Goal: Task Accomplishment & Management: Manage account settings

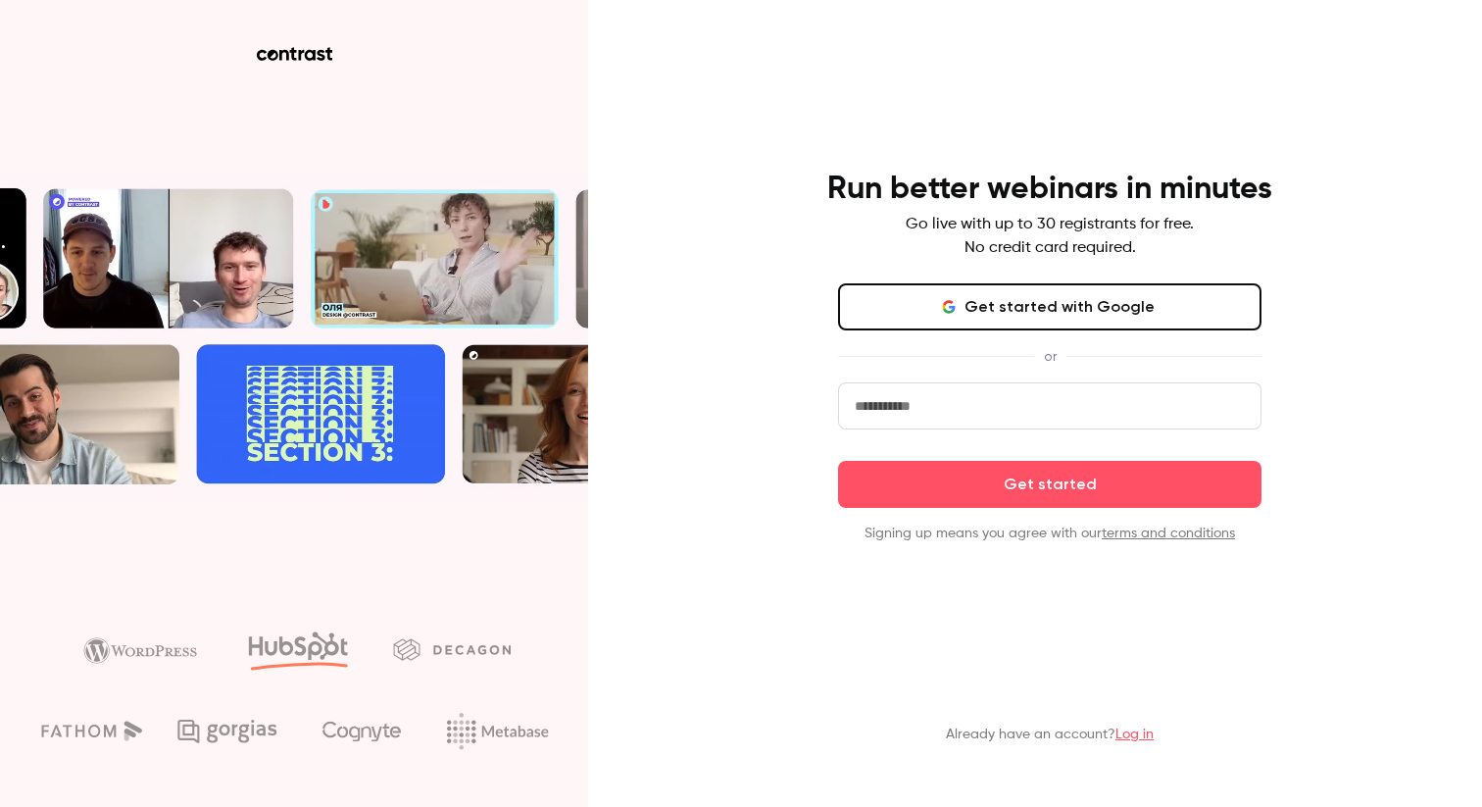
click at [1049, 311] on button "Get started with Google" at bounding box center [1050, 306] width 424 height 47
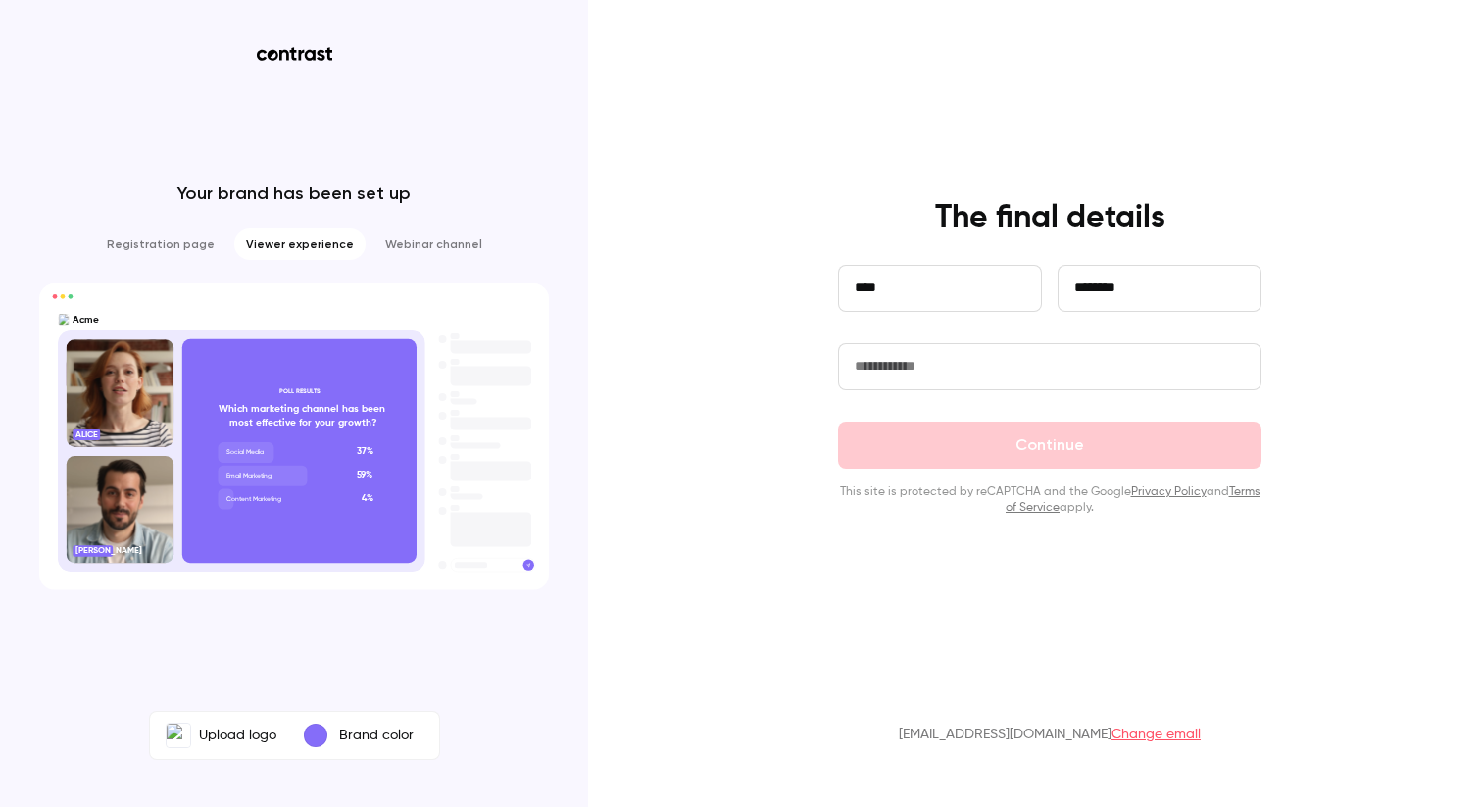
click at [966, 371] on input "text" at bounding box center [1050, 366] width 424 height 47
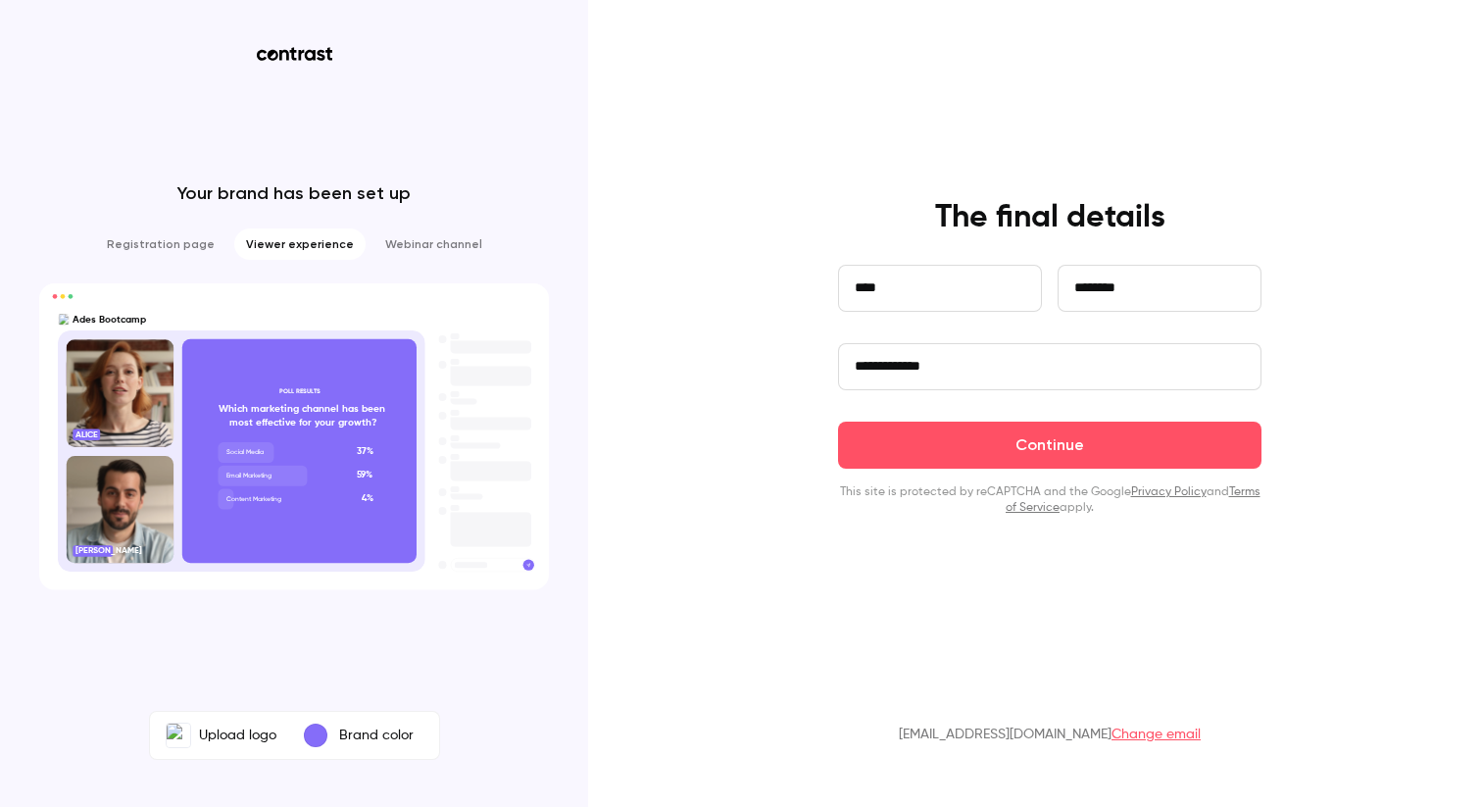
type input "**********"
click at [786, 355] on div "**********" at bounding box center [741, 403] width 1482 height 807
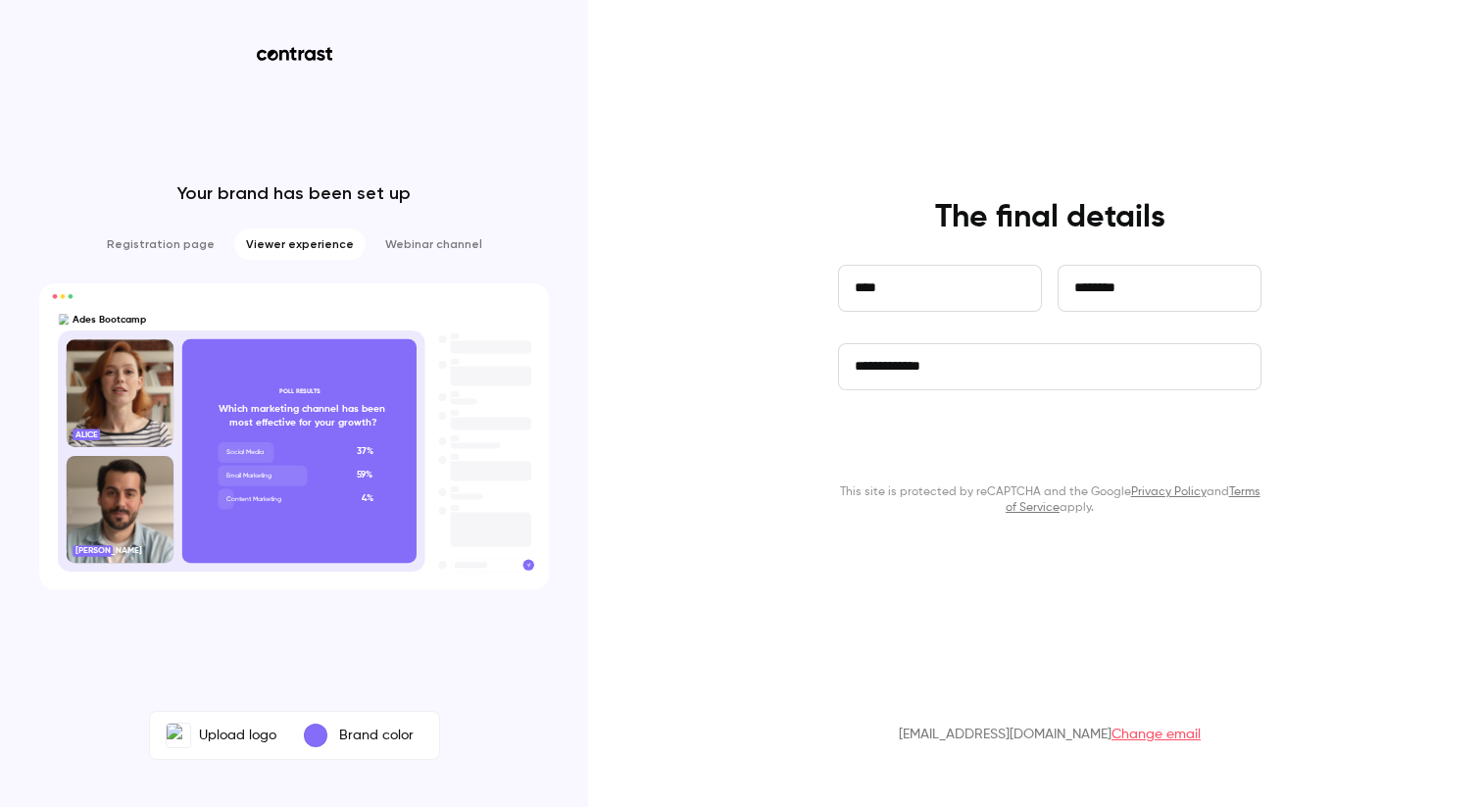
click at [1026, 428] on button "Continue" at bounding box center [1050, 445] width 424 height 47
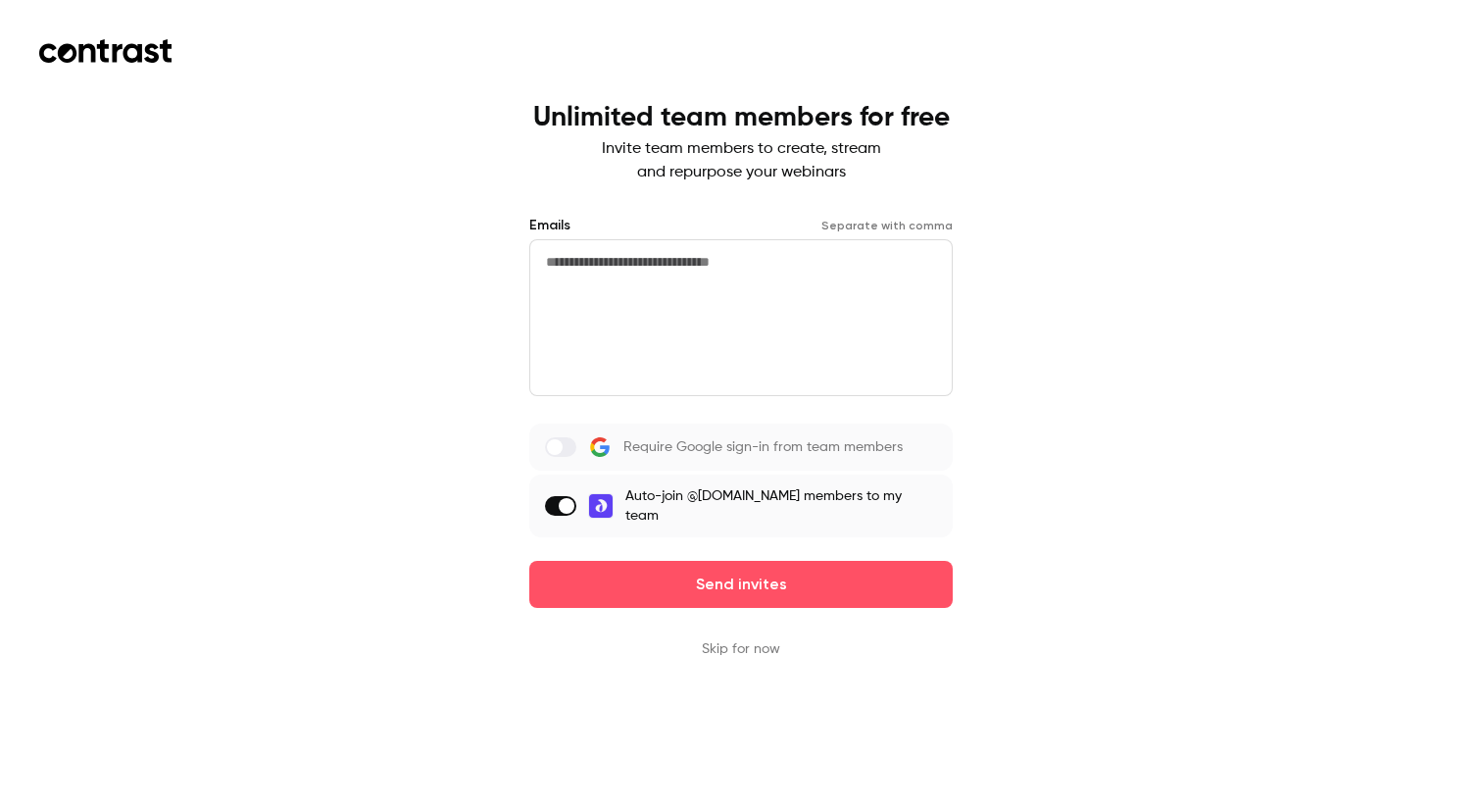
click at [620, 261] on textarea at bounding box center [741, 317] width 424 height 157
type textarea "**********"
click at [565, 440] on label at bounding box center [560, 447] width 31 height 20
click at [750, 648] on button "Skip for now" at bounding box center [741, 649] width 78 height 20
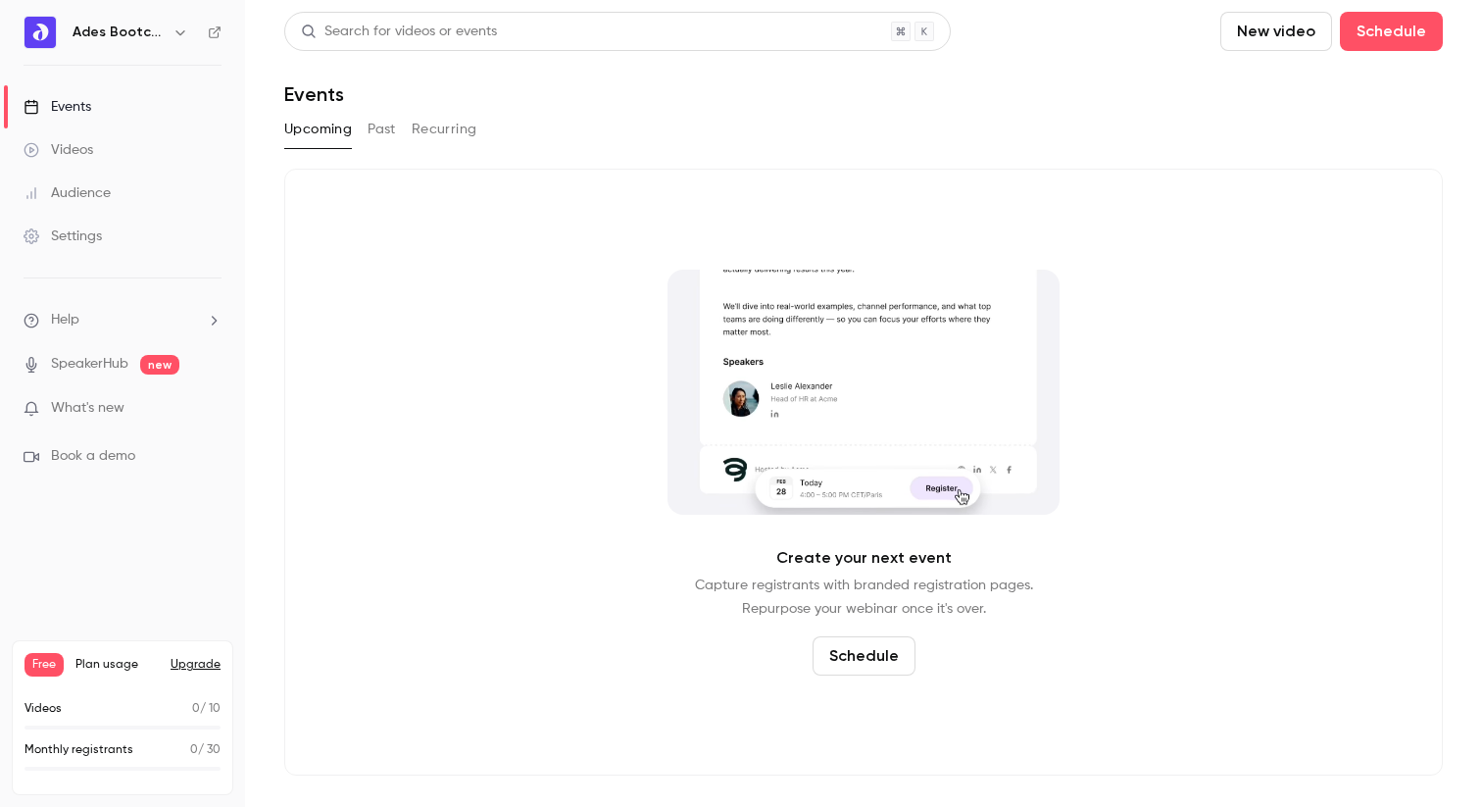
click at [174, 29] on icon "button" at bounding box center [181, 33] width 16 height 16
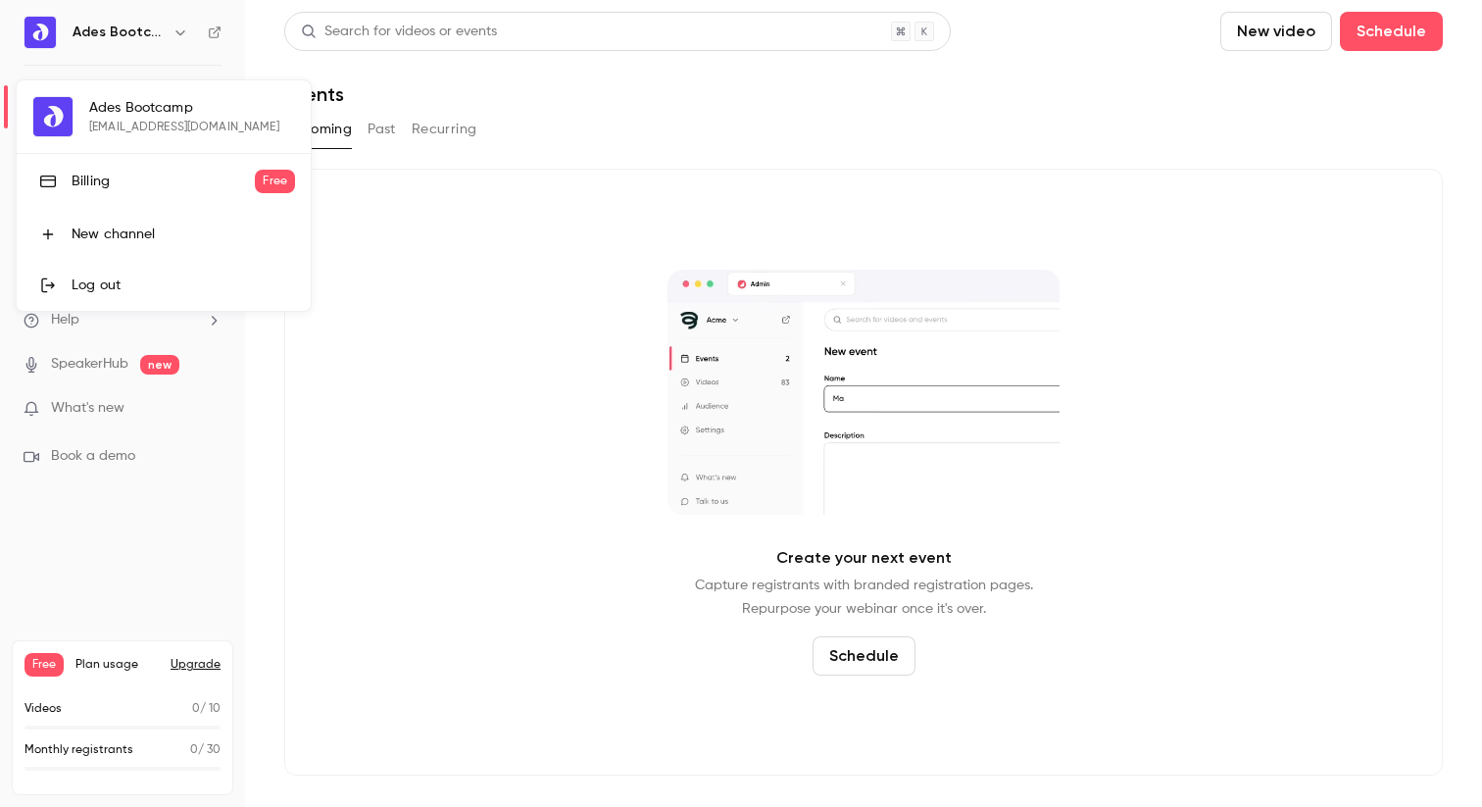
click at [311, 475] on div at bounding box center [741, 403] width 1482 height 807
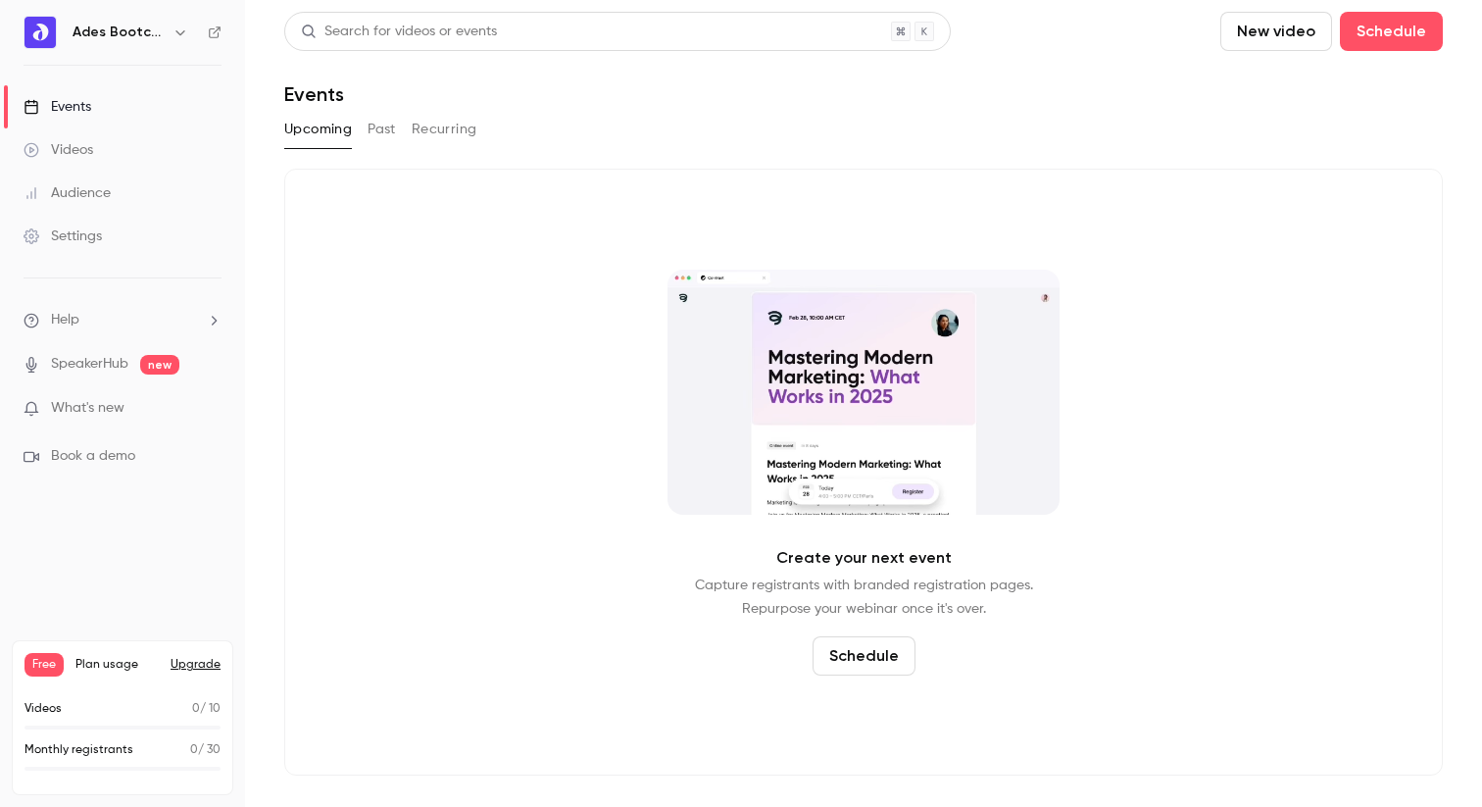
click at [75, 226] on div "Settings" at bounding box center [63, 236] width 78 height 20
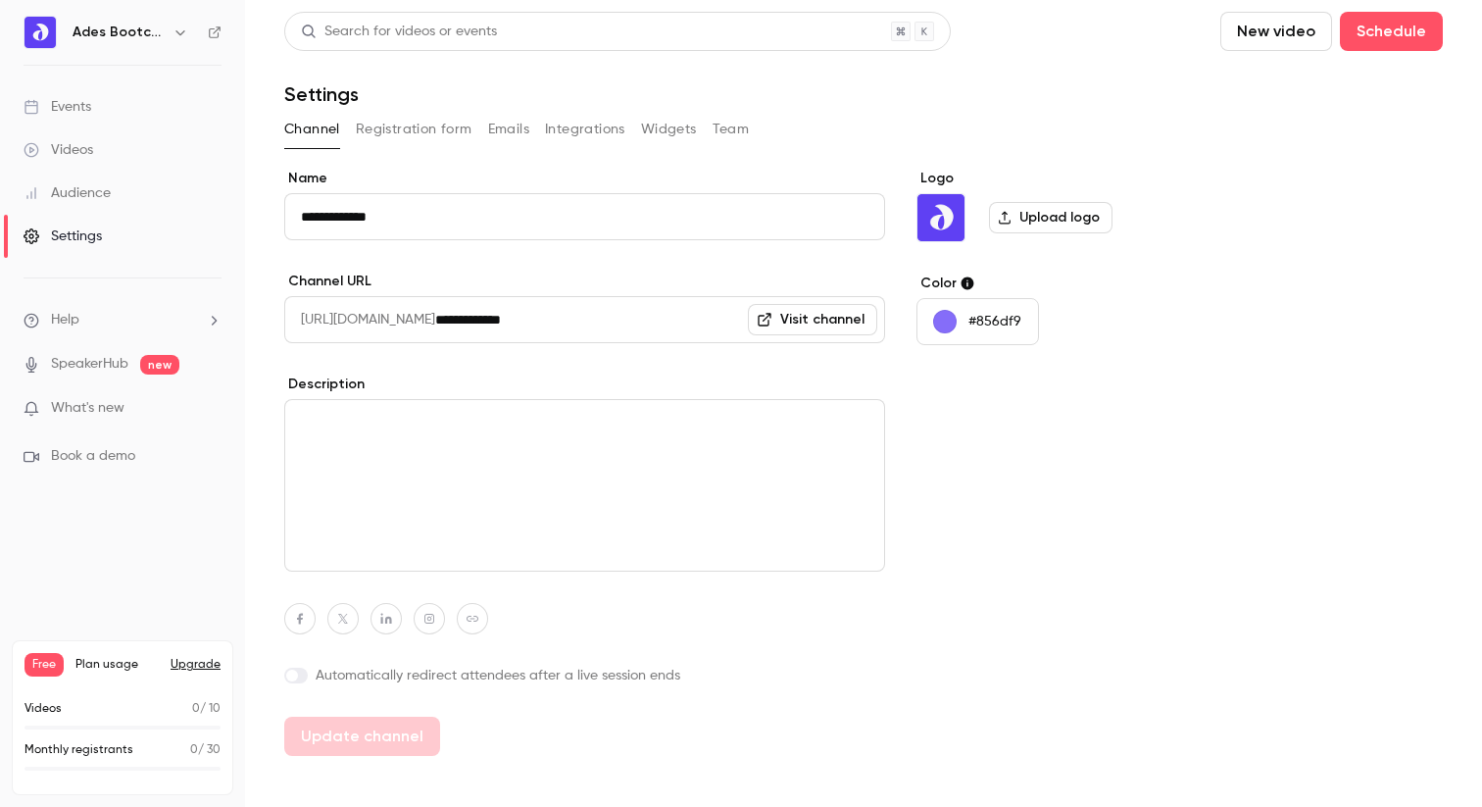
click at [731, 125] on button "Team" at bounding box center [731, 129] width 37 height 31
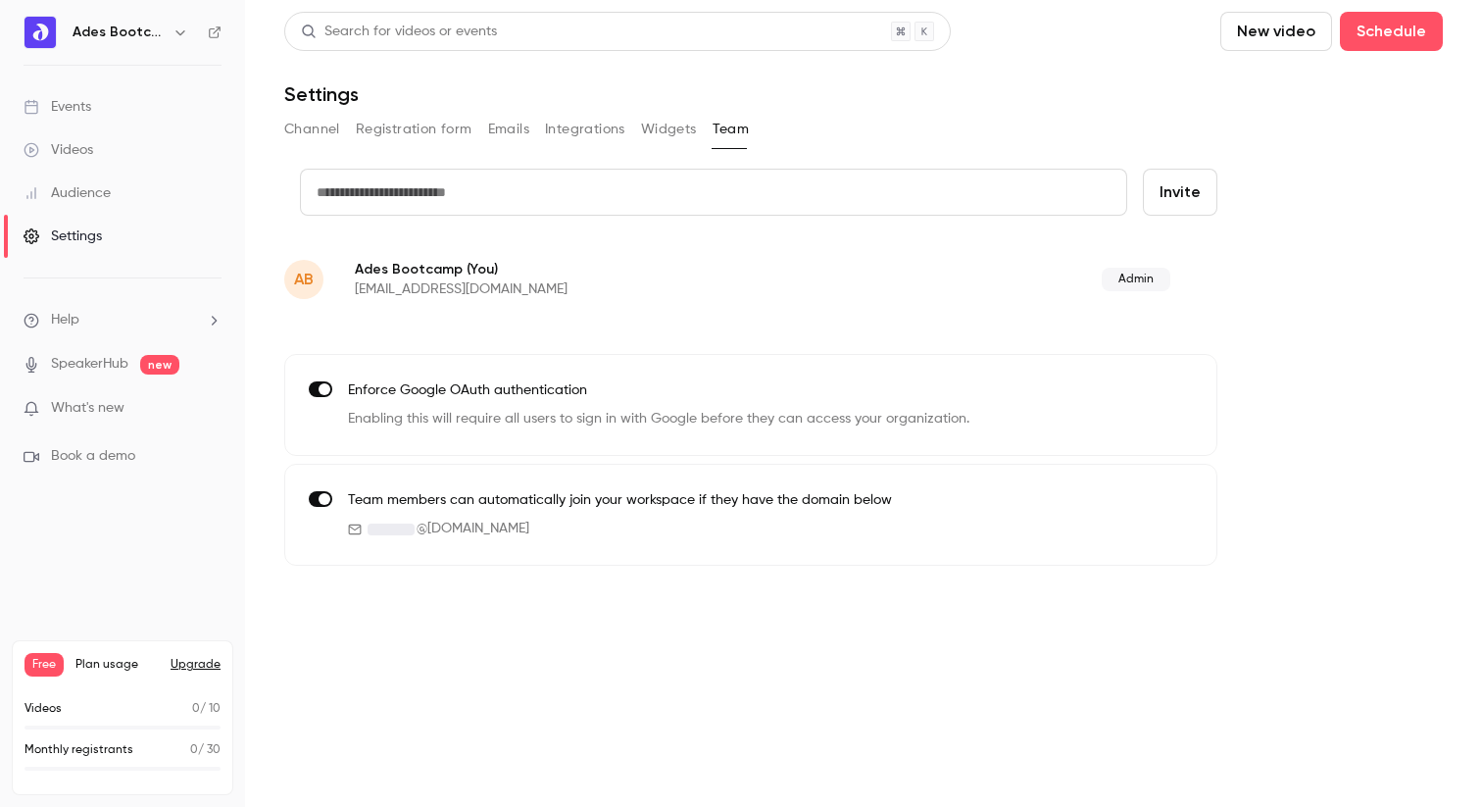
click at [474, 207] on input "text" at bounding box center [713, 192] width 827 height 47
click at [473, 178] on input "*" at bounding box center [713, 192] width 827 height 47
paste input "**********"
type input "**********"
click at [1164, 201] on button "Invite" at bounding box center [1180, 192] width 75 height 47
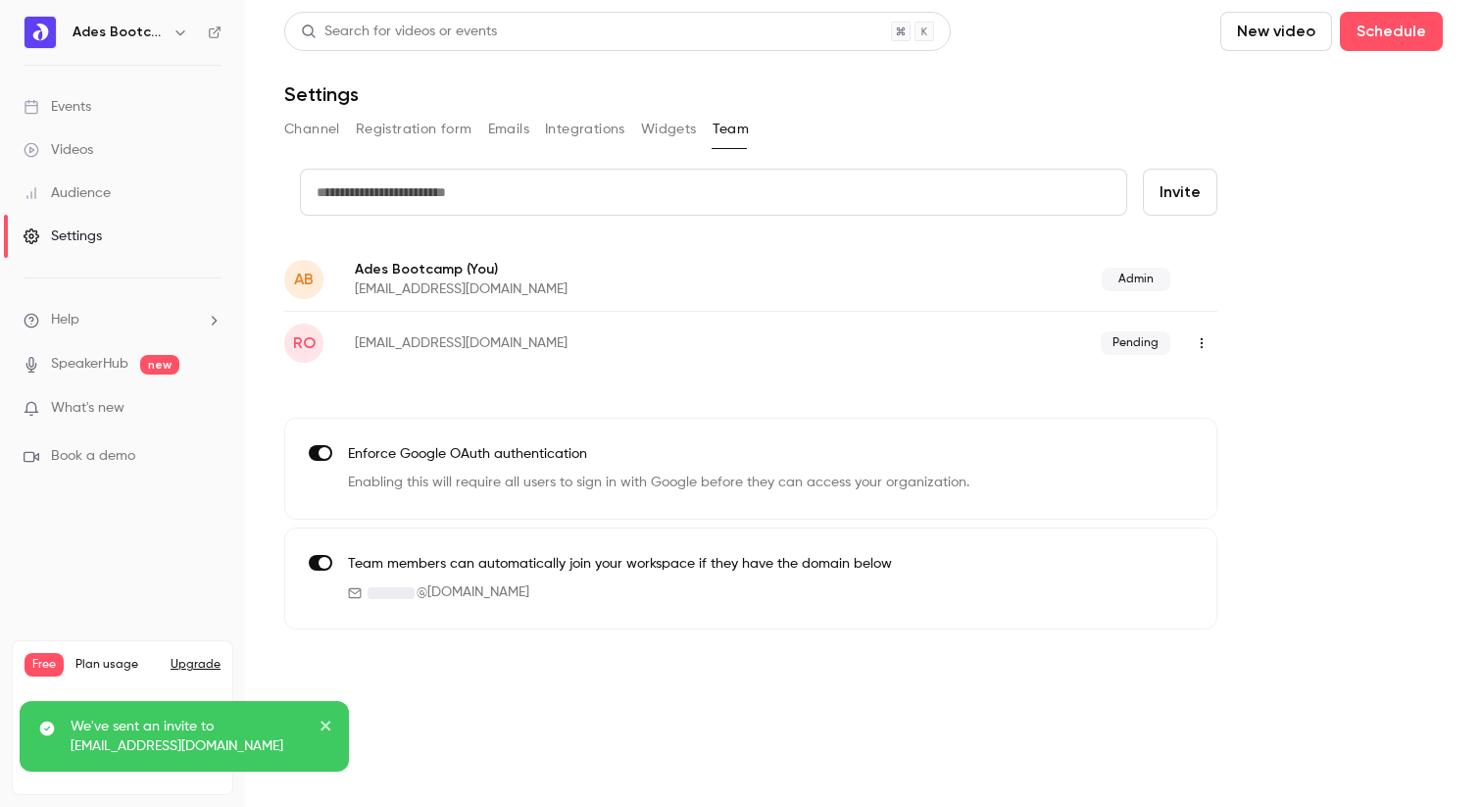
click at [503, 137] on button "Emails" at bounding box center [508, 129] width 41 height 31
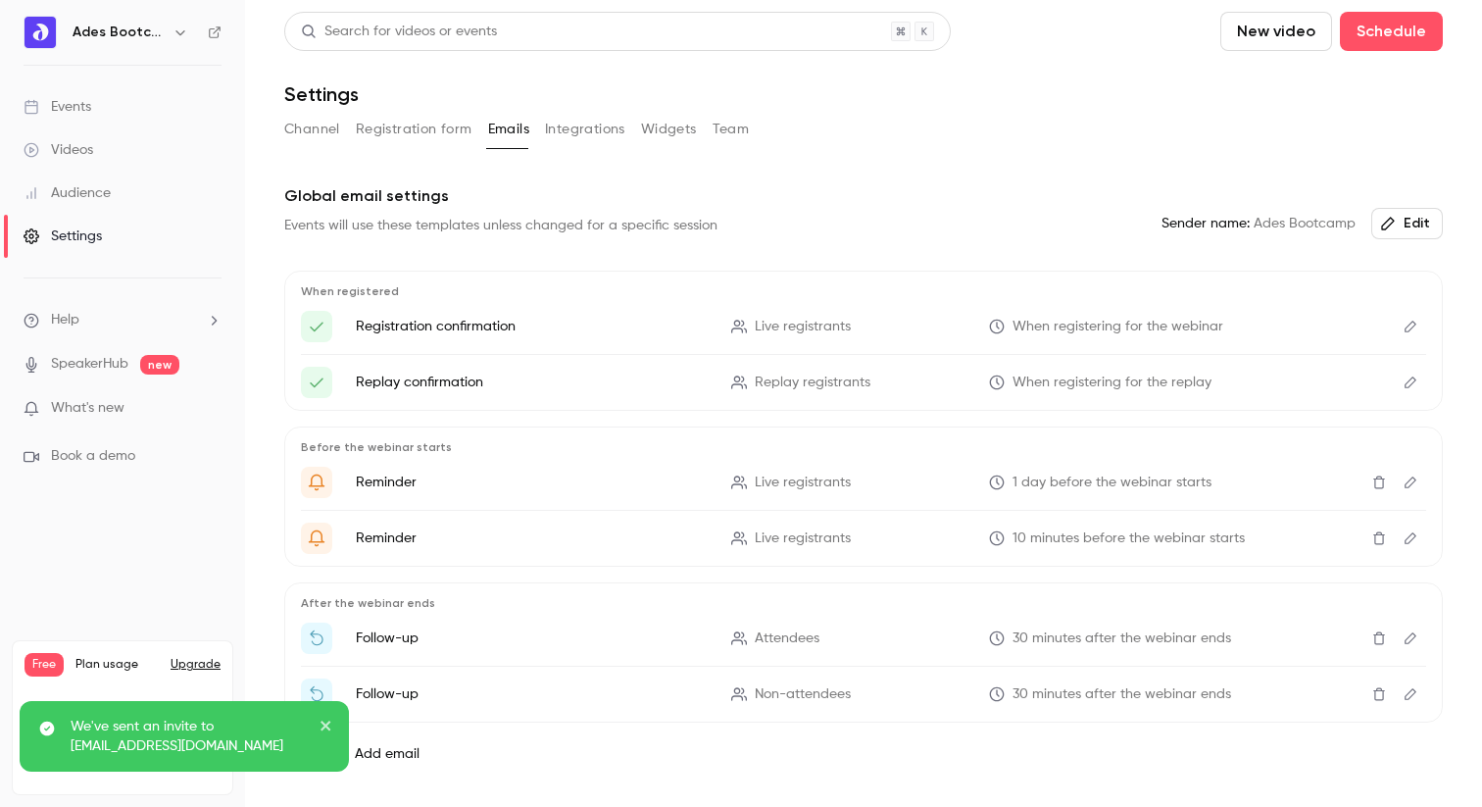
click at [312, 129] on button "Channel" at bounding box center [312, 129] width 56 height 31
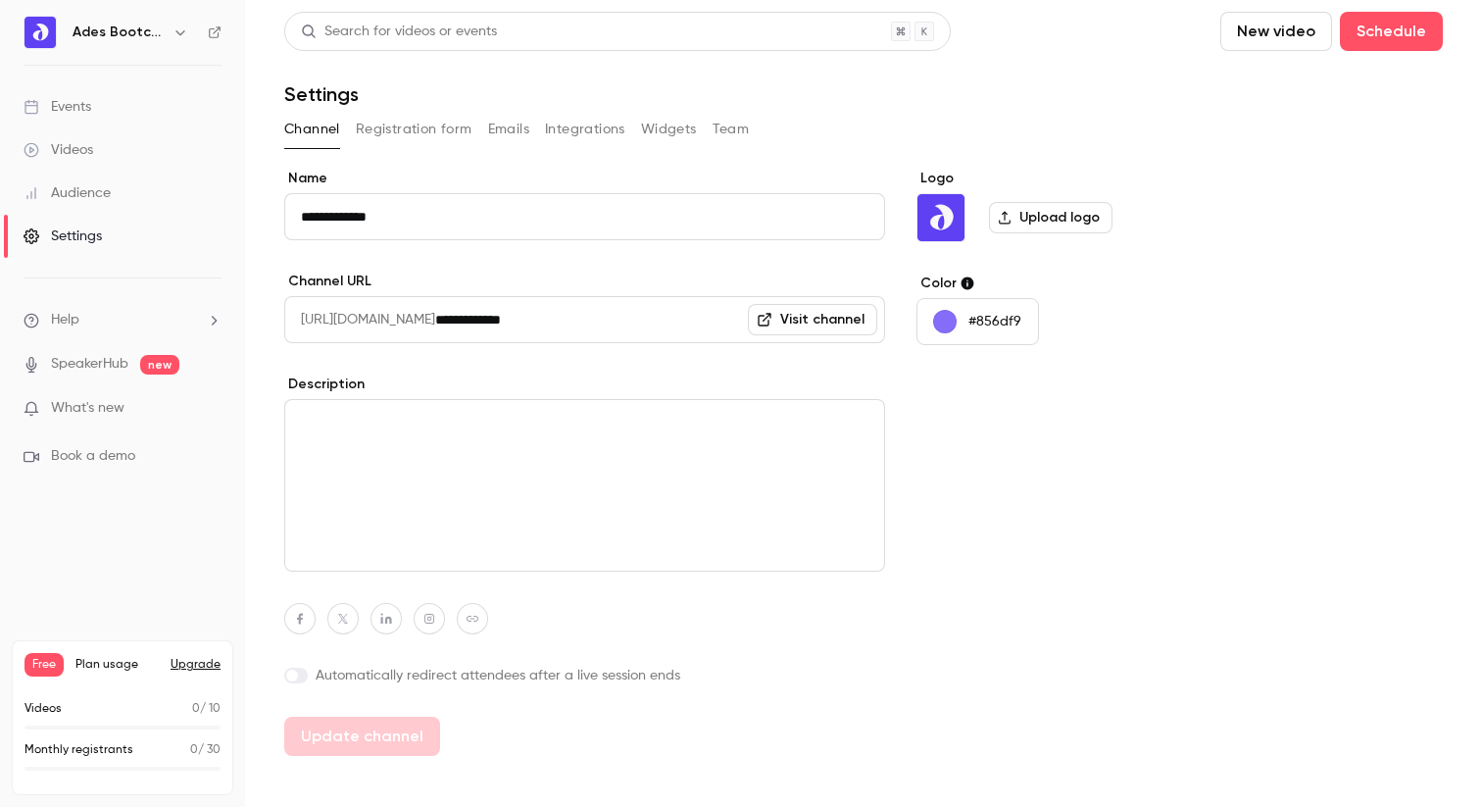
click at [808, 318] on link "Visit channel" at bounding box center [812, 319] width 129 height 31
click at [78, 116] on div "Events" at bounding box center [58, 107] width 68 height 20
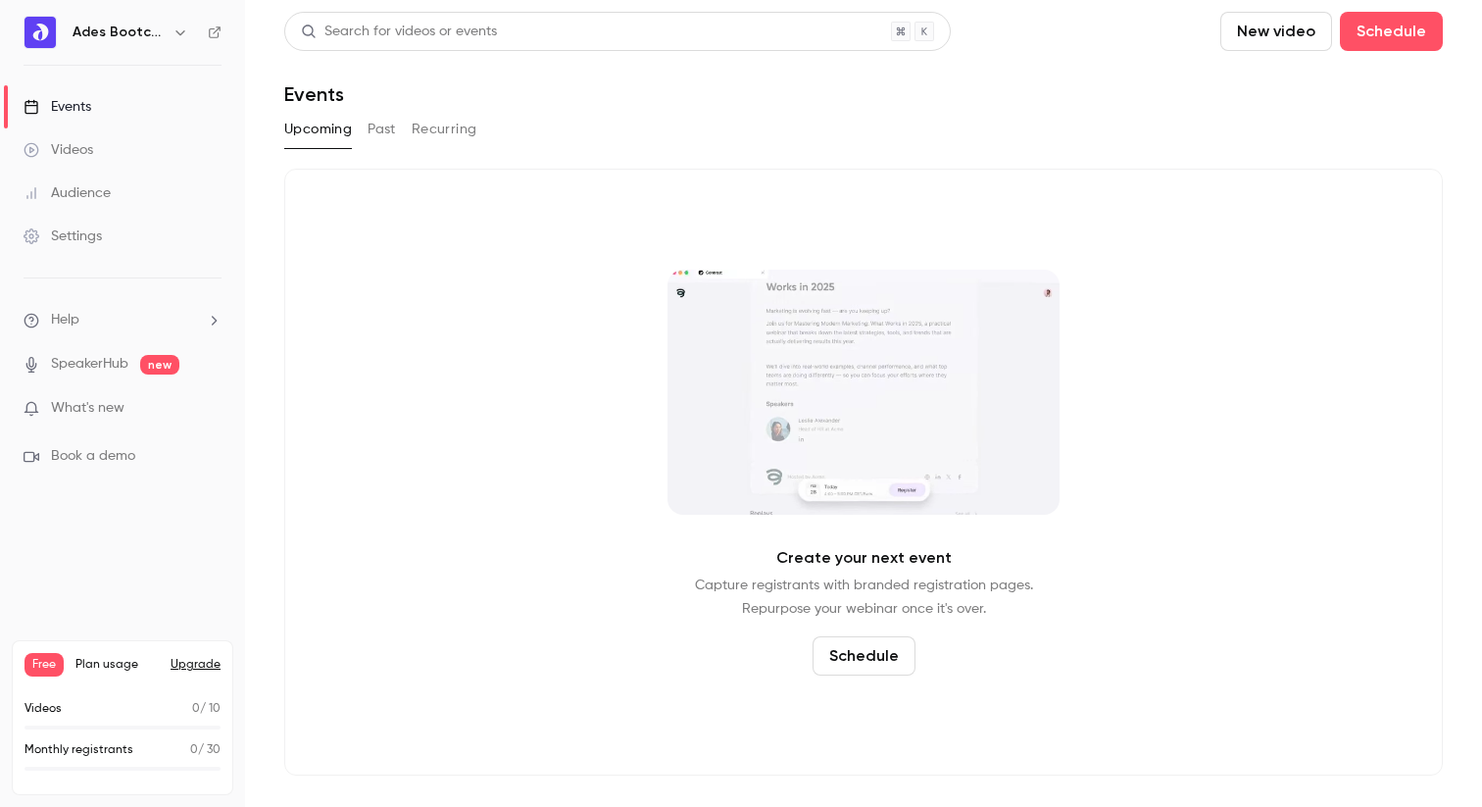
click at [73, 158] on div "Videos" at bounding box center [59, 150] width 70 height 20
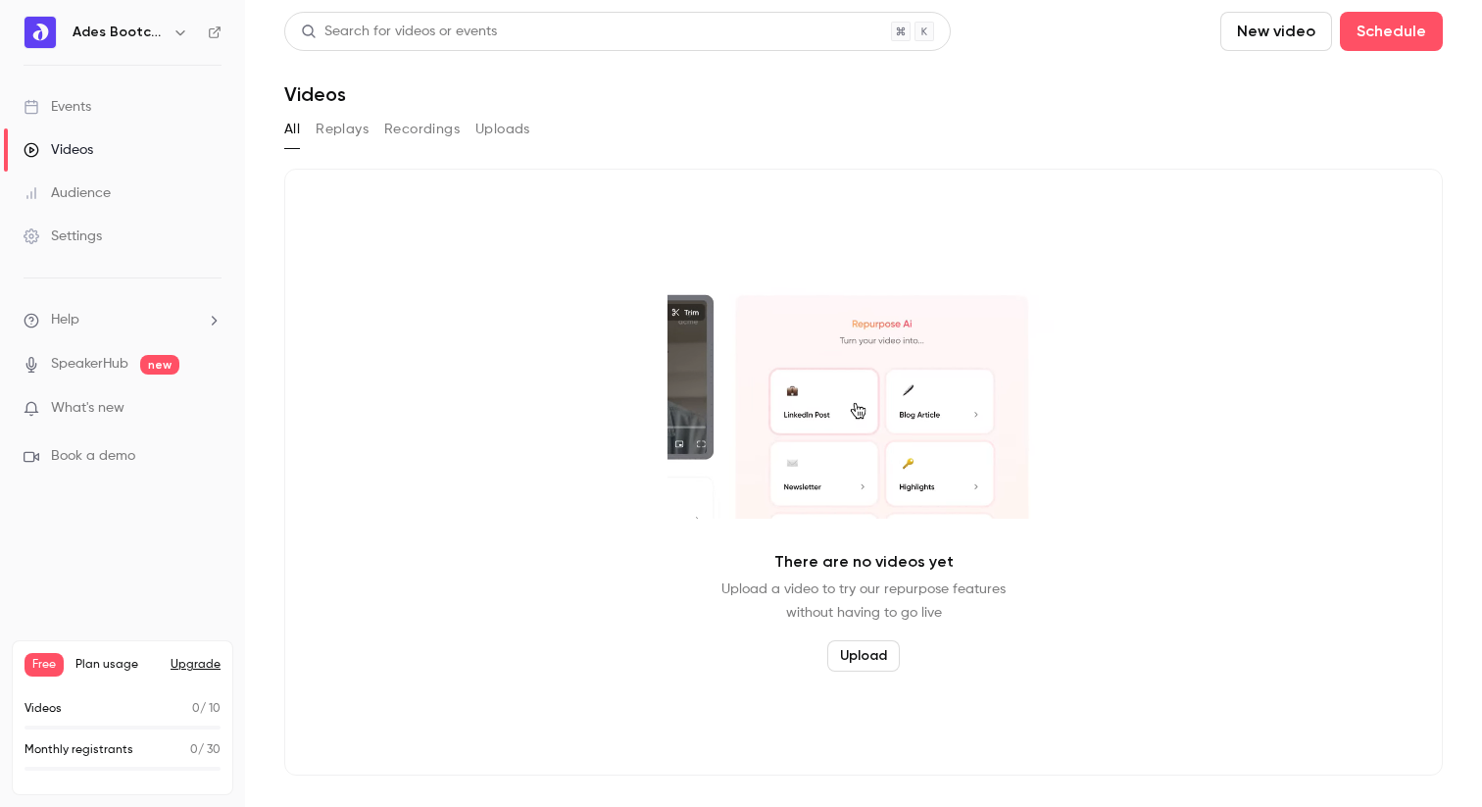
click at [70, 112] on div "Events" at bounding box center [58, 107] width 68 height 20
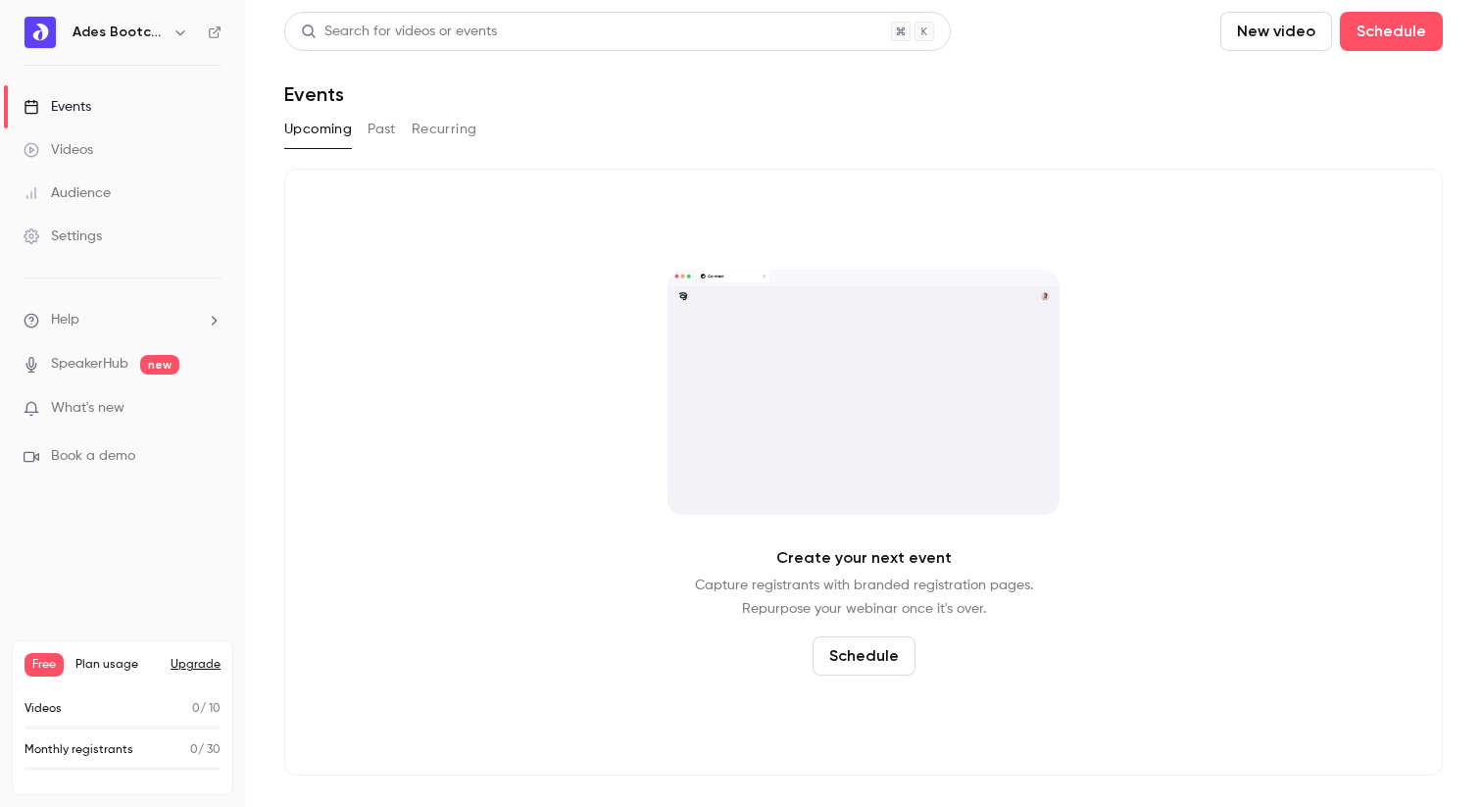
click at [71, 154] on div "Videos" at bounding box center [59, 150] width 70 height 20
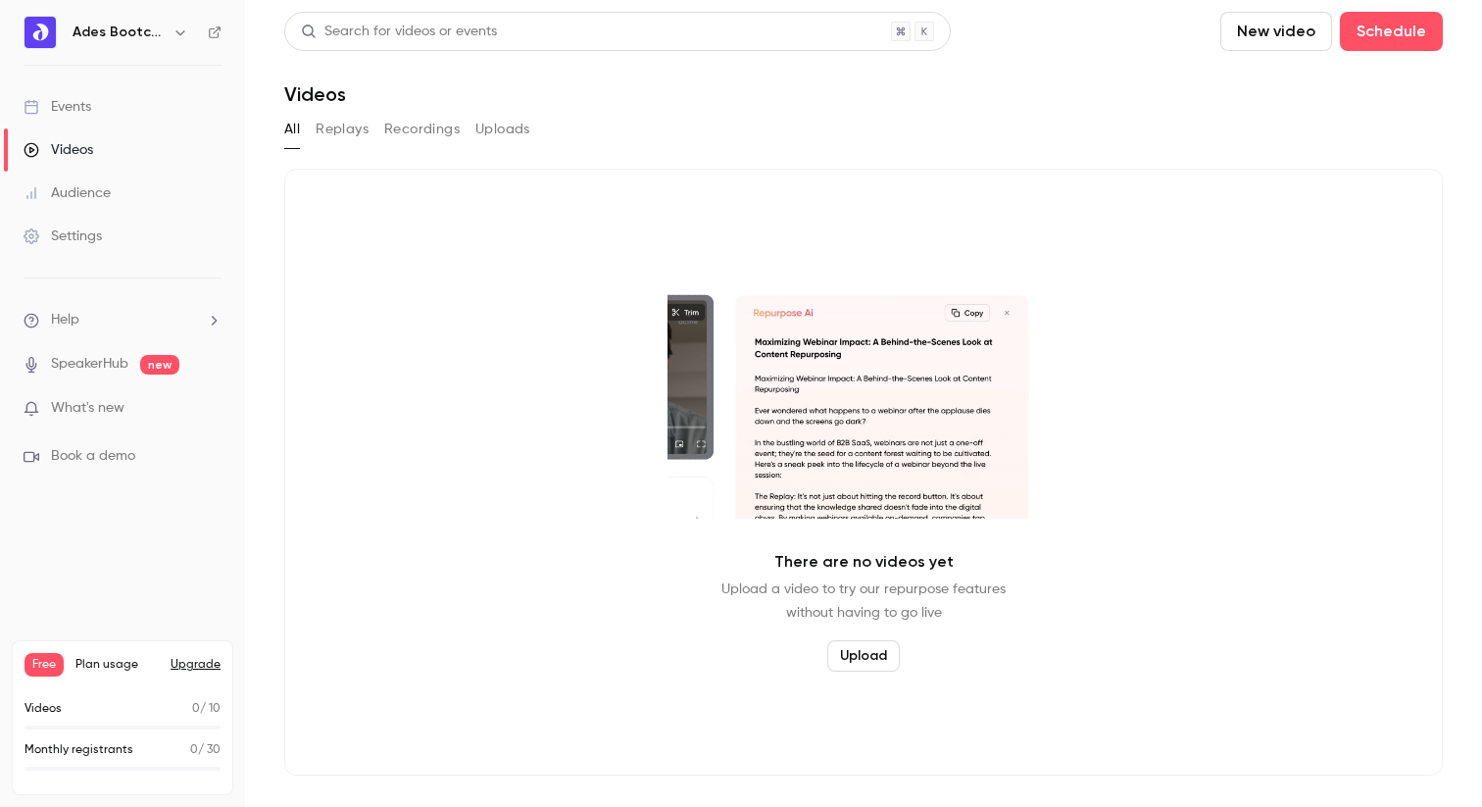
click at [118, 23] on h6 "Ades Bootcamp" at bounding box center [119, 33] width 92 height 20
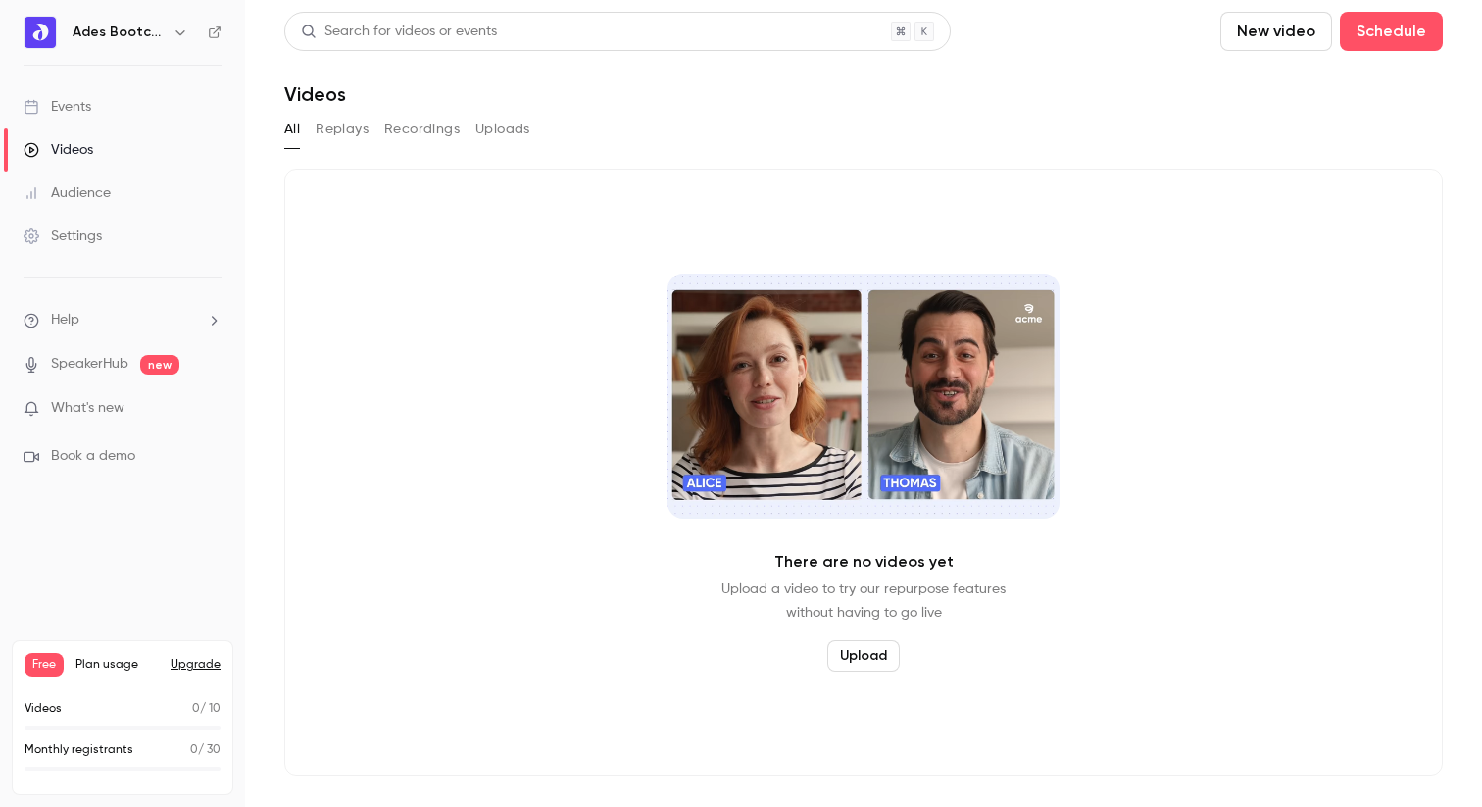
click at [156, 38] on h6 "Ades Bootcamp" at bounding box center [119, 33] width 92 height 20
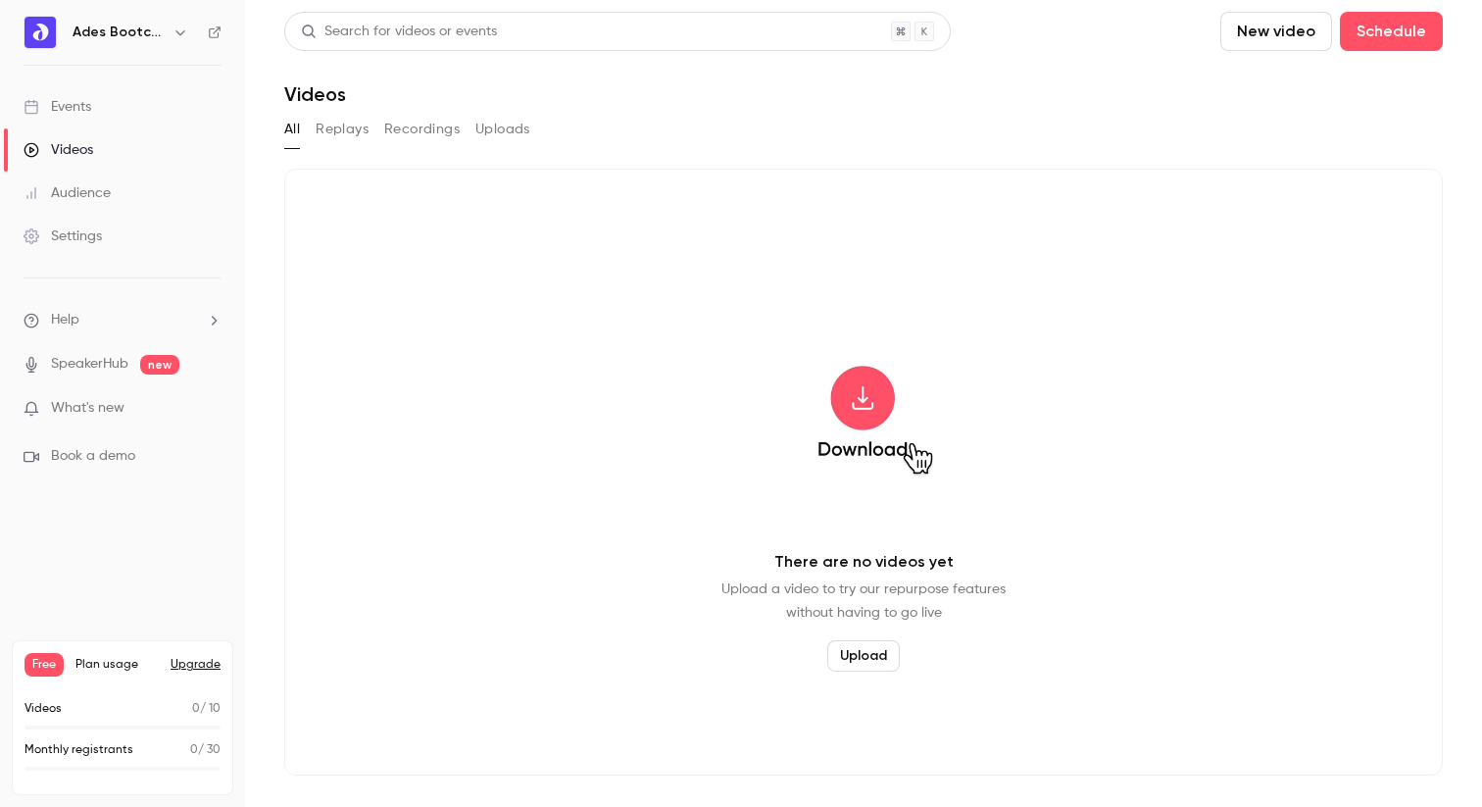
click at [86, 93] on link "Events" at bounding box center [122, 106] width 245 height 43
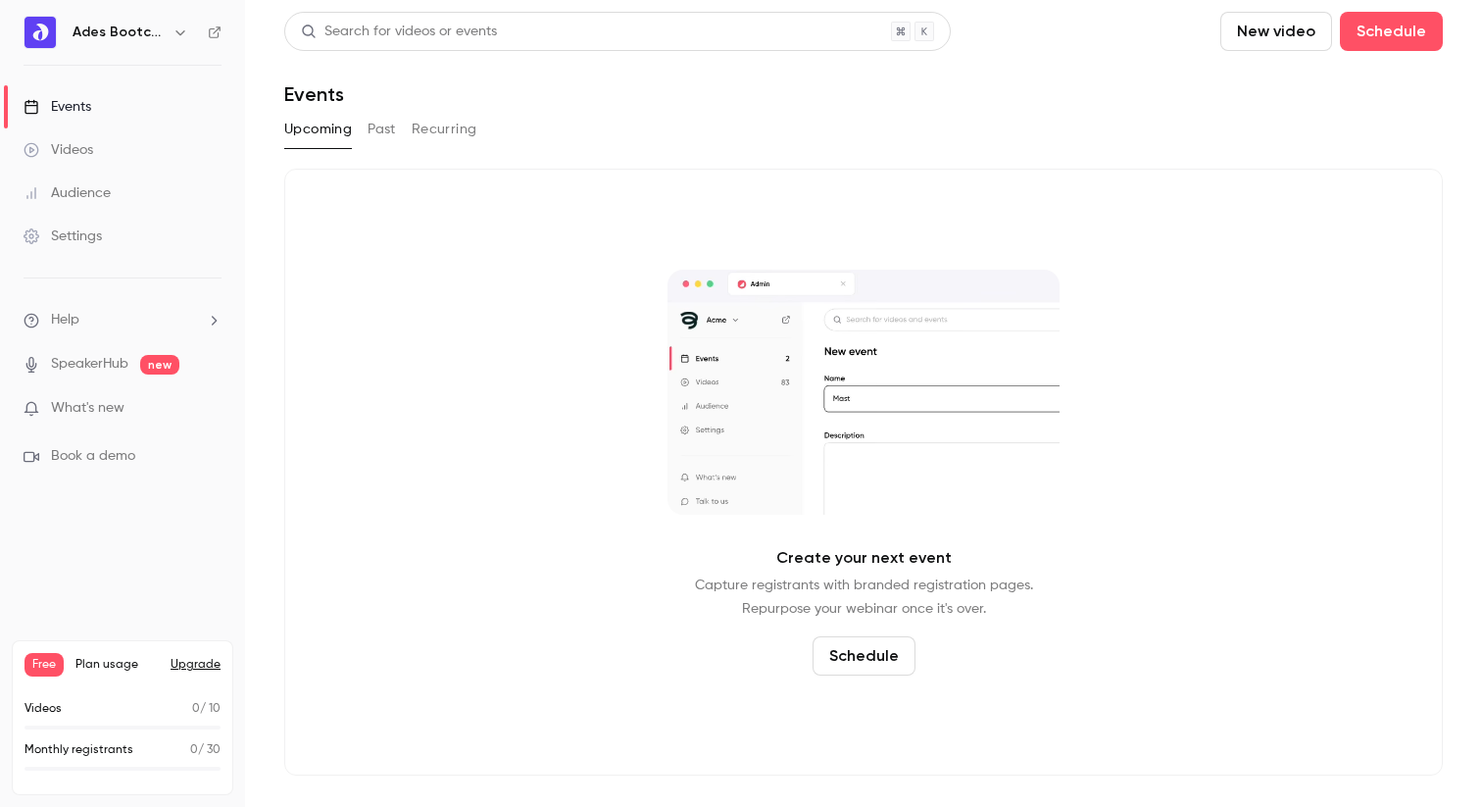
click at [113, 148] on link "Videos" at bounding box center [122, 149] width 245 height 43
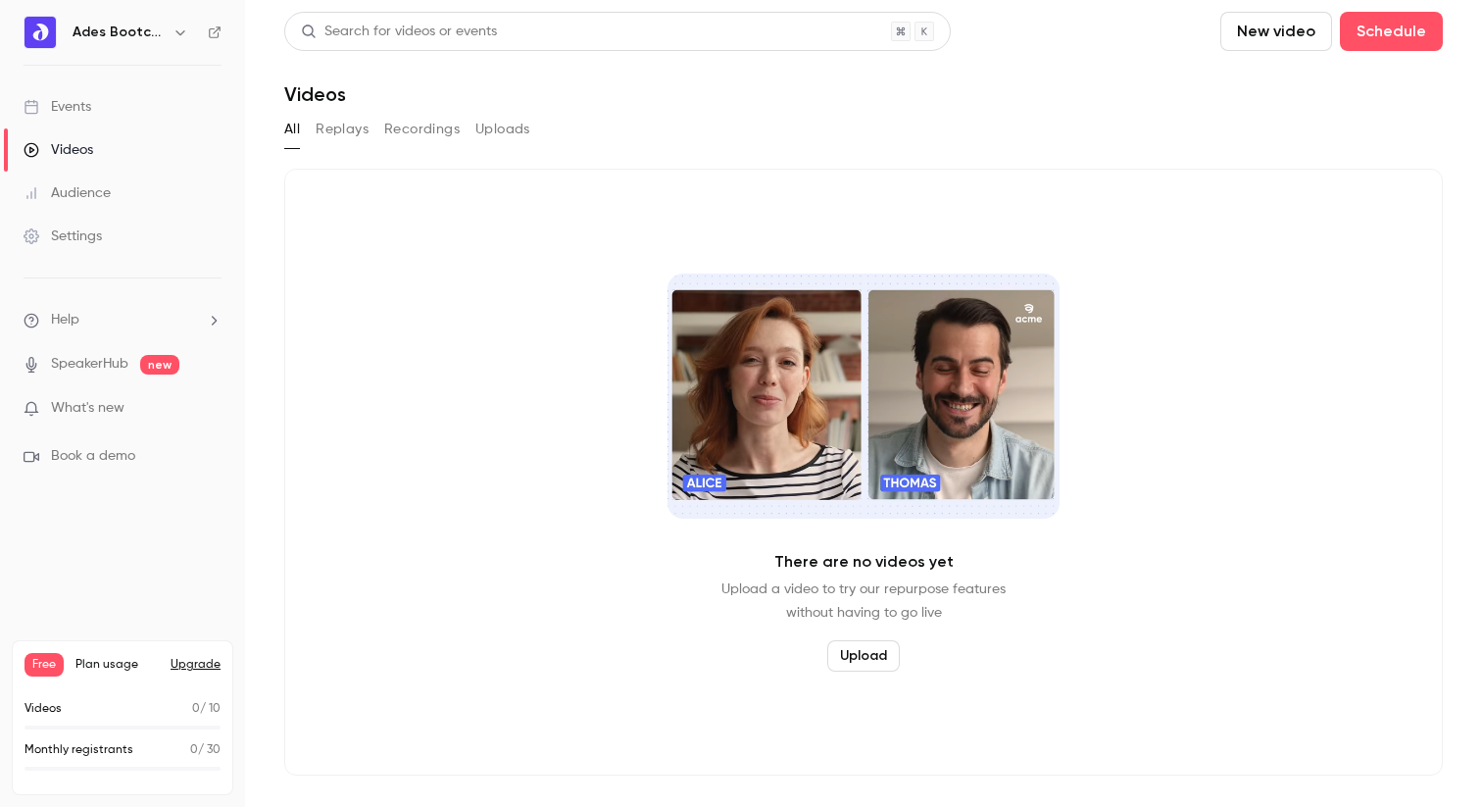
click at [95, 182] on link "Audience" at bounding box center [122, 193] width 245 height 43
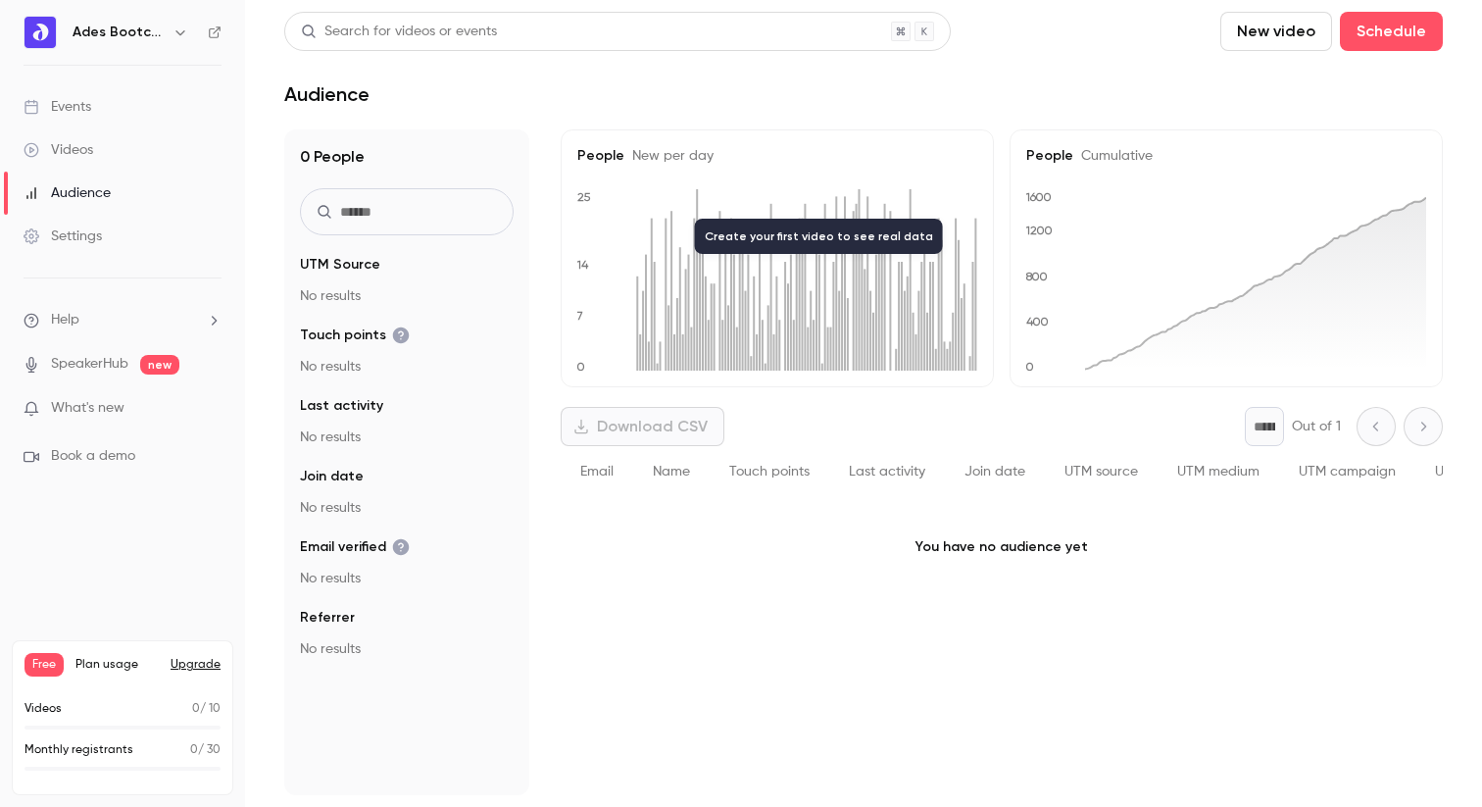
click at [72, 227] on div "Settings" at bounding box center [63, 236] width 78 height 20
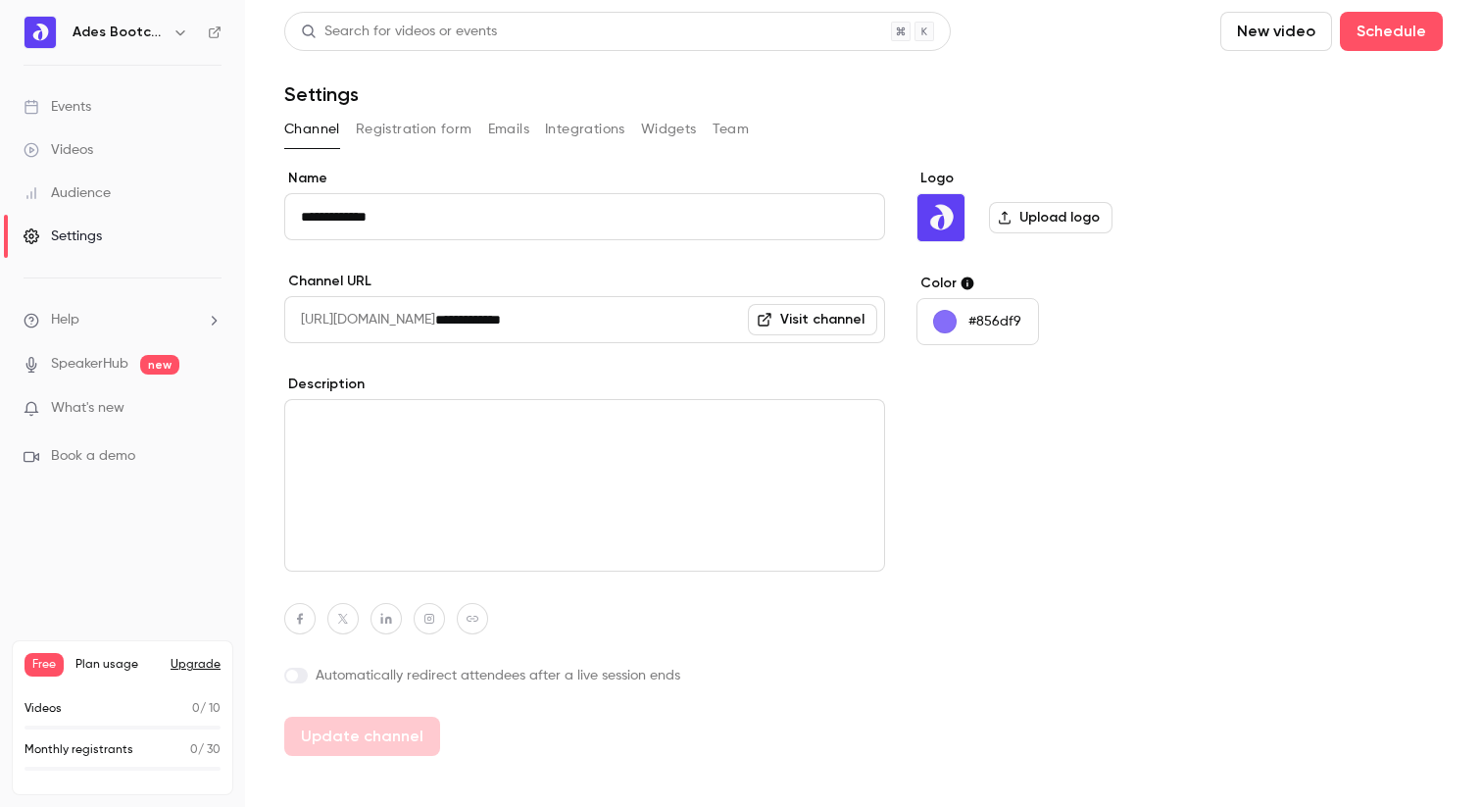
click at [76, 316] on span "Help" at bounding box center [65, 320] width 28 height 21
click at [47, 366] on div at bounding box center [741, 403] width 1482 height 807
click at [107, 364] on link "SpeakerHub" at bounding box center [89, 364] width 77 height 21
click at [94, 399] on span "What's new" at bounding box center [88, 408] width 74 height 21
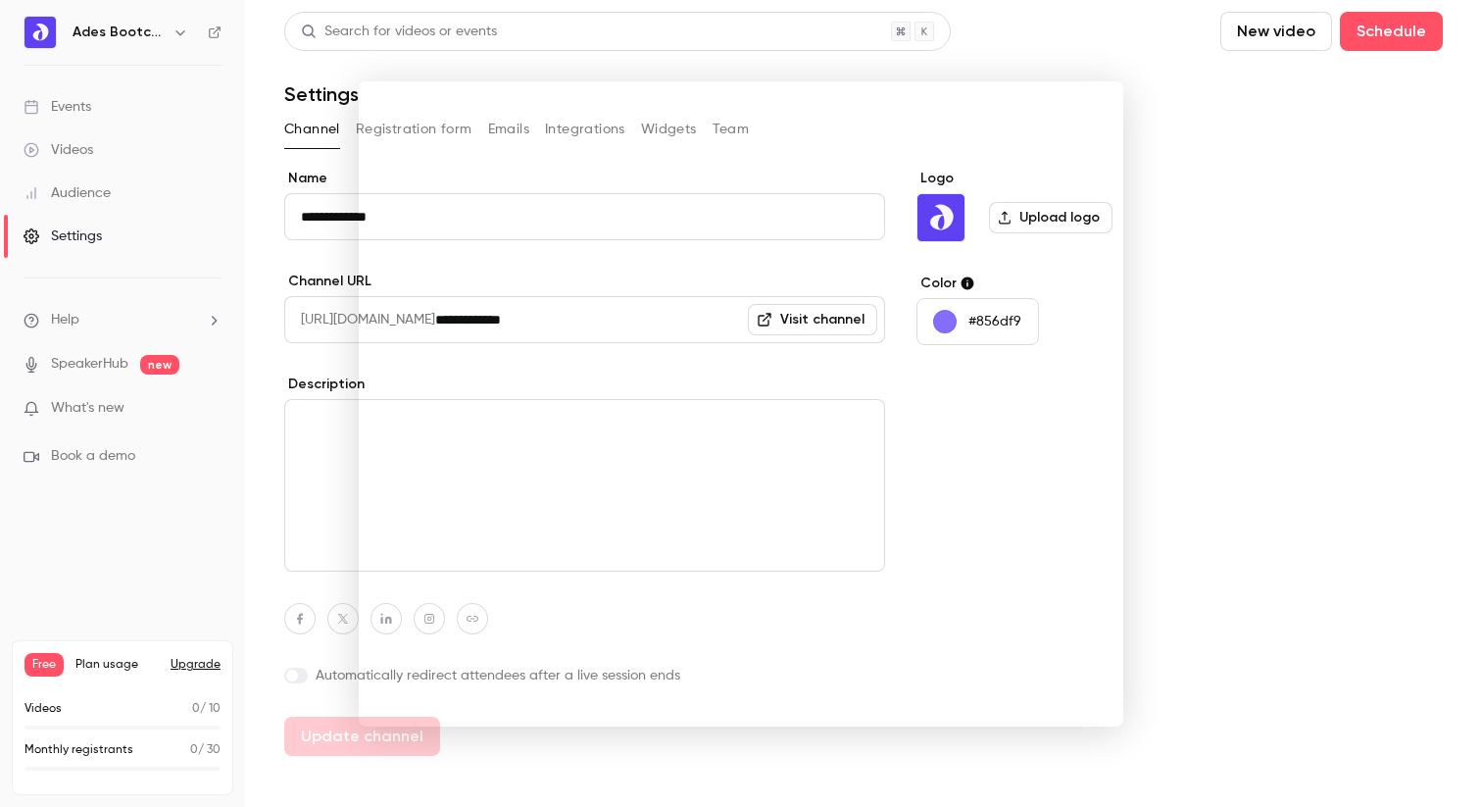
click at [78, 451] on div at bounding box center [741, 403] width 1482 height 807
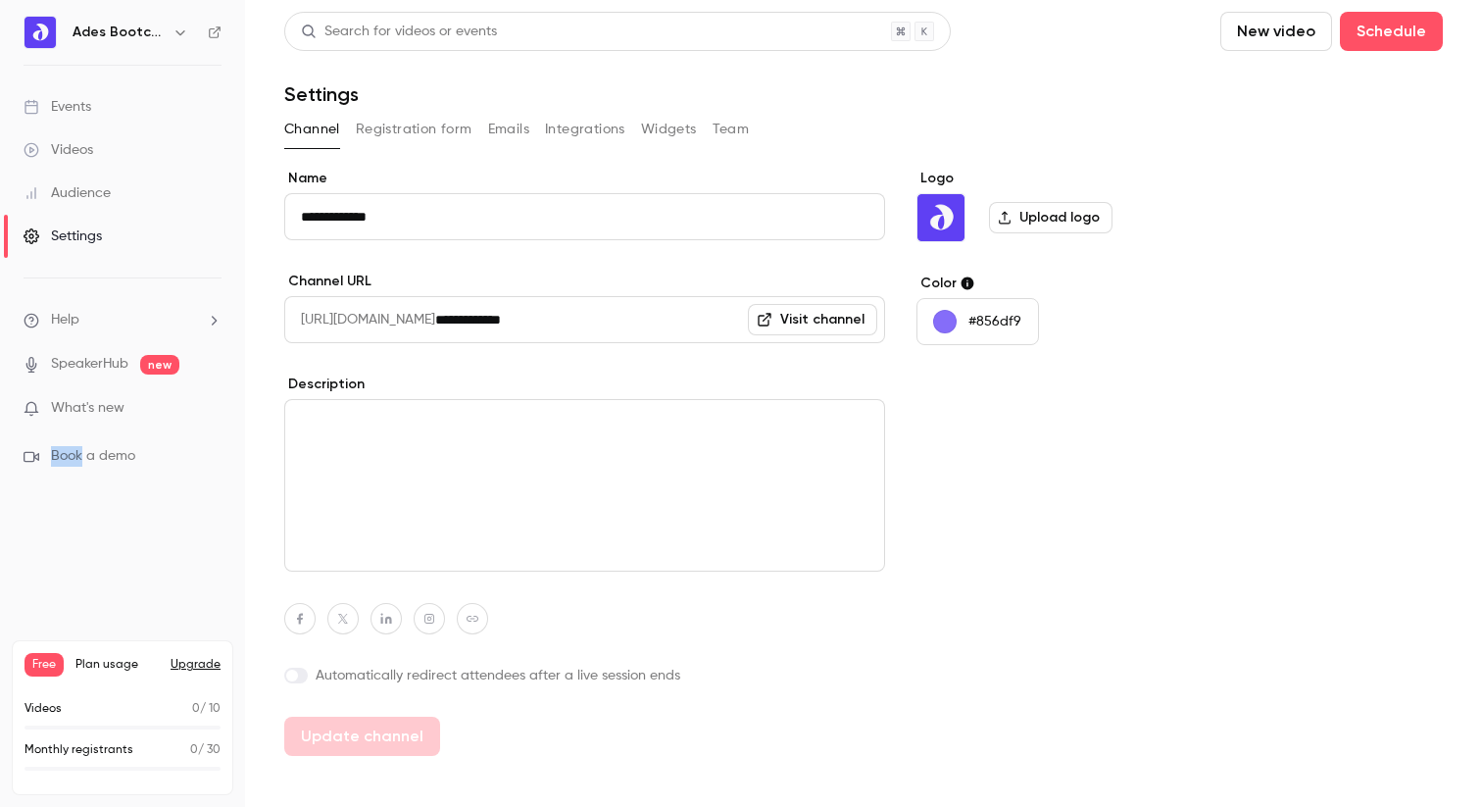
click at [78, 451] on span "Book a demo" at bounding box center [93, 456] width 84 height 21
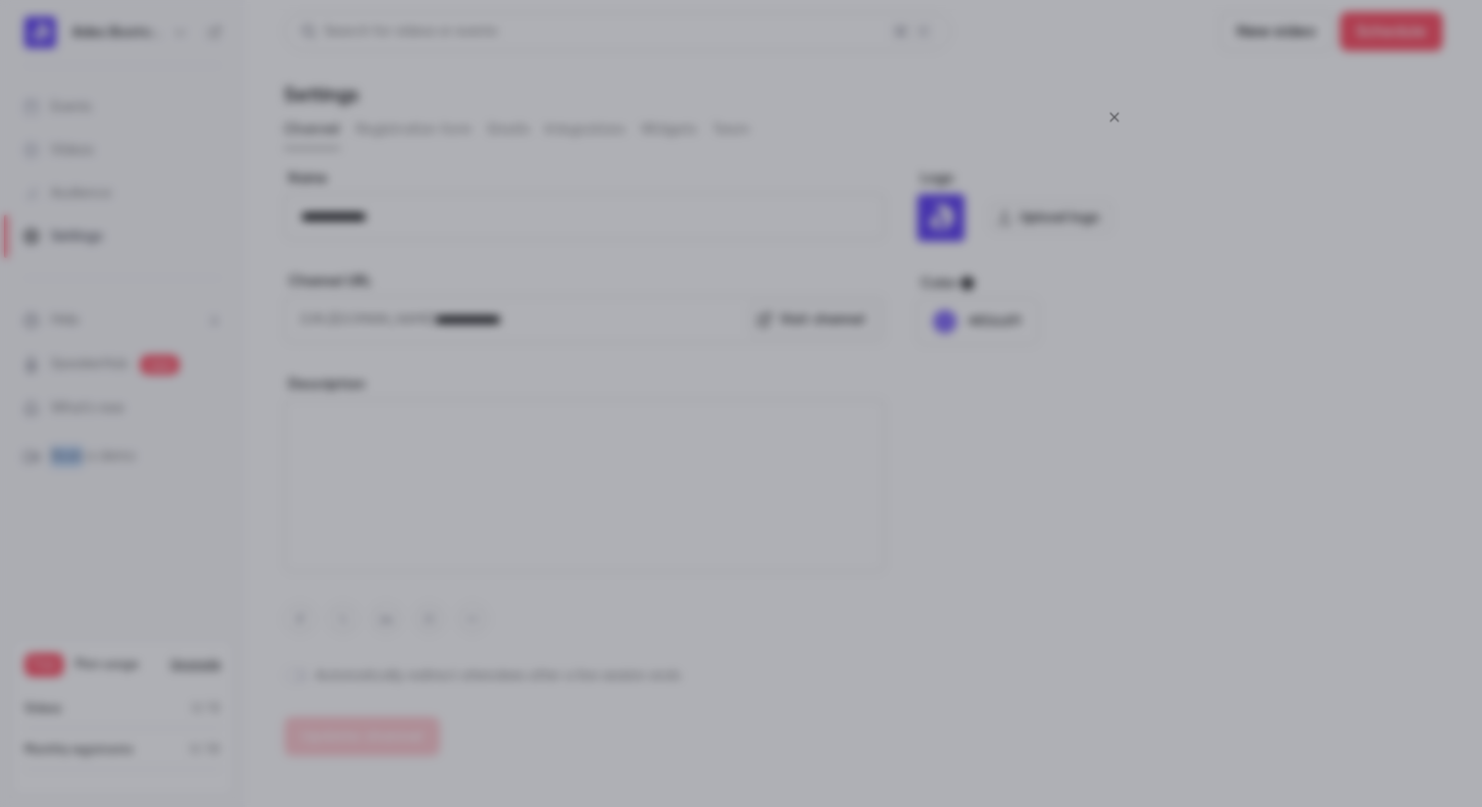
click at [1116, 112] on icon "Close" at bounding box center [1115, 117] width 24 height 16
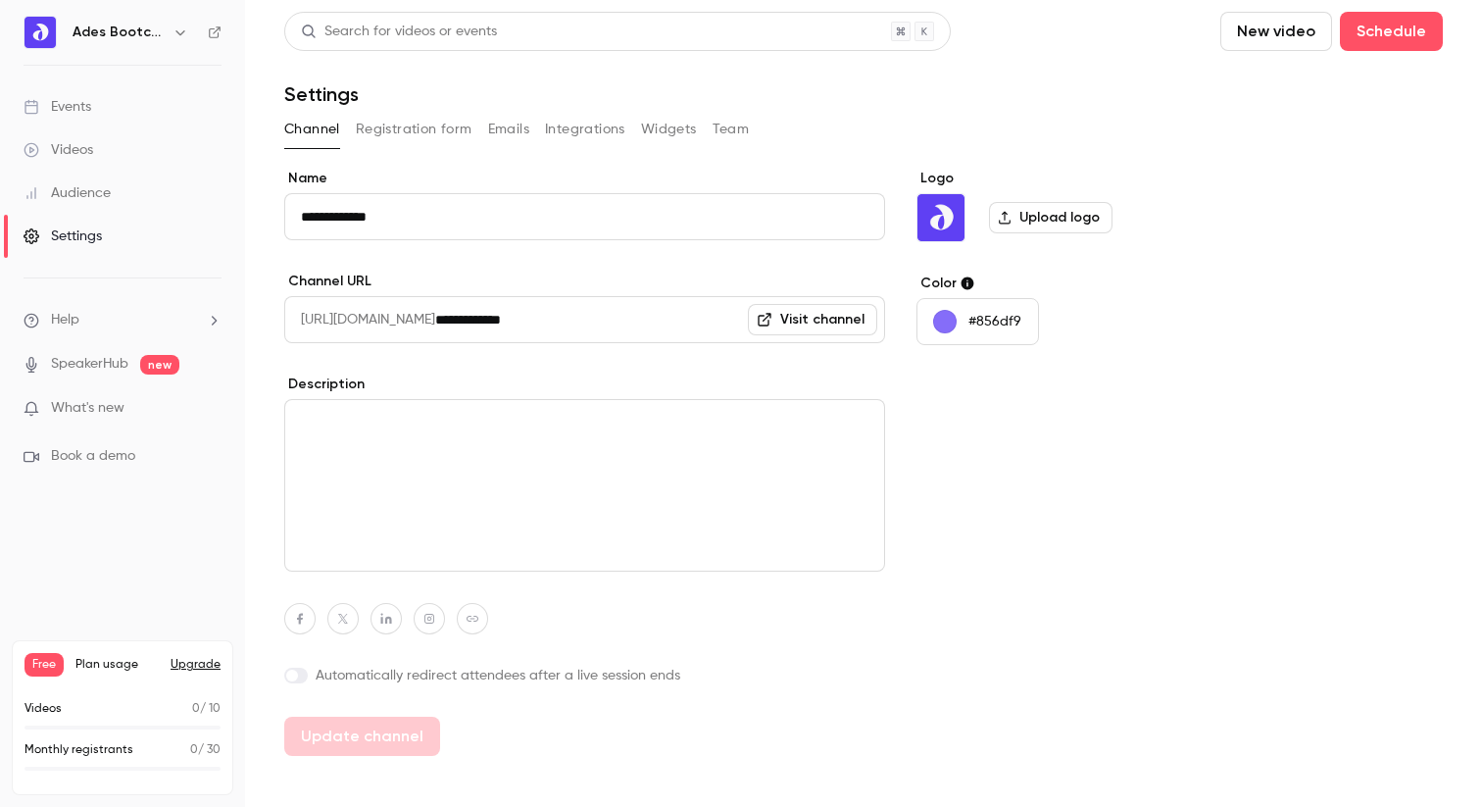
click at [49, 708] on p "Videos" at bounding box center [43, 709] width 37 height 18
click at [175, 564] on nav "Ades Bootcamp Events Videos Audience Settings Help SpeakerHub new What's new Bo…" at bounding box center [122, 403] width 245 height 807
click at [72, 106] on div "Events" at bounding box center [58, 107] width 68 height 20
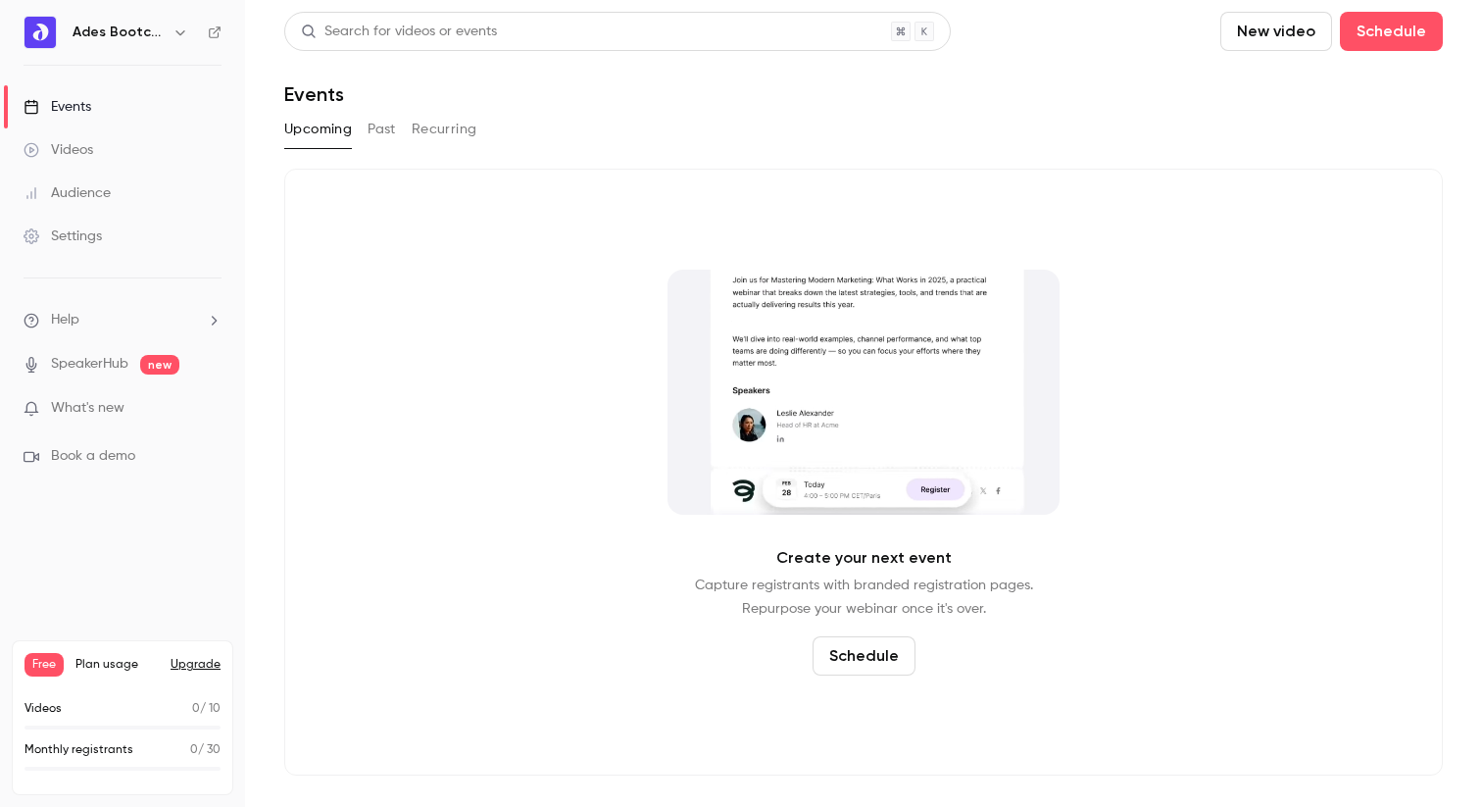
click at [113, 354] on link "SpeakerHub" at bounding box center [89, 364] width 77 height 21
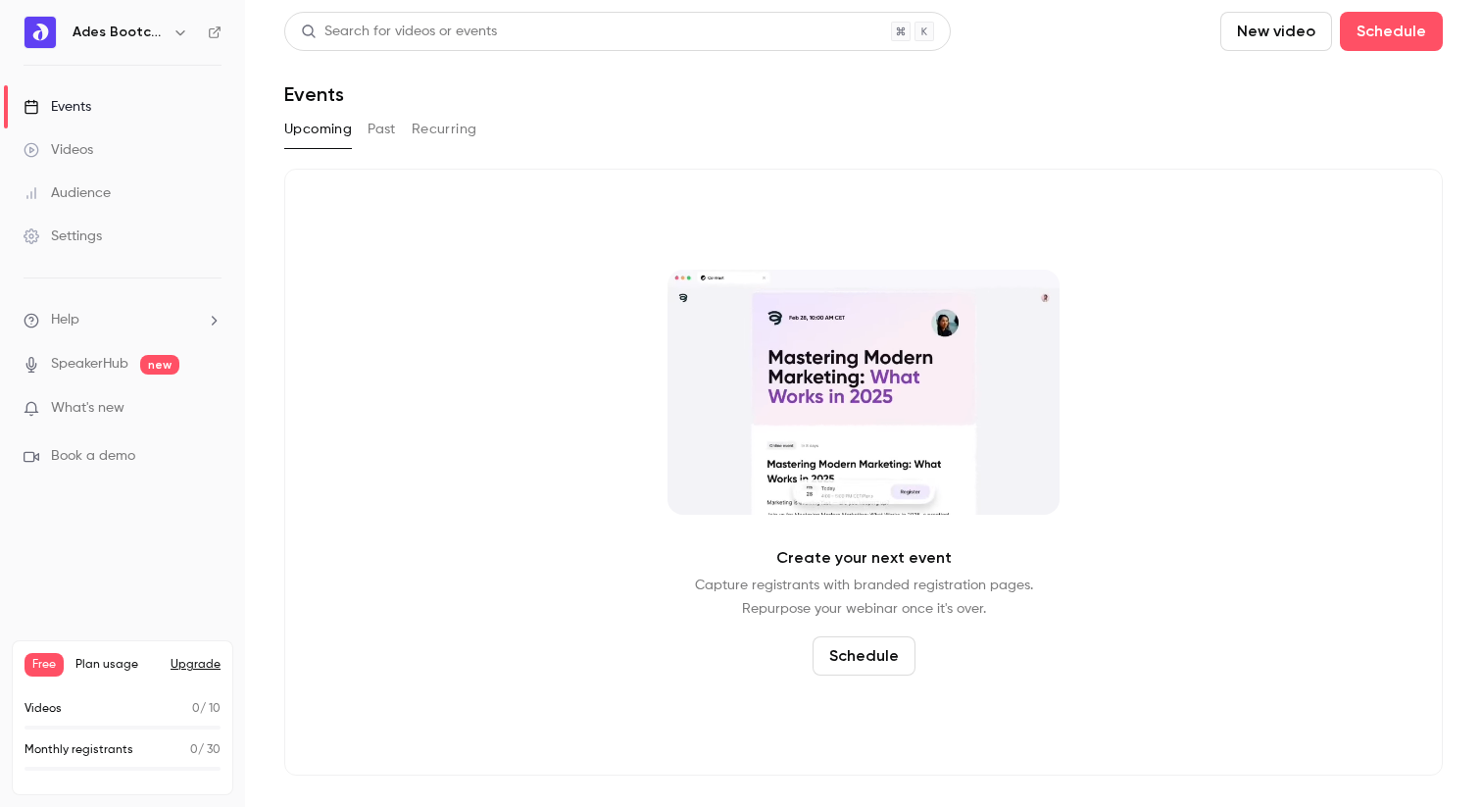
click at [73, 138] on link "Videos" at bounding box center [122, 149] width 245 height 43
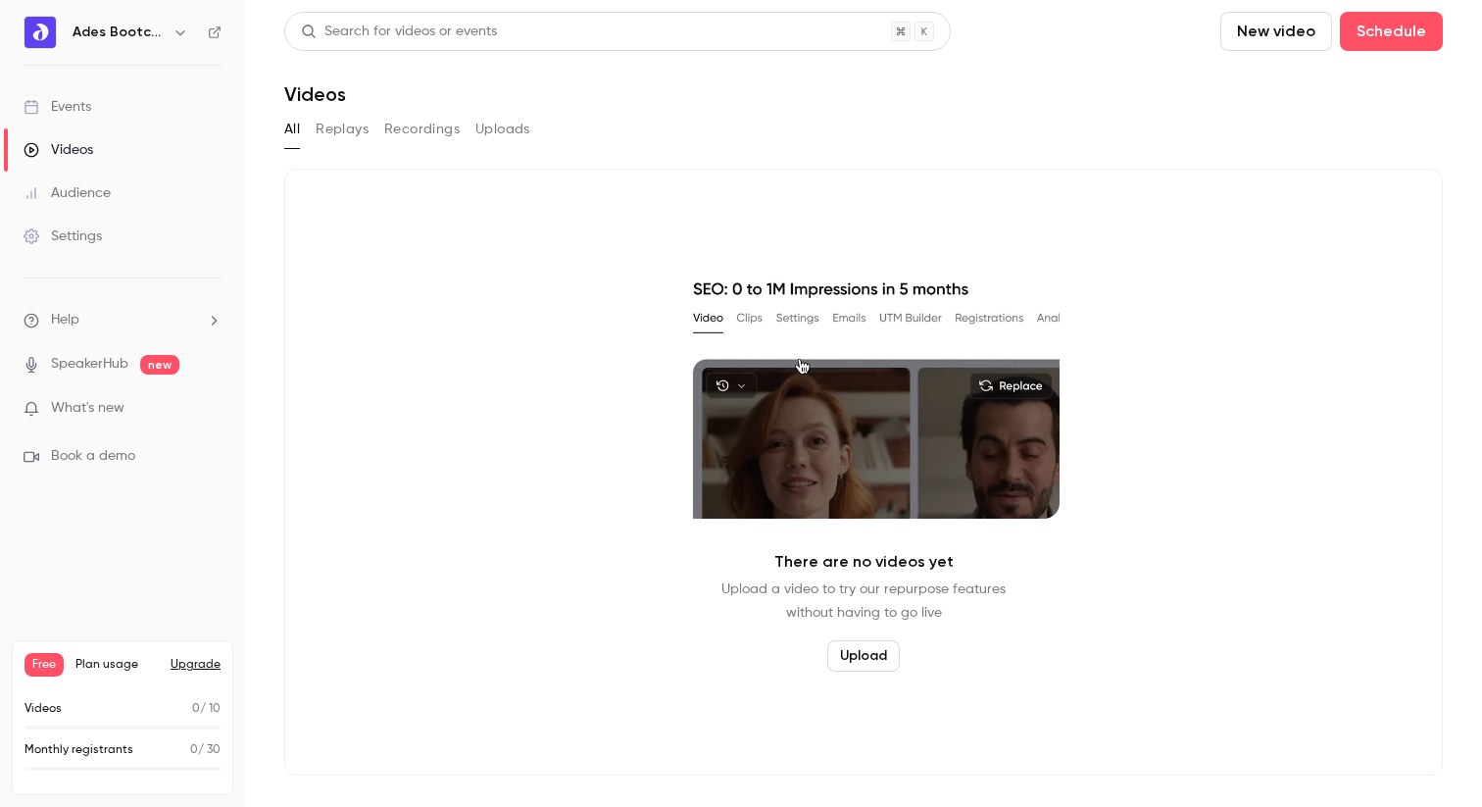
click at [84, 453] on span "Book a demo" at bounding box center [93, 456] width 84 height 21
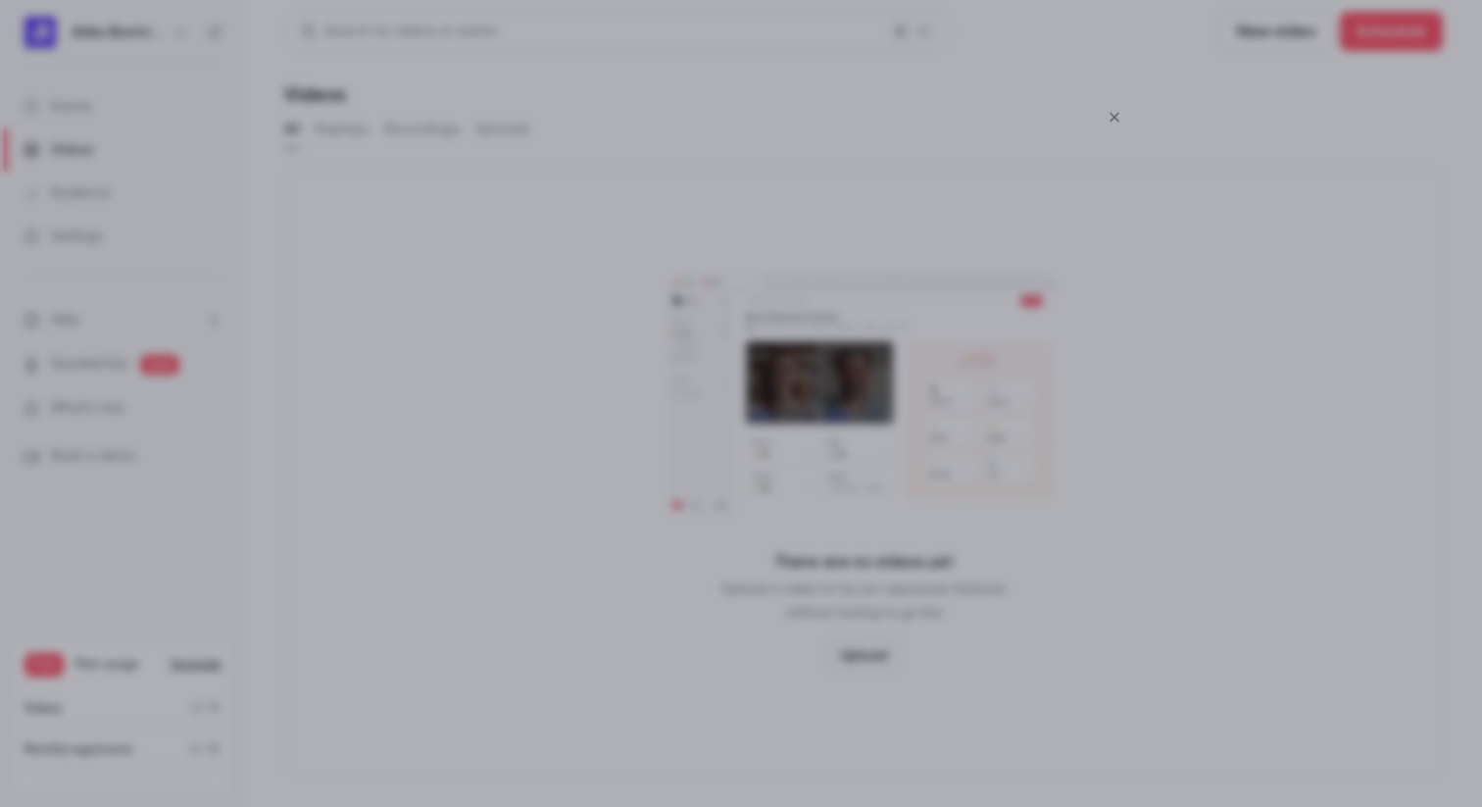
click at [1115, 109] on icon "Close" at bounding box center [1115, 117] width 24 height 16
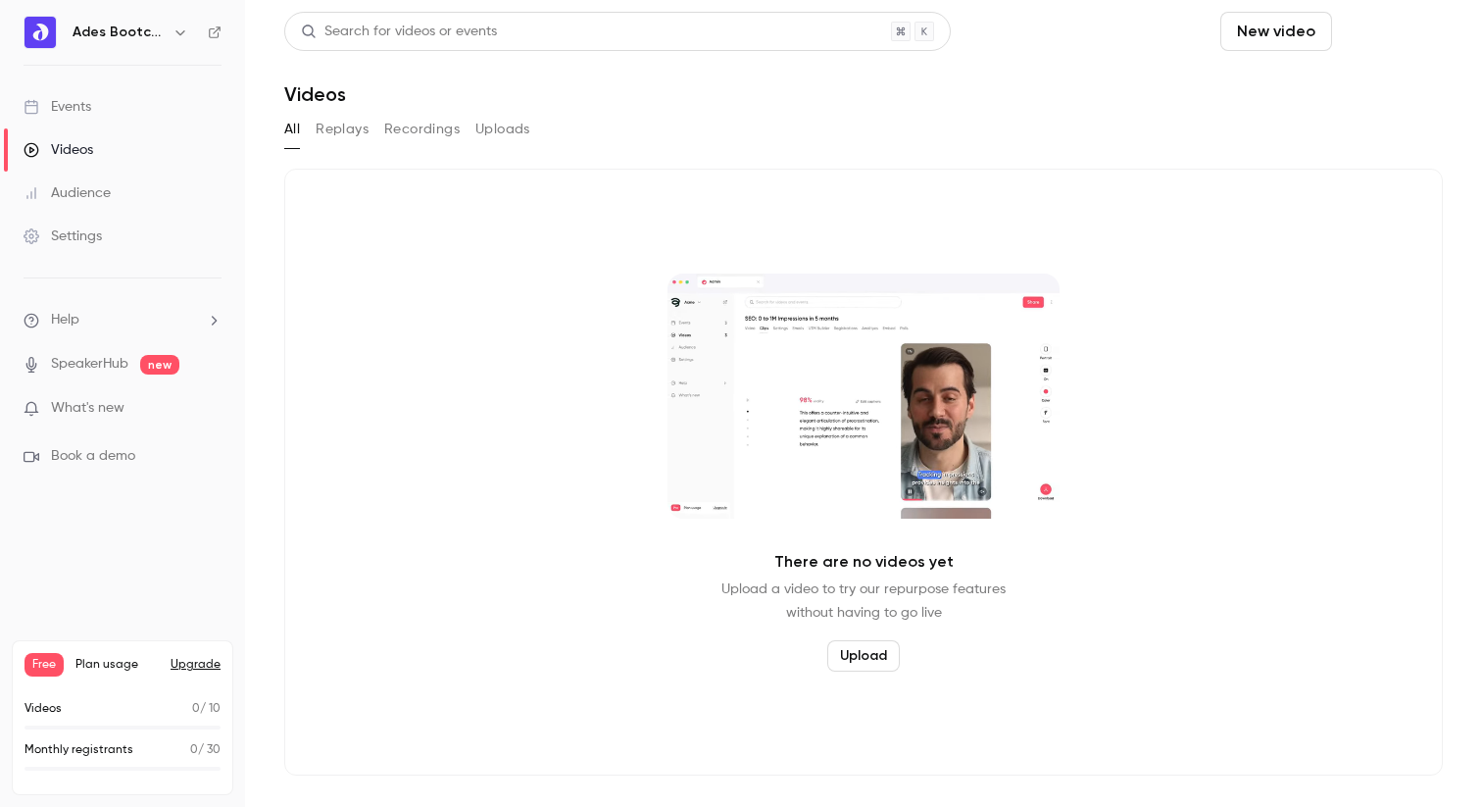
click at [1420, 38] on button "Schedule" at bounding box center [1391, 31] width 103 height 39
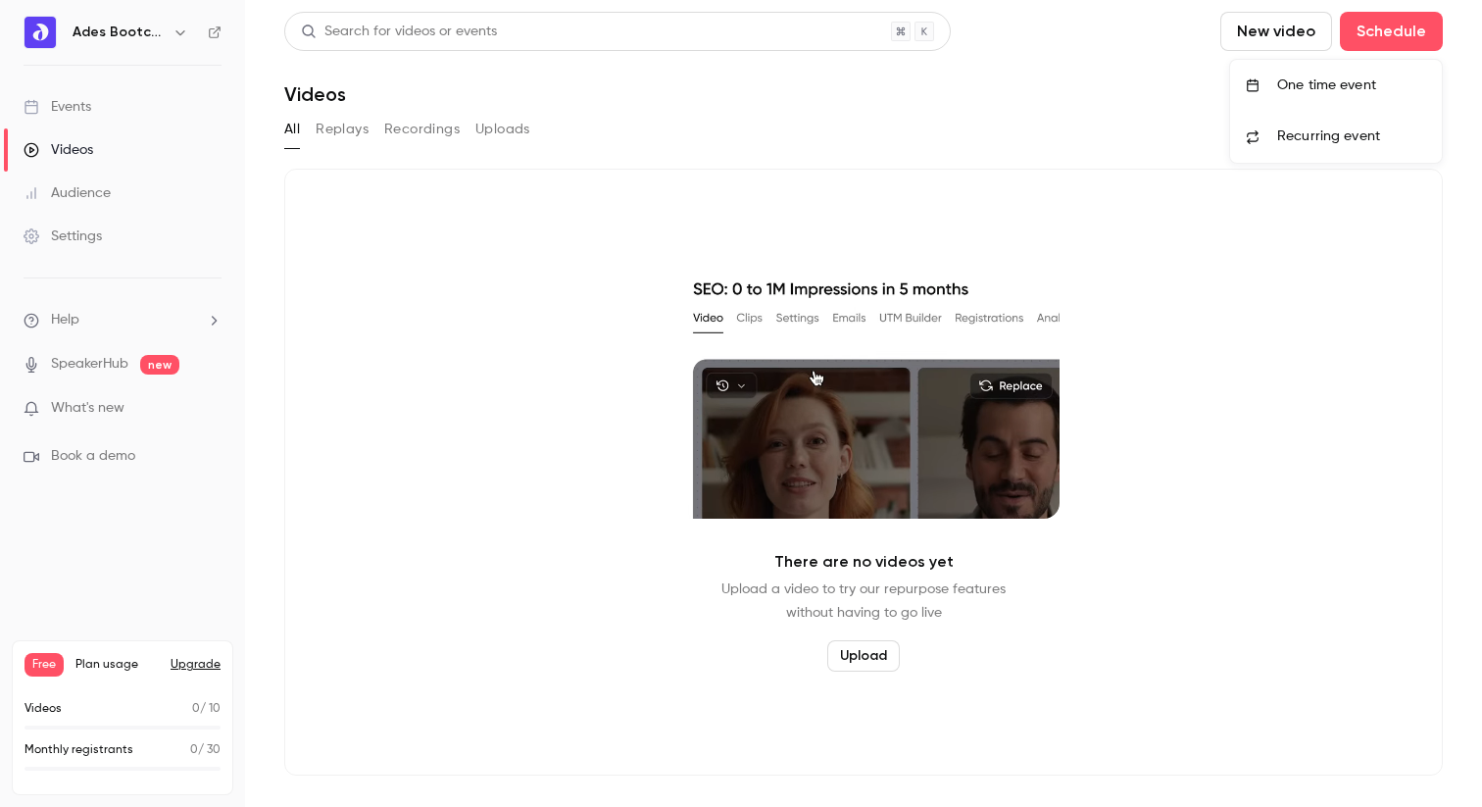
drag, startPoint x: 1323, startPoint y: 97, endPoint x: 1113, endPoint y: 134, distance: 214.0
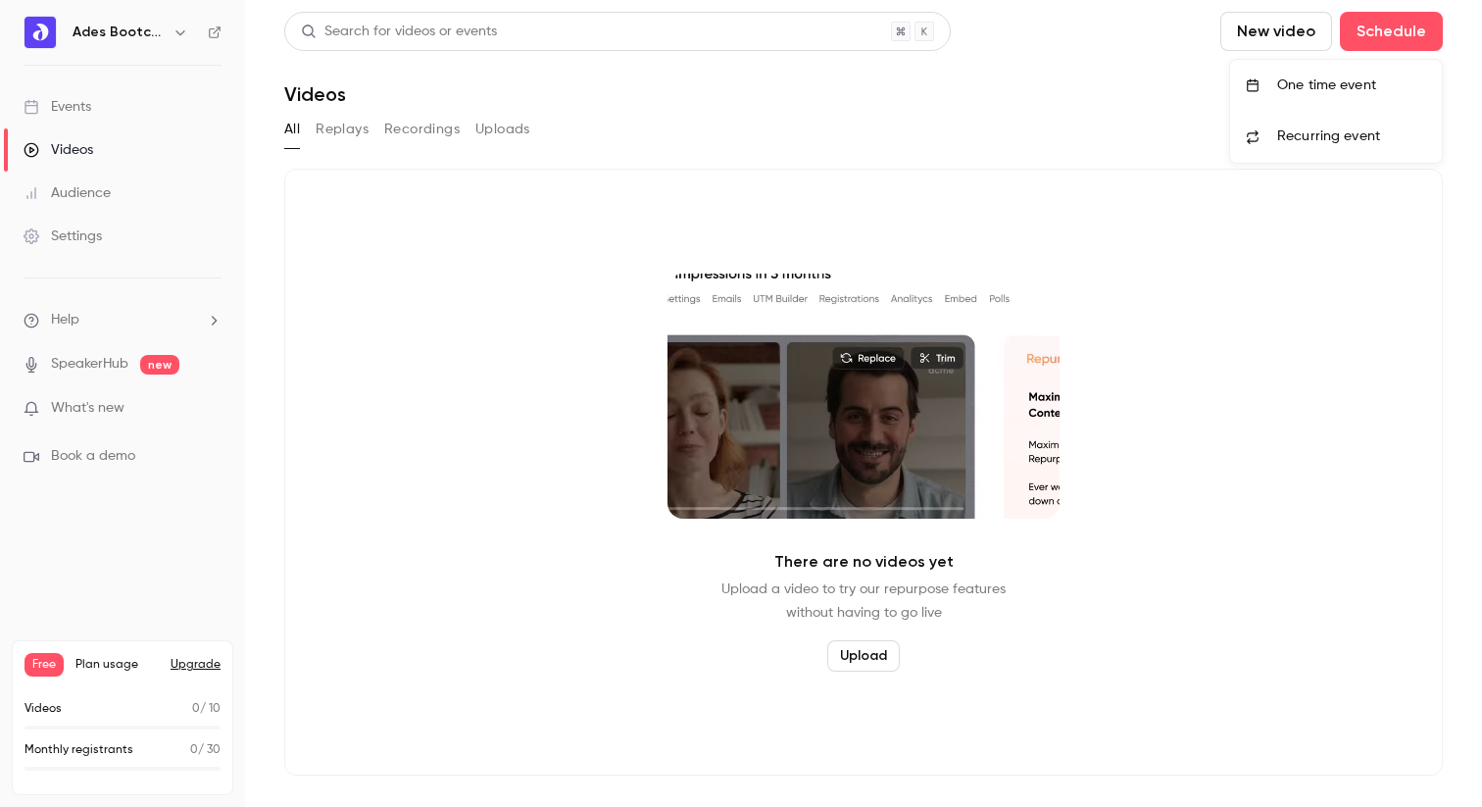
click at [1115, 133] on div "One time event Recurring event" at bounding box center [741, 403] width 1482 height 807
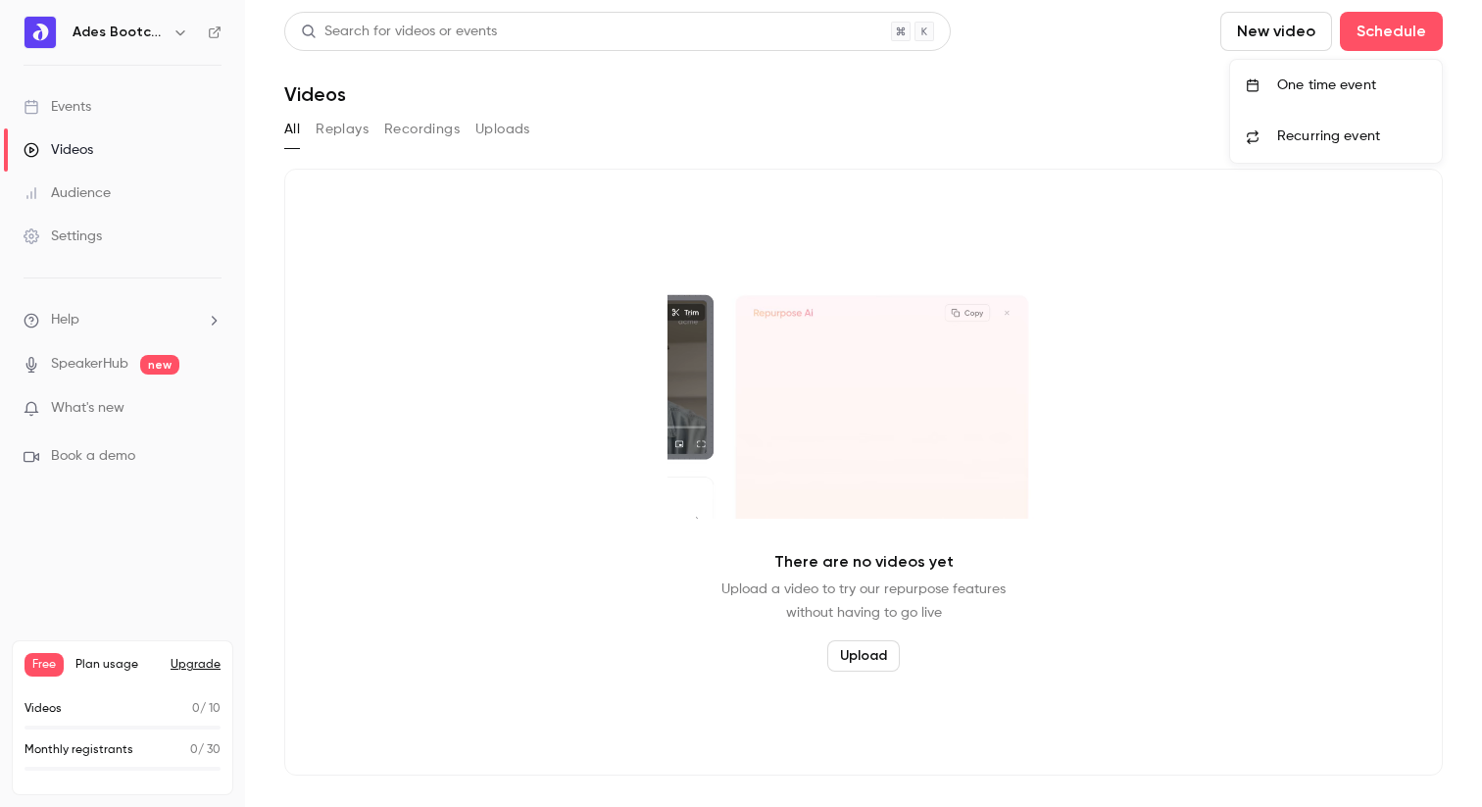
click at [68, 103] on div at bounding box center [741, 403] width 1482 height 807
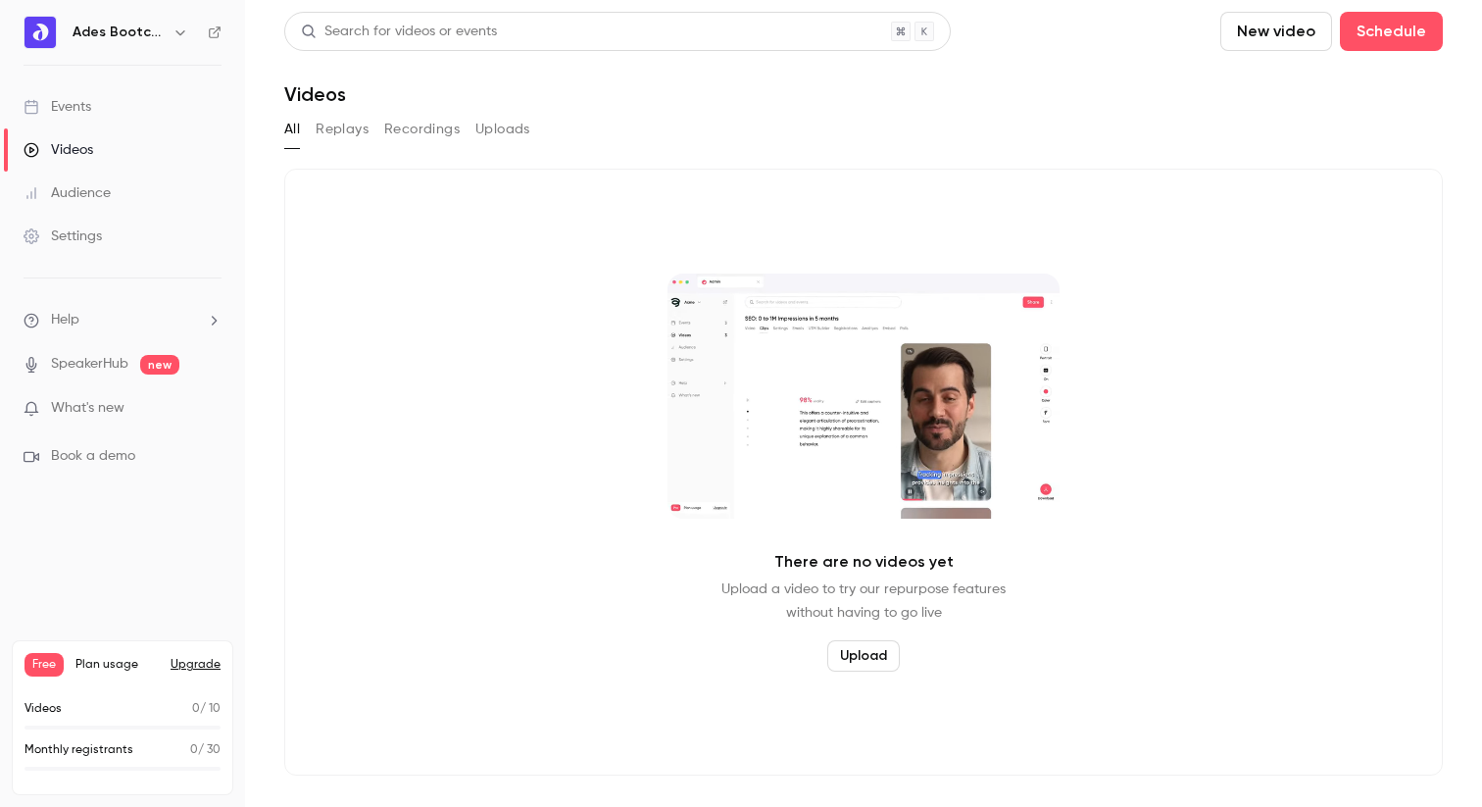
click at [81, 318] on li "Help" at bounding box center [123, 320] width 198 height 21
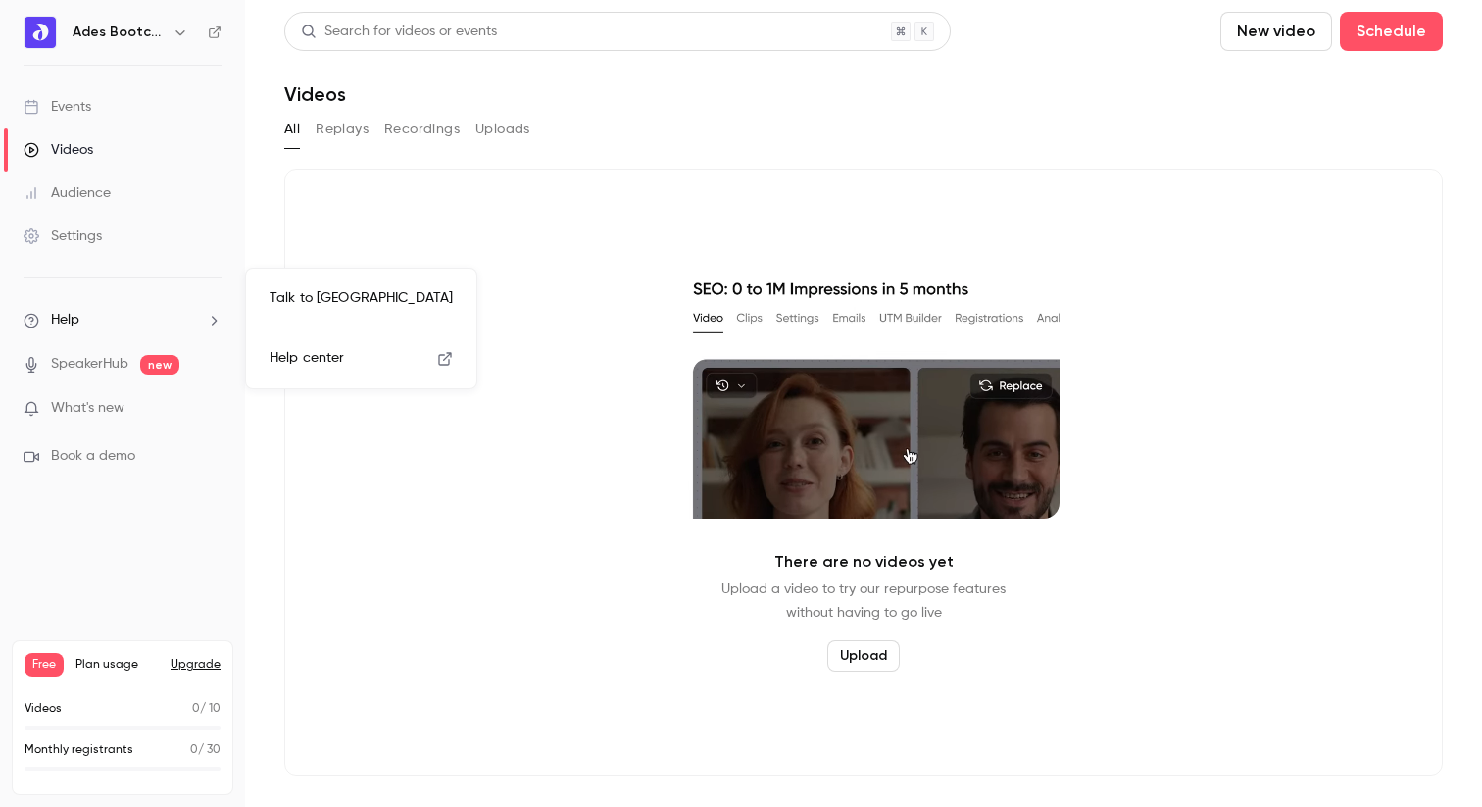
click at [318, 345] on link "Help center" at bounding box center [361, 358] width 215 height 52
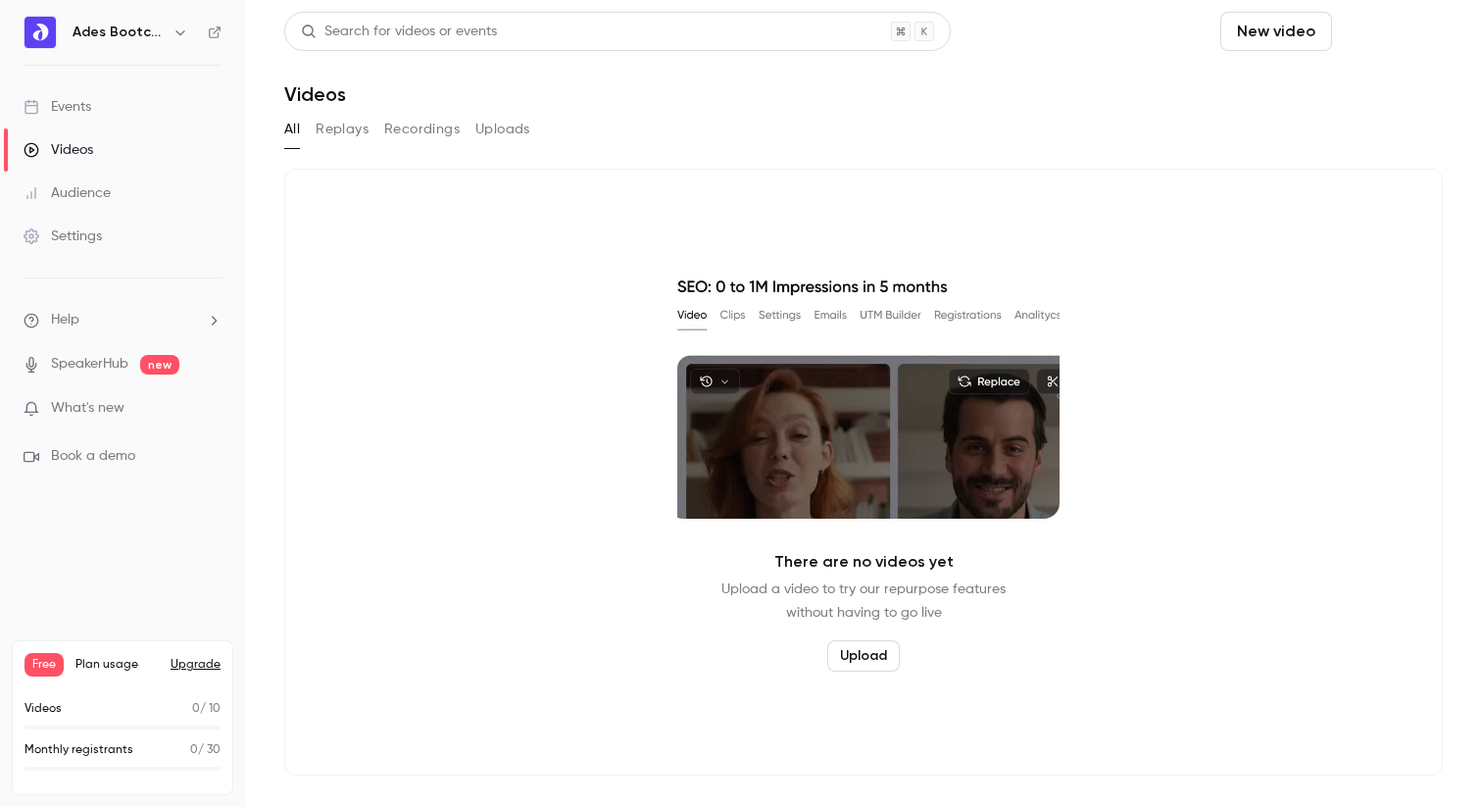
click at [1432, 30] on button "Schedule" at bounding box center [1391, 31] width 103 height 39
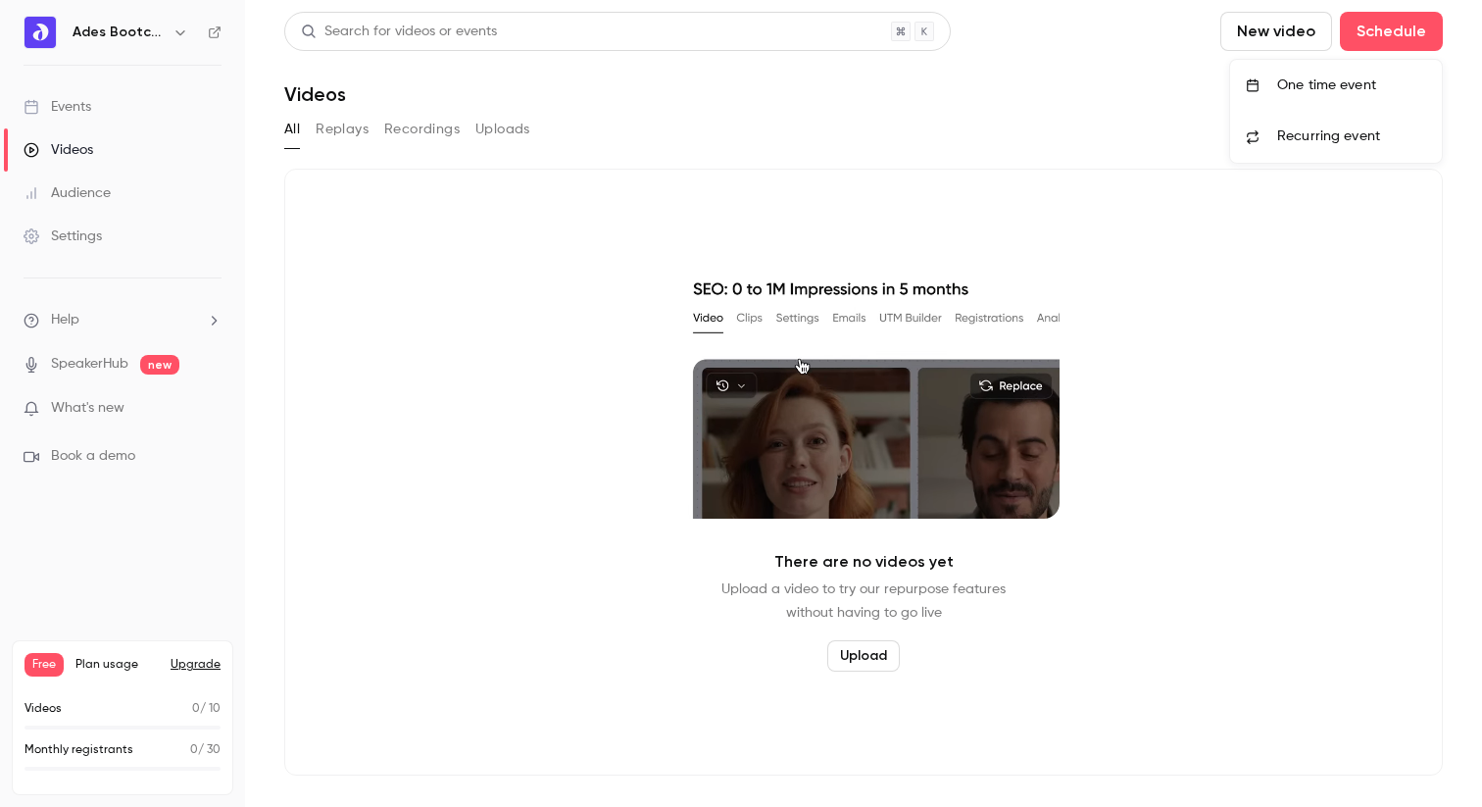
click at [1333, 94] on div "One time event" at bounding box center [1351, 85] width 149 height 20
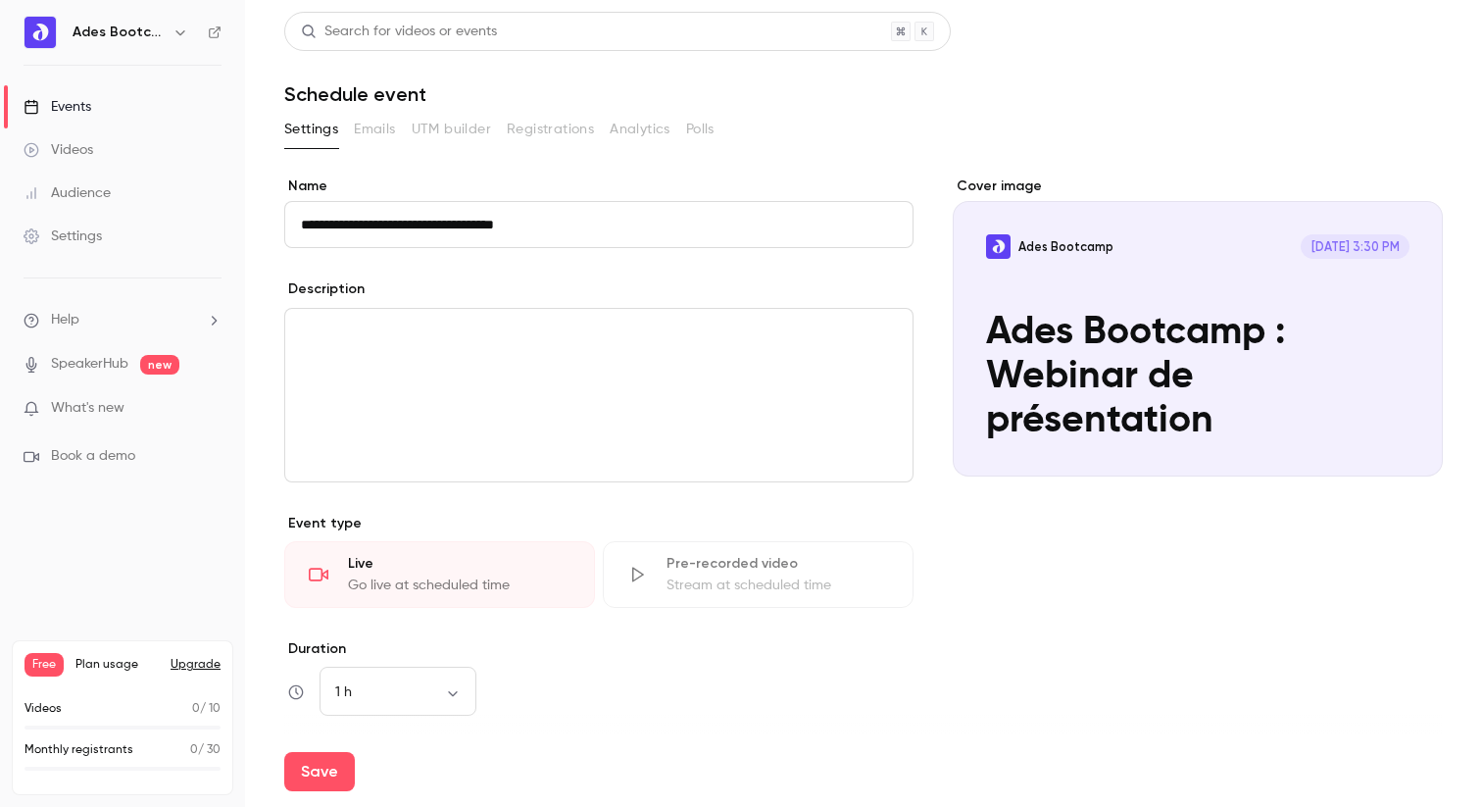
paste input
click at [303, 222] on input "**********" at bounding box center [598, 224] width 629 height 47
click at [535, 339] on p "editor" at bounding box center [599, 333] width 596 height 24
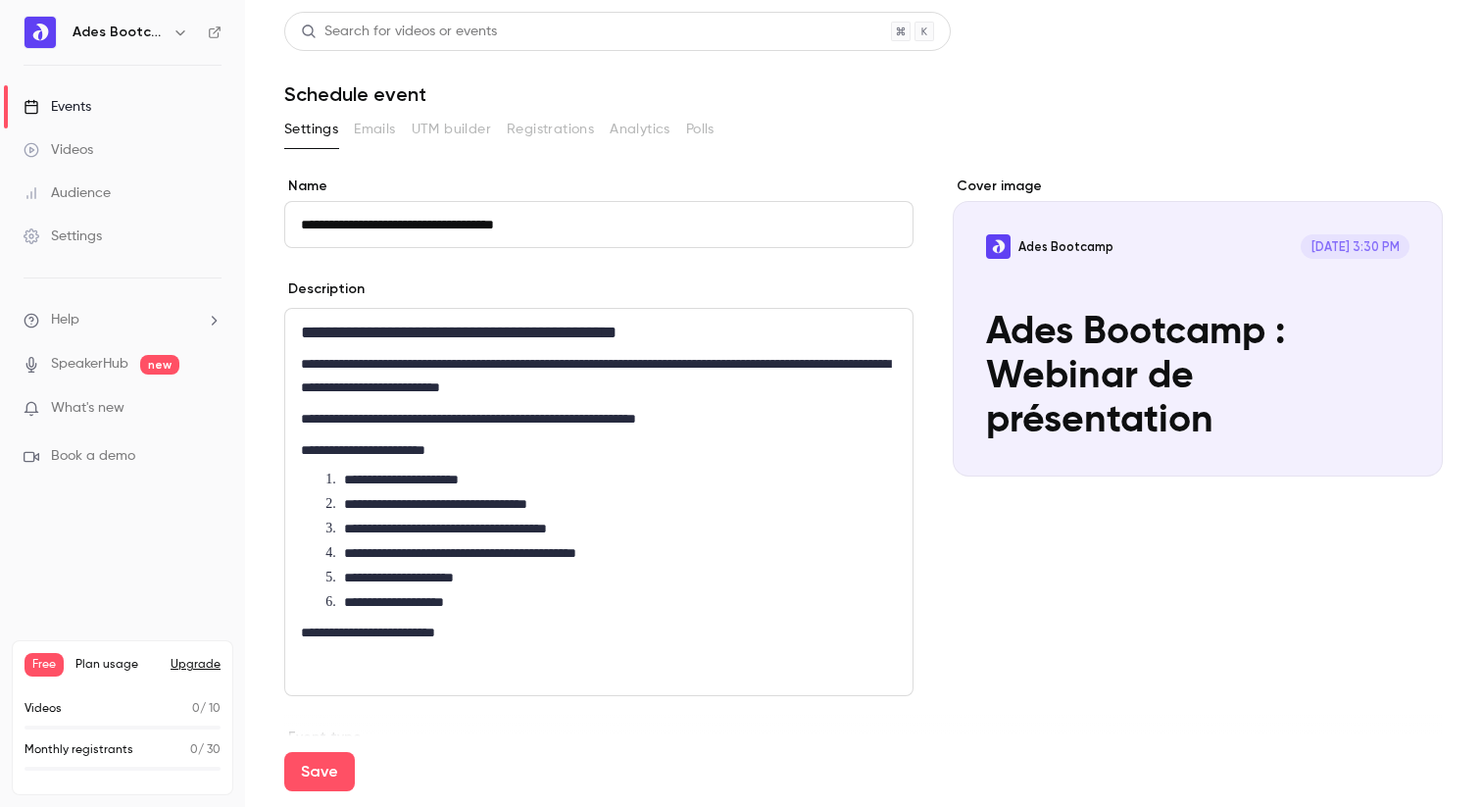
click at [483, 236] on input "**********" at bounding box center [598, 224] width 629 height 47
click at [374, 240] on input "**********" at bounding box center [598, 224] width 629 height 47
paste input "**"
type input "**********"
click at [432, 417] on p "**********" at bounding box center [599, 419] width 596 height 24
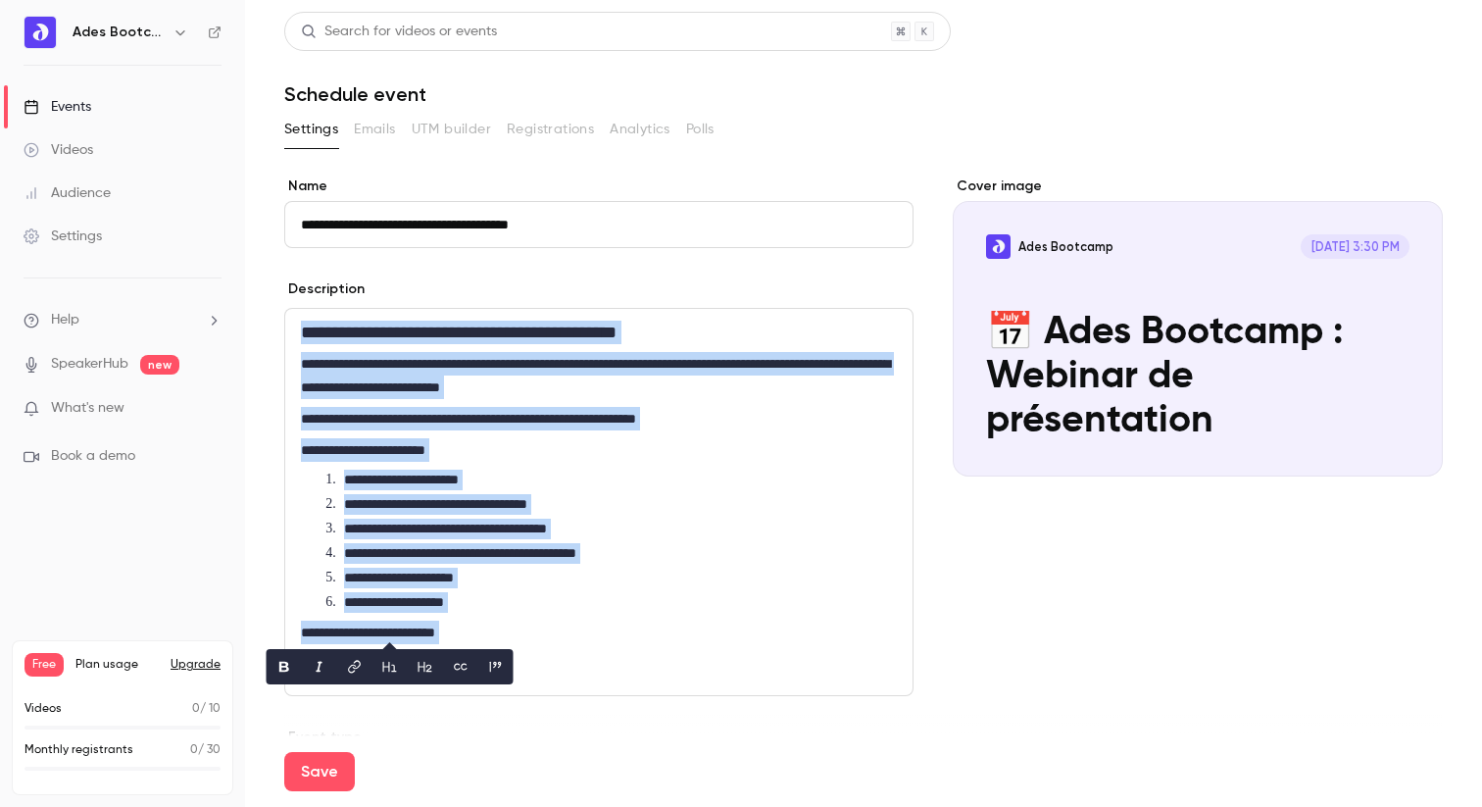
copy div "**********"
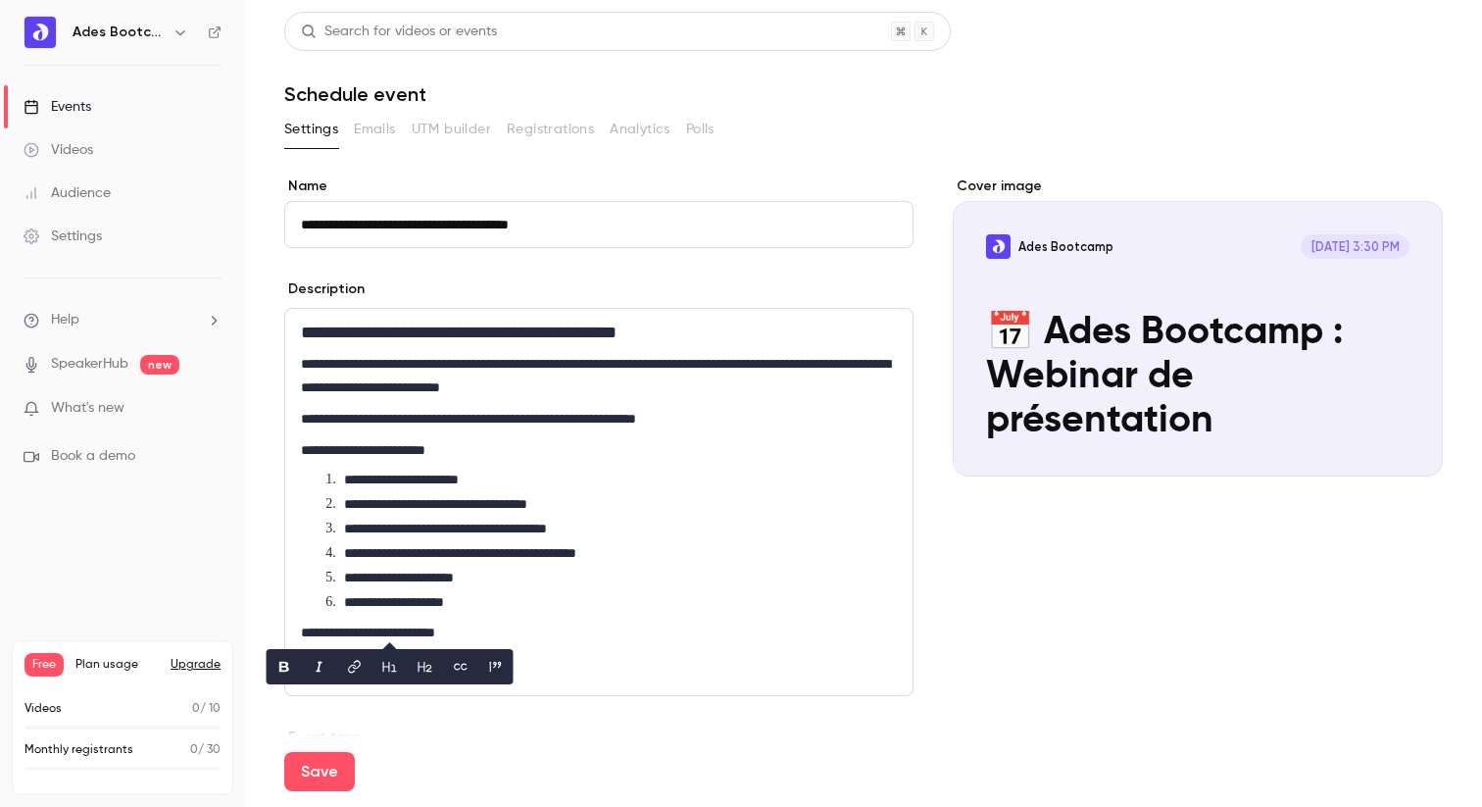
click at [395, 333] on h1 "**********" at bounding box center [599, 333] width 596 height 24
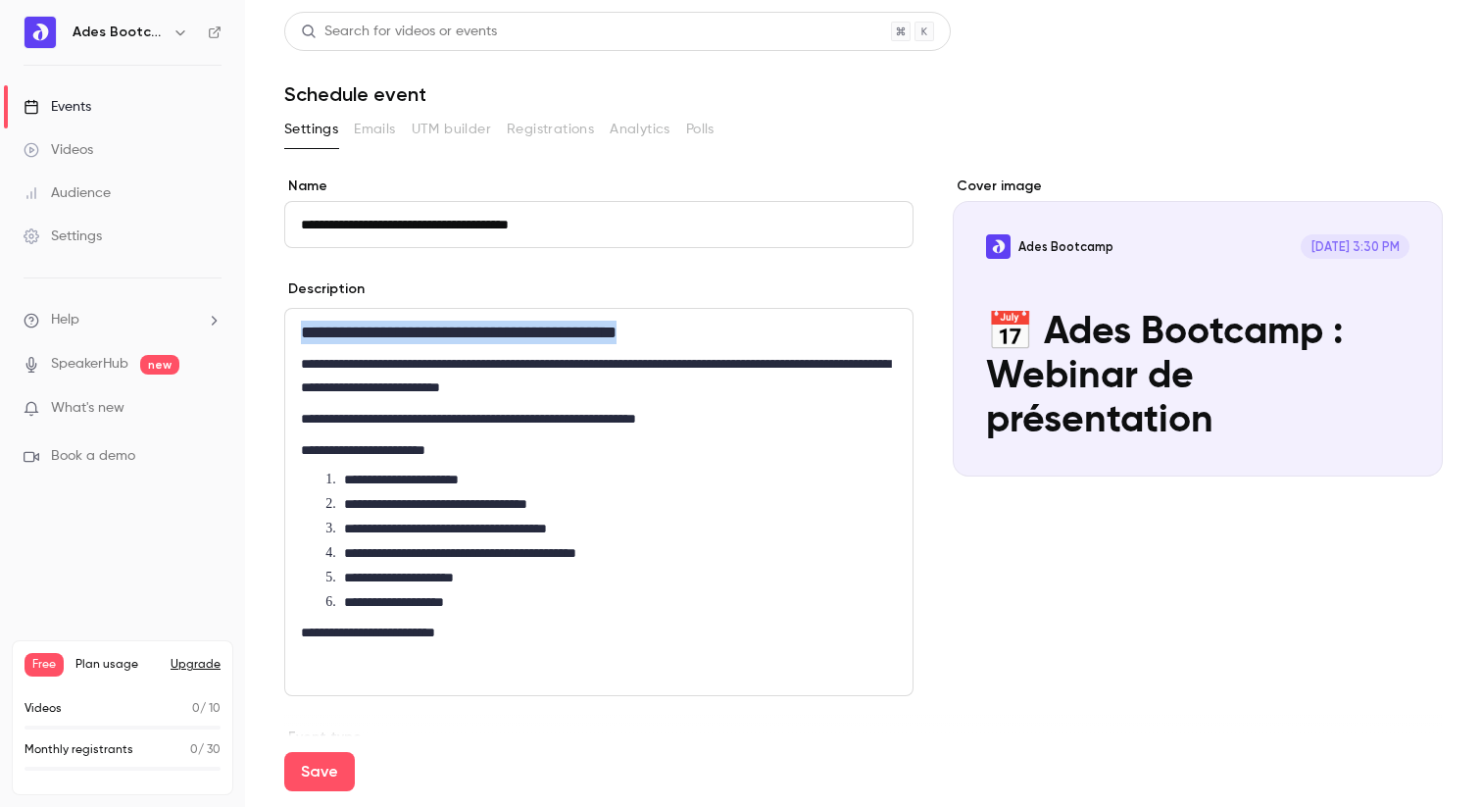
drag, startPoint x: 720, startPoint y: 327, endPoint x: 203, endPoint y: 327, distance: 516.6
click at [203, 327] on div "**********" at bounding box center [741, 403] width 1482 height 807
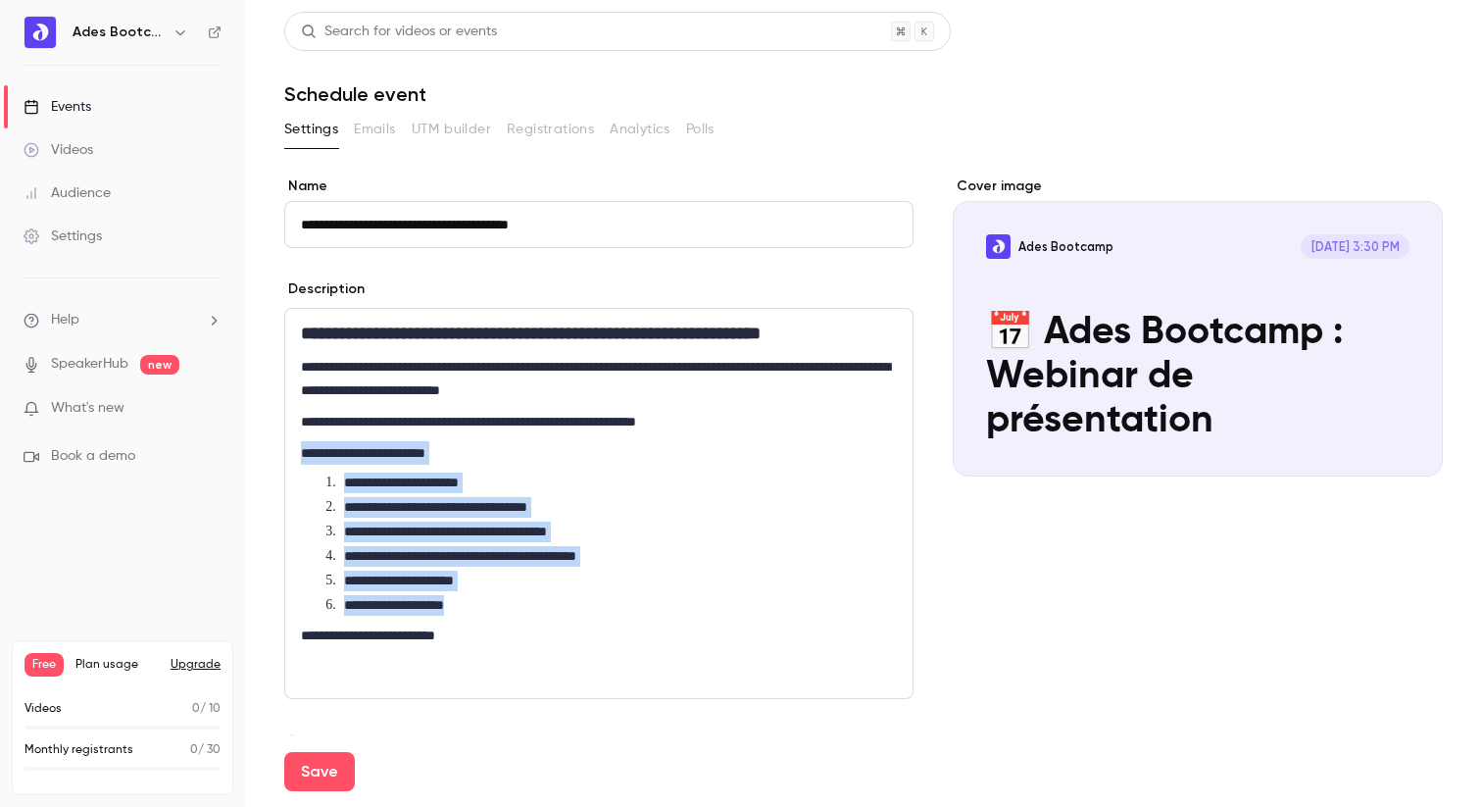
drag, startPoint x: 528, startPoint y: 606, endPoint x: 283, endPoint y: 455, distance: 287.9
click at [283, 455] on main "**********" at bounding box center [863, 403] width 1237 height 807
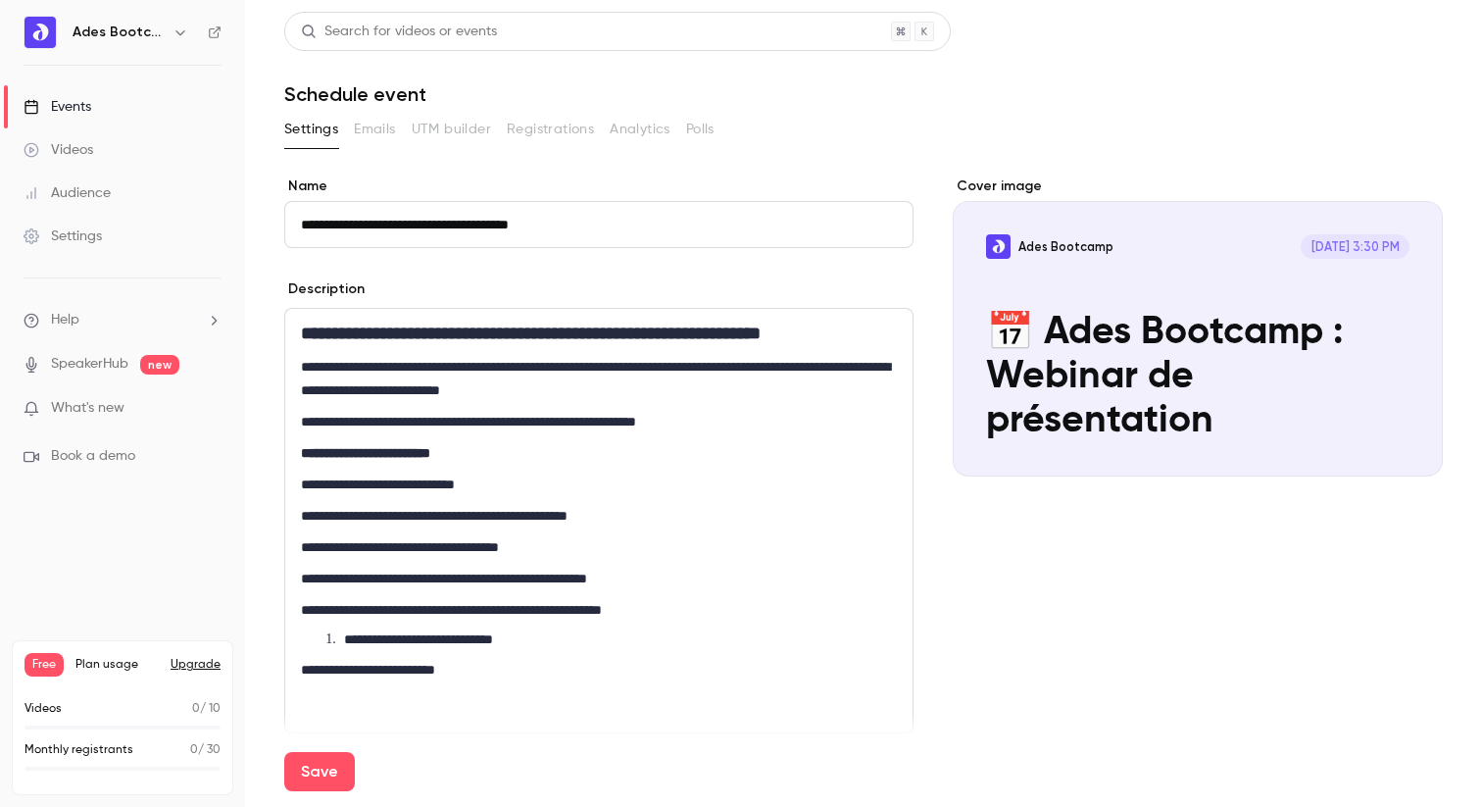
click at [396, 499] on div "**********" at bounding box center [598, 521] width 627 height 424
click at [347, 628] on div "**********" at bounding box center [598, 521] width 627 height 424
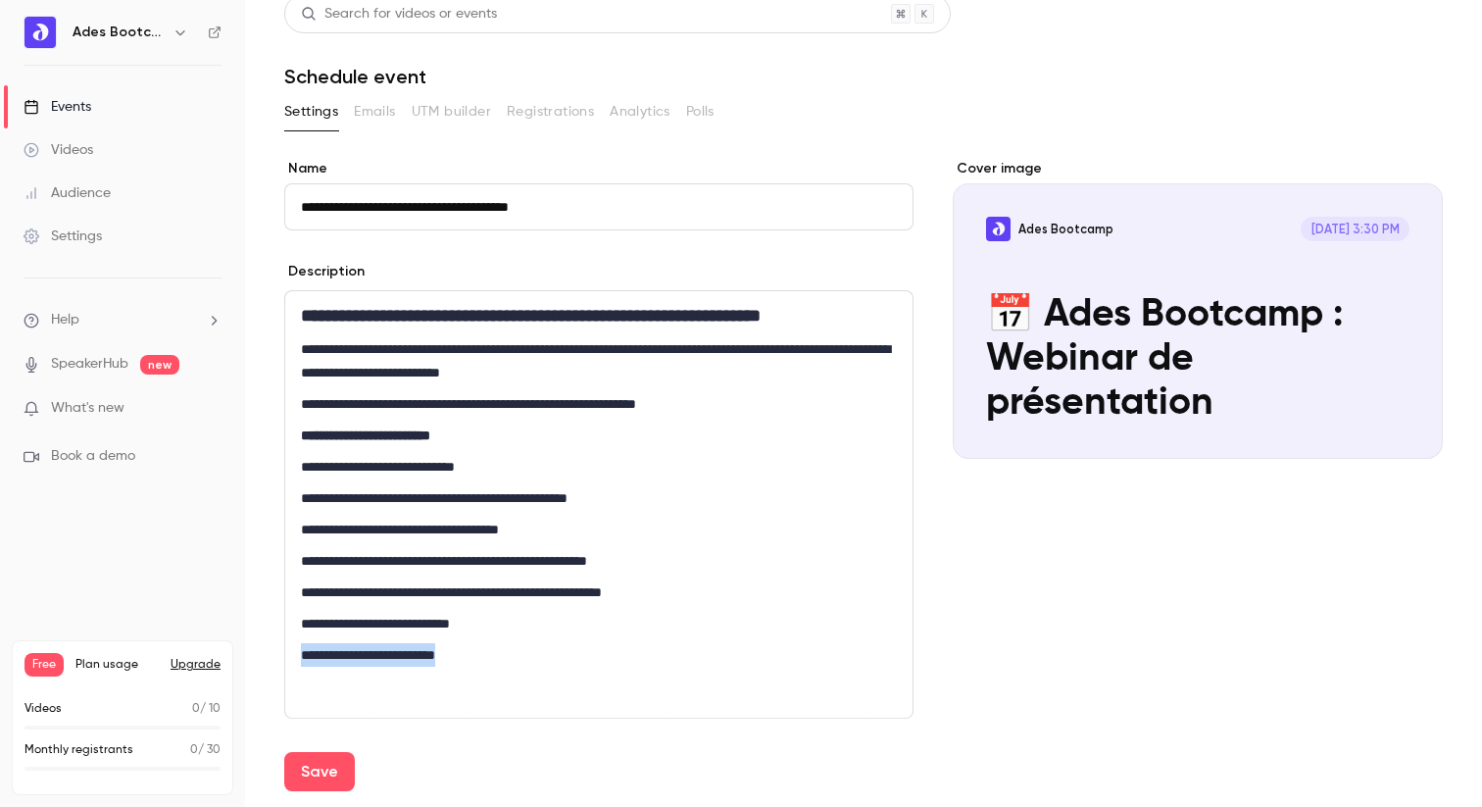
drag, startPoint x: 524, startPoint y: 650, endPoint x: 246, endPoint y: 648, distance: 278.4
click at [247, 648] on main "**********" at bounding box center [863, 403] width 1237 height 807
click at [459, 536] on p "**********" at bounding box center [599, 530] width 596 height 24
click at [815, 400] on p "**********" at bounding box center [599, 404] width 596 height 24
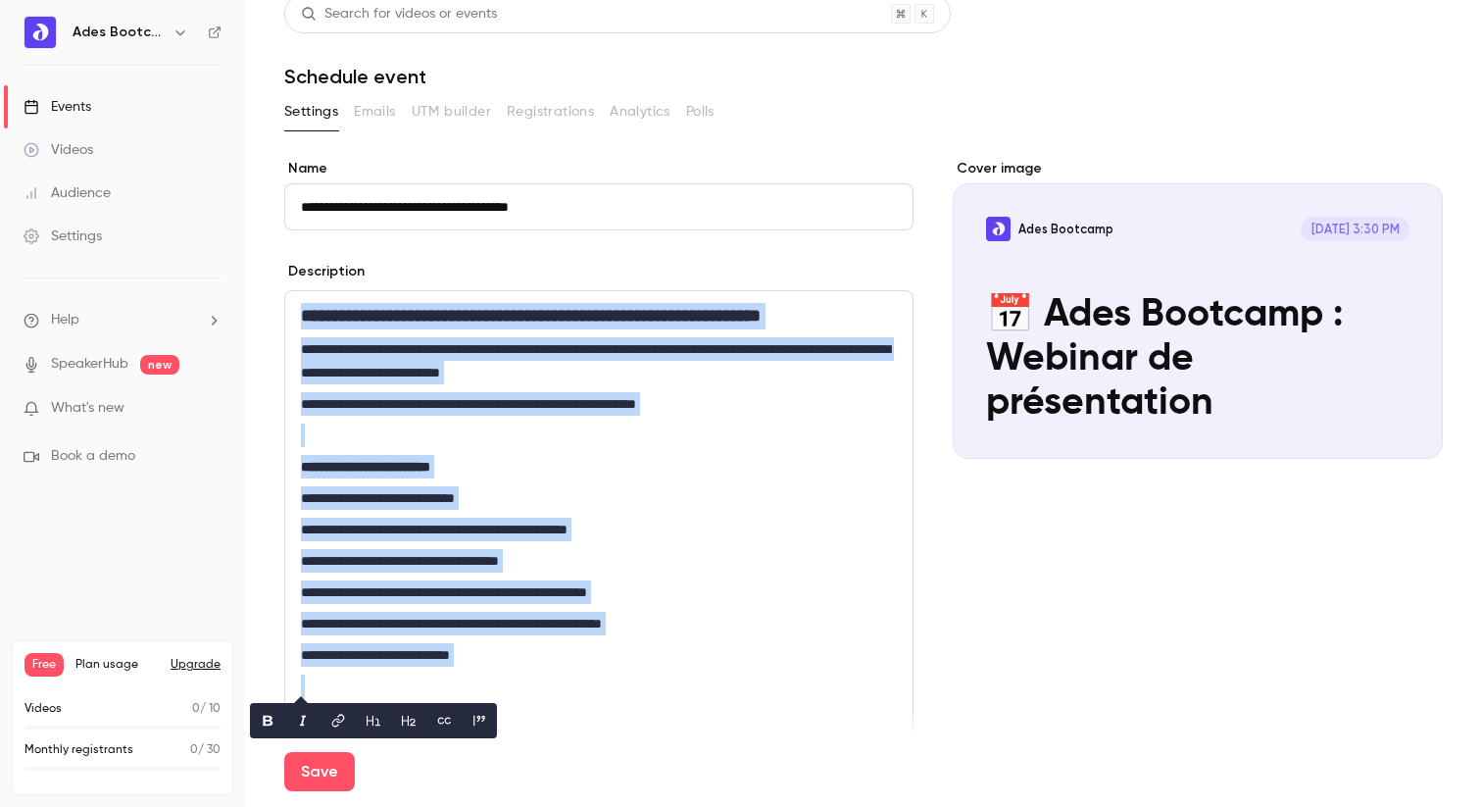
click at [688, 427] on p "editor" at bounding box center [599, 436] width 596 height 24
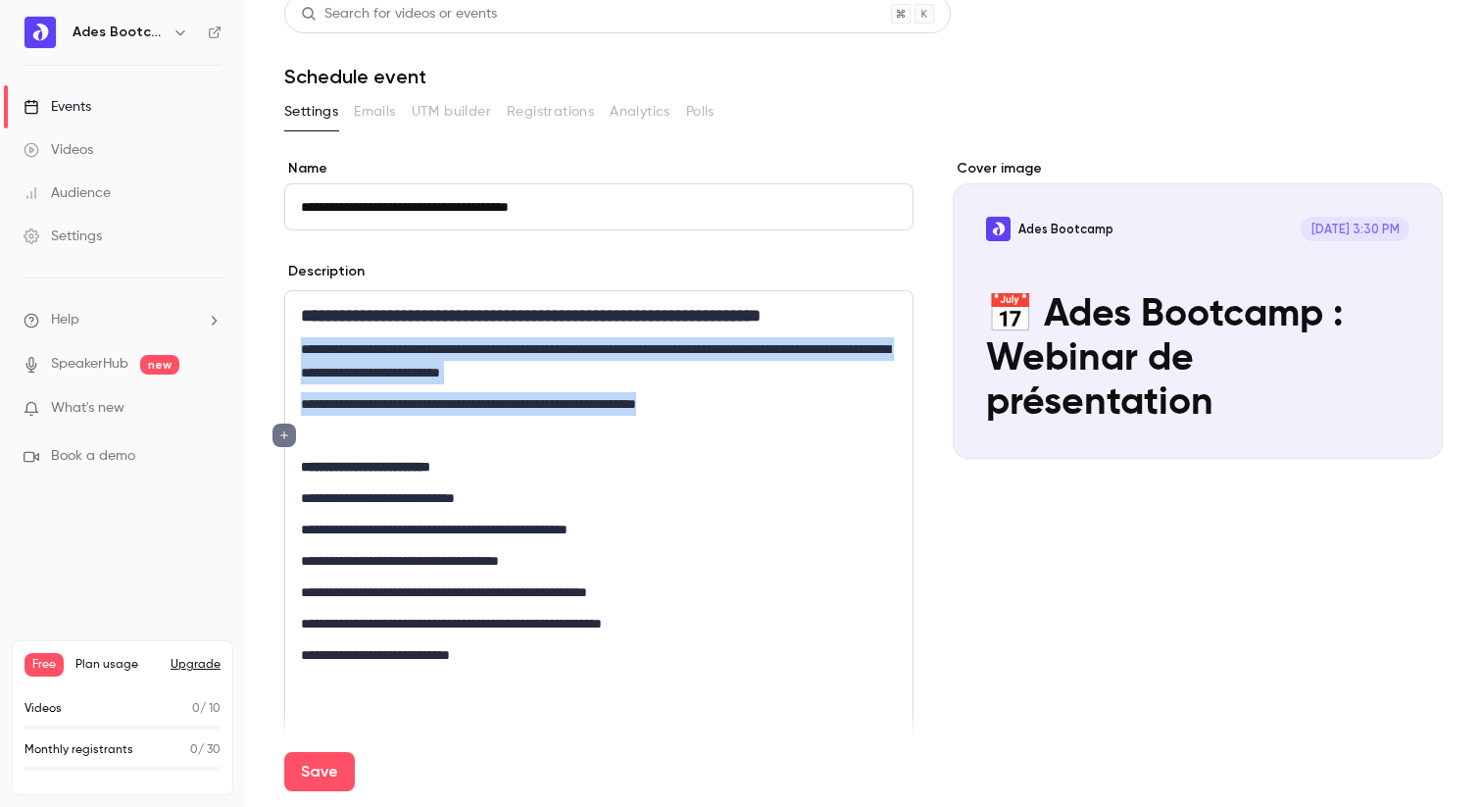
drag, startPoint x: 774, startPoint y: 399, endPoint x: 294, endPoint y: 352, distance: 482.7
click at [294, 352] on div "**********" at bounding box center [598, 520] width 627 height 458
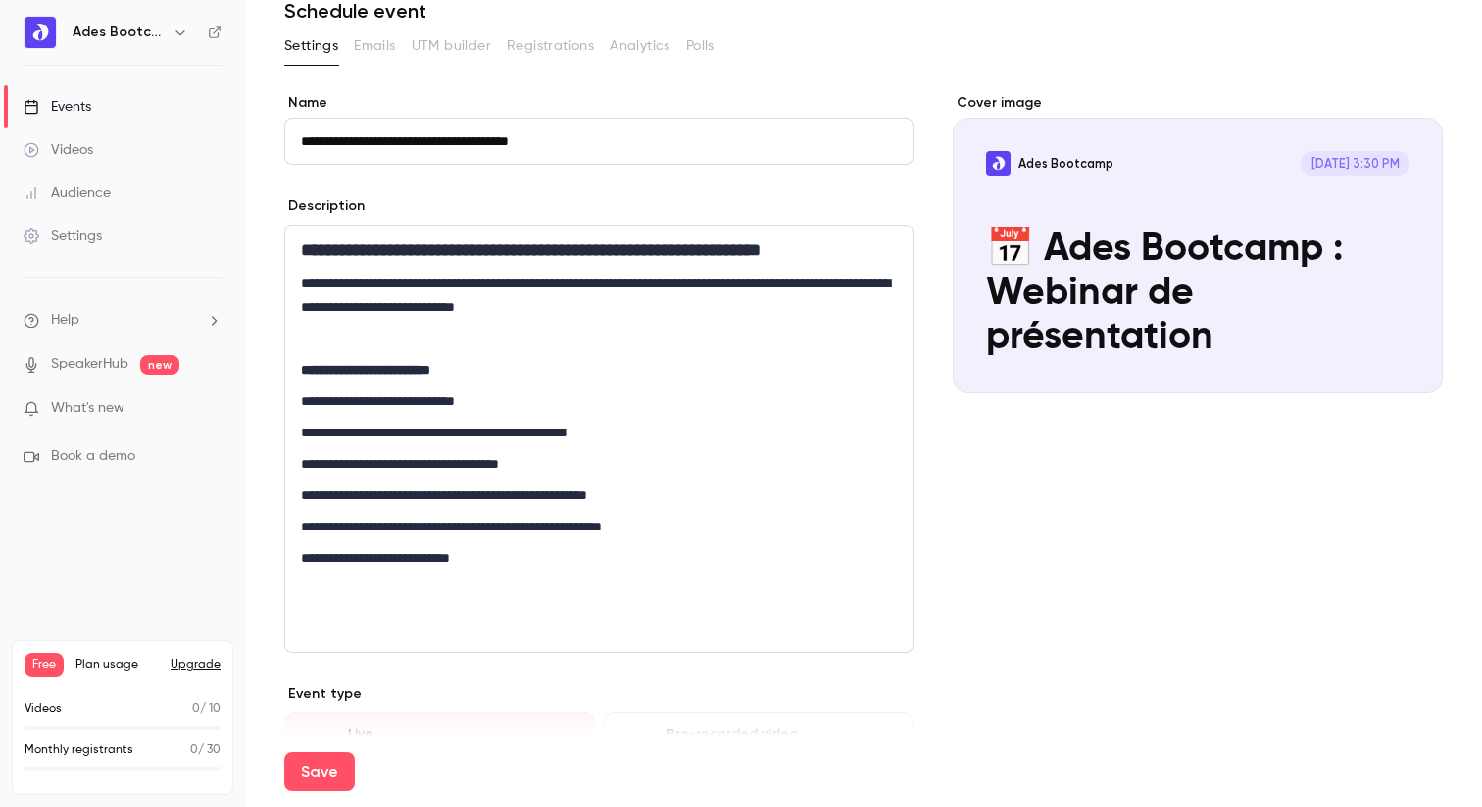
scroll to position [90, 0]
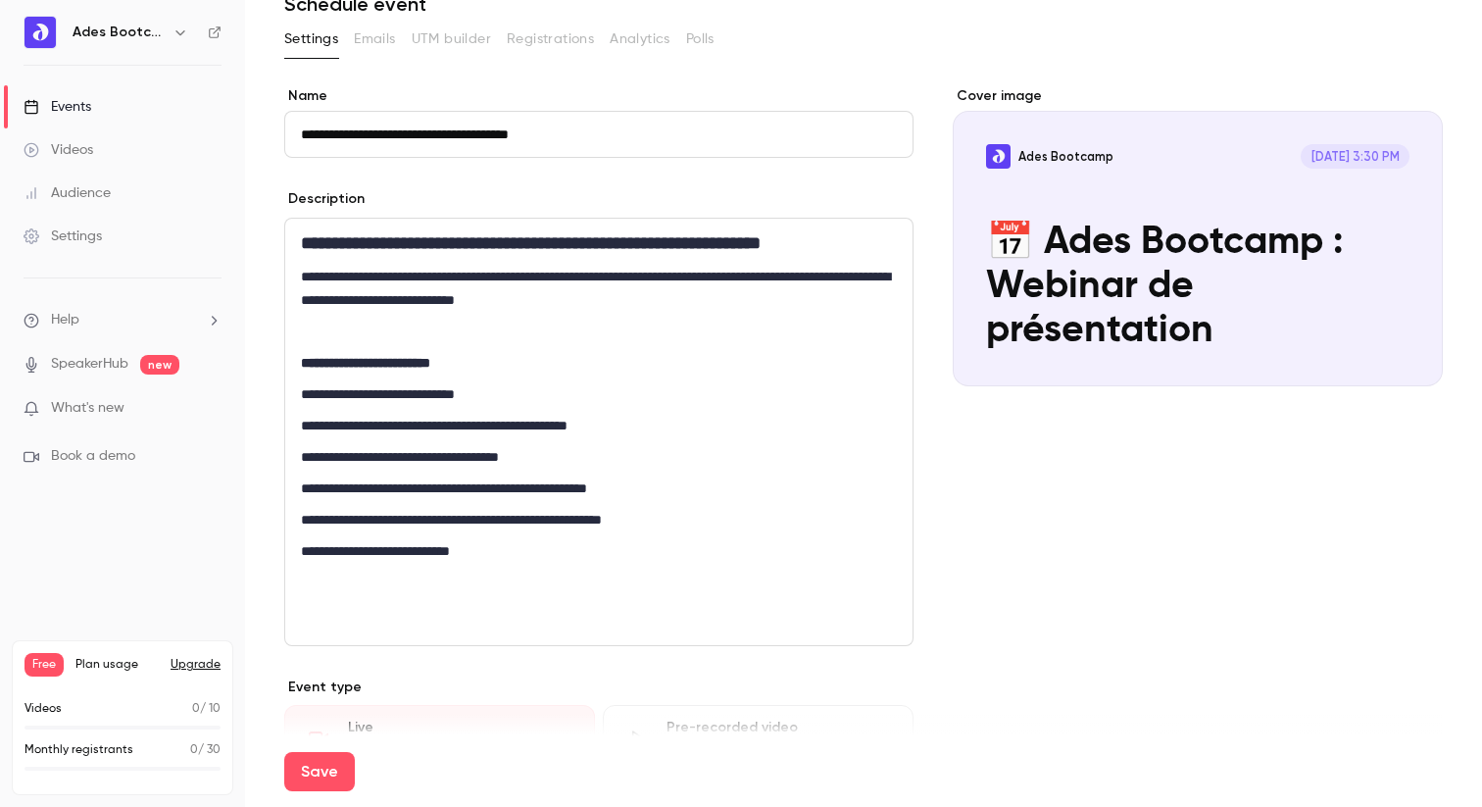
click at [375, 623] on p "editor" at bounding box center [599, 614] width 596 height 24
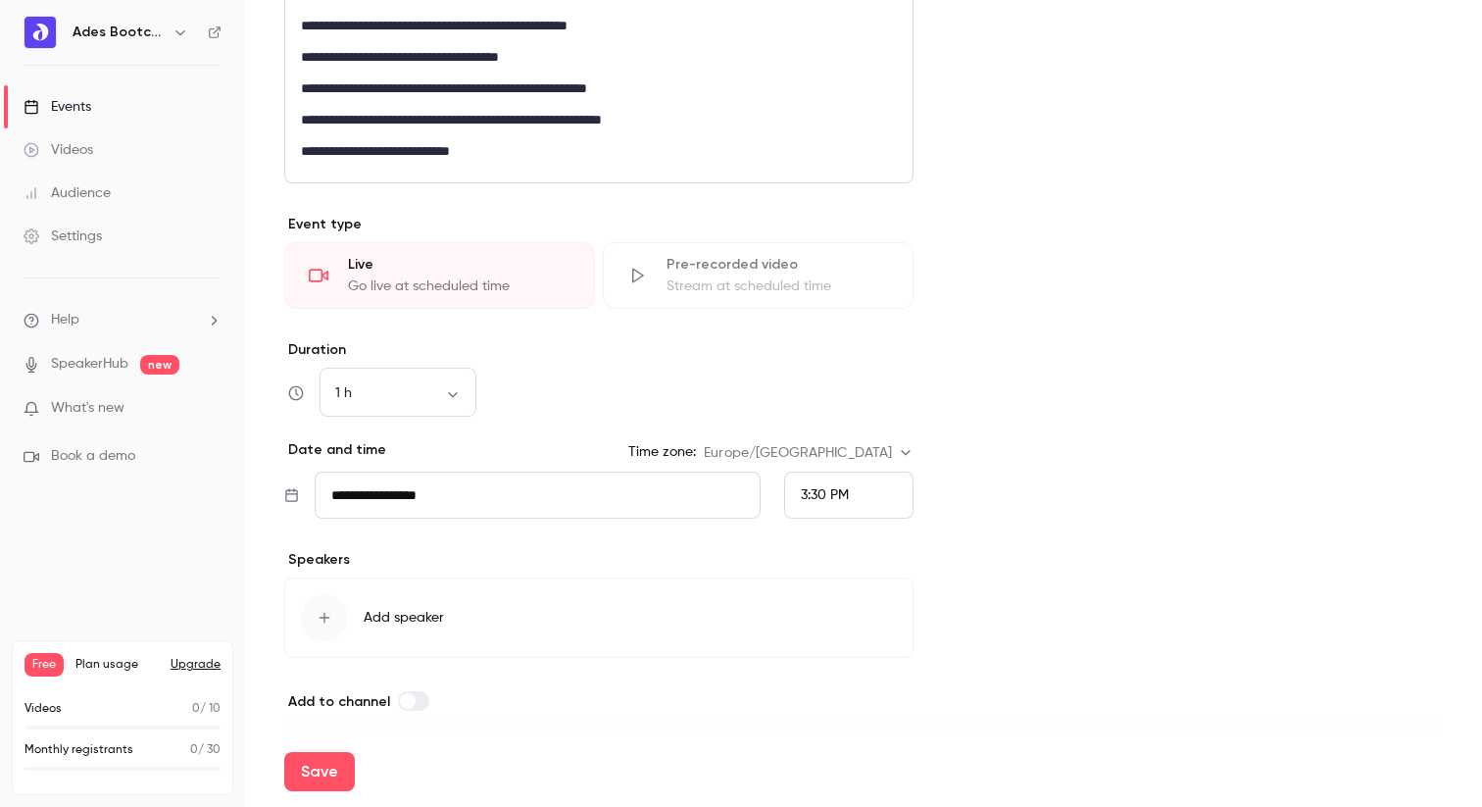
scroll to position [498, 0]
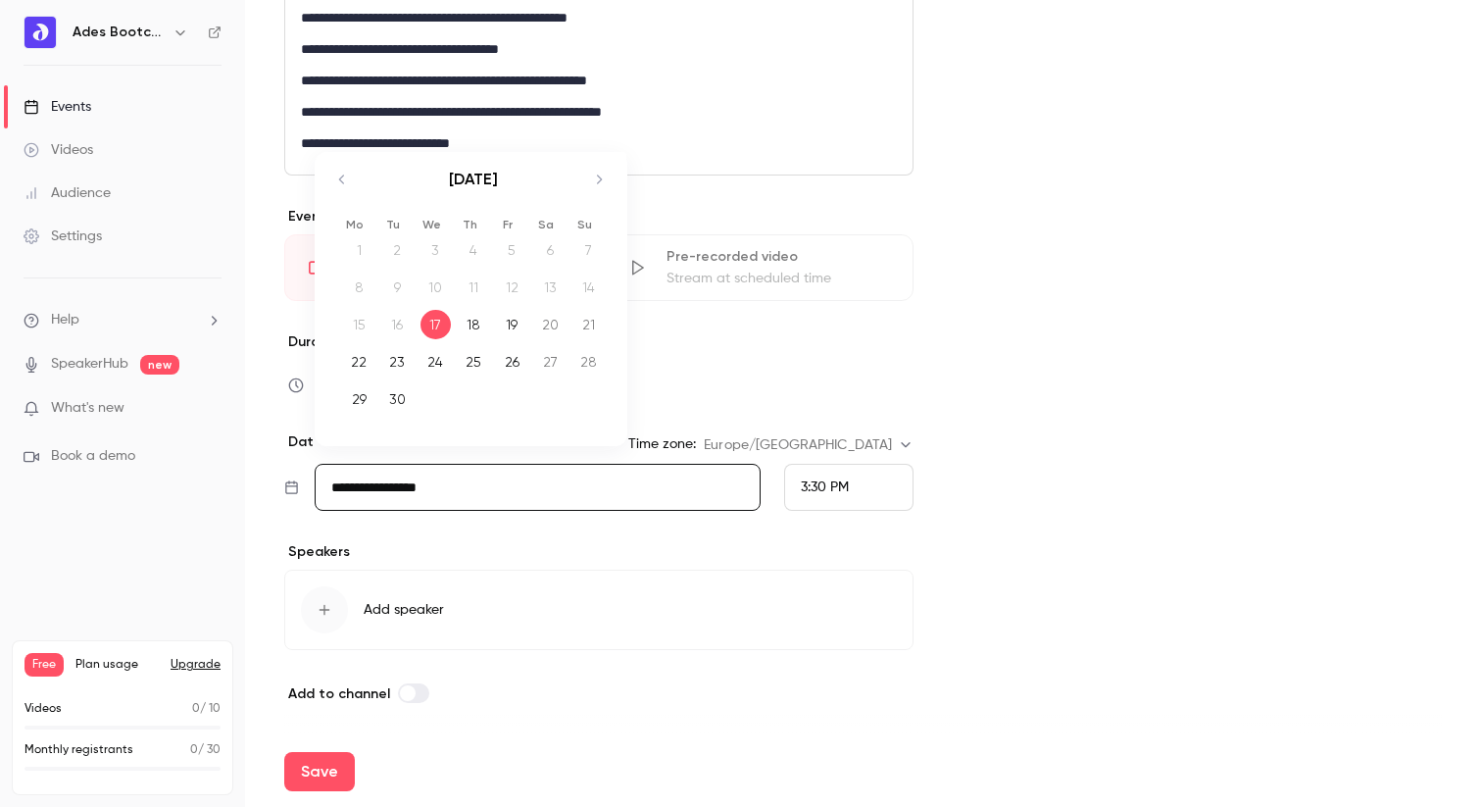
click at [378, 487] on input "**********" at bounding box center [538, 487] width 446 height 47
click at [603, 178] on icon "Move forward to switch to the next month." at bounding box center [599, 180] width 24 height 24
click at [436, 289] on div "8" at bounding box center [436, 287] width 30 height 29
type input "**********"
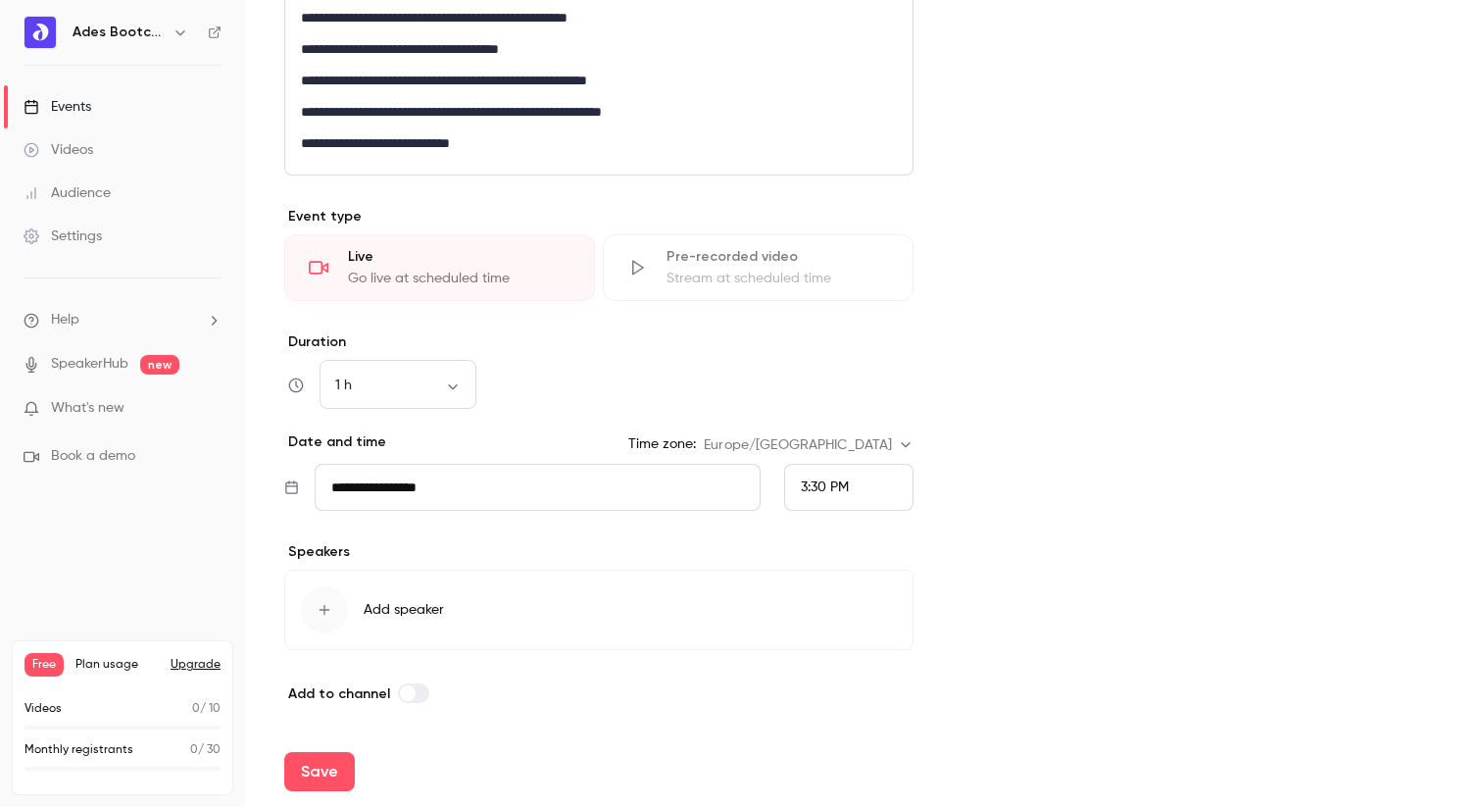
click at [848, 480] on span "3:30 PM" at bounding box center [825, 487] width 48 height 14
click at [826, 412] on li "6:00 PM" at bounding box center [848, 428] width 127 height 52
click at [321, 610] on icon "button" at bounding box center [325, 610] width 11 height 11
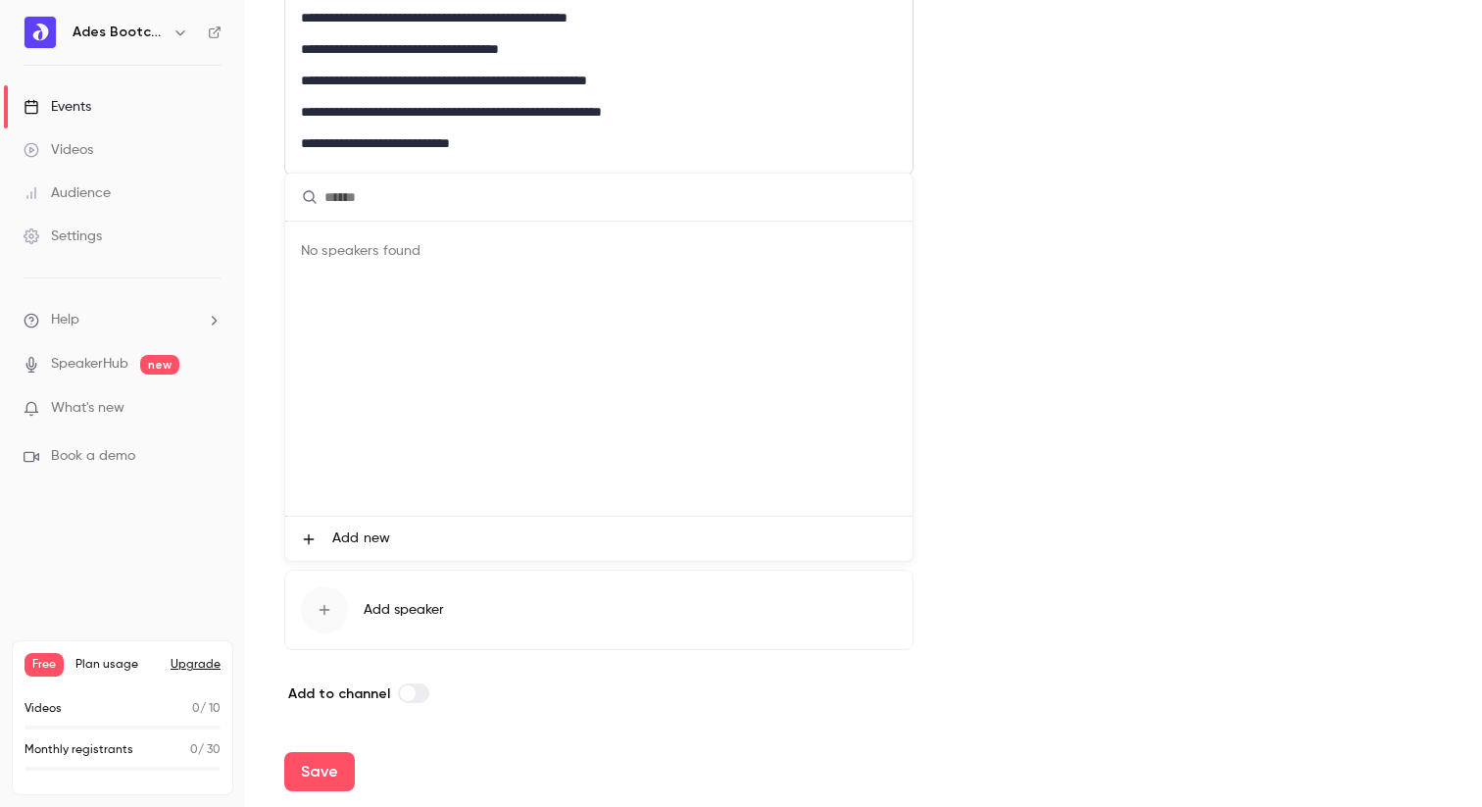
click at [306, 538] on icon at bounding box center [309, 538] width 11 height 11
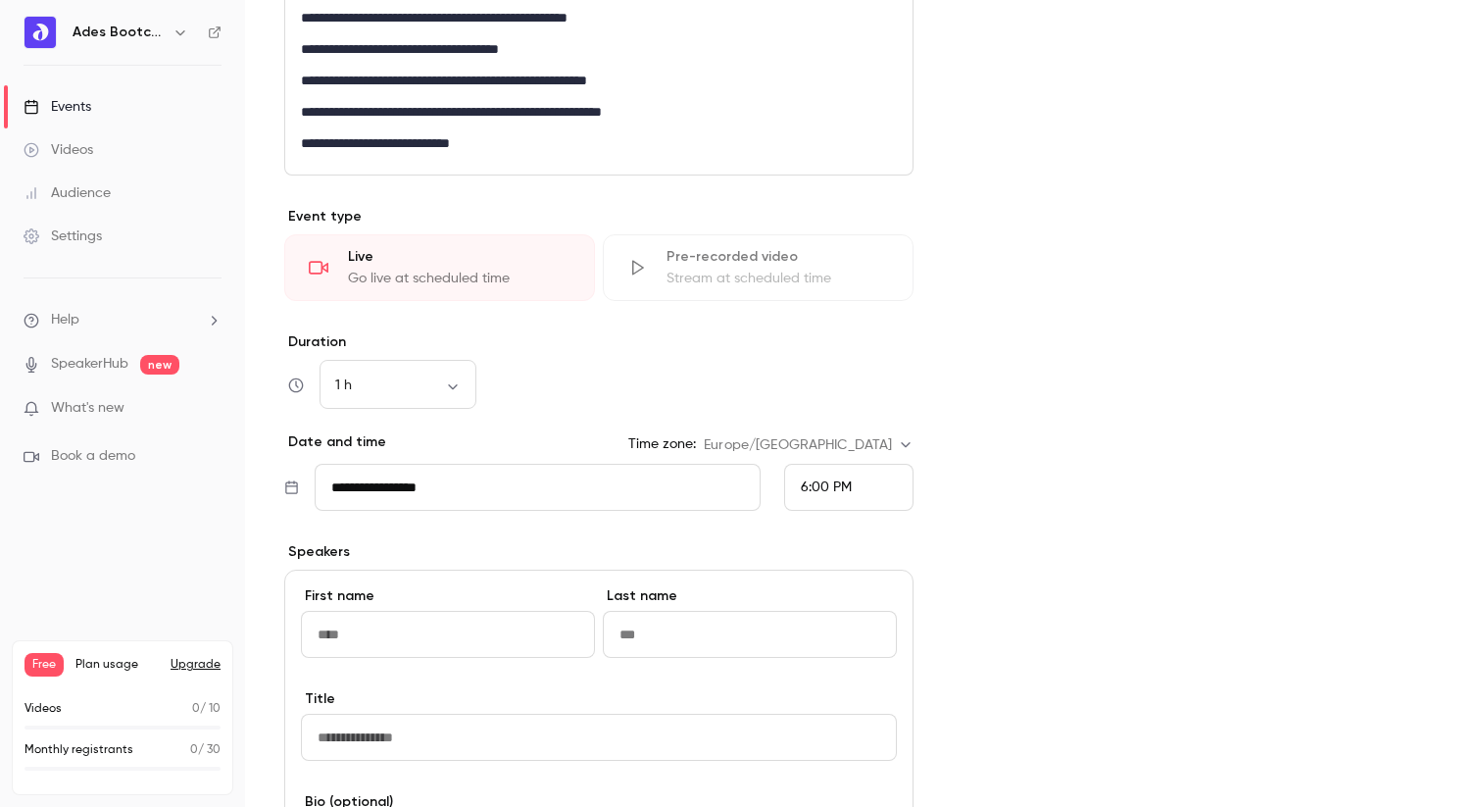
scroll to position [516, 0]
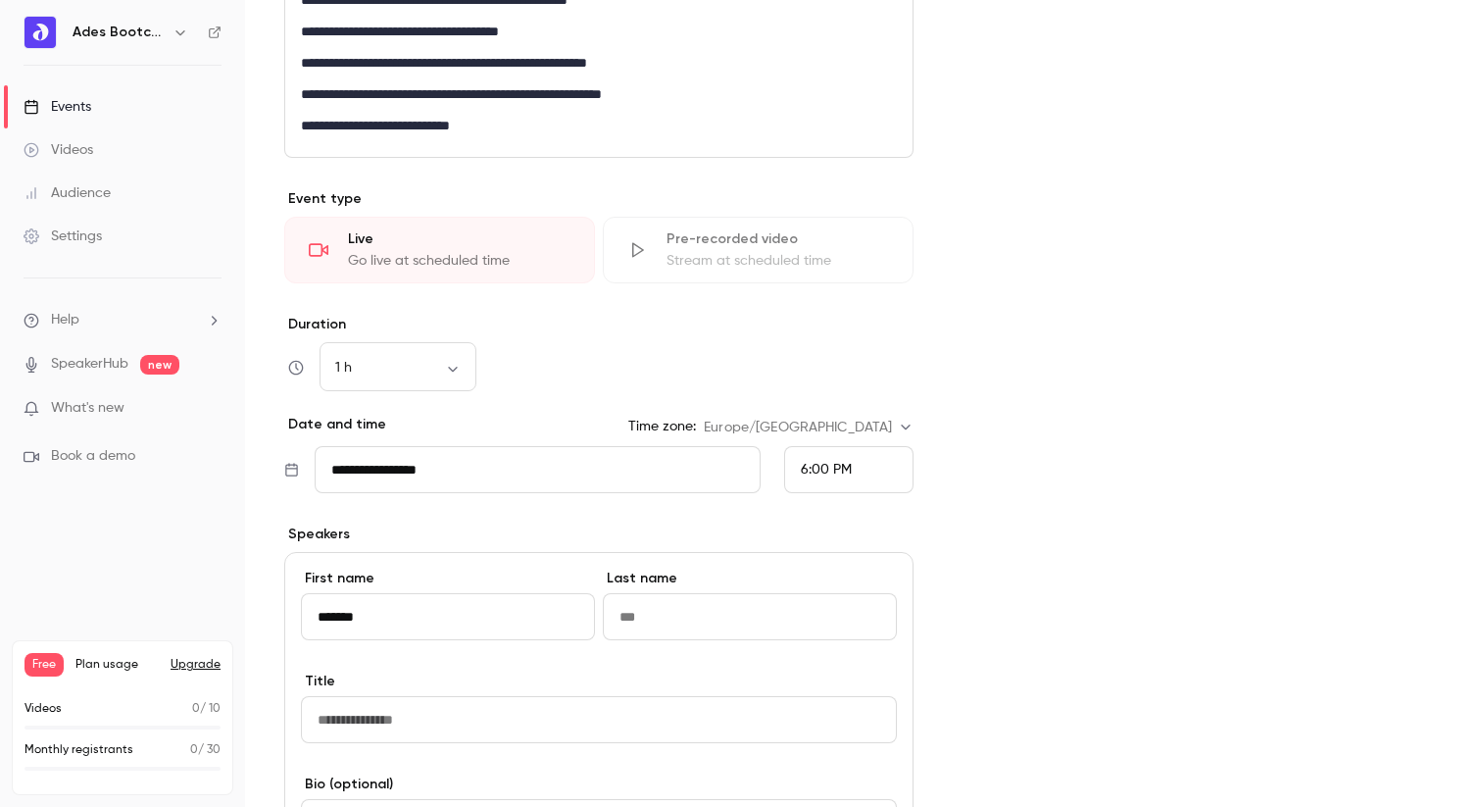
type input "*******"
click at [621, 623] on input "Last name" at bounding box center [750, 616] width 294 height 47
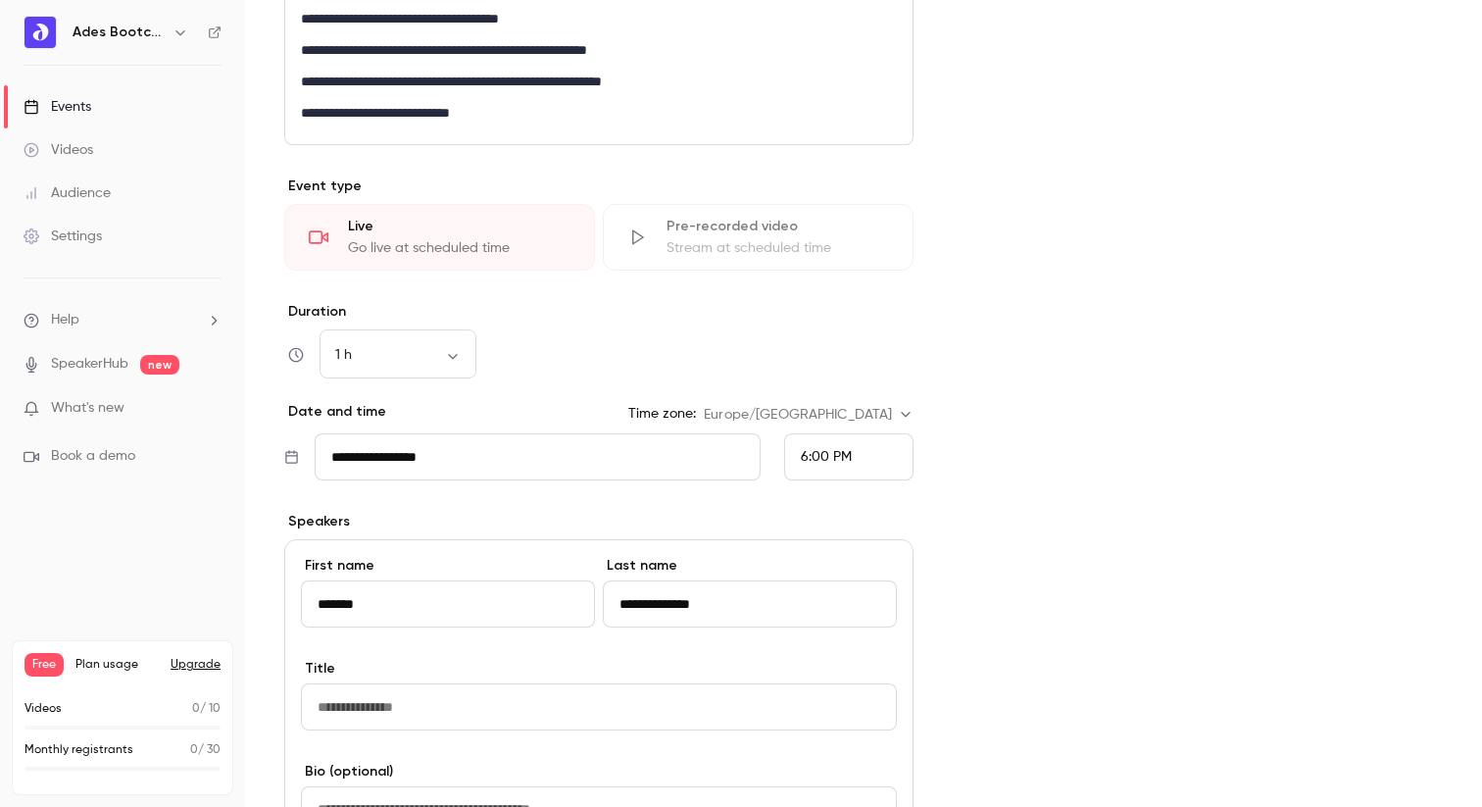
type input "**********"
click at [432, 706] on input "Title" at bounding box center [599, 706] width 596 height 47
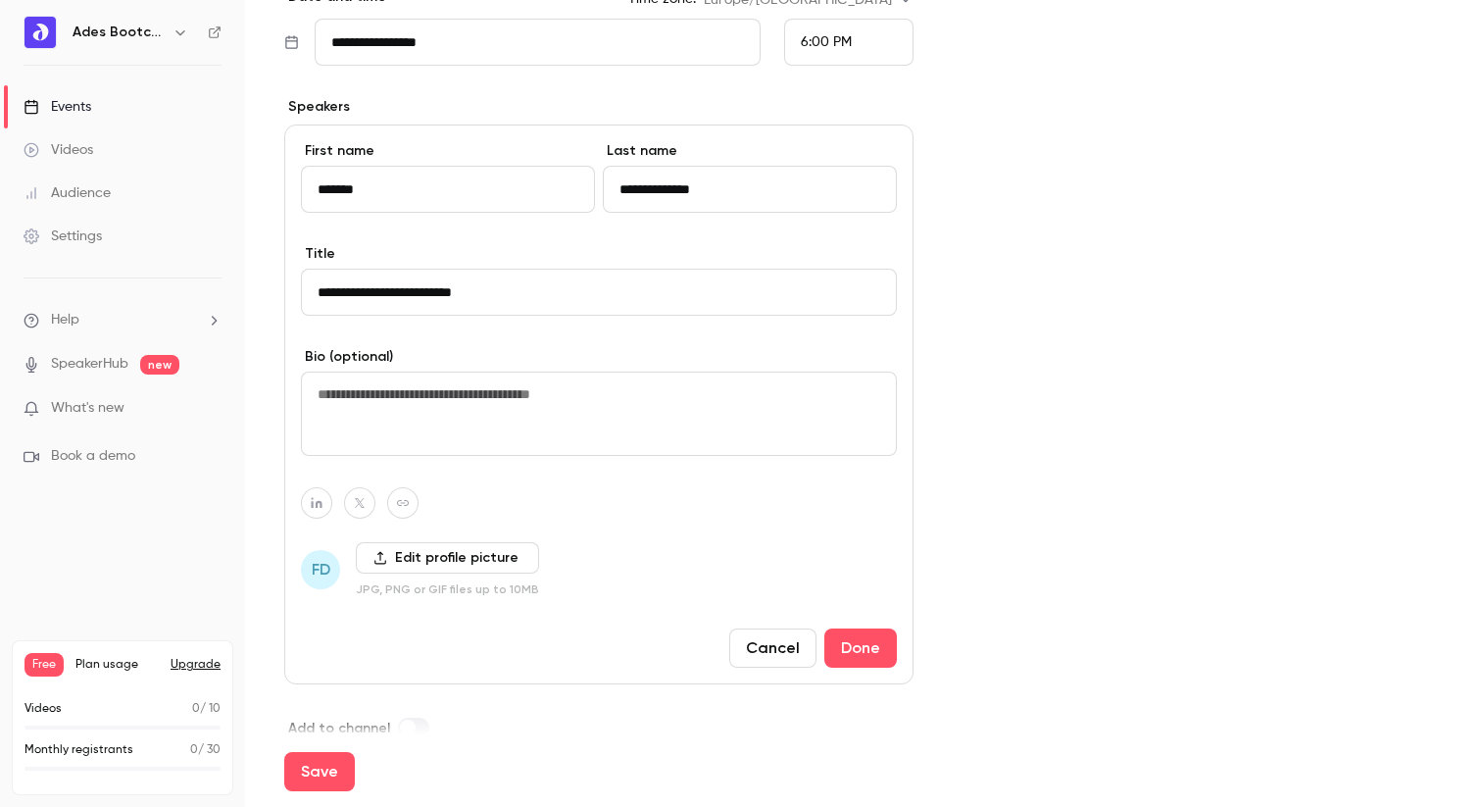
scroll to position [977, 0]
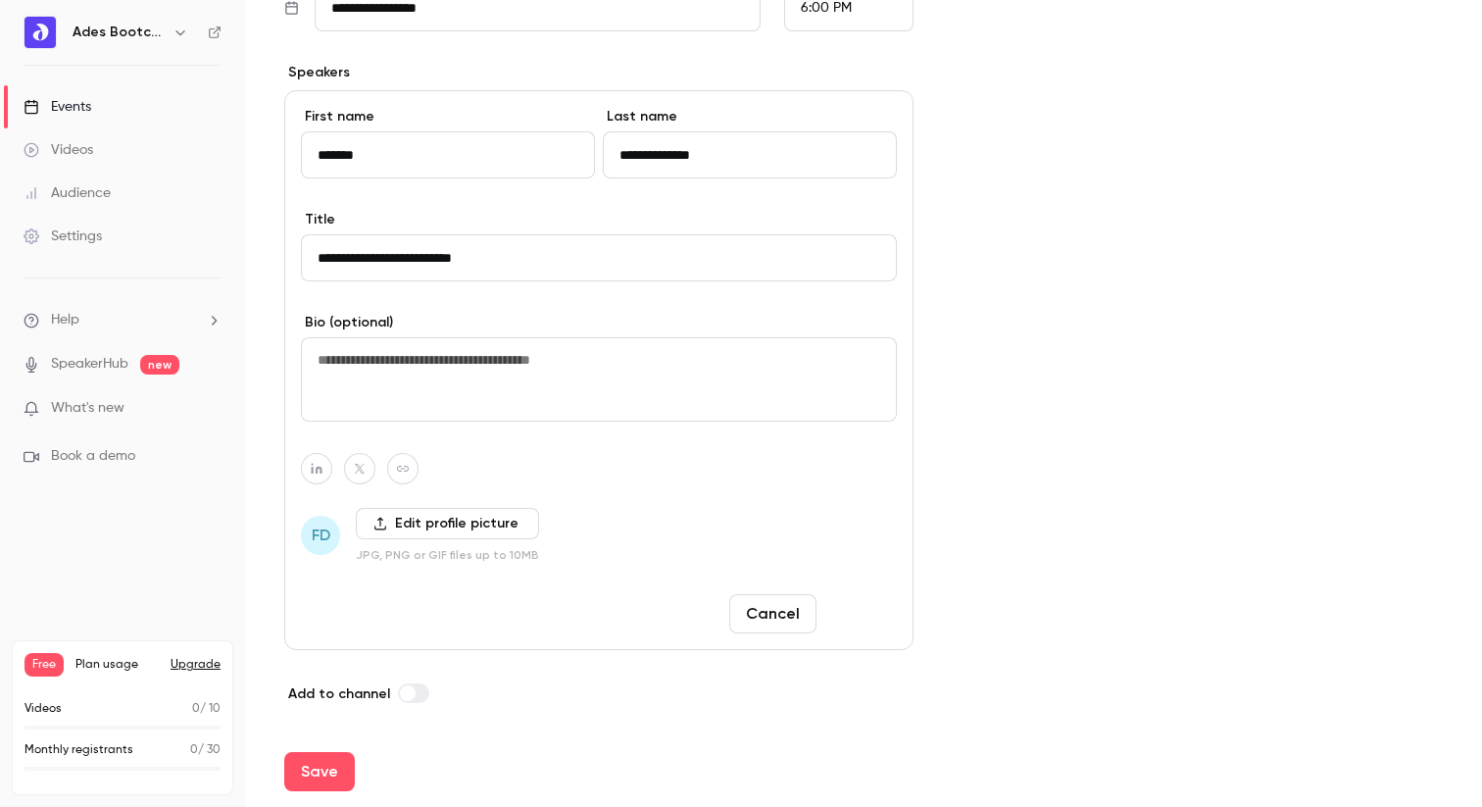
type input "**********"
click at [870, 610] on button "Done" at bounding box center [860, 613] width 73 height 39
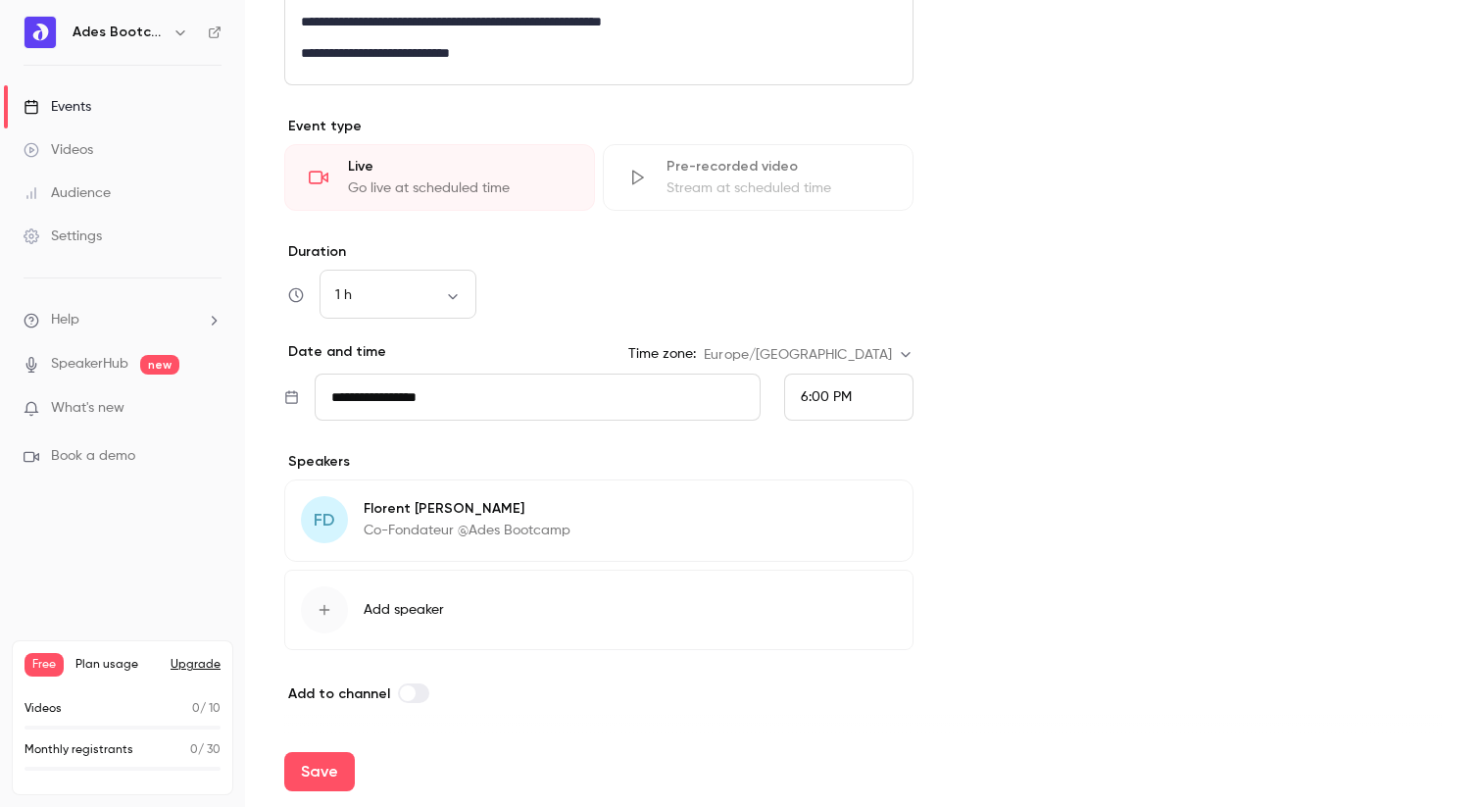
click at [339, 596] on div "button" at bounding box center [324, 609] width 47 height 47
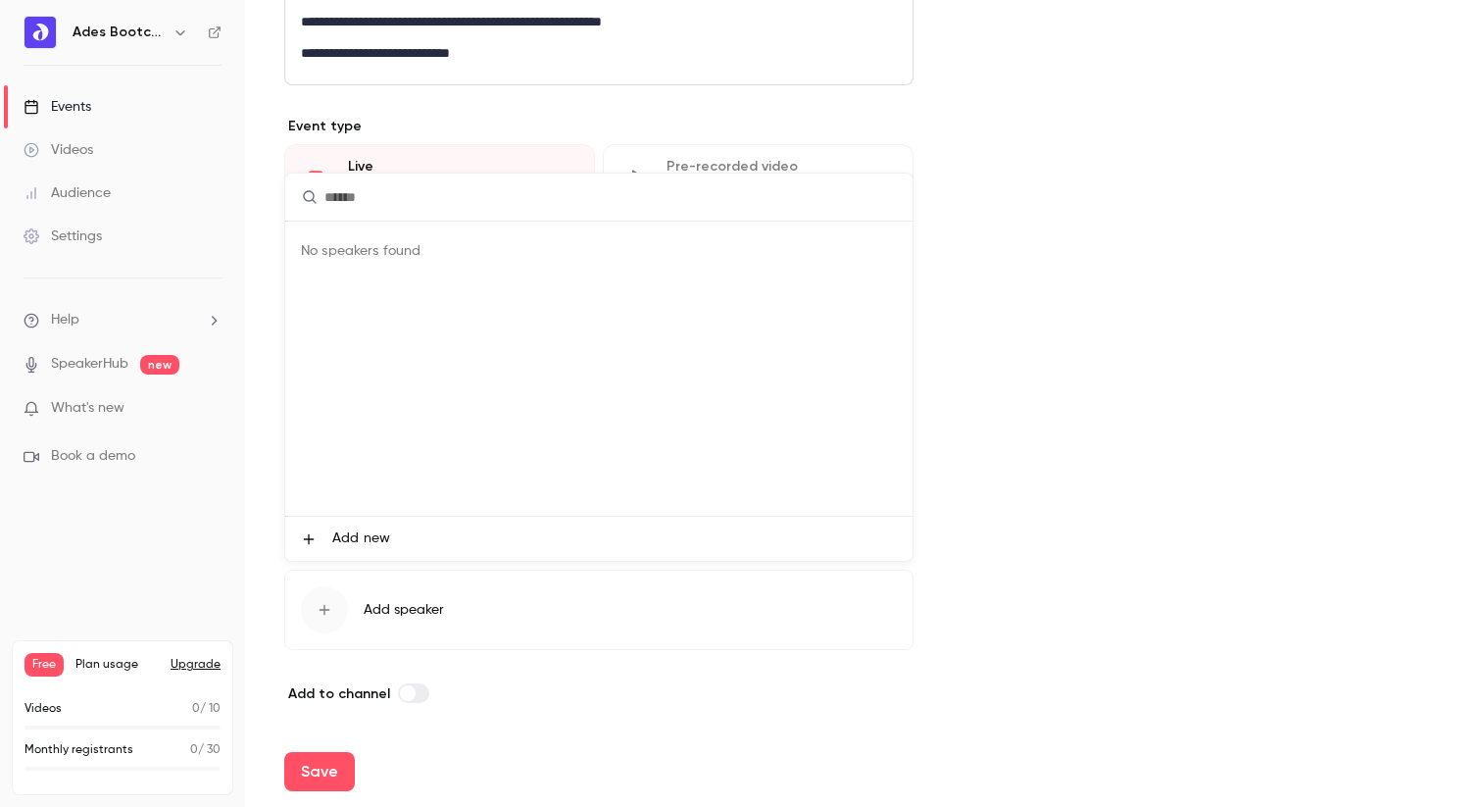
click at [303, 546] on li "Add new" at bounding box center [598, 539] width 627 height 44
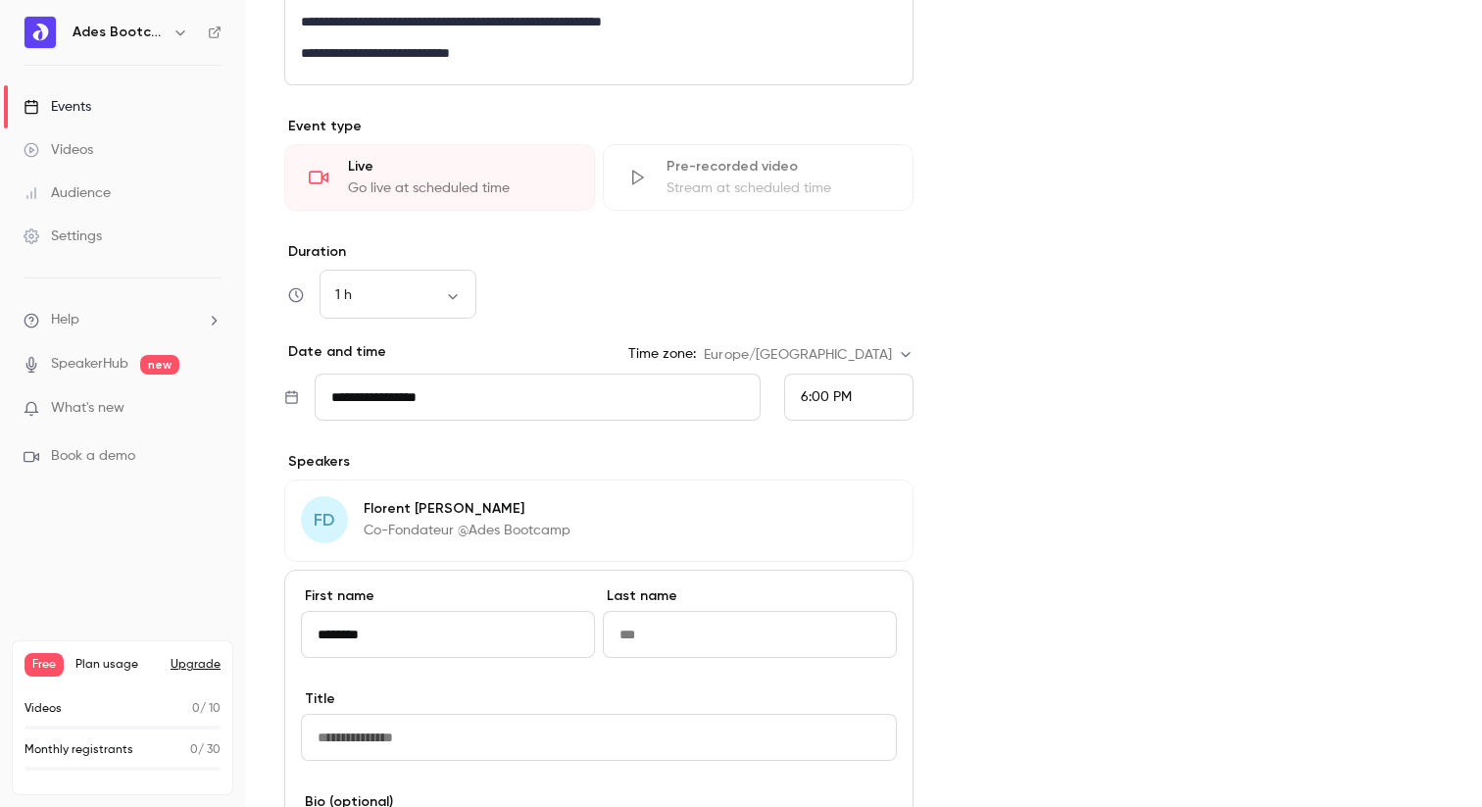
type input "*******"
click at [638, 644] on input "Last name" at bounding box center [750, 634] width 294 height 47
click at [426, 630] on input "*******" at bounding box center [448, 634] width 294 height 47
click at [648, 632] on input "****" at bounding box center [750, 634] width 294 height 47
paste input "*****"
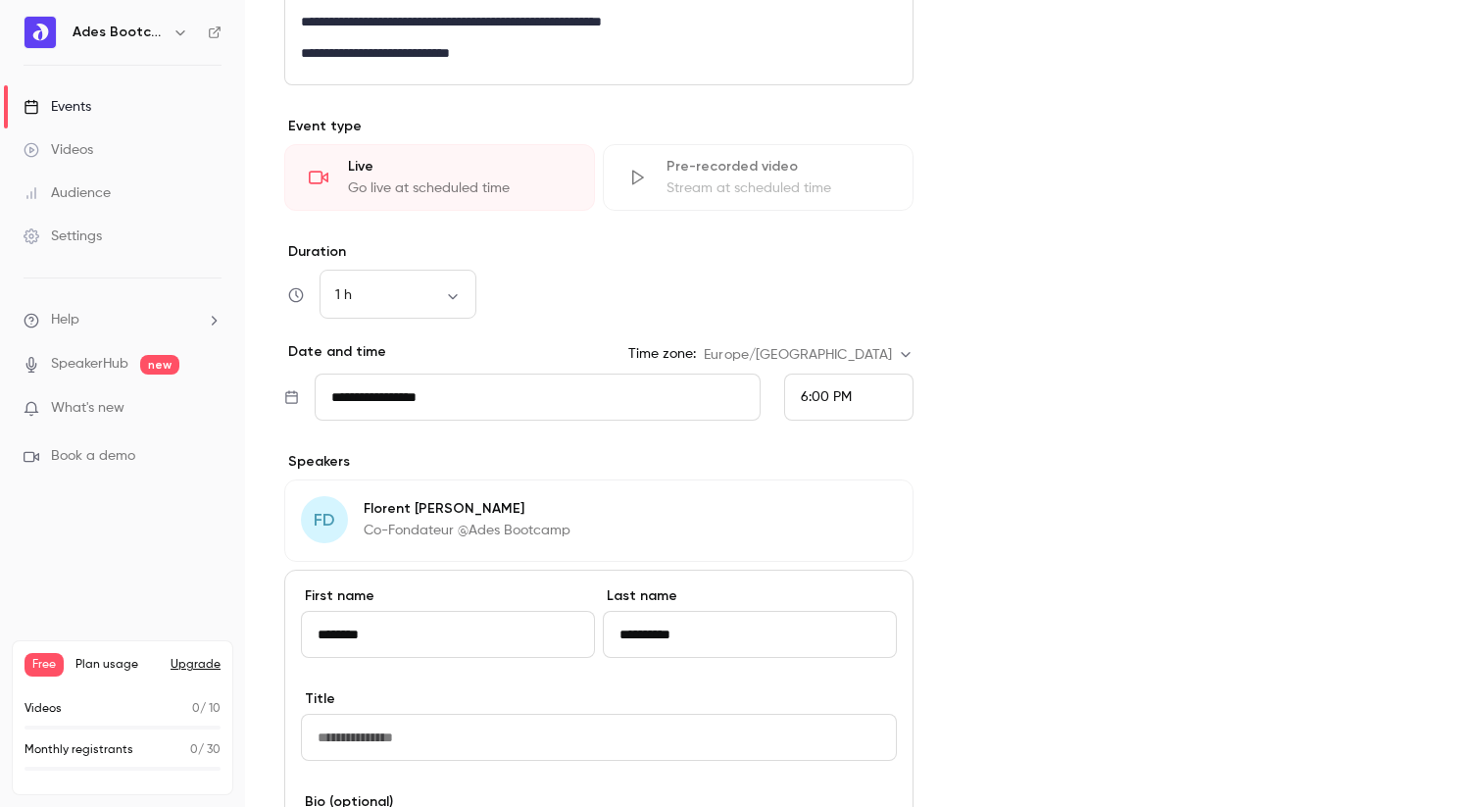
click at [629, 632] on input "*********" at bounding box center [750, 634] width 294 height 47
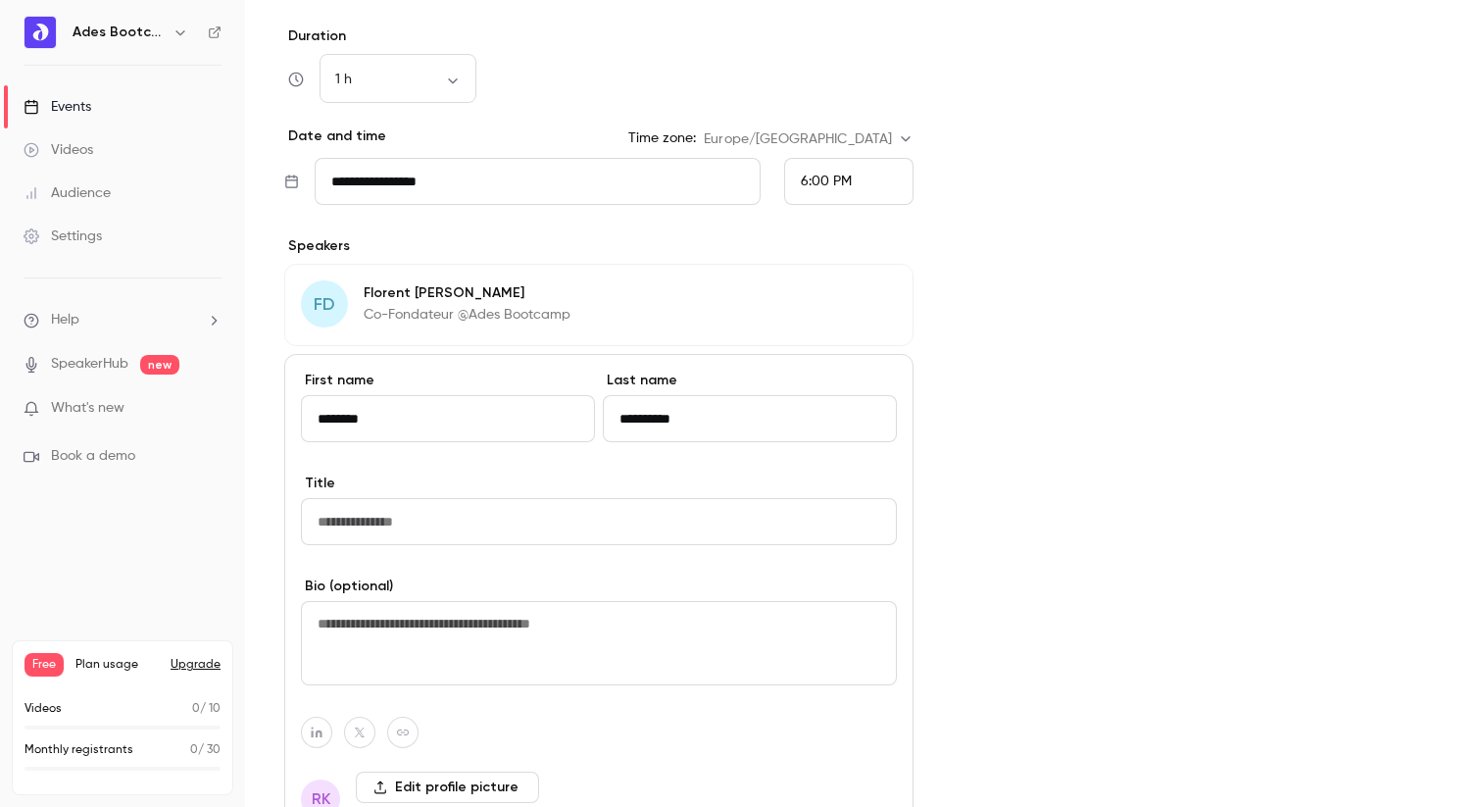
scroll to position [856, 0]
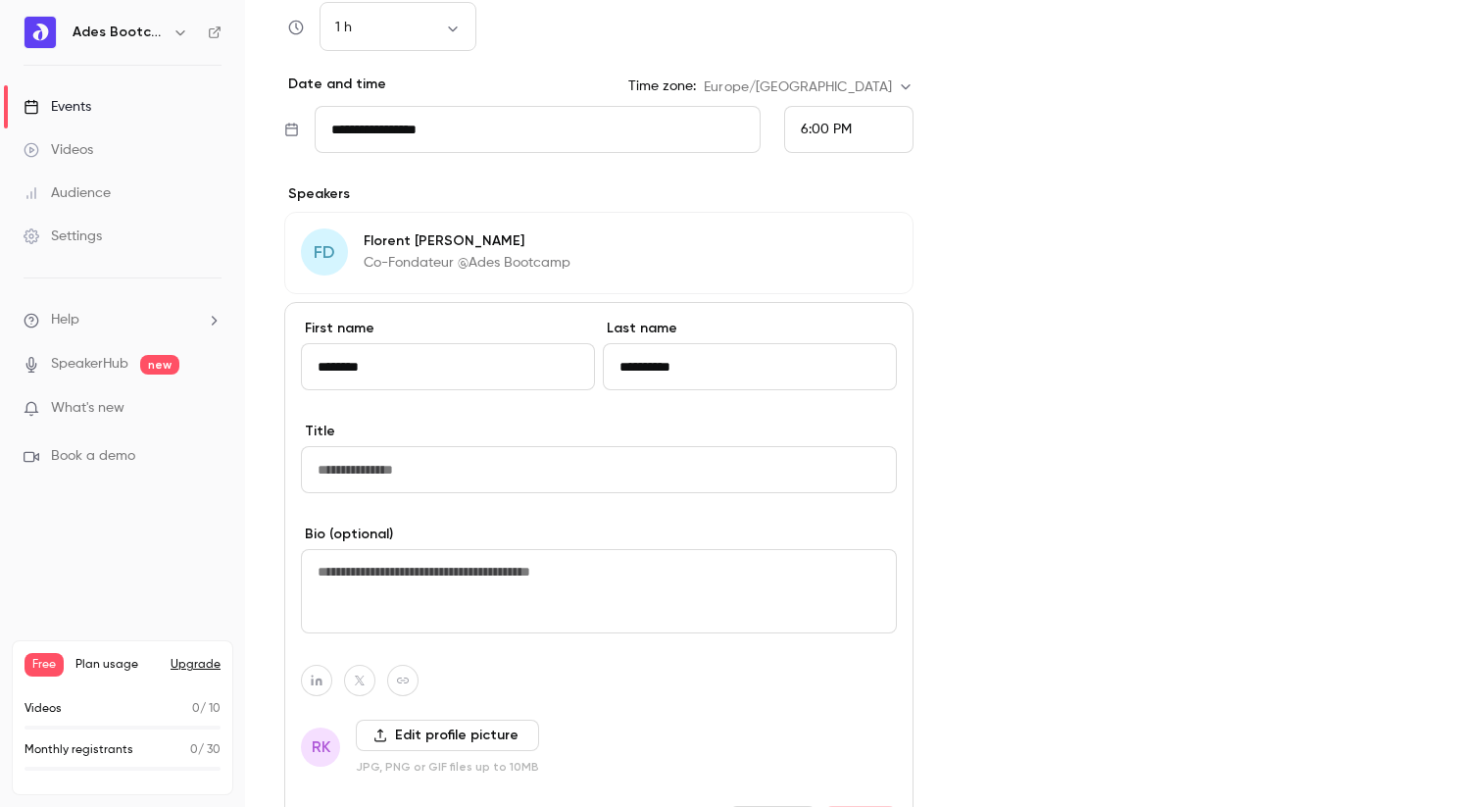
type input "*********"
click at [368, 473] on input "Title" at bounding box center [599, 469] width 596 height 47
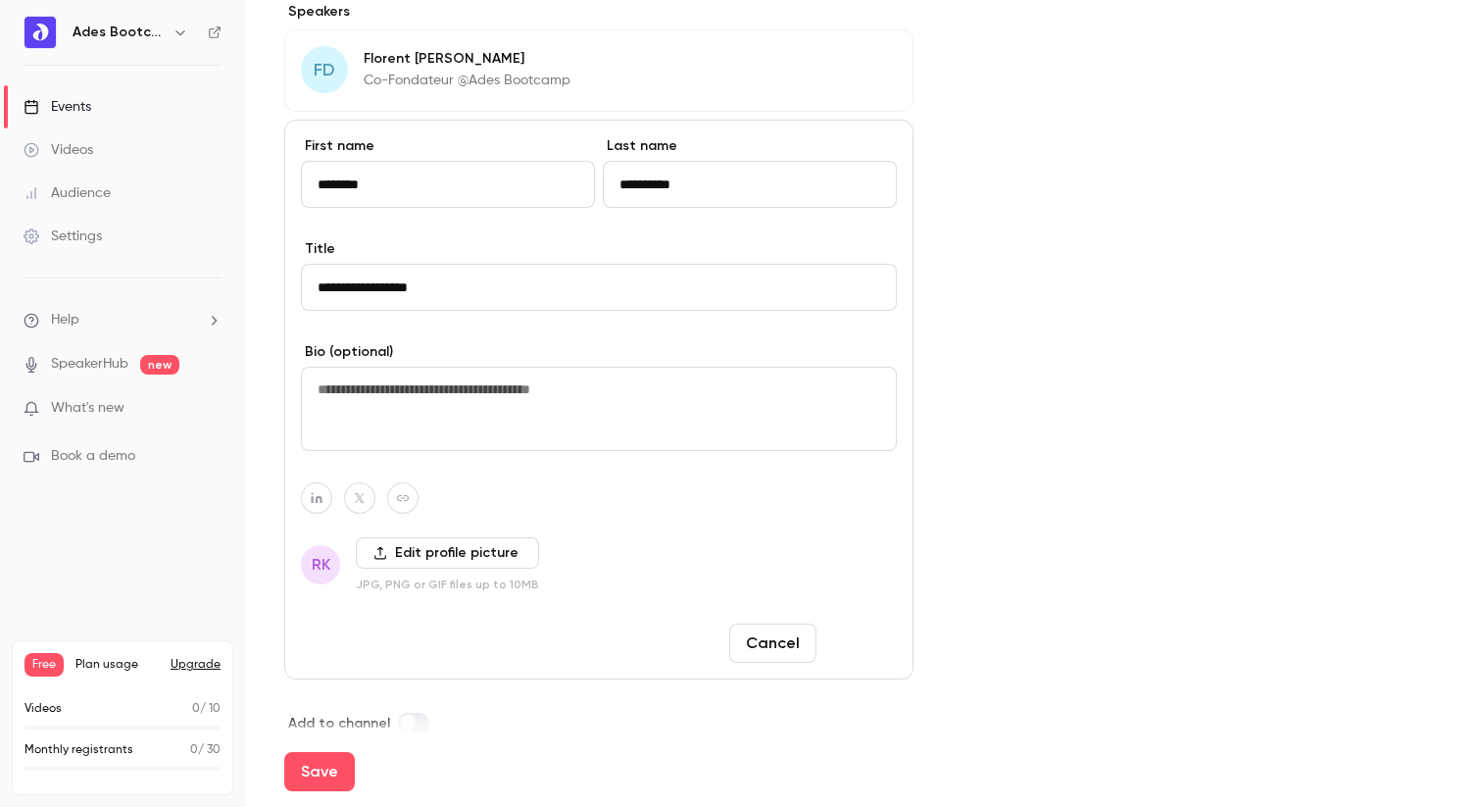
type input "**********"
click at [864, 636] on button "Done" at bounding box center [860, 642] width 73 height 39
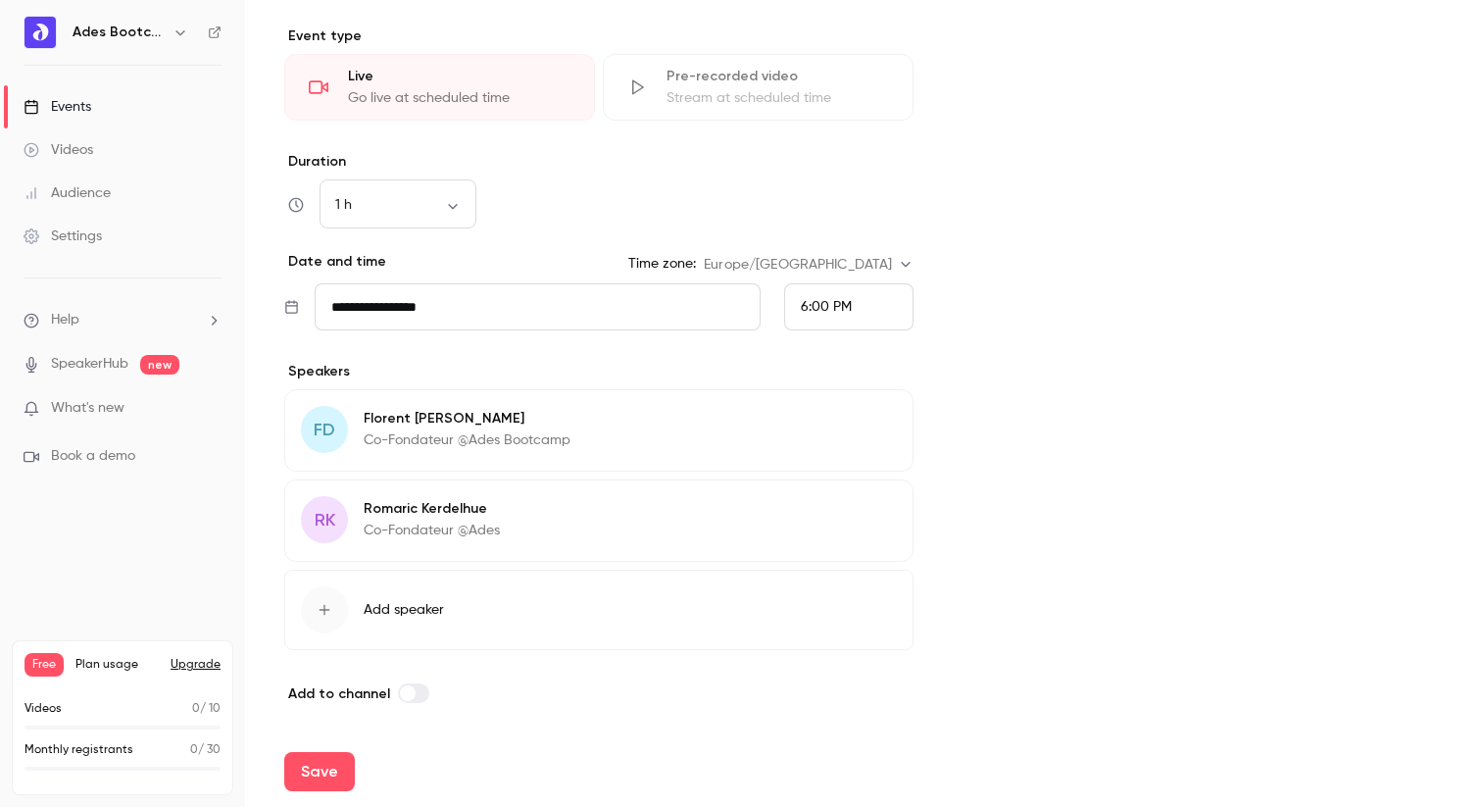
scroll to position [678, 0]
click at [329, 764] on button "Save" at bounding box center [319, 771] width 71 height 39
type input "**********"
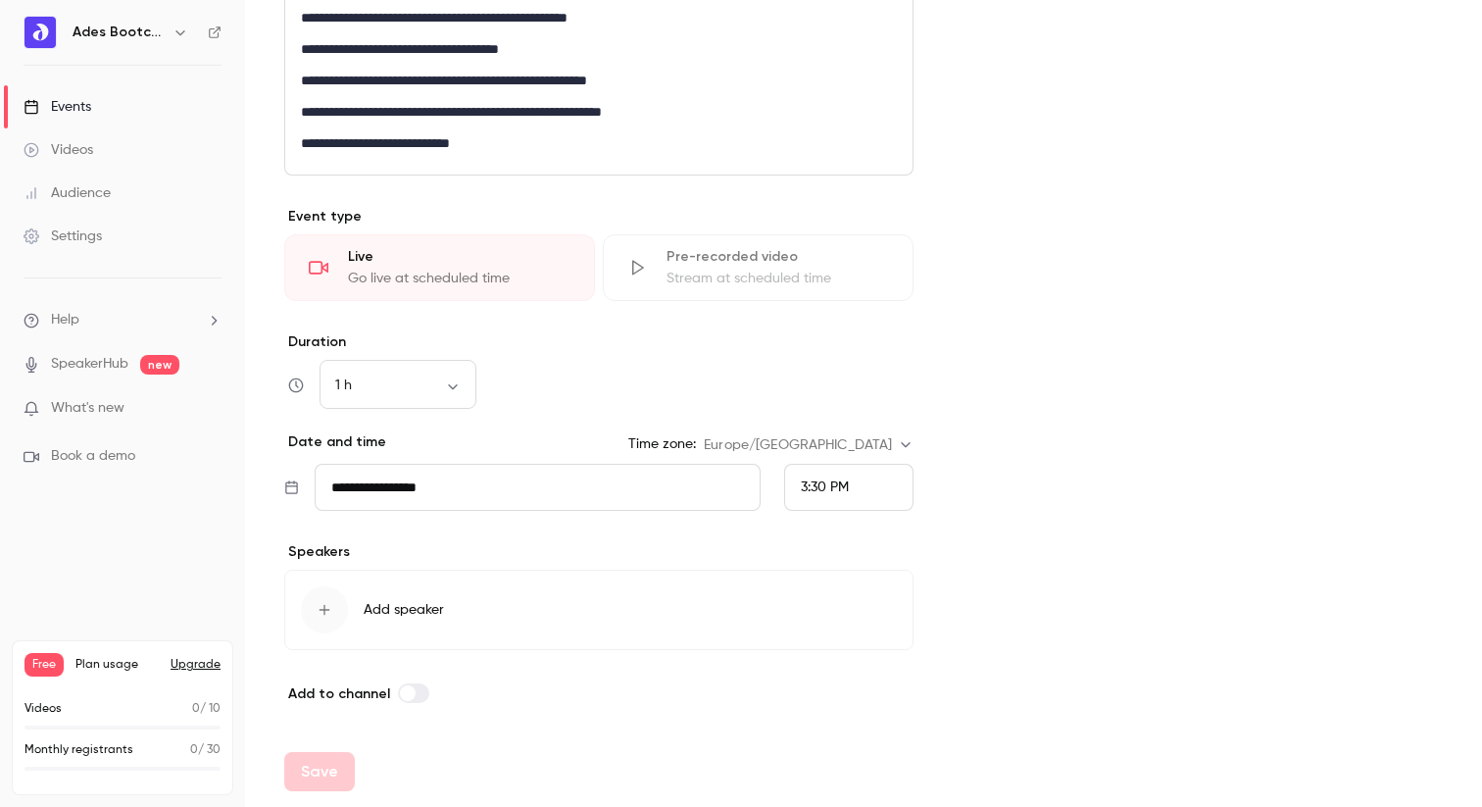
scroll to position [498, 0]
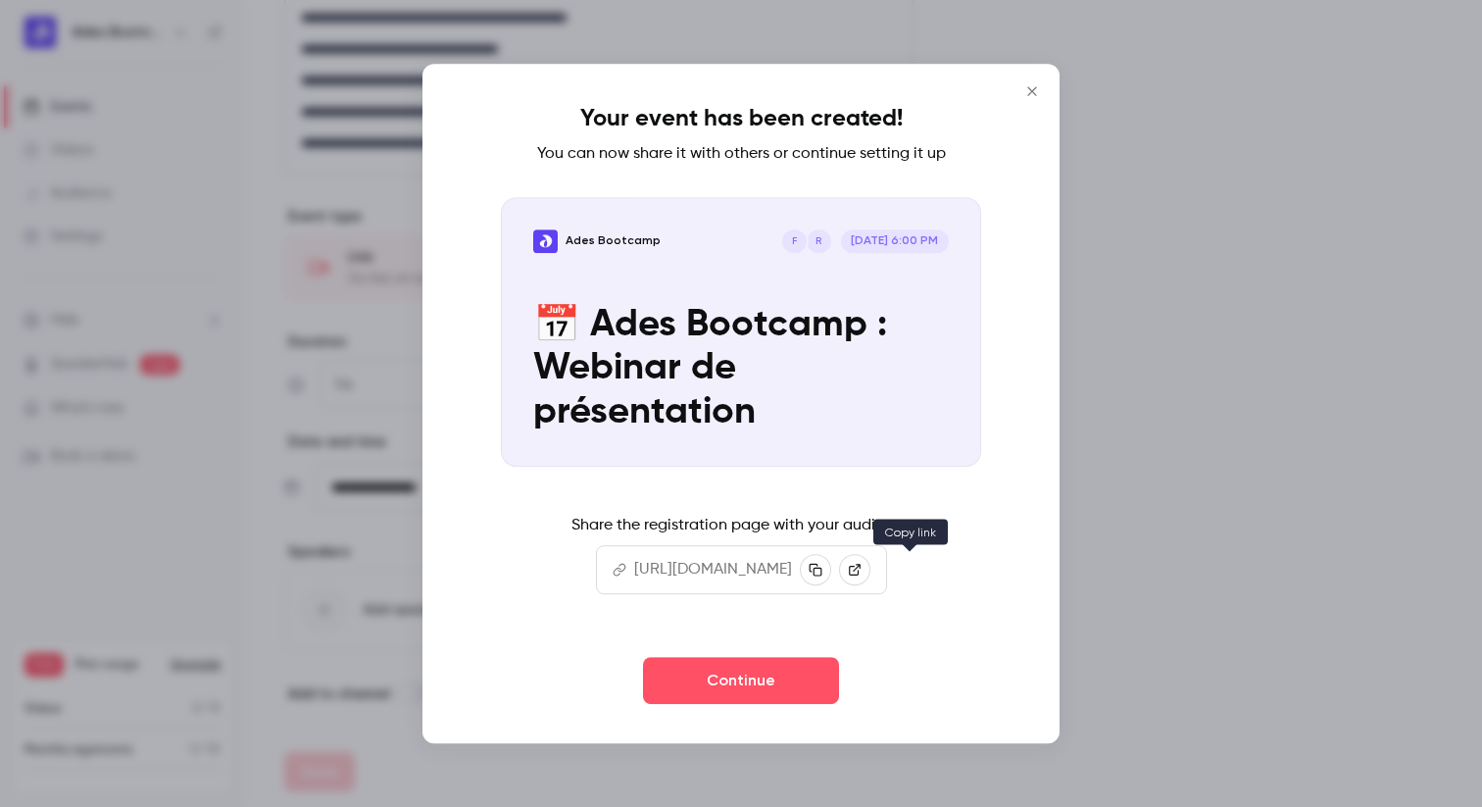
click at [822, 571] on icon "button" at bounding box center [815, 570] width 13 height 13
click at [1035, 92] on icon "Close" at bounding box center [1033, 91] width 24 height 16
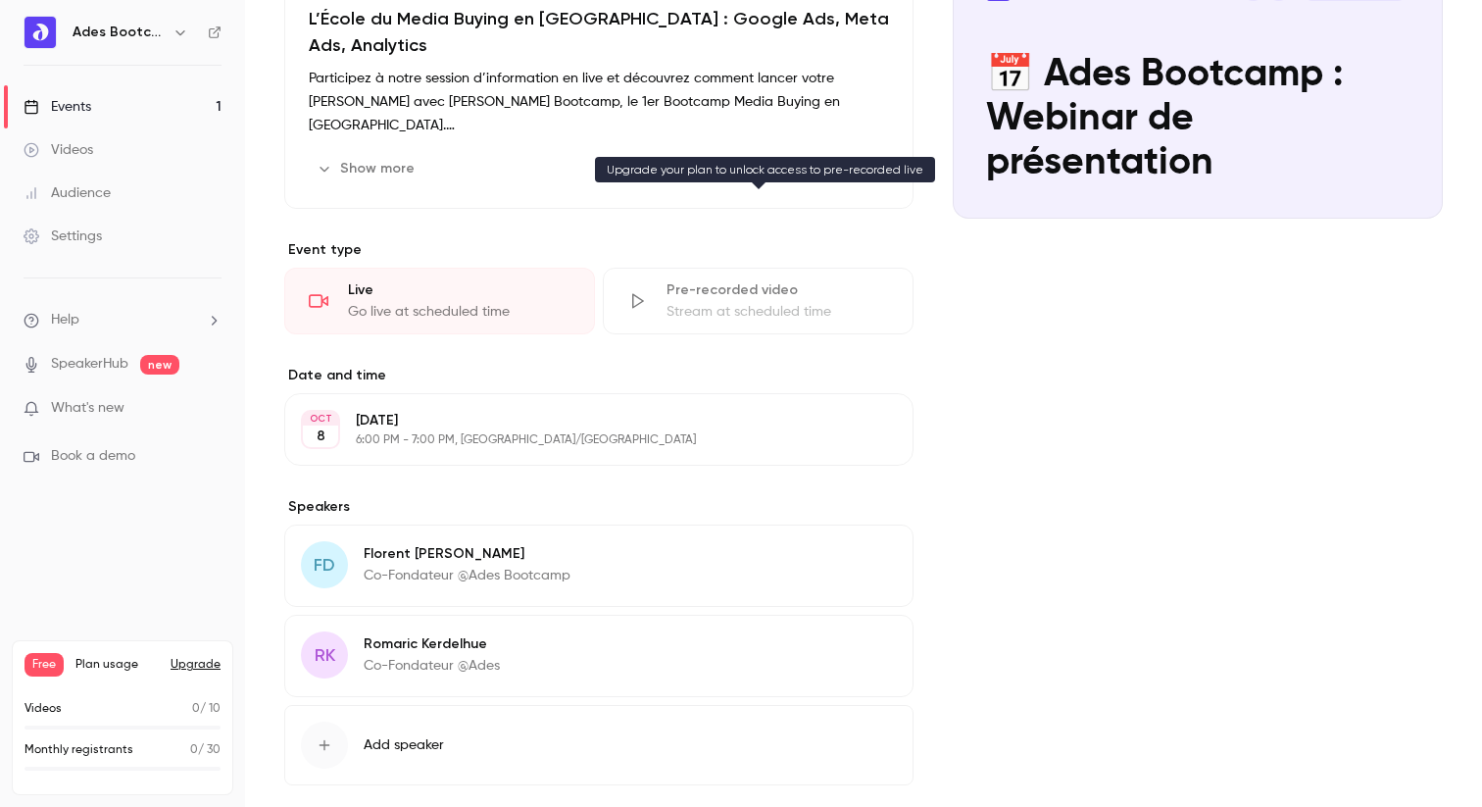
scroll to position [421, 0]
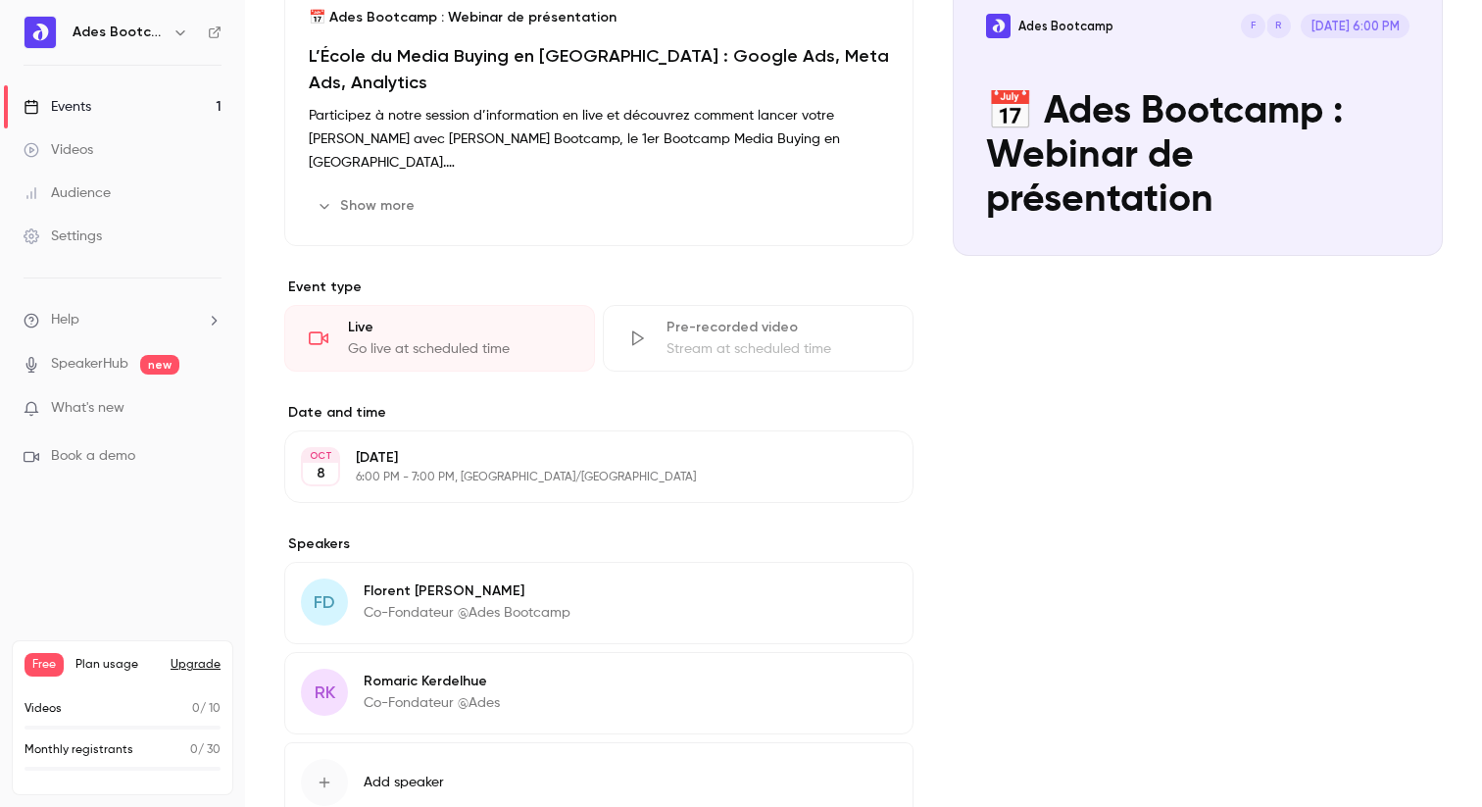
click at [332, 609] on span "FD" at bounding box center [325, 602] width 22 height 26
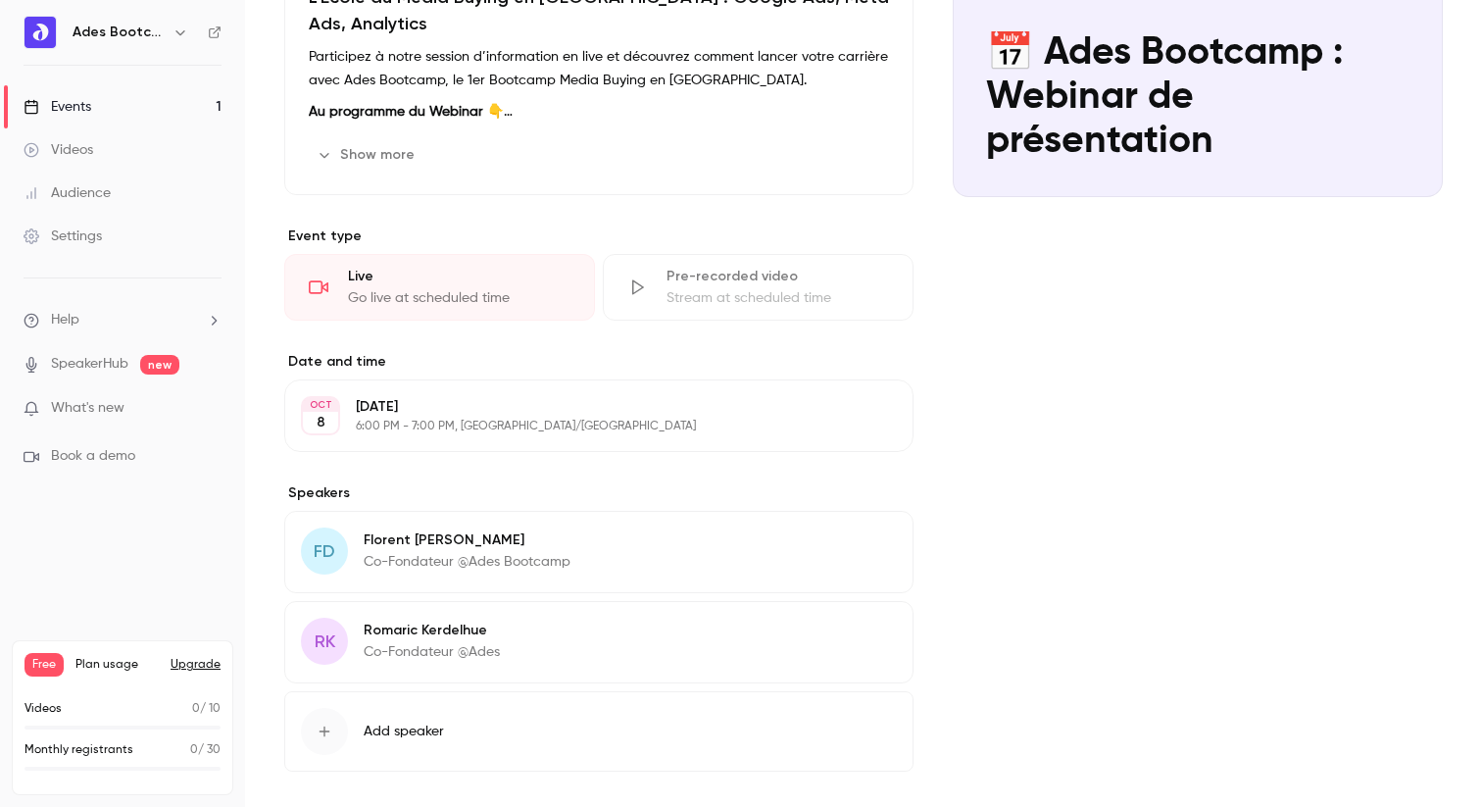
scroll to position [571, 0]
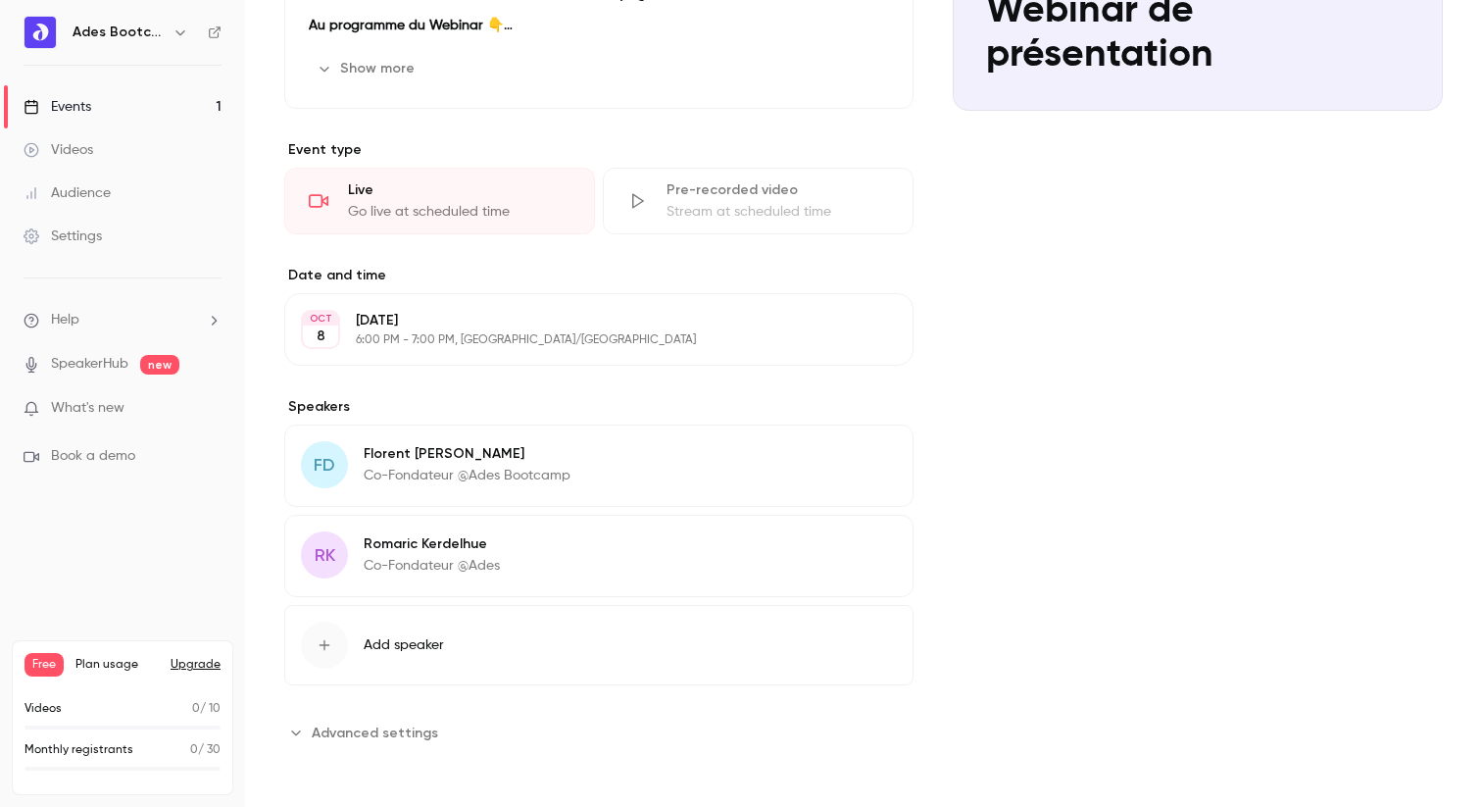
click at [844, 540] on icon "button" at bounding box center [842, 547] width 16 height 16
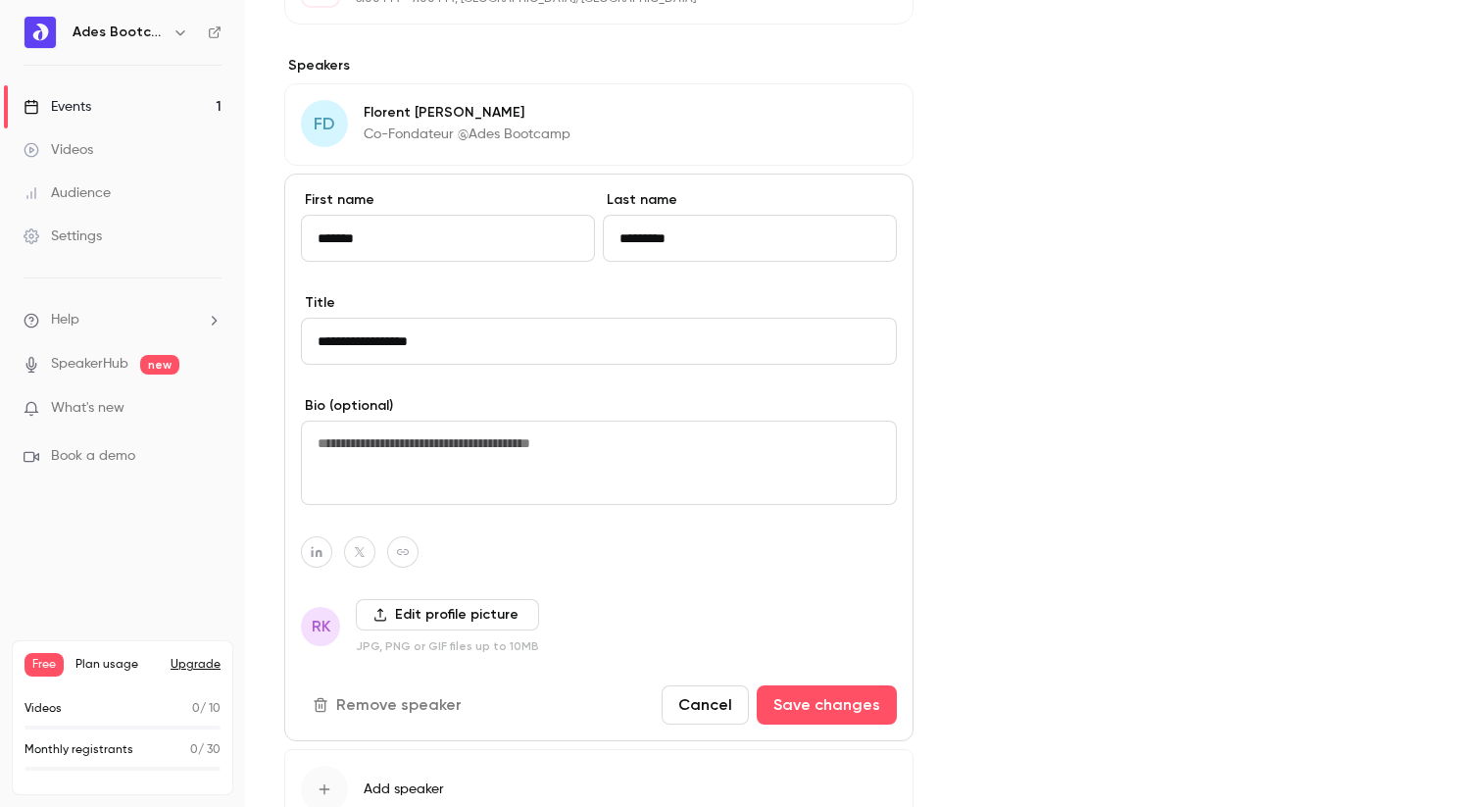
scroll to position [972, 0]
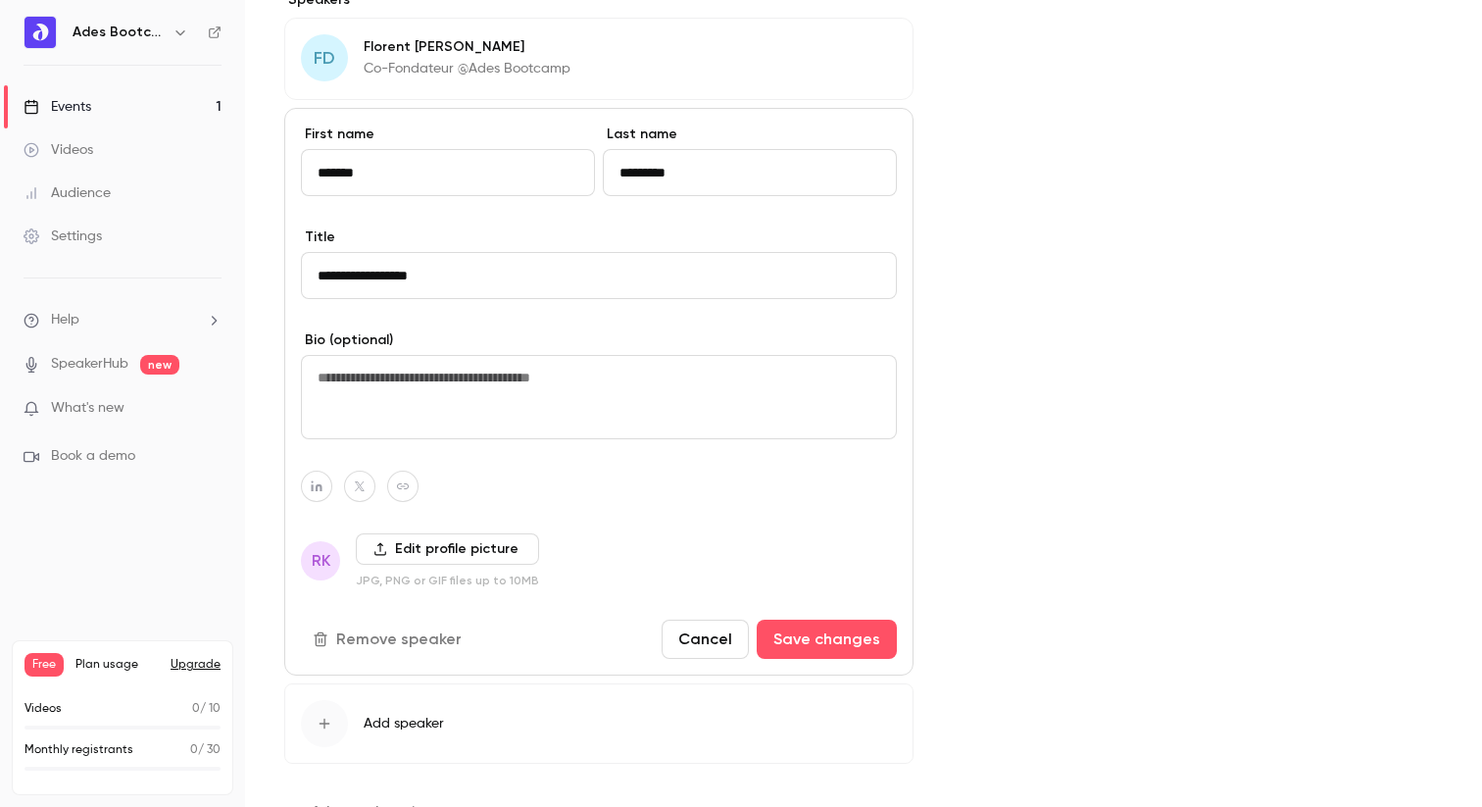
click at [460, 541] on label "Edit profile picture" at bounding box center [447, 548] width 183 height 31
click at [0, 0] on input "Edit profile picture" at bounding box center [0, 0] width 0 height 0
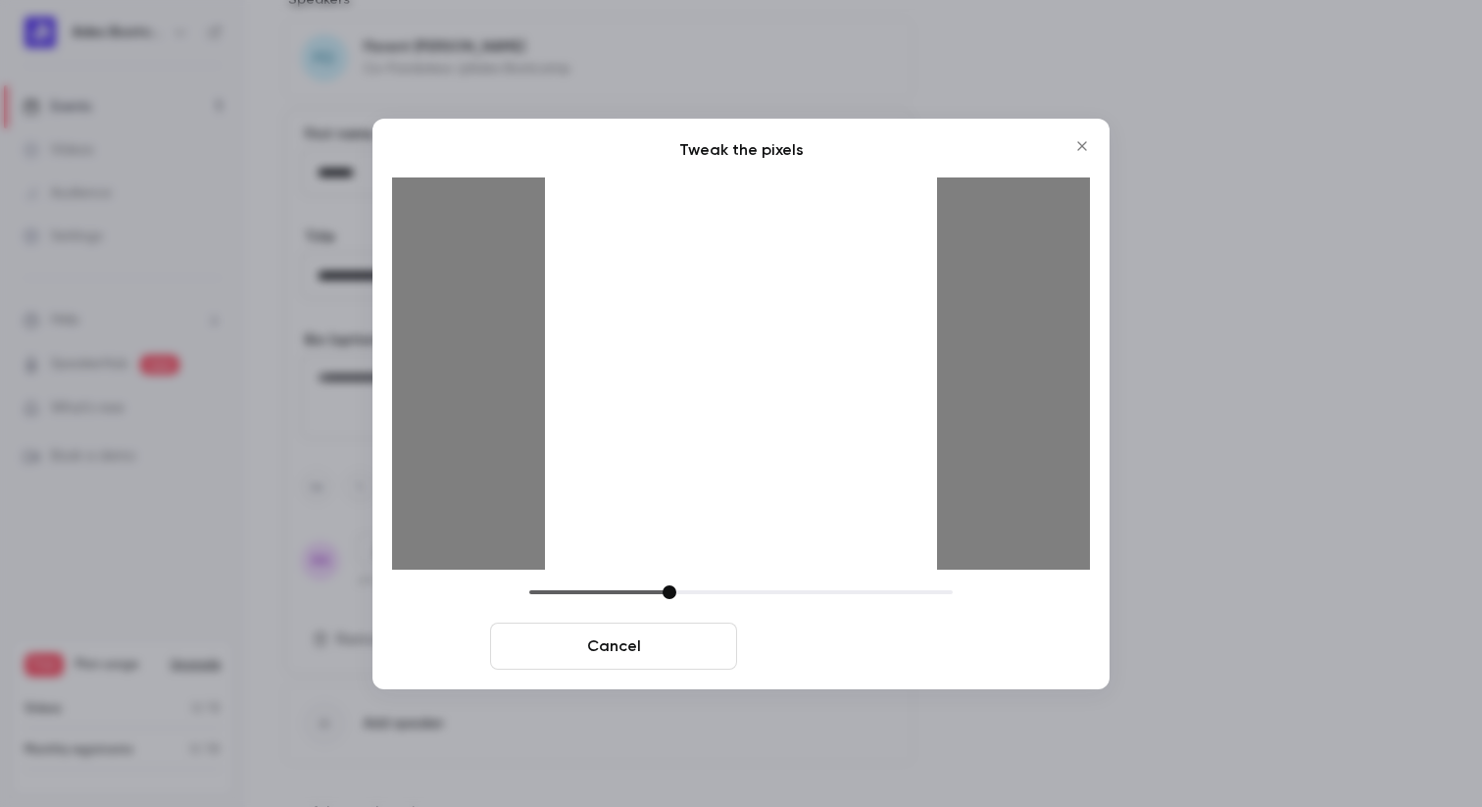
click at [925, 648] on button "Crop and save" at bounding box center [868, 646] width 247 height 47
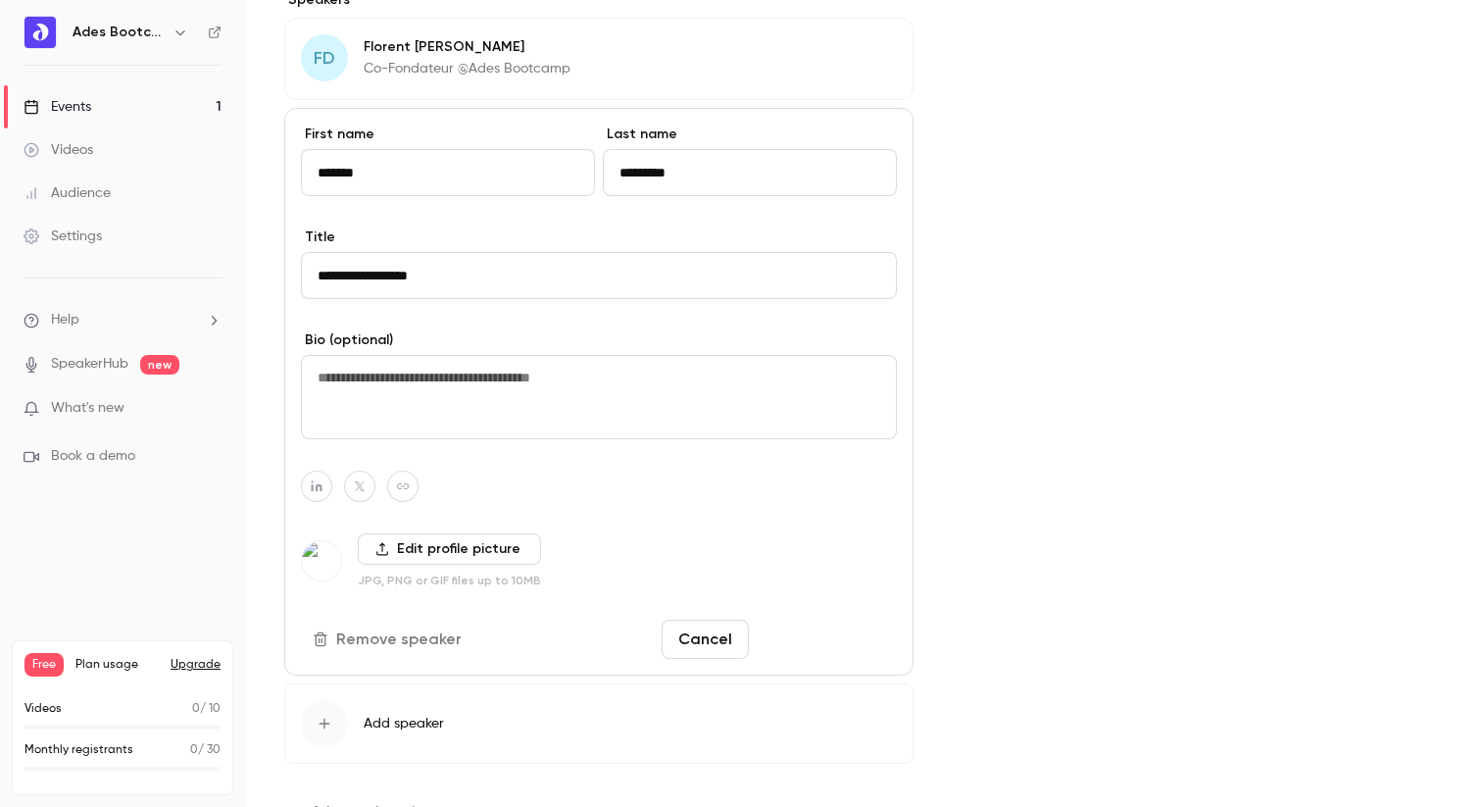
click at [872, 657] on button "Save changes" at bounding box center [827, 639] width 140 height 39
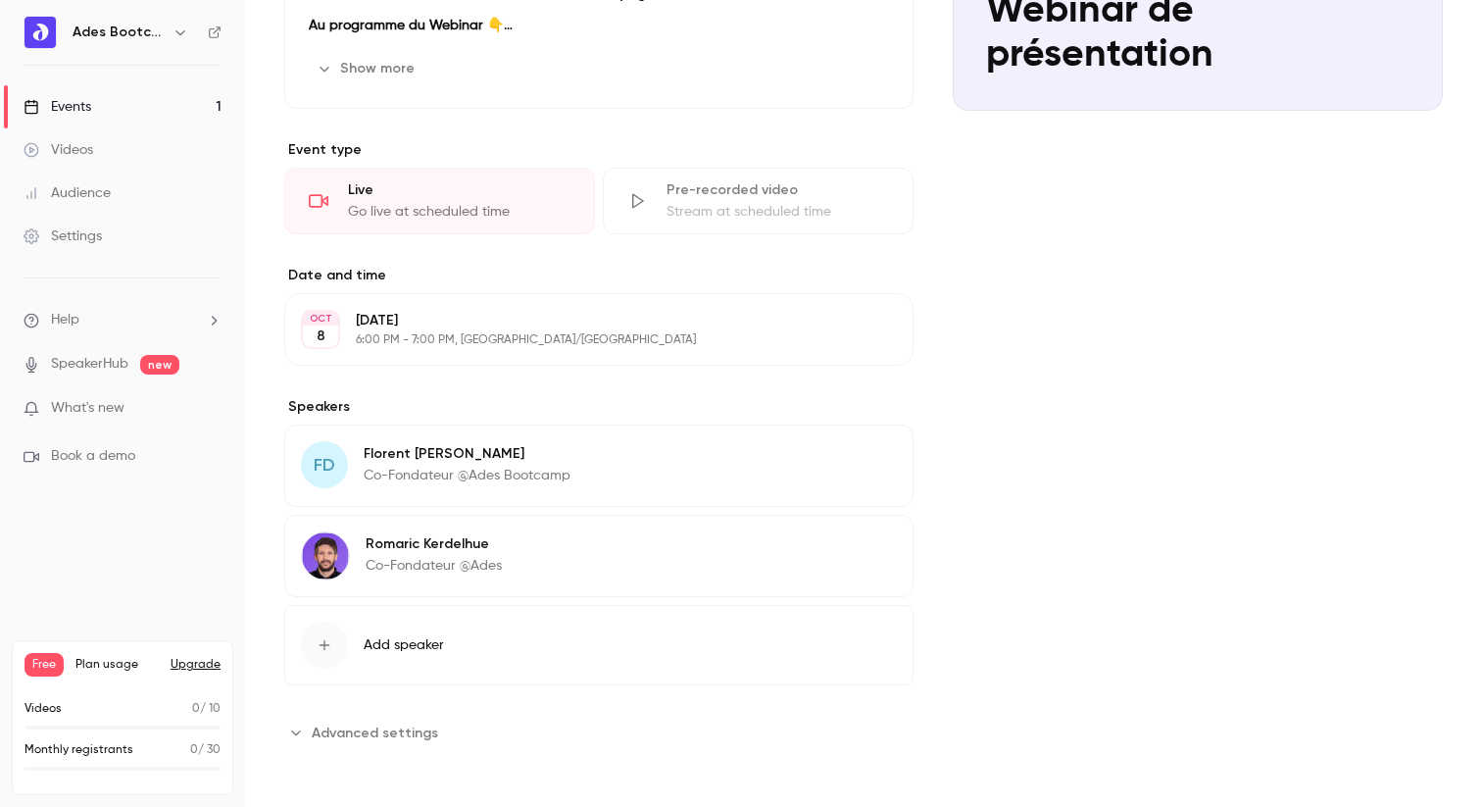
scroll to position [571, 0]
click at [847, 454] on icon "button" at bounding box center [842, 457] width 16 height 16
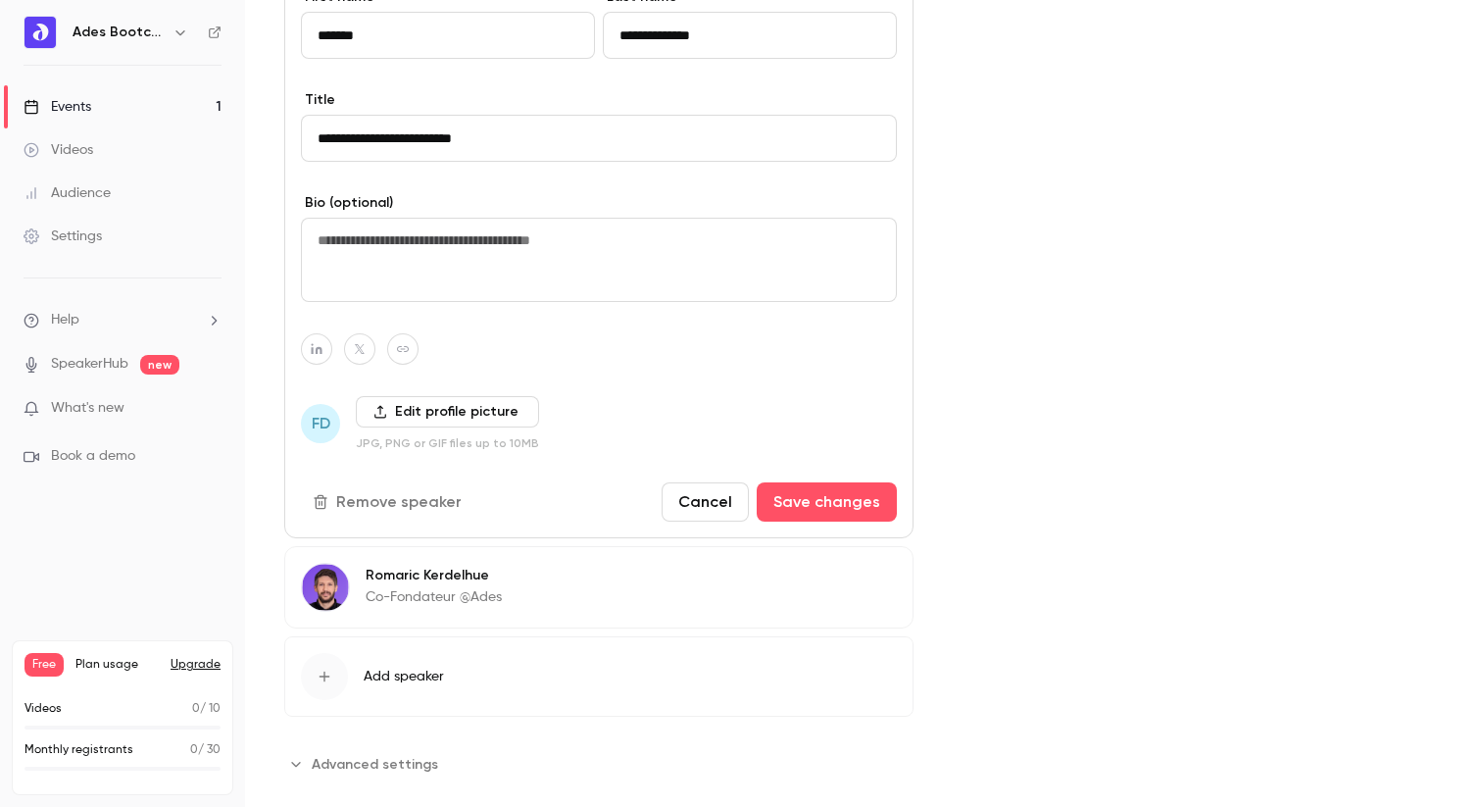
scroll to position [1040, 0]
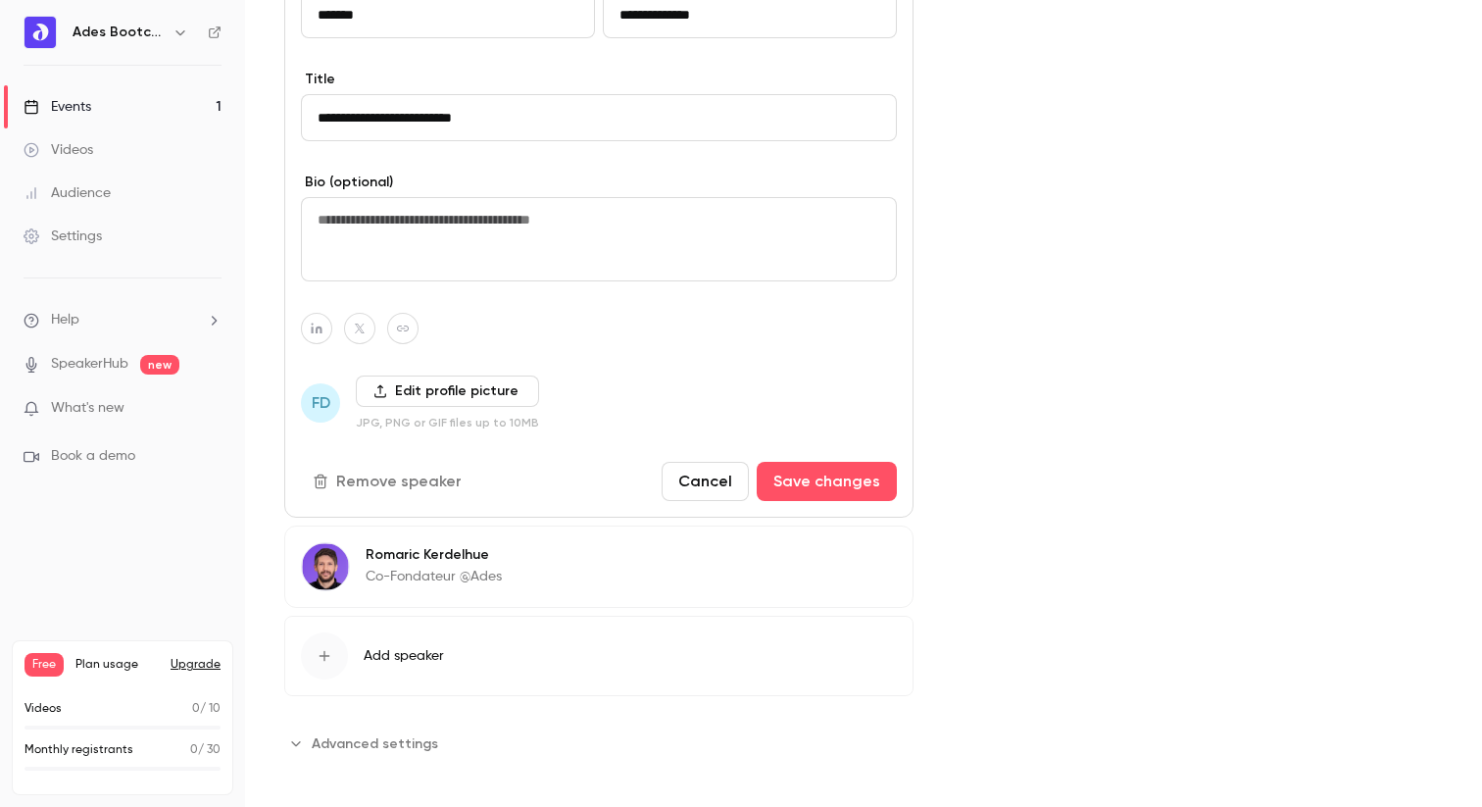
click at [416, 398] on label "Edit profile picture" at bounding box center [447, 390] width 183 height 31
click at [0, 0] on input "Edit profile picture" at bounding box center [0, 0] width 0 height 0
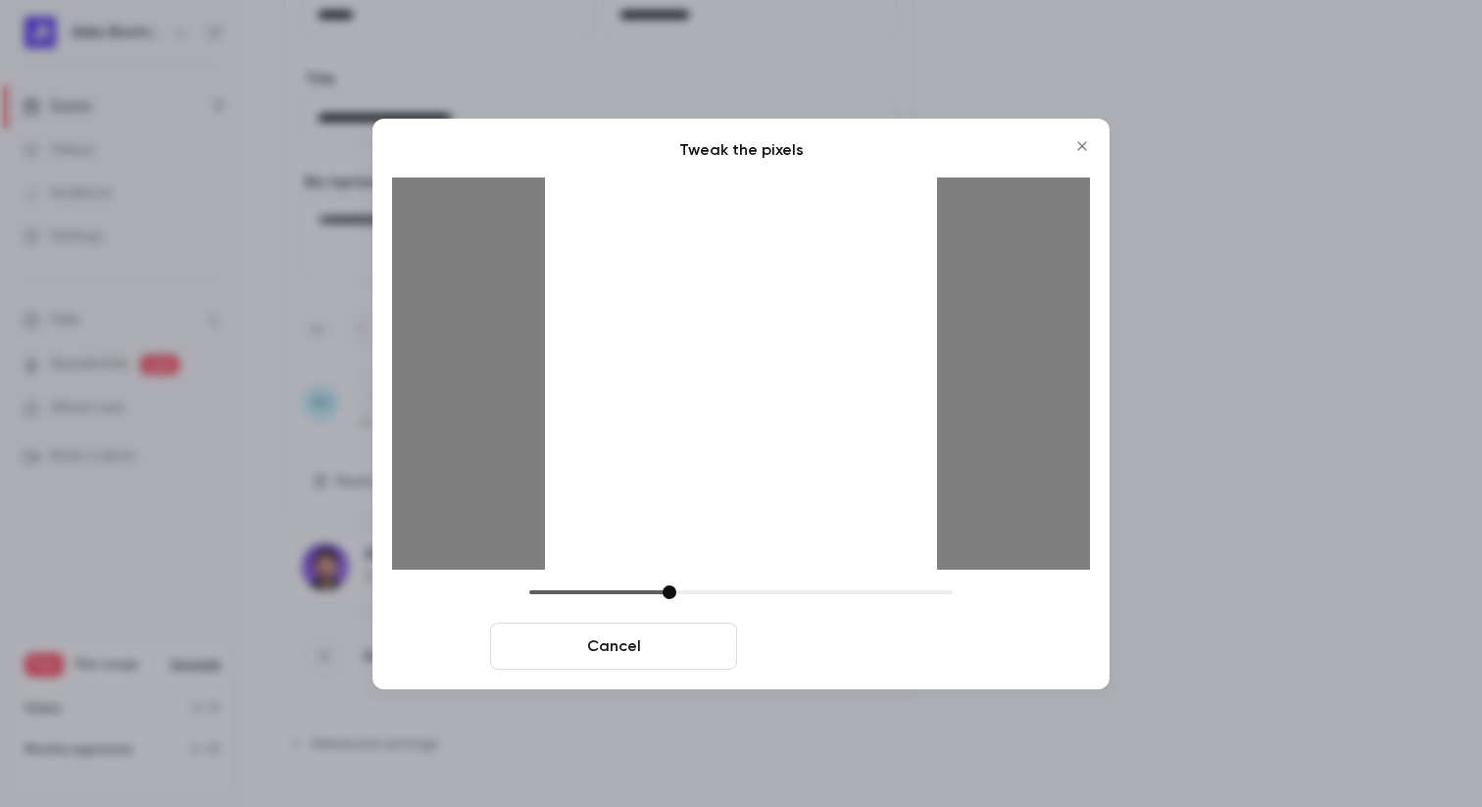
click at [872, 641] on button "Crop and save" at bounding box center [868, 646] width 247 height 47
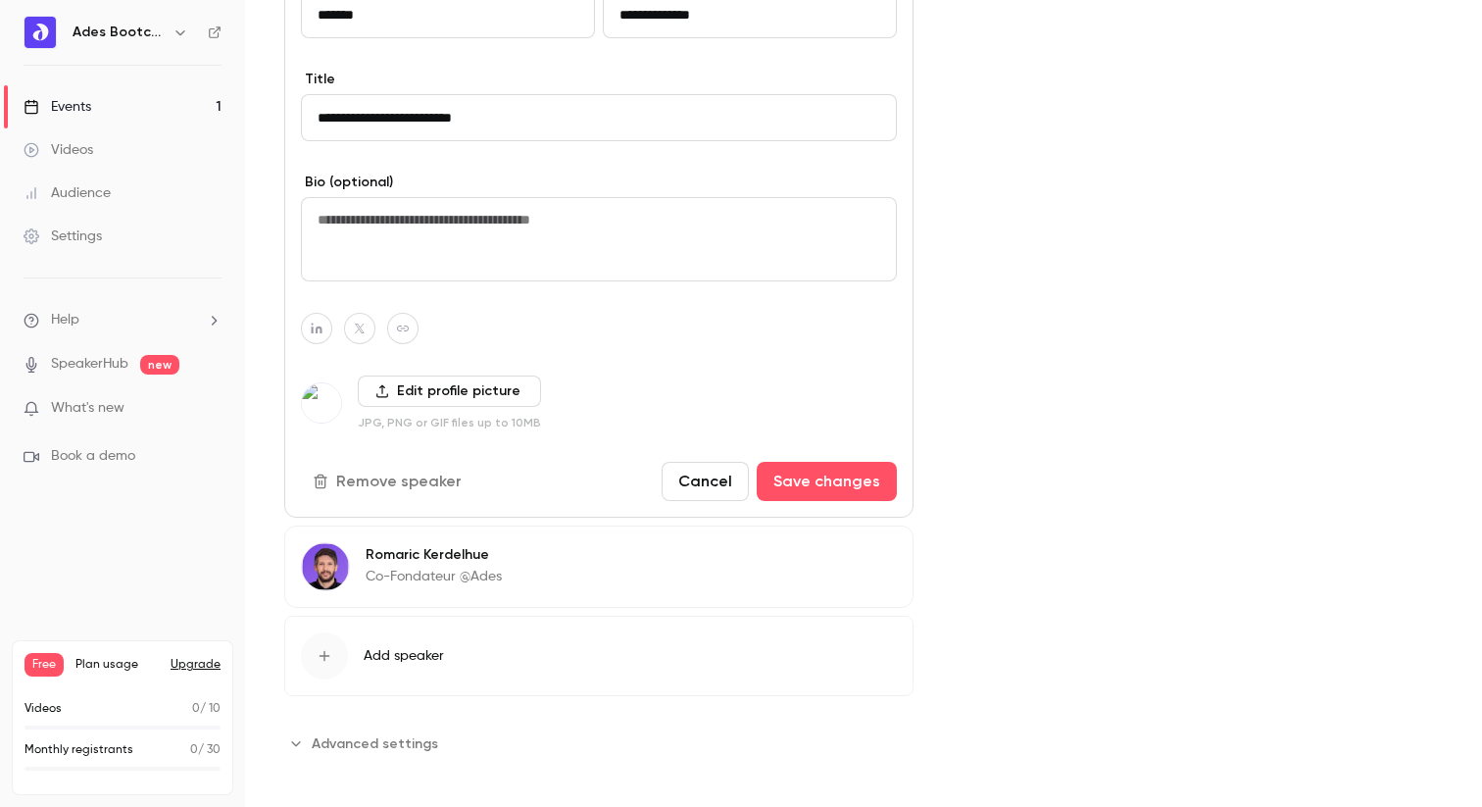
click at [552, 249] on textarea at bounding box center [599, 239] width 596 height 84
type textarea "**********"
click at [723, 485] on button "Cancel" at bounding box center [705, 481] width 87 height 39
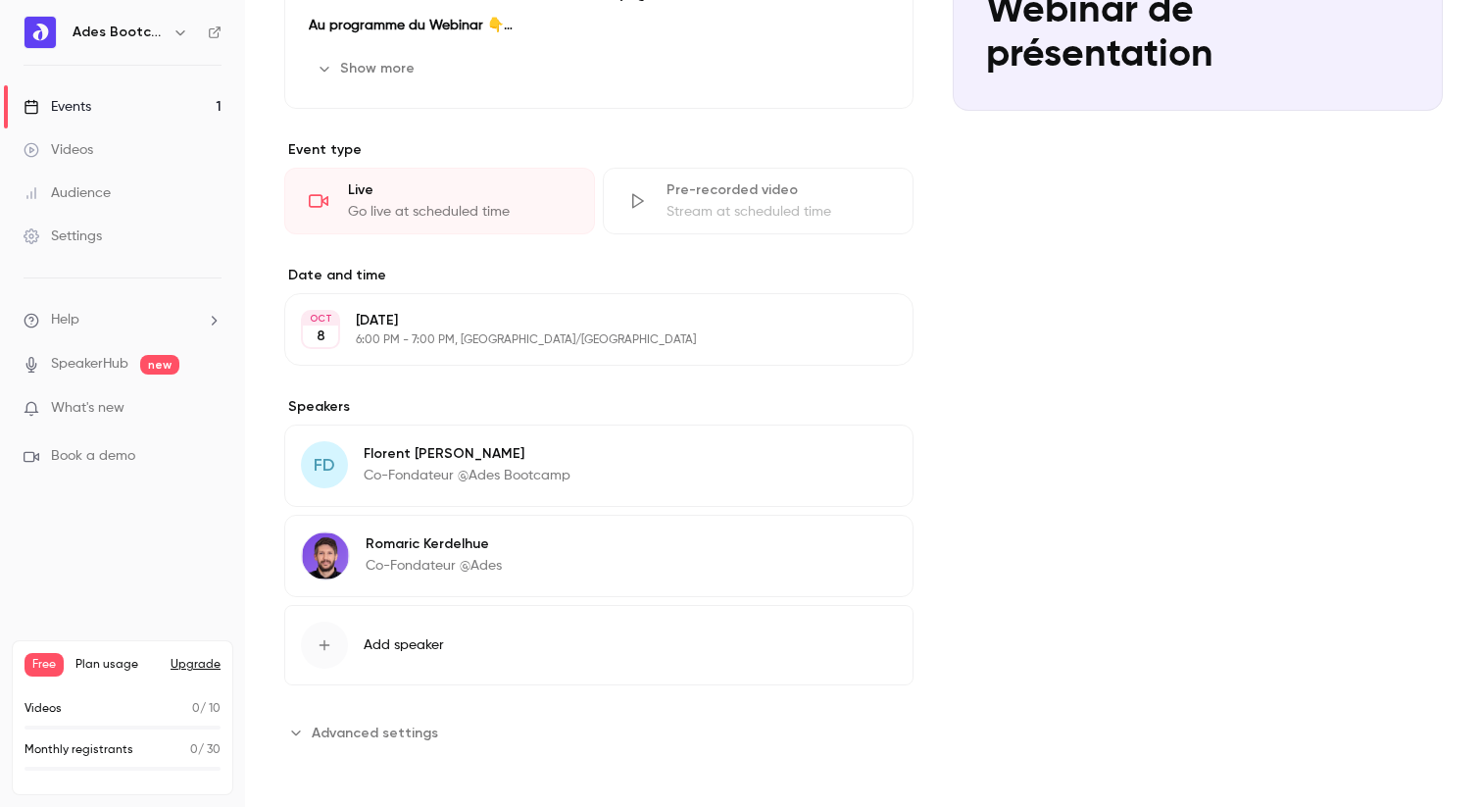
scroll to position [555, 0]
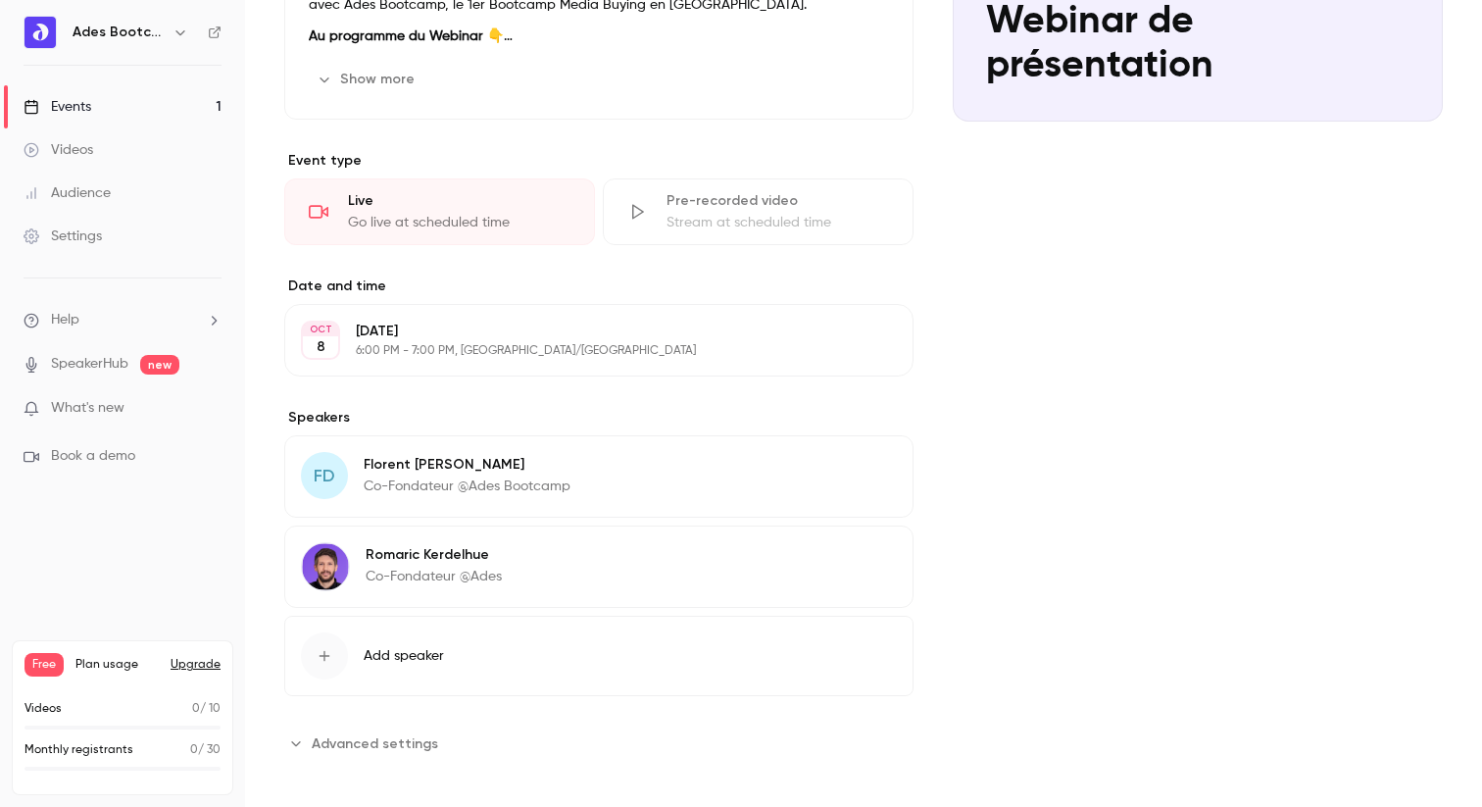
click at [848, 471] on icon "button" at bounding box center [842, 468] width 16 height 16
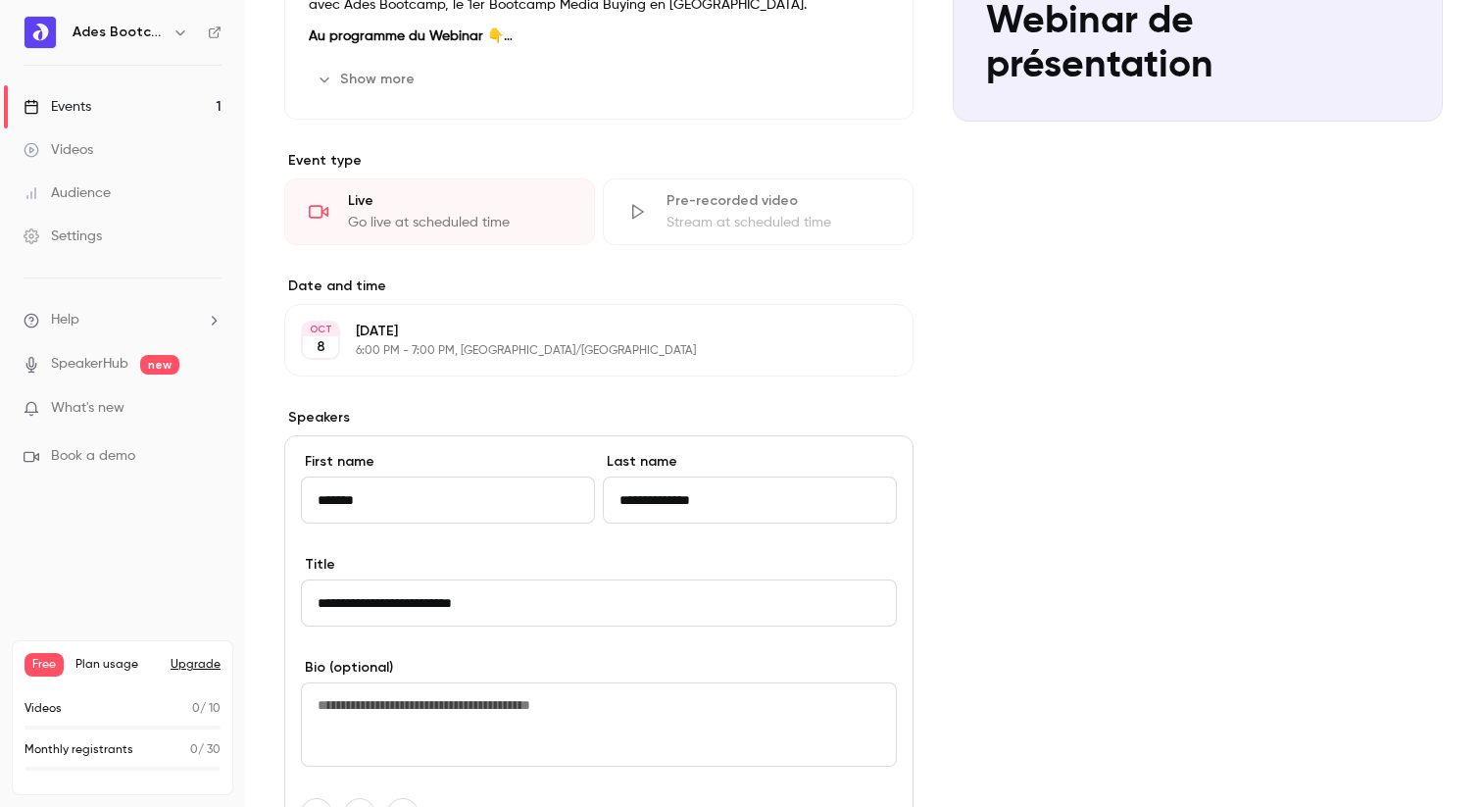
scroll to position [956, 0]
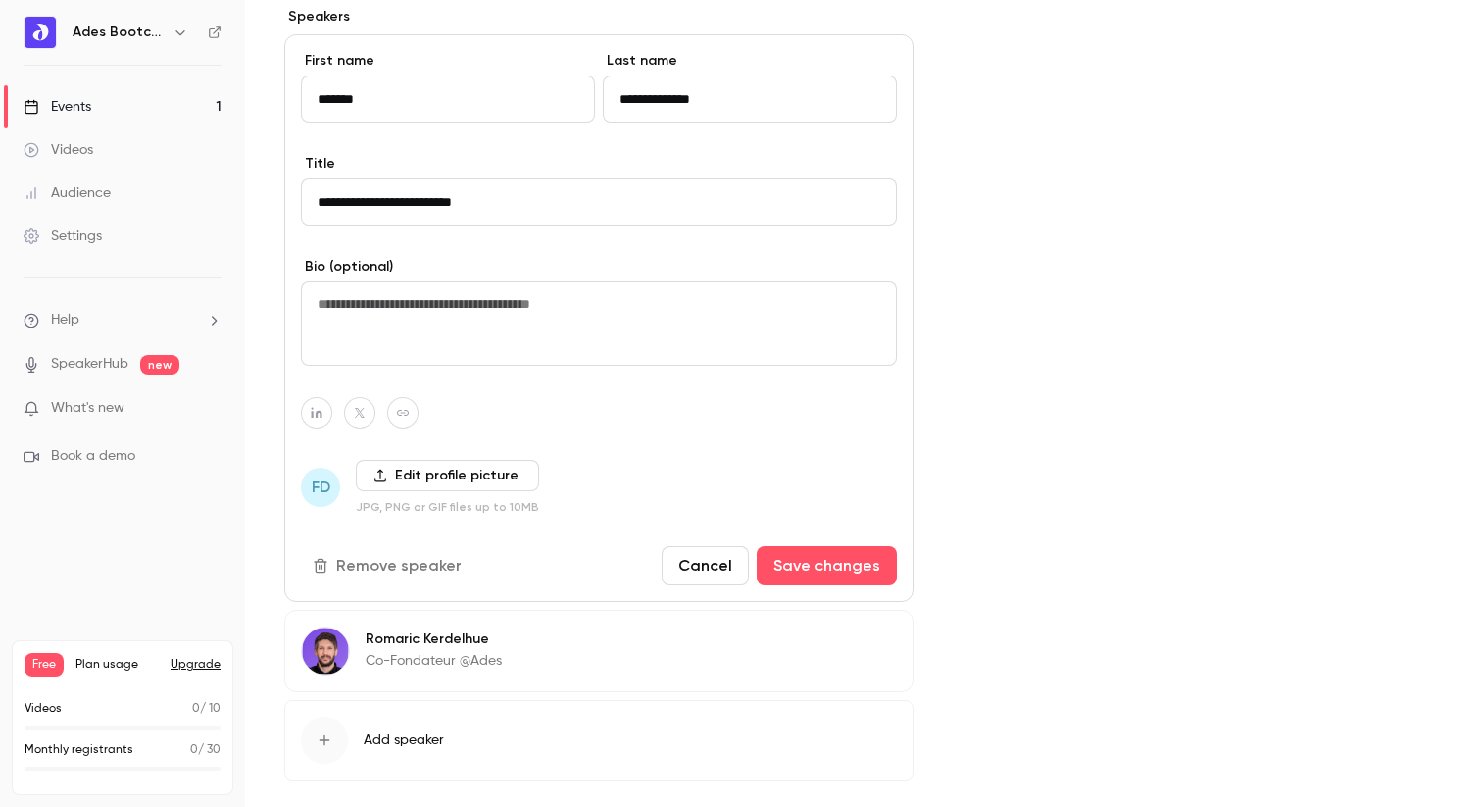
click at [401, 477] on label "Edit profile picture" at bounding box center [447, 475] width 183 height 31
click at [0, 0] on input "Edit profile picture" at bounding box center [0, 0] width 0 height 0
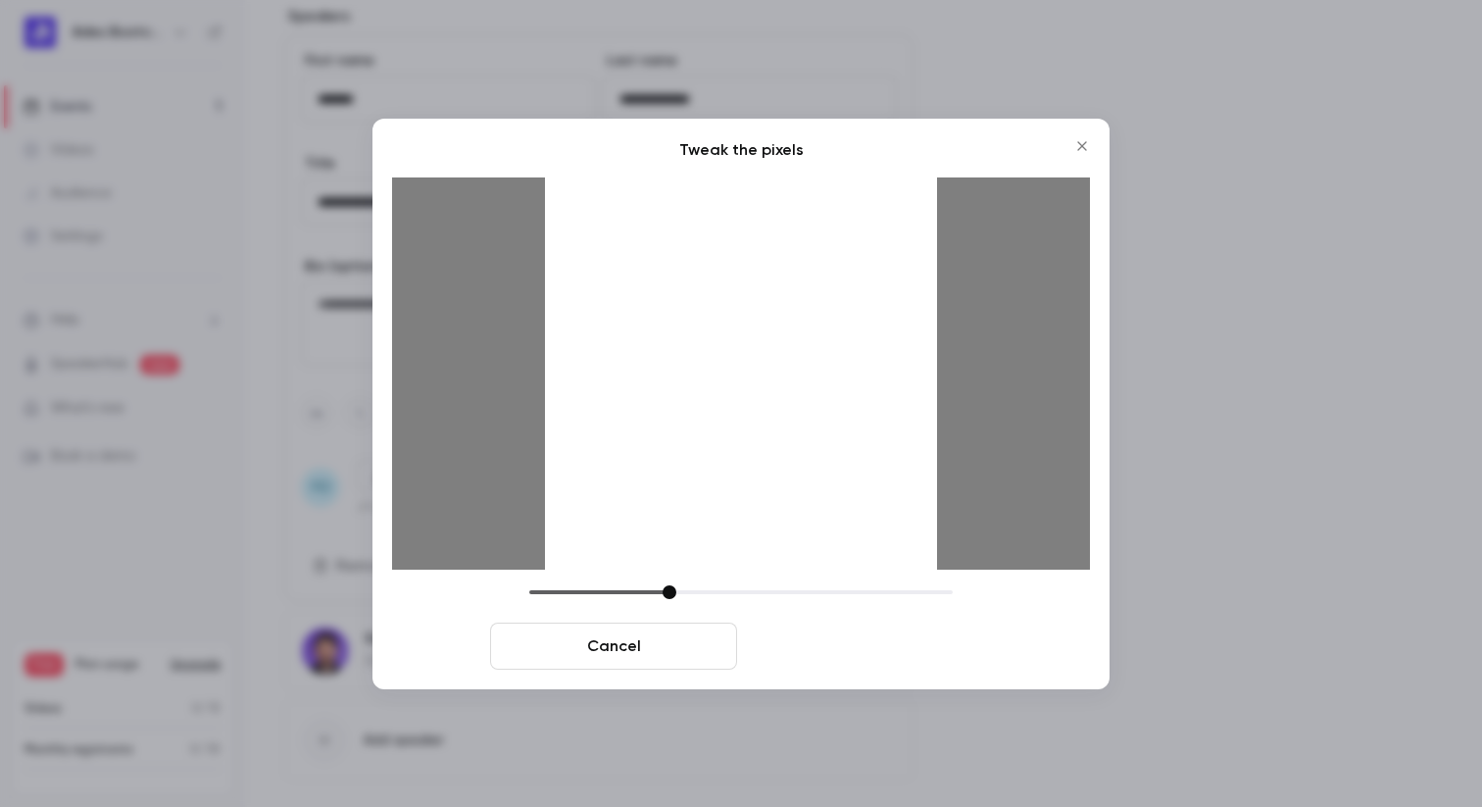
click at [896, 634] on button "Crop and save" at bounding box center [868, 646] width 247 height 47
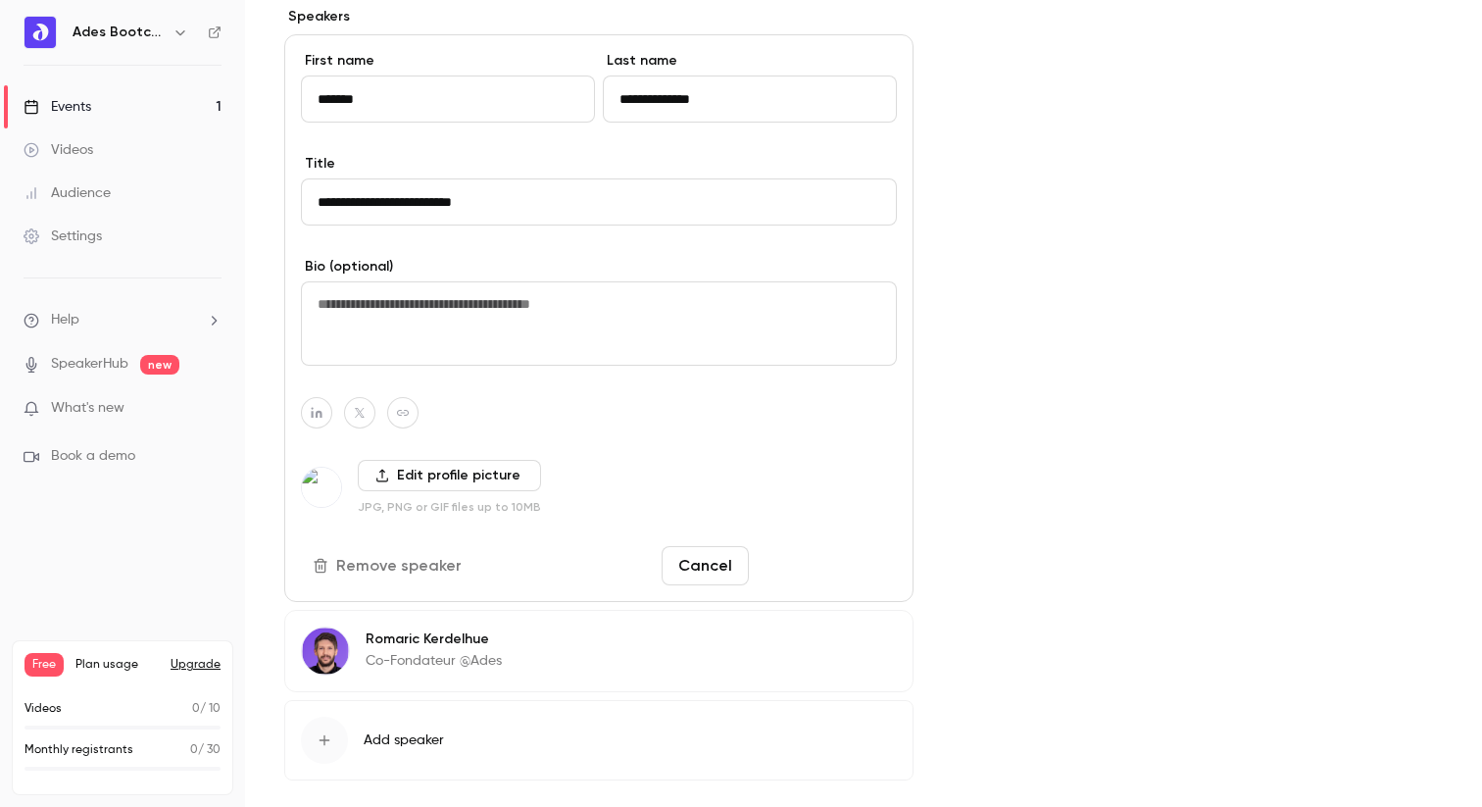
click at [822, 557] on button "Save changes" at bounding box center [827, 565] width 140 height 39
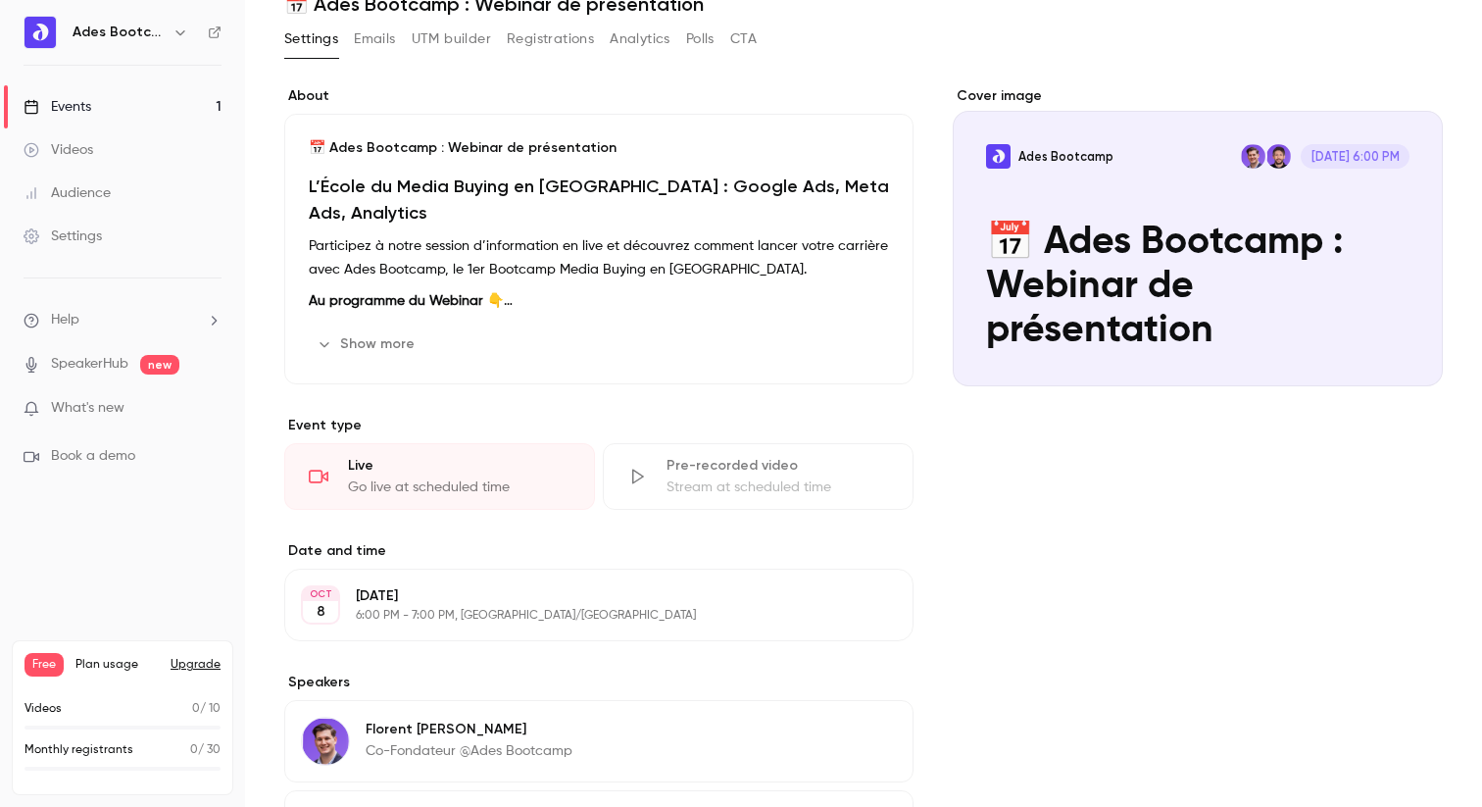
scroll to position [95, 0]
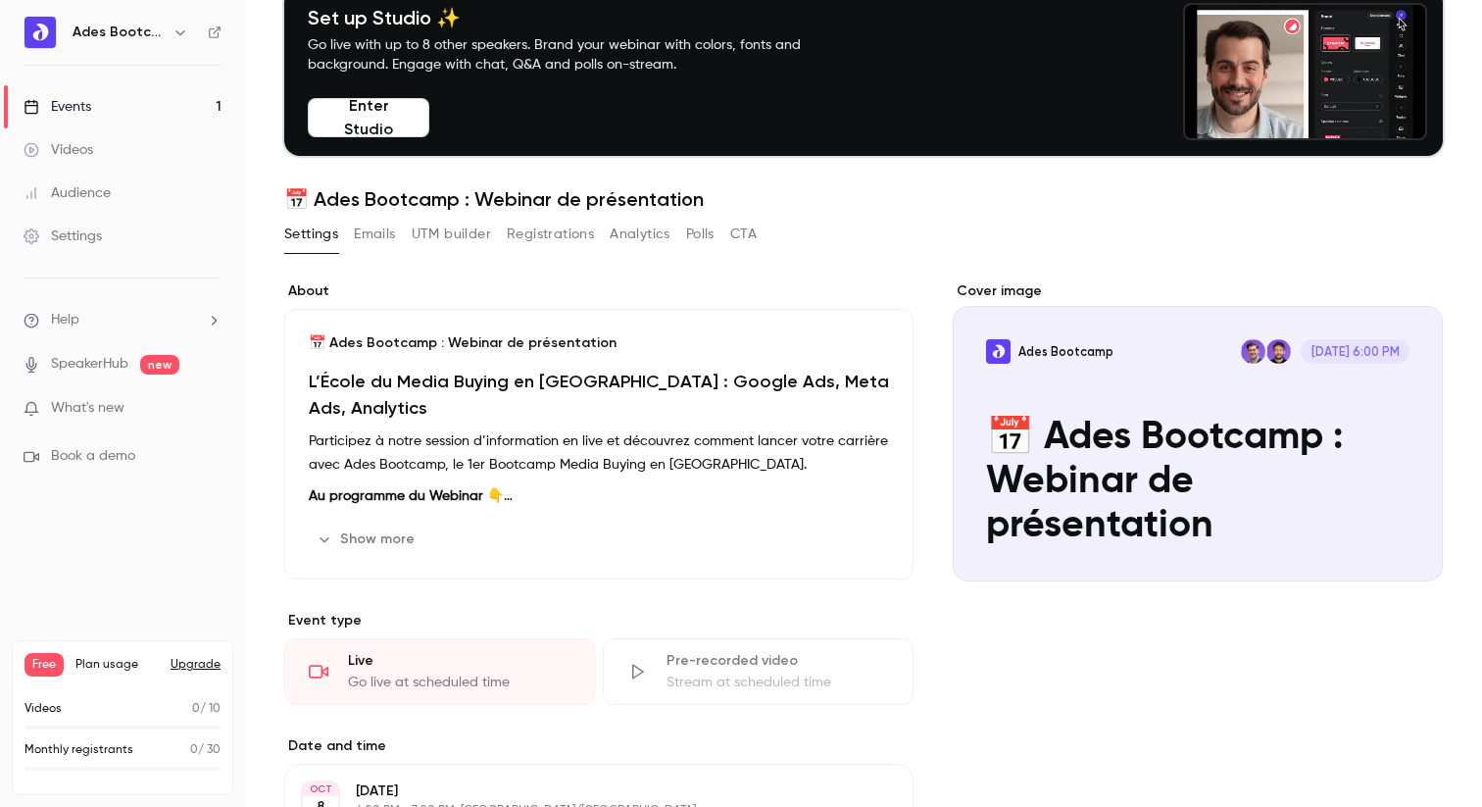
click at [381, 229] on button "Emails" at bounding box center [374, 234] width 41 height 31
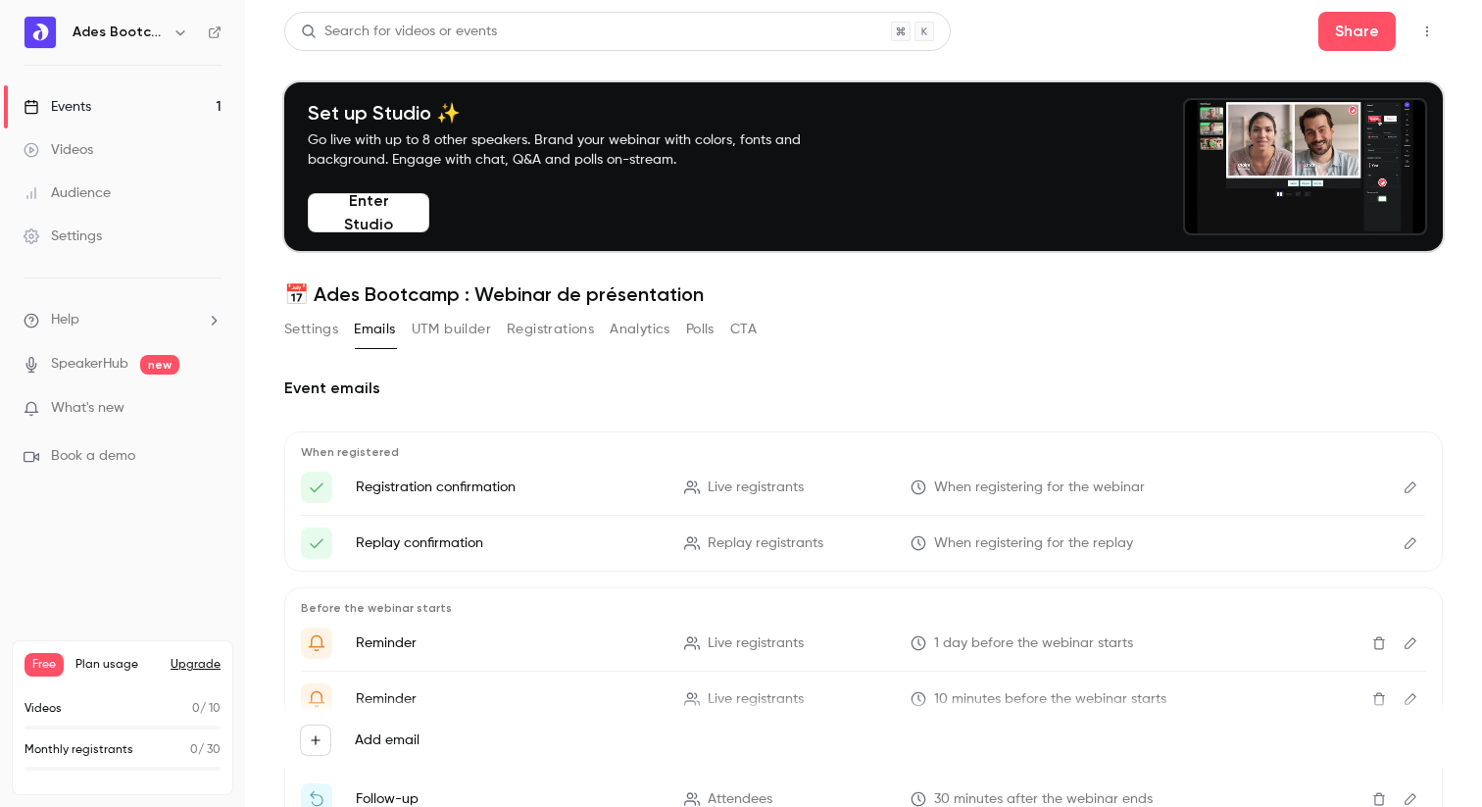
click at [309, 333] on button "Settings" at bounding box center [311, 329] width 54 height 31
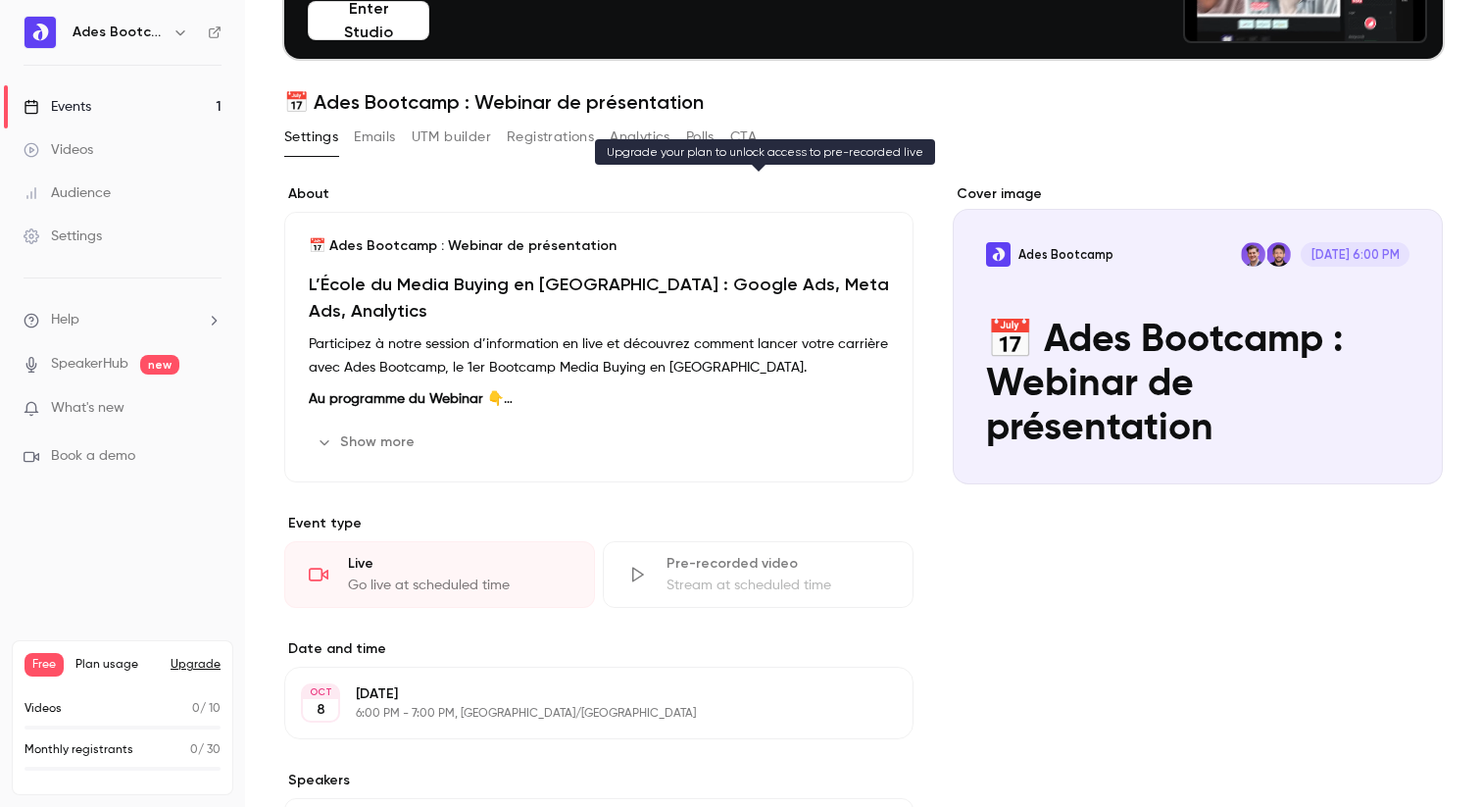
scroll to position [138, 0]
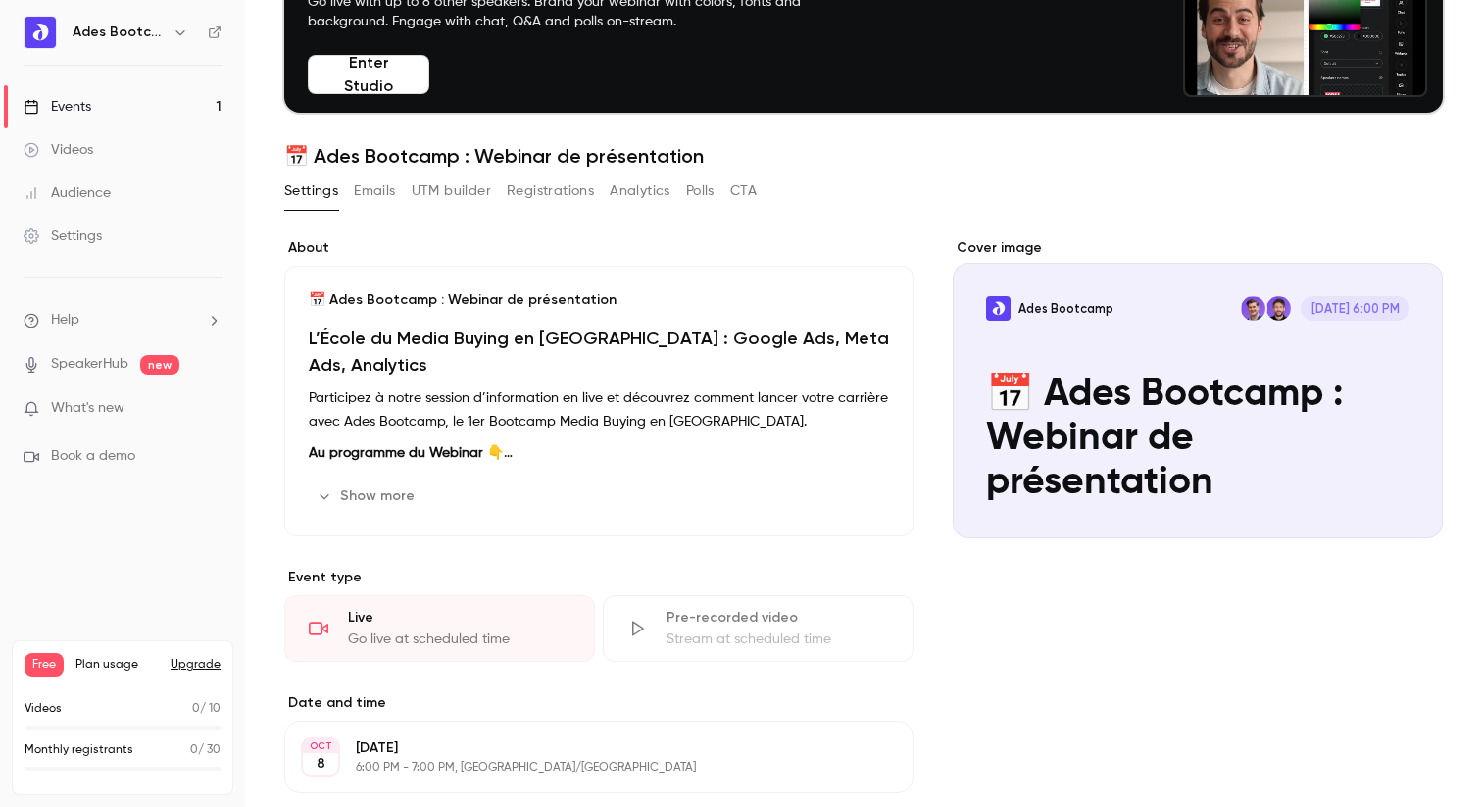
click at [361, 499] on button "Show more" at bounding box center [368, 495] width 118 height 31
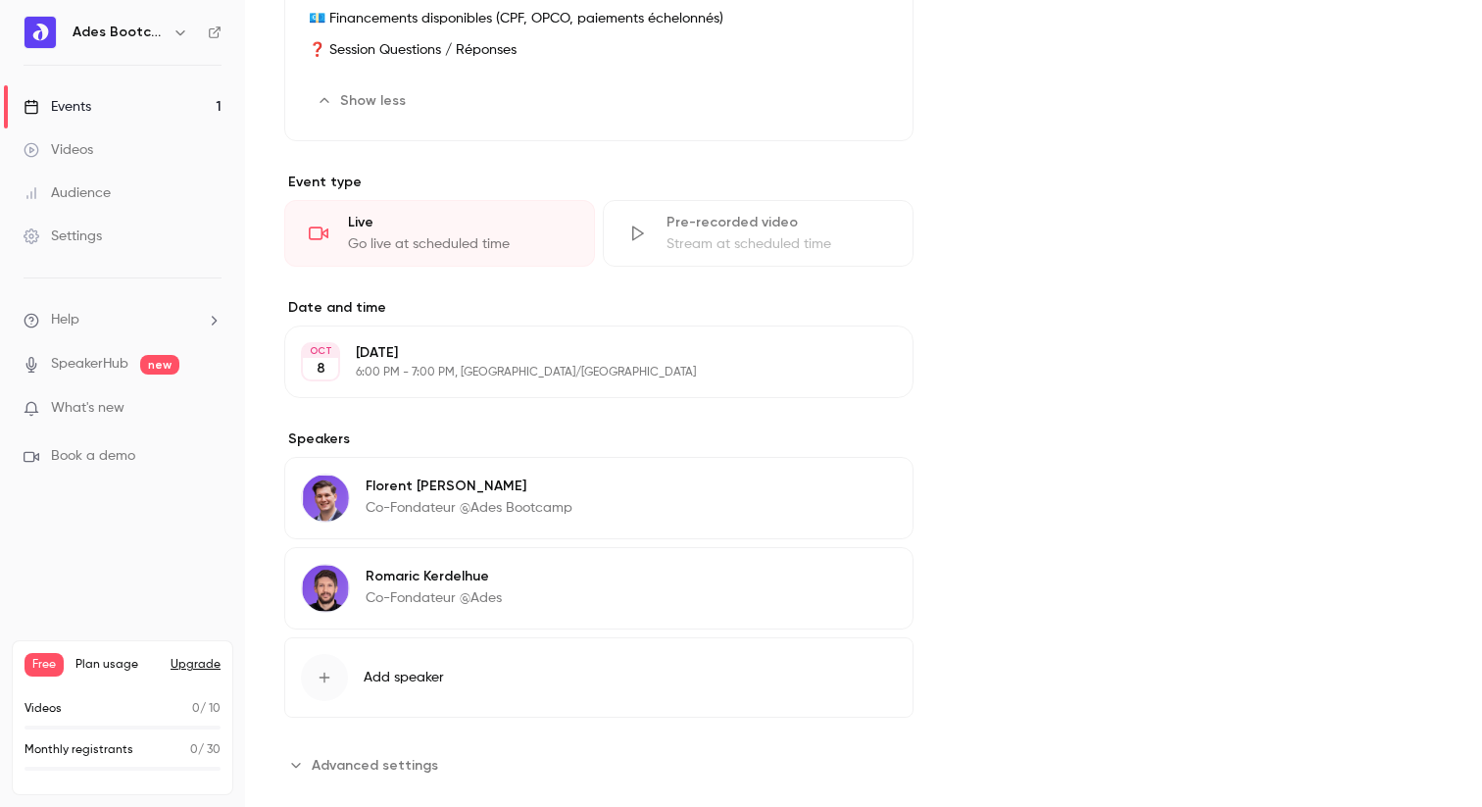
scroll to position [735, 0]
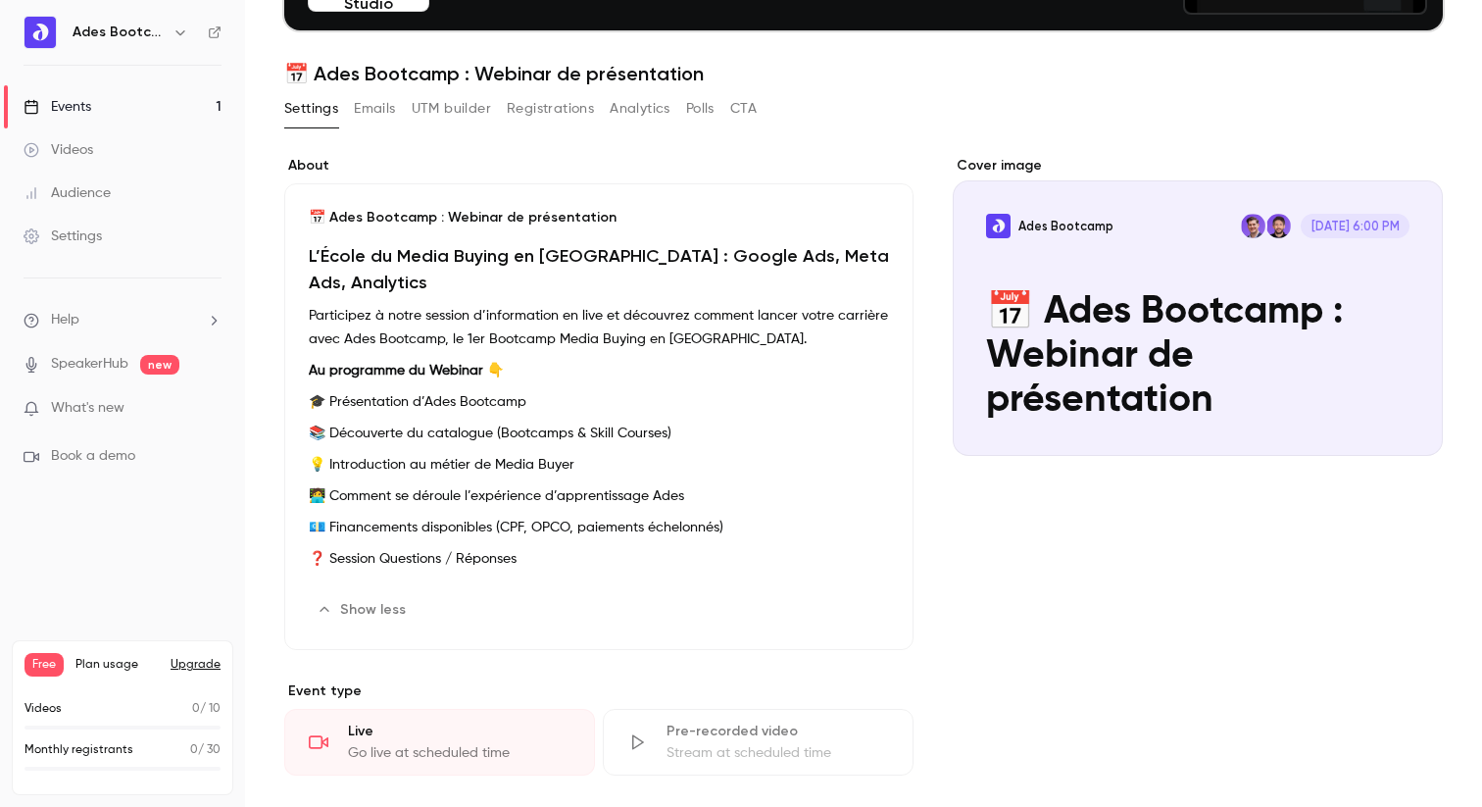
click at [395, 112] on button "Emails" at bounding box center [374, 108] width 41 height 31
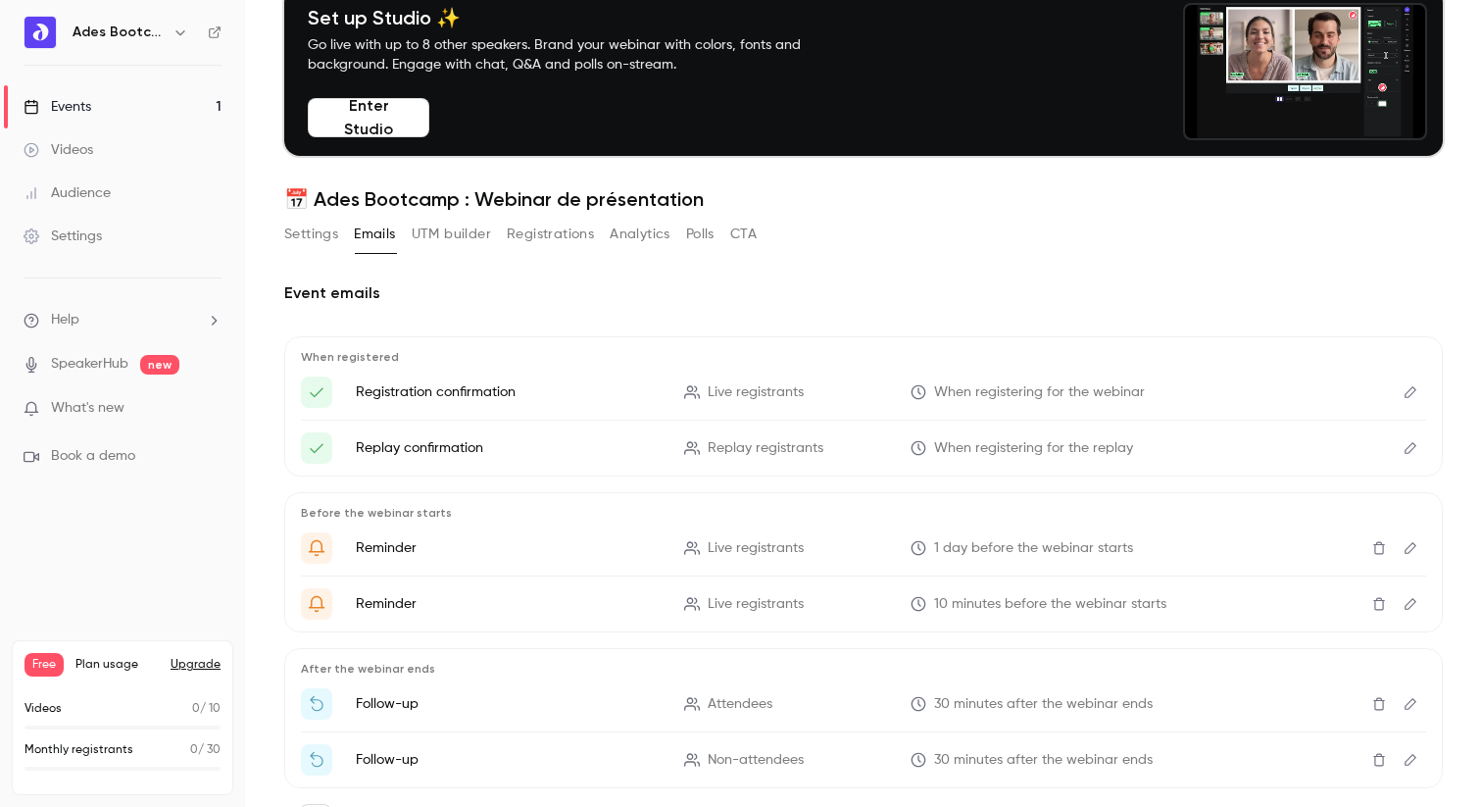
scroll to position [49, 0]
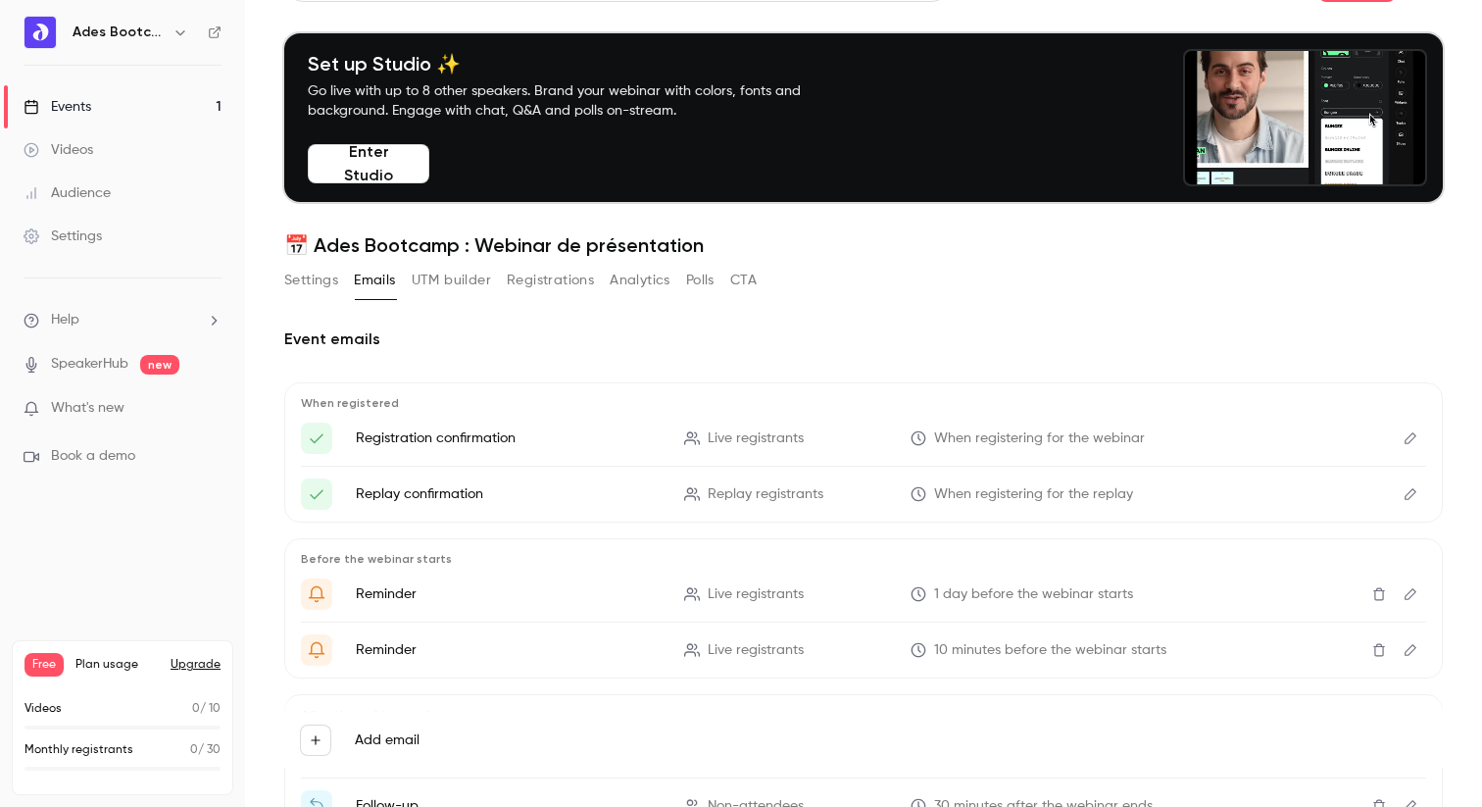
click at [467, 296] on div "Settings Emails UTM builder Registrations Analytics Polls CTA" at bounding box center [520, 284] width 473 height 39
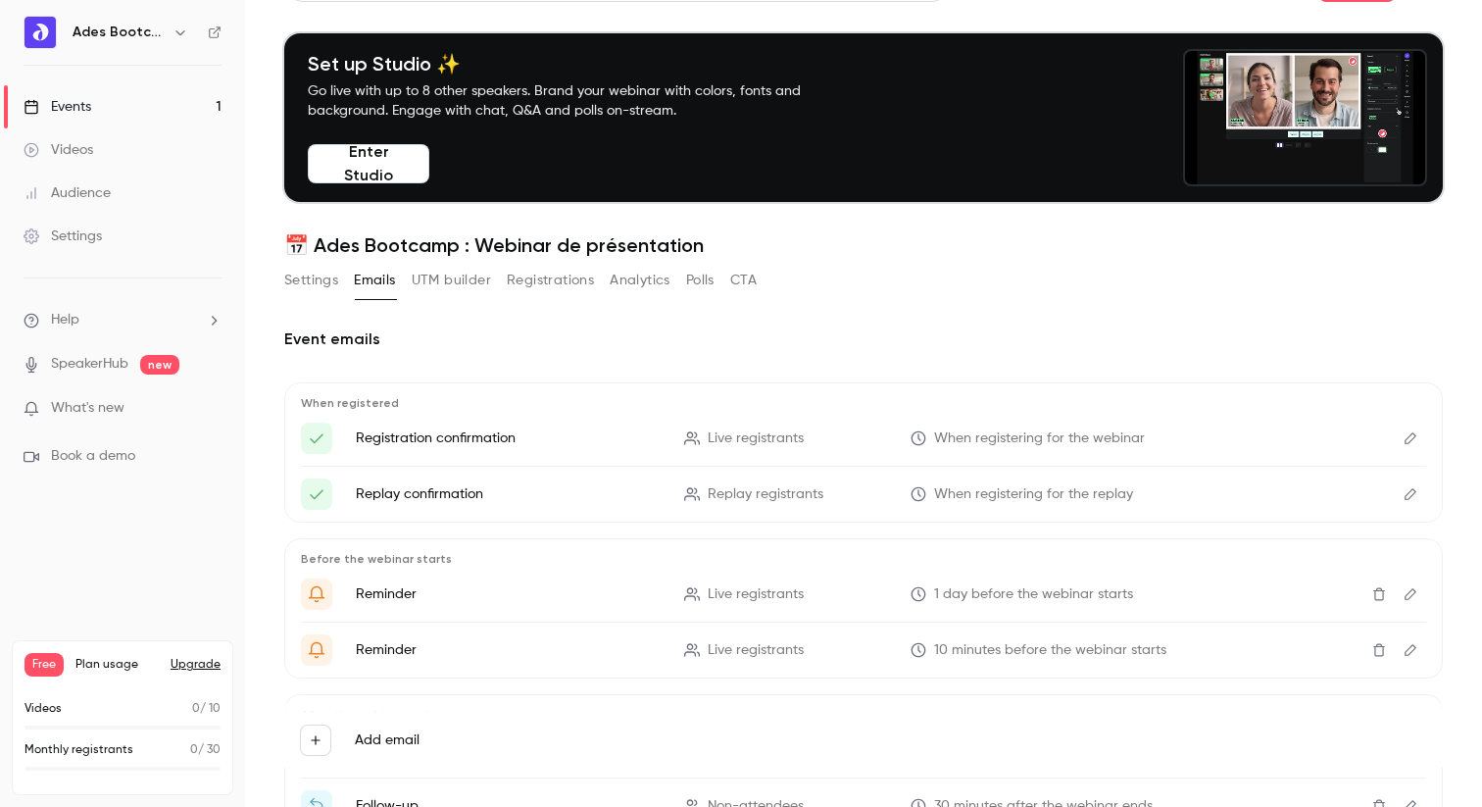
click at [467, 283] on button "UTM builder" at bounding box center [451, 280] width 79 height 31
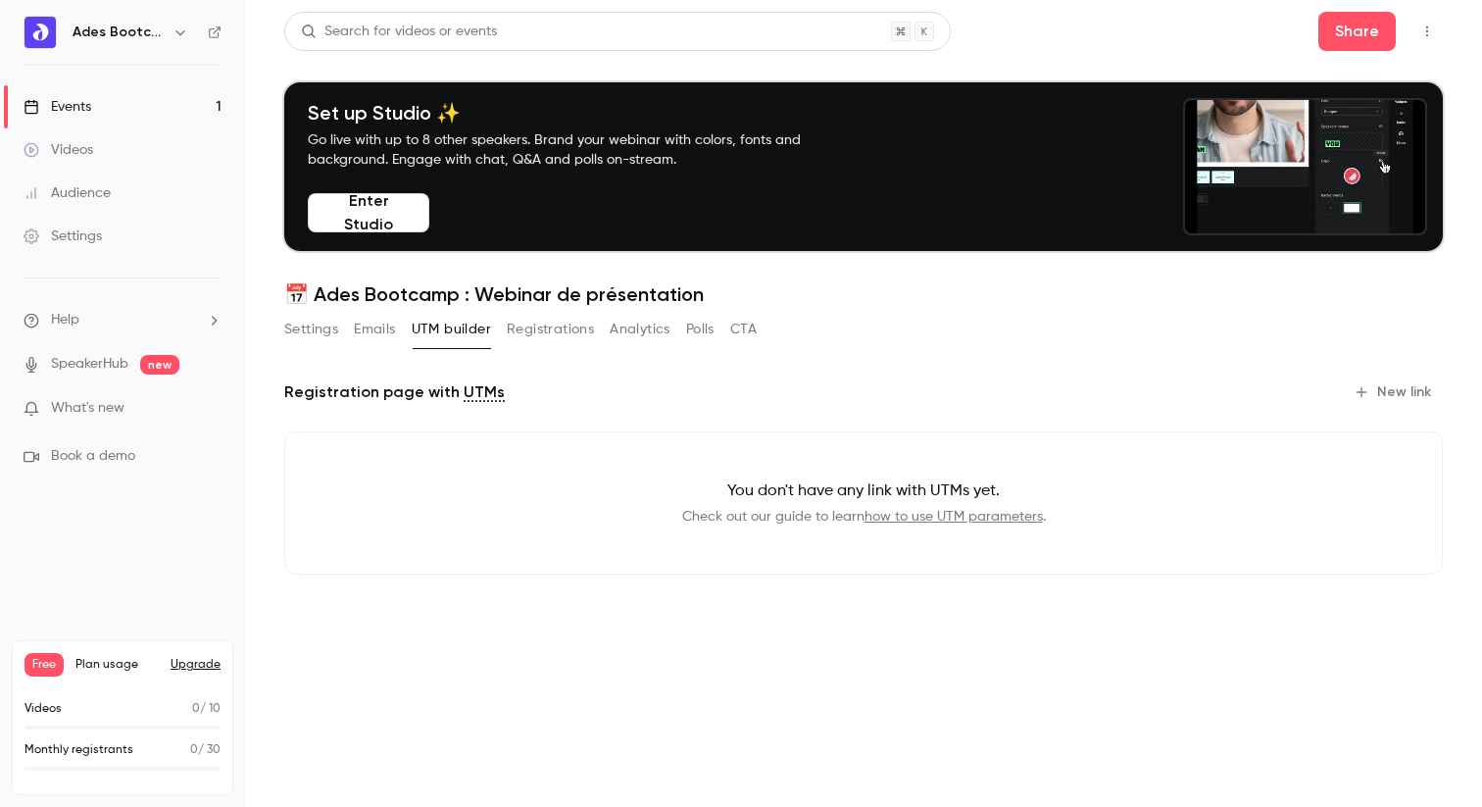
click at [550, 328] on button "Registrations" at bounding box center [550, 329] width 87 height 31
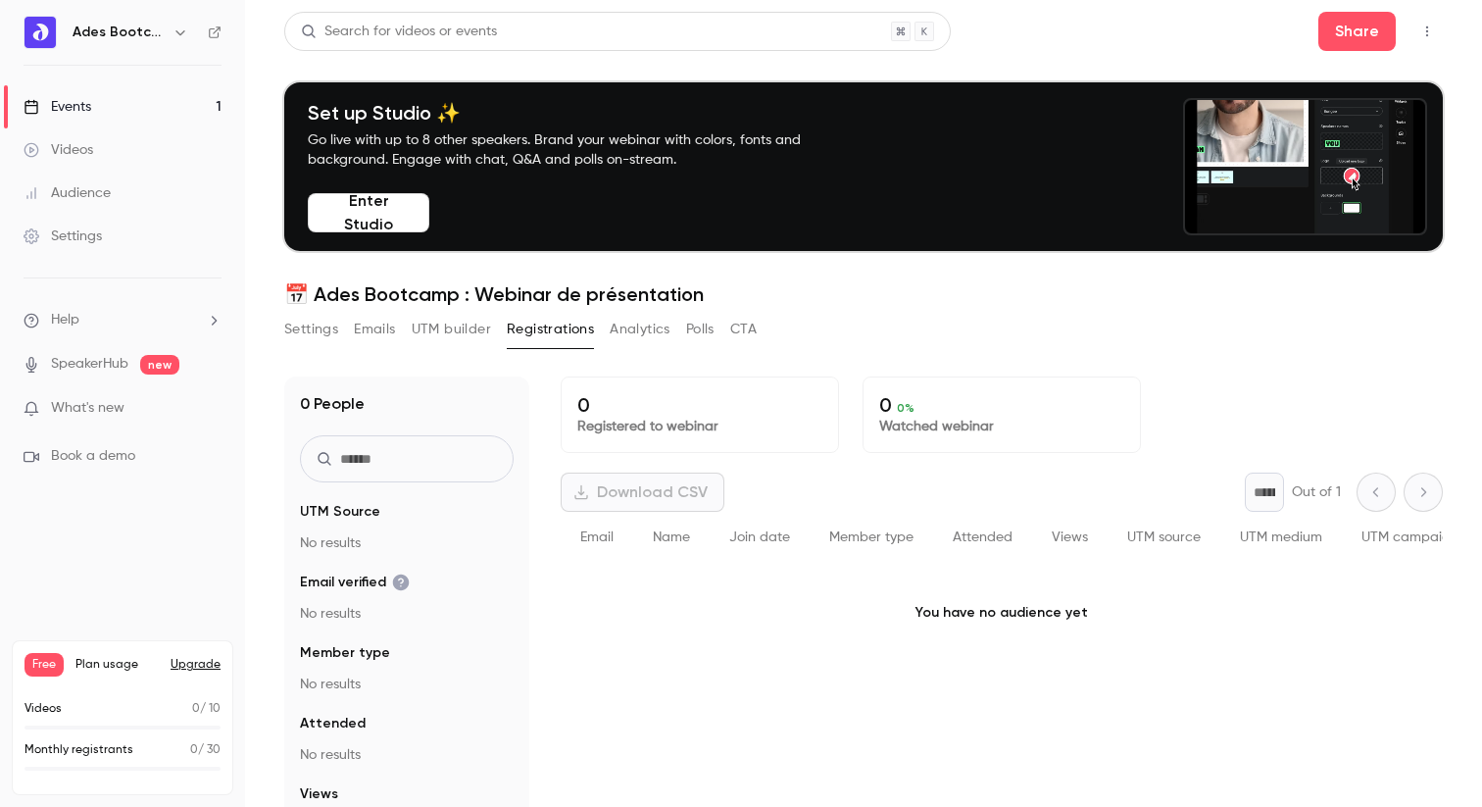
click at [642, 338] on button "Analytics" at bounding box center [640, 329] width 61 height 31
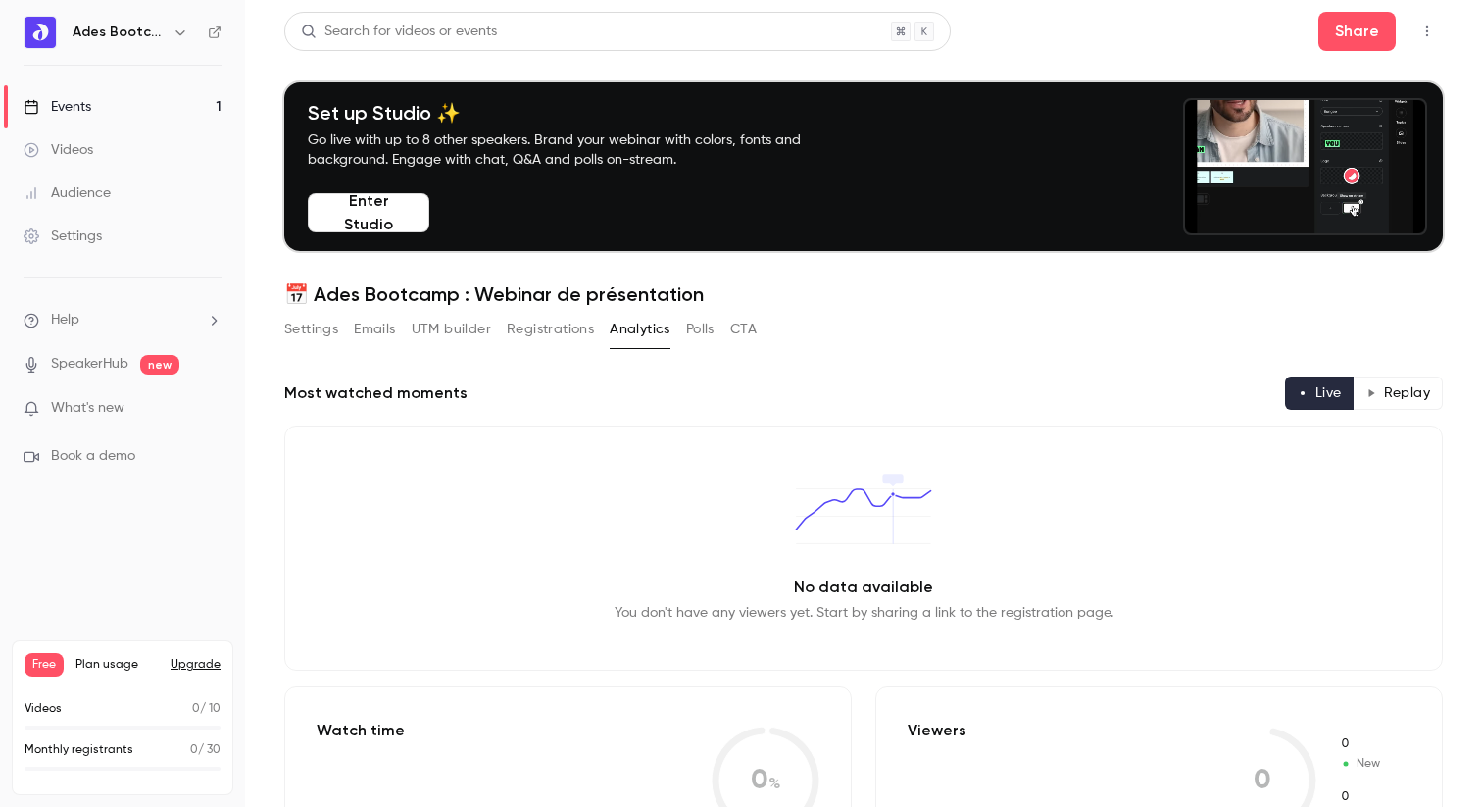
click at [718, 326] on div "Settings Emails UTM builder Registrations Analytics Polls CTA" at bounding box center [520, 329] width 473 height 31
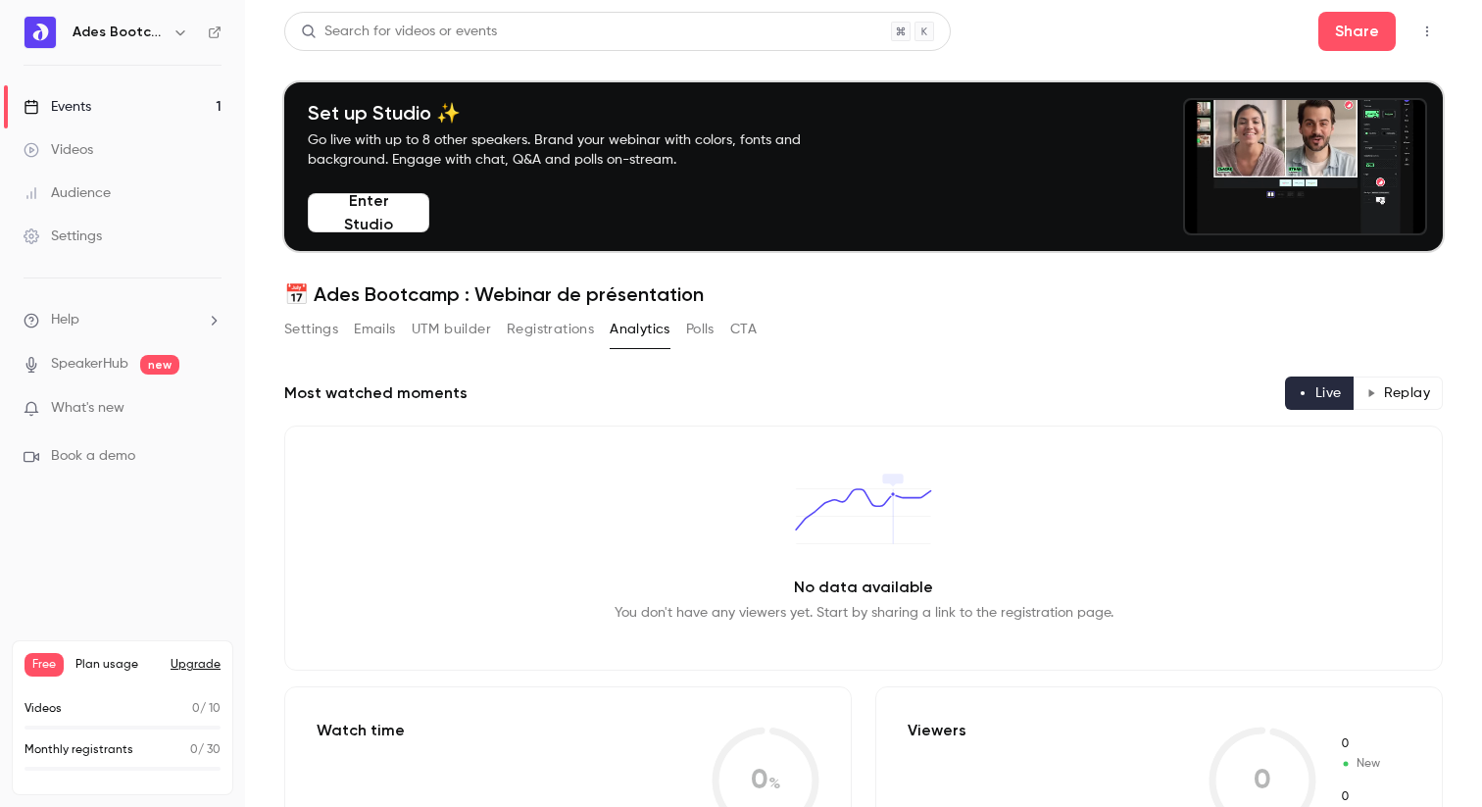
click at [718, 326] on div "Settings Emails UTM builder Registrations Analytics Polls CTA" at bounding box center [520, 329] width 473 height 31
click at [710, 326] on button "Polls" at bounding box center [700, 329] width 28 height 31
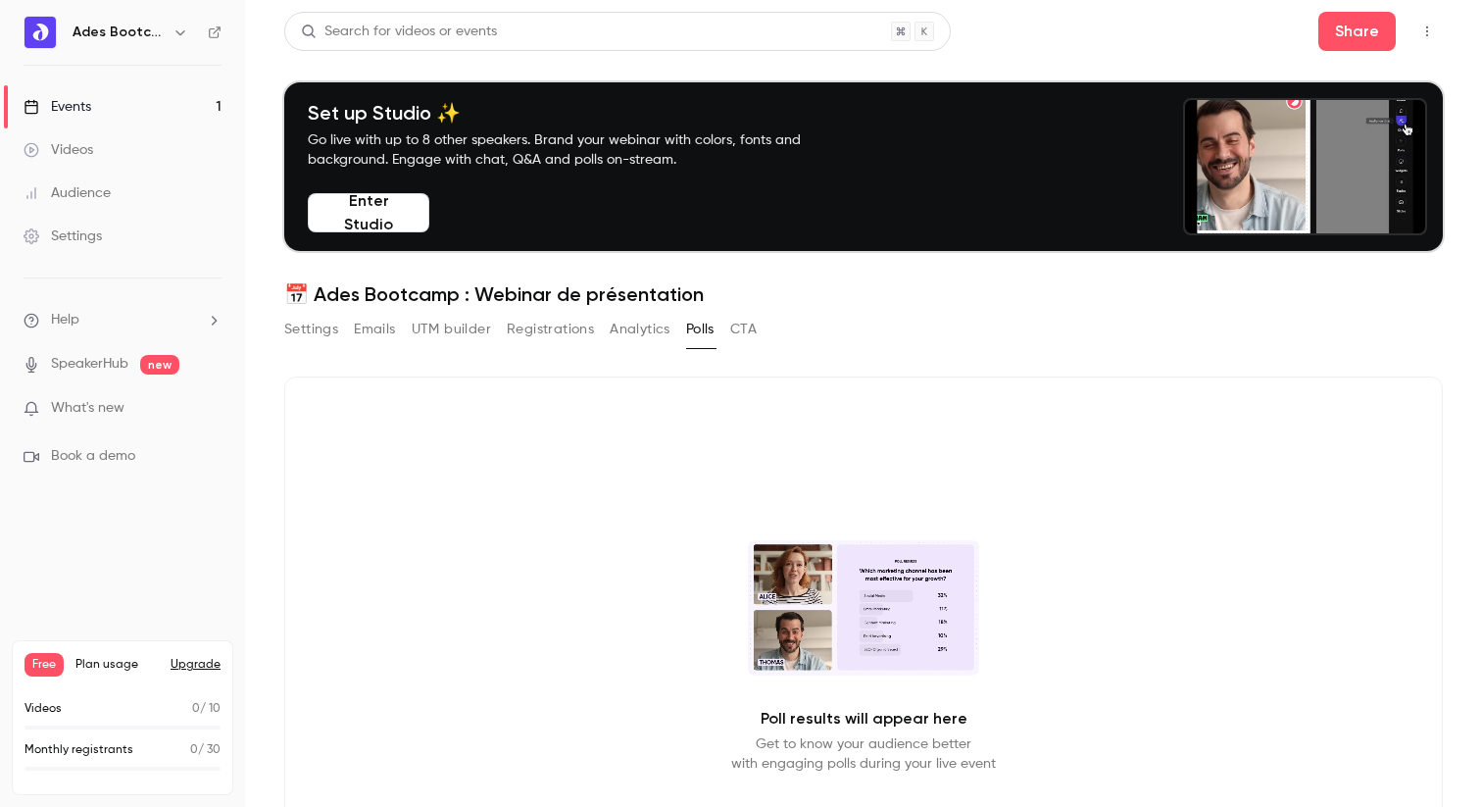
click at [749, 328] on button "CTA" at bounding box center [743, 329] width 26 height 31
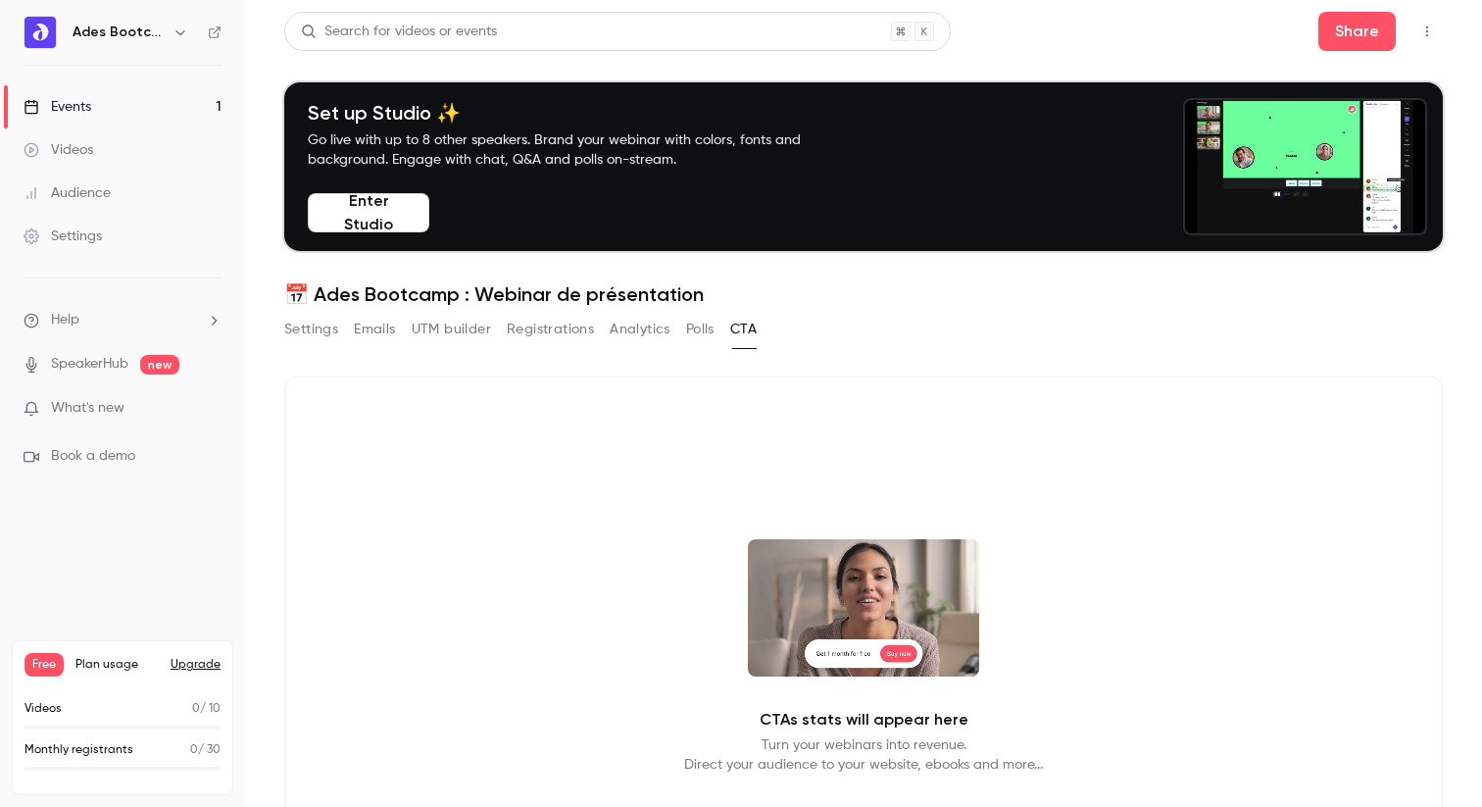
click at [324, 335] on button "Settings" at bounding box center [311, 329] width 54 height 31
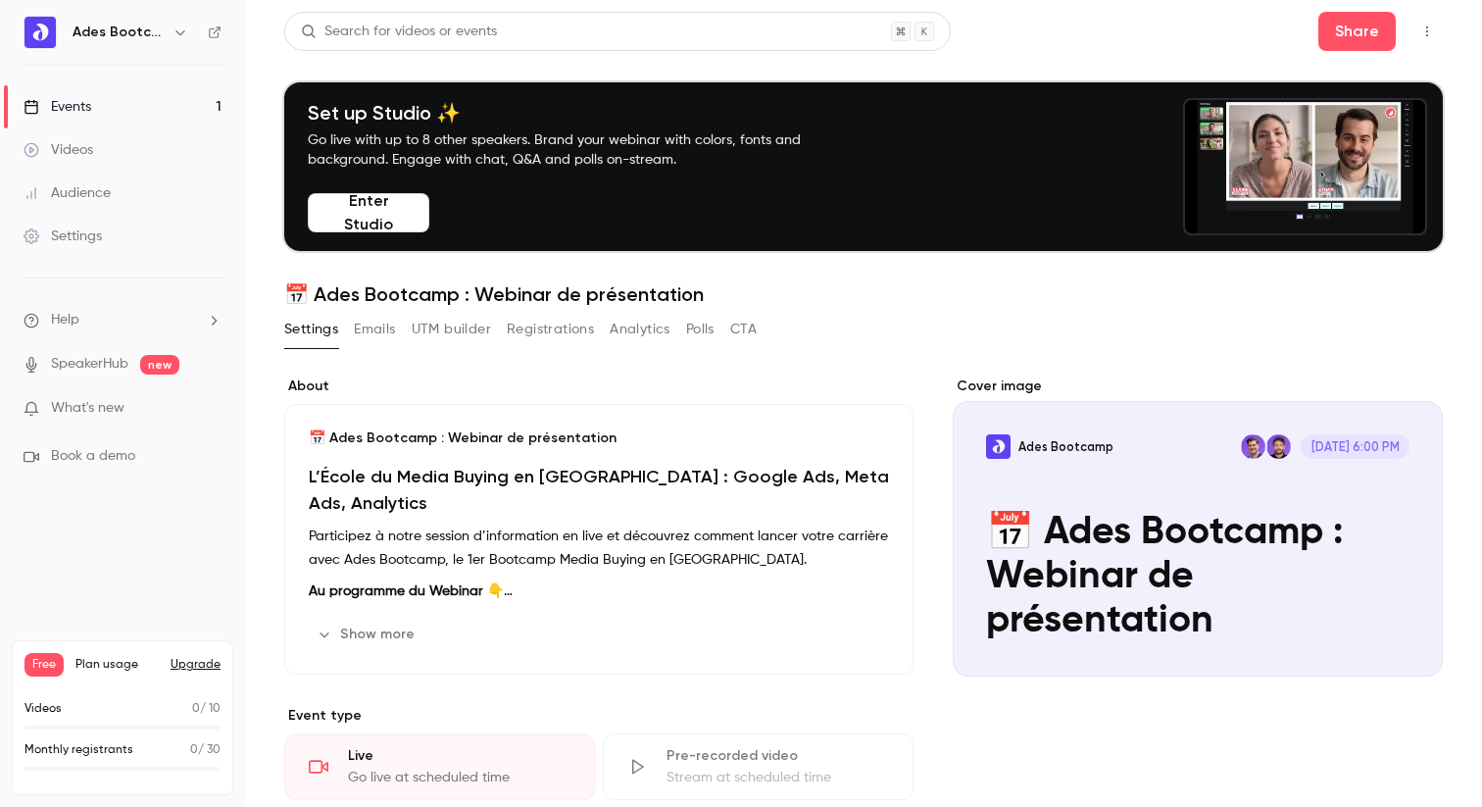
click at [390, 321] on button "Emails" at bounding box center [374, 329] width 41 height 31
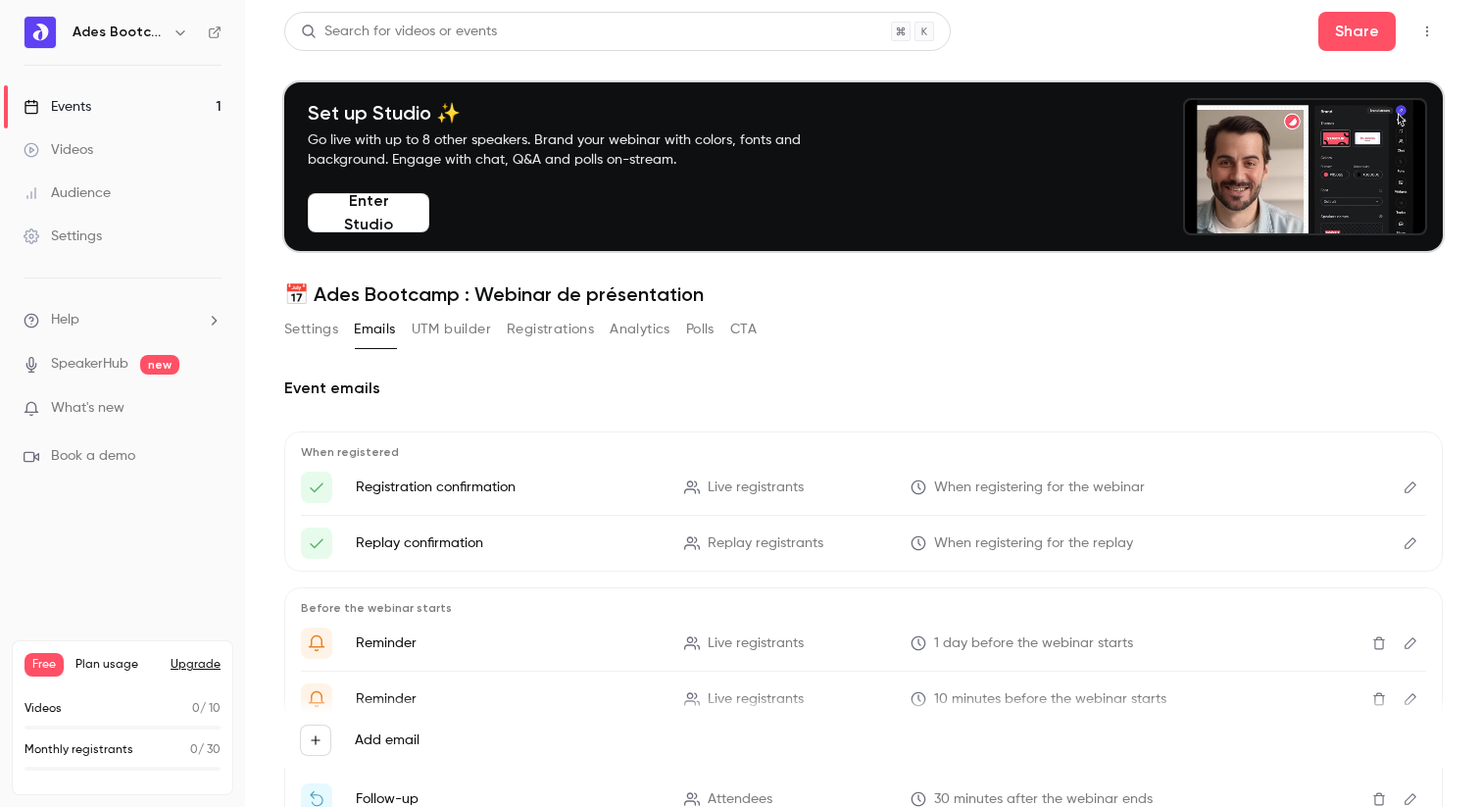
click at [455, 320] on button "UTM builder" at bounding box center [451, 329] width 79 height 31
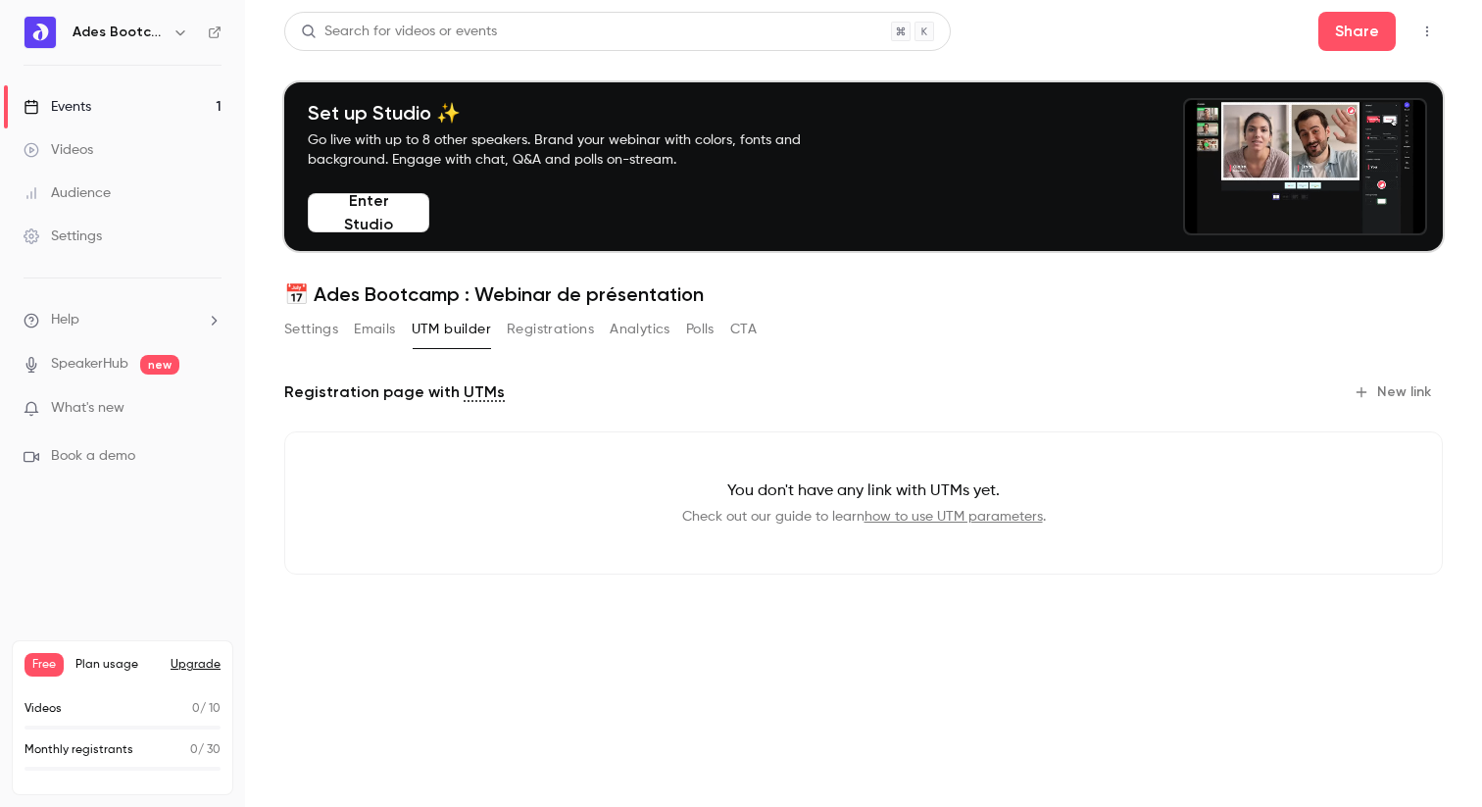
click at [374, 217] on button "Enter Studio" at bounding box center [369, 212] width 122 height 39
click at [325, 331] on button "Settings" at bounding box center [311, 329] width 54 height 31
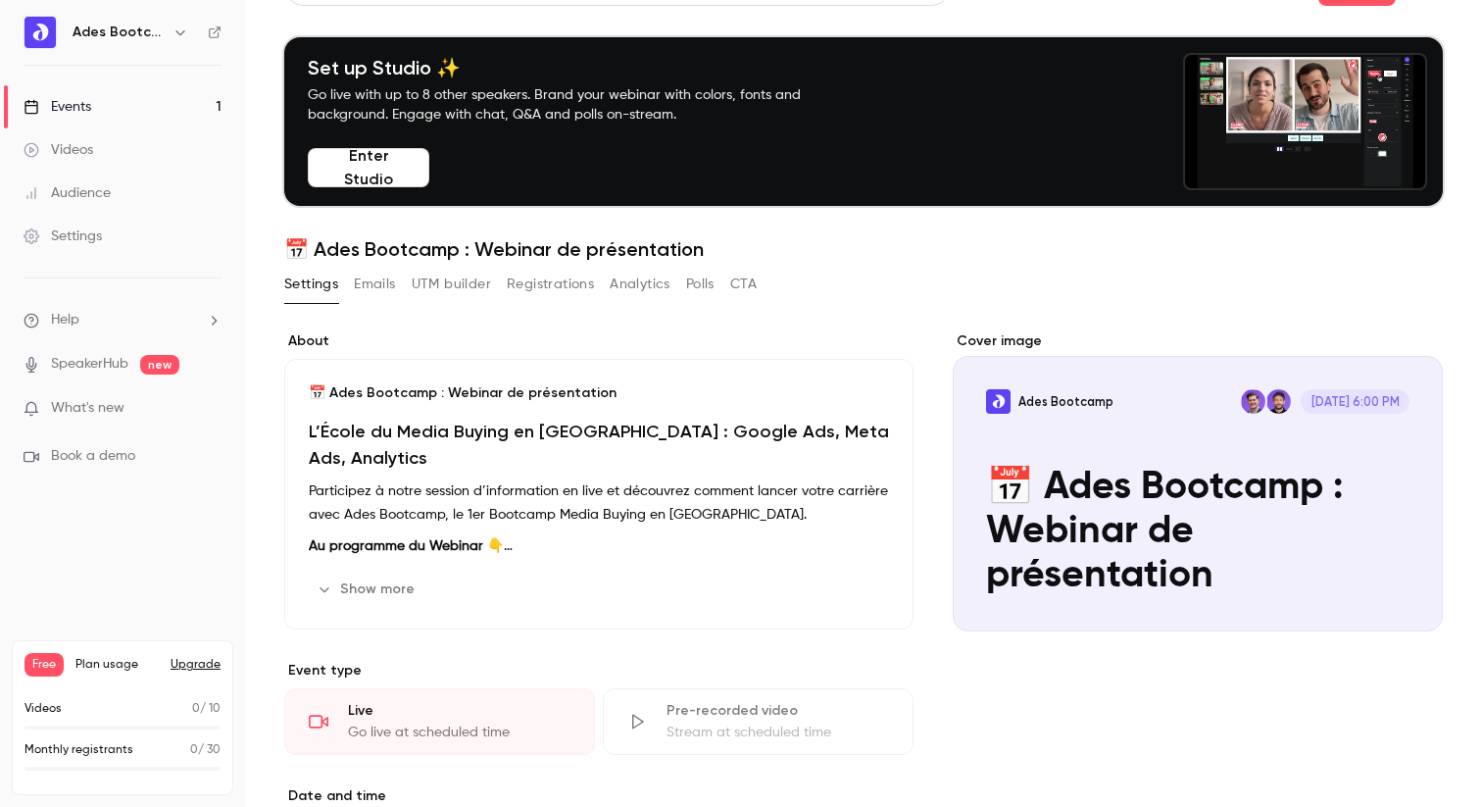
scroll to position [46, 0]
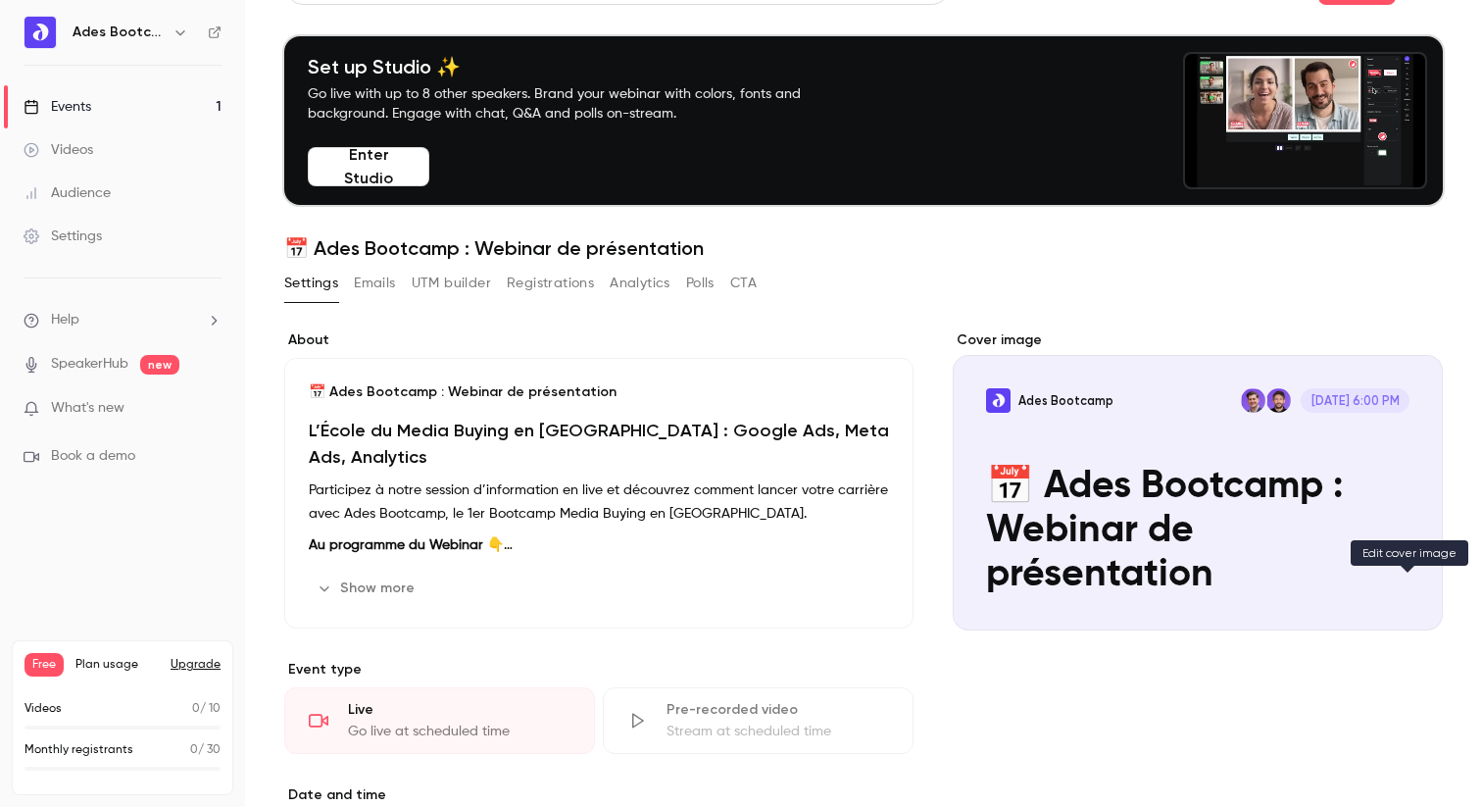
click at [1402, 591] on icon "Cover image" at bounding box center [1408, 595] width 22 height 16
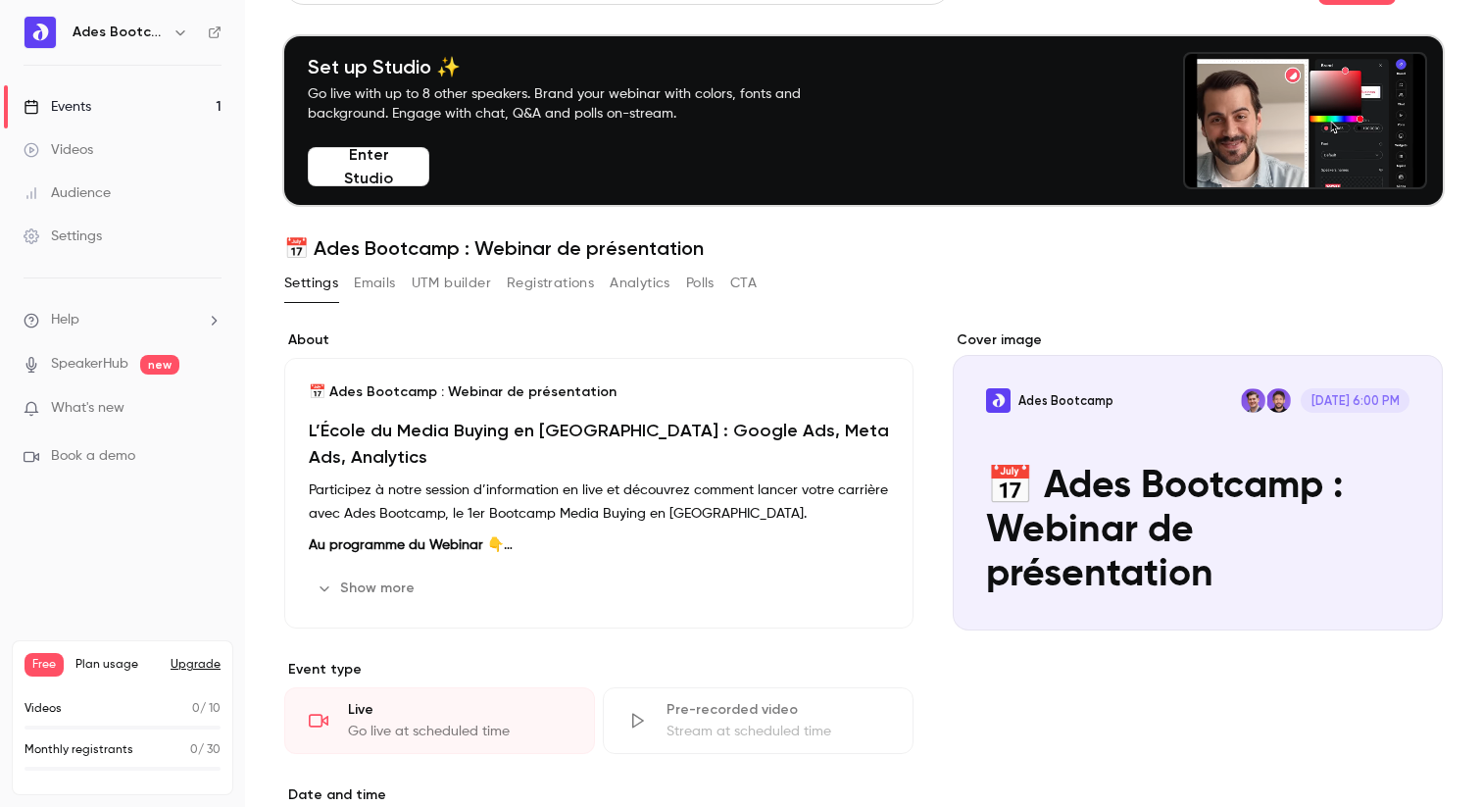
click at [1194, 471] on div "Cover image" at bounding box center [1198, 480] width 490 height 300
click at [0, 0] on input "Ades Bootcamp Oct 8, 6:00 PM 📅 Ades Bootcamp : Webinar de présentation" at bounding box center [0, 0] width 0 height 0
click at [1410, 602] on icon "Cover image" at bounding box center [1408, 595] width 22 height 16
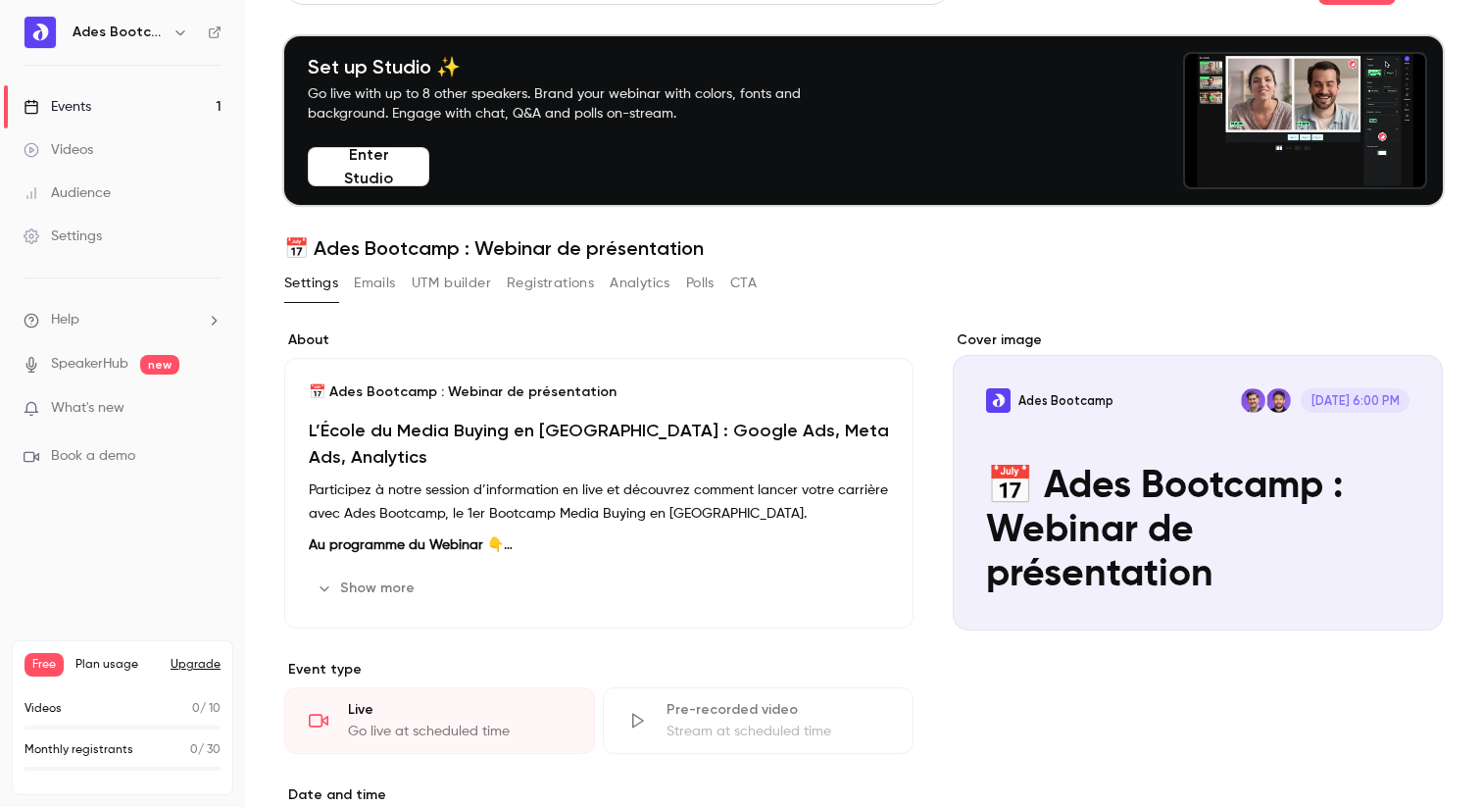
click at [1349, 573] on div "Cover image" at bounding box center [1198, 480] width 490 height 300
click at [0, 0] on input "Ades Bootcamp Oct 8, 6:00 PM 📅 Ades Bootcamp : Webinar de présentation" at bounding box center [0, 0] width 0 height 0
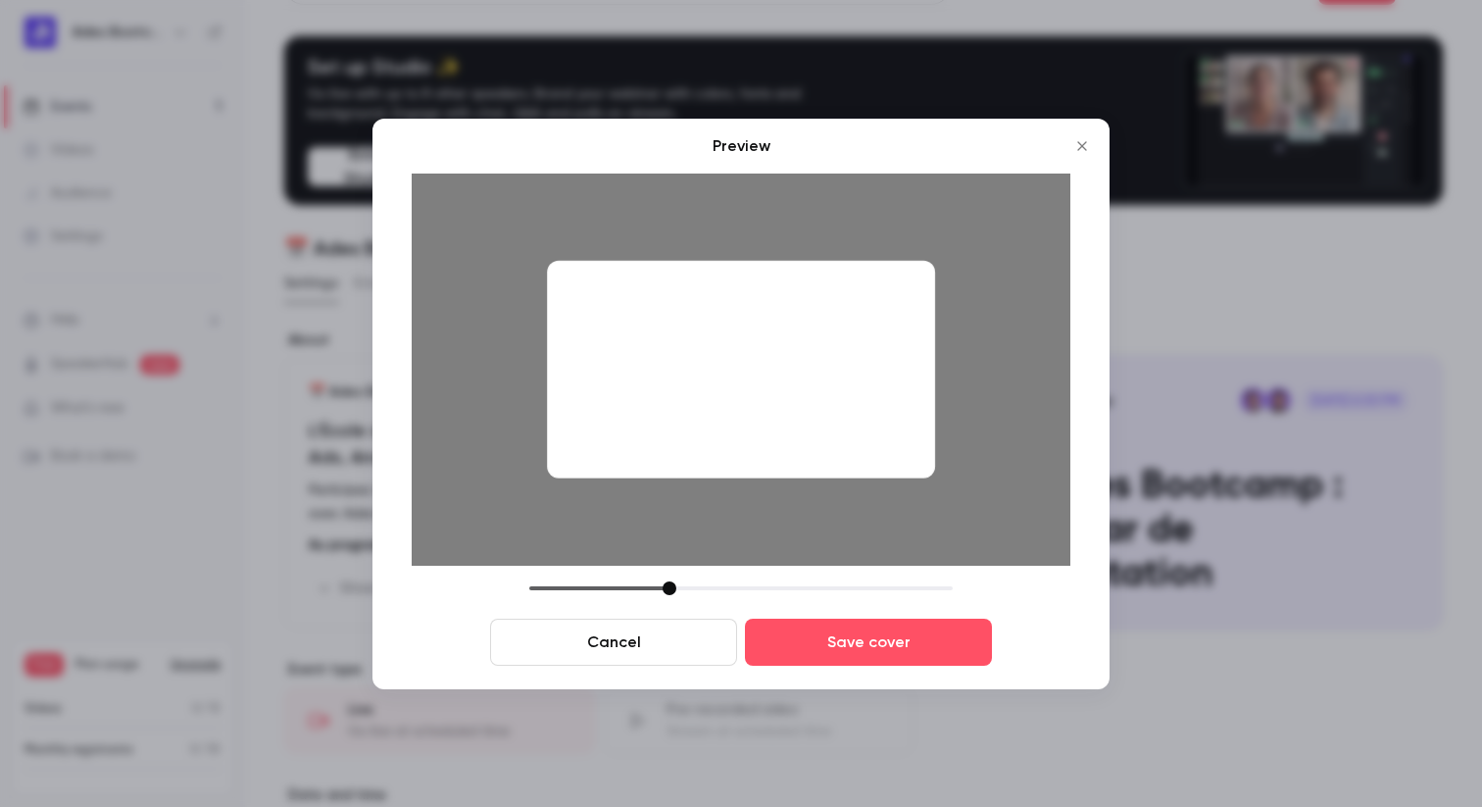
click at [884, 452] on div at bounding box center [741, 369] width 388 height 219
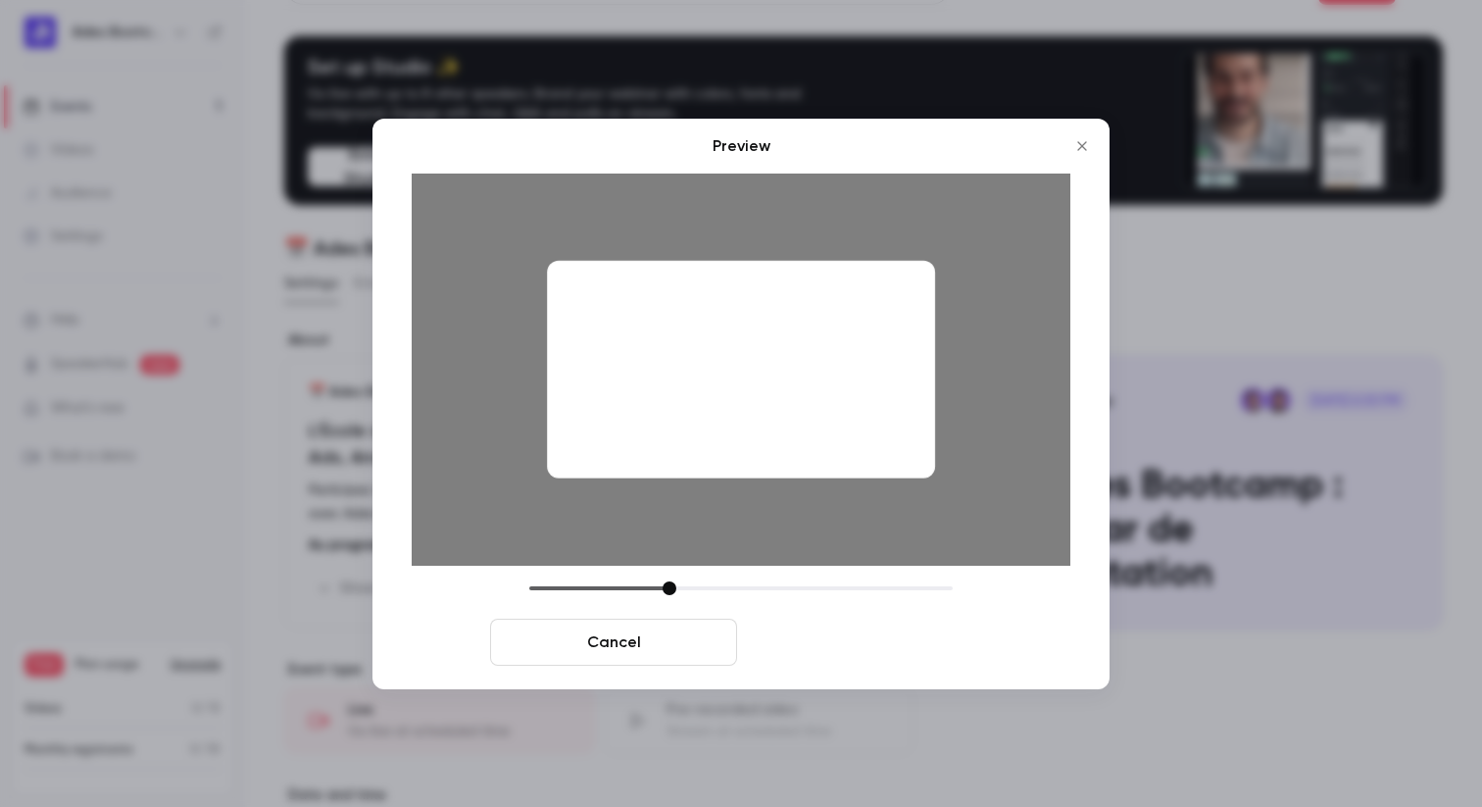
click at [872, 647] on button "Save cover" at bounding box center [868, 642] width 247 height 47
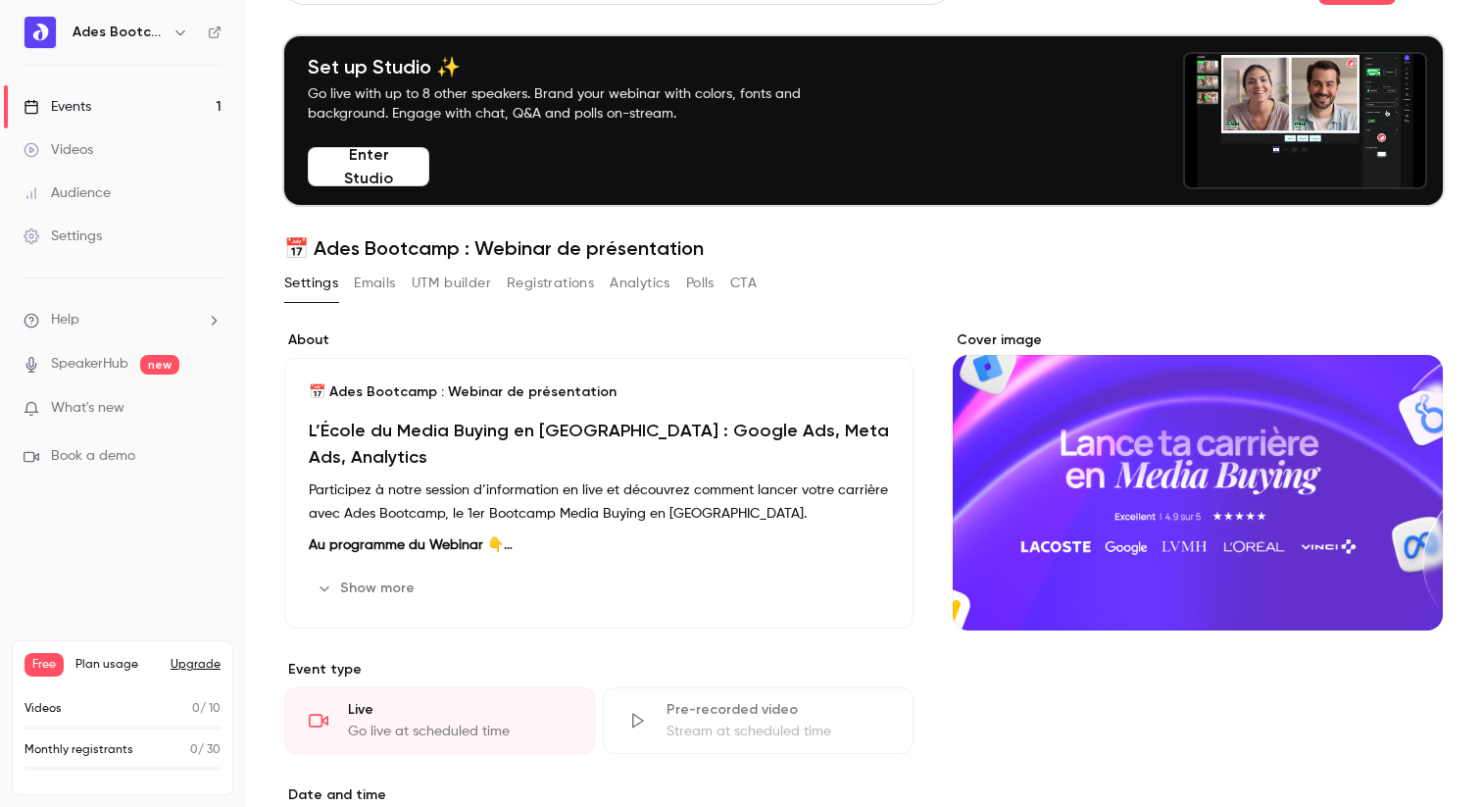
click at [1144, 474] on div "Cover image" at bounding box center [1198, 480] width 490 height 300
click at [0, 0] on input "Cover image" at bounding box center [0, 0] width 0 height 0
click at [1157, 505] on div "Cover image" at bounding box center [1198, 480] width 490 height 300
click at [0, 0] on input "Cover image" at bounding box center [0, 0] width 0 height 0
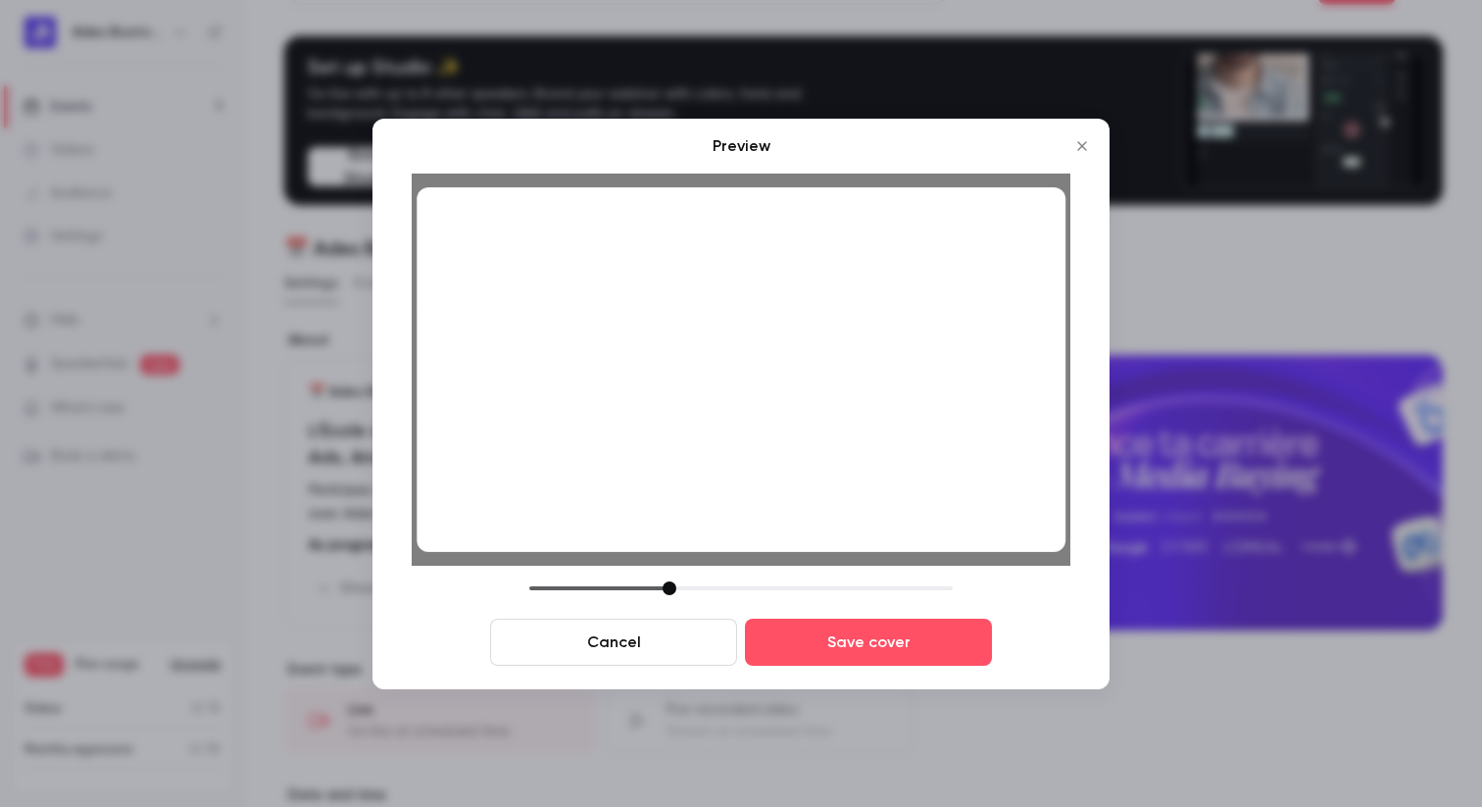
drag, startPoint x: 778, startPoint y: 444, endPoint x: 773, endPoint y: 413, distance: 31.8
click at [778, 412] on div at bounding box center [741, 368] width 649 height 365
drag, startPoint x: 672, startPoint y: 584, endPoint x: 670, endPoint y: 563, distance: 21.7
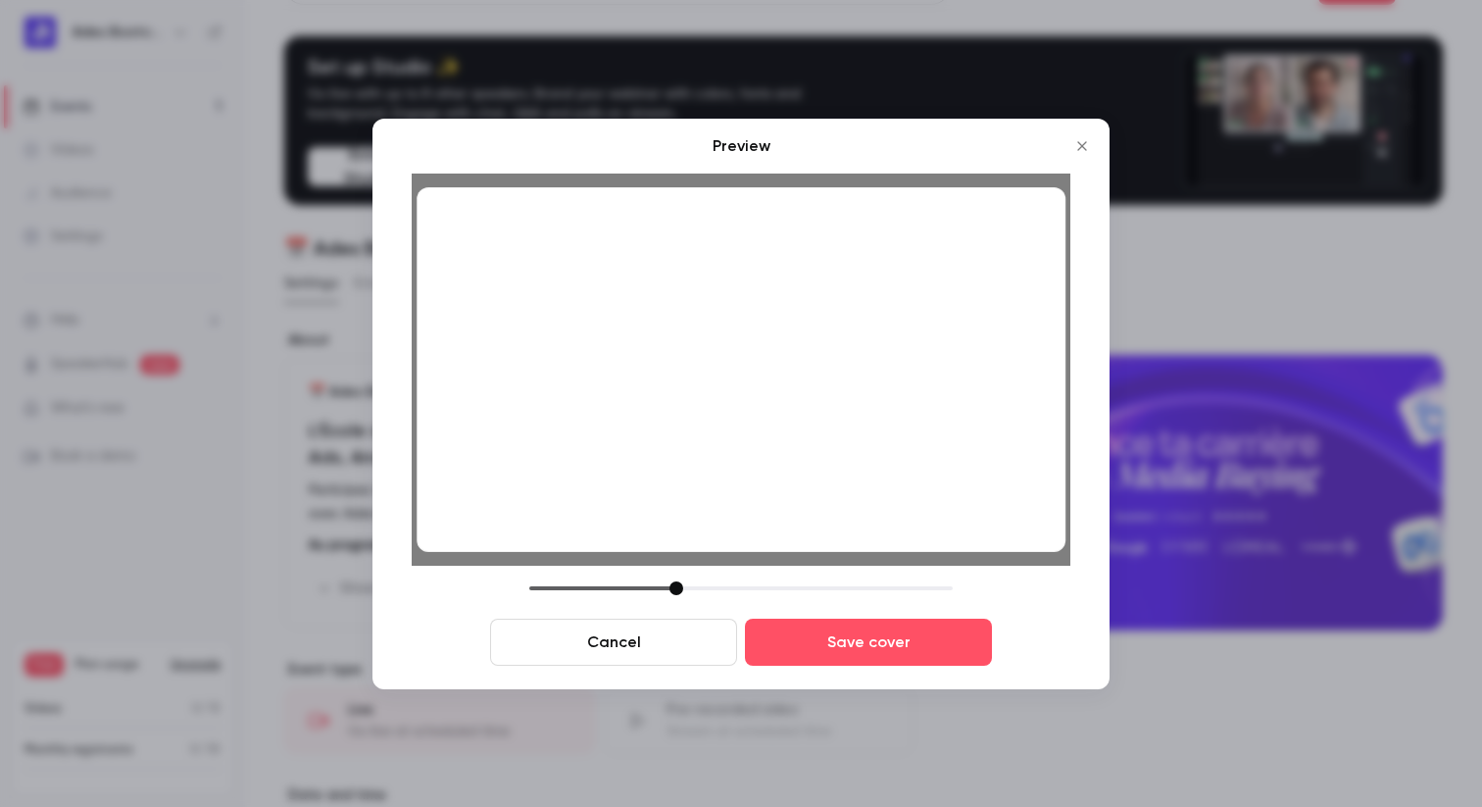
click at [669, 563] on div "Preview Cancel Save cover" at bounding box center [741, 399] width 659 height 531
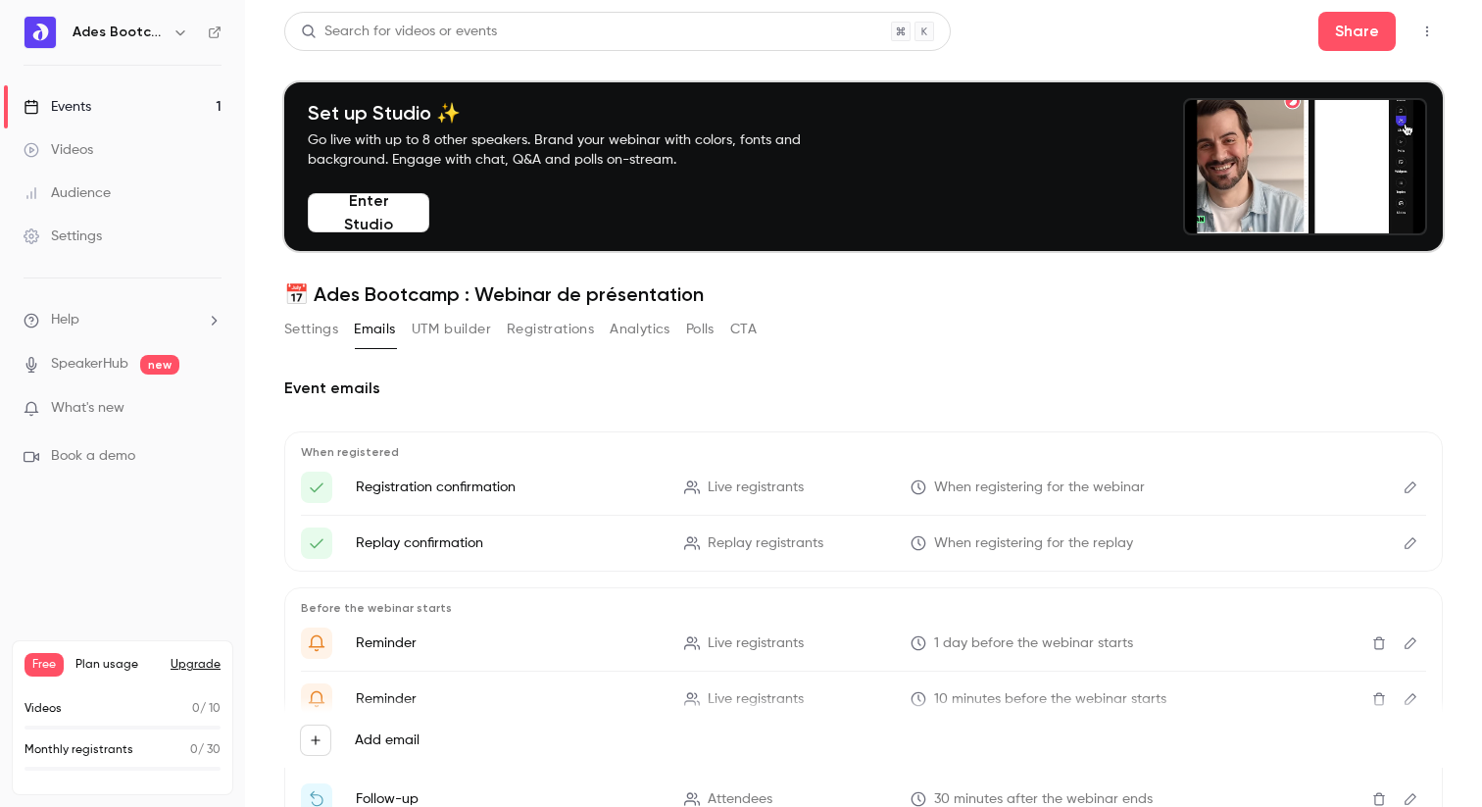
click at [299, 315] on button "Settings" at bounding box center [311, 329] width 54 height 31
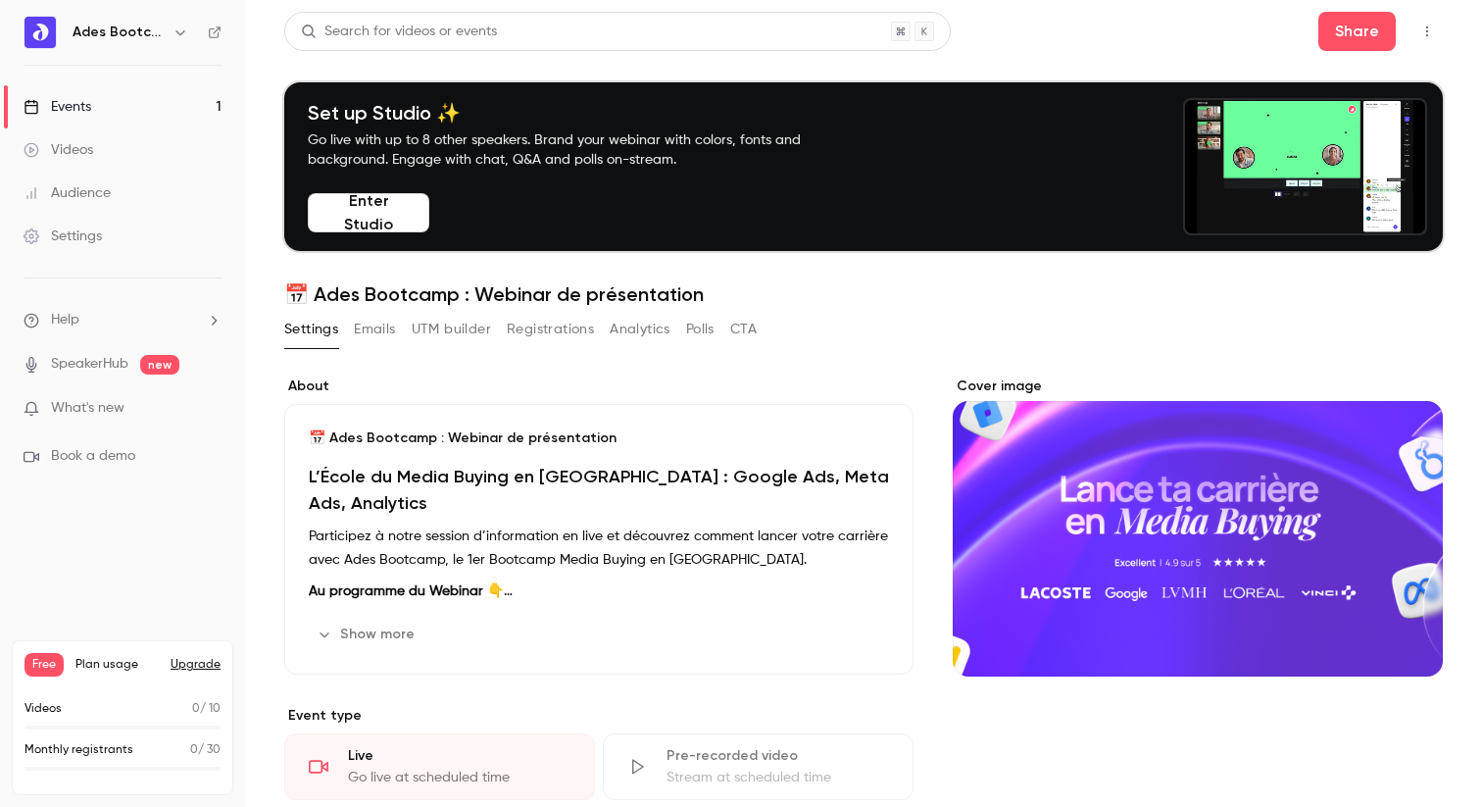
click at [1208, 527] on div "Cover image" at bounding box center [1198, 526] width 490 height 300
click at [0, 0] on input "Cover image" at bounding box center [0, 0] width 0 height 0
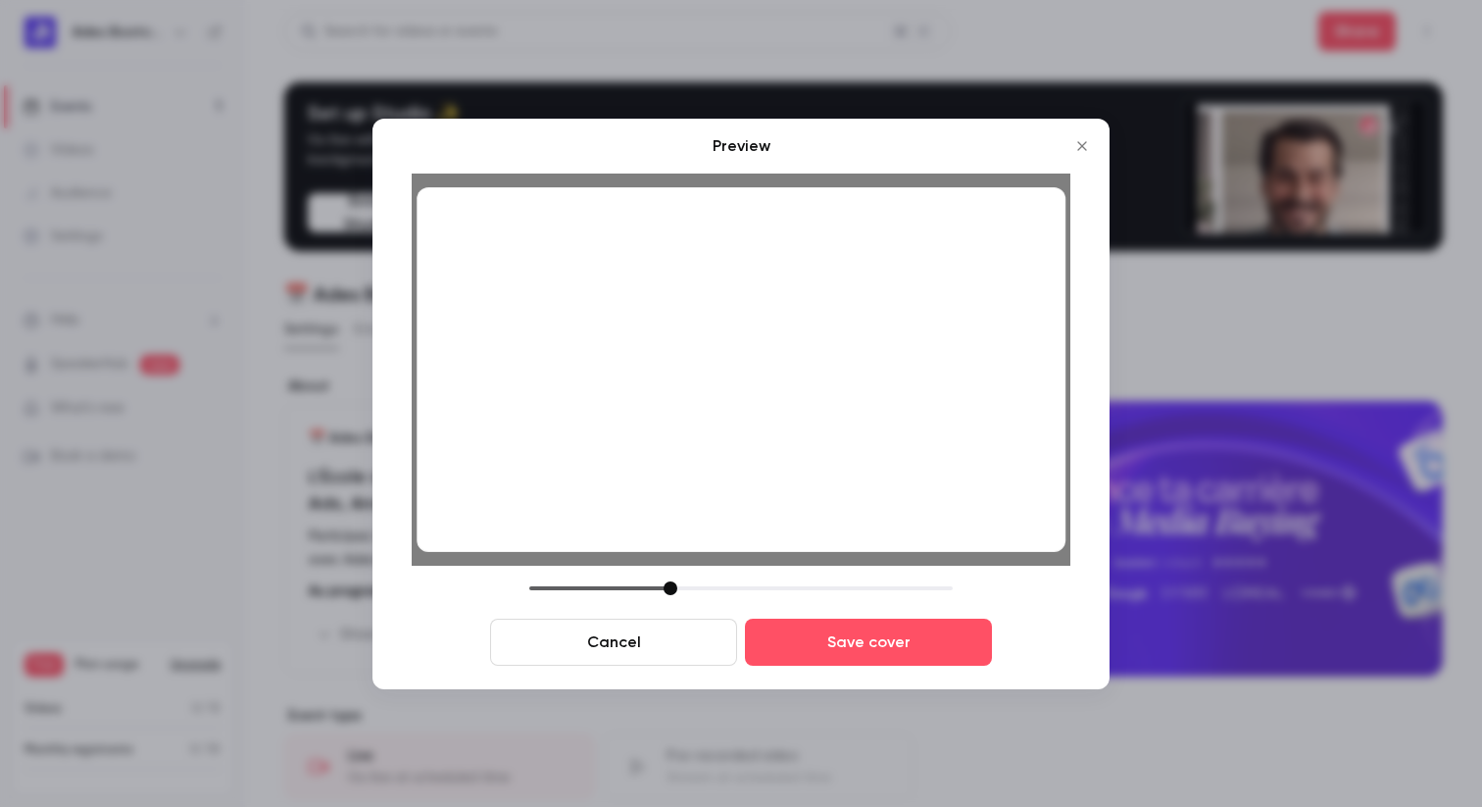
click at [674, 585] on div at bounding box center [671, 588] width 14 height 14
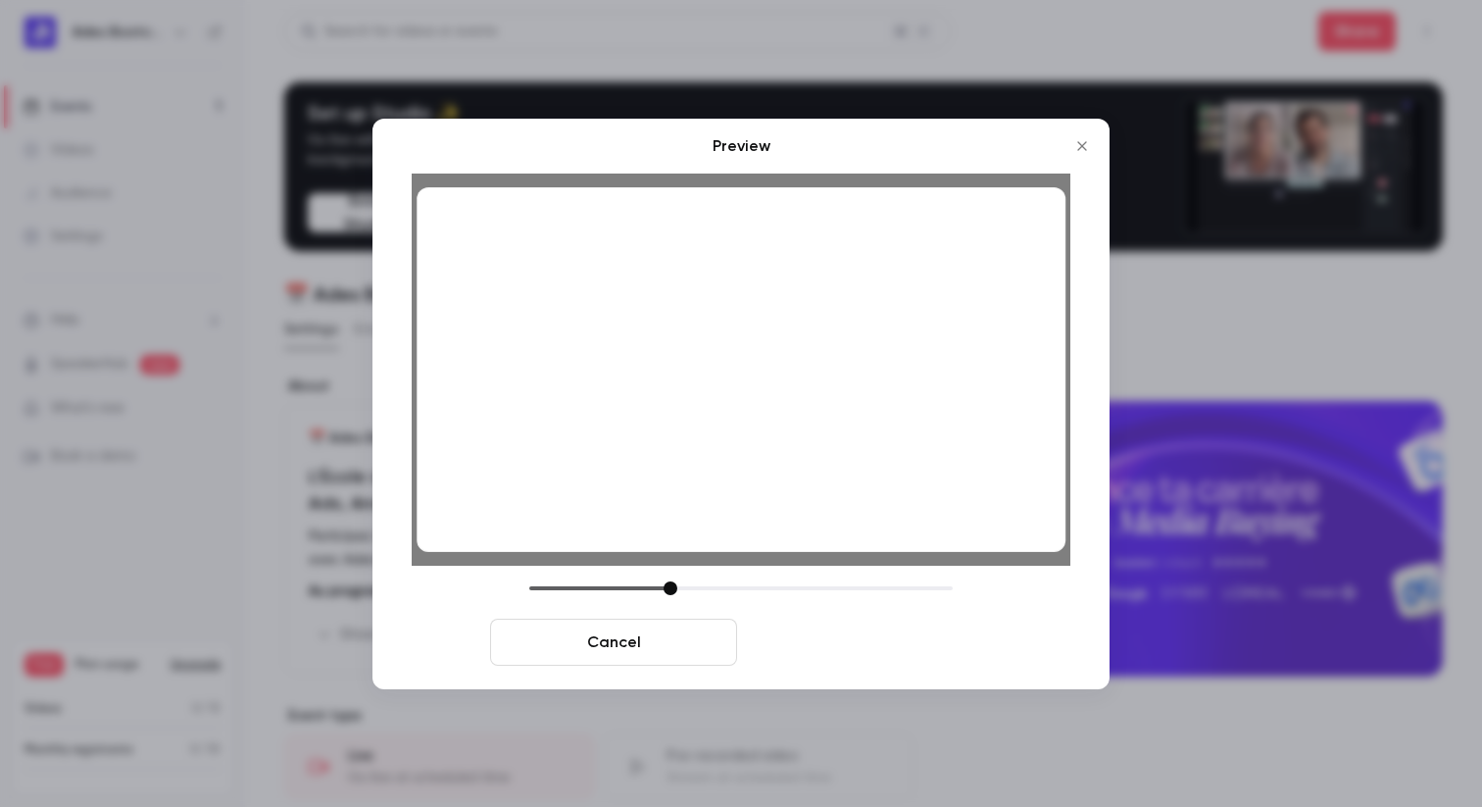
click at [898, 657] on button "Save cover" at bounding box center [868, 642] width 247 height 47
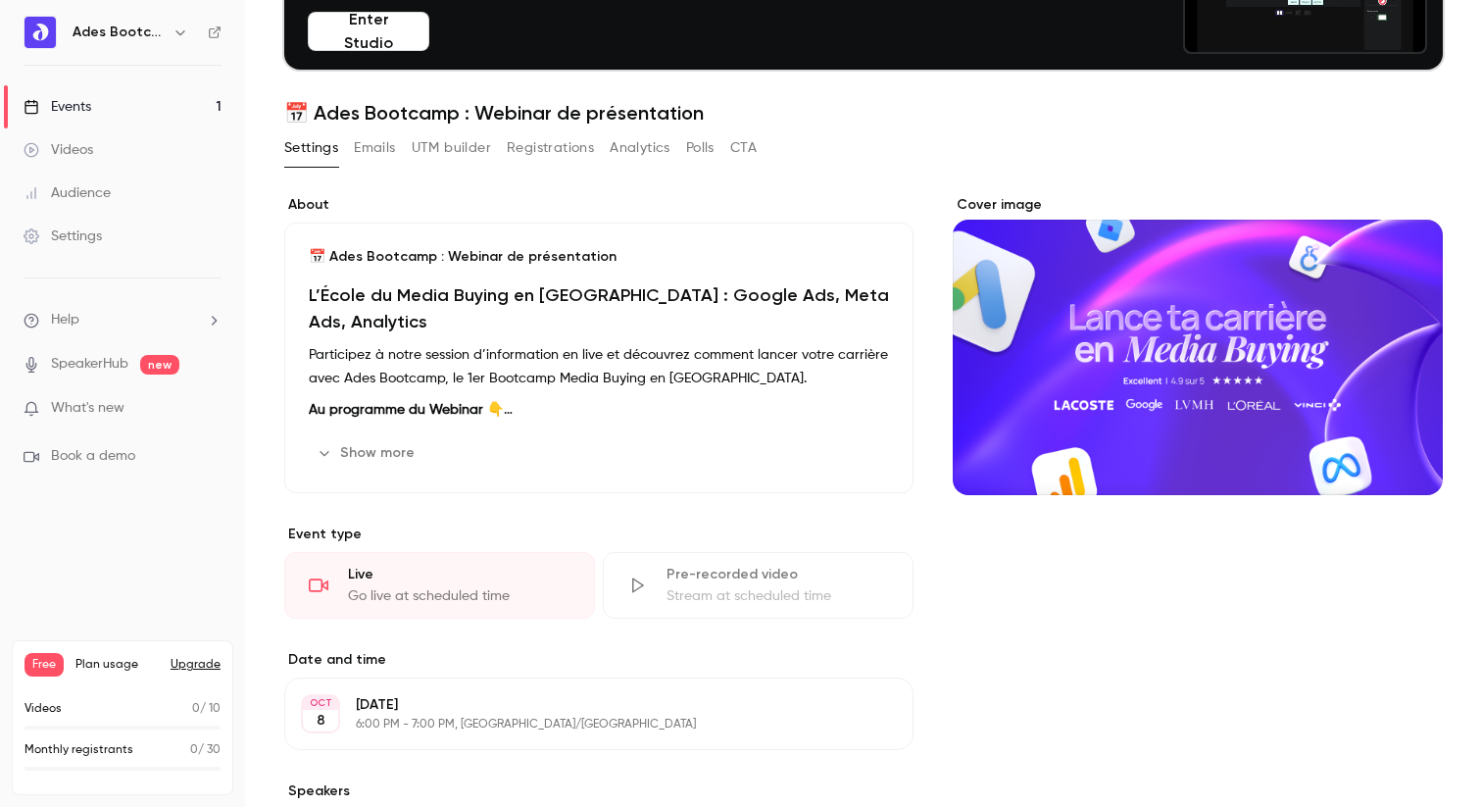
scroll to position [230, 0]
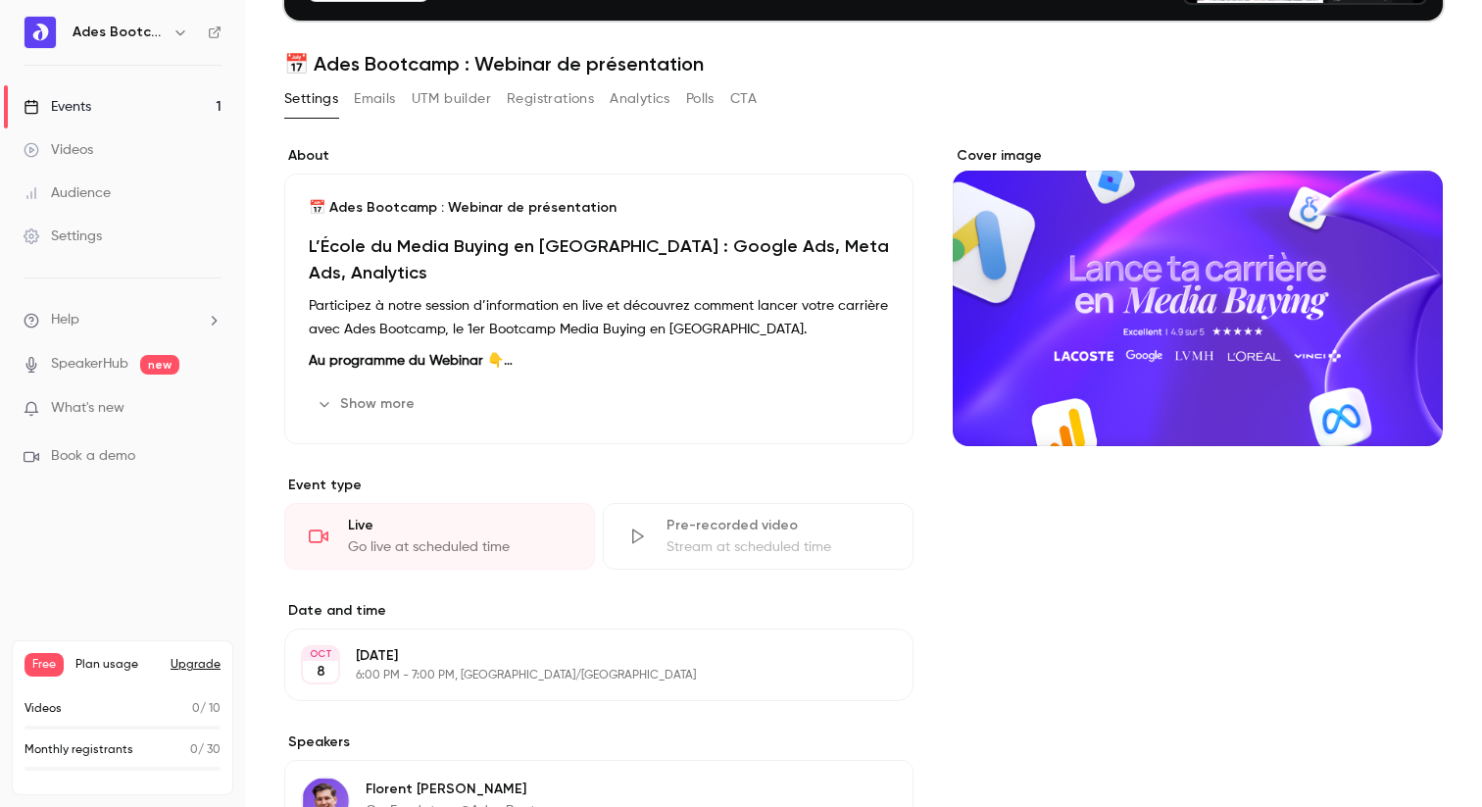
click at [834, 400] on icon "button" at bounding box center [834, 404] width 16 height 16
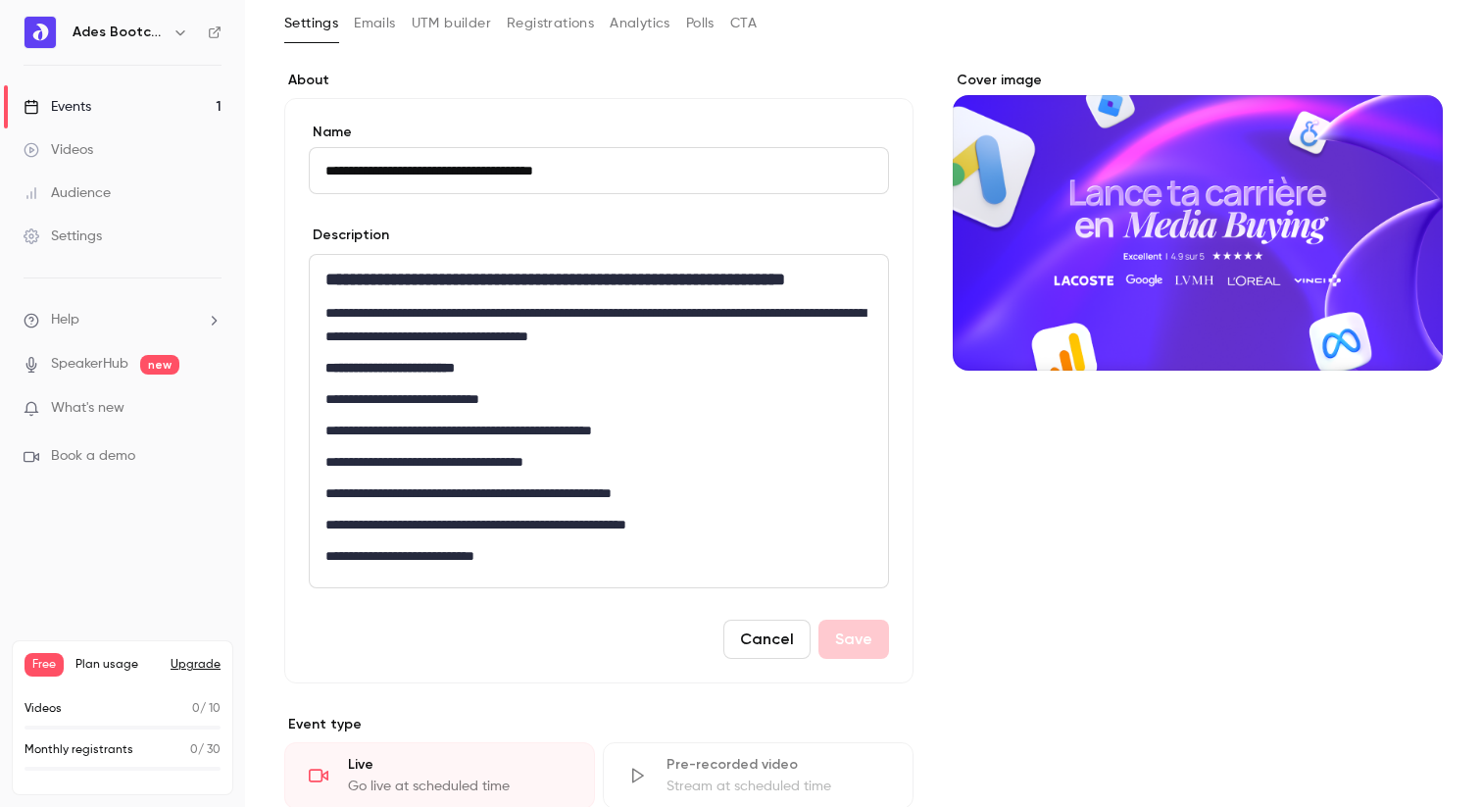
scroll to position [392, 0]
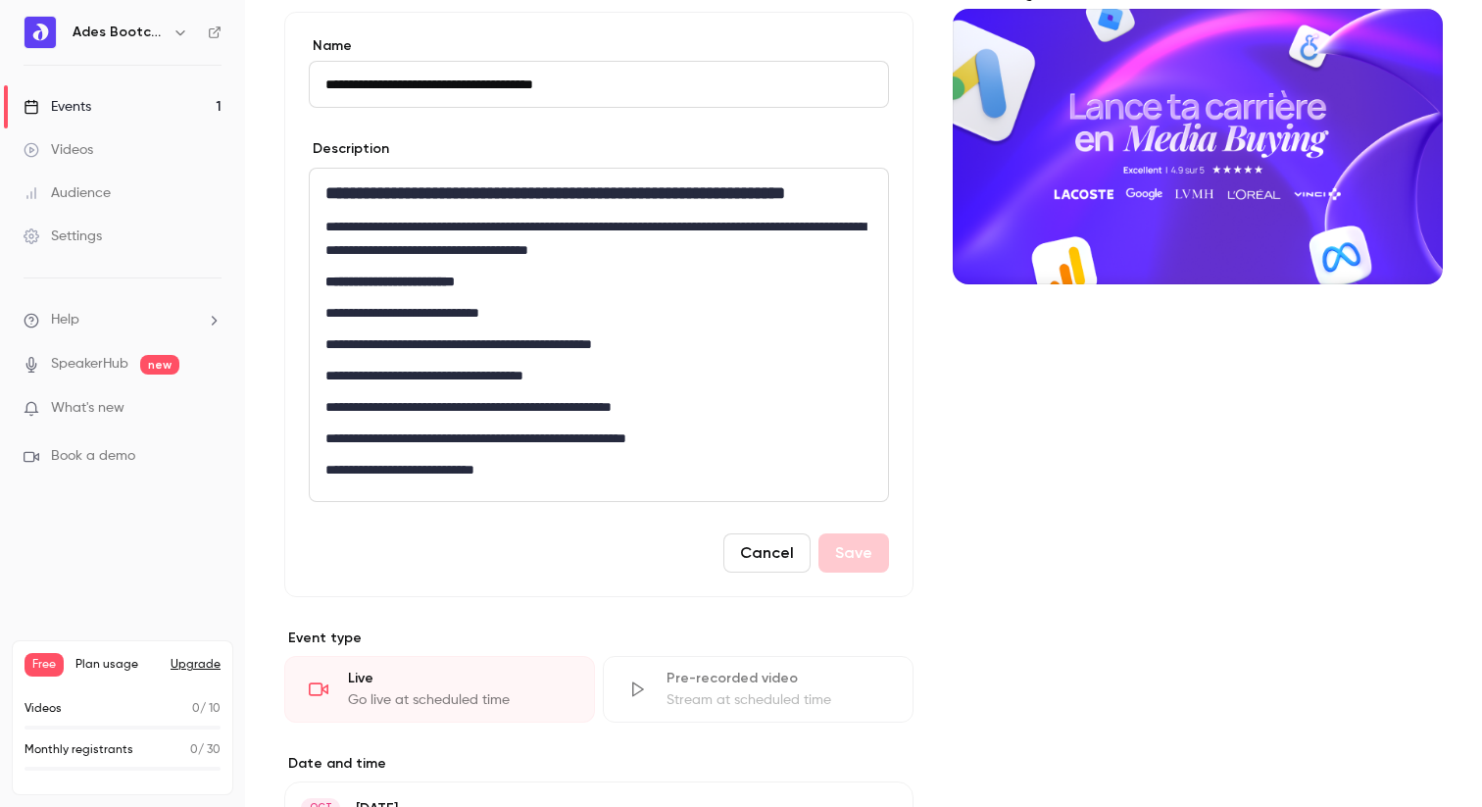
click at [374, 357] on div "**********" at bounding box center [599, 335] width 578 height 332
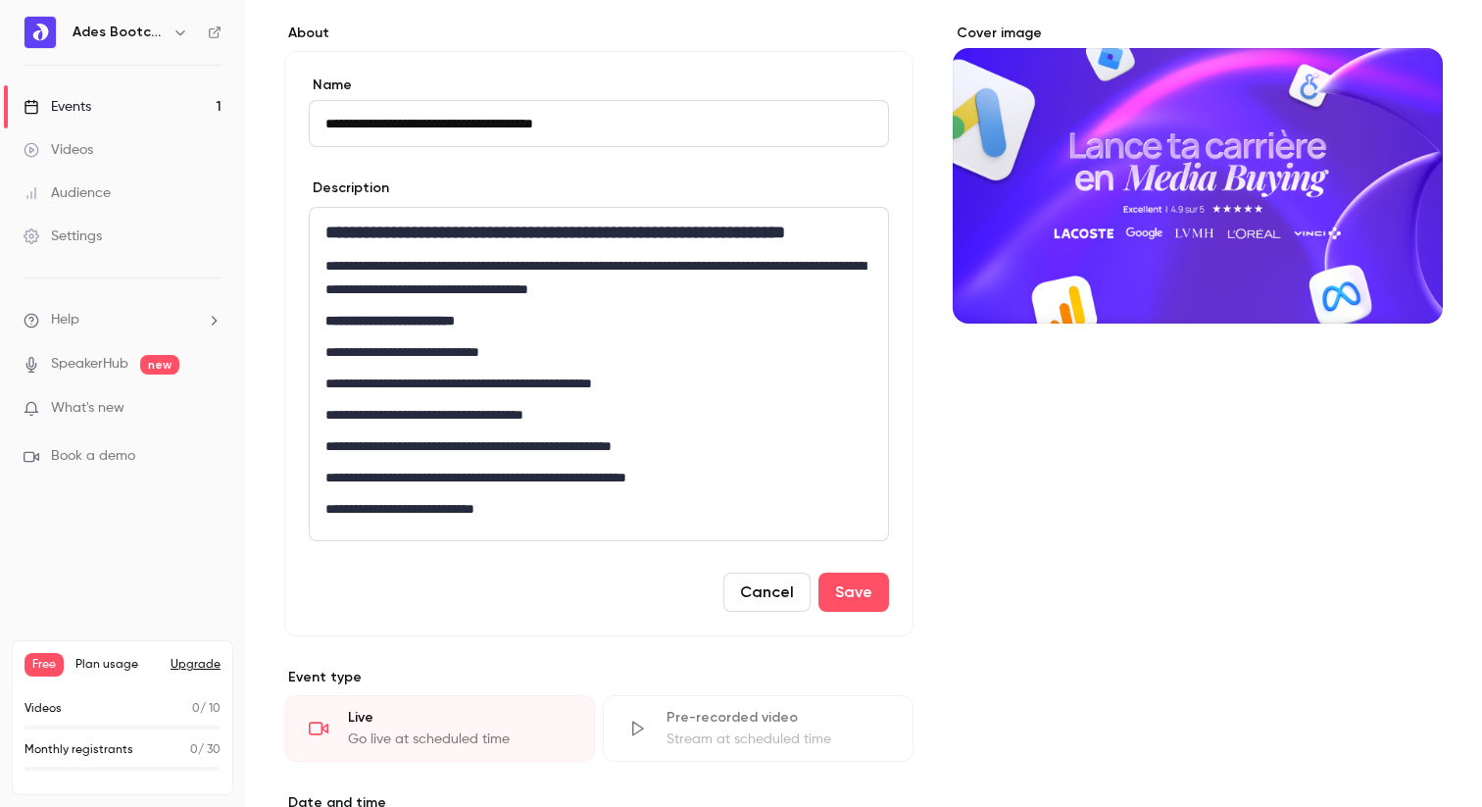
click at [450, 392] on div "**********" at bounding box center [599, 374] width 578 height 332
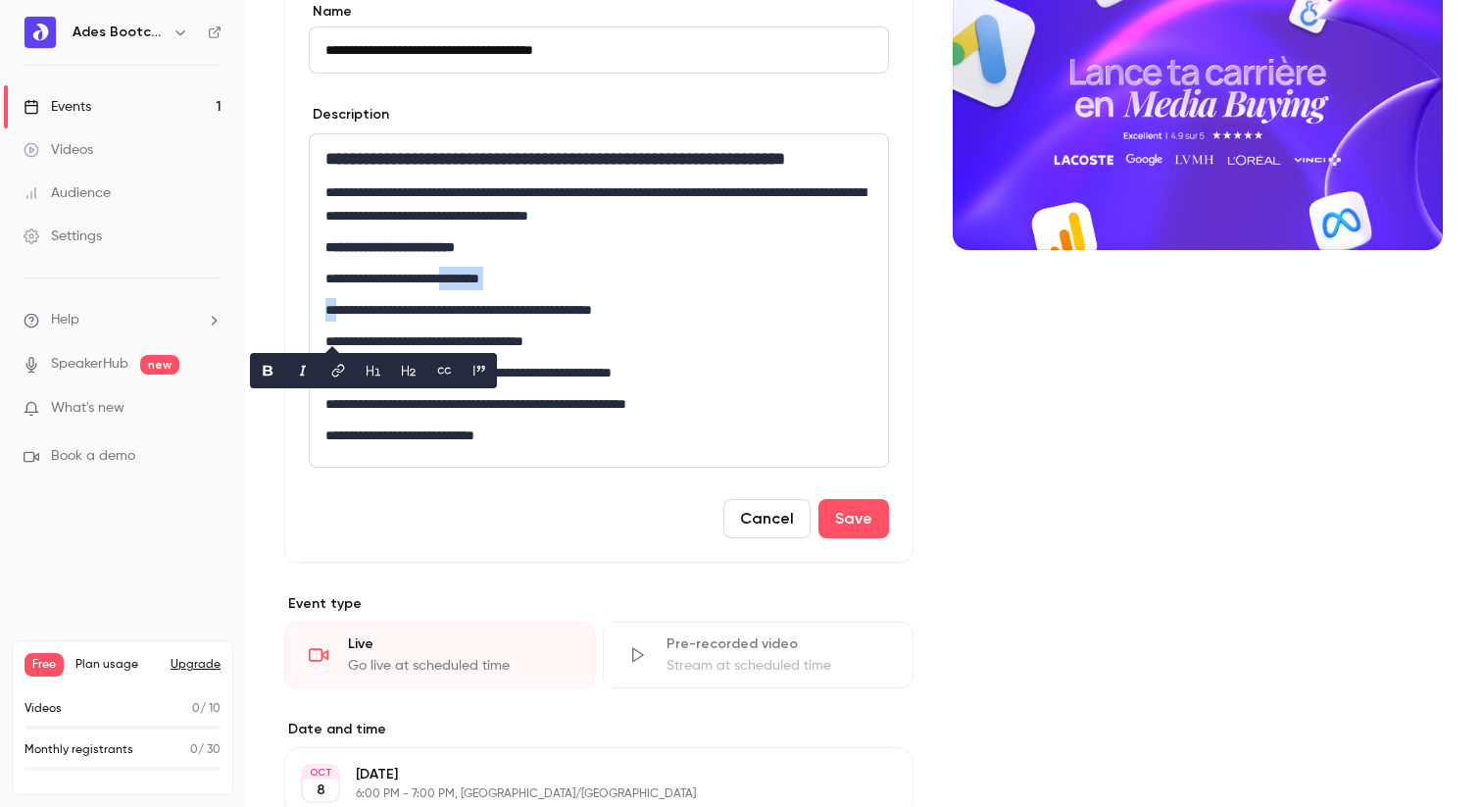
scroll to position [446, 0]
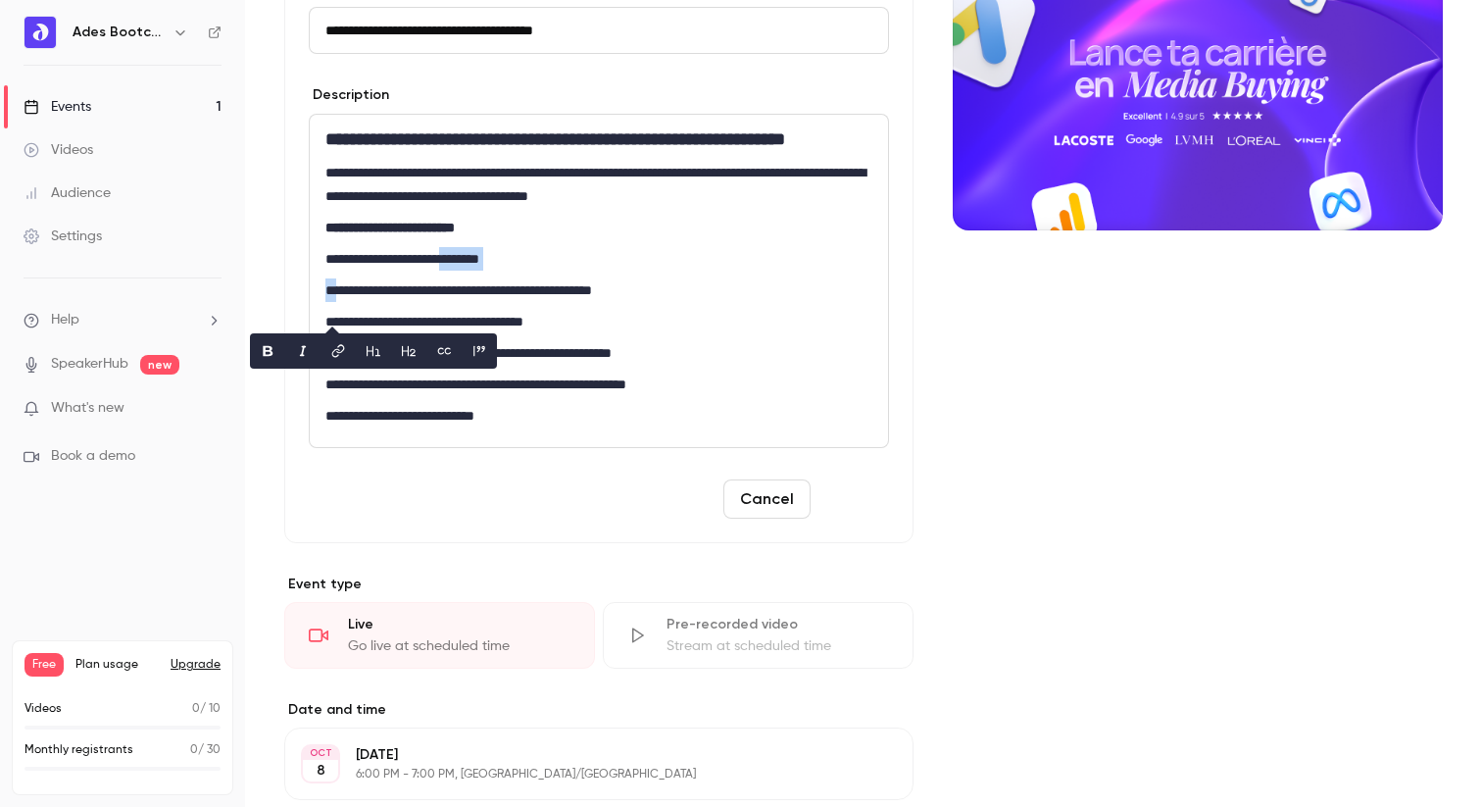
click at [847, 519] on button "Save" at bounding box center [854, 498] width 71 height 39
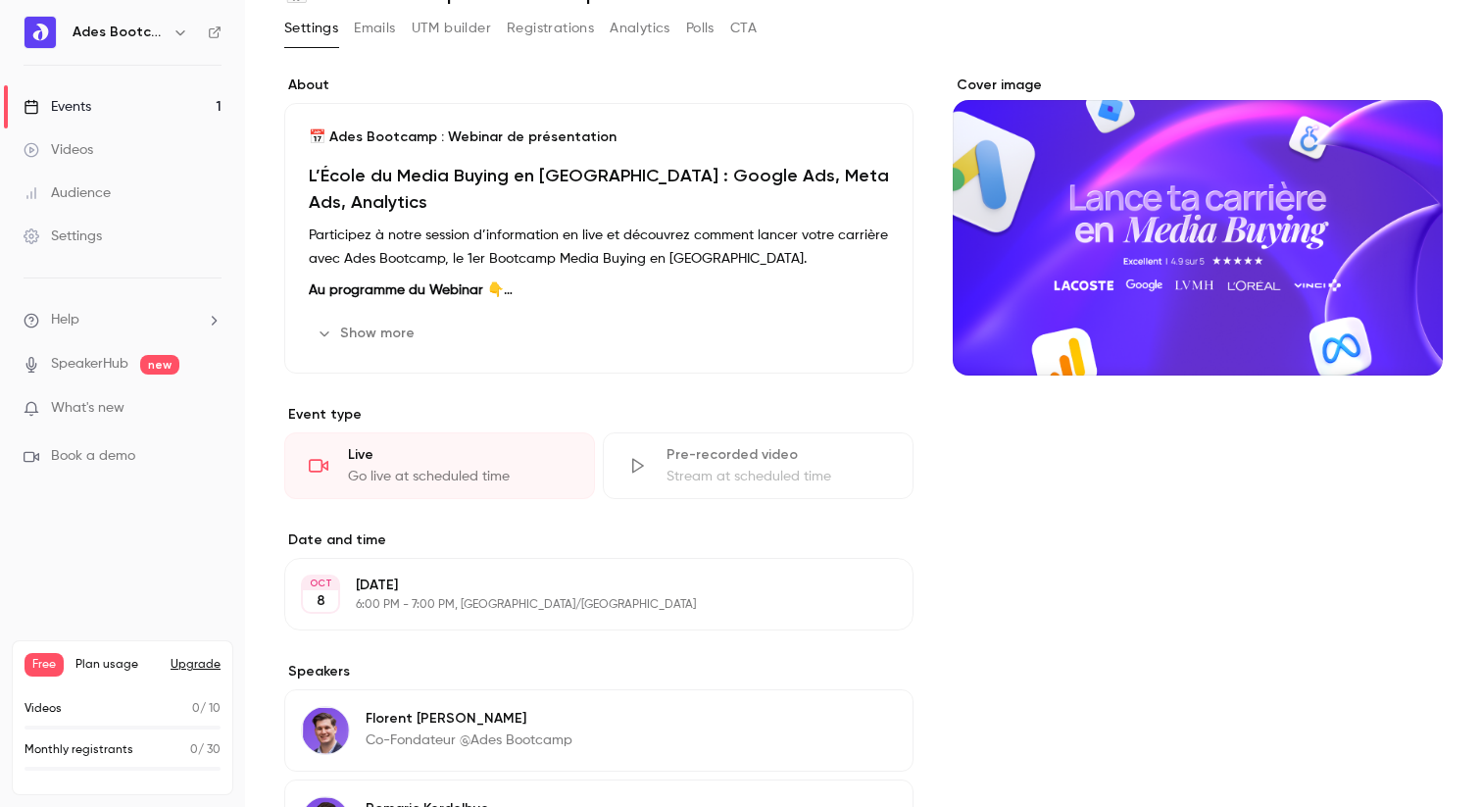
scroll to position [254, 0]
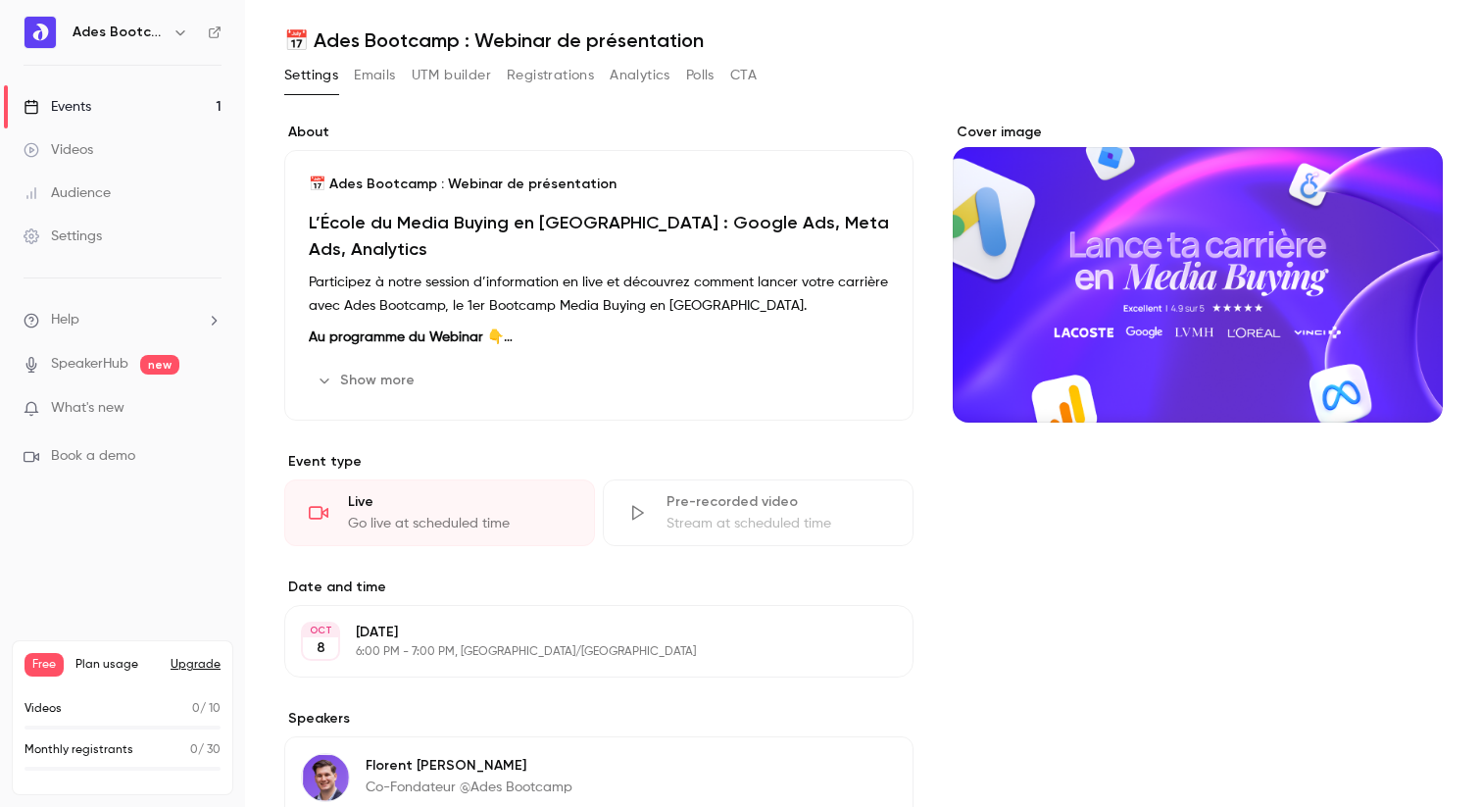
click at [396, 641] on p "[DATE]" at bounding box center [583, 633] width 454 height 20
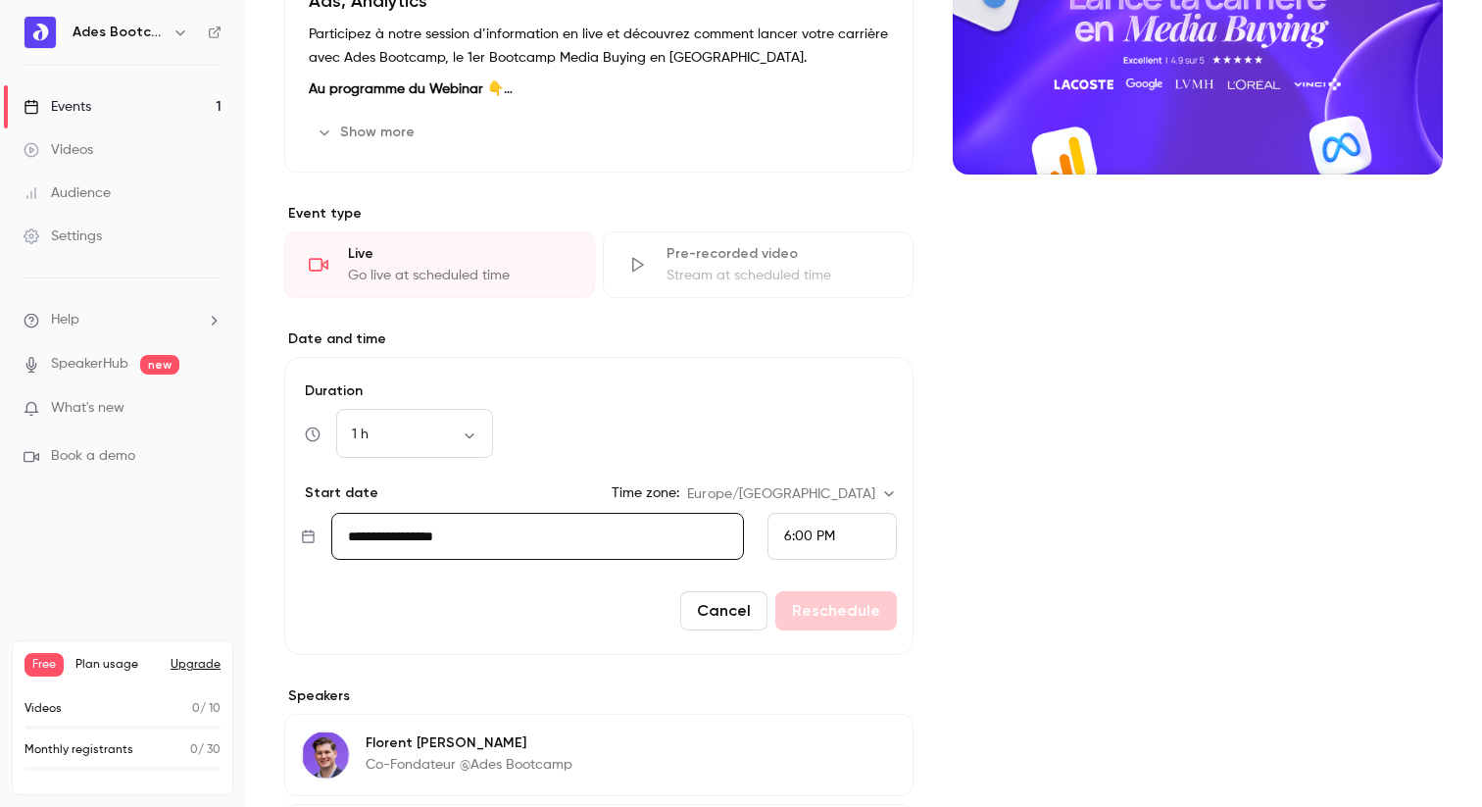
scroll to position [687, 0]
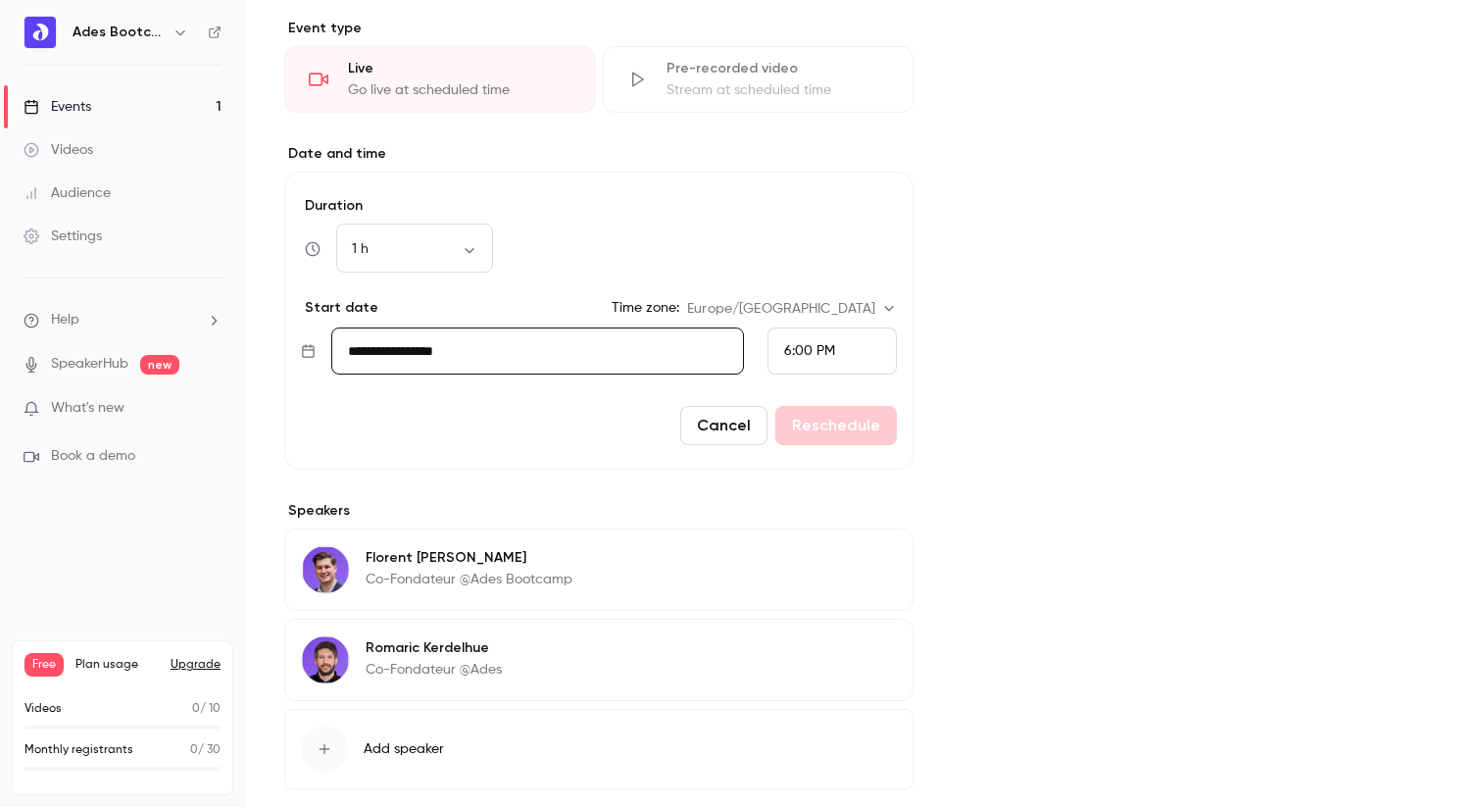
click at [411, 367] on input "**********" at bounding box center [537, 350] width 413 height 47
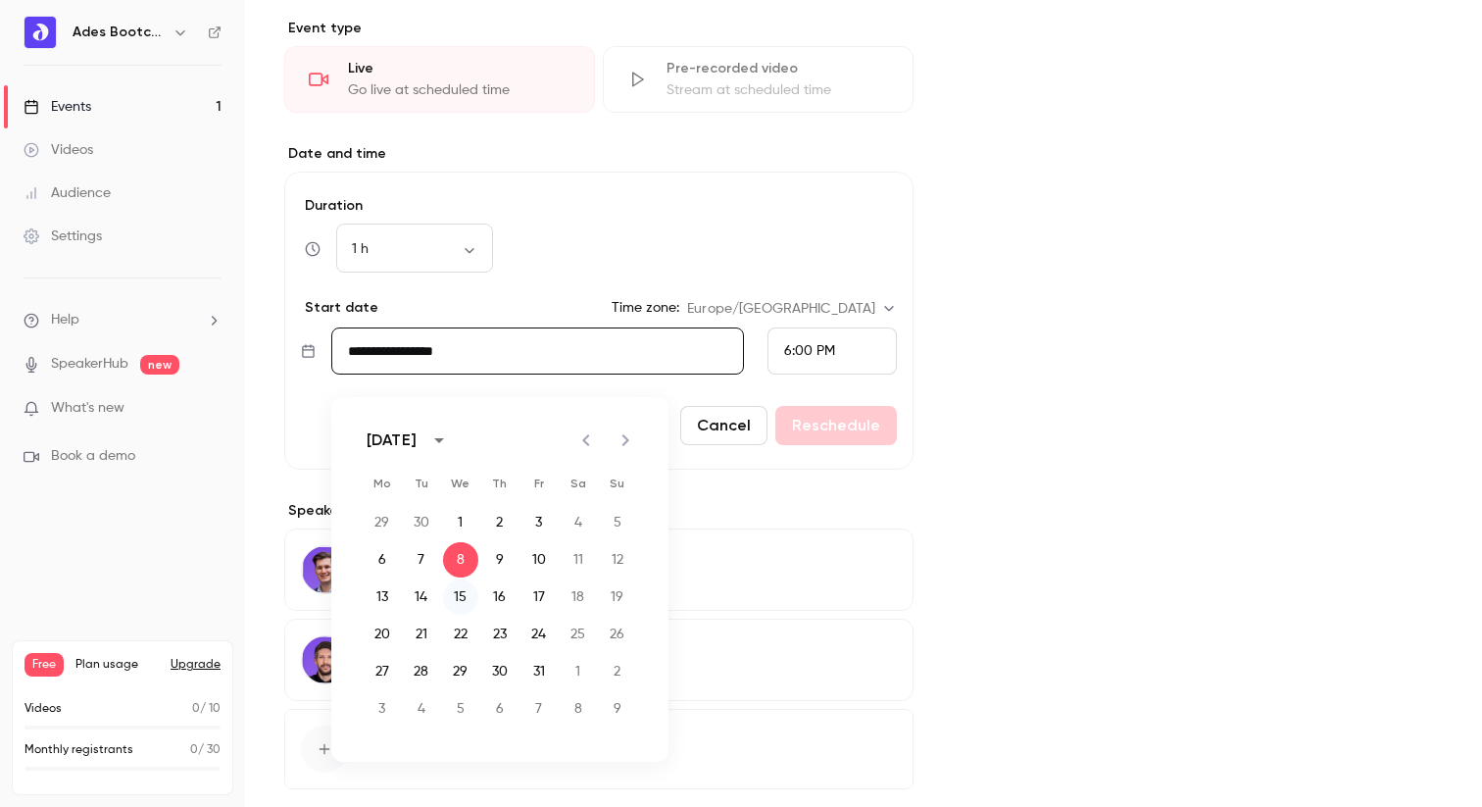
click at [464, 583] on button "15" at bounding box center [460, 596] width 35 height 35
type input "**********"
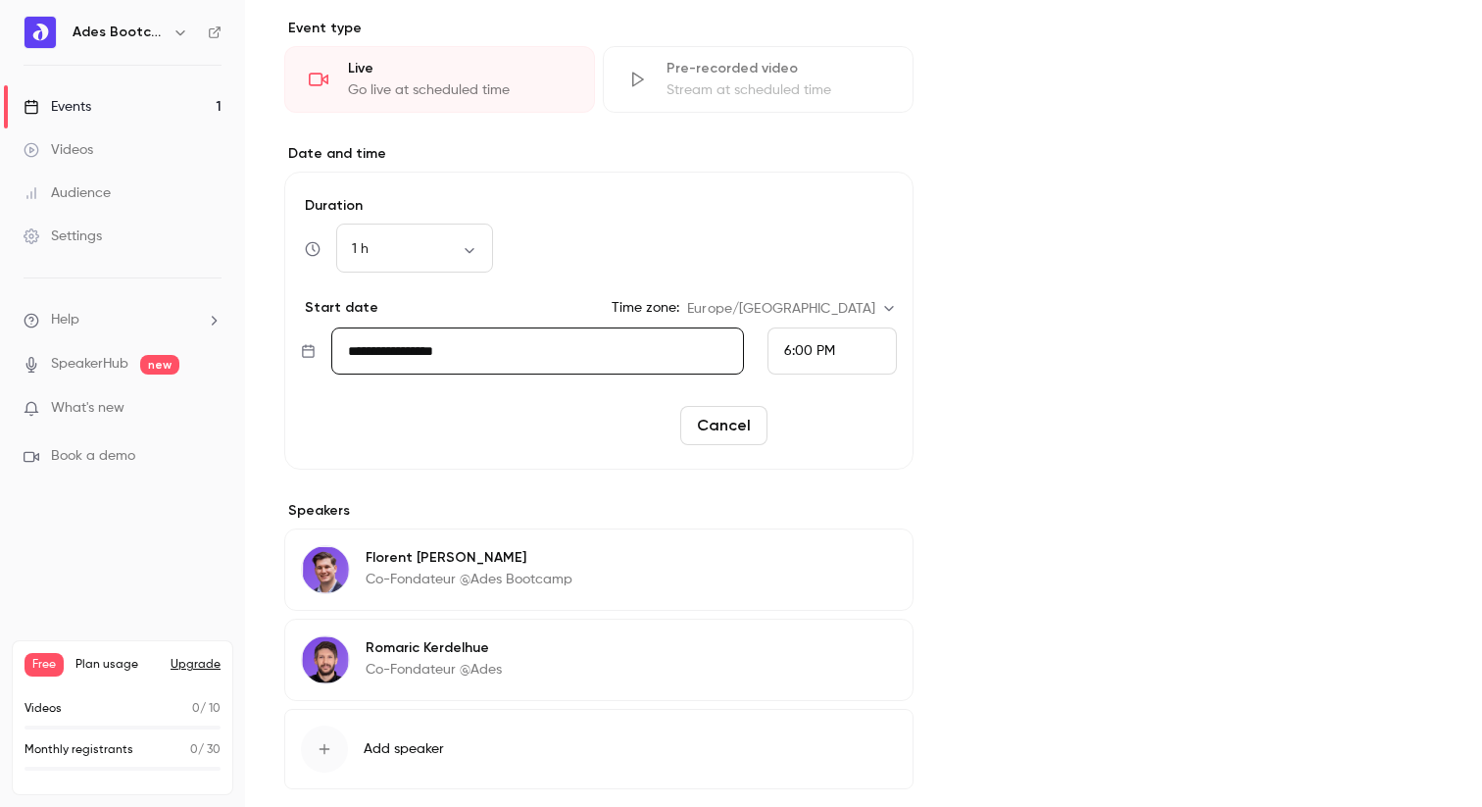
click at [861, 423] on button "Reschedule" at bounding box center [836, 425] width 122 height 39
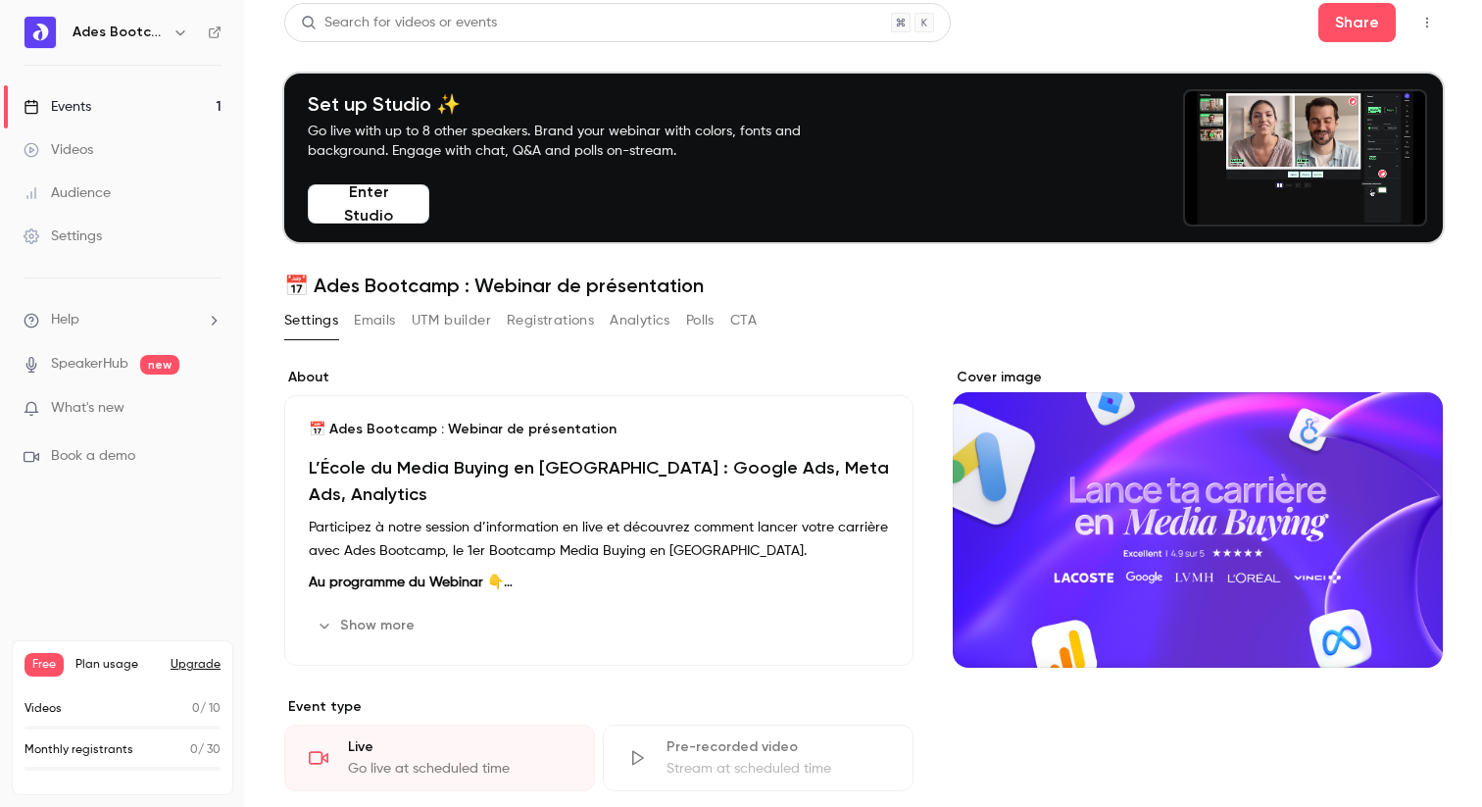
scroll to position [0, 0]
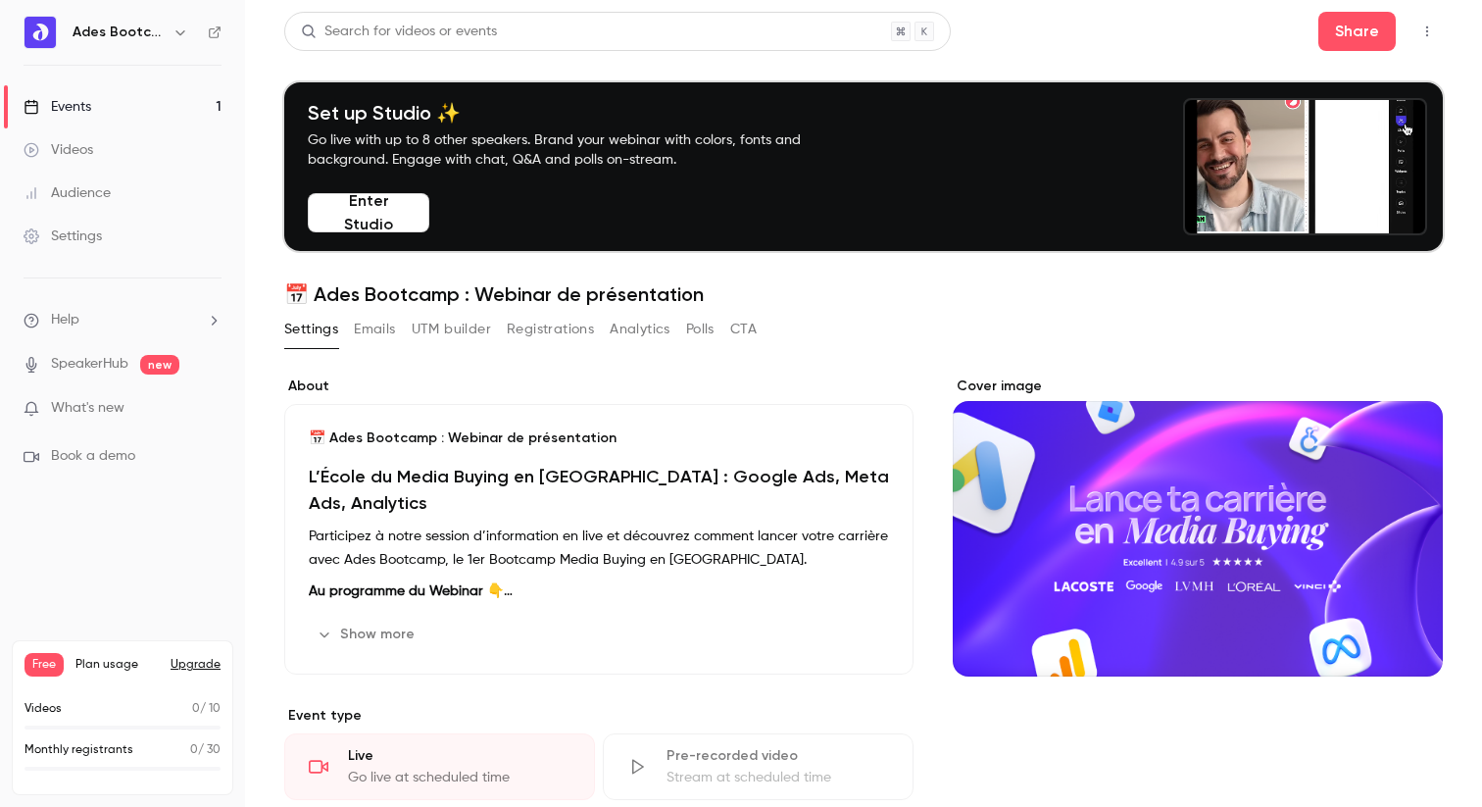
click at [388, 328] on button "Emails" at bounding box center [374, 329] width 41 height 31
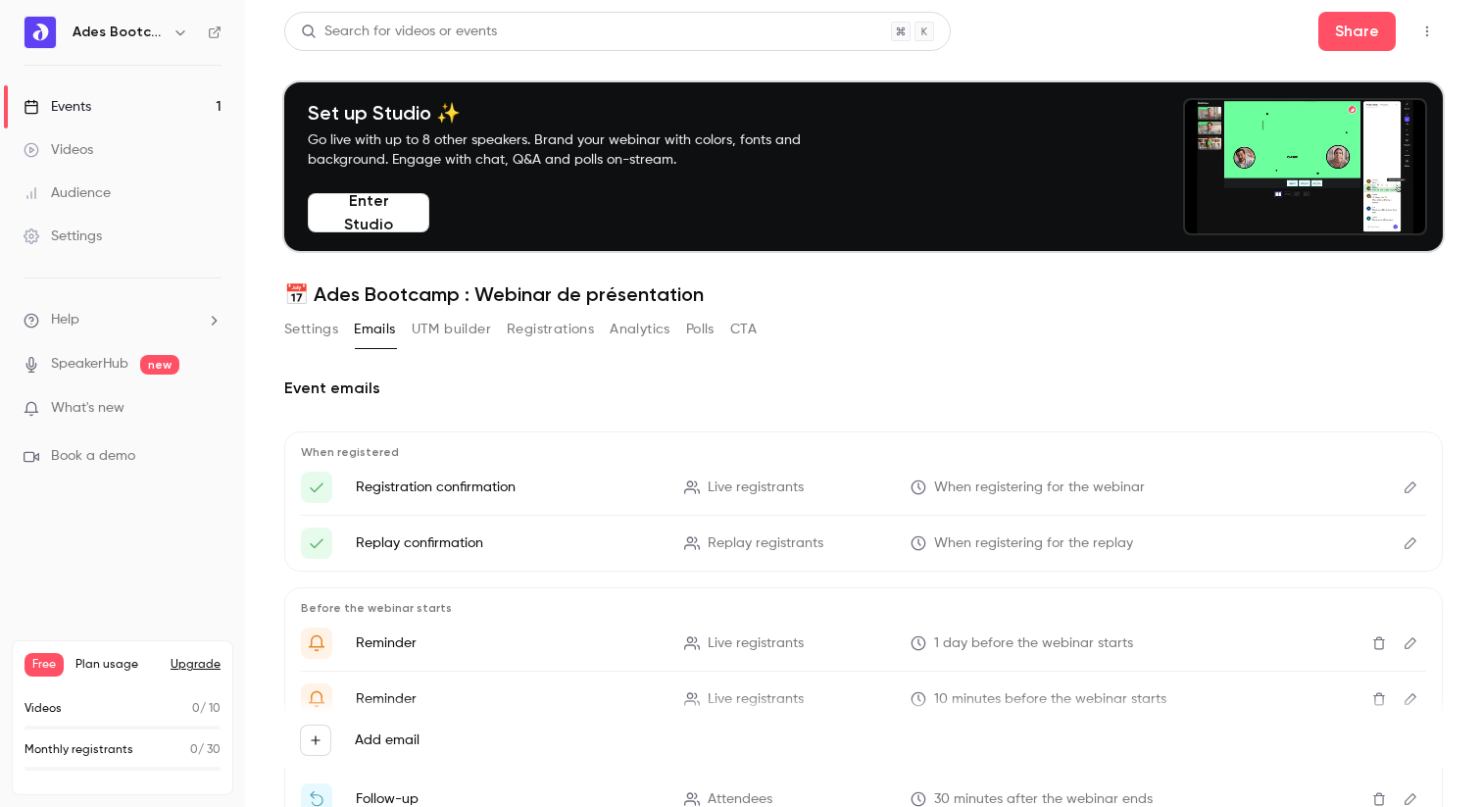
click at [471, 321] on button "UTM builder" at bounding box center [451, 329] width 79 height 31
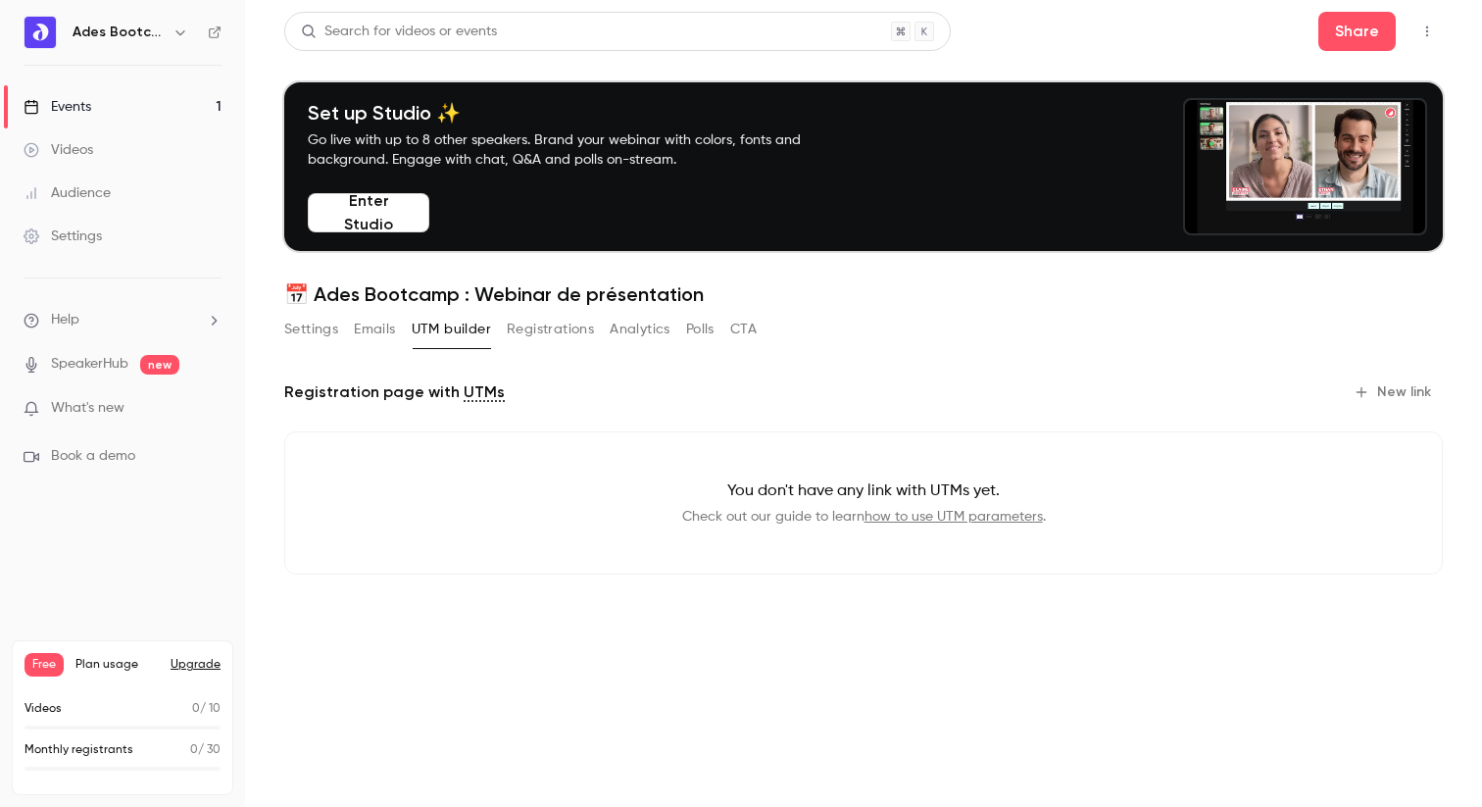
click at [559, 334] on button "Registrations" at bounding box center [550, 329] width 87 height 31
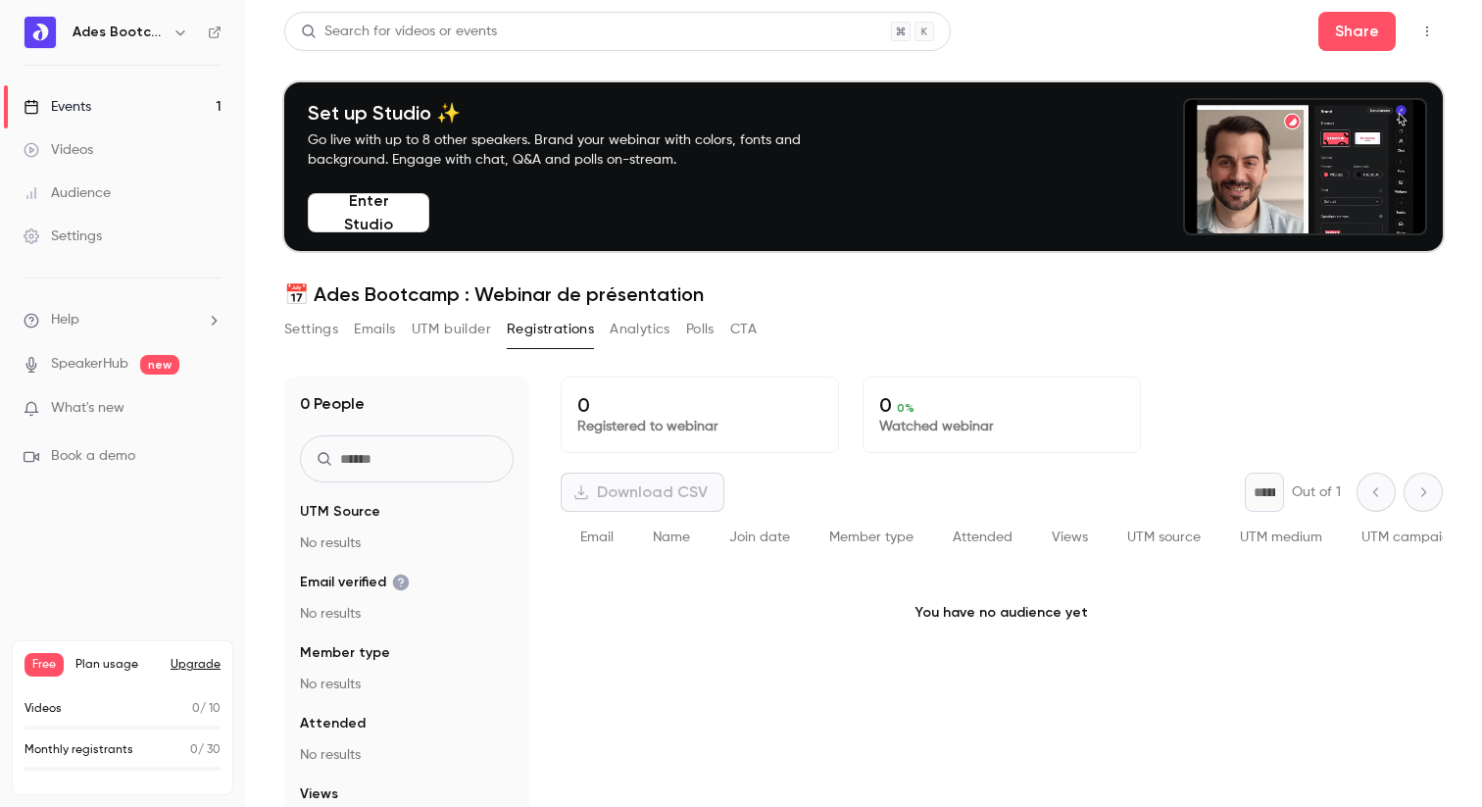
click at [642, 337] on button "Analytics" at bounding box center [640, 329] width 61 height 31
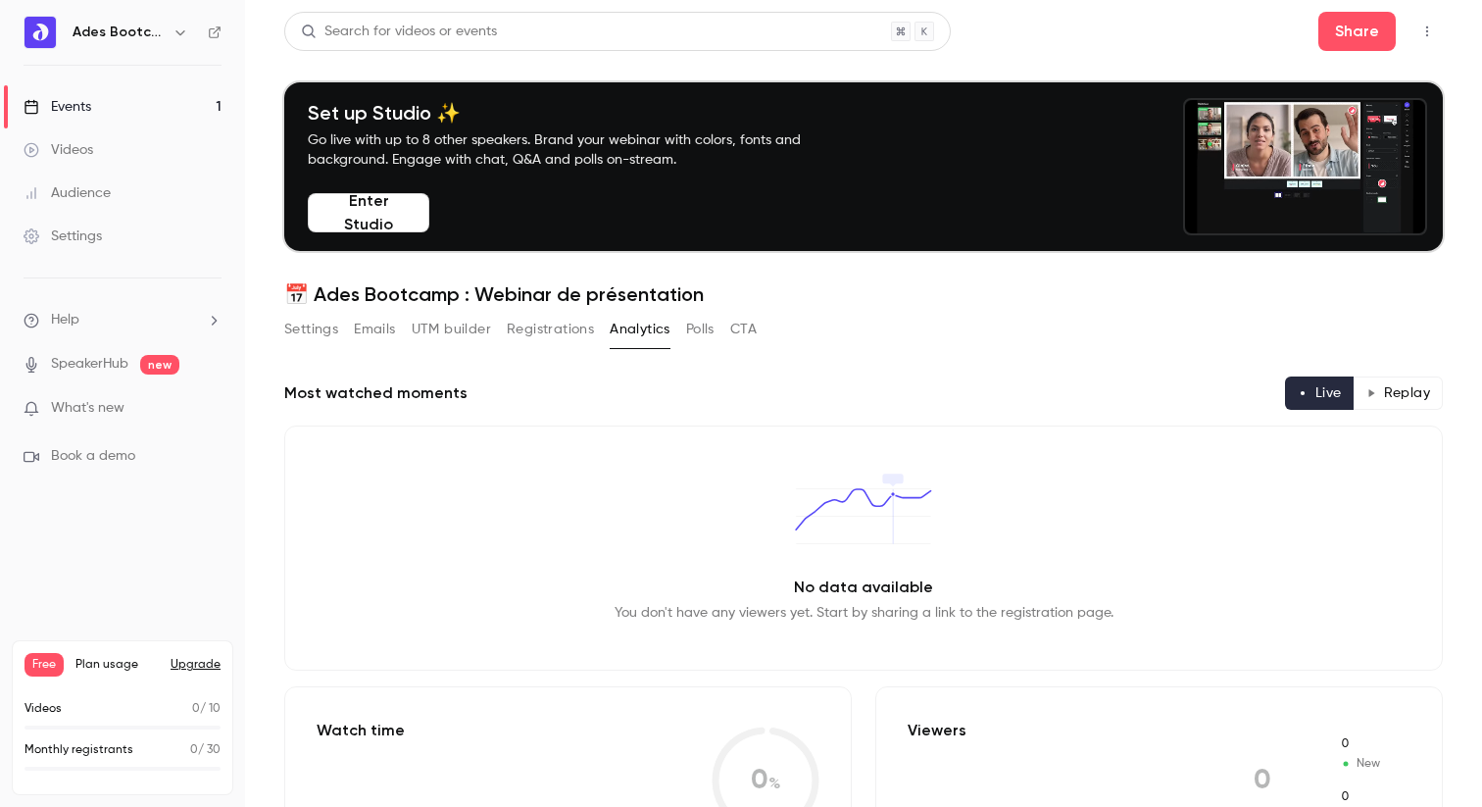
click at [724, 317] on div "Settings Emails UTM builder Registrations Analytics Polls CTA" at bounding box center [520, 329] width 473 height 31
click at [713, 325] on button "Polls" at bounding box center [700, 329] width 28 height 31
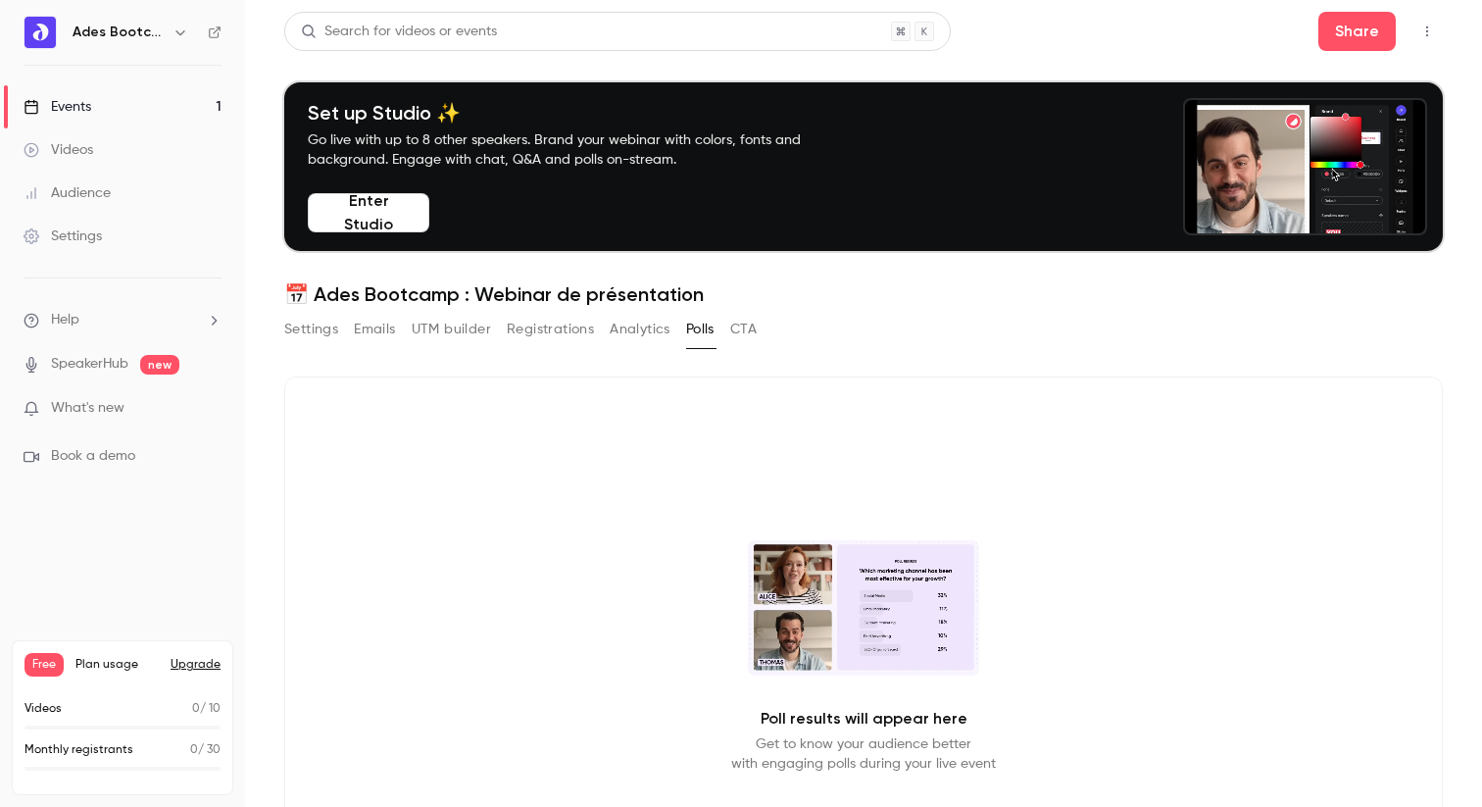
click at [743, 329] on button "CTA" at bounding box center [743, 329] width 26 height 31
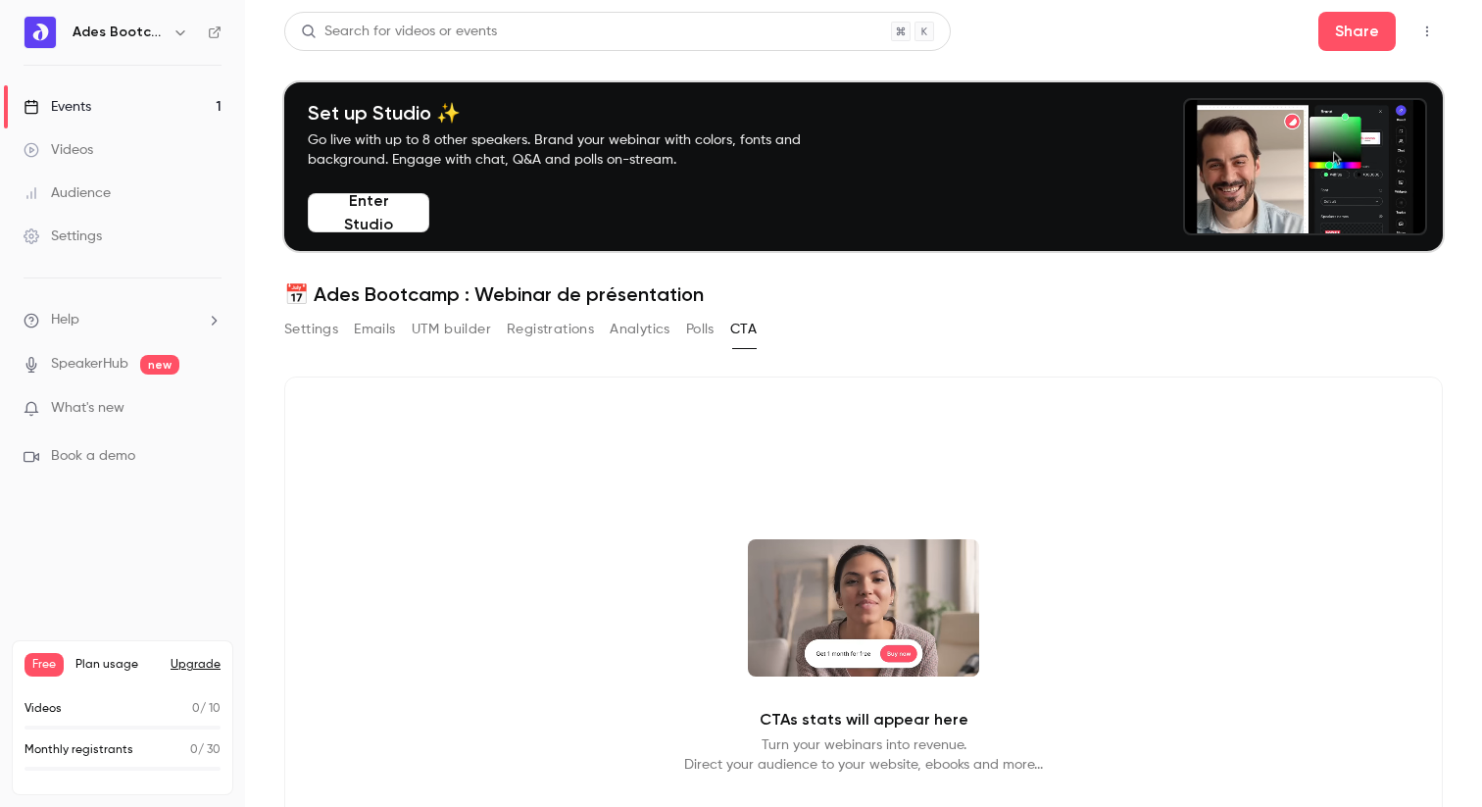
scroll to position [189, 0]
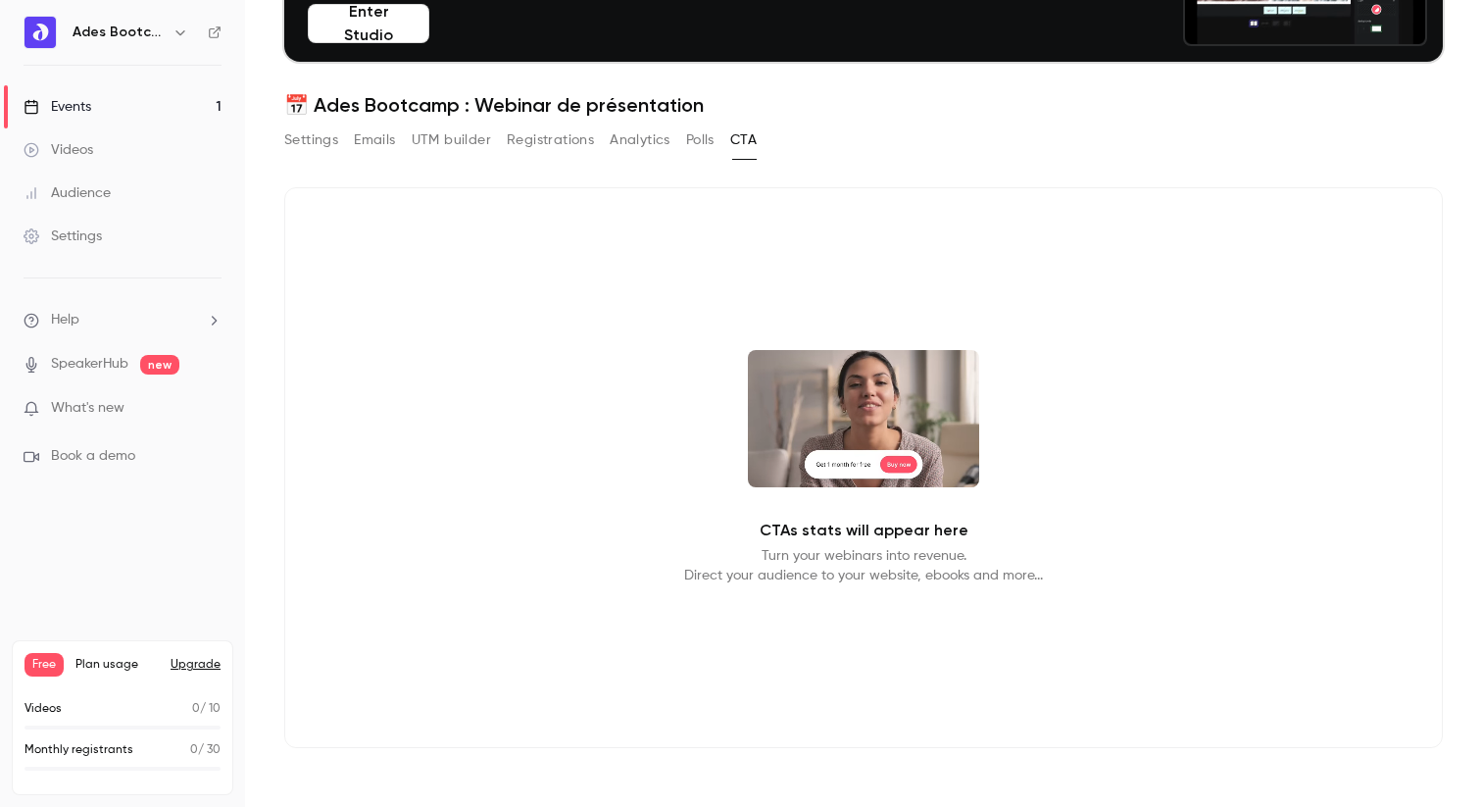
click at [872, 444] on video at bounding box center [863, 418] width 231 height 137
click at [80, 143] on div "Videos" at bounding box center [59, 150] width 70 height 20
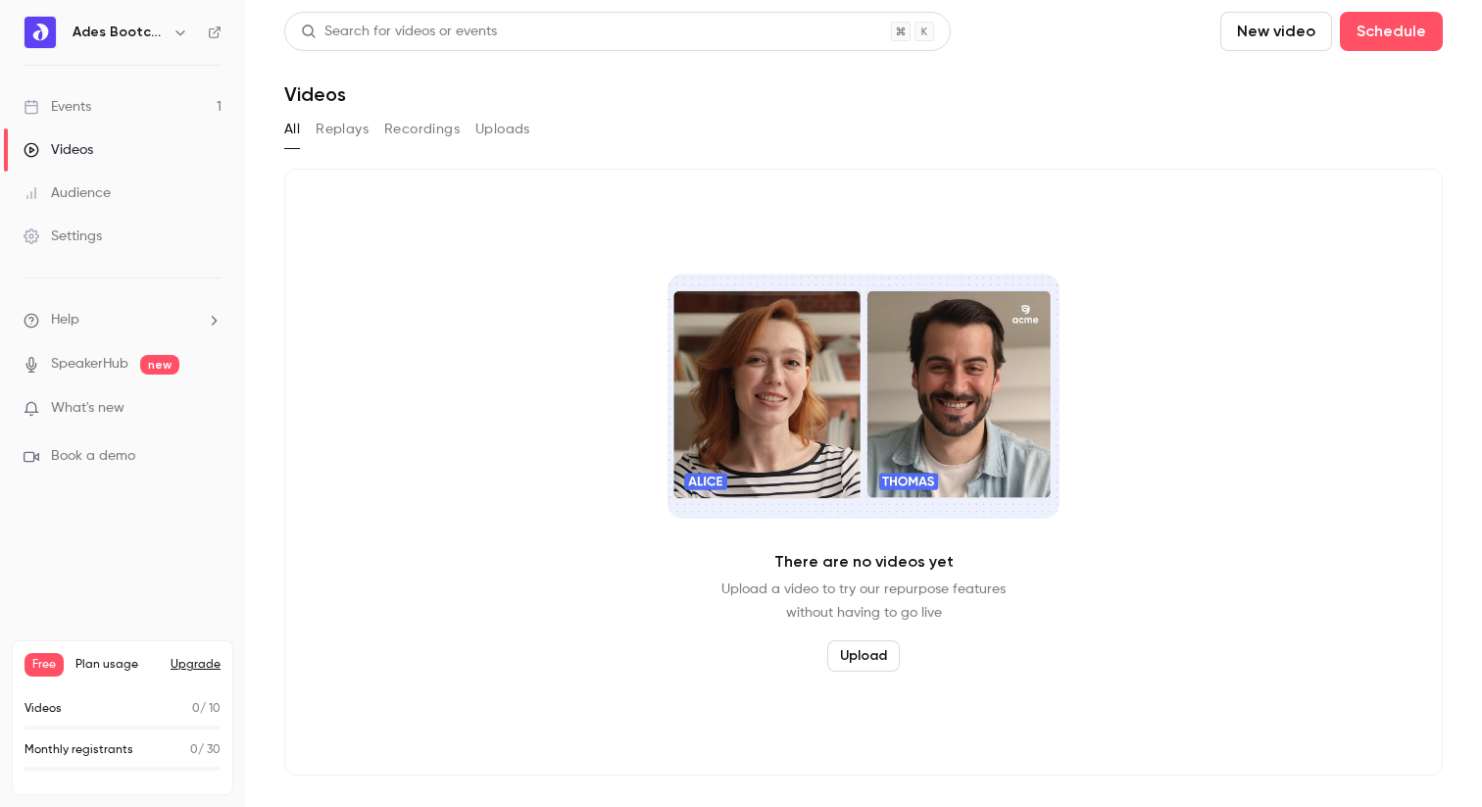
click at [101, 110] on link "Events 1" at bounding box center [122, 106] width 245 height 43
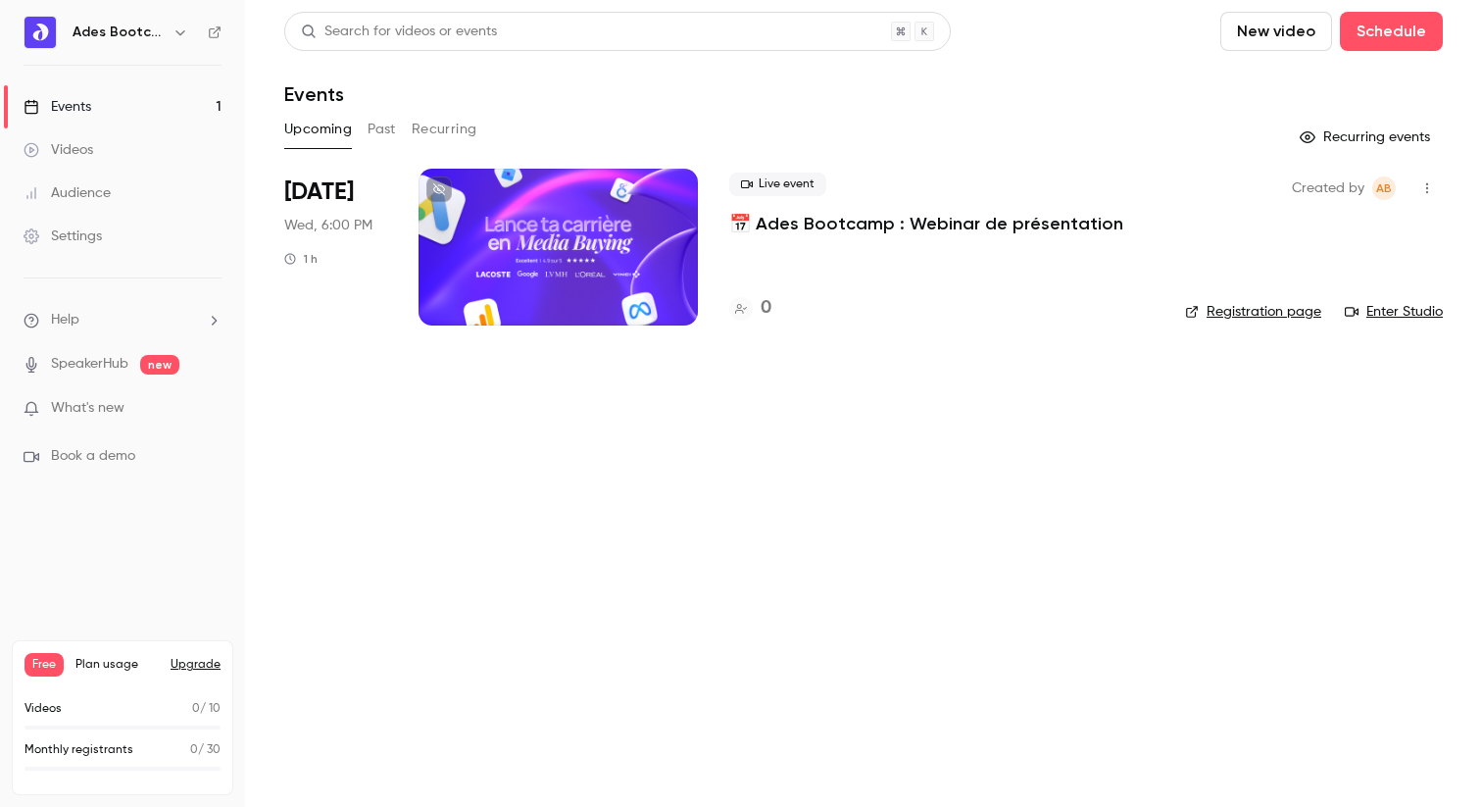
click at [390, 131] on button "Past" at bounding box center [382, 129] width 28 height 31
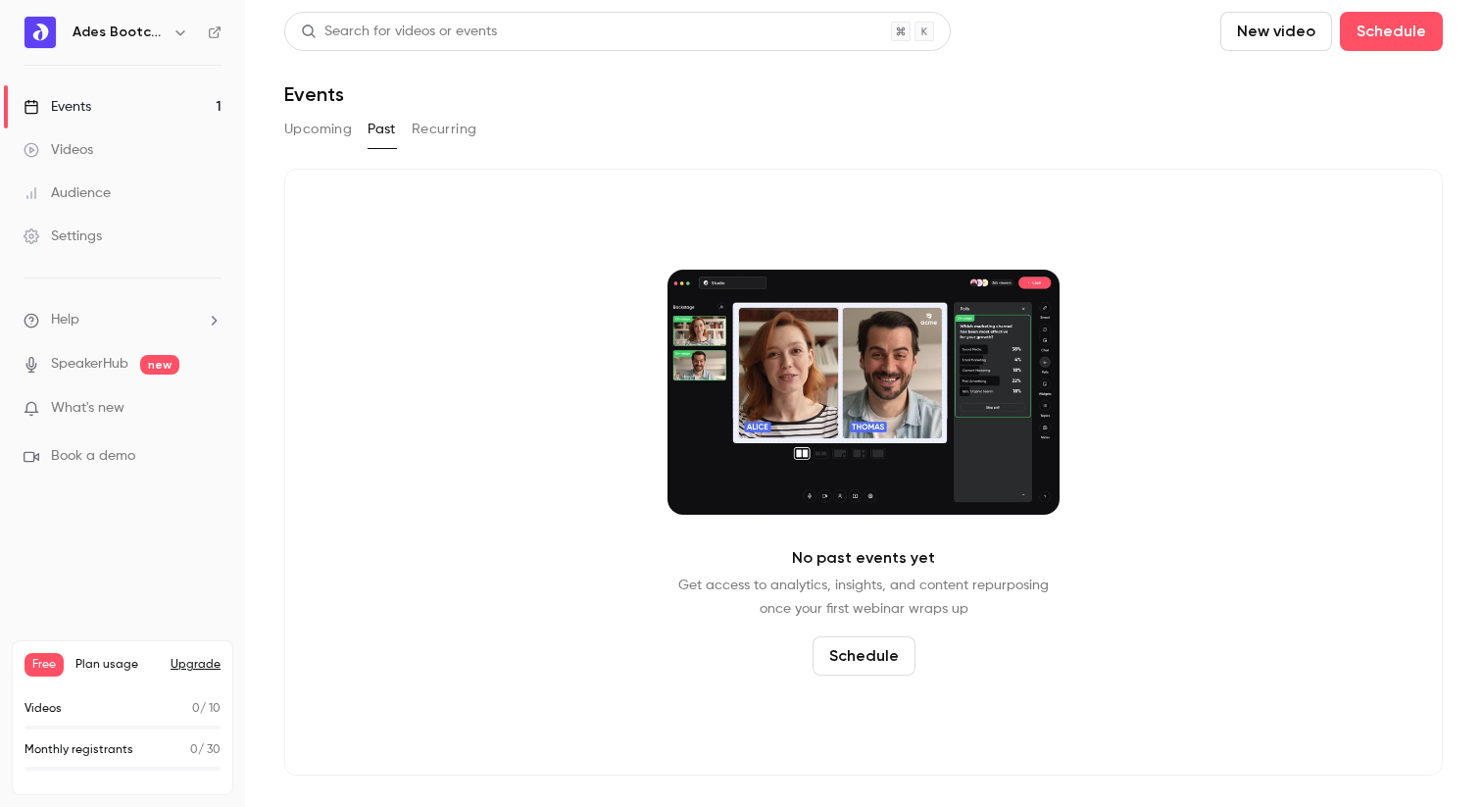
click at [321, 120] on button "Upcoming" at bounding box center [318, 129] width 68 height 31
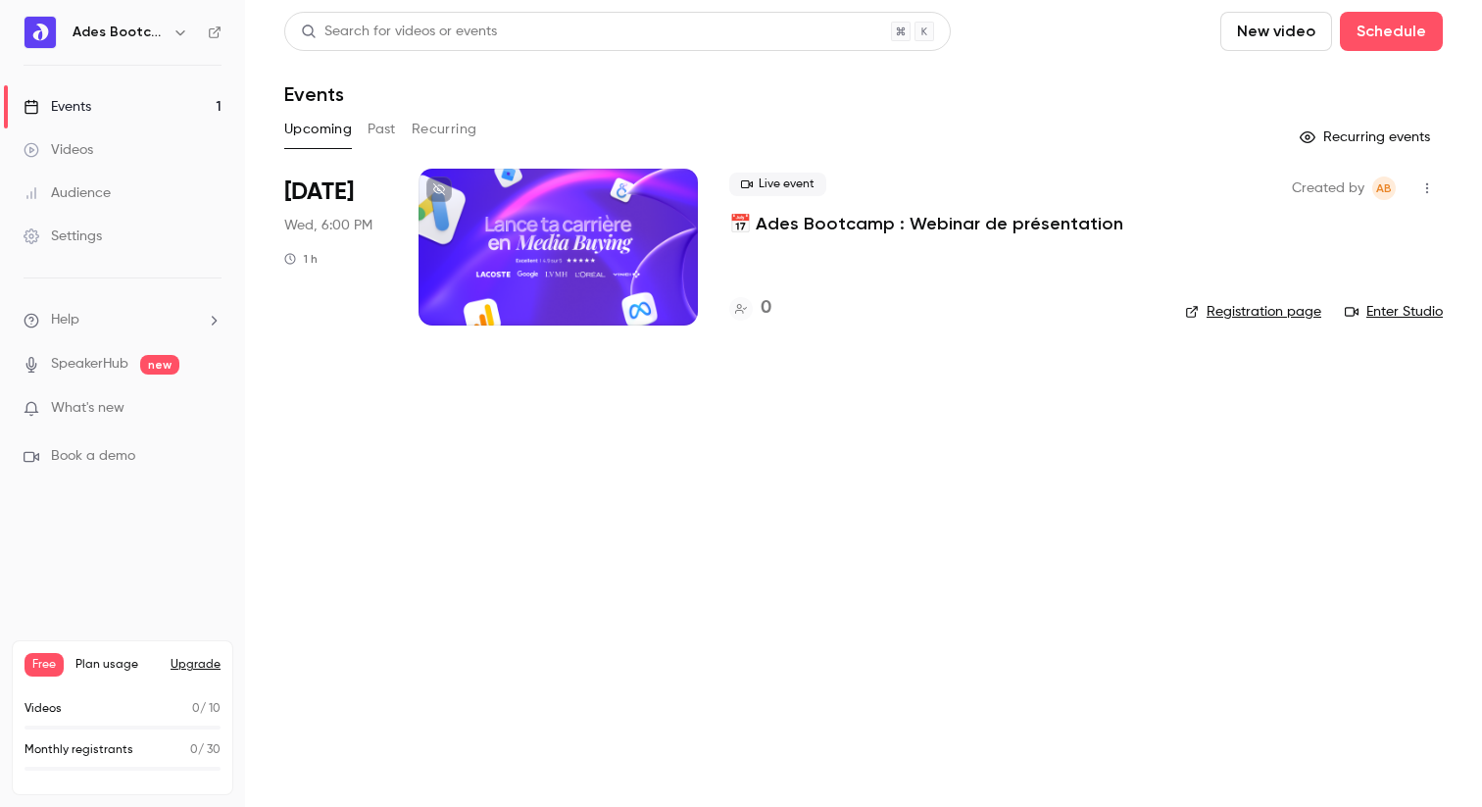
click at [1425, 184] on icon "button" at bounding box center [1428, 188] width 16 height 14
click at [66, 313] on div at bounding box center [741, 403] width 1482 height 807
click at [91, 452] on span "Book a demo" at bounding box center [93, 456] width 84 height 21
click at [77, 198] on div "Audience" at bounding box center [67, 193] width 87 height 20
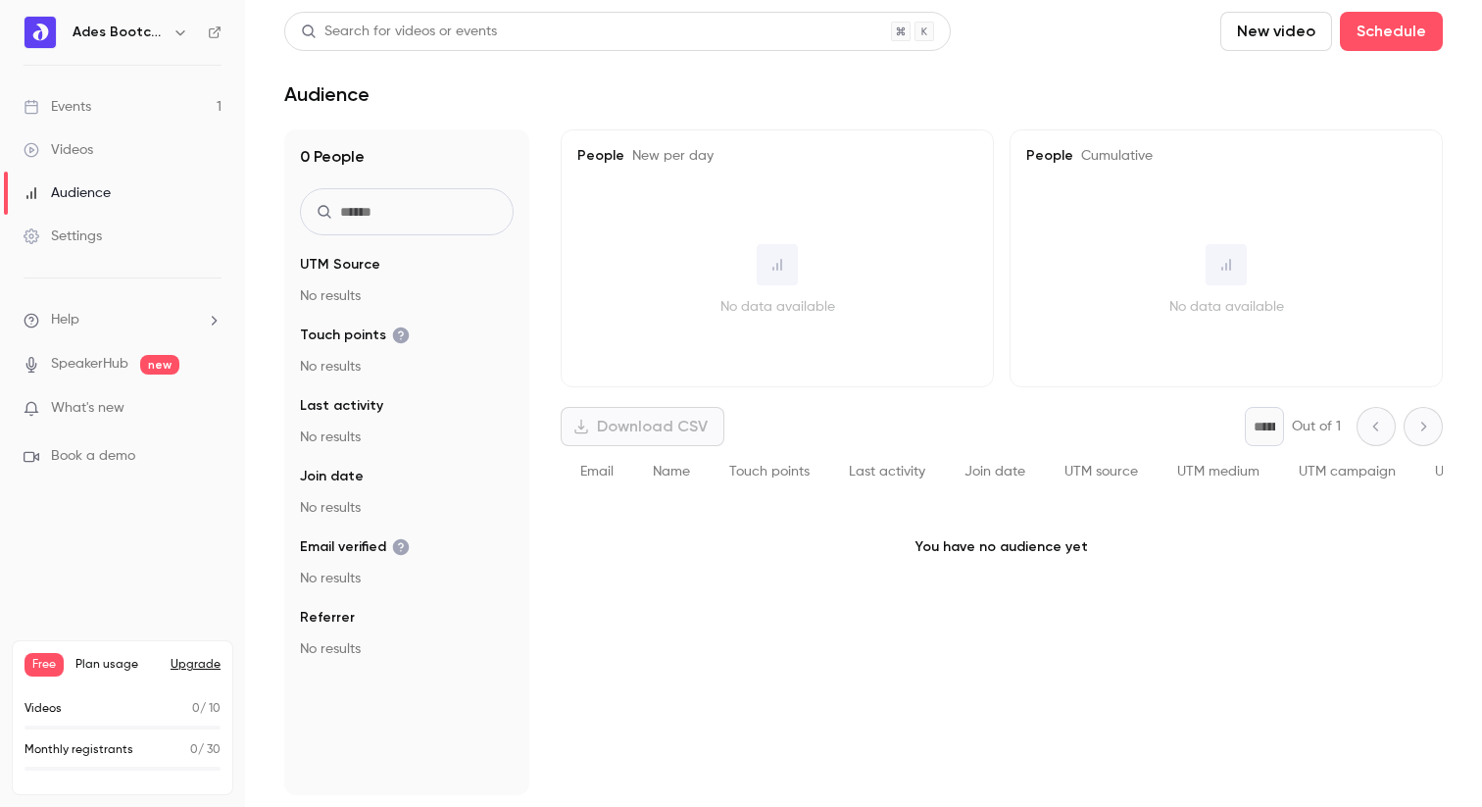
click at [60, 114] on div "Events" at bounding box center [58, 107] width 68 height 20
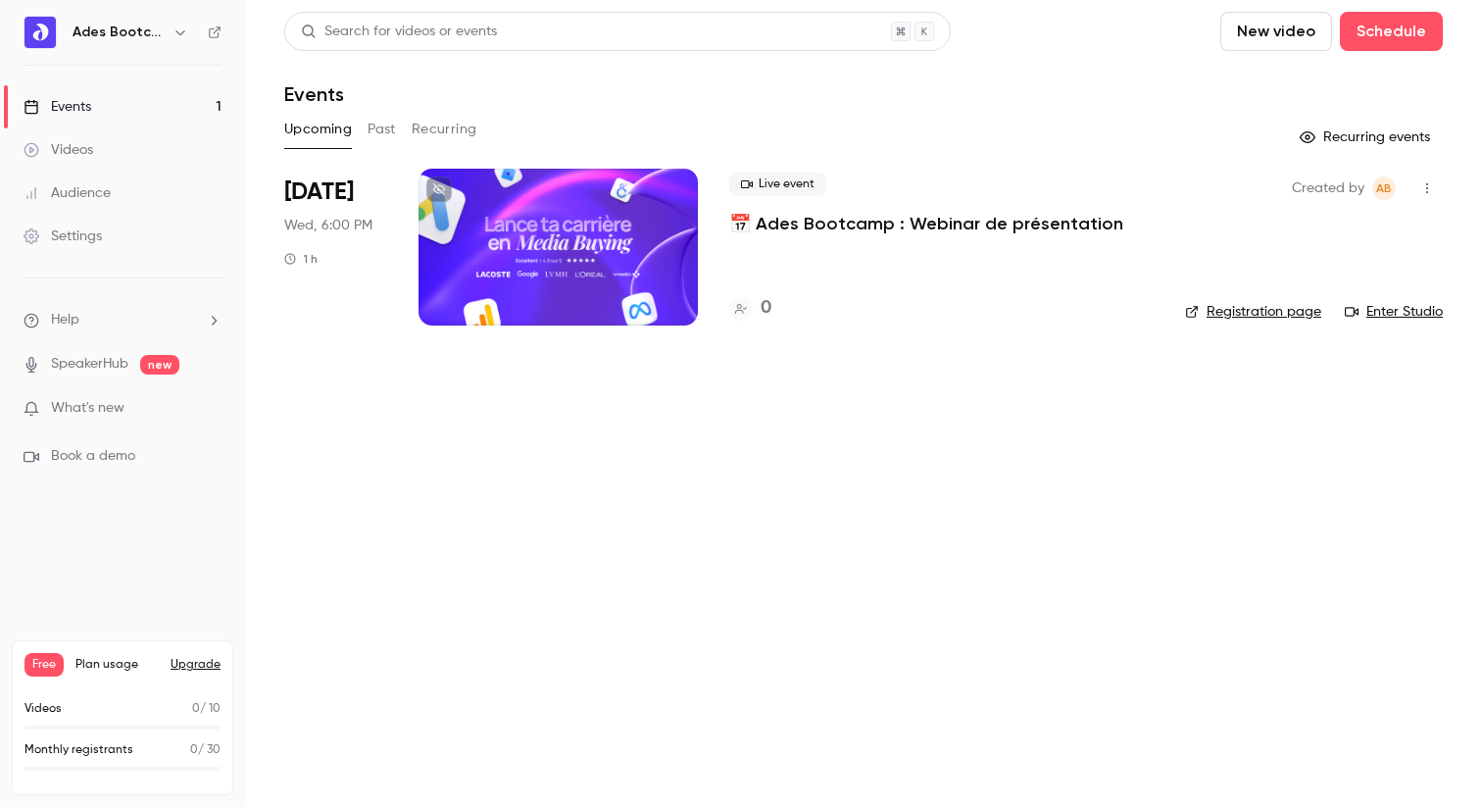
click at [70, 312] on span "Help" at bounding box center [65, 320] width 28 height 21
click at [90, 406] on div at bounding box center [741, 403] width 1482 height 807
click at [97, 315] on li "Help" at bounding box center [123, 320] width 198 height 21
click at [325, 364] on span "Help center" at bounding box center [307, 358] width 75 height 21
click at [1431, 183] on icon "button" at bounding box center [1428, 188] width 16 height 14
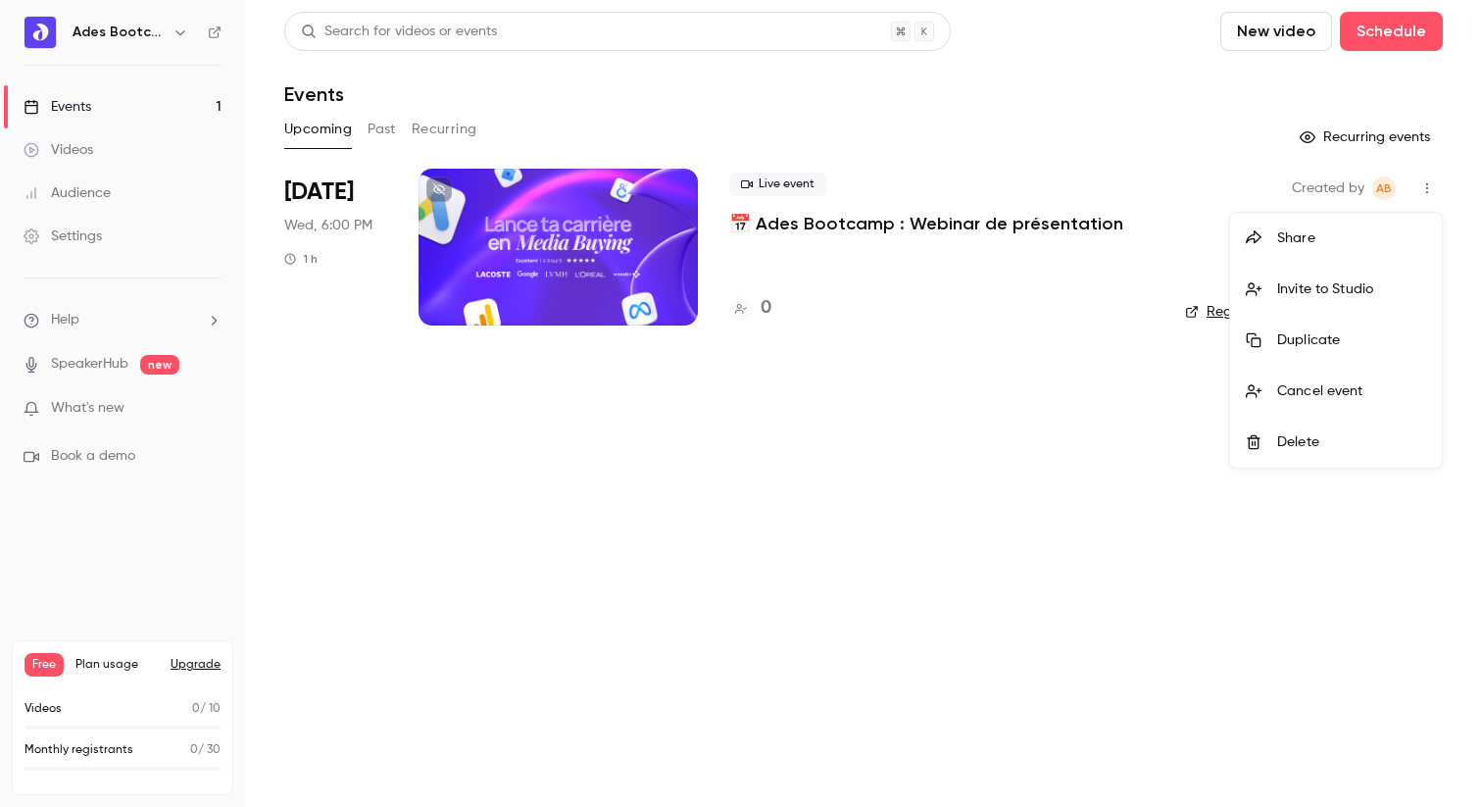
click at [1094, 518] on div at bounding box center [741, 403] width 1482 height 807
click at [1293, 313] on link "Registration page" at bounding box center [1253, 312] width 136 height 20
click at [72, 194] on div "Audience" at bounding box center [67, 193] width 87 height 20
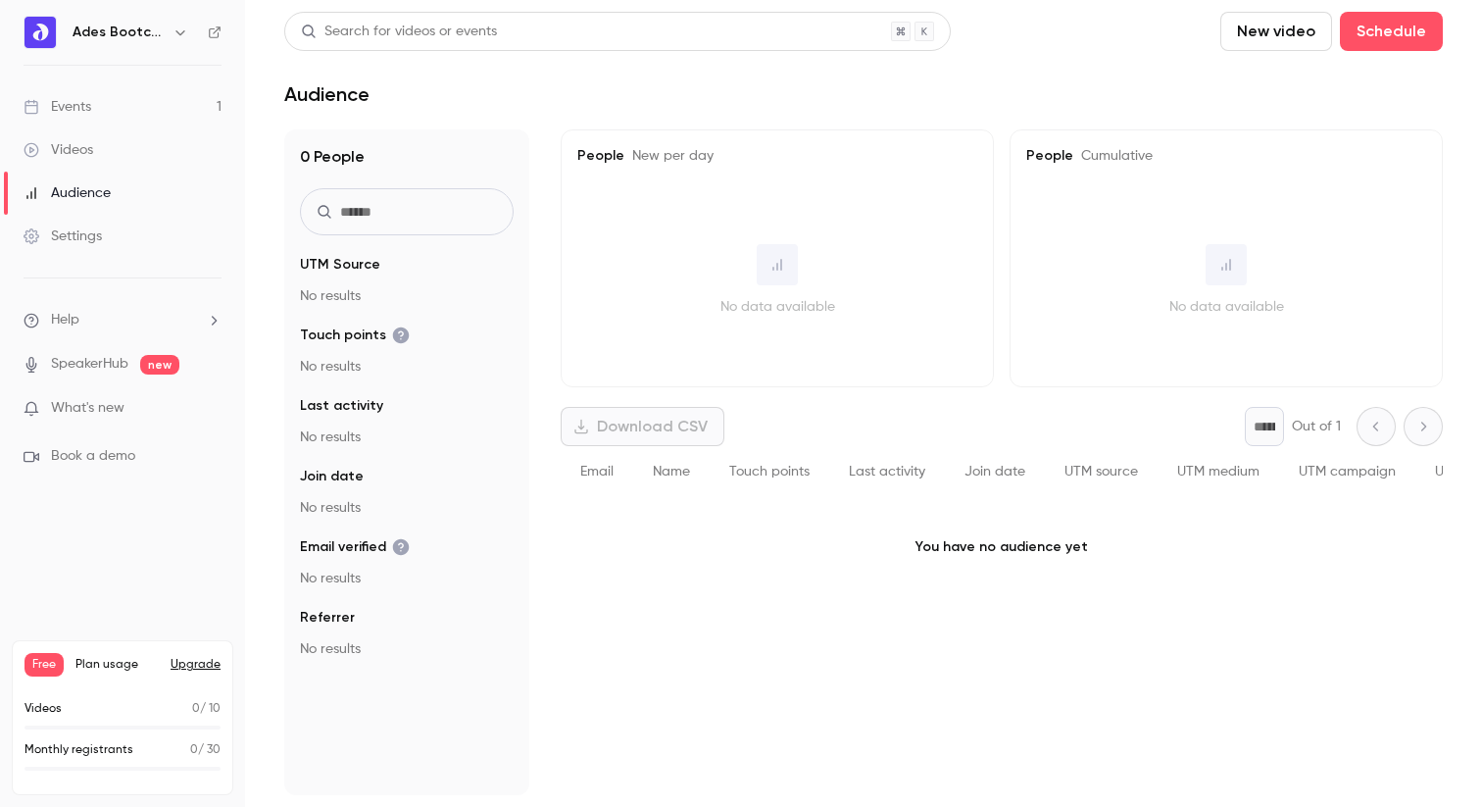
click at [55, 244] on div "Settings" at bounding box center [63, 236] width 78 height 20
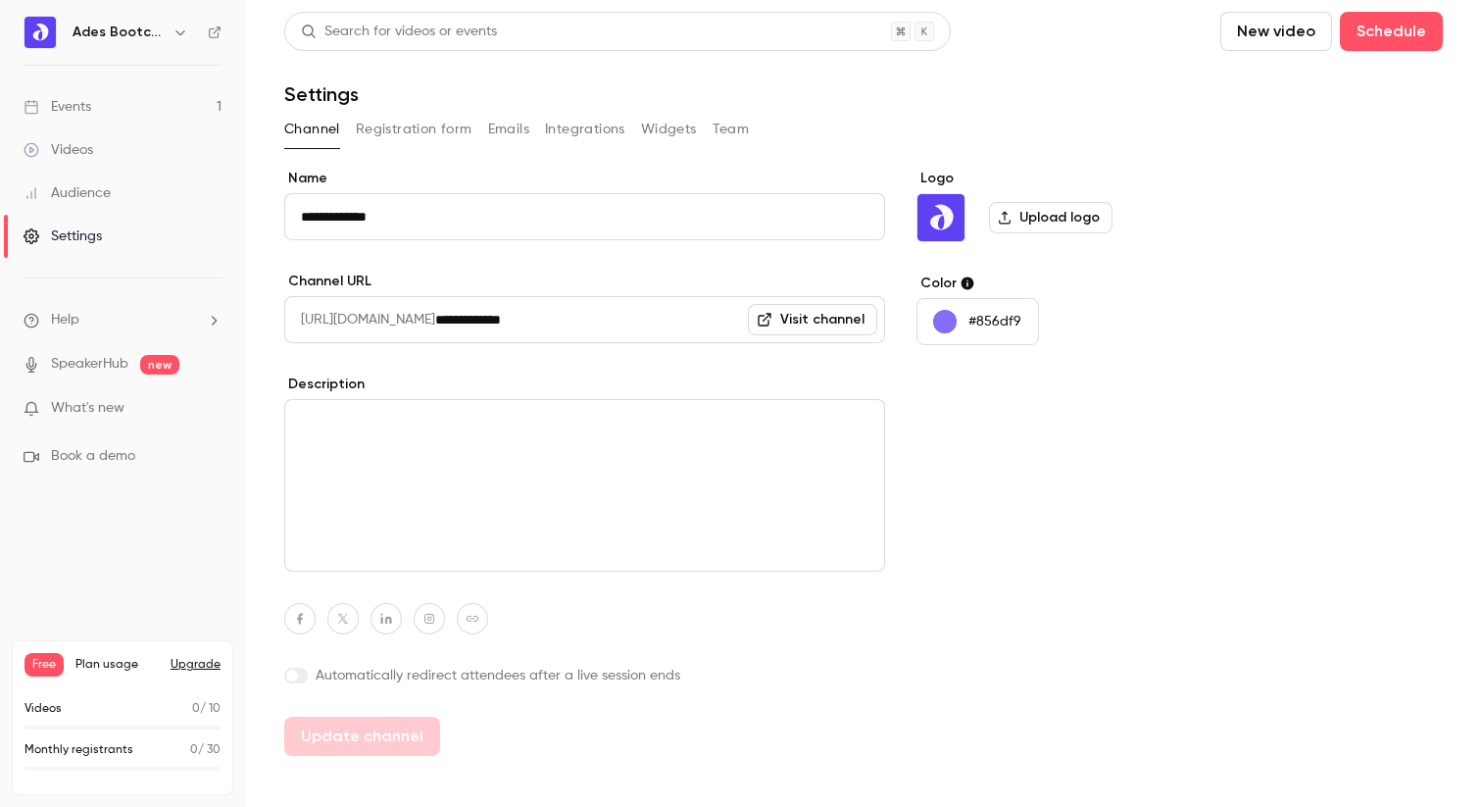
click at [412, 130] on button "Registration form" at bounding box center [414, 129] width 117 height 31
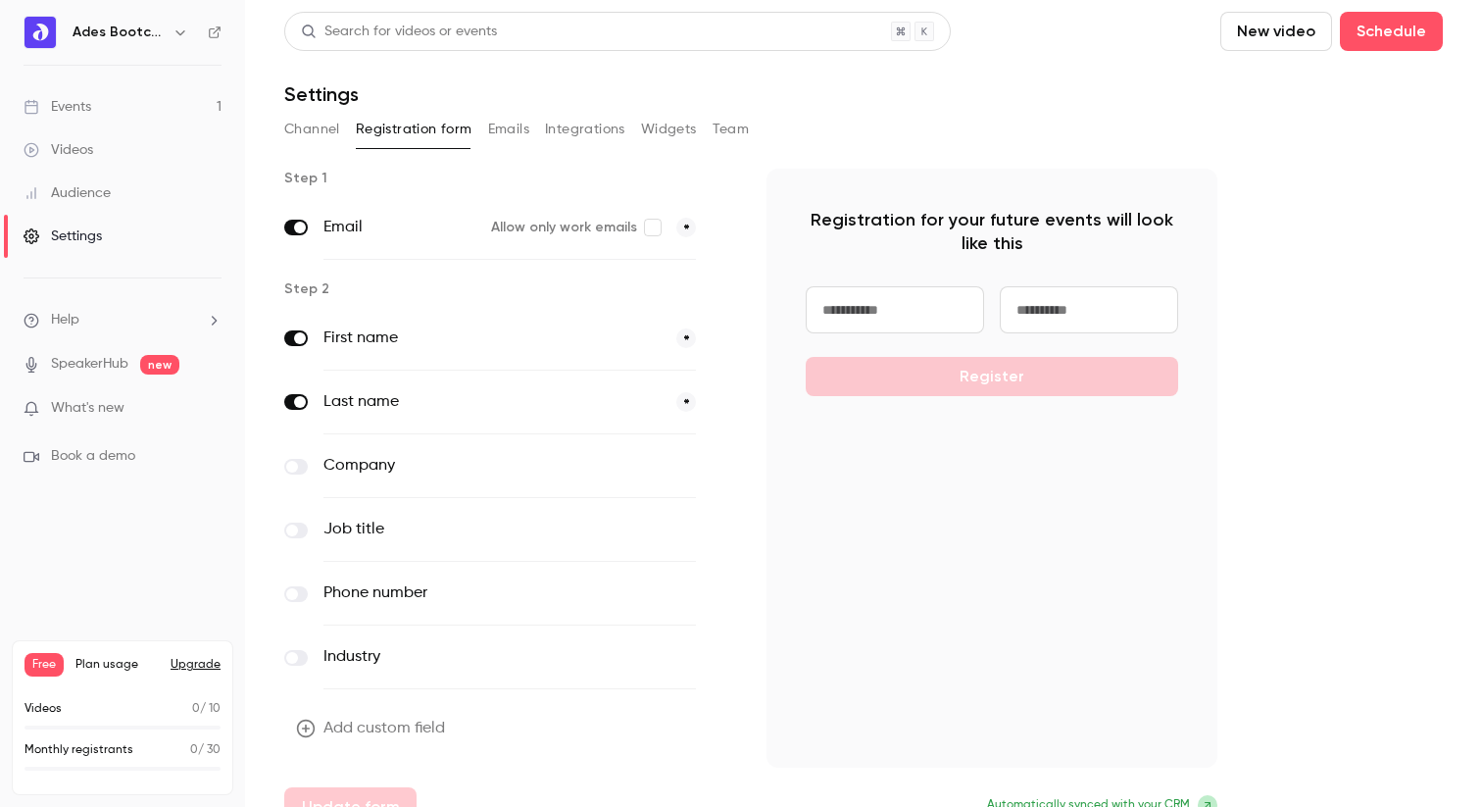
click at [301, 229] on span at bounding box center [300, 228] width 12 height 12
click at [296, 223] on span at bounding box center [300, 228] width 12 height 12
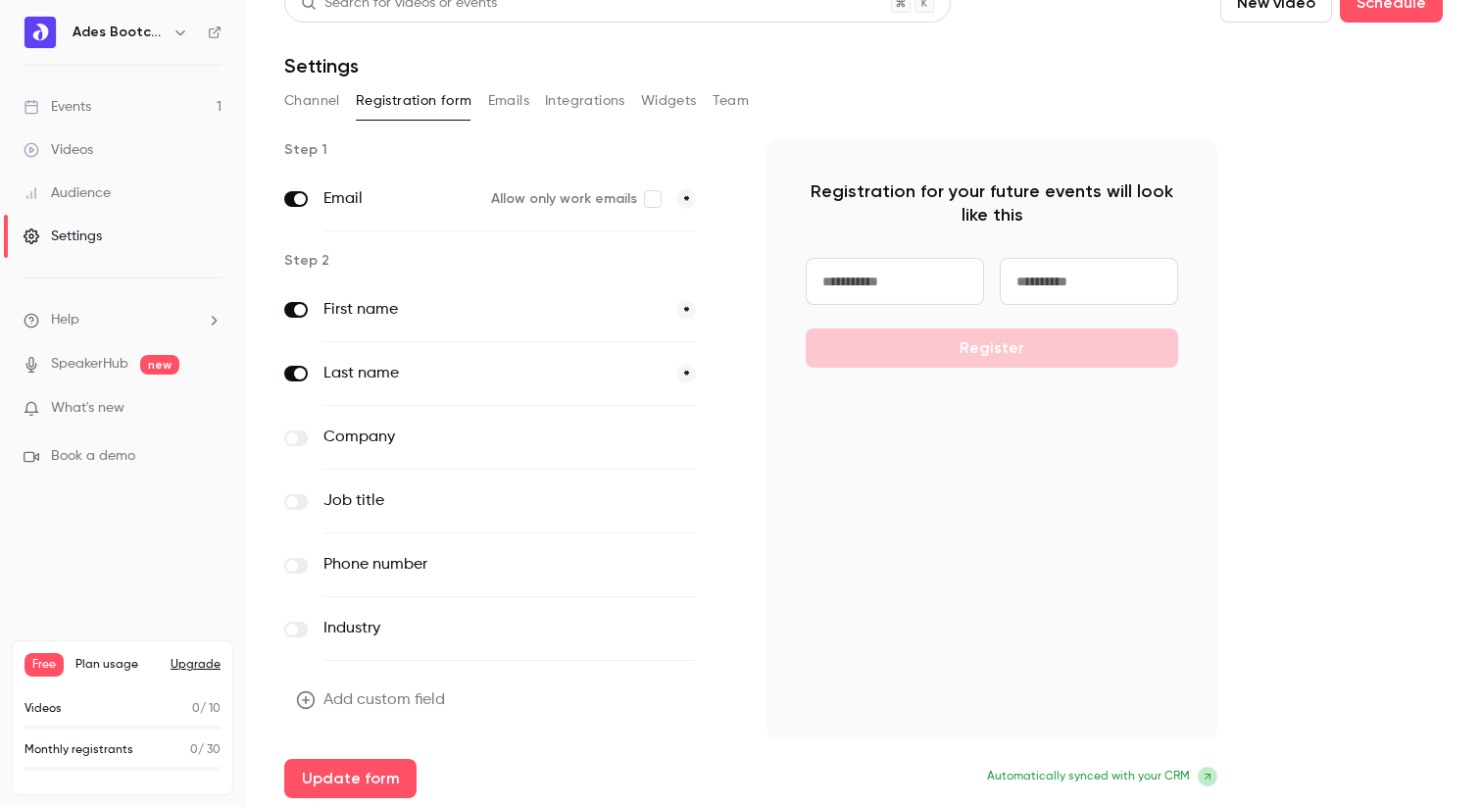
scroll to position [31, 0]
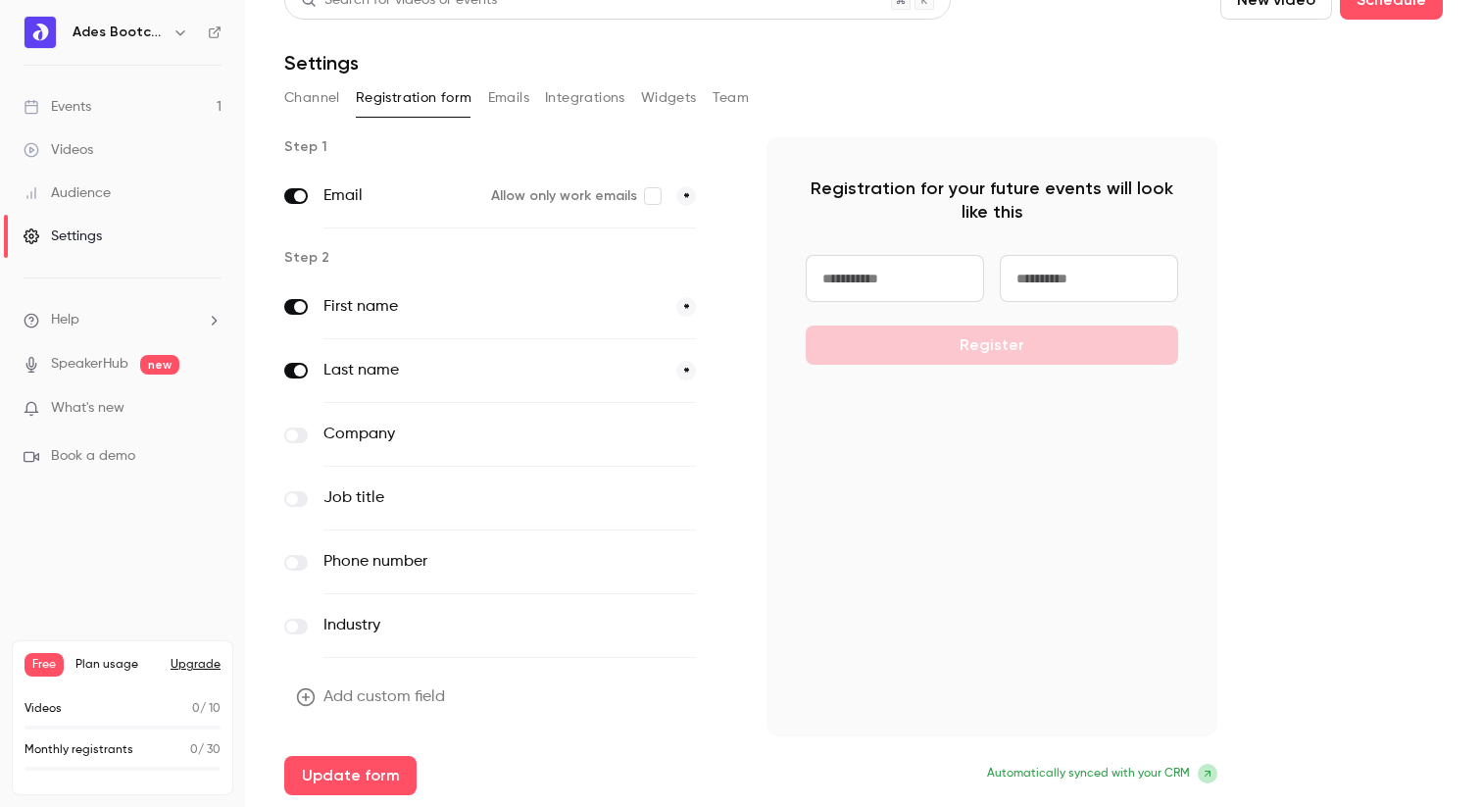
click at [297, 563] on span at bounding box center [292, 563] width 12 height 12
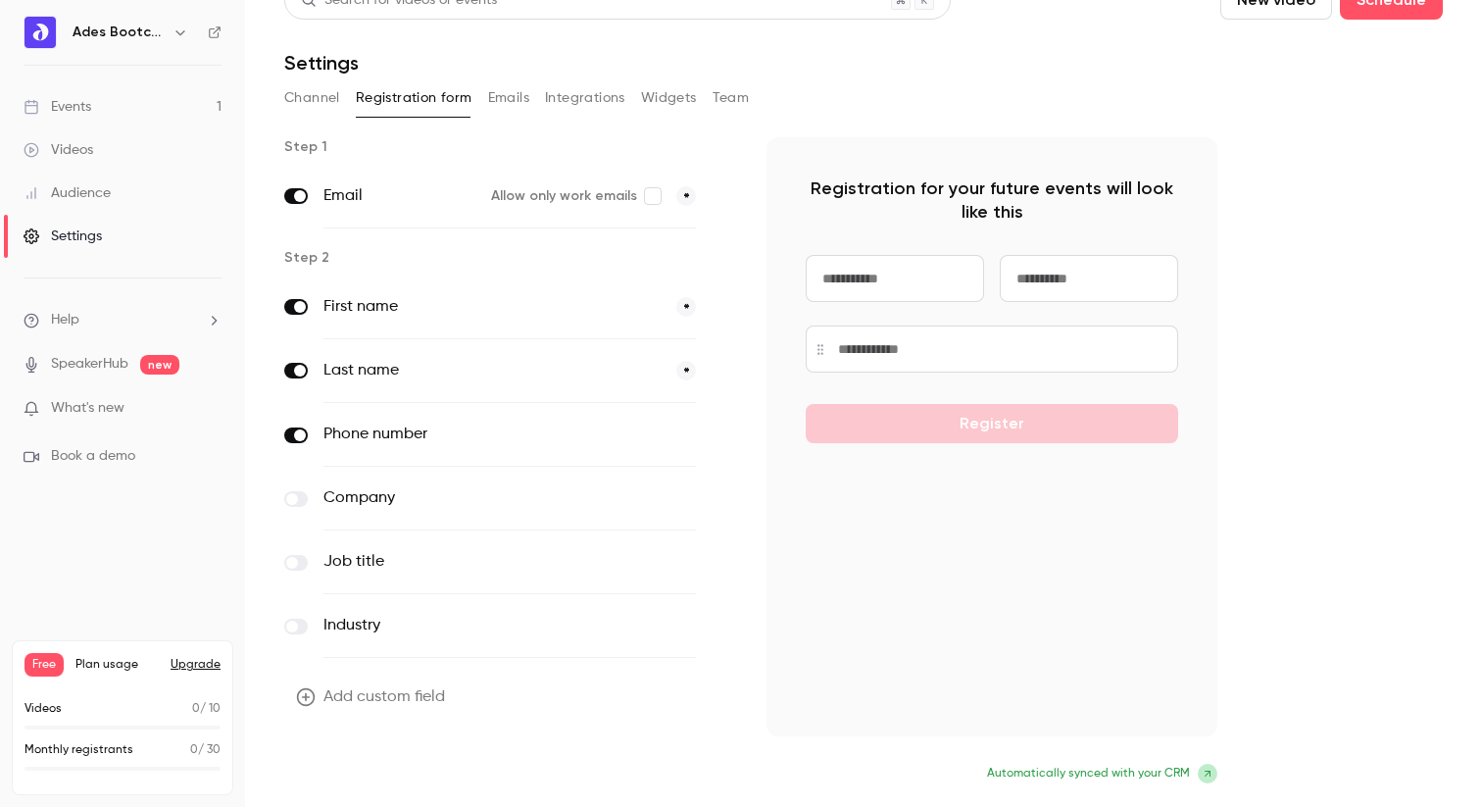
click at [339, 764] on button "Update form" at bounding box center [350, 775] width 132 height 39
click at [86, 178] on link "Audience" at bounding box center [122, 193] width 245 height 43
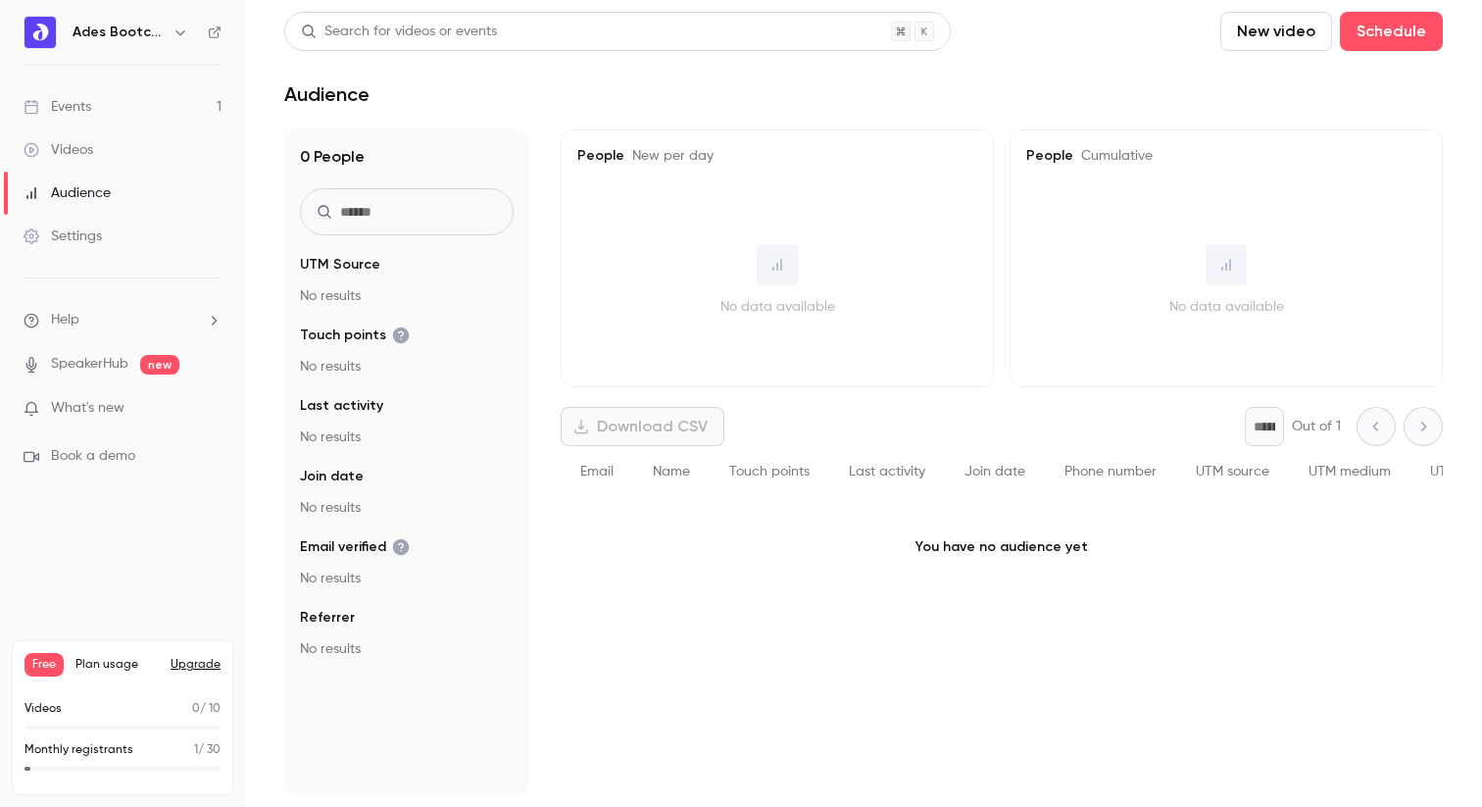
click at [122, 112] on link "Events 1" at bounding box center [122, 106] width 245 height 43
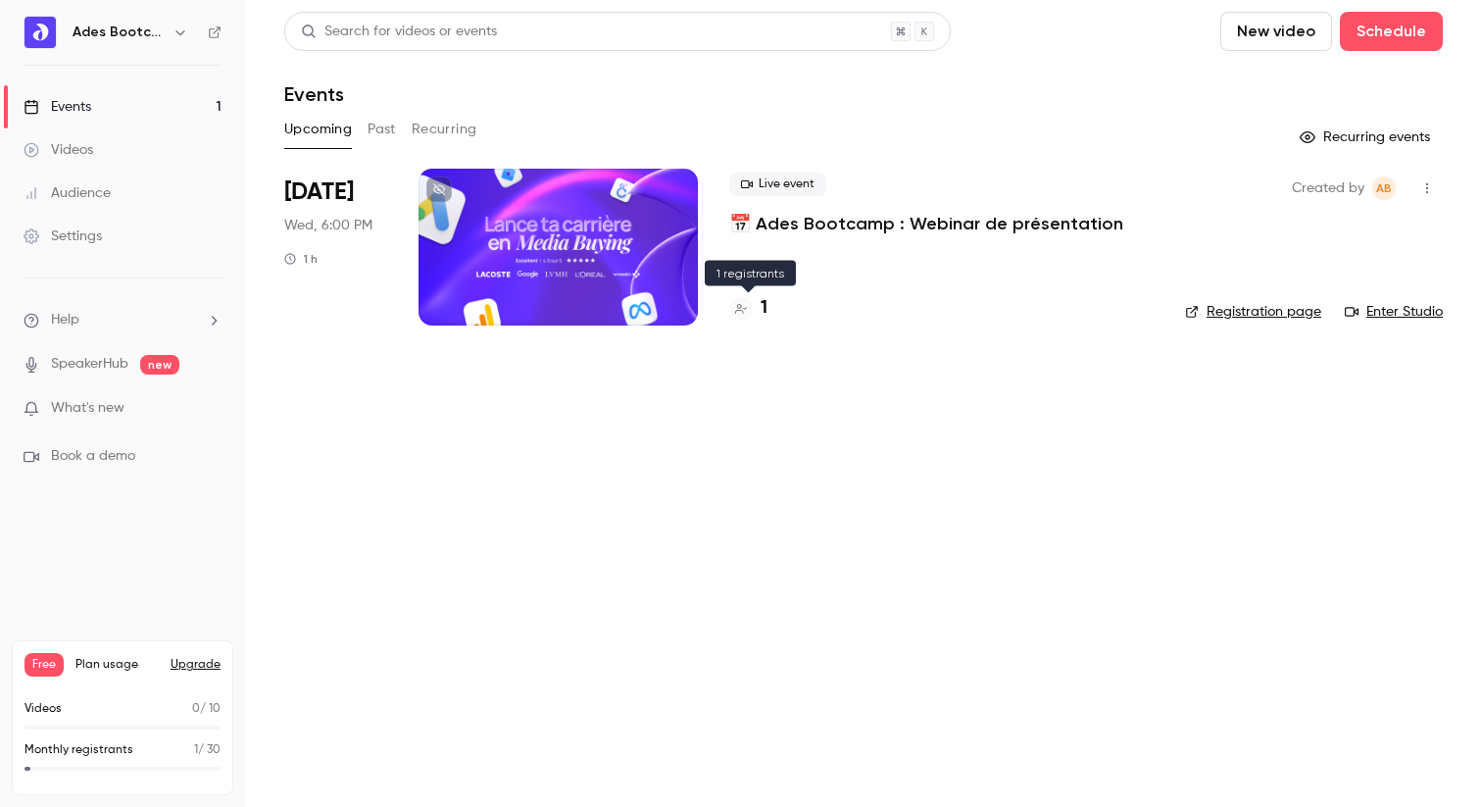
click at [761, 307] on h4 "1" at bounding box center [764, 308] width 7 height 26
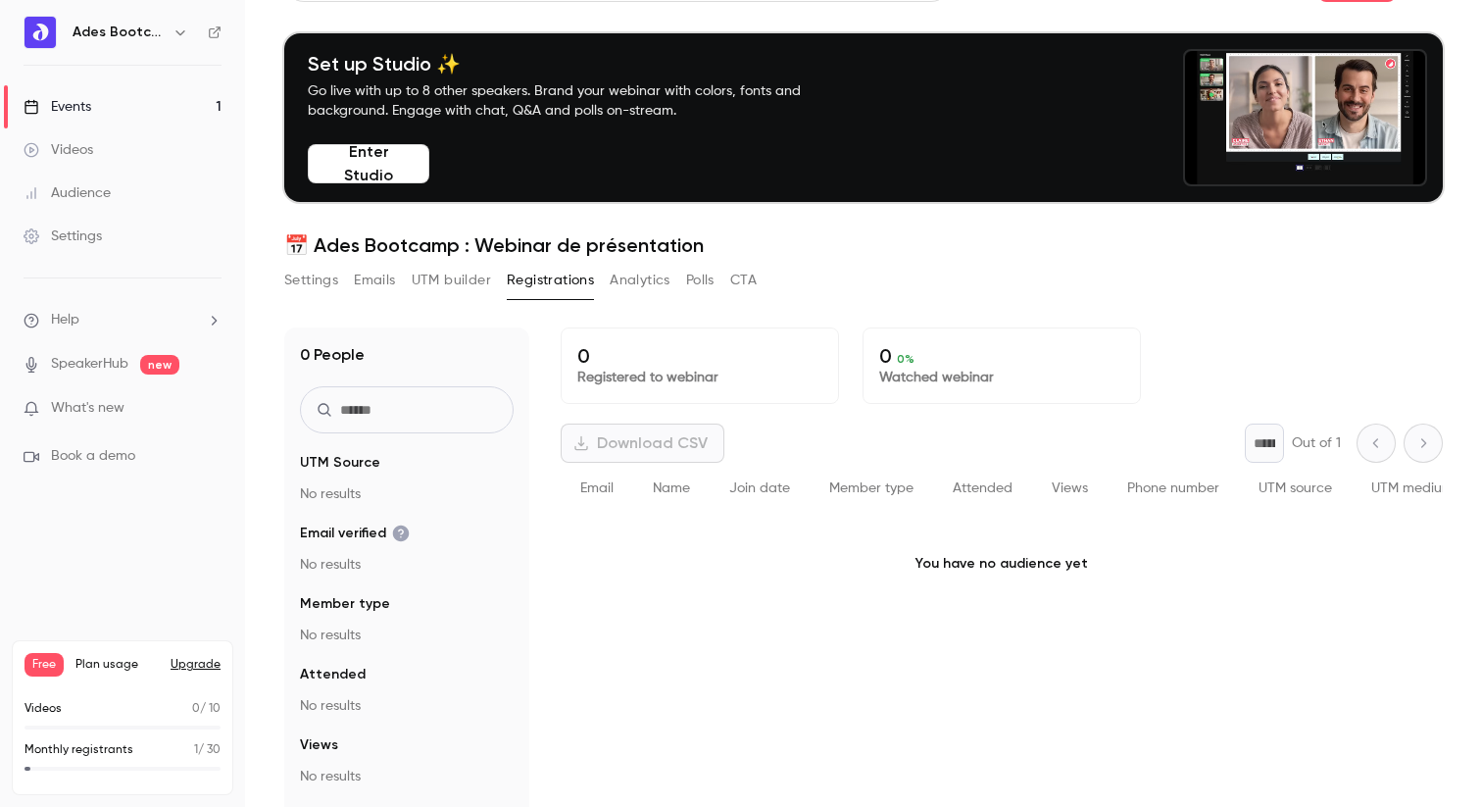
scroll to position [139, 0]
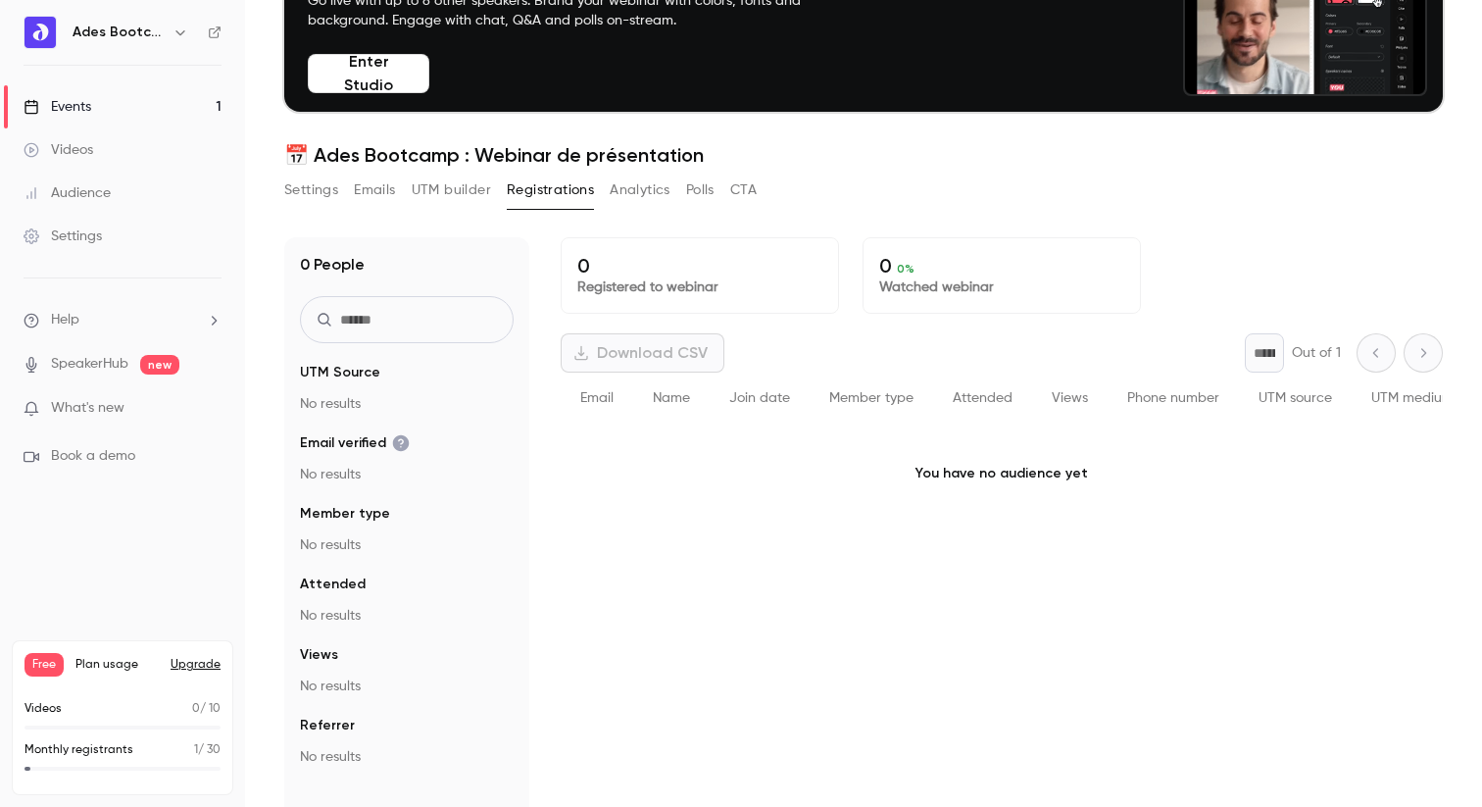
click at [327, 188] on button "Settings" at bounding box center [311, 189] width 54 height 31
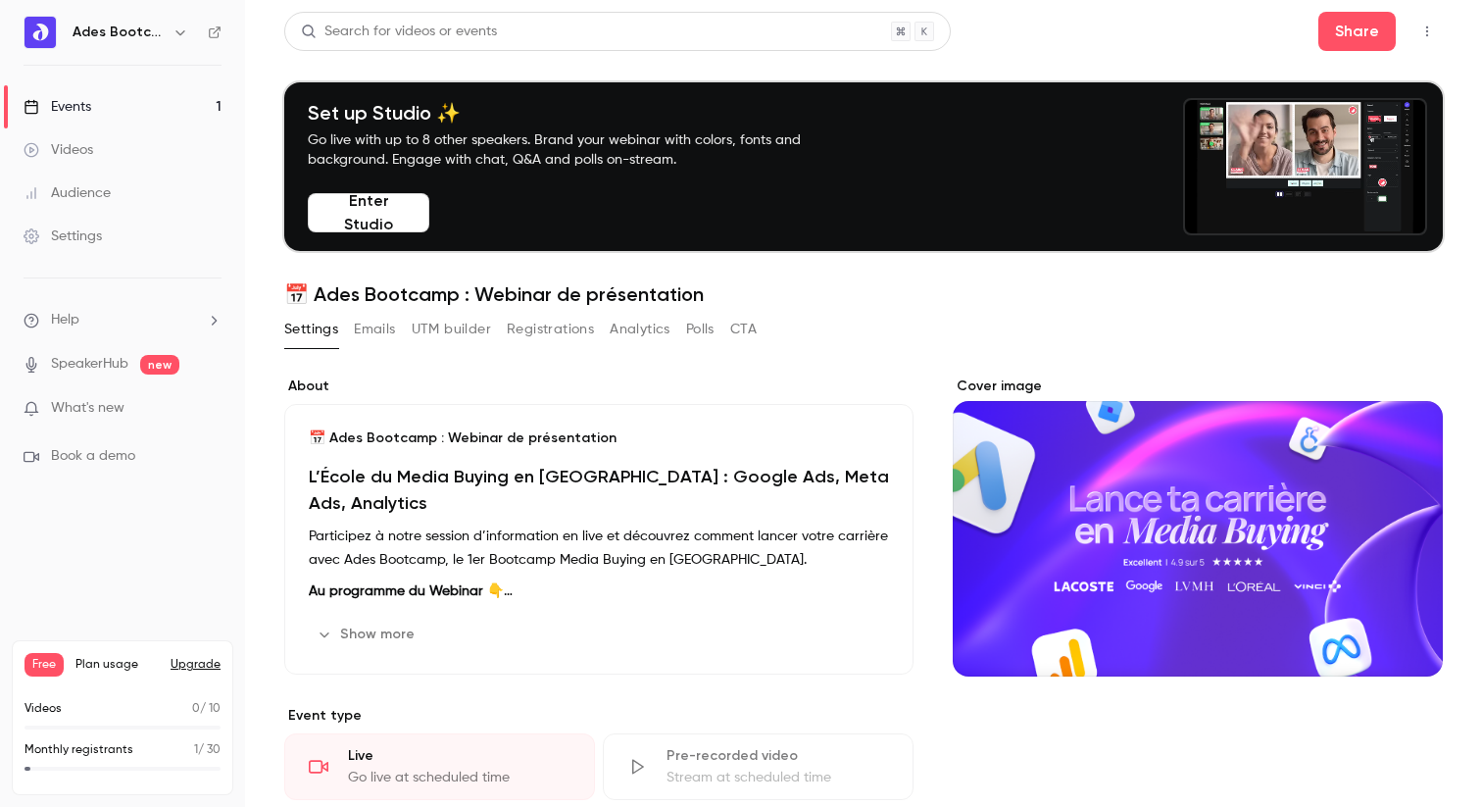
click at [112, 211] on link "Audience" at bounding box center [122, 193] width 245 height 43
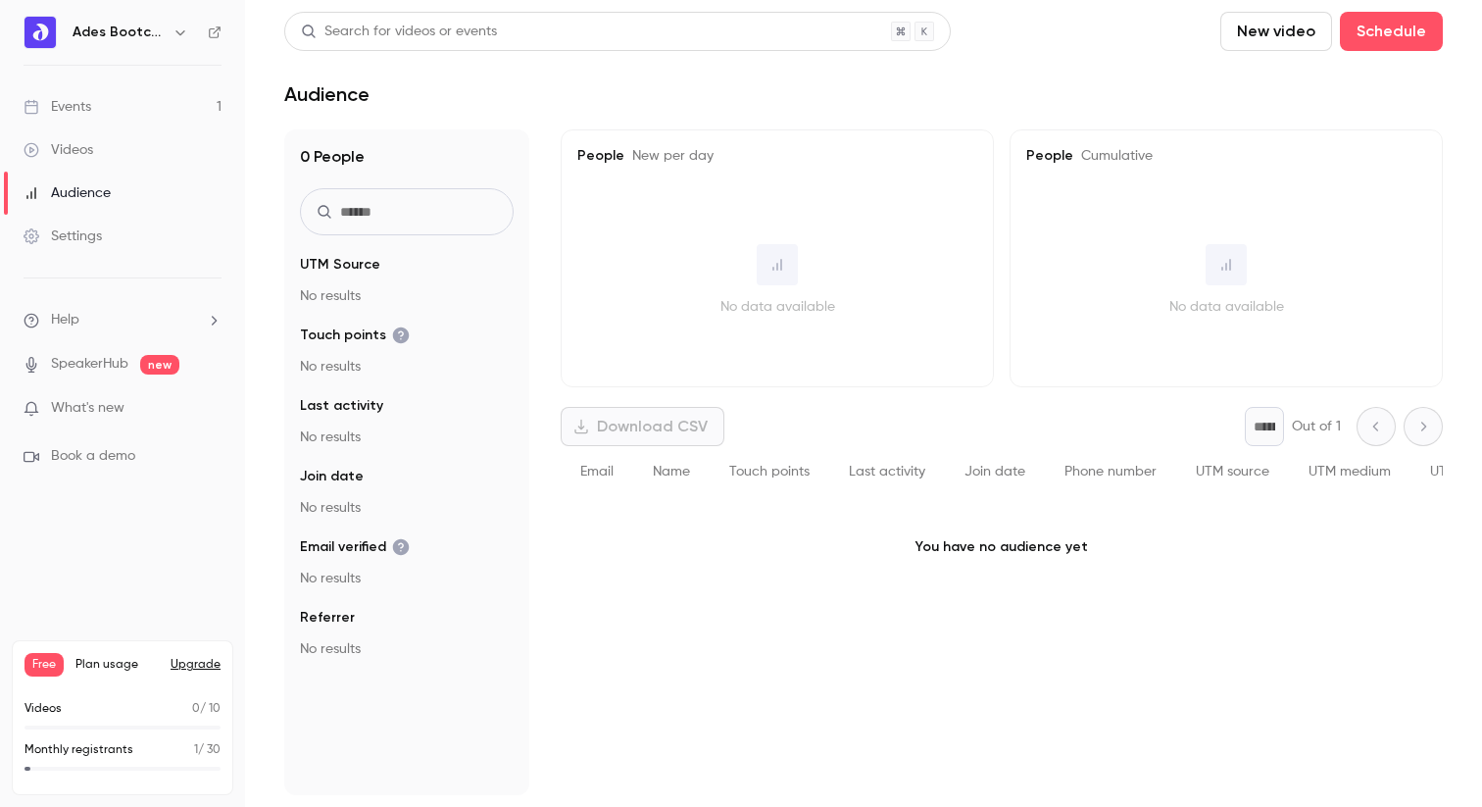
click at [76, 91] on link "Events 1" at bounding box center [122, 106] width 245 height 43
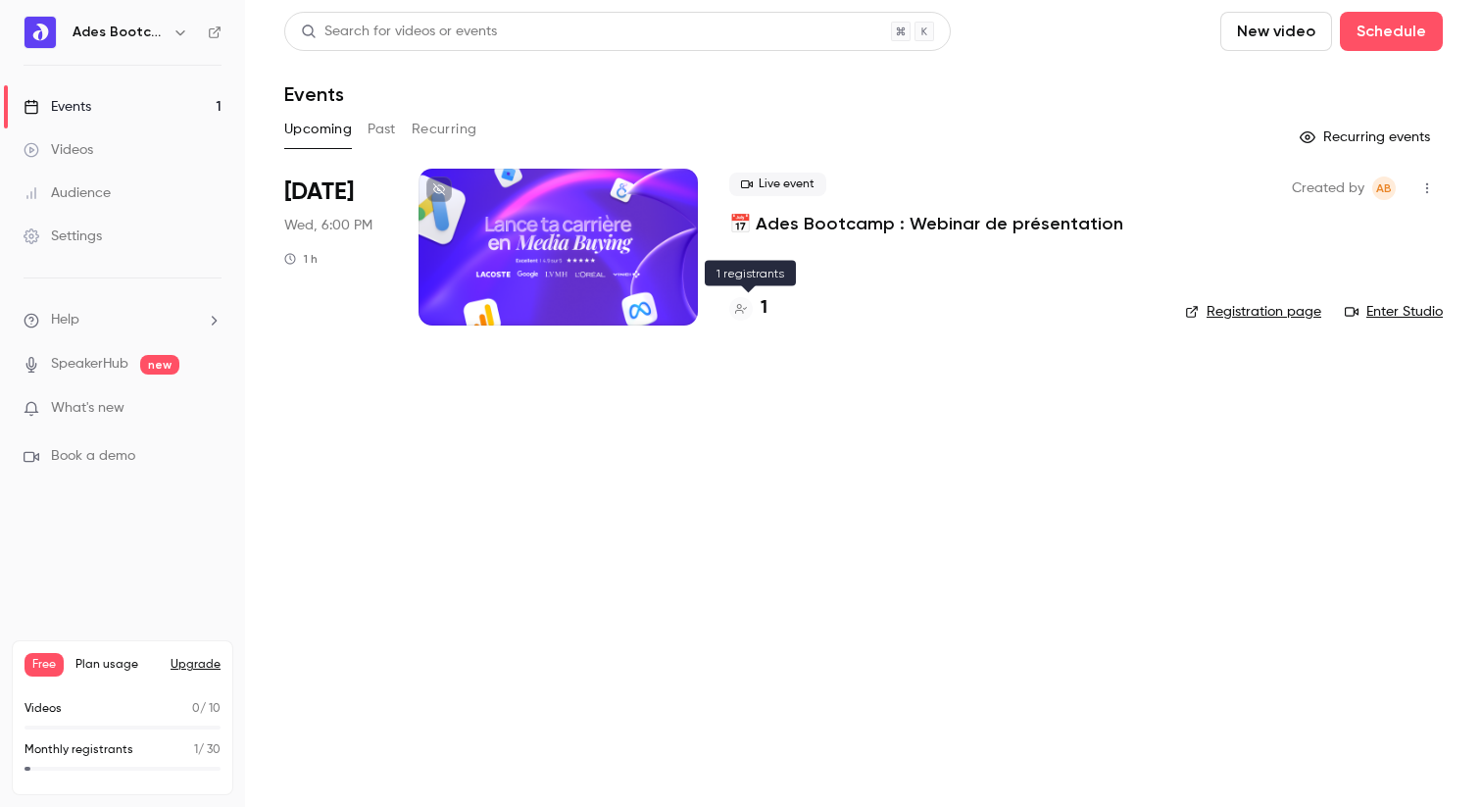
click at [767, 302] on h4 "1" at bounding box center [764, 308] width 7 height 26
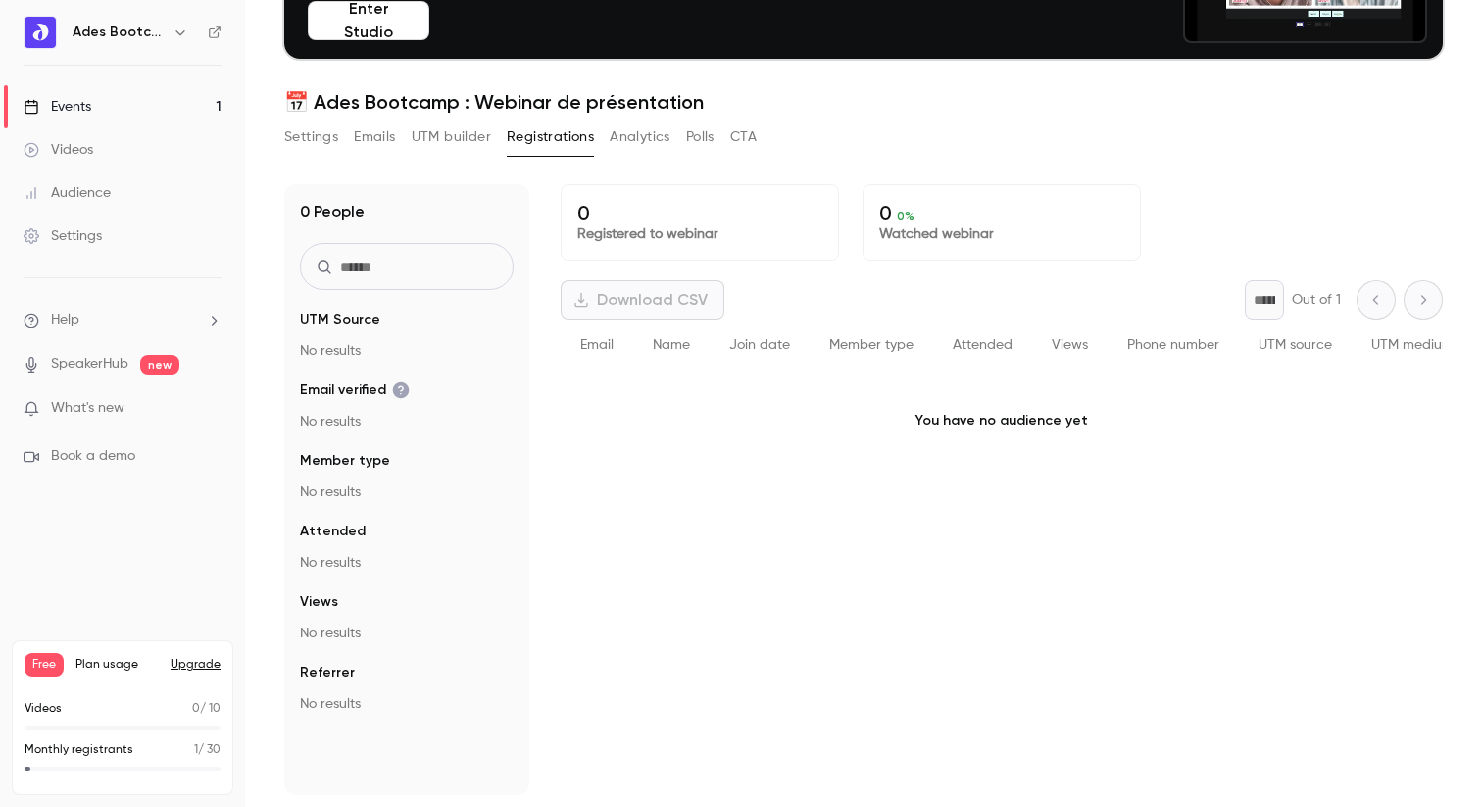
scroll to position [28, 0]
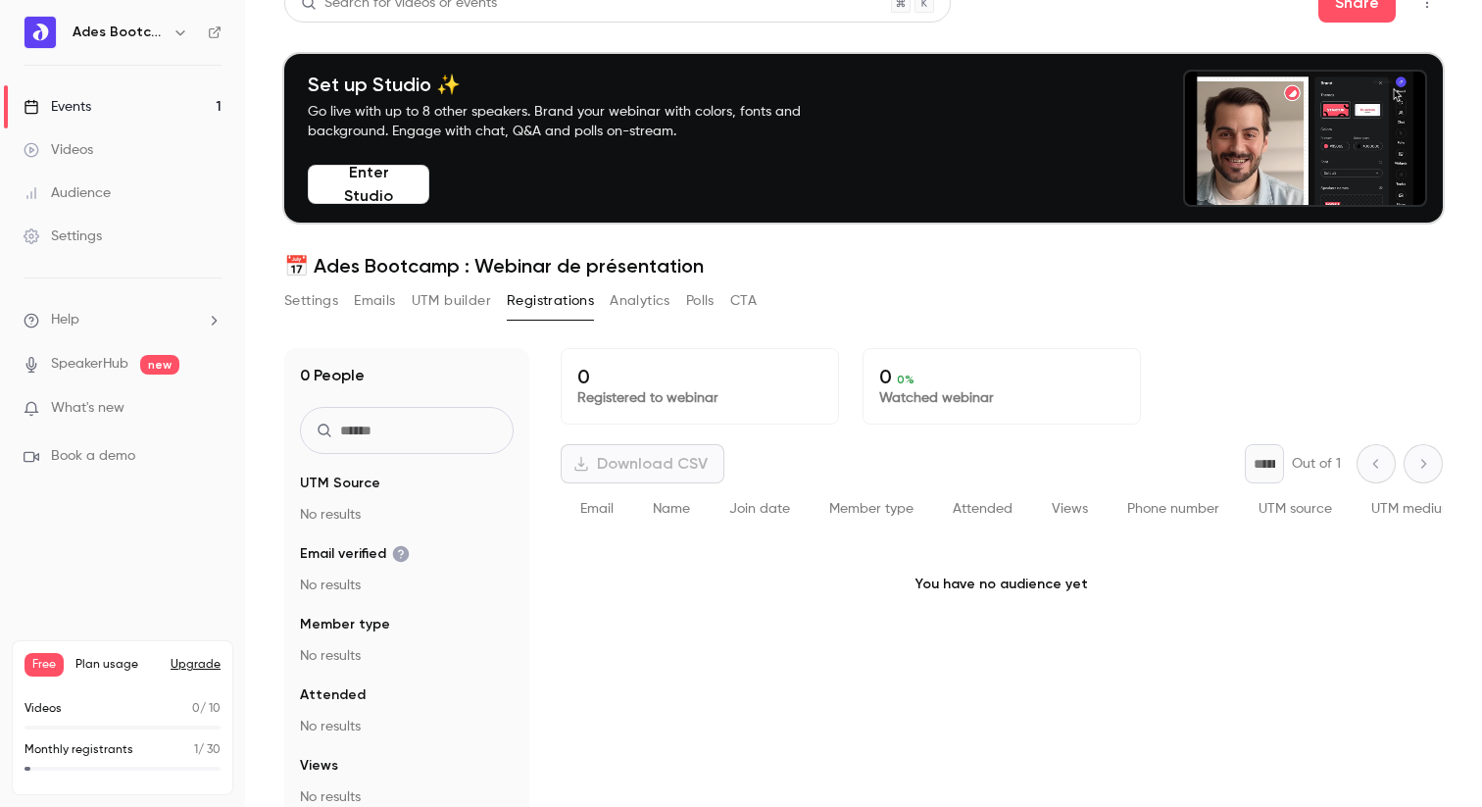
click at [742, 301] on button "CTA" at bounding box center [743, 300] width 26 height 31
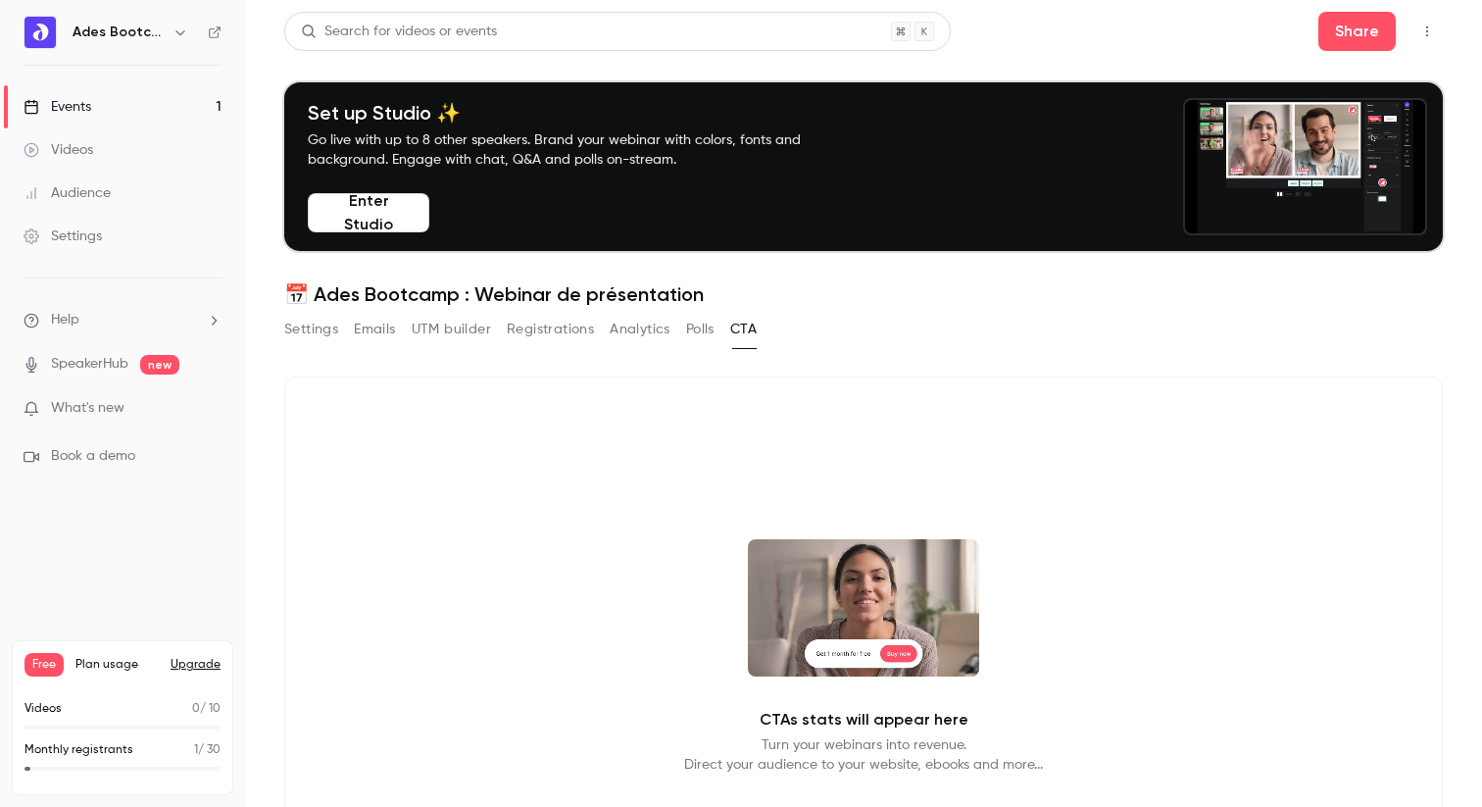
click at [712, 328] on button "Polls" at bounding box center [700, 329] width 28 height 31
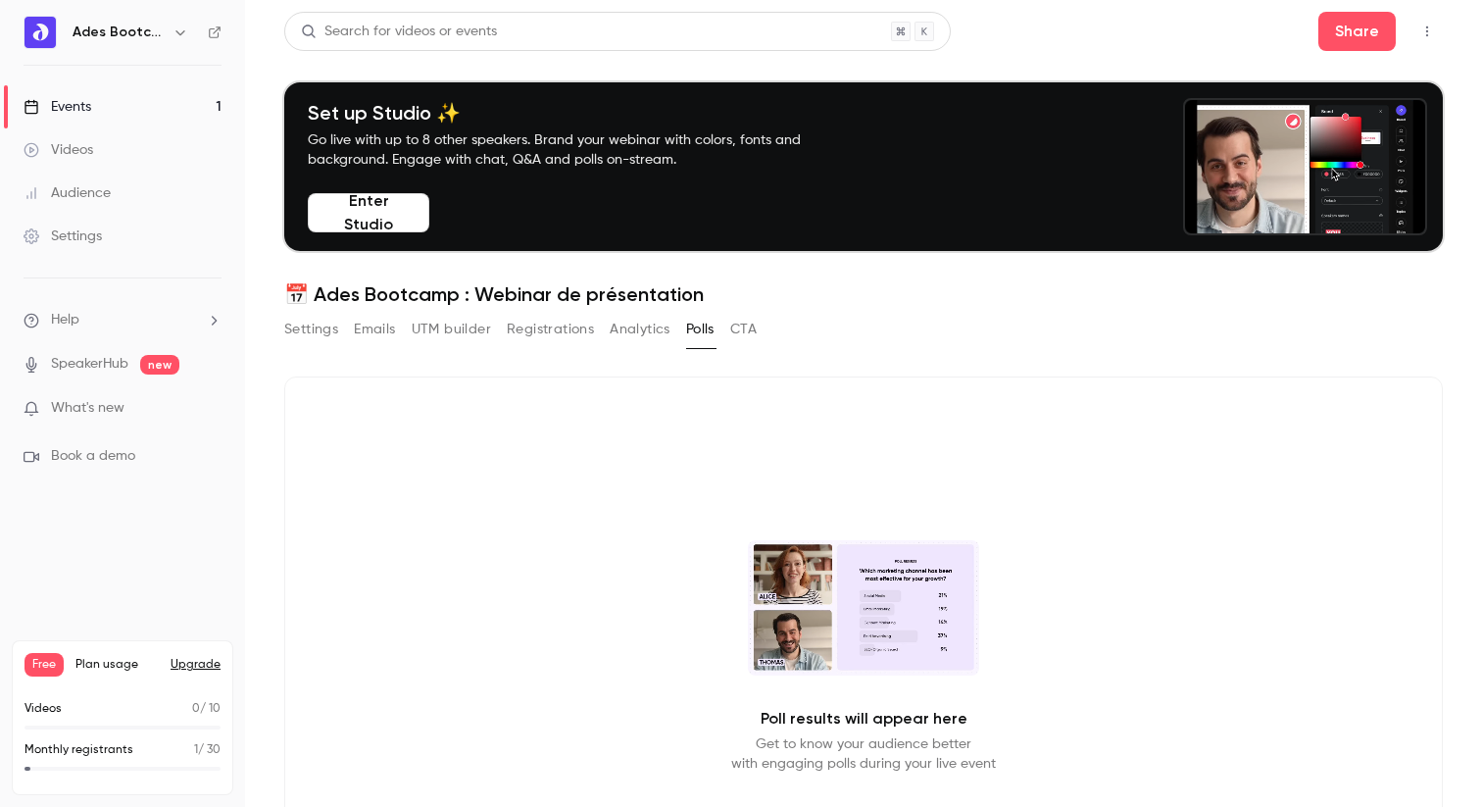
scroll to position [17, 0]
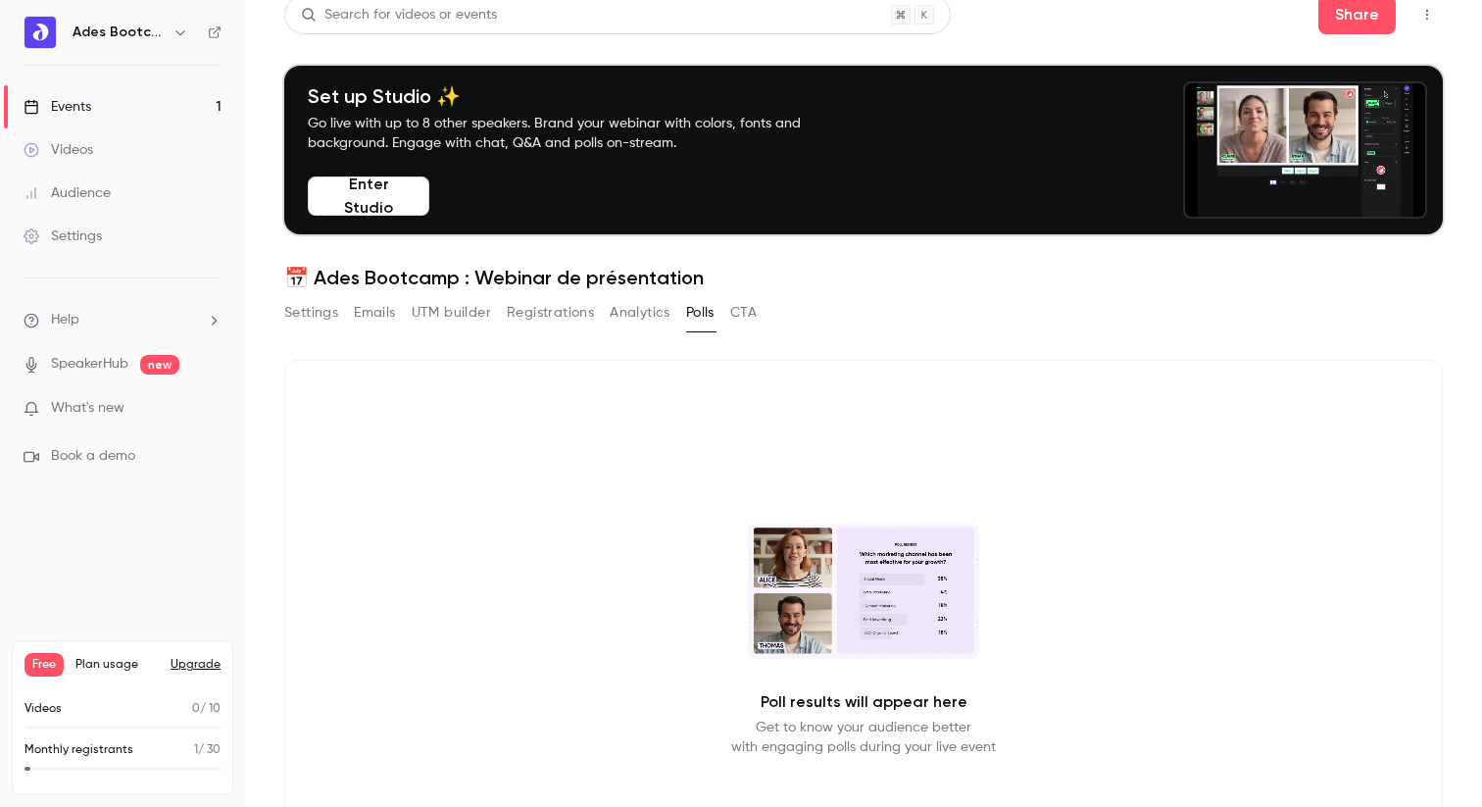
click at [631, 328] on div "Settings Emails UTM builder Registrations Analytics Polls CTA" at bounding box center [520, 316] width 473 height 39
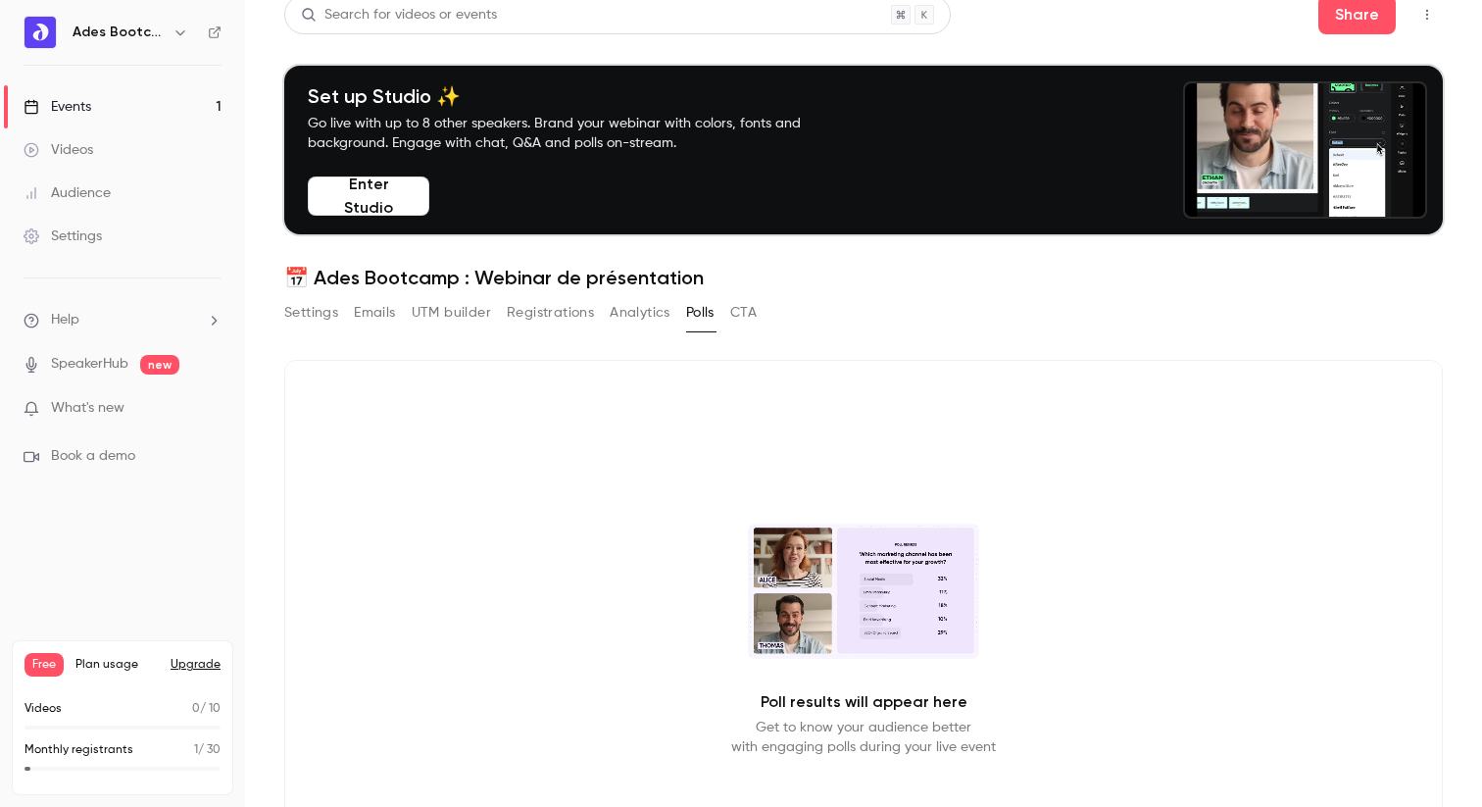
click at [631, 323] on button "Analytics" at bounding box center [640, 312] width 61 height 31
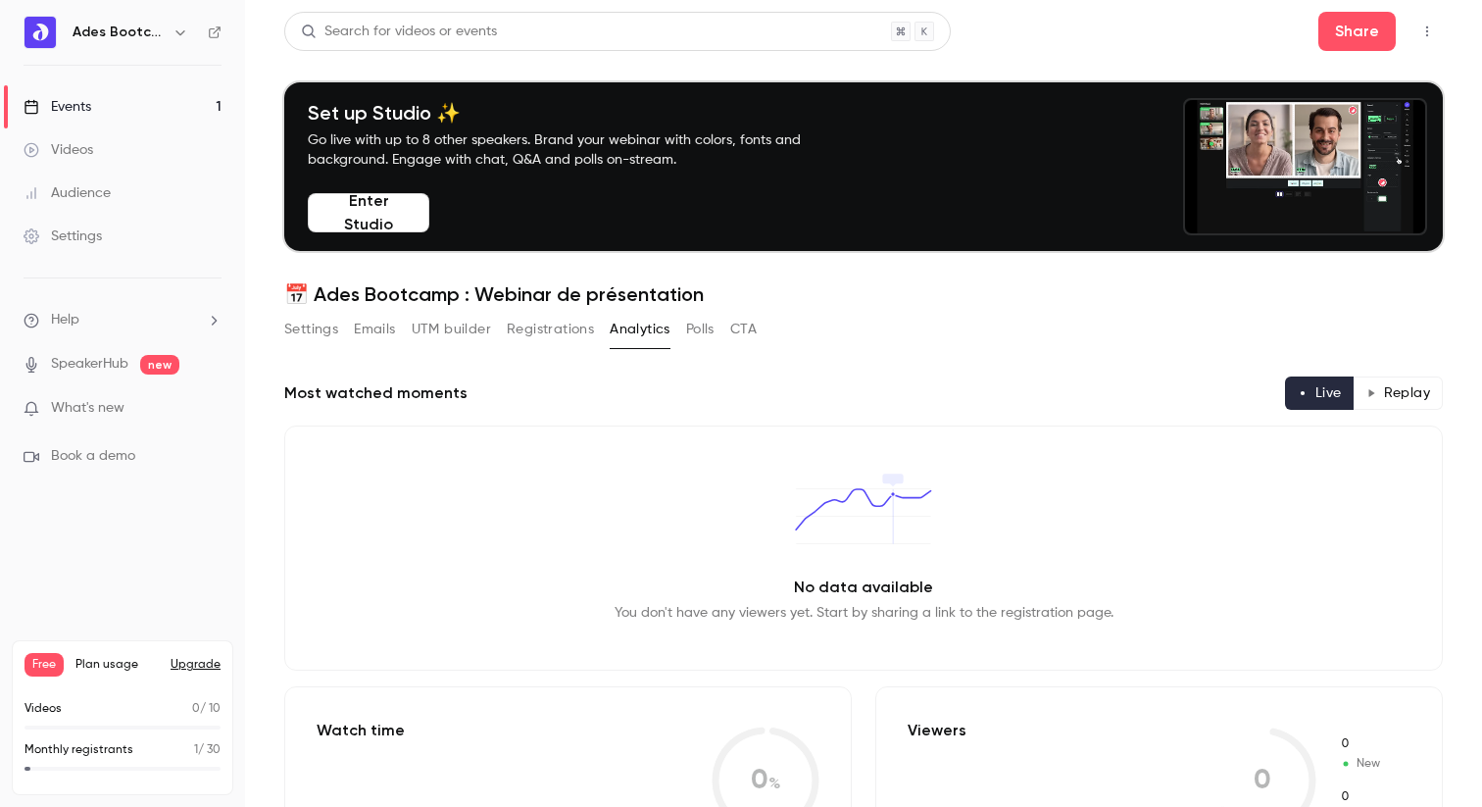
click at [570, 324] on button "Registrations" at bounding box center [550, 329] width 87 height 31
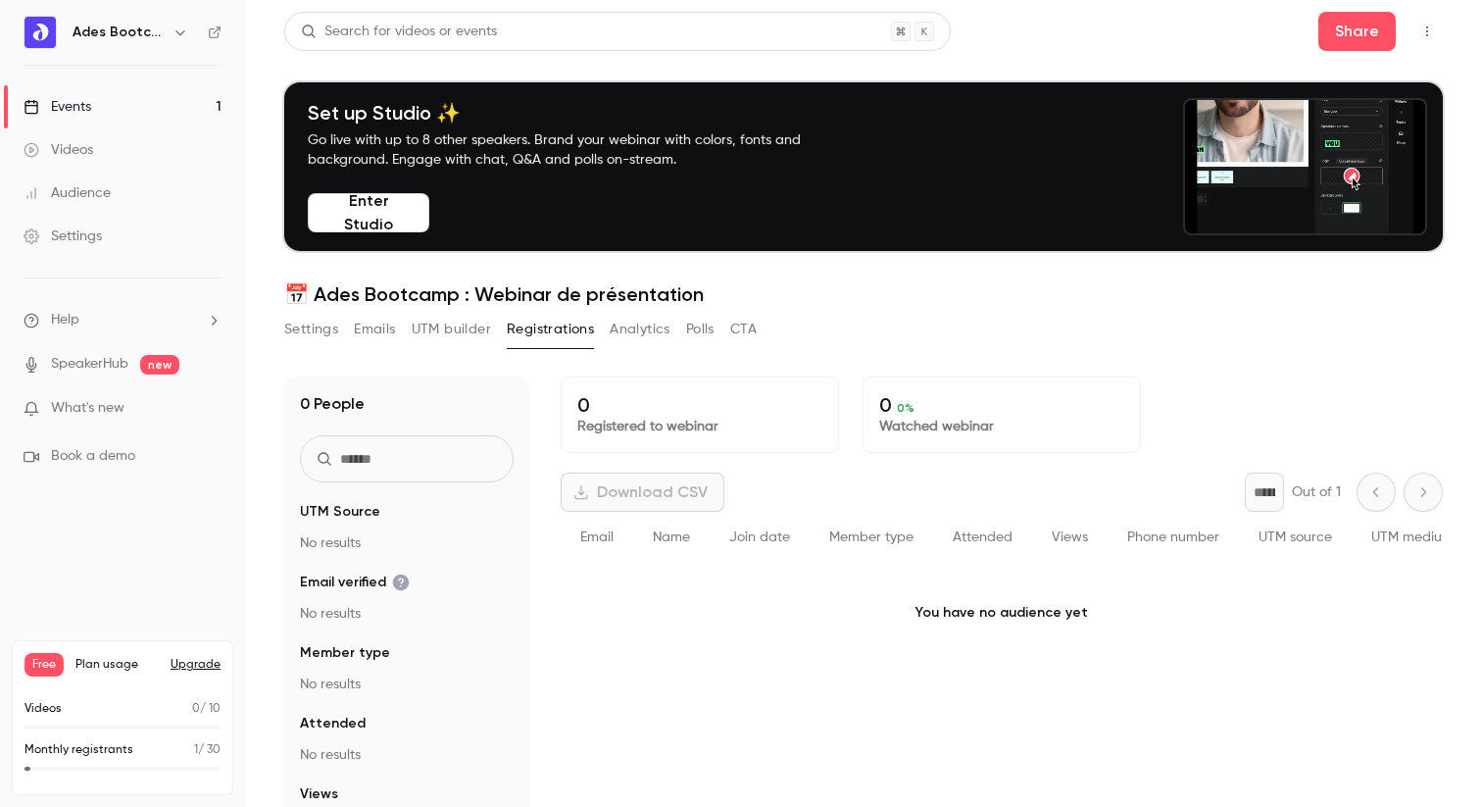
click at [476, 331] on button "UTM builder" at bounding box center [451, 329] width 79 height 31
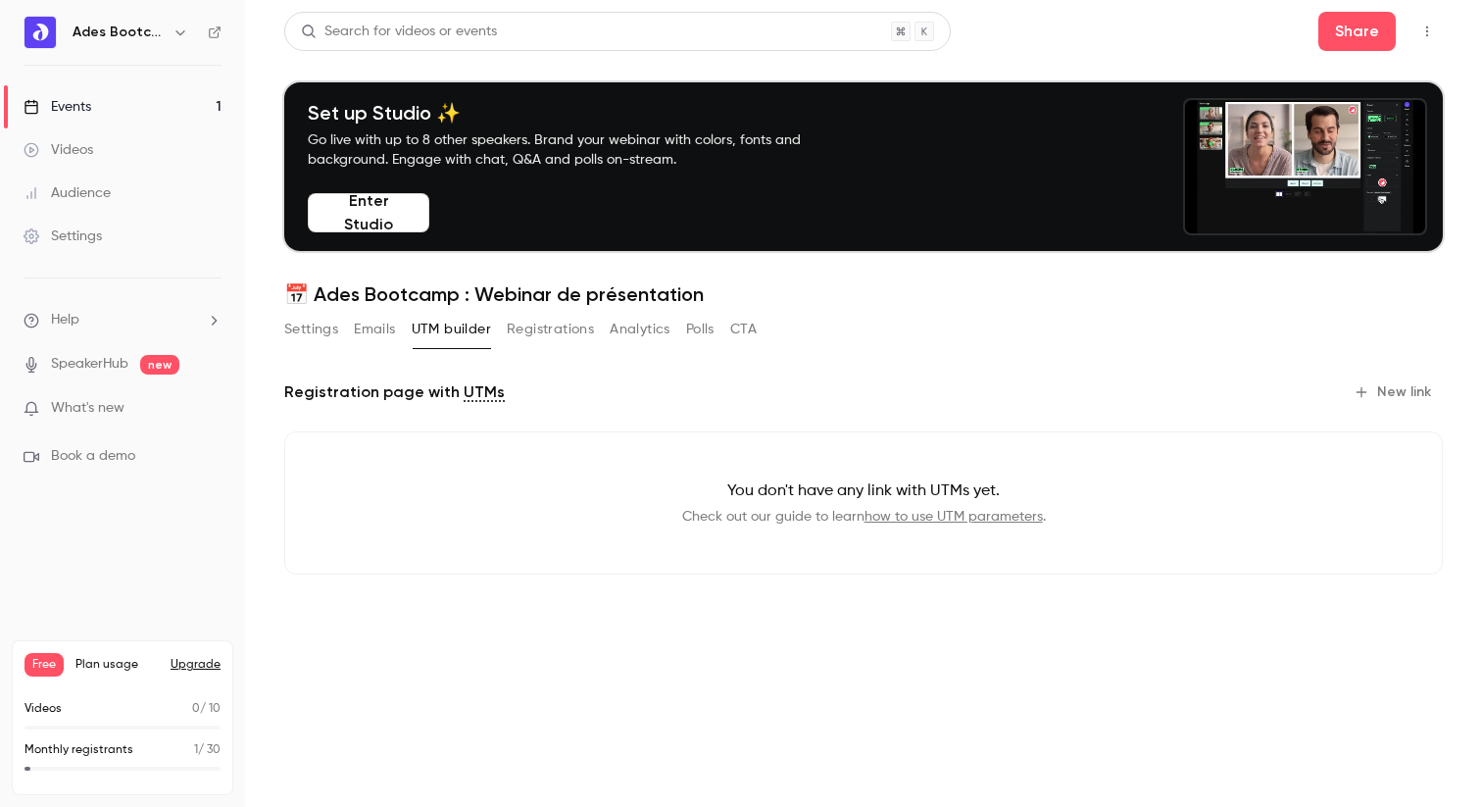
click at [570, 325] on button "Registrations" at bounding box center [550, 329] width 87 height 31
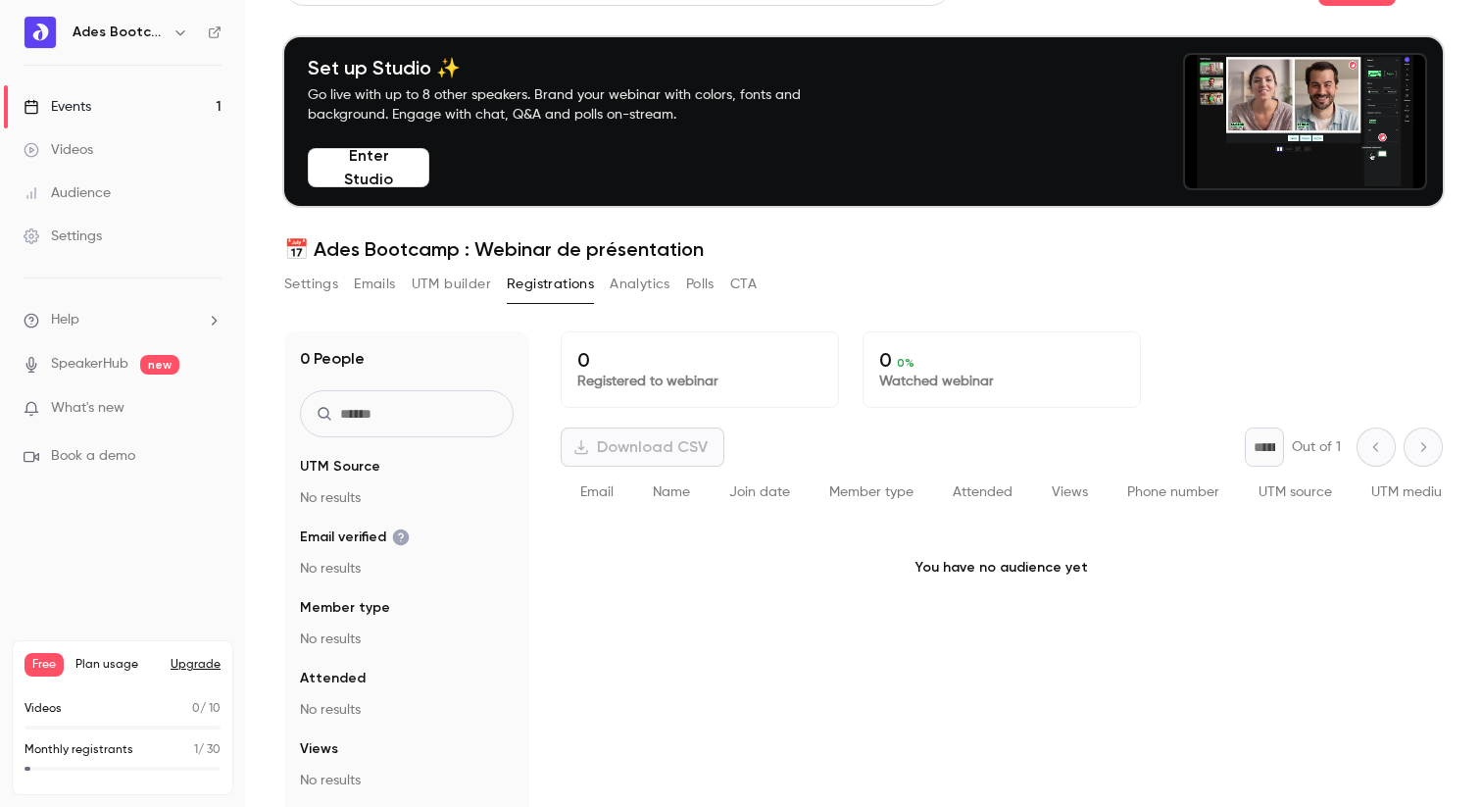
scroll to position [47, 0]
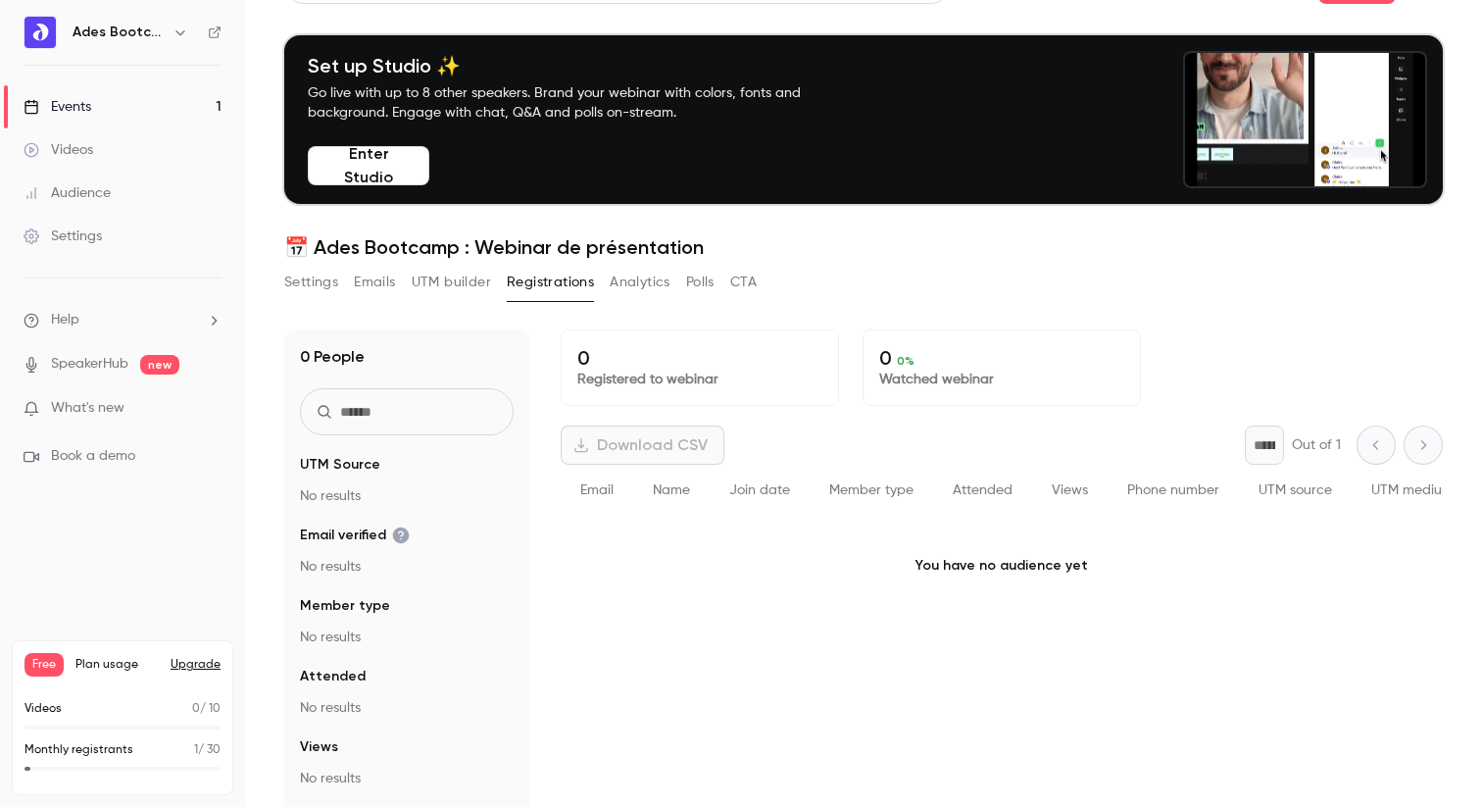
click at [88, 165] on link "Videos" at bounding box center [122, 149] width 245 height 43
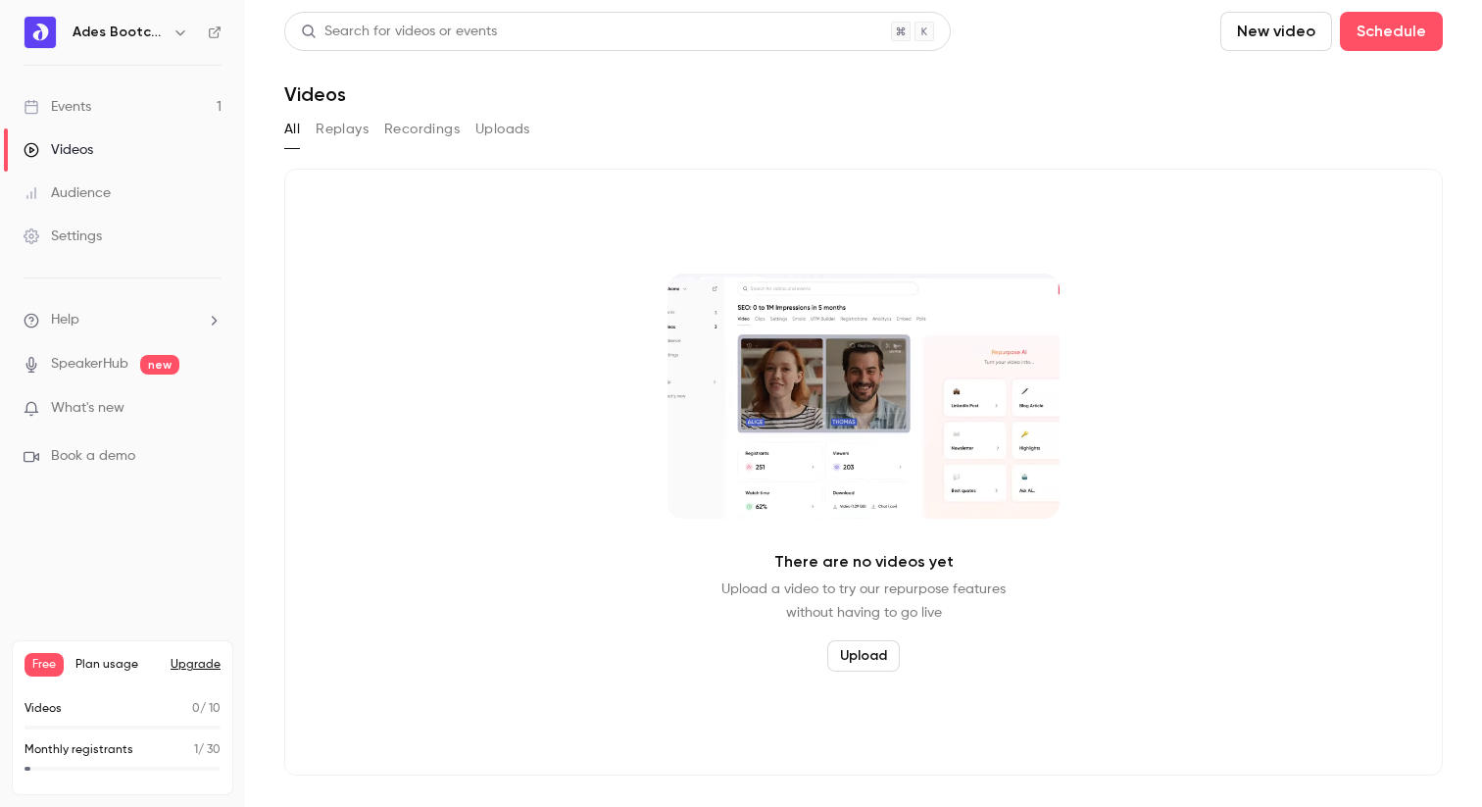
click at [80, 178] on link "Audience" at bounding box center [122, 193] width 245 height 43
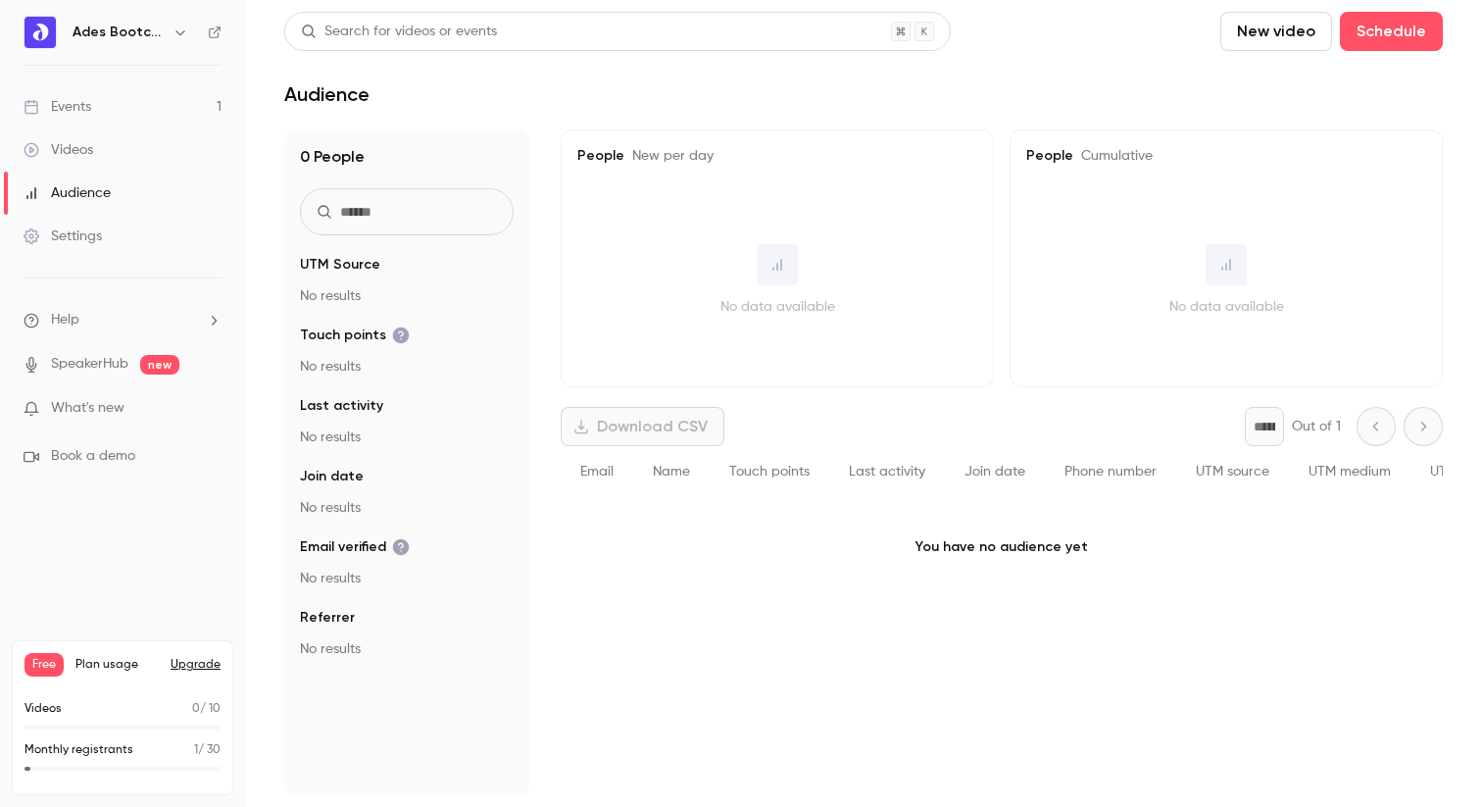
click at [78, 108] on div "Events" at bounding box center [58, 107] width 68 height 20
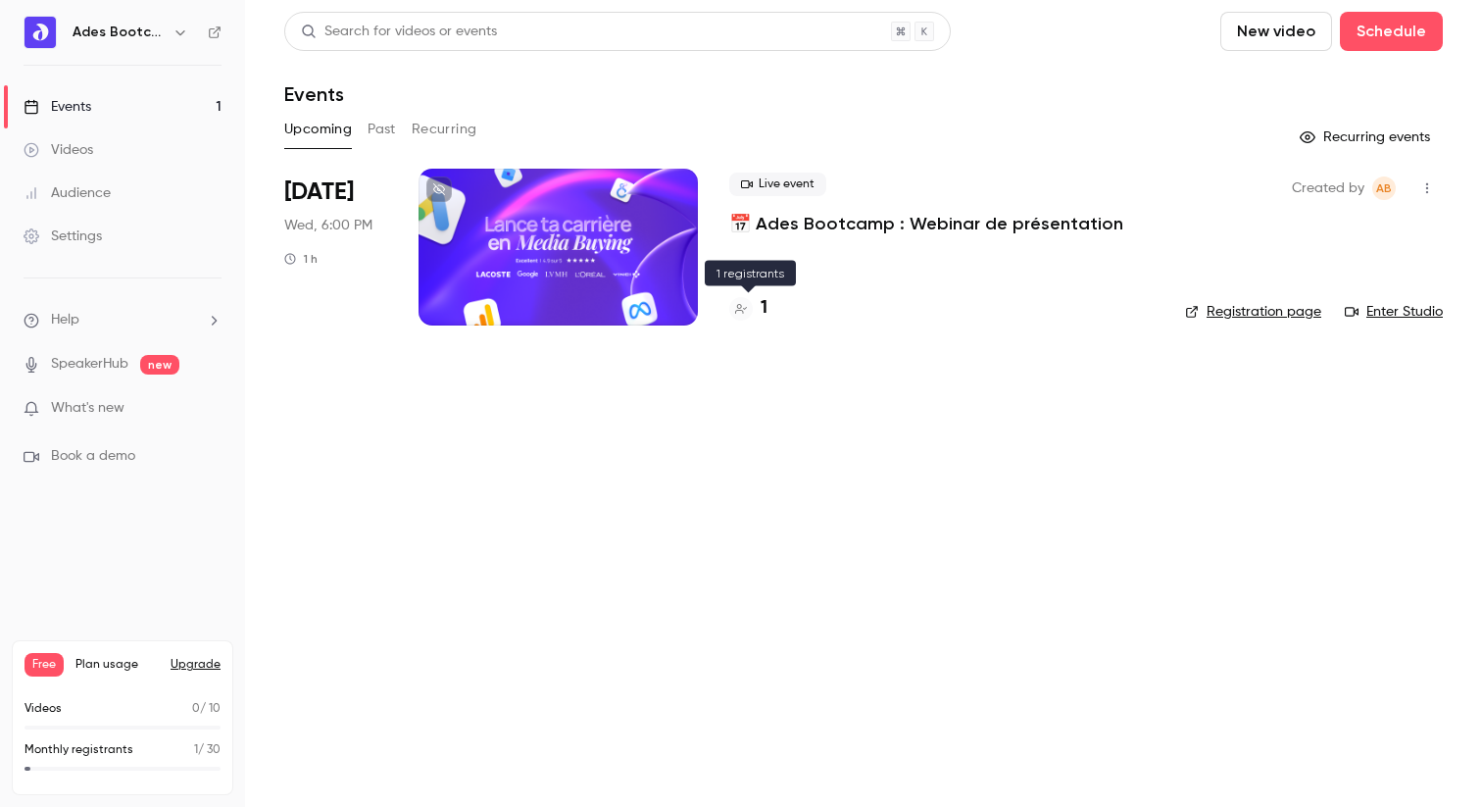
click at [745, 308] on icon at bounding box center [741, 309] width 12 height 10
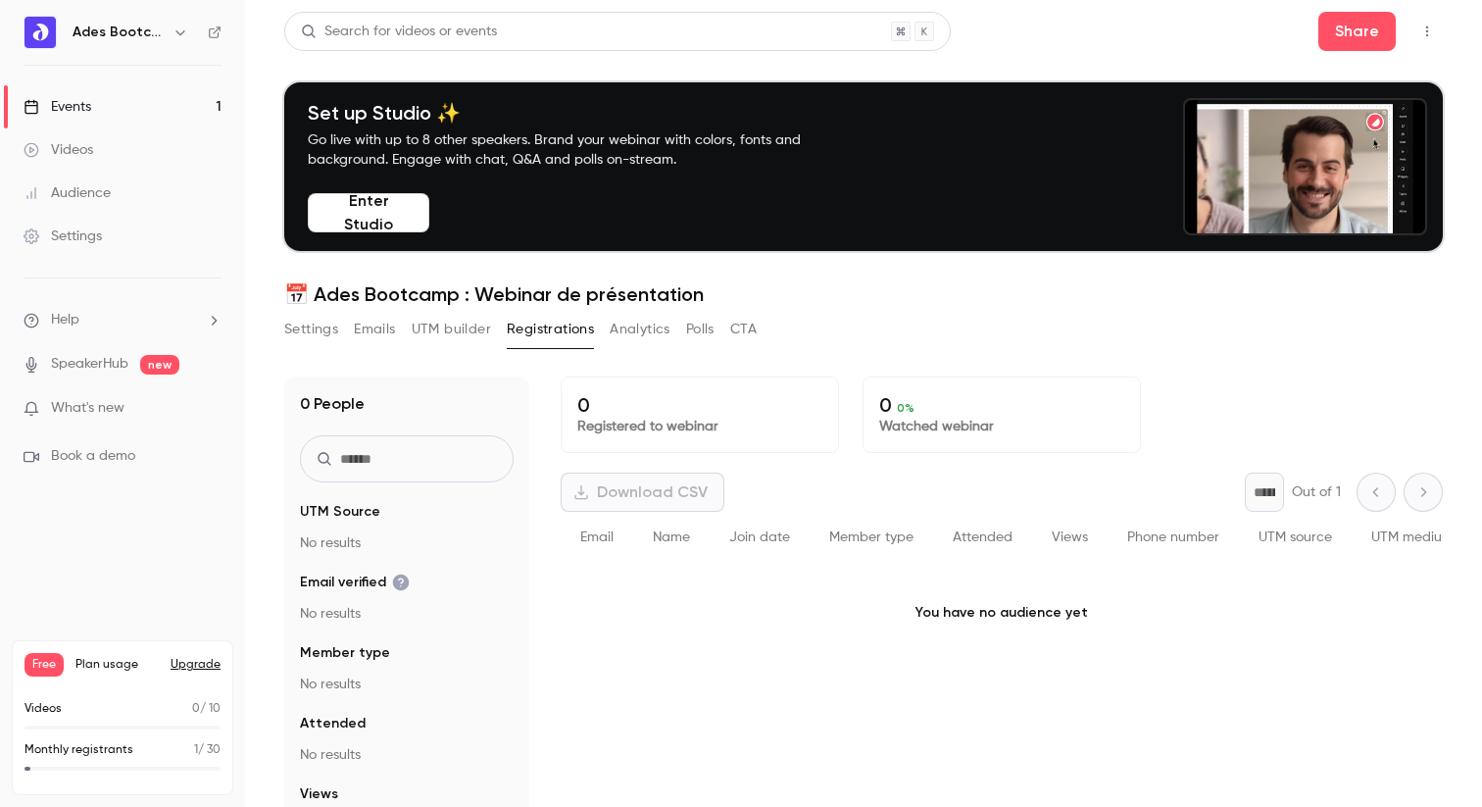
click at [309, 333] on button "Settings" at bounding box center [311, 329] width 54 height 31
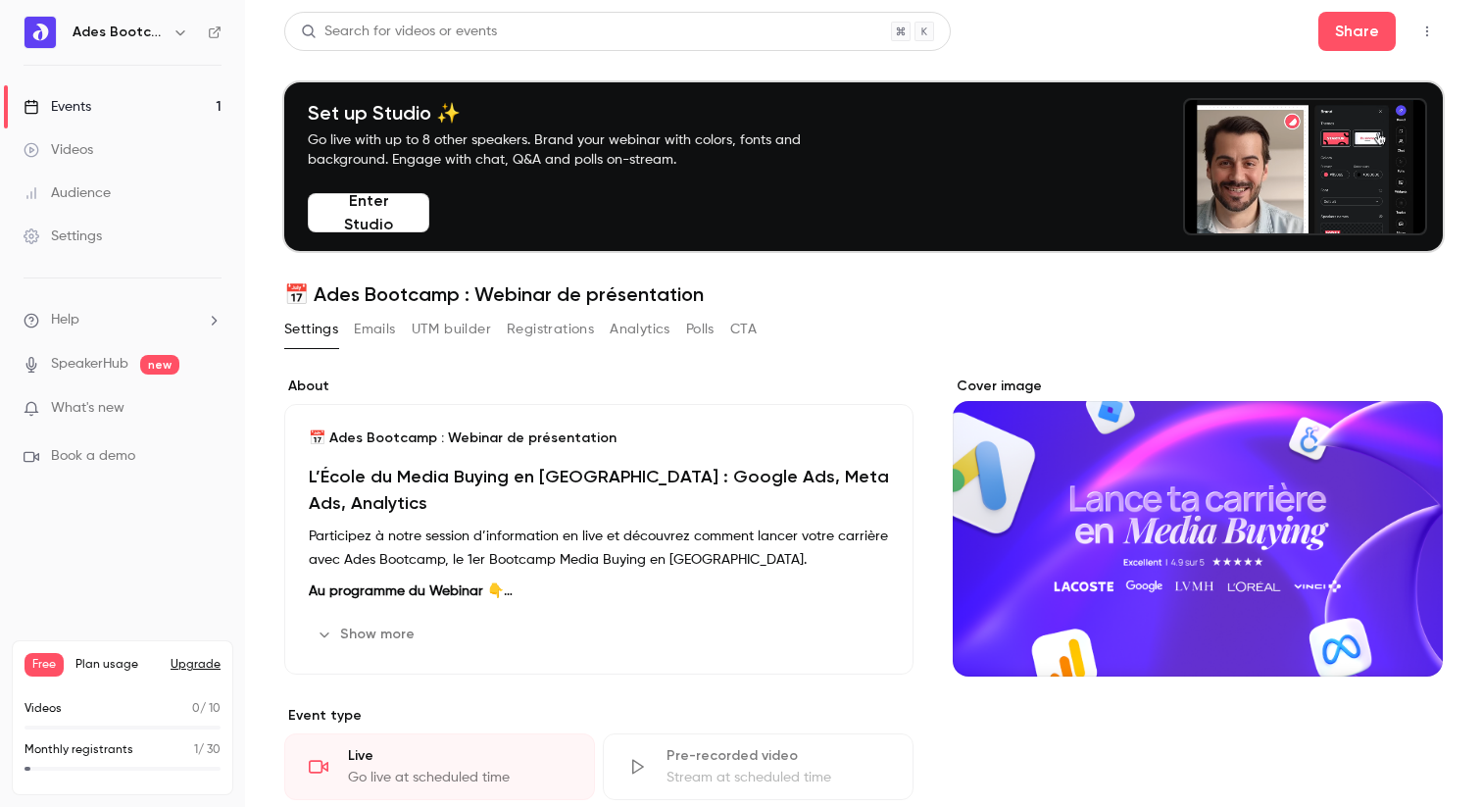
click at [386, 324] on button "Emails" at bounding box center [374, 329] width 41 height 31
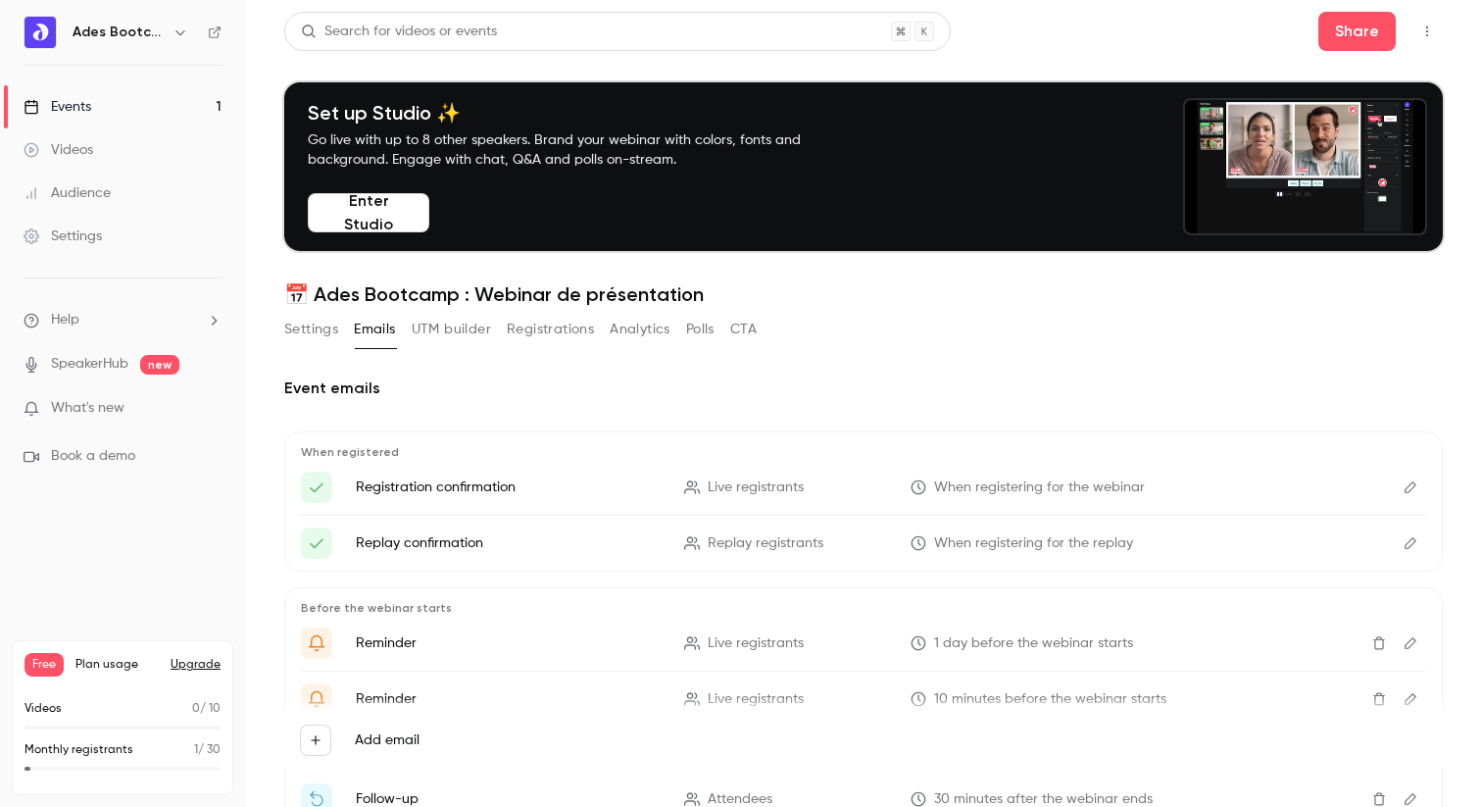
click at [440, 324] on button "UTM builder" at bounding box center [451, 329] width 79 height 31
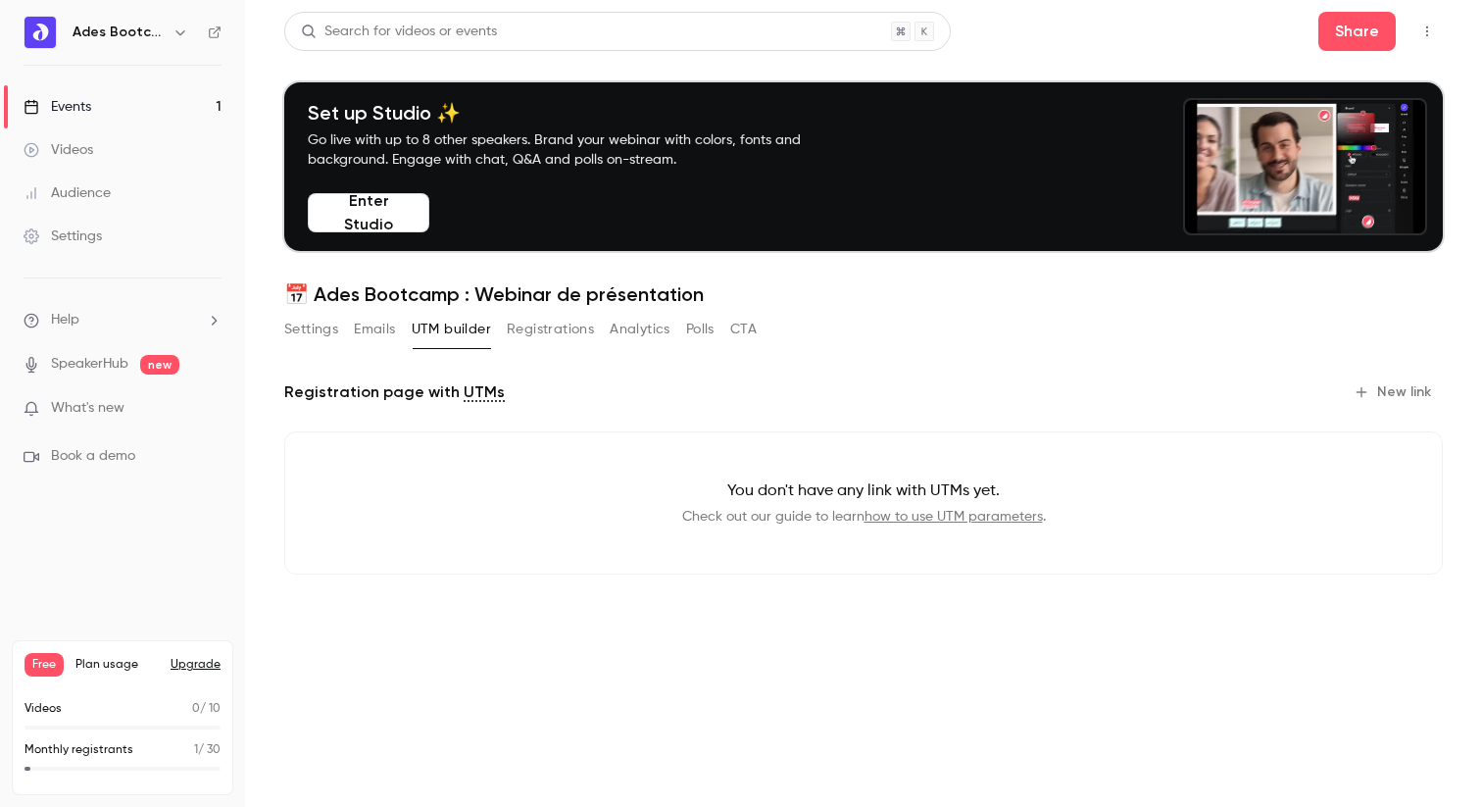
click at [515, 317] on button "Registrations" at bounding box center [550, 329] width 87 height 31
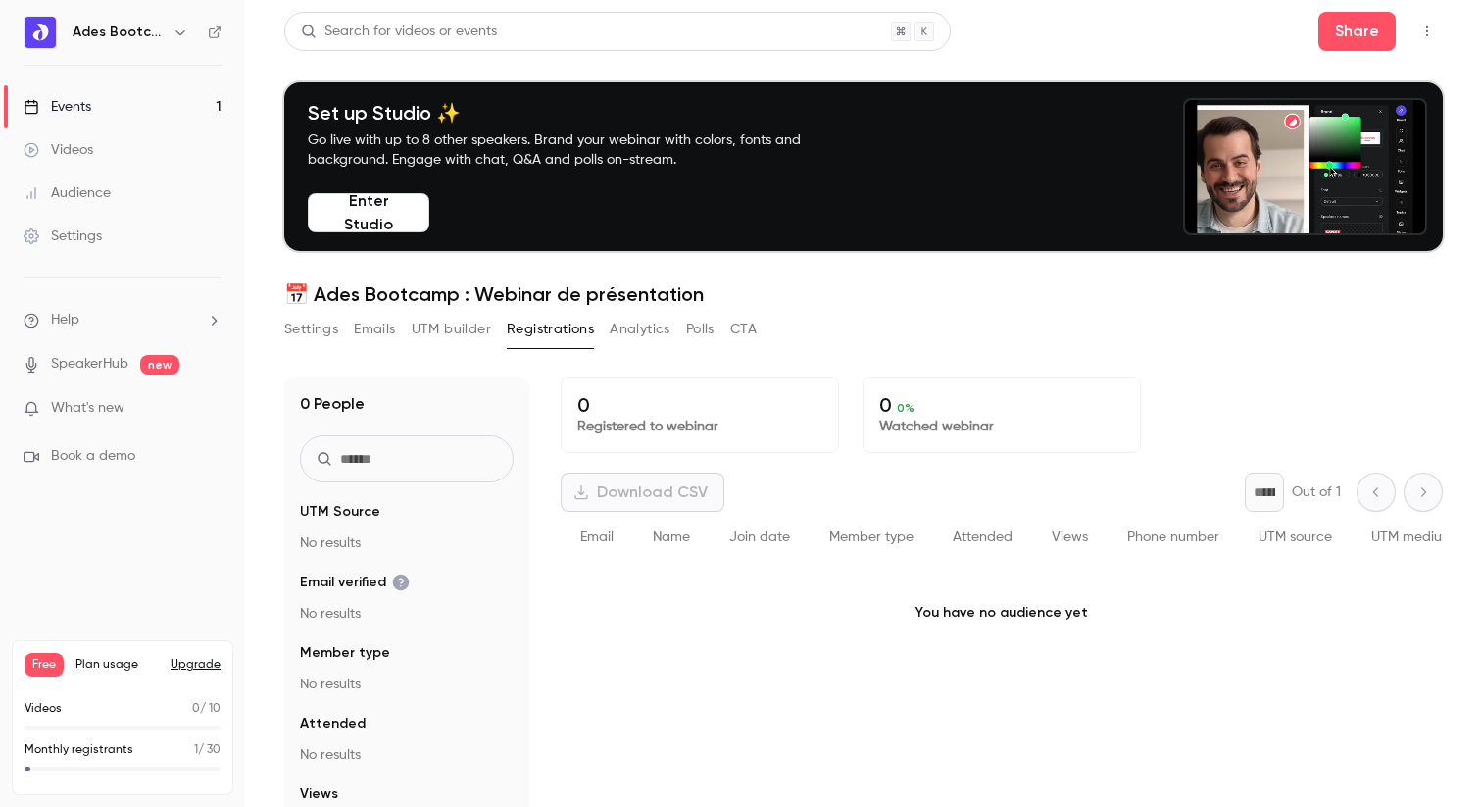
scroll to position [192, 0]
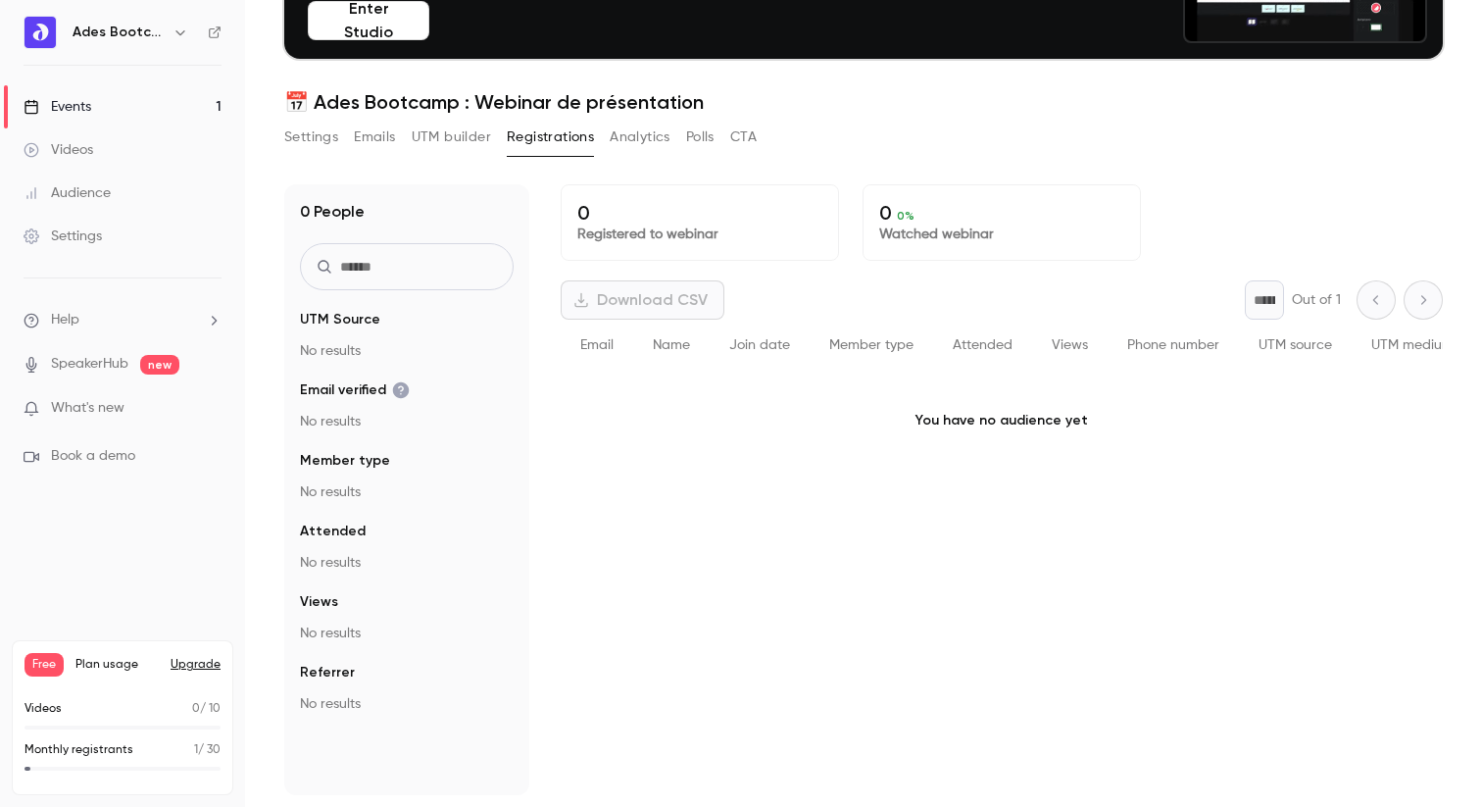
click at [75, 229] on div "Settings" at bounding box center [63, 236] width 78 height 20
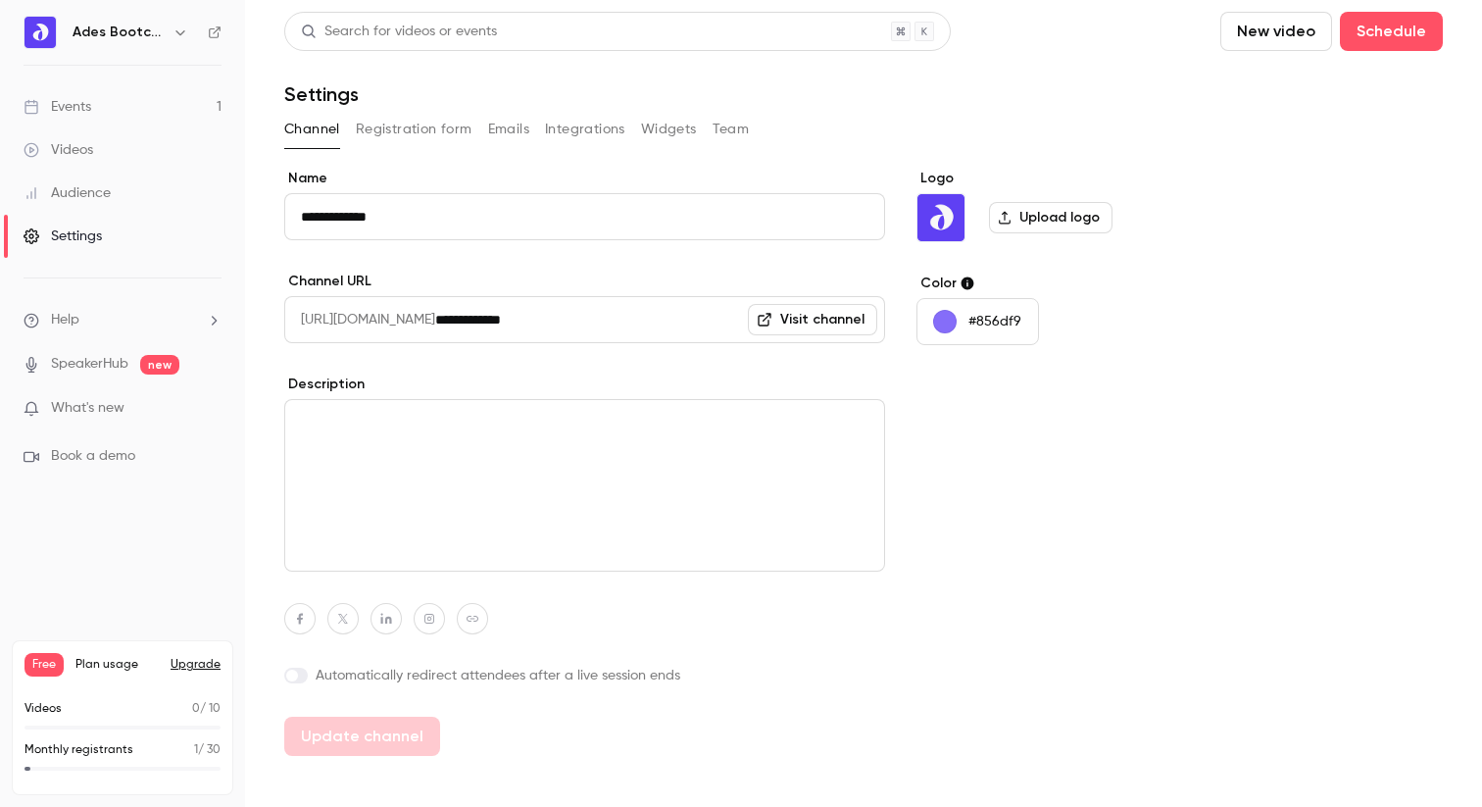
click at [838, 320] on link "Visit channel" at bounding box center [812, 319] width 129 height 31
click at [467, 617] on icon "button" at bounding box center [473, 619] width 12 height 6
click at [419, 568] on input at bounding box center [463, 573] width 200 height 17
paste input "**********"
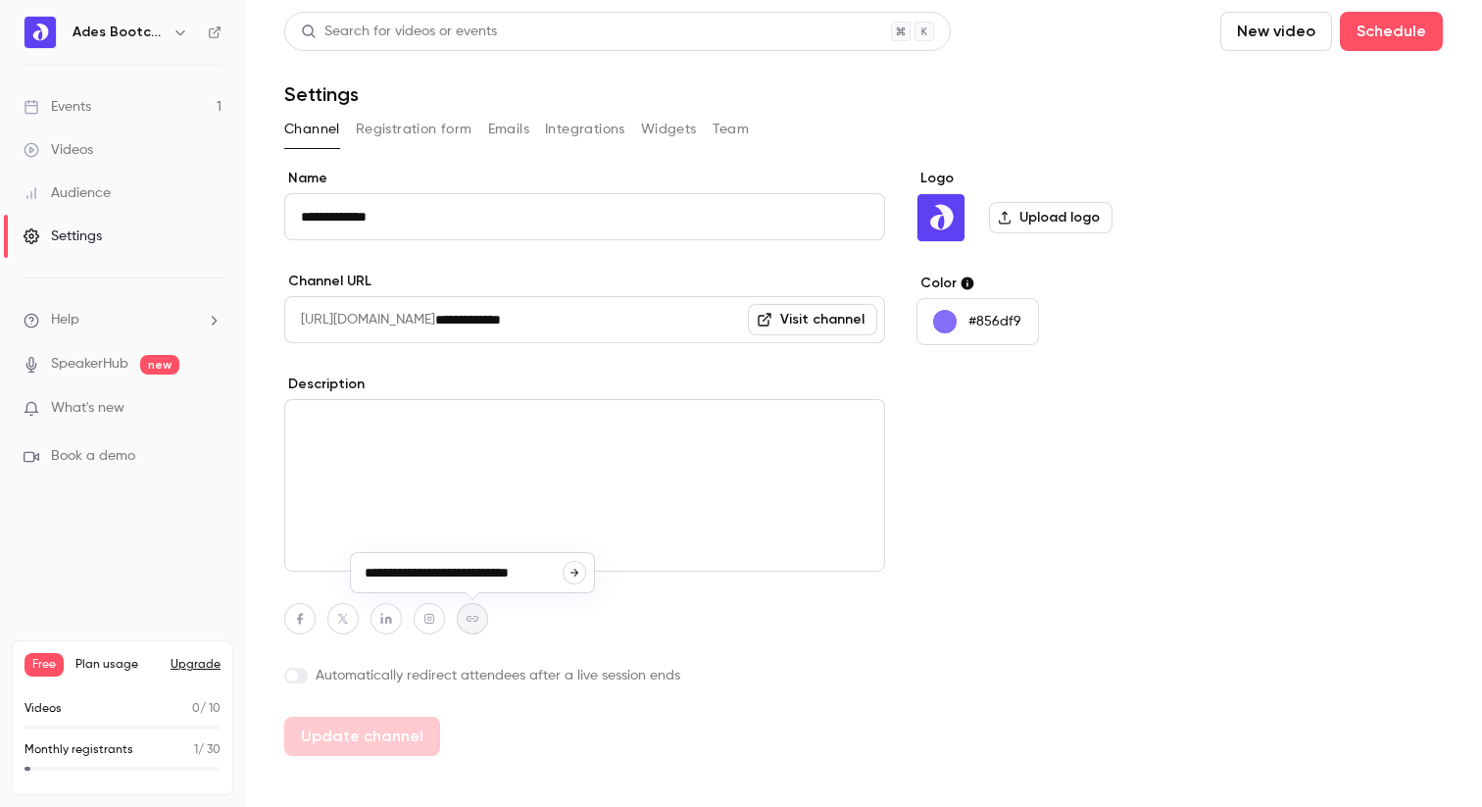
type input "**********"
click at [426, 619] on icon "button" at bounding box center [429, 619] width 10 height 10
click at [409, 572] on input at bounding box center [420, 573] width 200 height 17
paste input "**********"
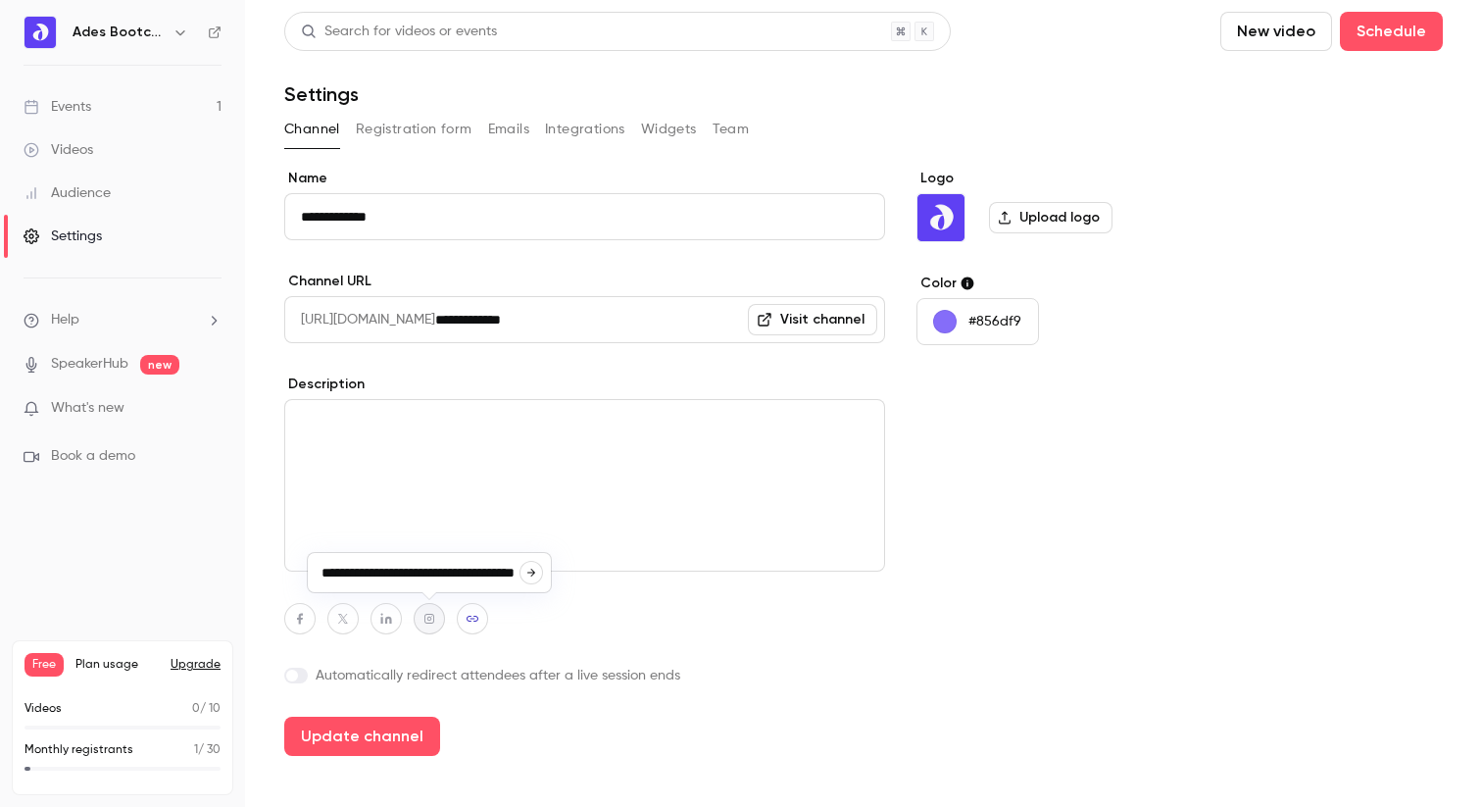
click at [532, 573] on icon "button" at bounding box center [531, 573] width 12 height 12
type input "**********"
click at [395, 621] on button "button" at bounding box center [386, 618] width 31 height 31
click at [372, 572] on input at bounding box center [376, 573] width 200 height 17
paste input "**********"
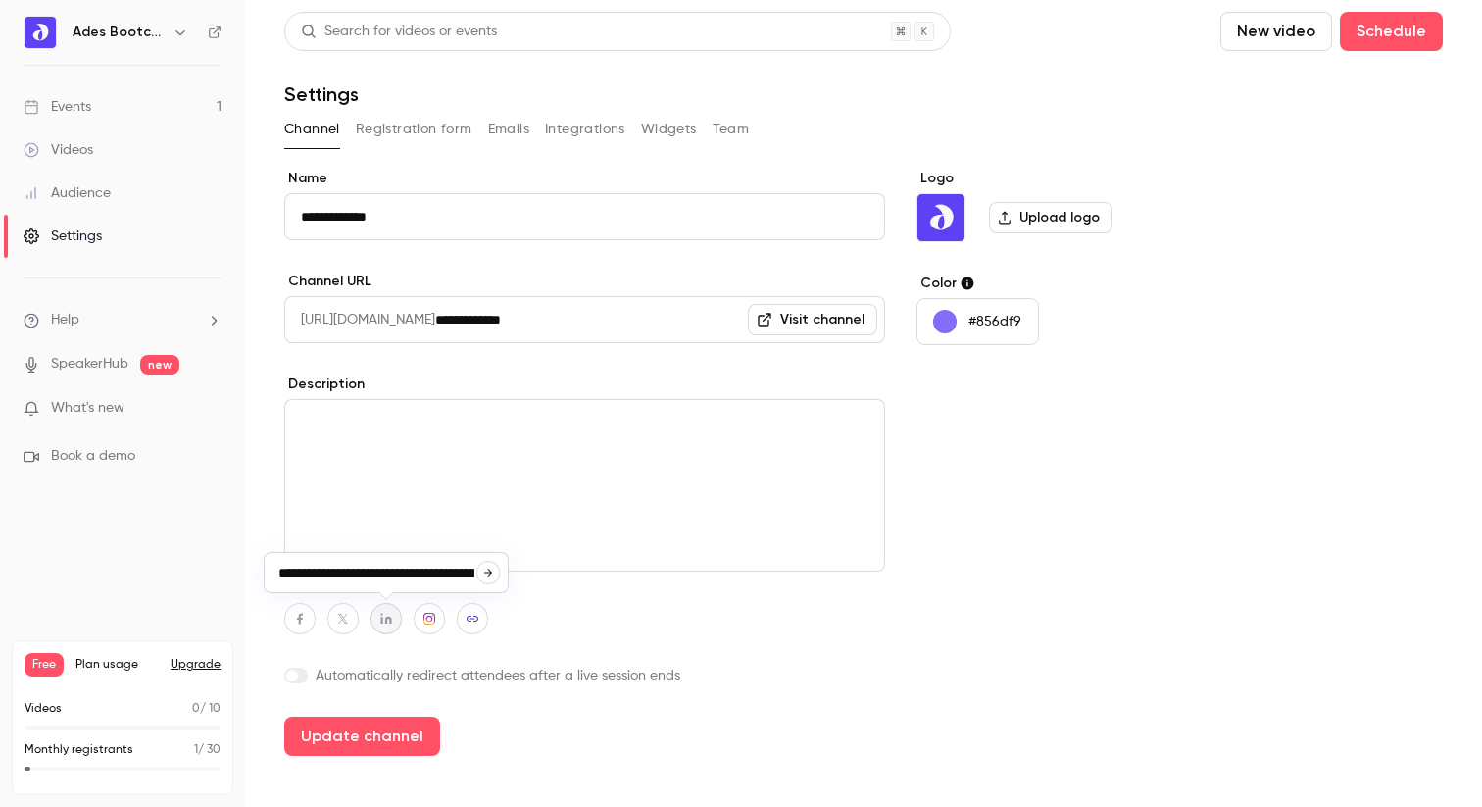
scroll to position [0, 249]
click at [347, 572] on input "**********" at bounding box center [376, 573] width 200 height 18
drag, startPoint x: 343, startPoint y: 570, endPoint x: 591, endPoint y: 570, distance: 248.0
click at [591, 570] on body "**********" at bounding box center [741, 403] width 1482 height 807
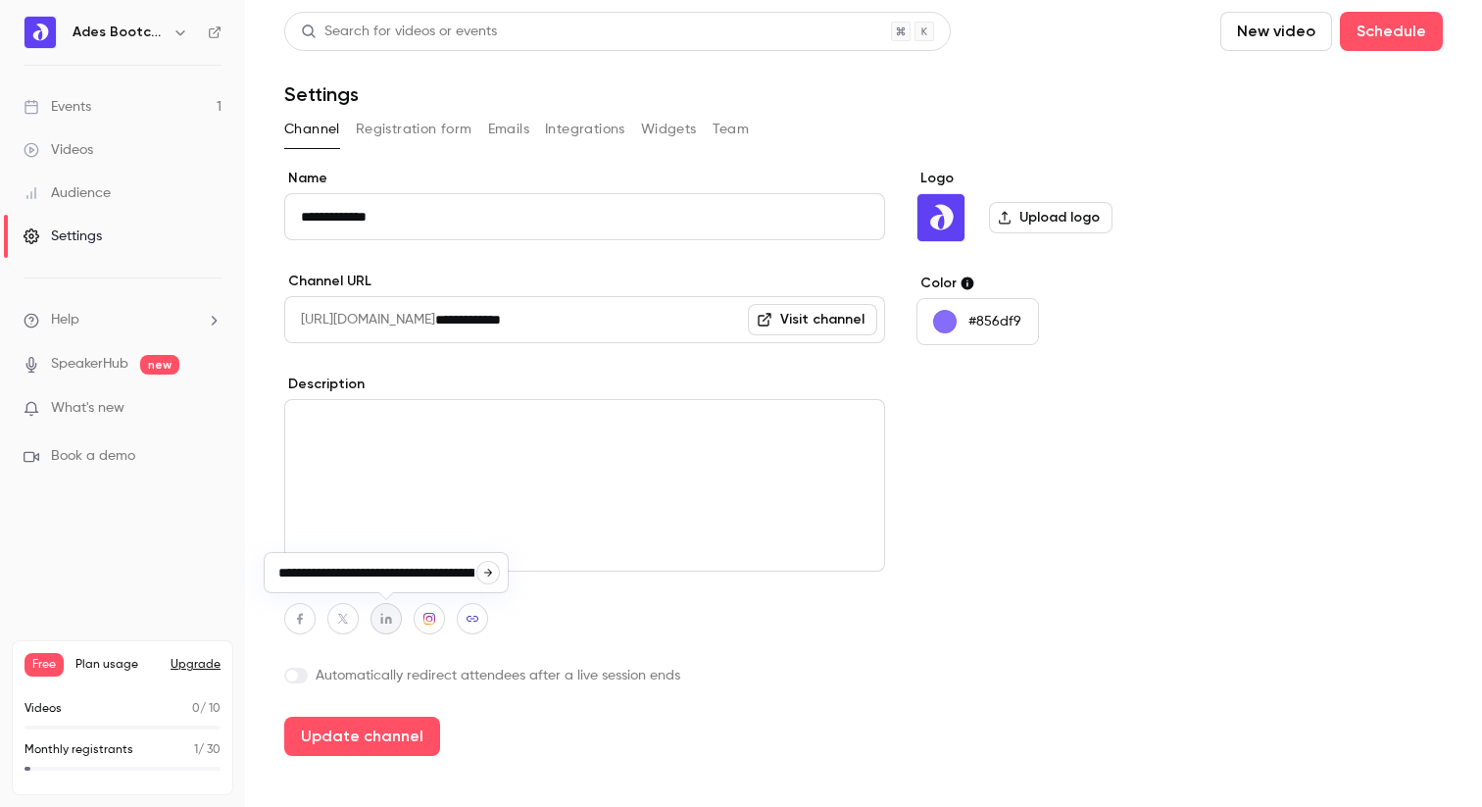
click at [484, 568] on icon "button" at bounding box center [488, 573] width 12 height 12
type input "**********"
click at [366, 741] on button "Update channel" at bounding box center [362, 736] width 156 height 39
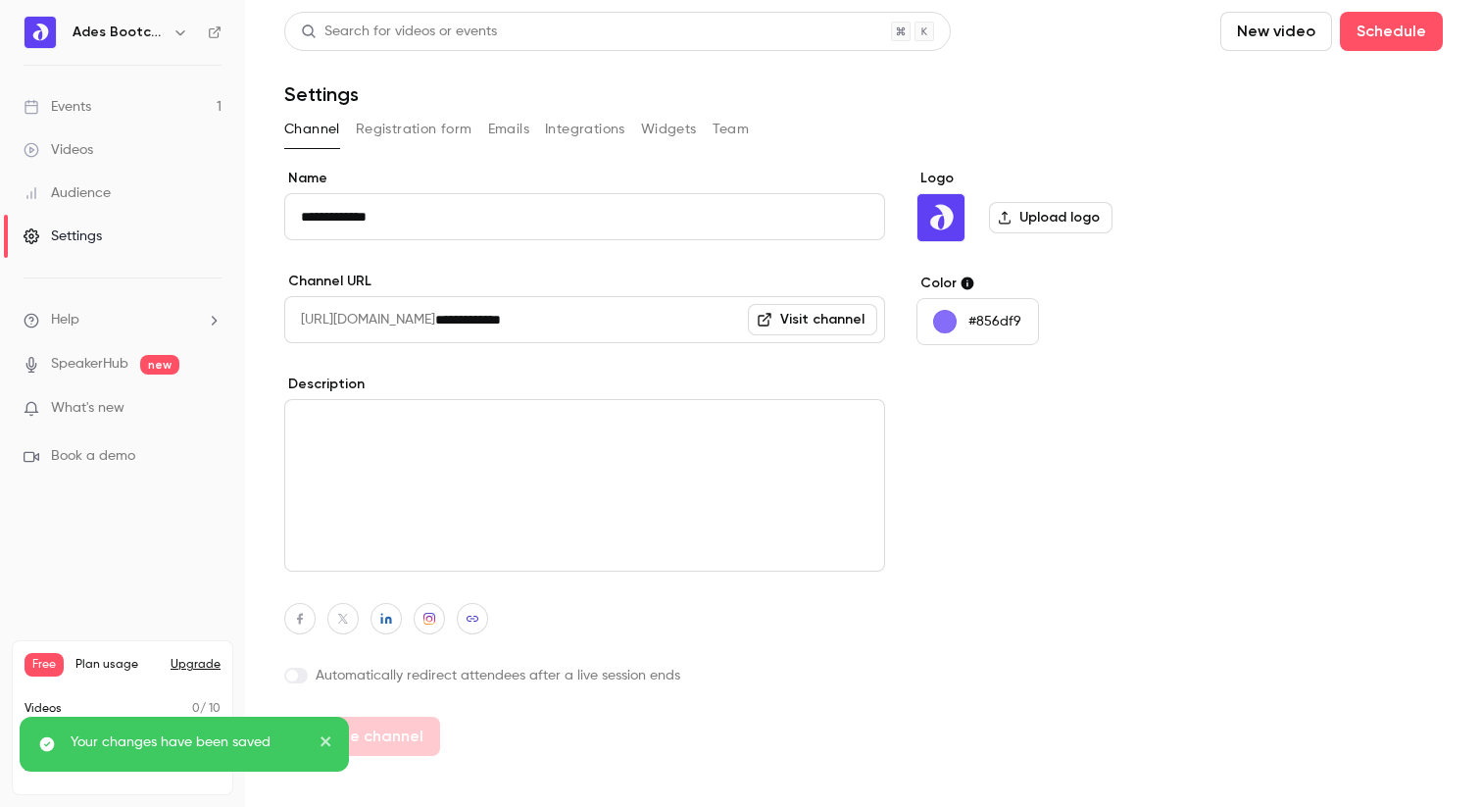
click at [396, 137] on button "Registration form" at bounding box center [414, 129] width 117 height 31
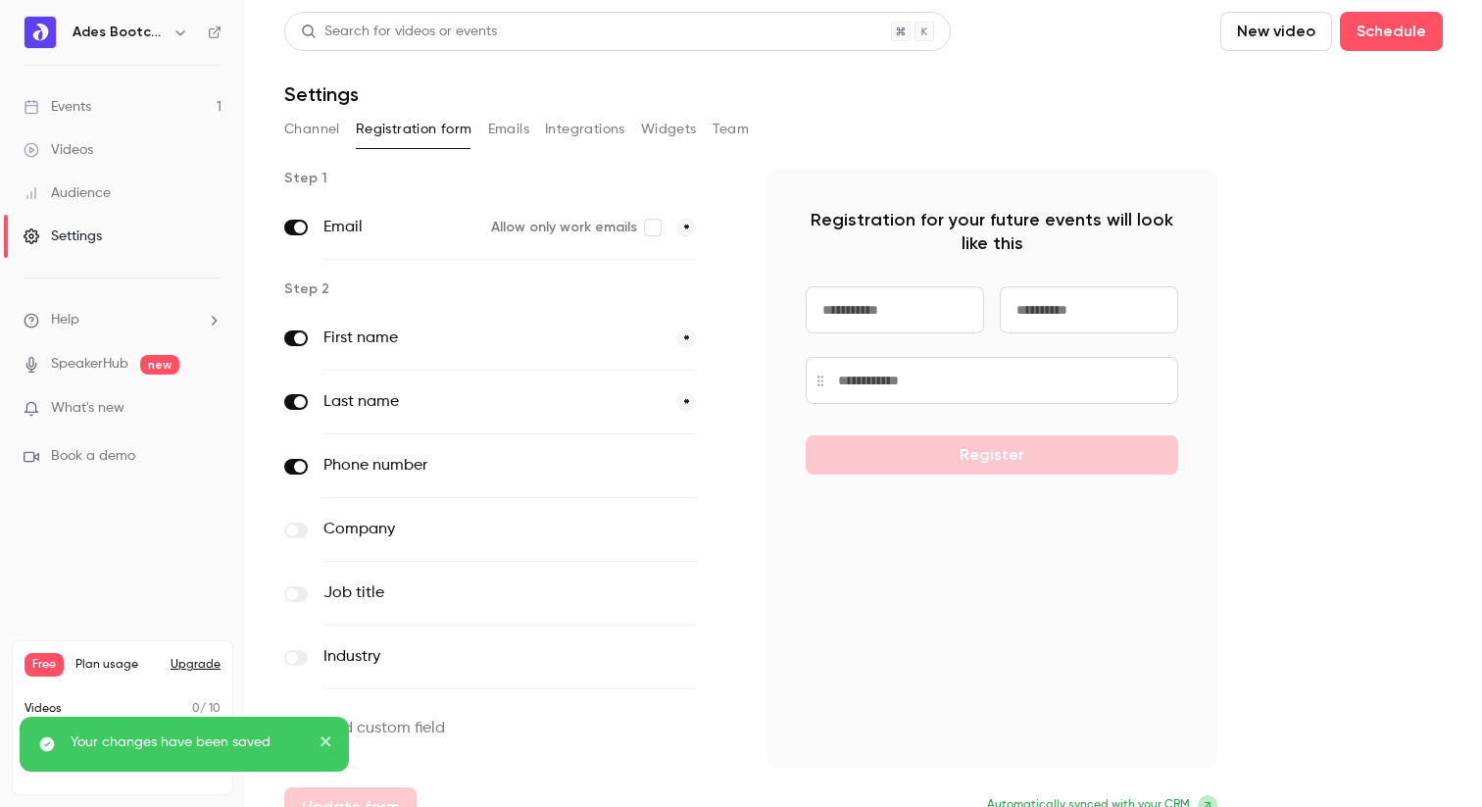
click at [911, 225] on p "Registration for your future events will look like this" at bounding box center [992, 231] width 373 height 47
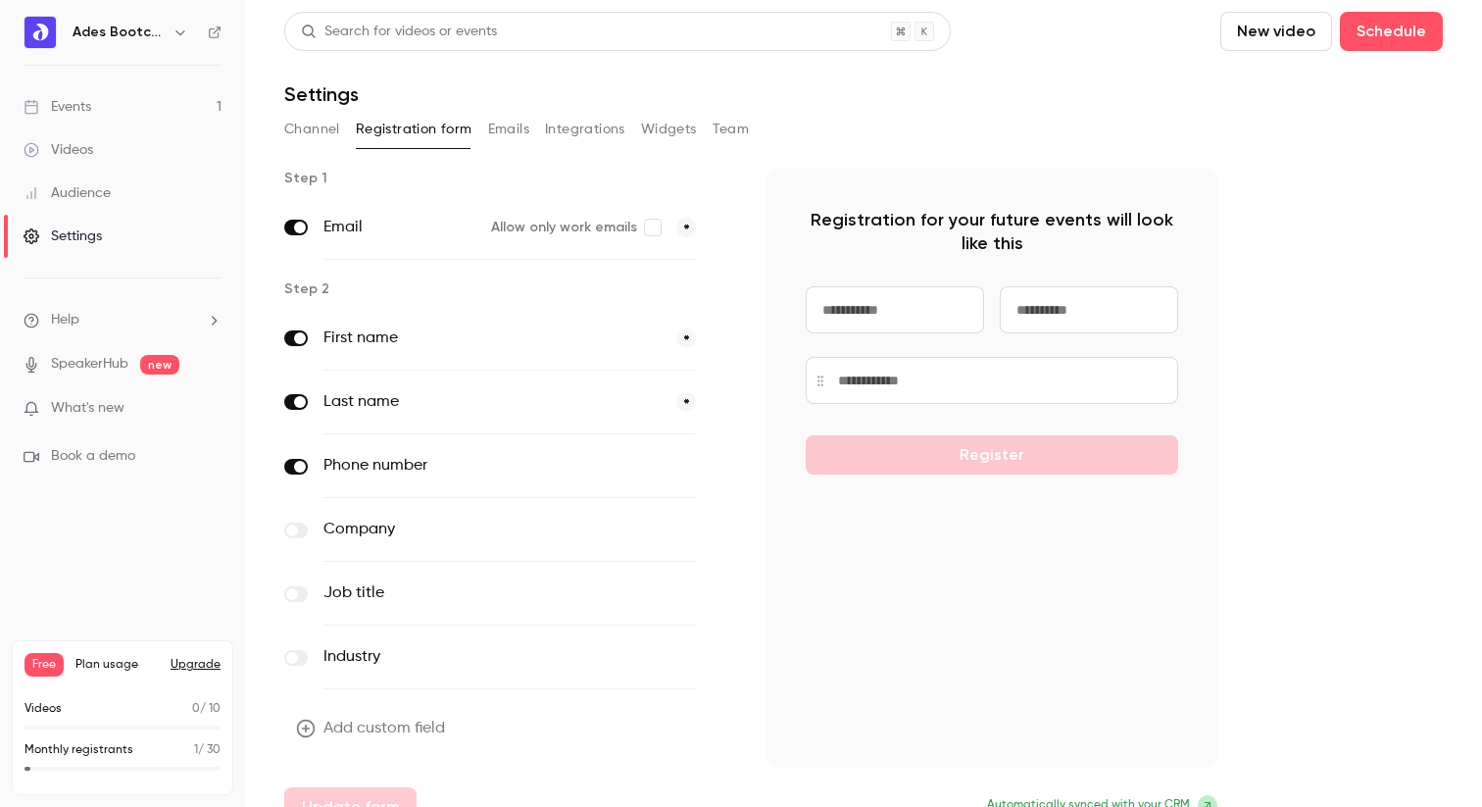
click at [490, 125] on button "Emails" at bounding box center [508, 129] width 41 height 31
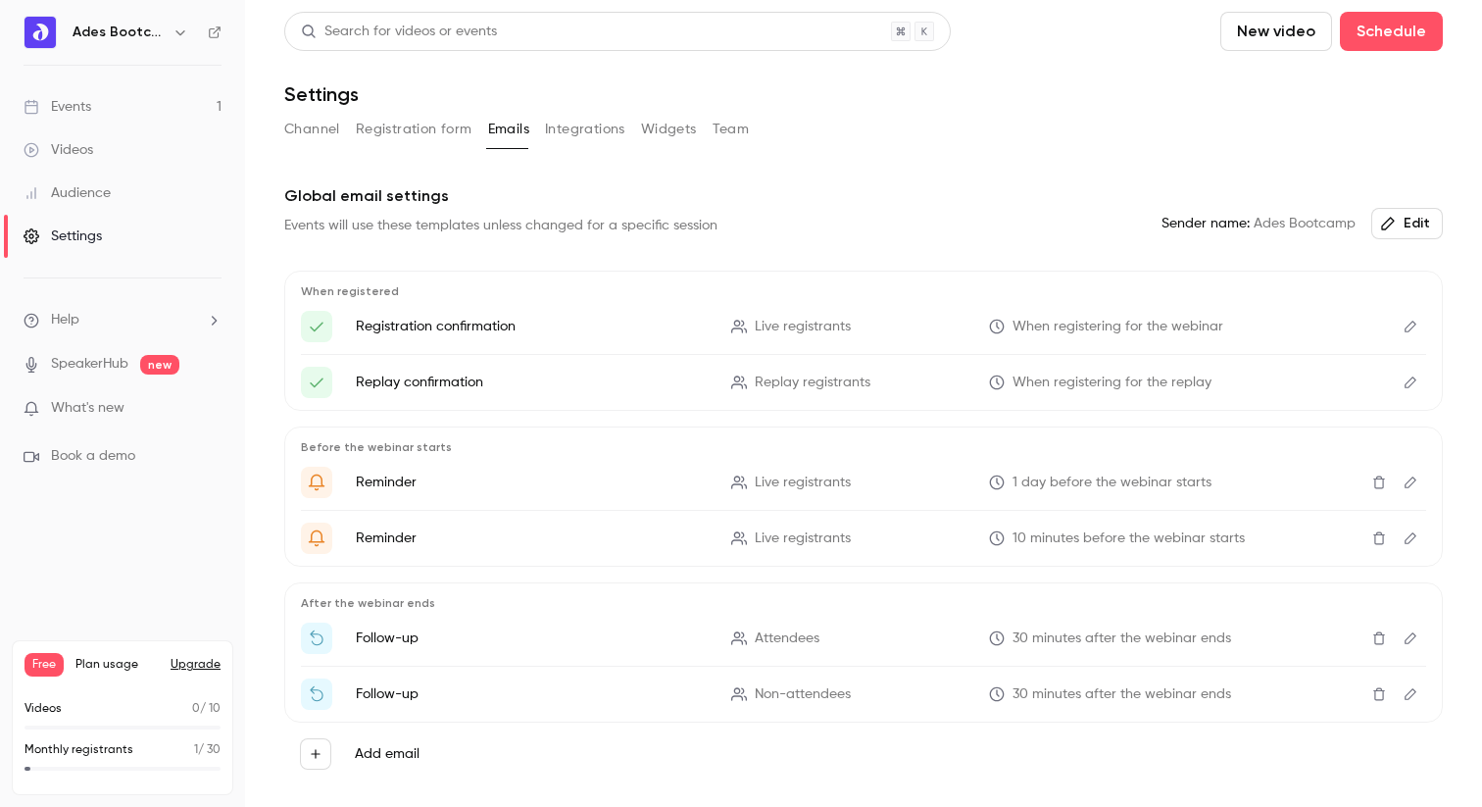
click at [588, 138] on button "Integrations" at bounding box center [585, 129] width 80 height 31
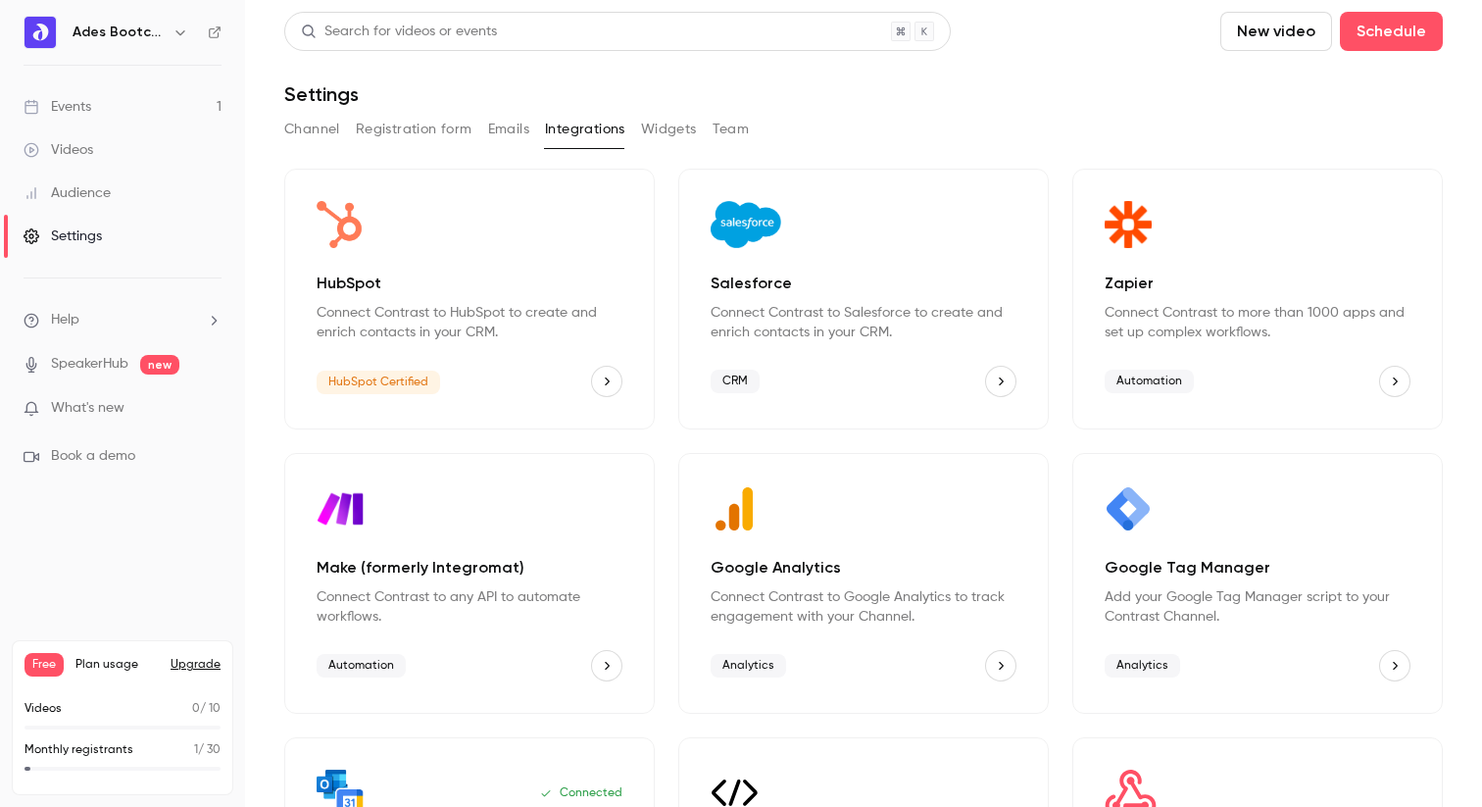
click at [609, 378] on icon "HubSpot" at bounding box center [607, 381] width 14 height 14
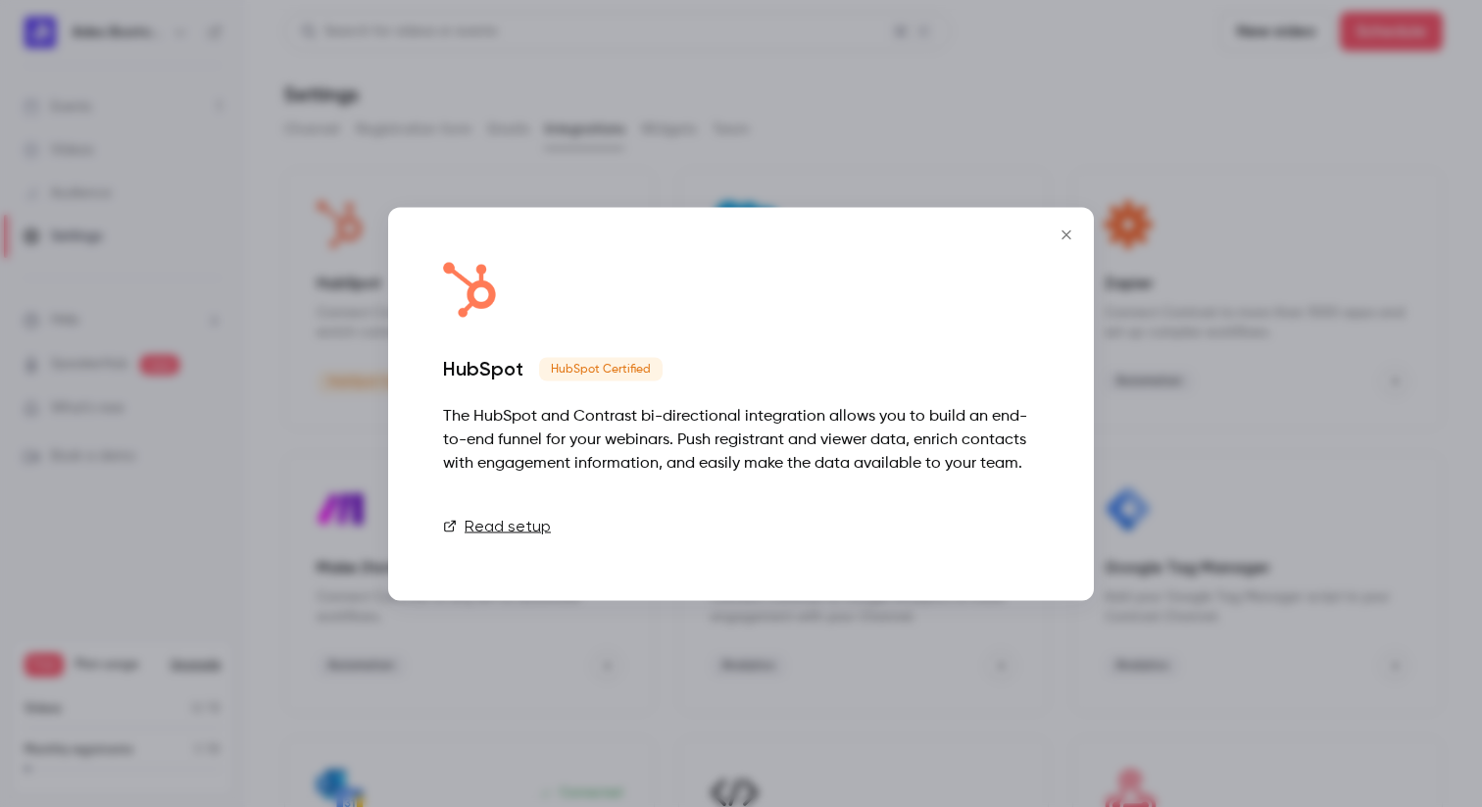
click at [1009, 519] on link "Connect" at bounding box center [990, 525] width 98 height 39
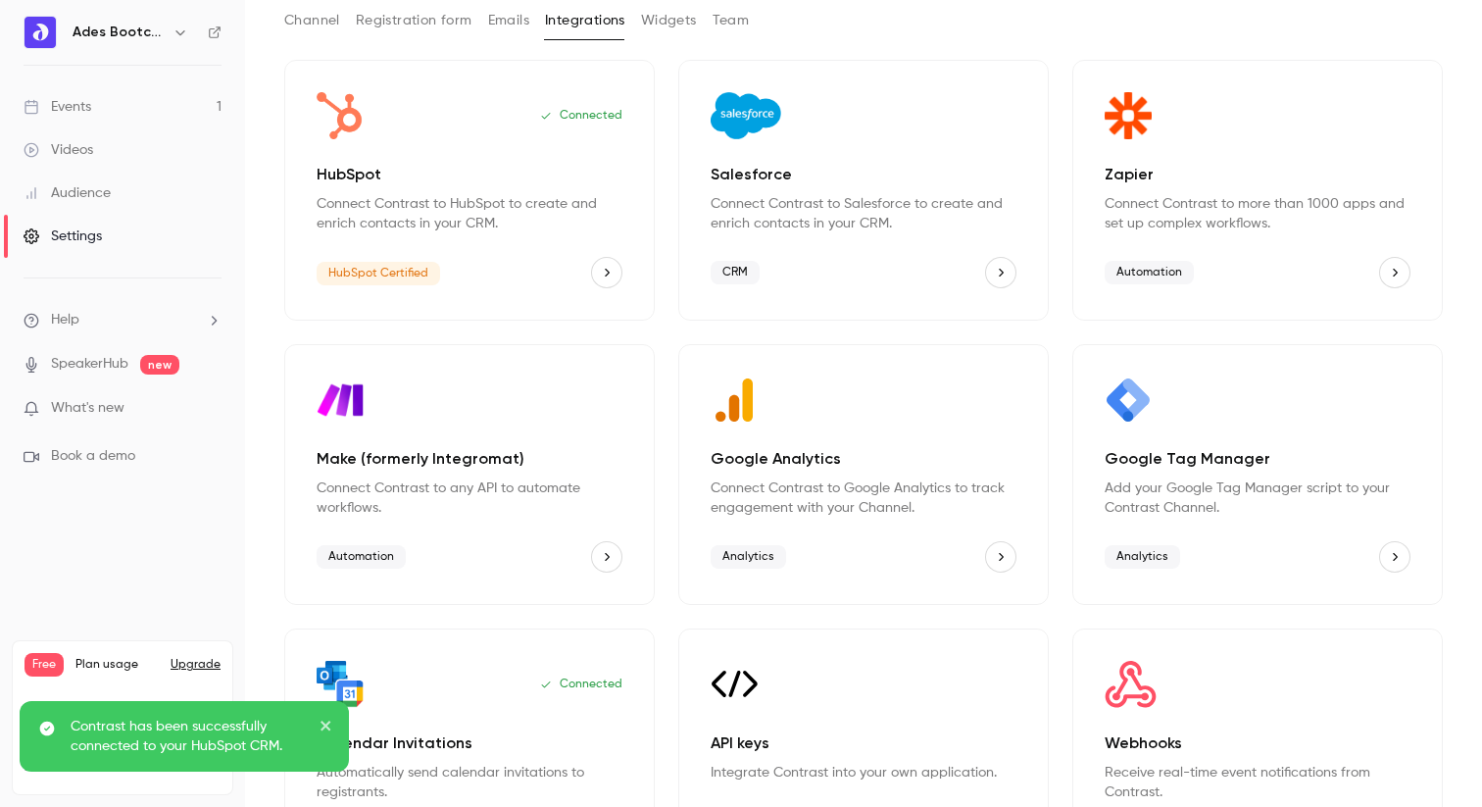
scroll to position [121, 0]
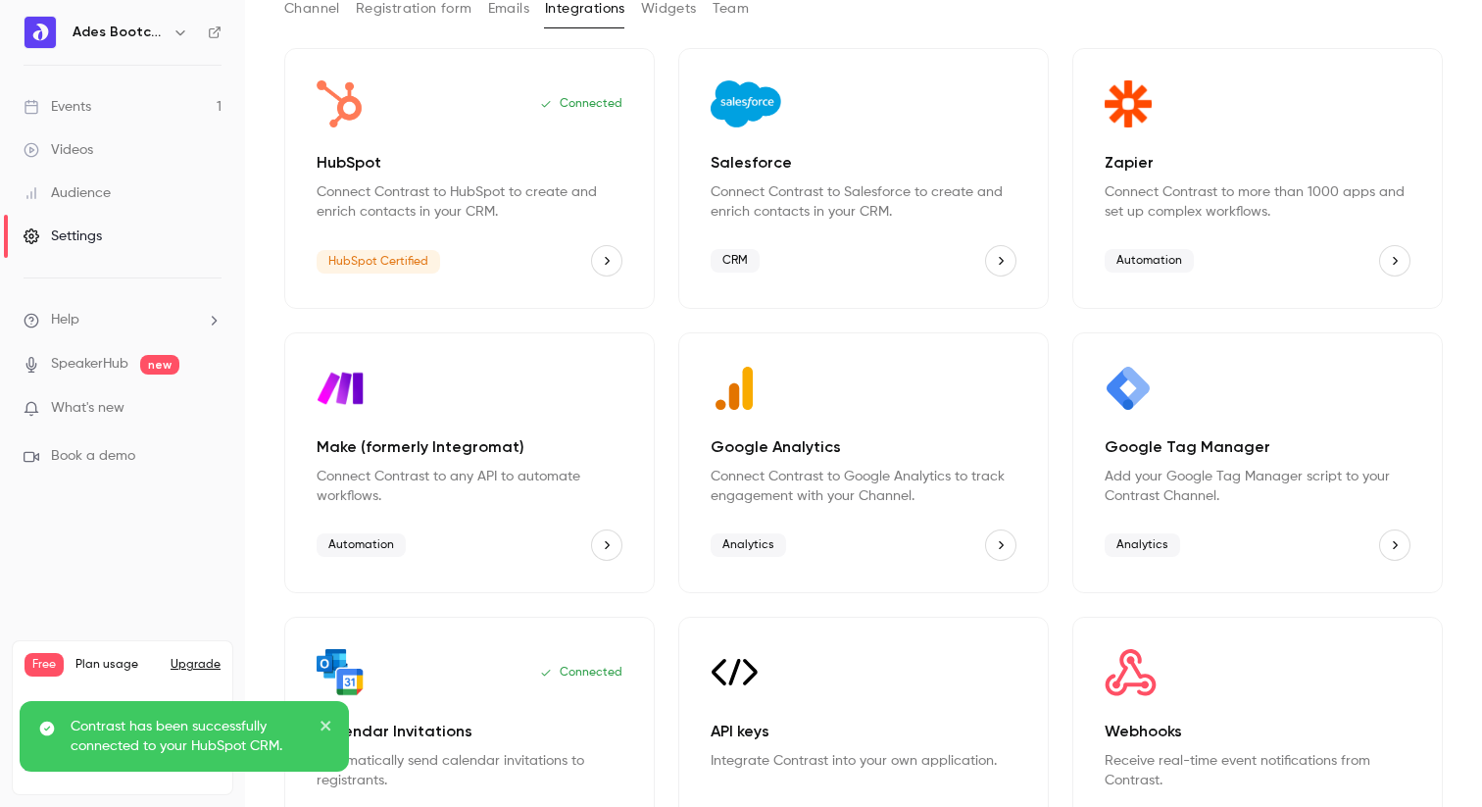
click at [334, 723] on div "Contrast has been successfully connected to your HubSpot CRM." at bounding box center [184, 736] width 329 height 71
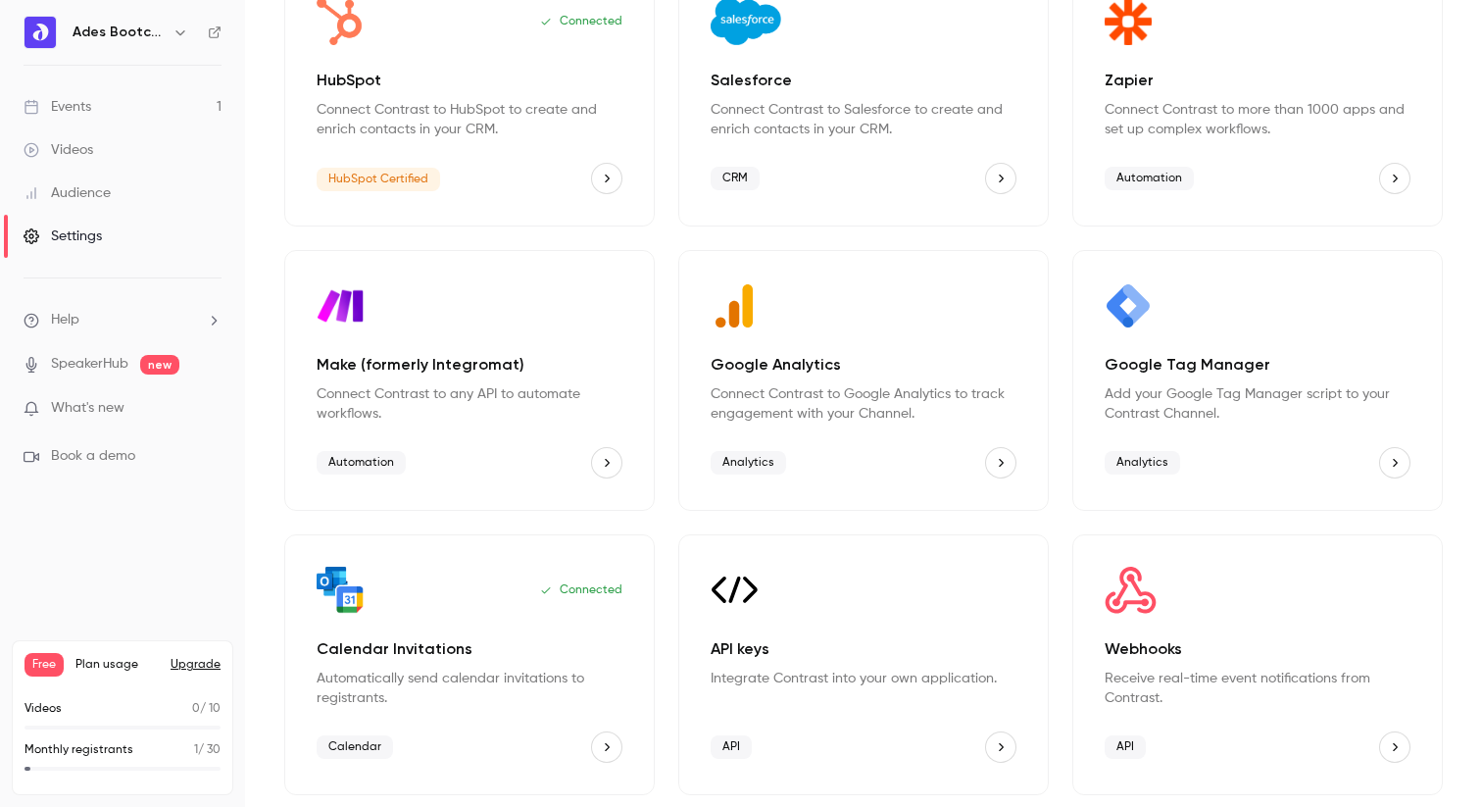
scroll to position [0, 0]
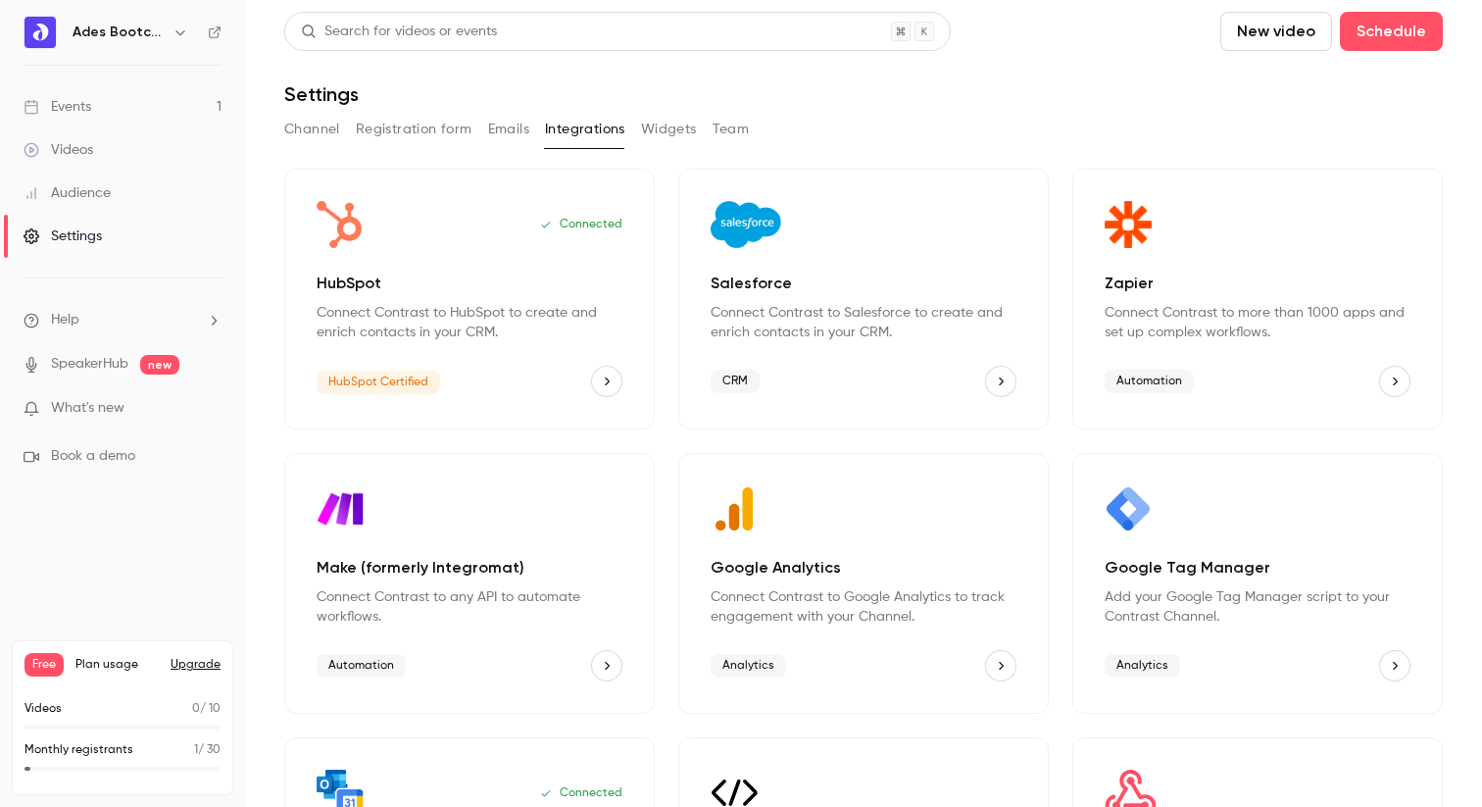
click at [89, 150] on div "Videos" at bounding box center [59, 150] width 70 height 20
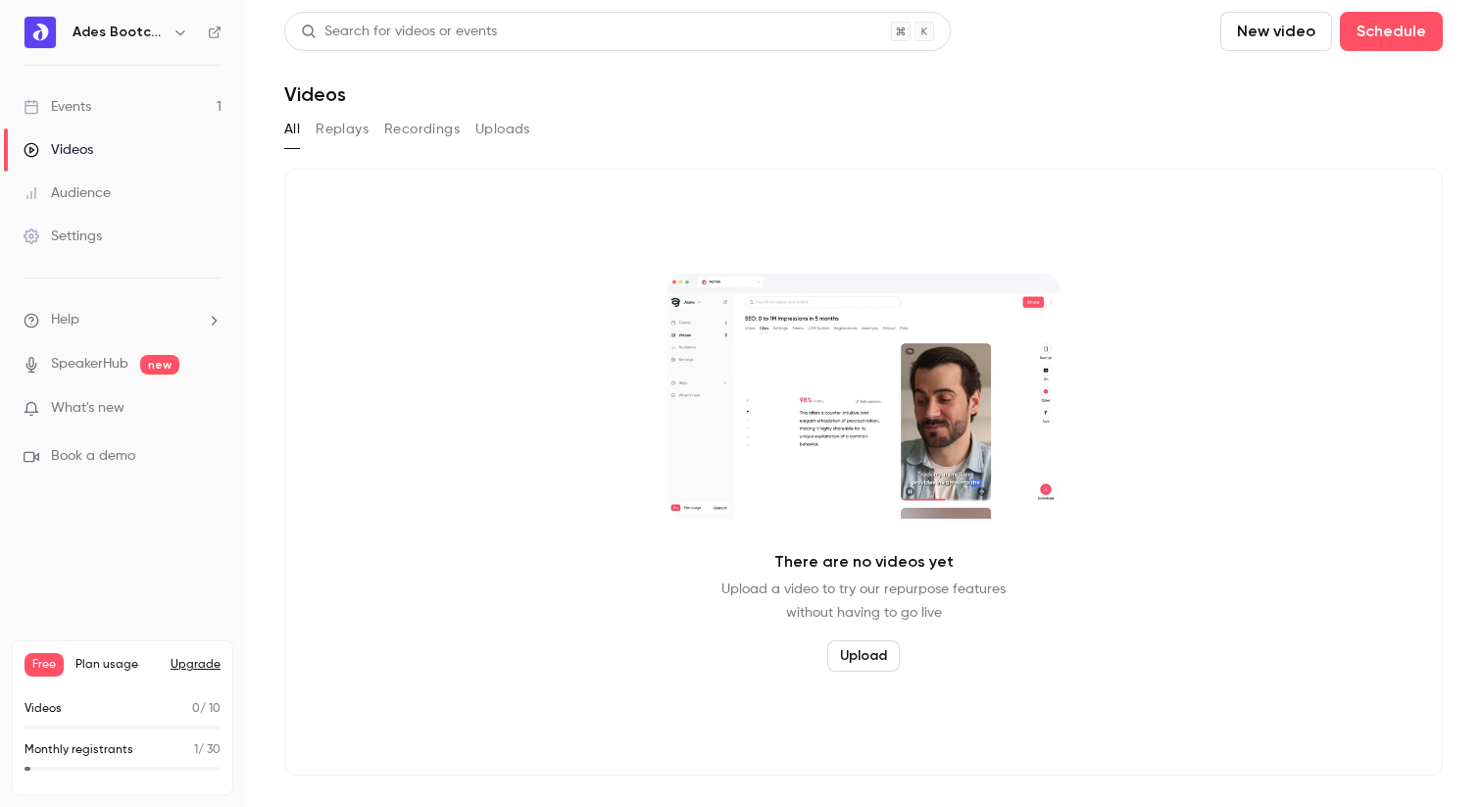
click at [82, 120] on link "Events 1" at bounding box center [122, 106] width 245 height 43
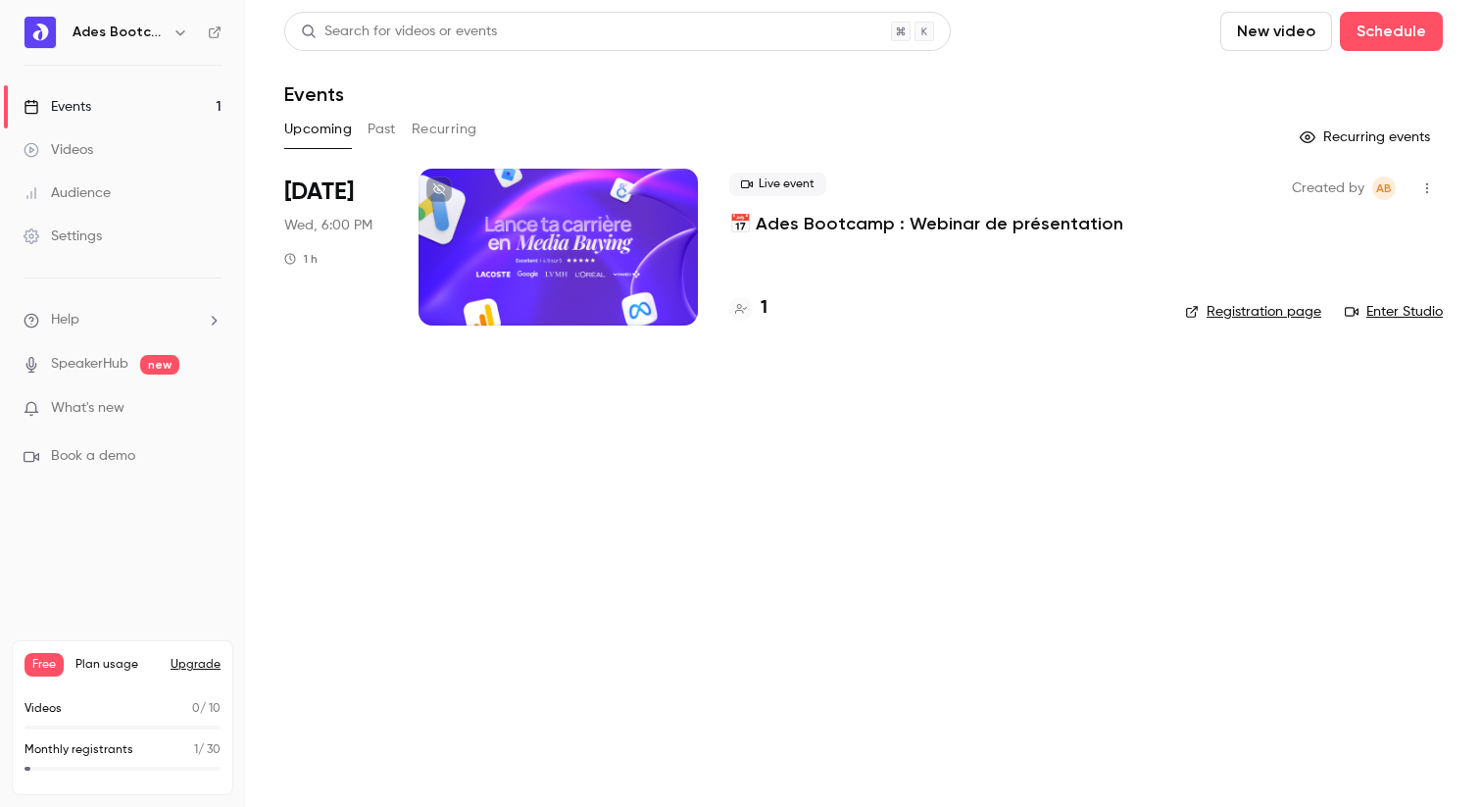
click at [430, 128] on button "Recurring" at bounding box center [445, 129] width 66 height 31
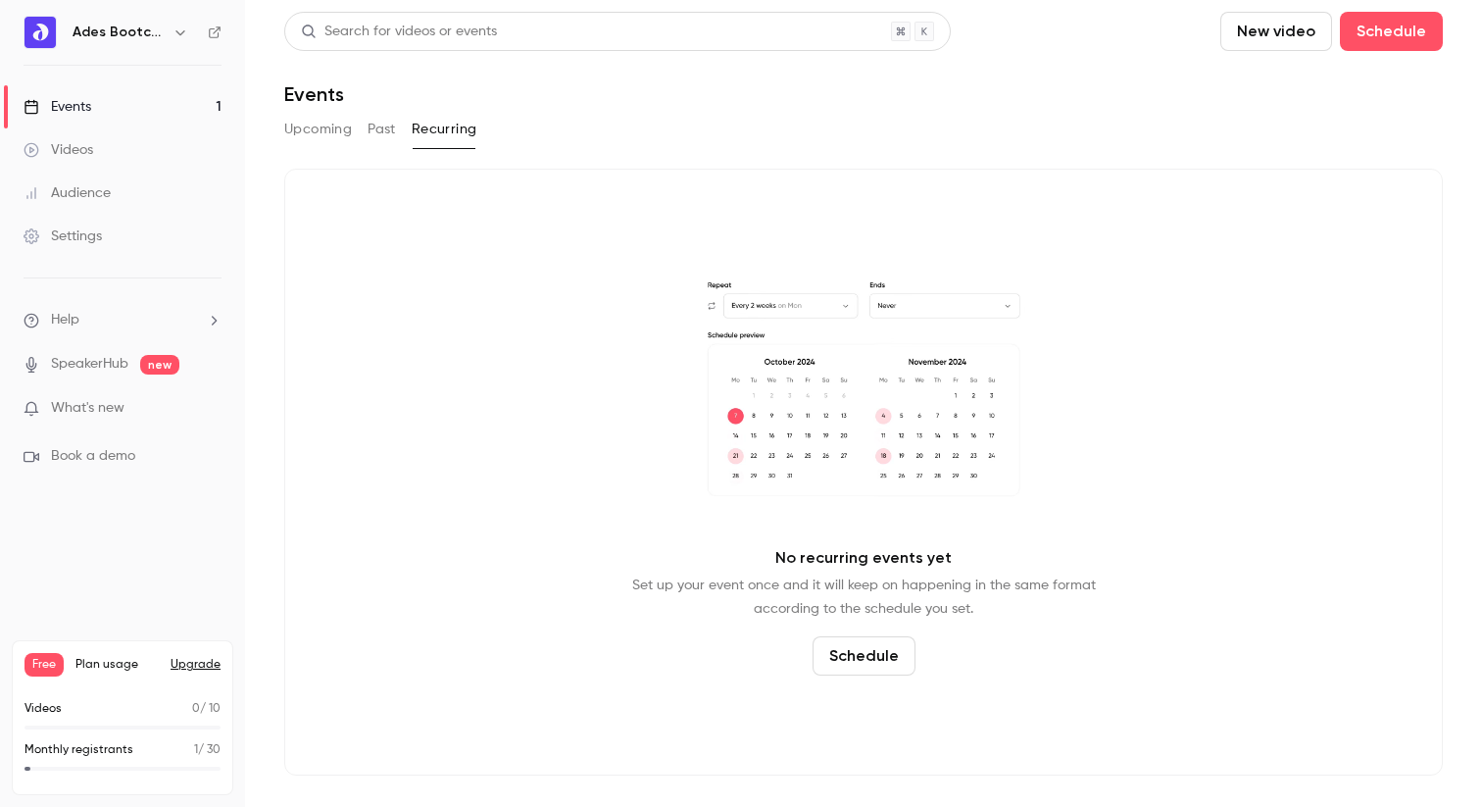
click at [373, 127] on button "Past" at bounding box center [382, 129] width 28 height 31
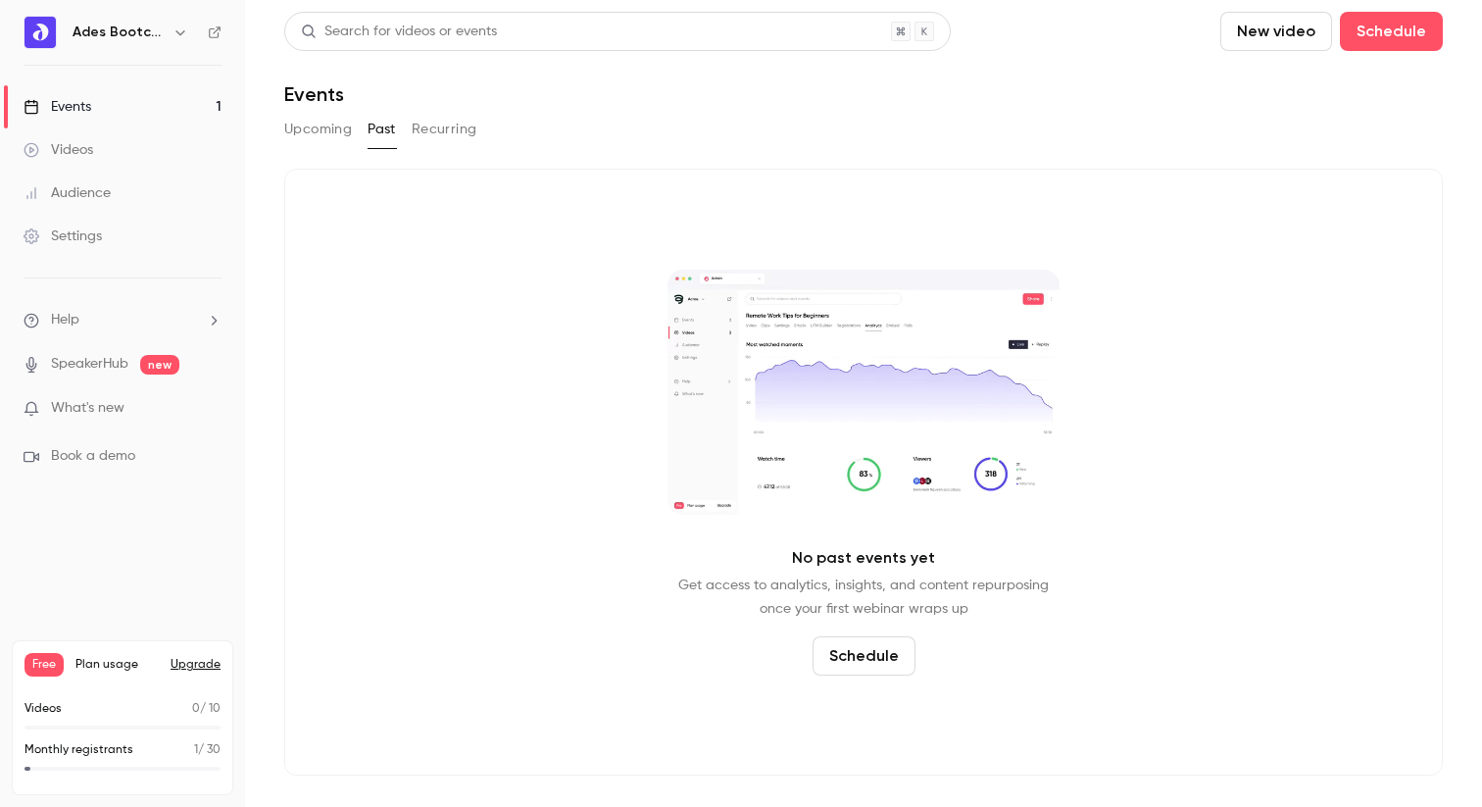
click at [101, 166] on link "Videos" at bounding box center [122, 149] width 245 height 43
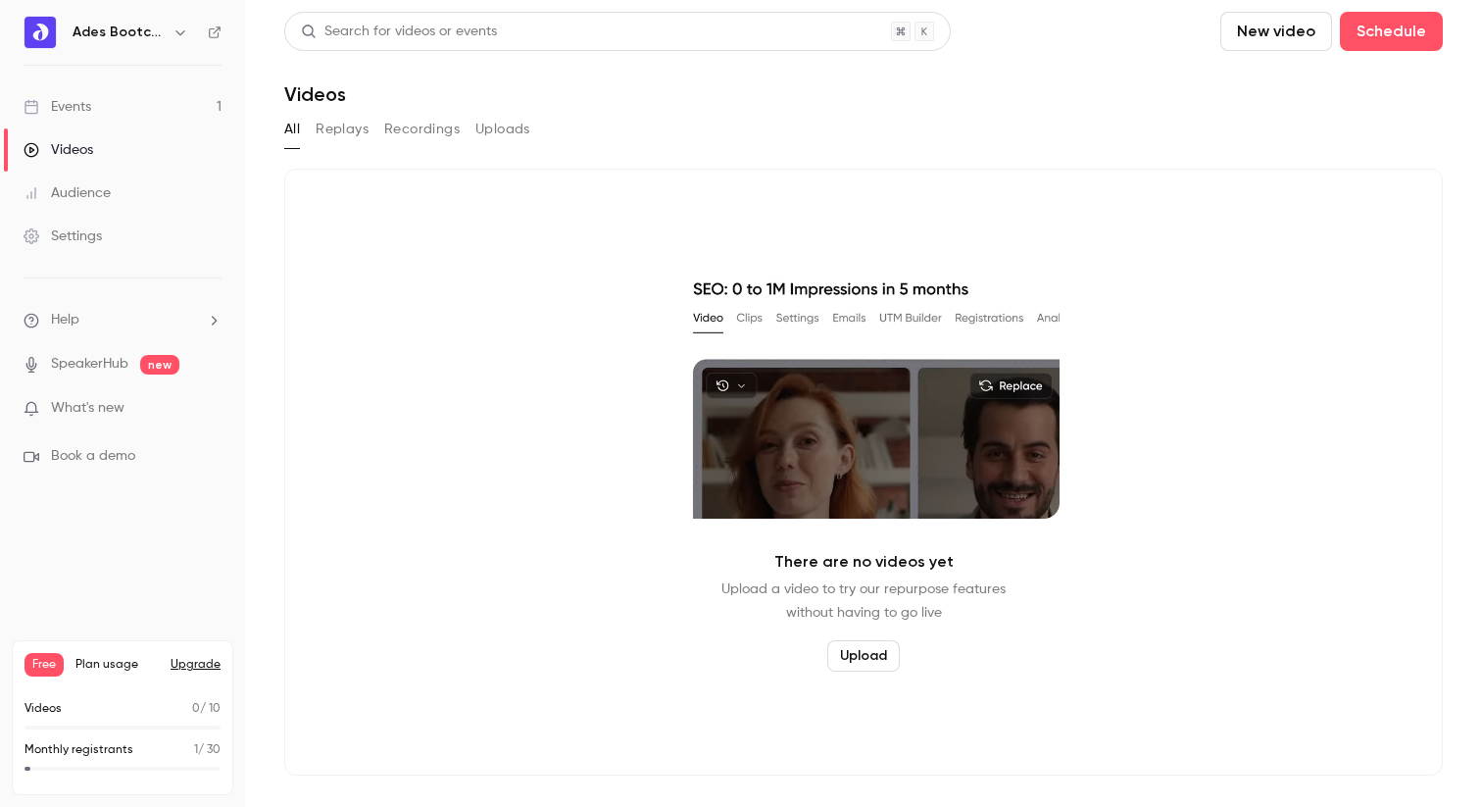
click at [102, 189] on div "Audience" at bounding box center [67, 193] width 87 height 20
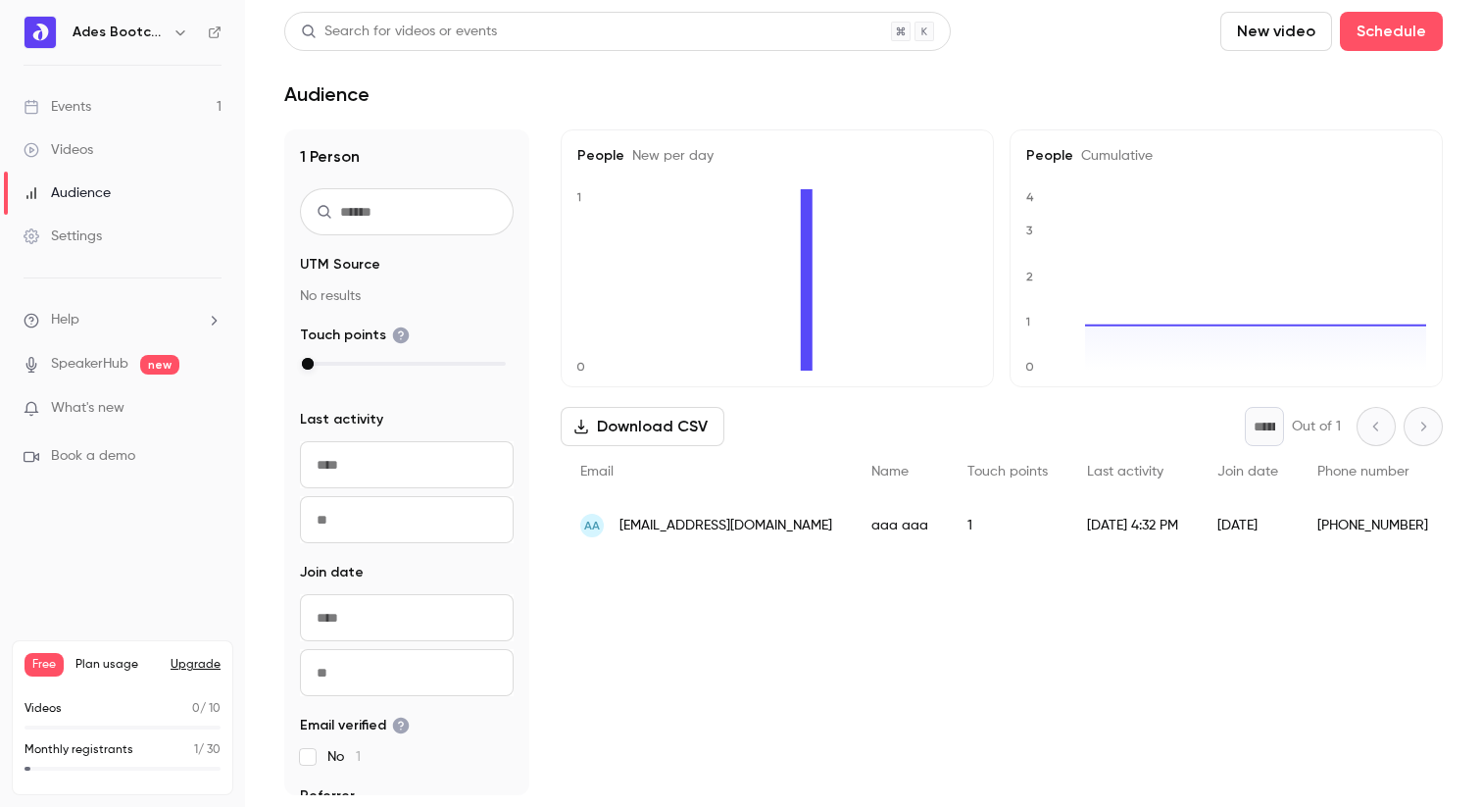
click at [1198, 537] on div "[DATE]" at bounding box center [1248, 525] width 100 height 55
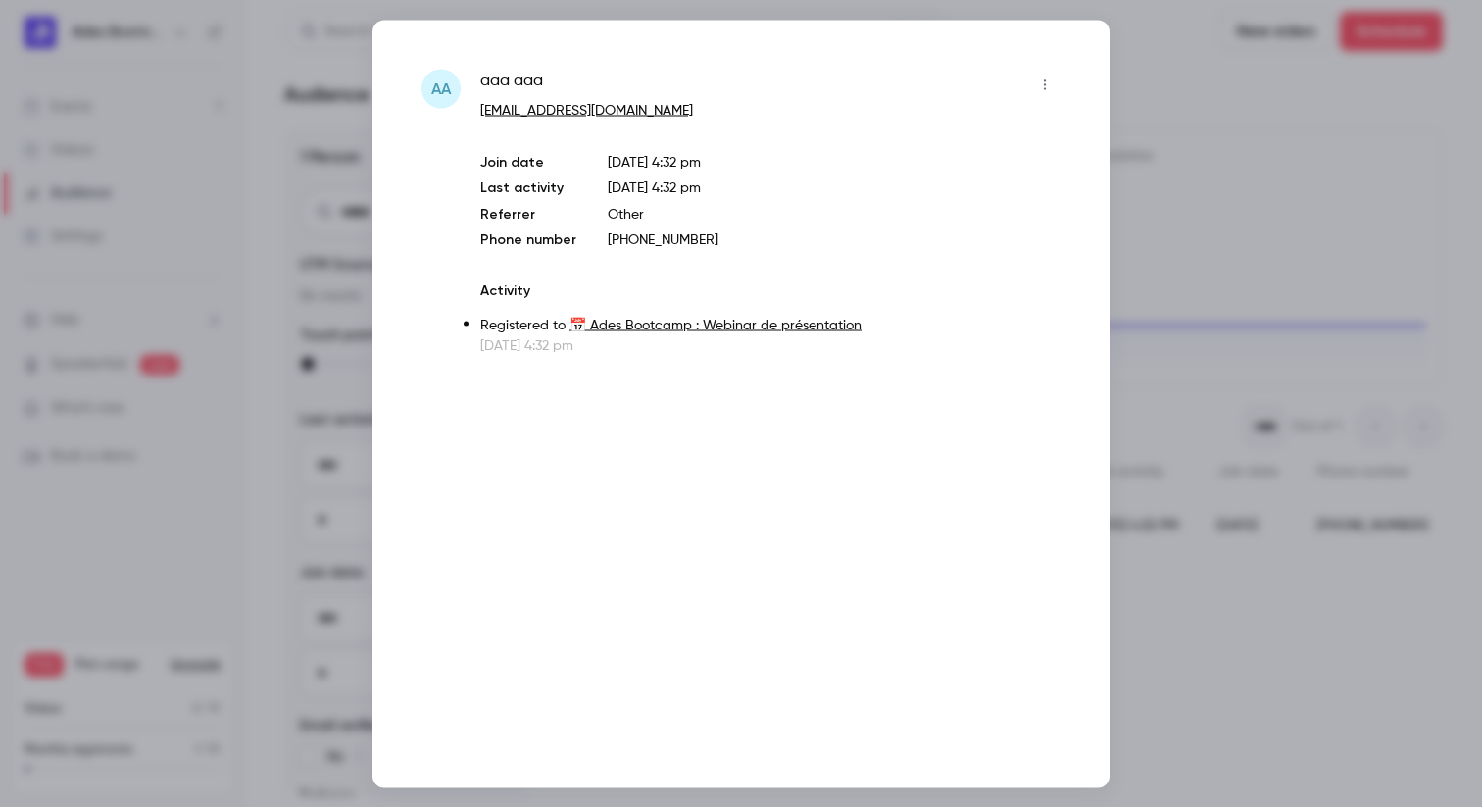
click at [1055, 83] on button "button" at bounding box center [1044, 84] width 31 height 31
click at [1002, 133] on div "Block from all events" at bounding box center [969, 135] width 149 height 20
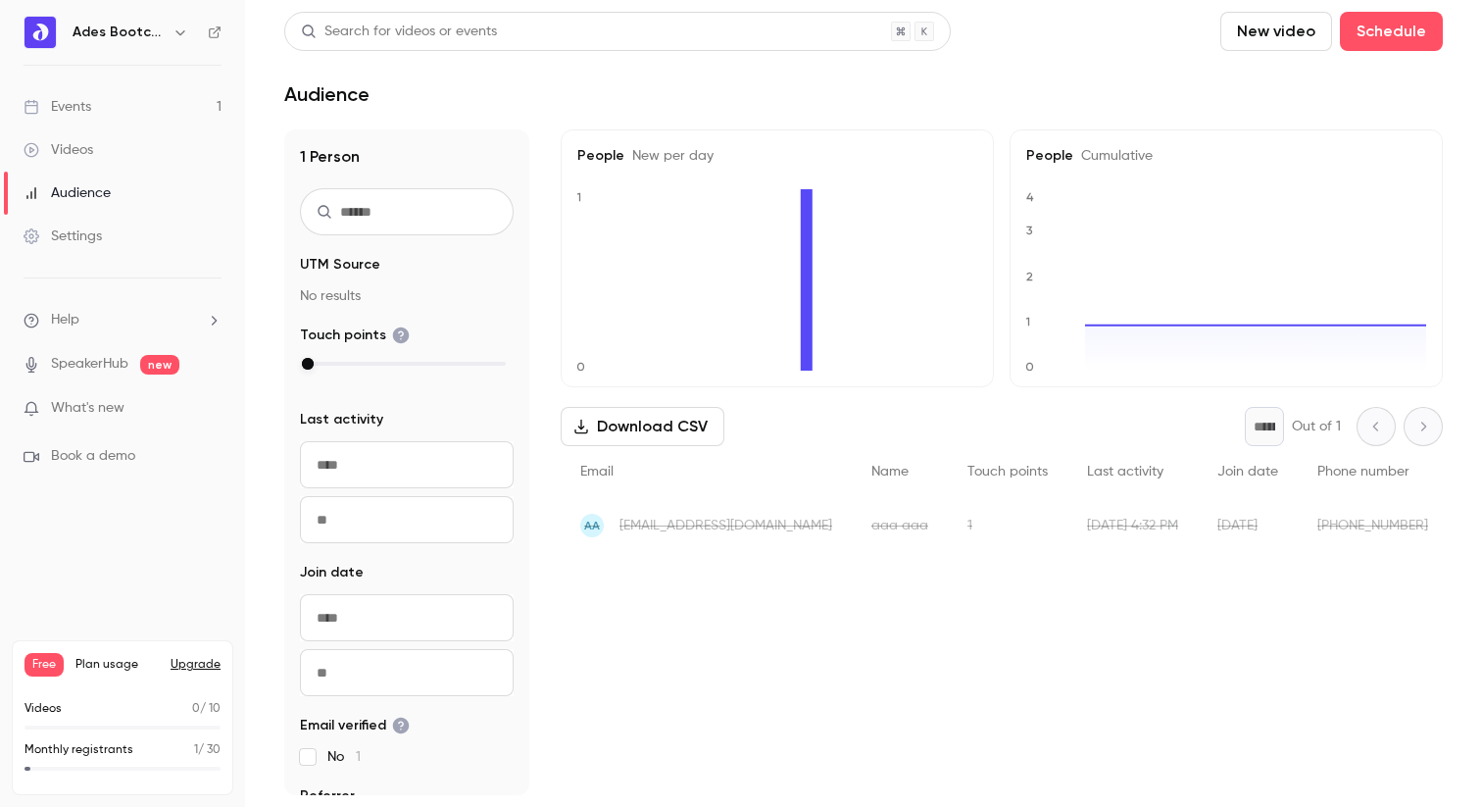
click at [87, 240] on div "Settings" at bounding box center [63, 236] width 78 height 20
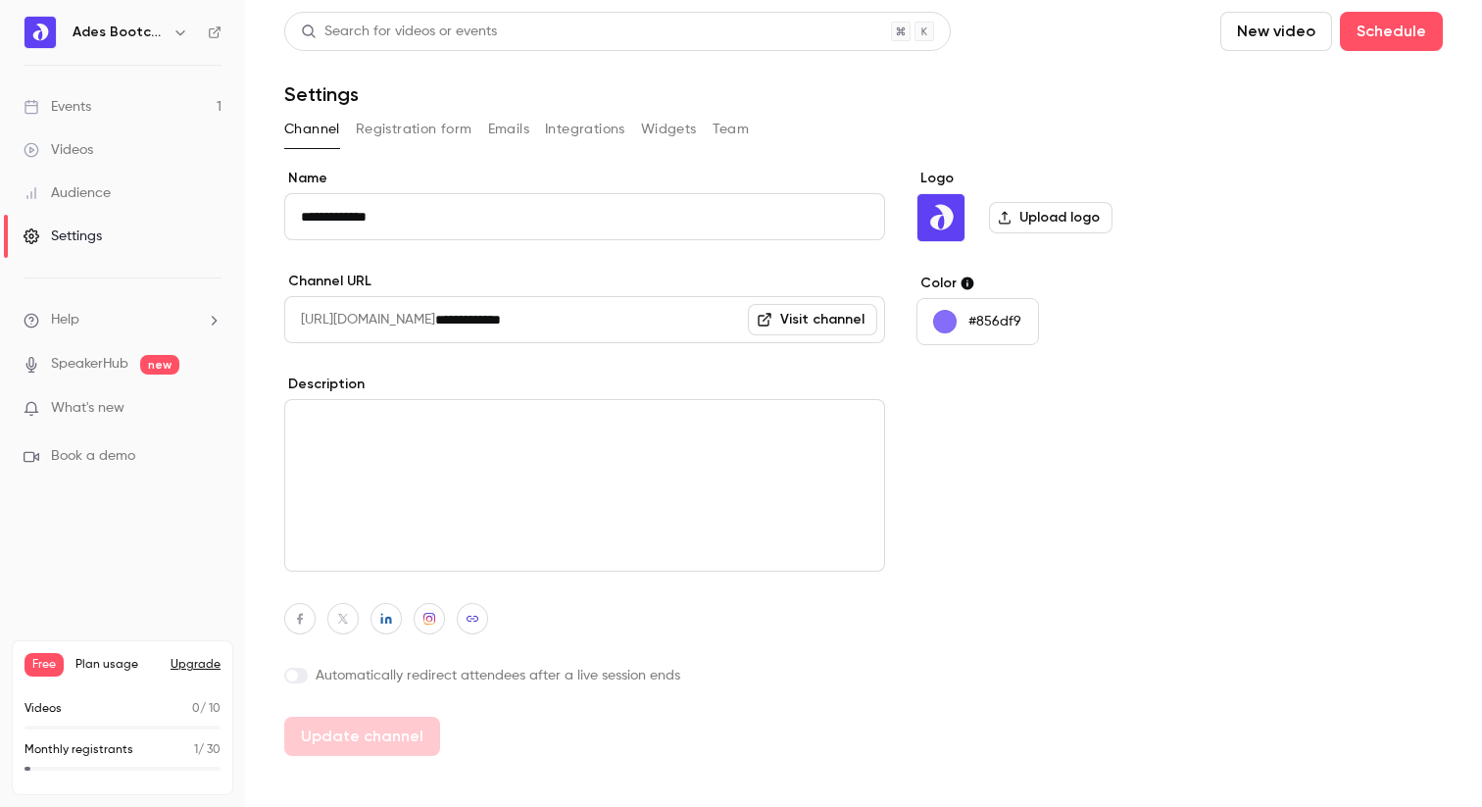
click at [98, 399] on span "What's new" at bounding box center [88, 408] width 74 height 21
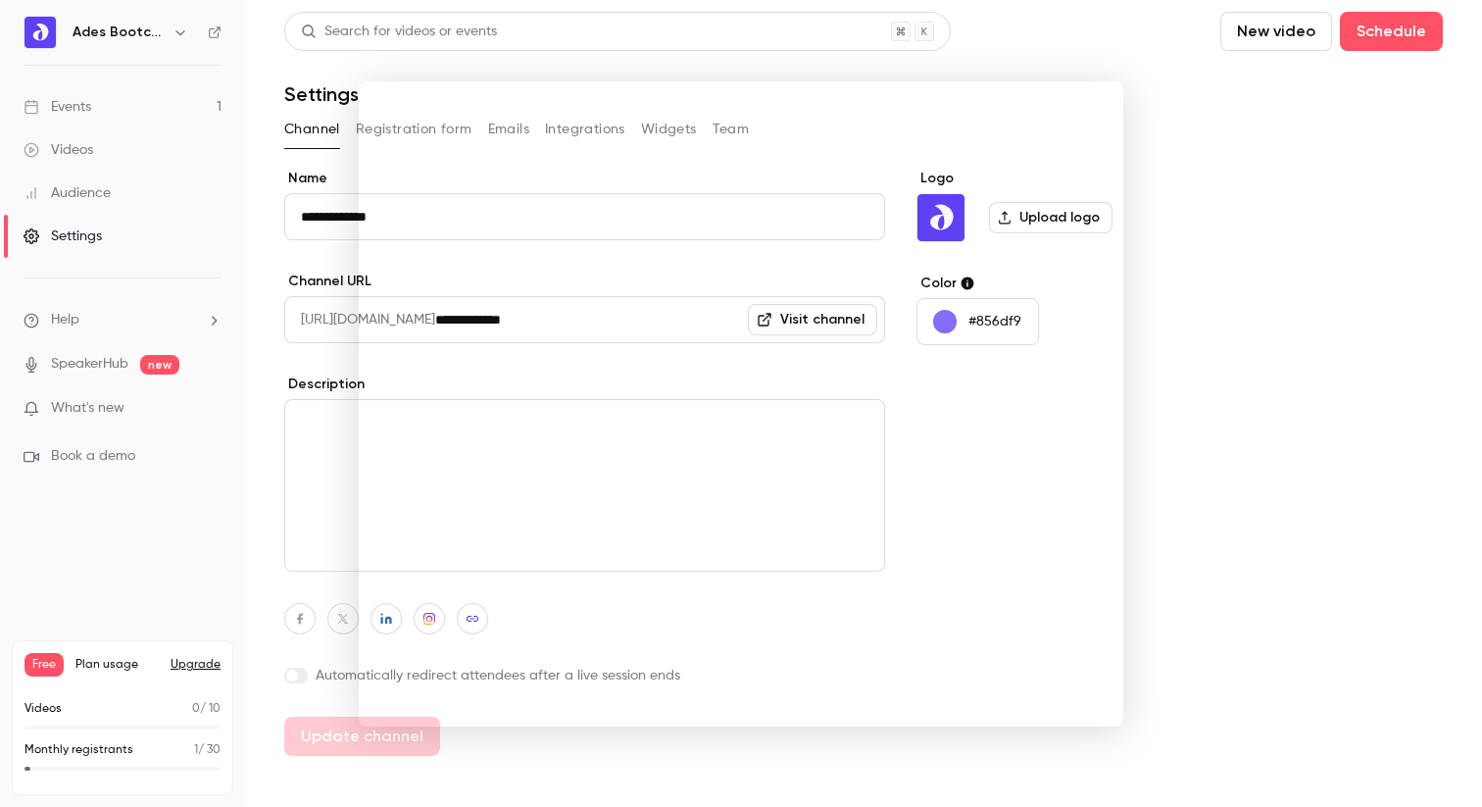
click at [1154, 77] on div at bounding box center [741, 403] width 1482 height 807
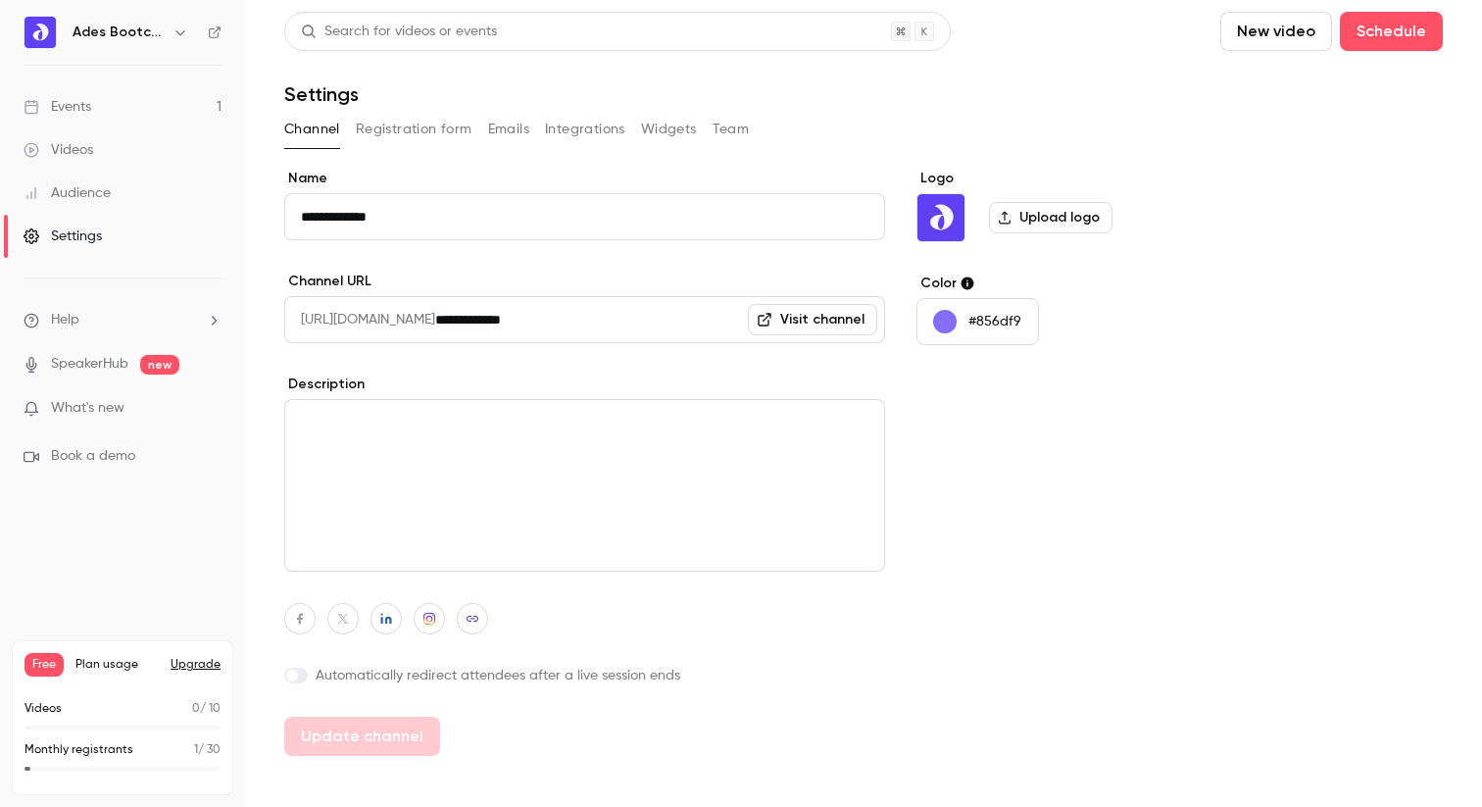
click at [410, 119] on button "Registration form" at bounding box center [414, 129] width 117 height 31
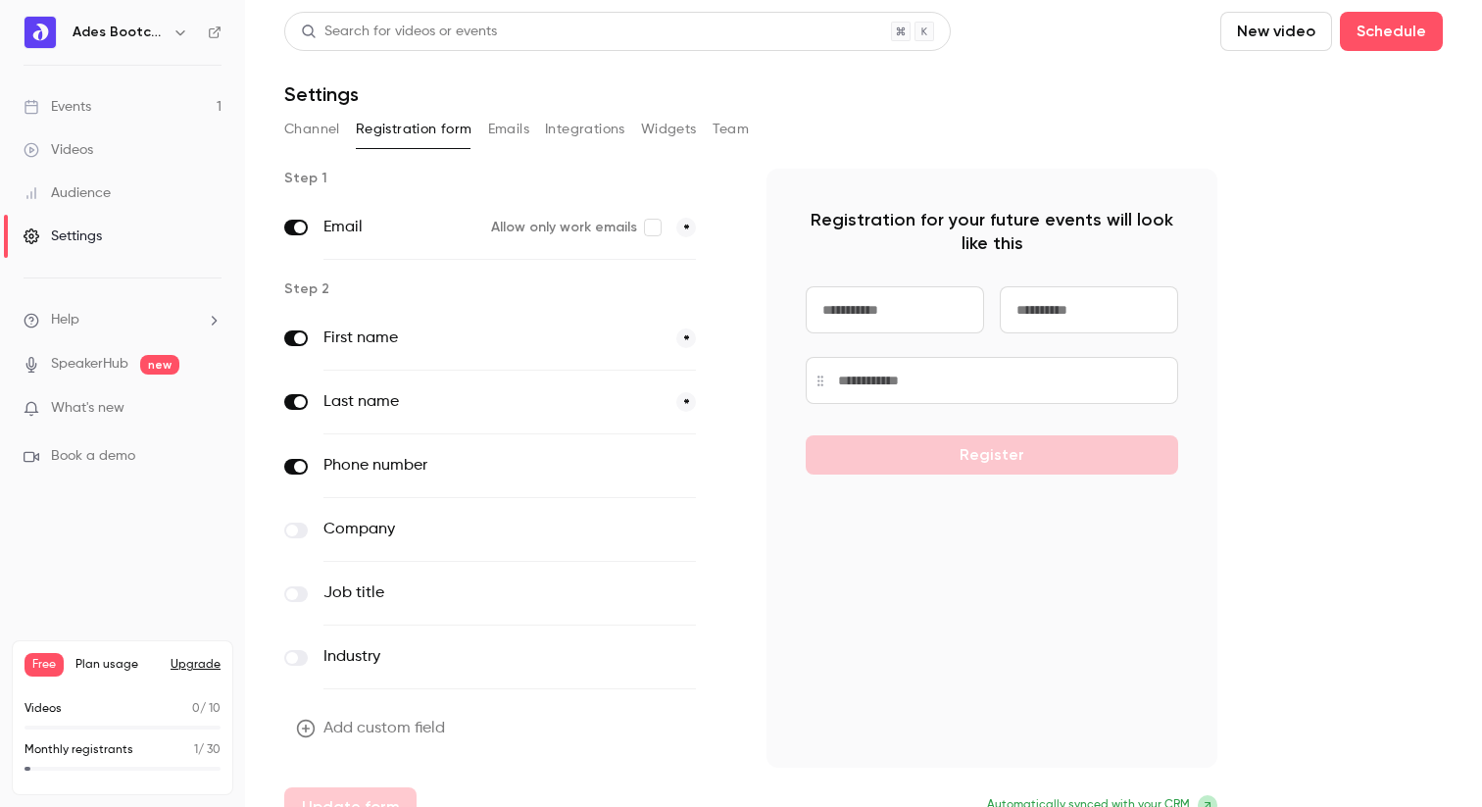
click at [91, 99] on div "Events" at bounding box center [58, 107] width 68 height 20
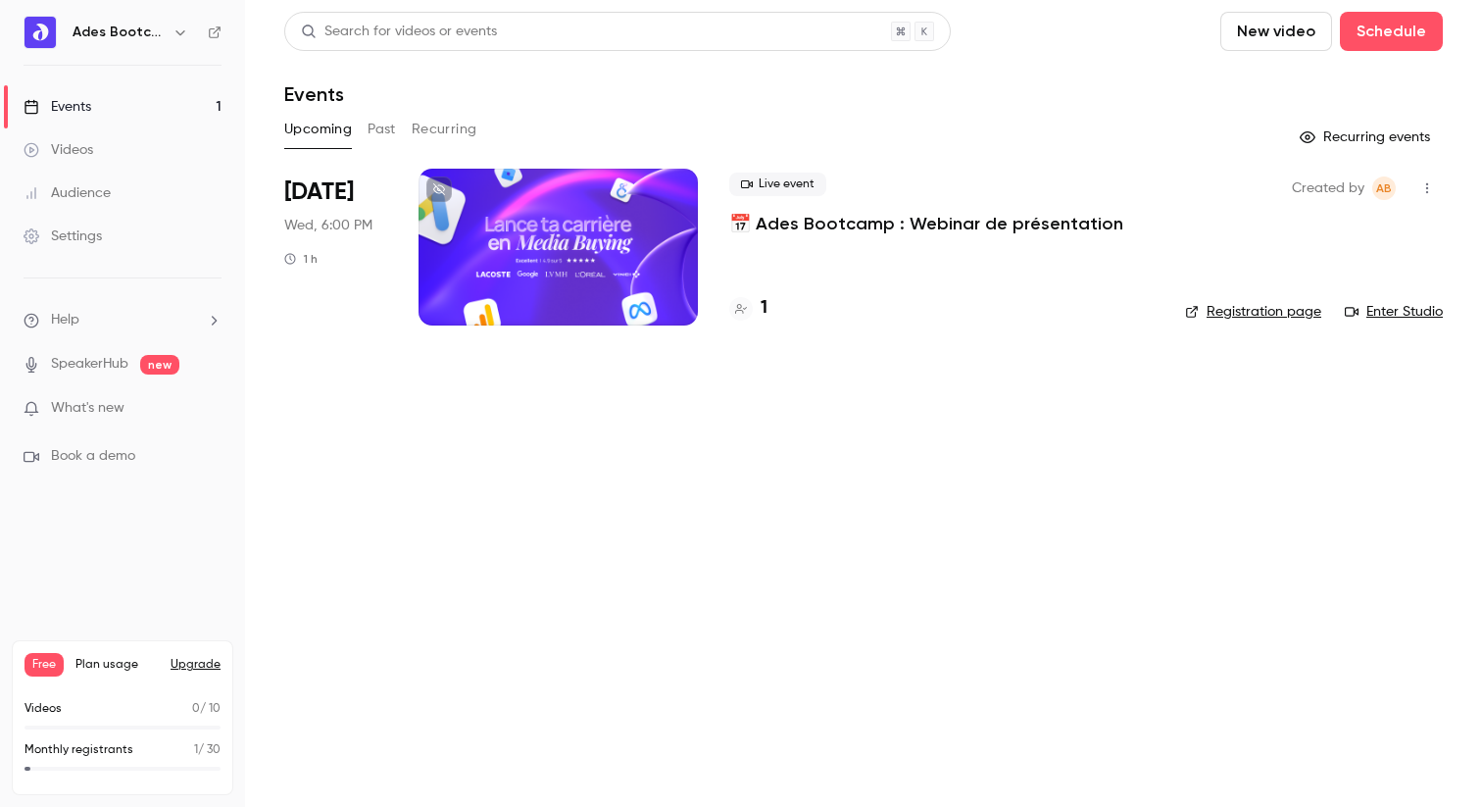
click at [1434, 186] on icon "button" at bounding box center [1428, 188] width 16 height 14
click at [759, 279] on div at bounding box center [741, 403] width 1482 height 807
click at [1440, 187] on button "button" at bounding box center [1427, 188] width 31 height 31
click at [1315, 230] on div "Share" at bounding box center [1351, 238] width 149 height 20
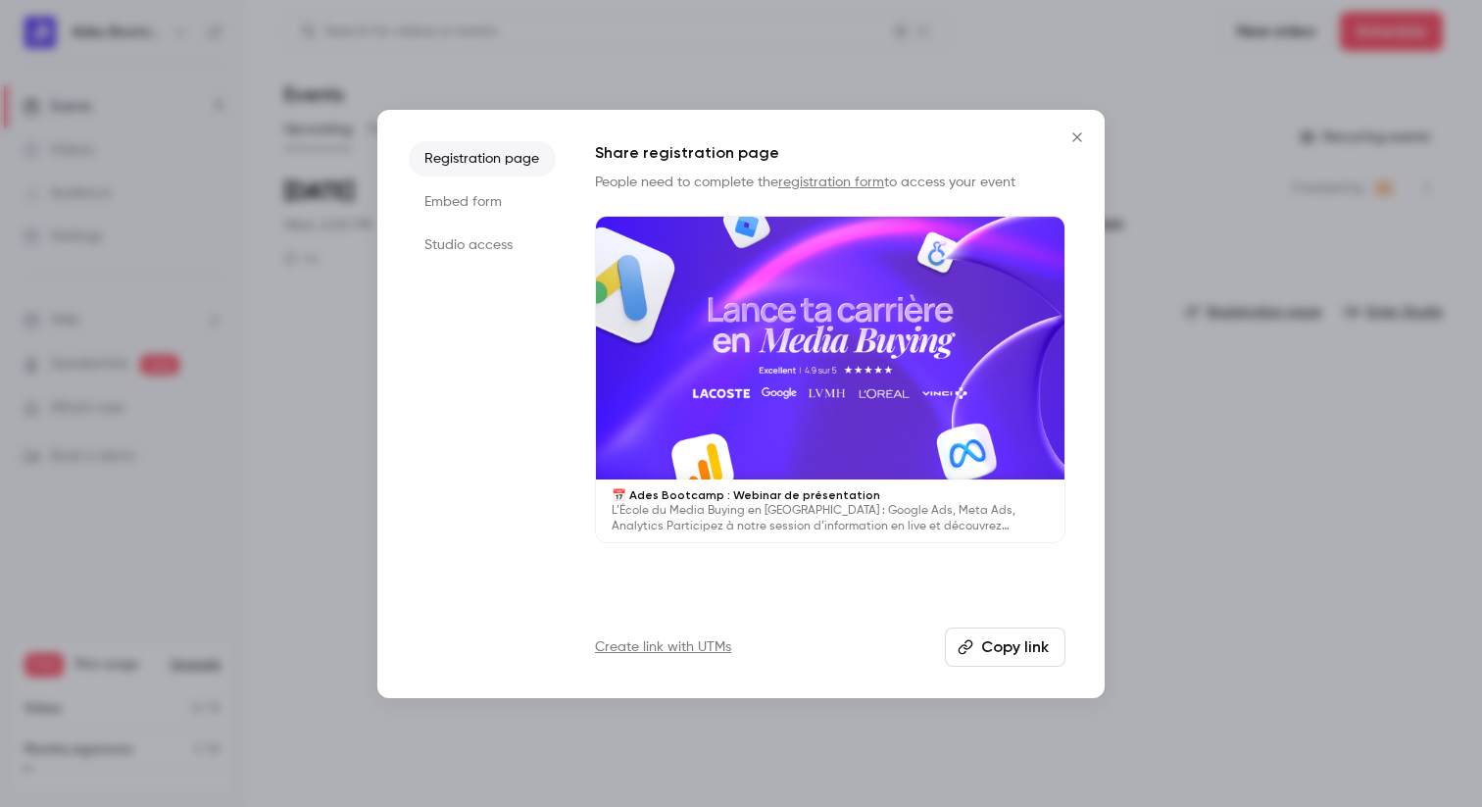
click at [1079, 125] on button "Close" at bounding box center [1077, 137] width 39 height 39
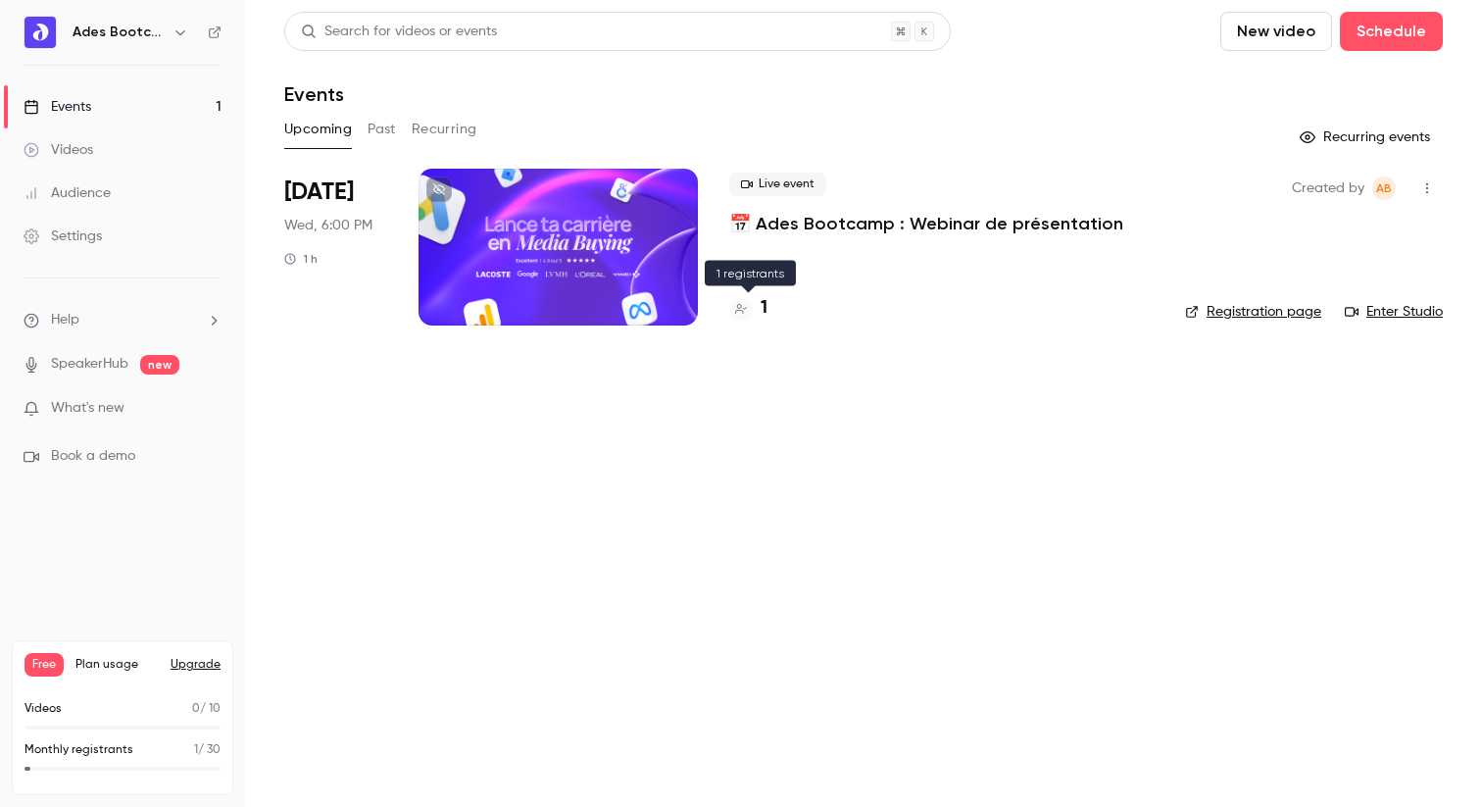
click at [762, 304] on h4 "1" at bounding box center [764, 308] width 7 height 26
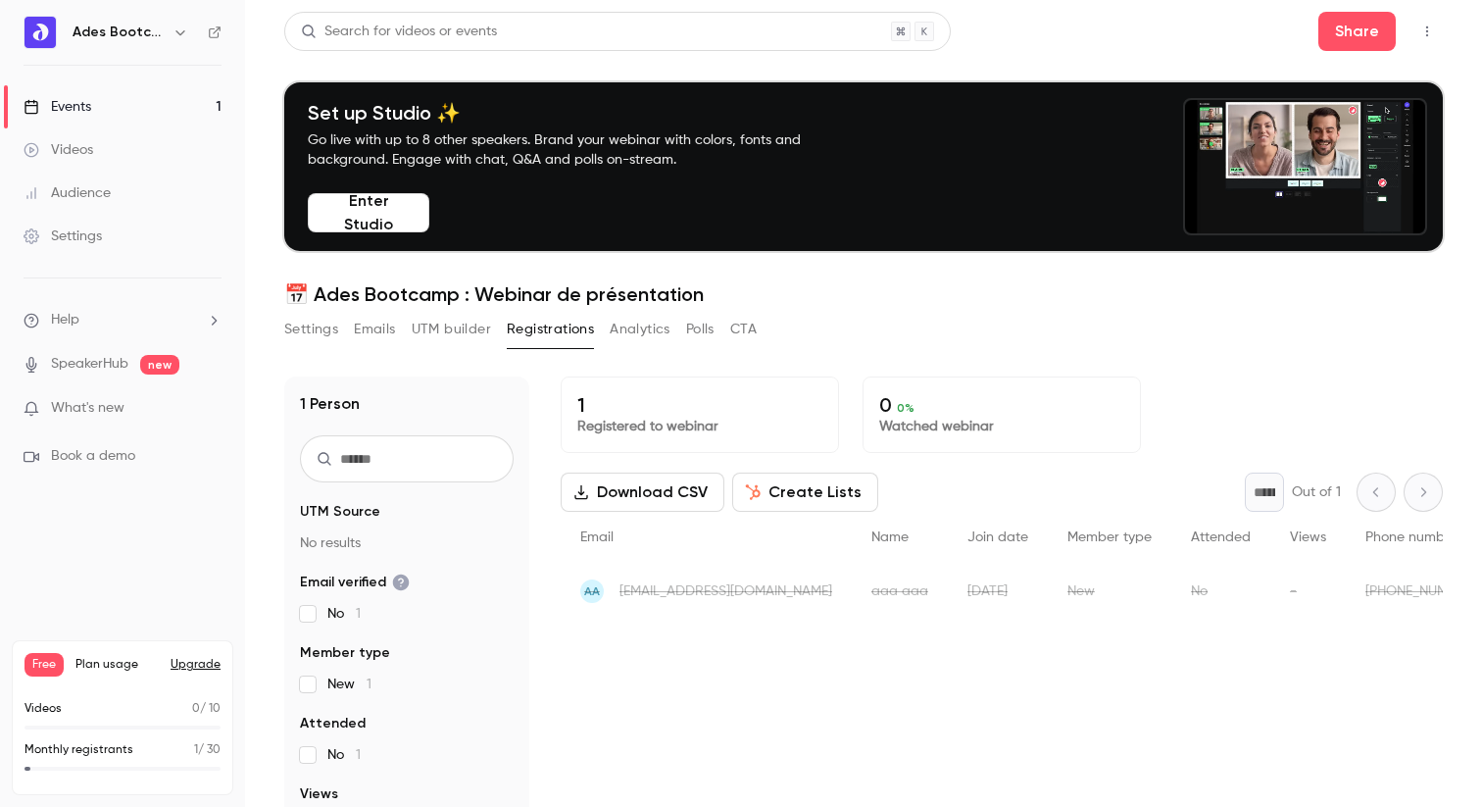
click at [328, 327] on button "Settings" at bounding box center [311, 329] width 54 height 31
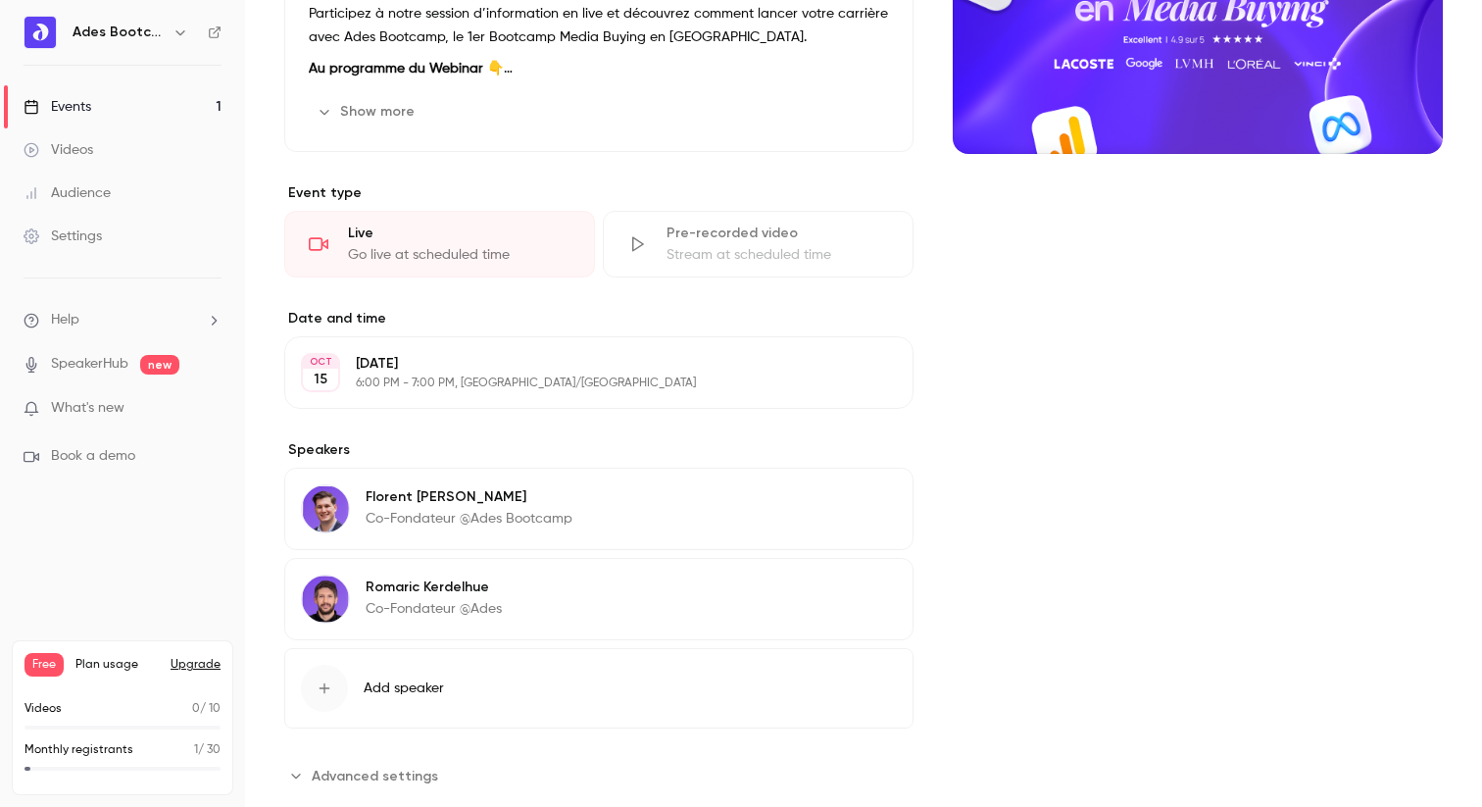
scroll to position [571, 0]
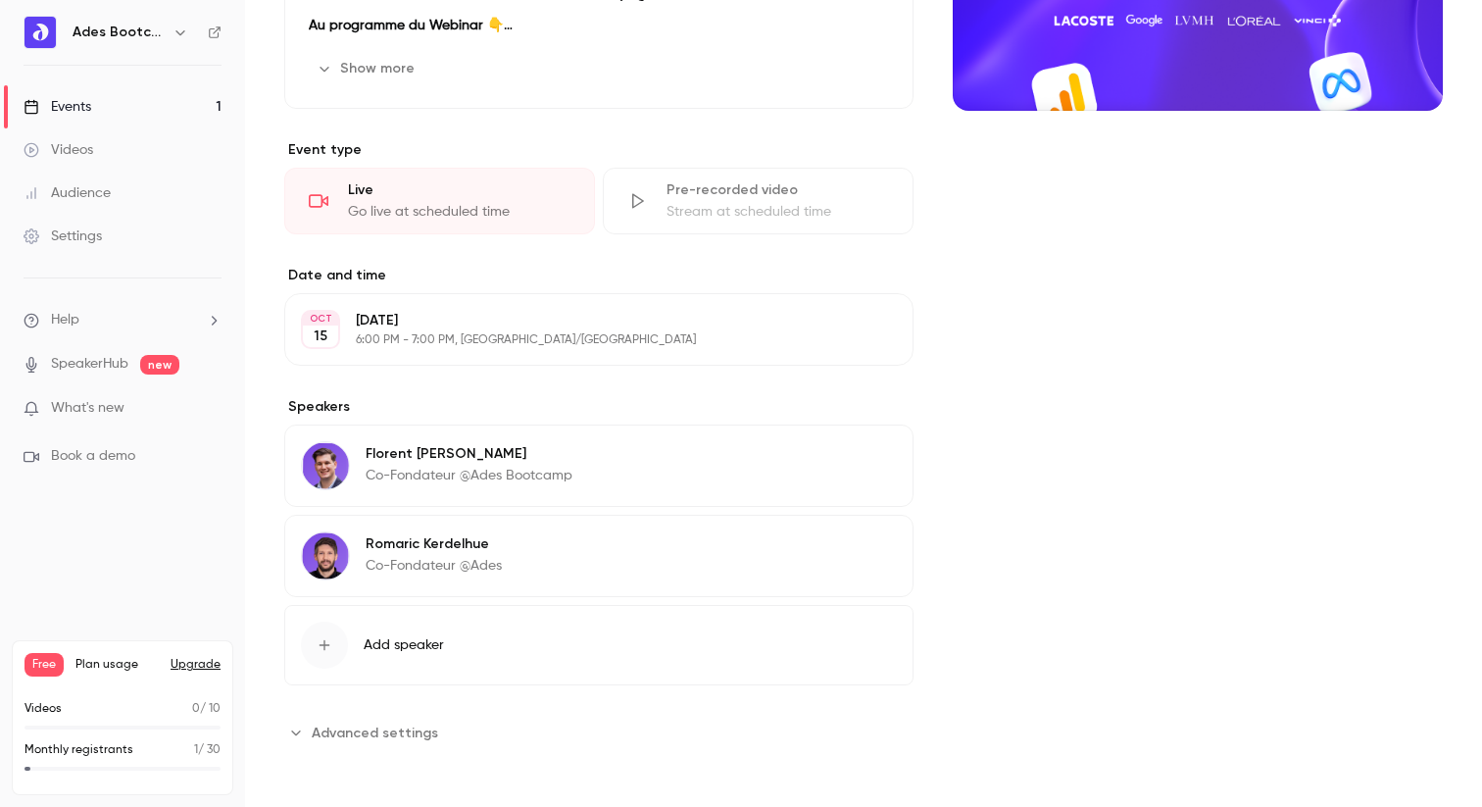
click at [363, 735] on span "Advanced settings" at bounding box center [375, 733] width 126 height 21
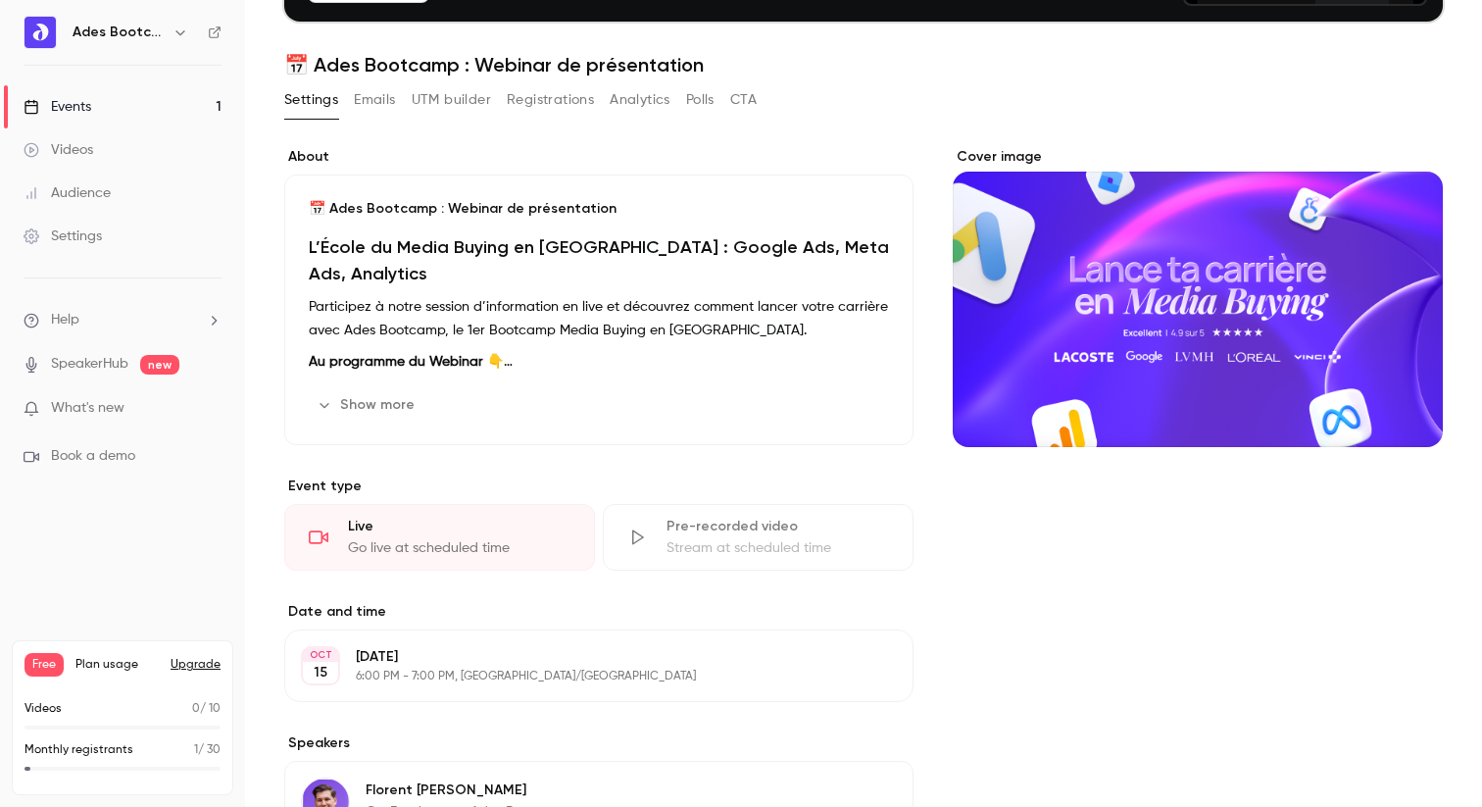
scroll to position [130, 0]
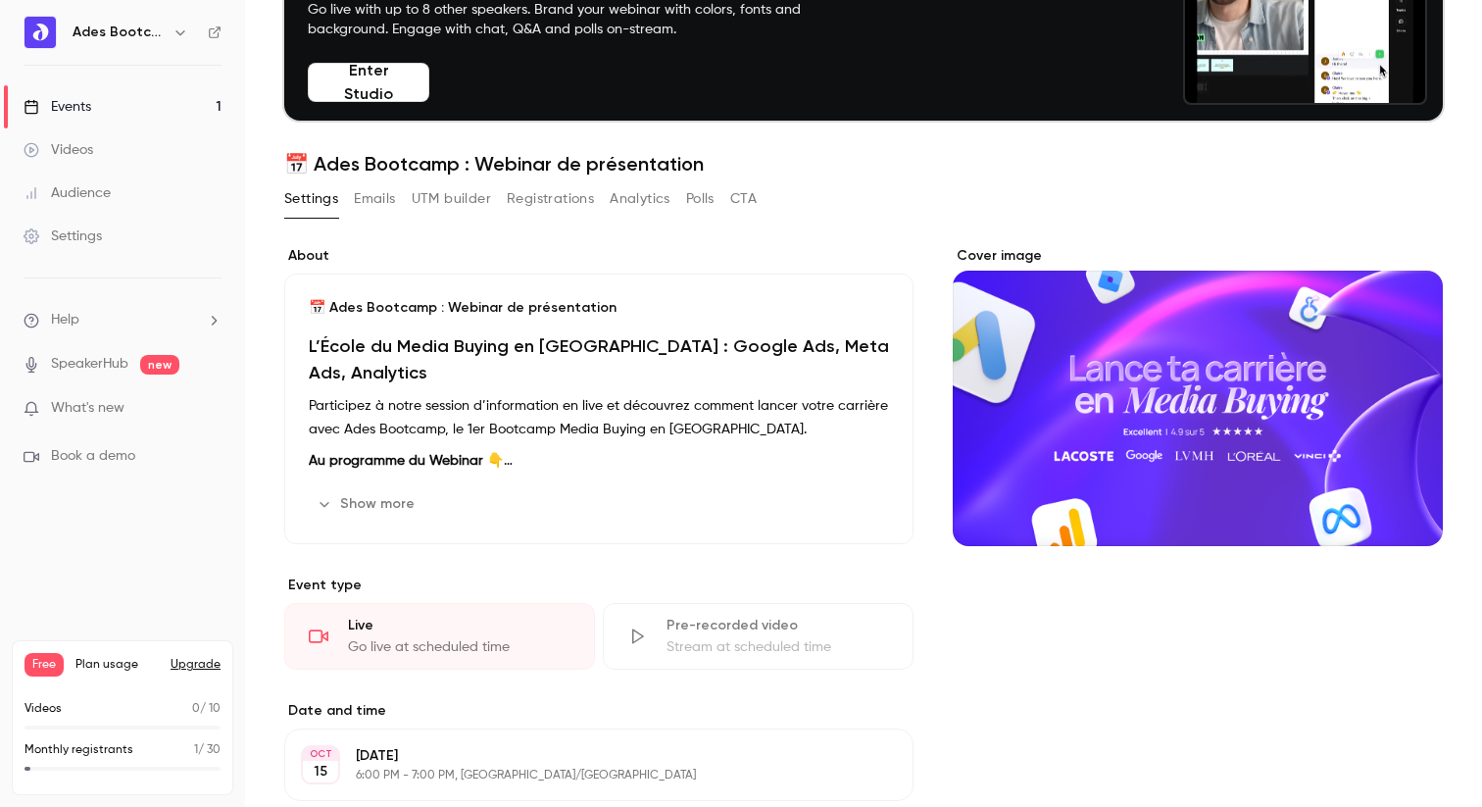
click at [719, 203] on div "Settings Emails UTM builder Registrations Analytics Polls CTA" at bounding box center [520, 198] width 473 height 31
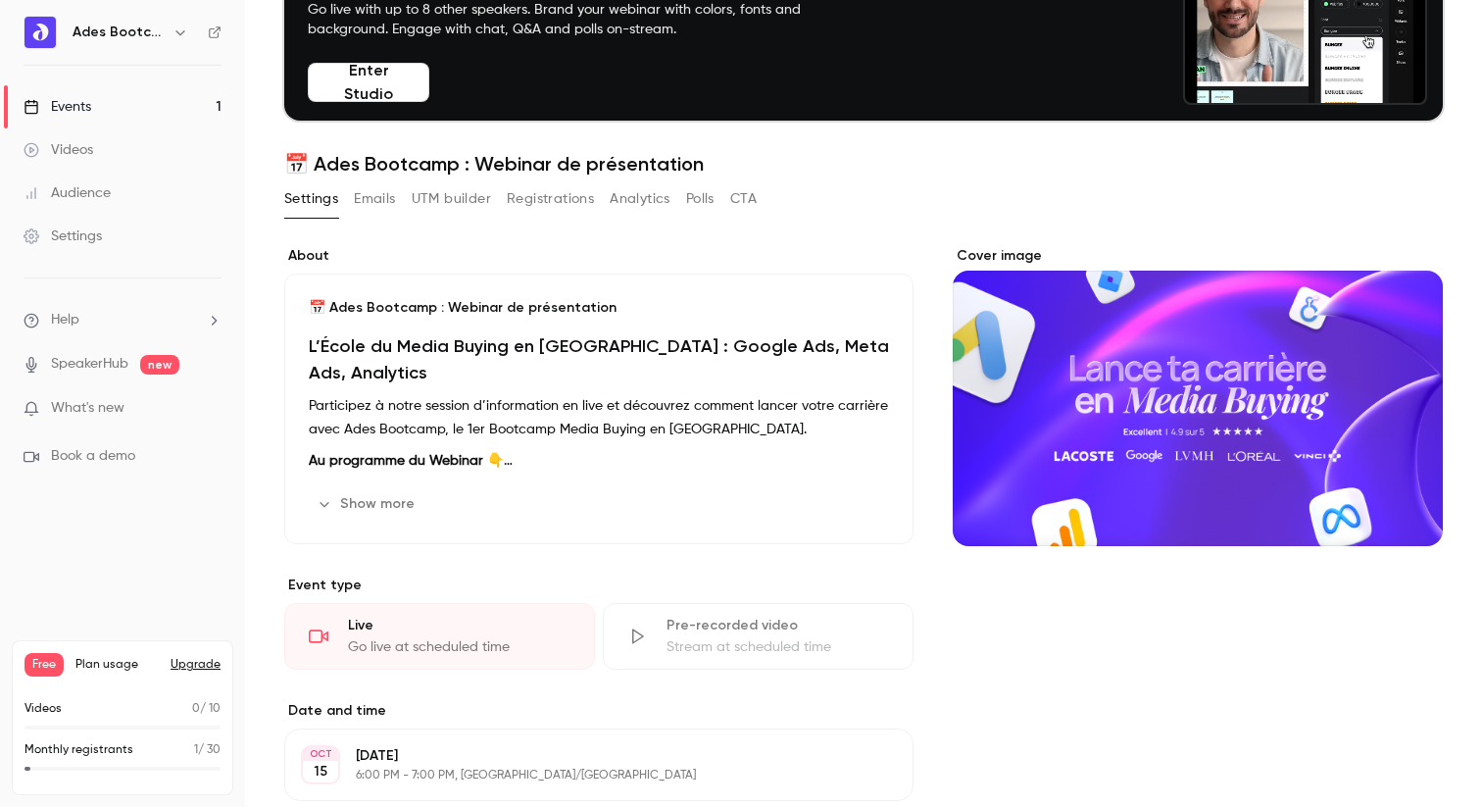
click at [393, 198] on button "Emails" at bounding box center [374, 198] width 41 height 31
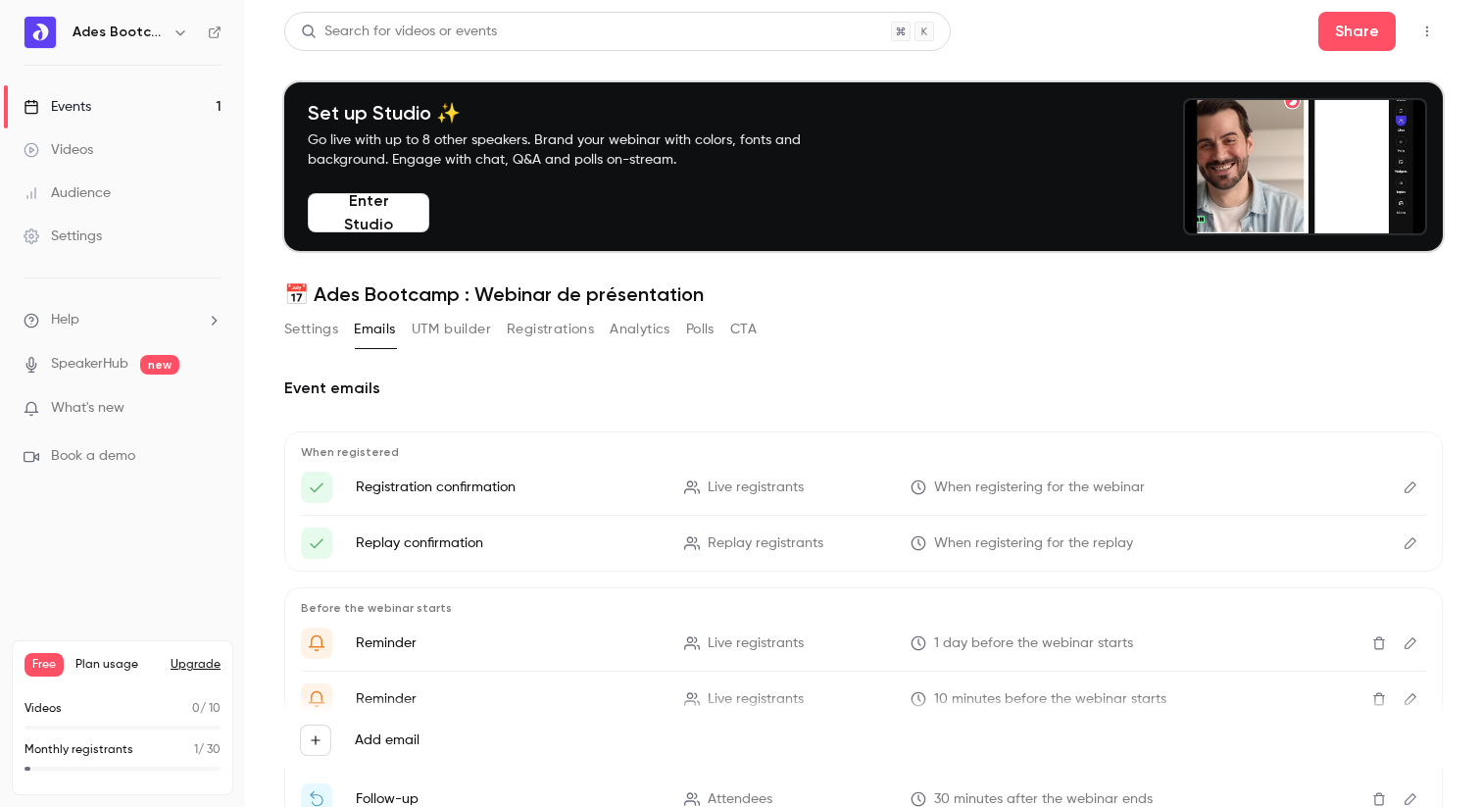
click at [84, 228] on div "Settings" at bounding box center [63, 236] width 78 height 20
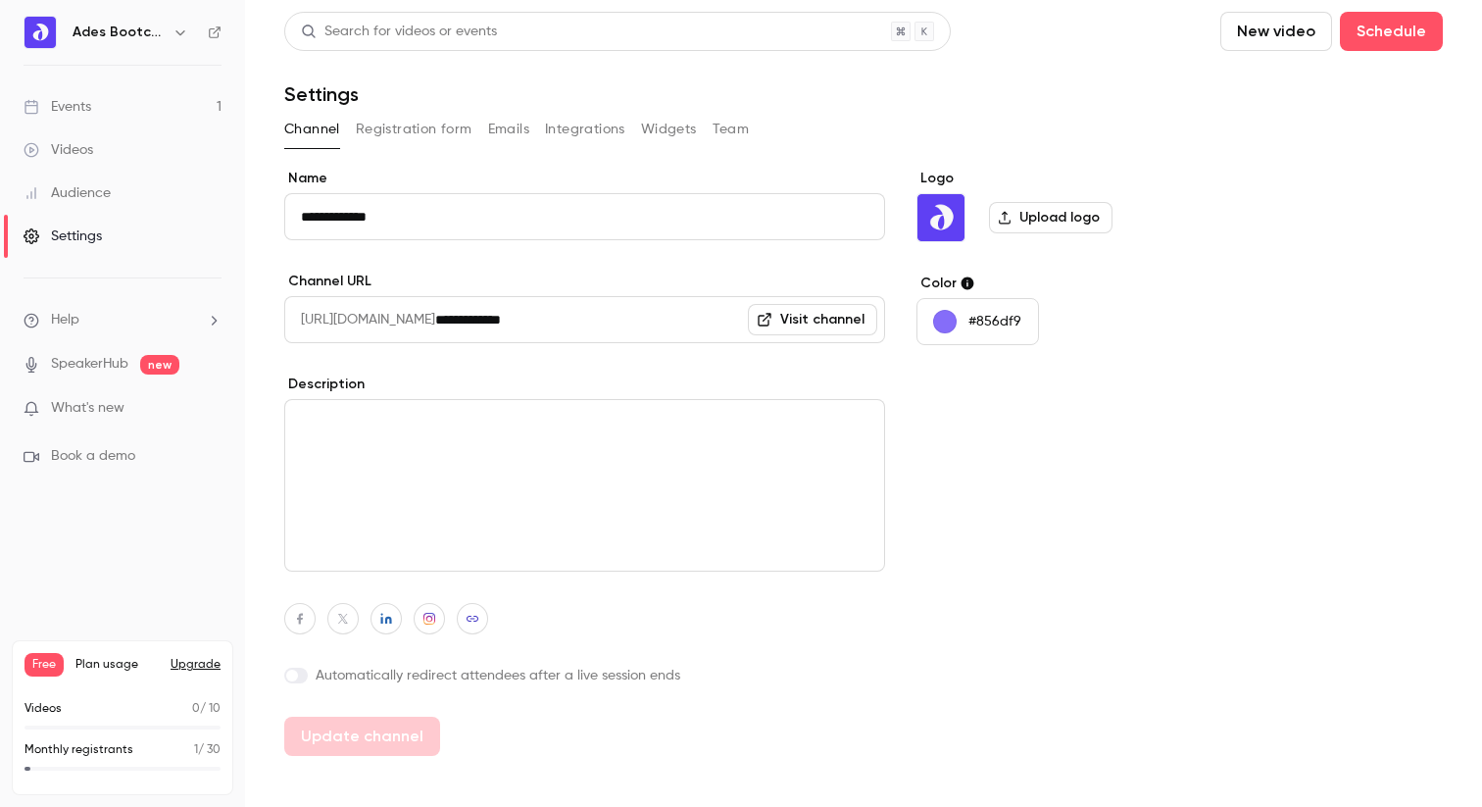
click at [438, 125] on button "Registration form" at bounding box center [414, 129] width 117 height 31
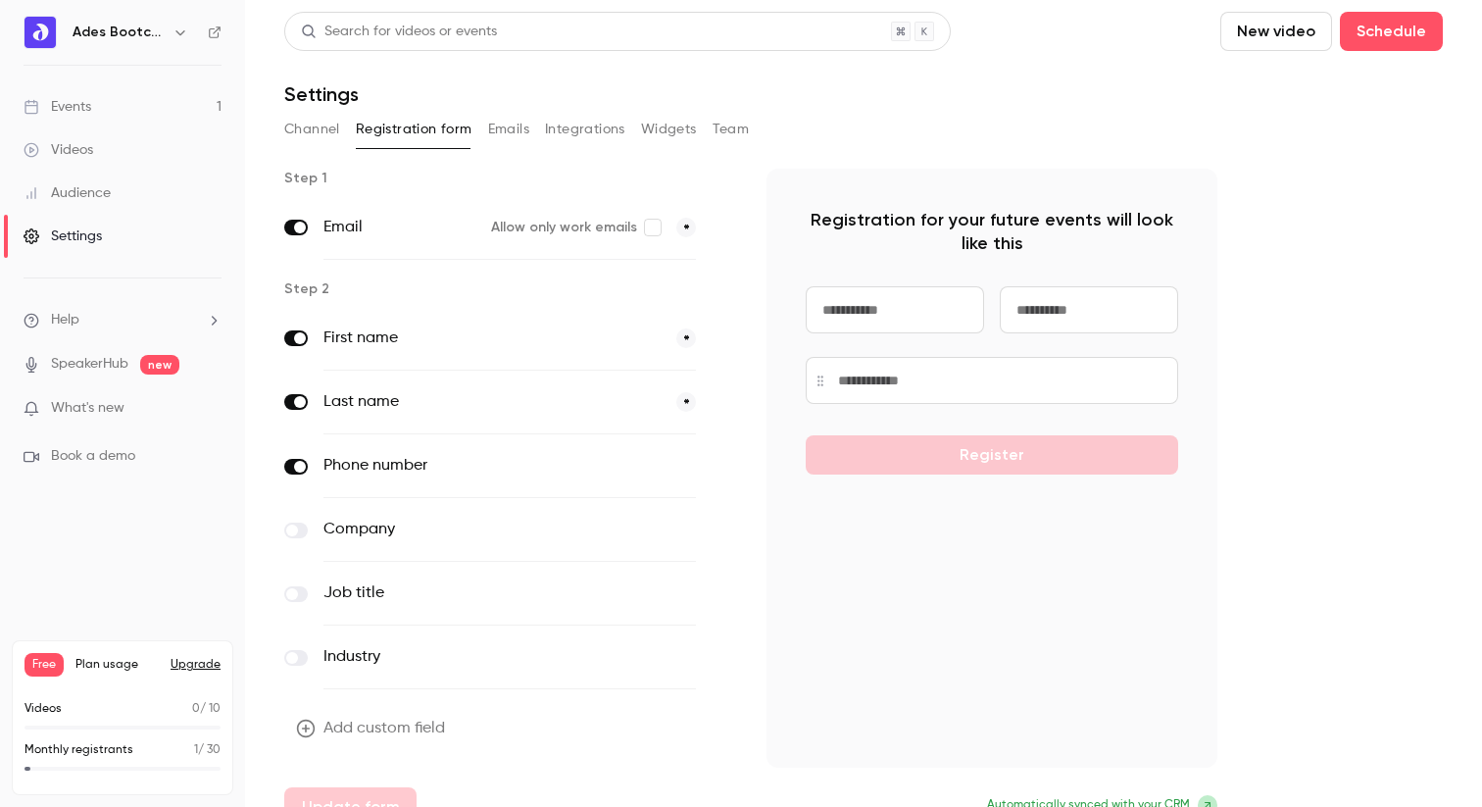
click at [519, 126] on button "Emails" at bounding box center [508, 129] width 41 height 31
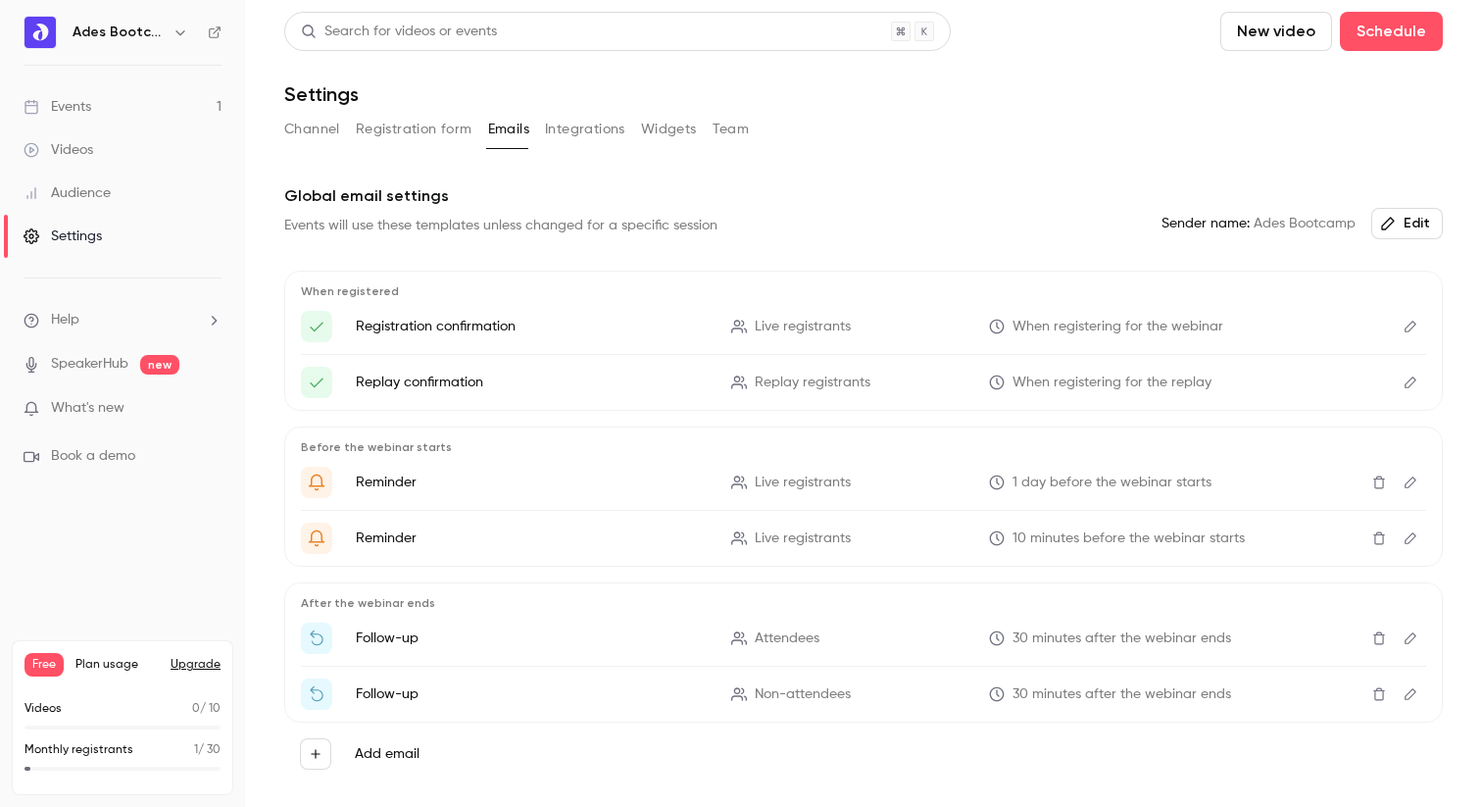
click at [578, 129] on button "Integrations" at bounding box center [585, 129] width 80 height 31
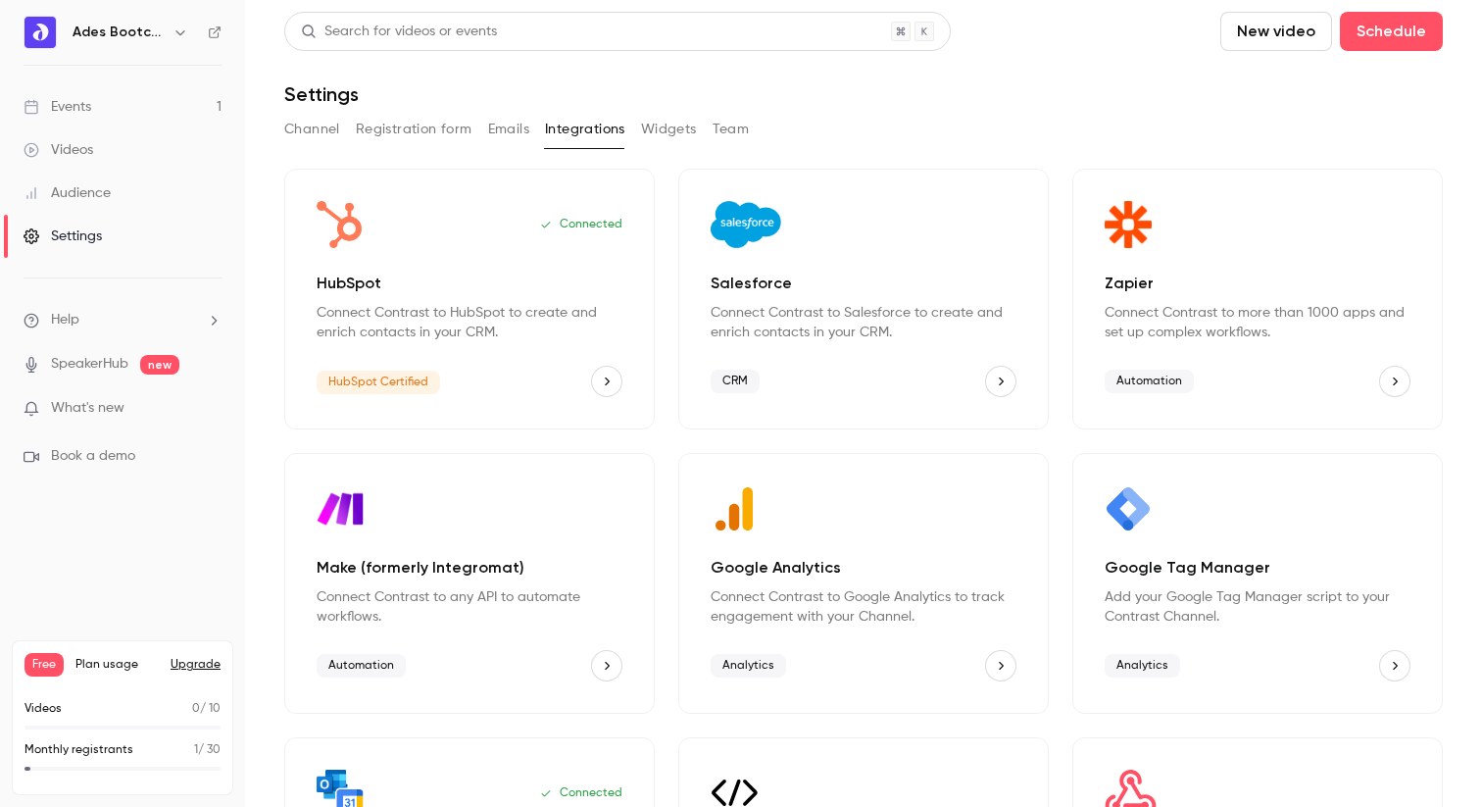
click at [680, 140] on button "Widgets" at bounding box center [669, 129] width 56 height 31
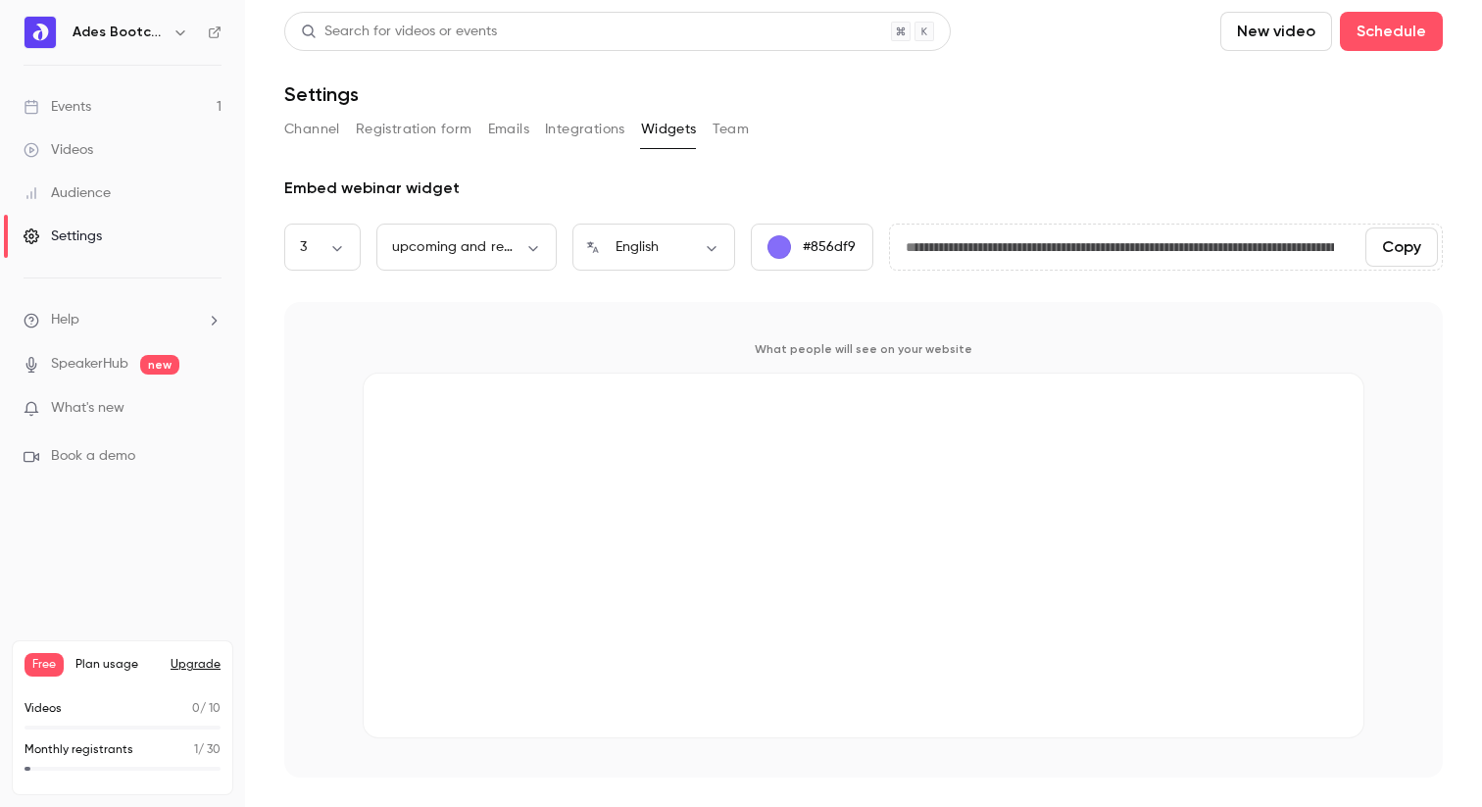
click at [740, 132] on button "Team" at bounding box center [731, 129] width 37 height 31
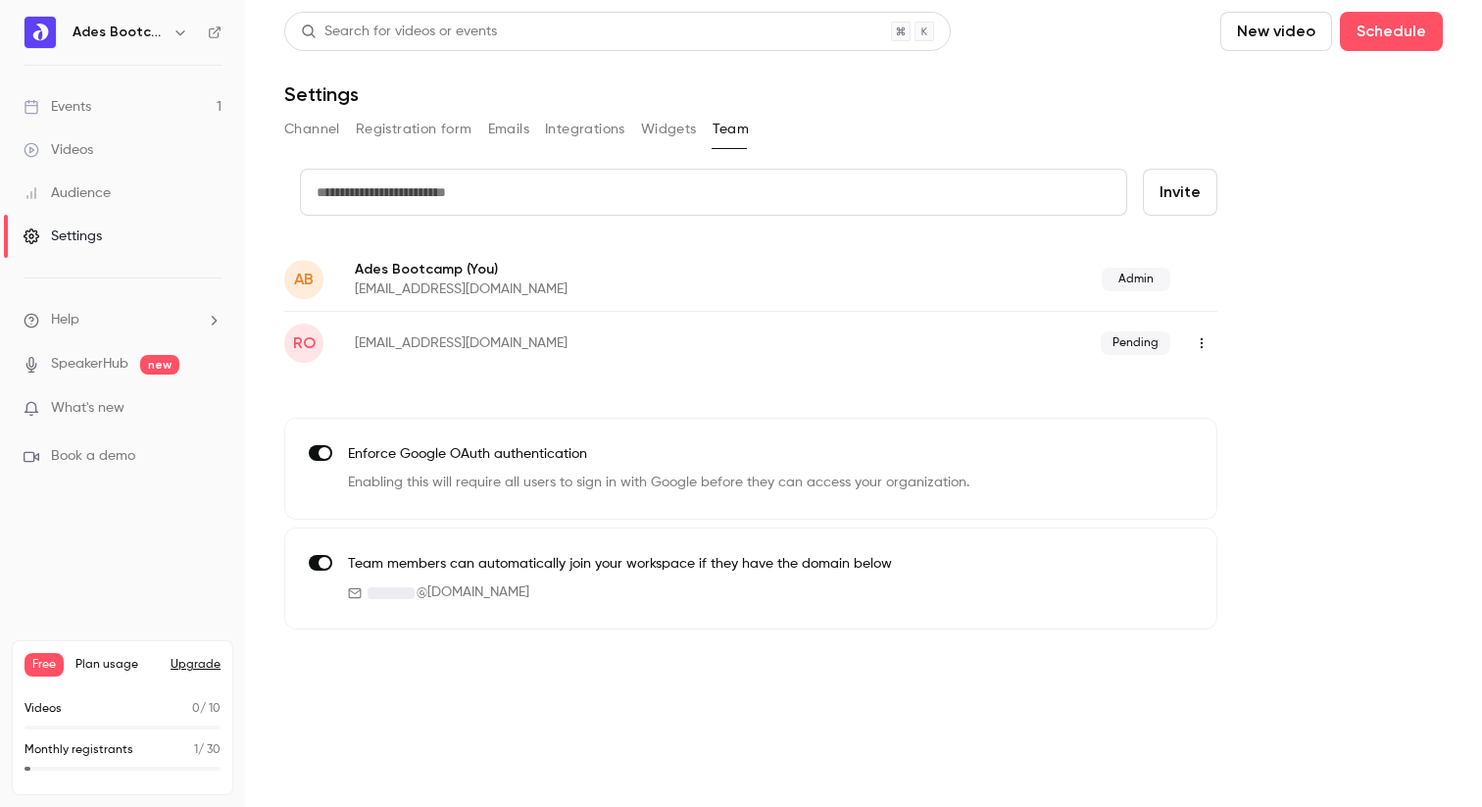
click at [686, 132] on button "Widgets" at bounding box center [669, 129] width 56 height 31
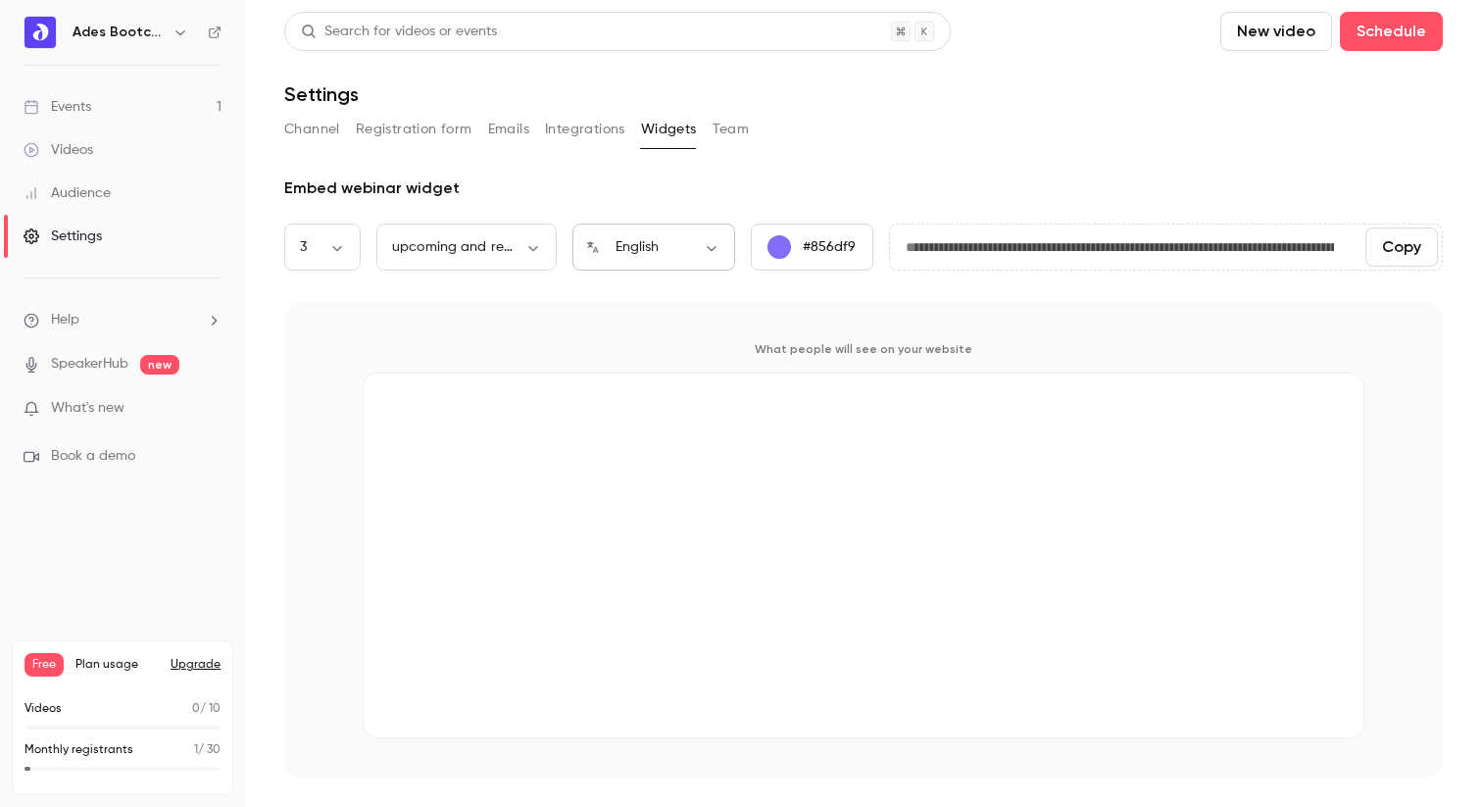
click at [664, 247] on body "**********" at bounding box center [741, 403] width 1482 height 807
click at [612, 357] on li "Français" at bounding box center [654, 362] width 163 height 51
type input "**"
type input "**********"
click at [324, 250] on body "**********" at bounding box center [741, 403] width 1482 height 807
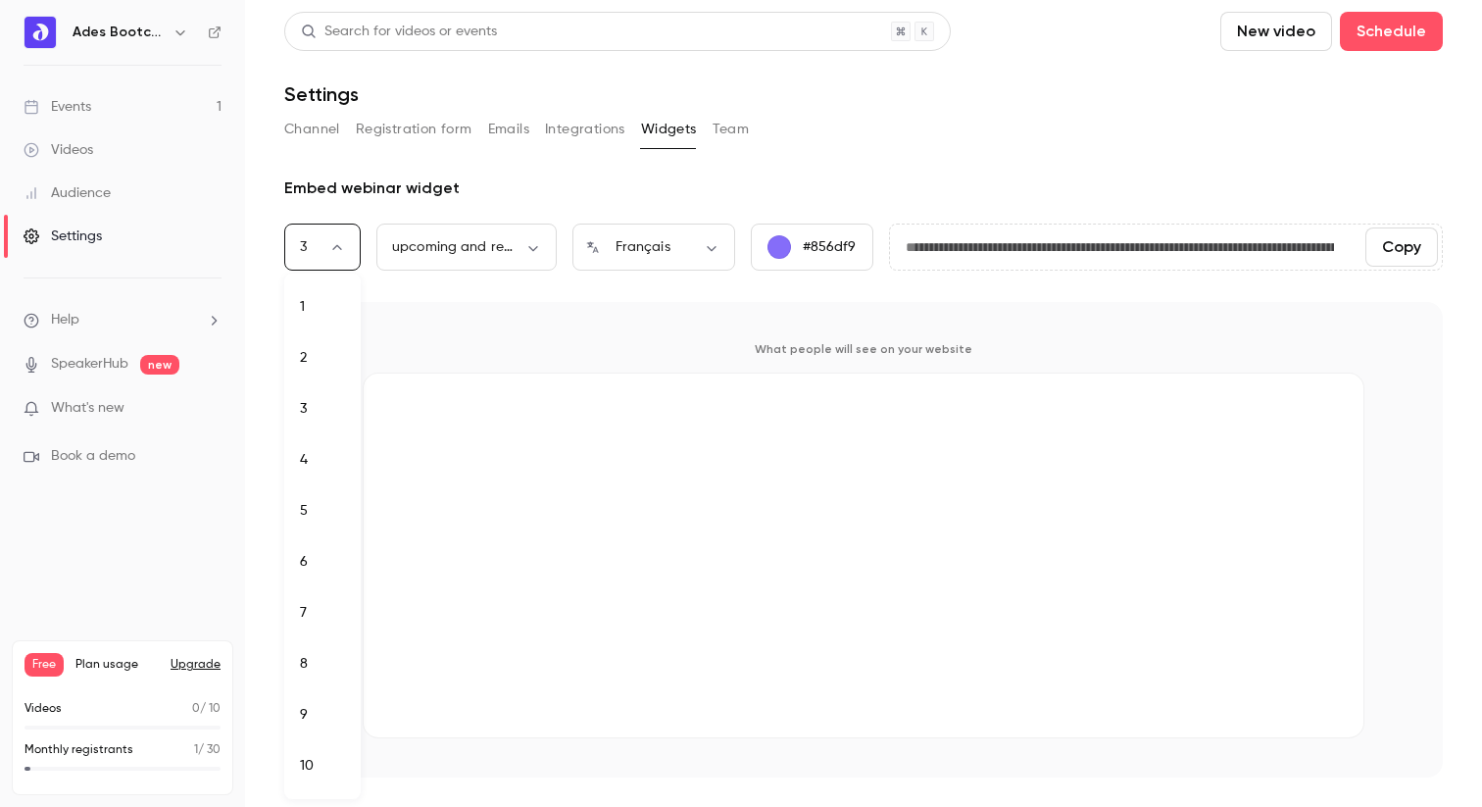
click at [309, 309] on li "1" at bounding box center [322, 306] width 76 height 51
type input "*"
type input "**********"
click at [352, 255] on body "**********" at bounding box center [741, 403] width 1482 height 807
click at [448, 250] on div at bounding box center [741, 403] width 1482 height 807
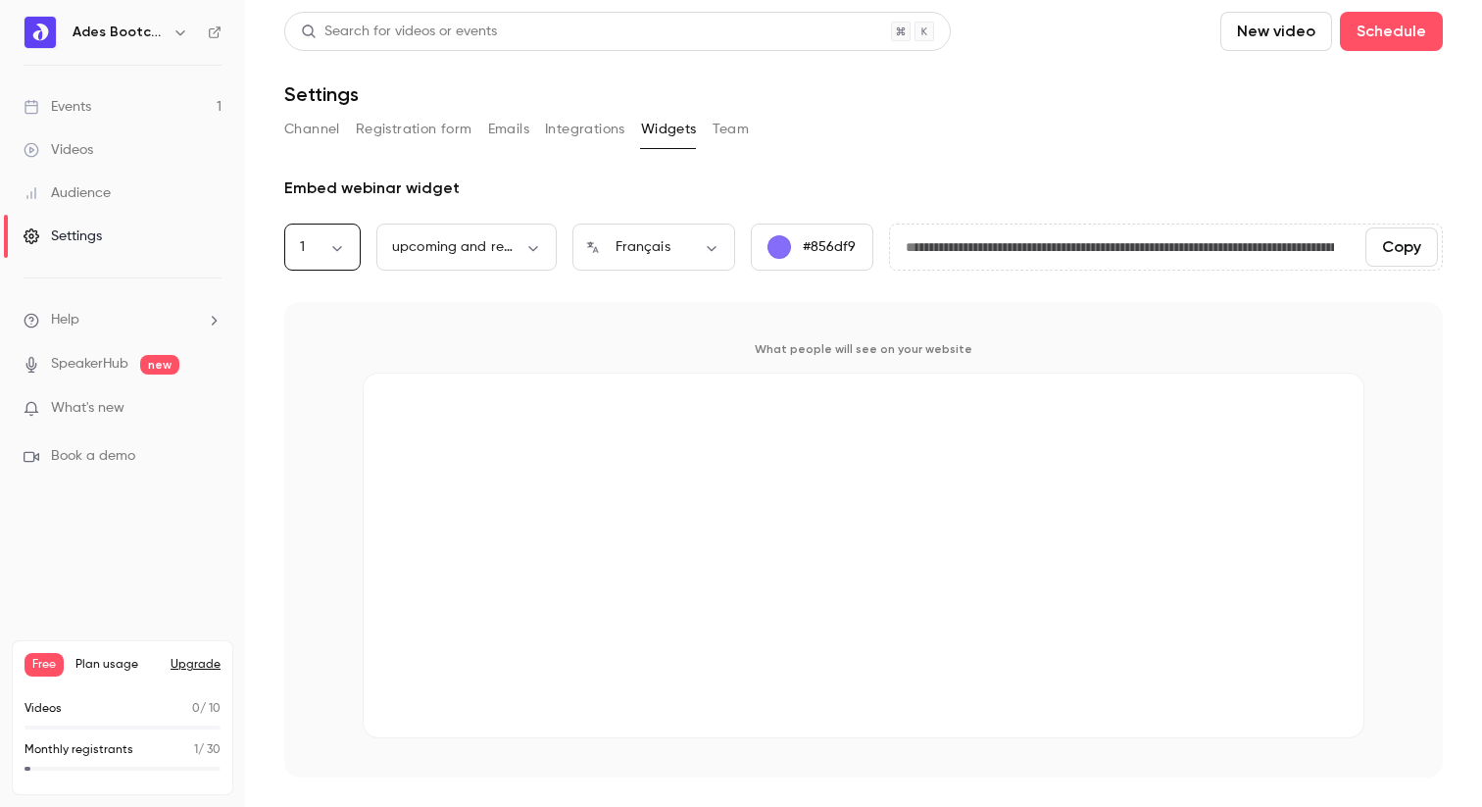
click at [508, 246] on div "1 2 3 4 5 6 7 8 9 10" at bounding box center [741, 403] width 1482 height 807
click at [508, 246] on body "**********" at bounding box center [741, 403] width 1482 height 807
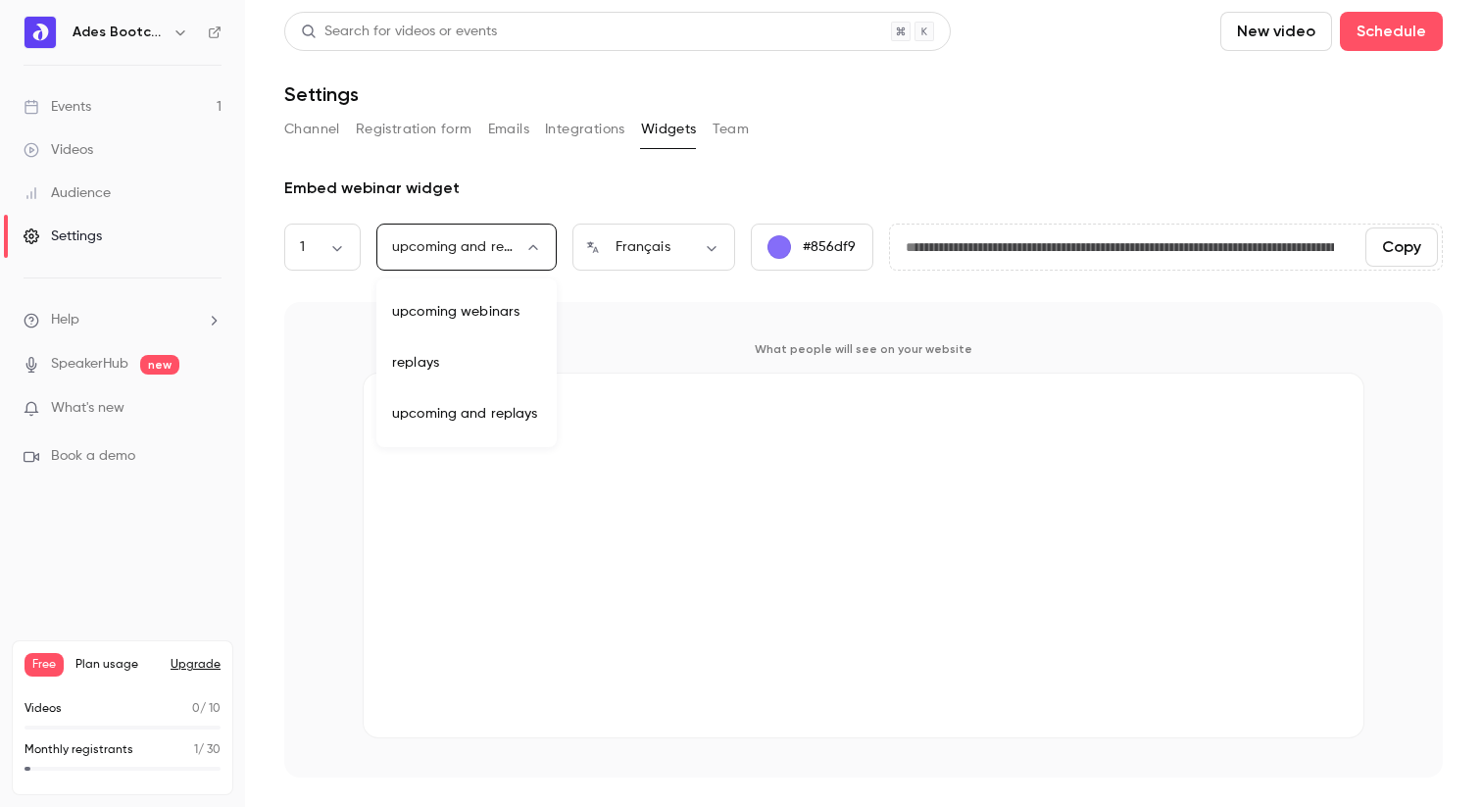
click at [466, 309] on li "upcoming webinars" at bounding box center [466, 311] width 180 height 51
type input "********"
type input "**********"
click at [343, 241] on body "**********" at bounding box center [741, 403] width 1482 height 807
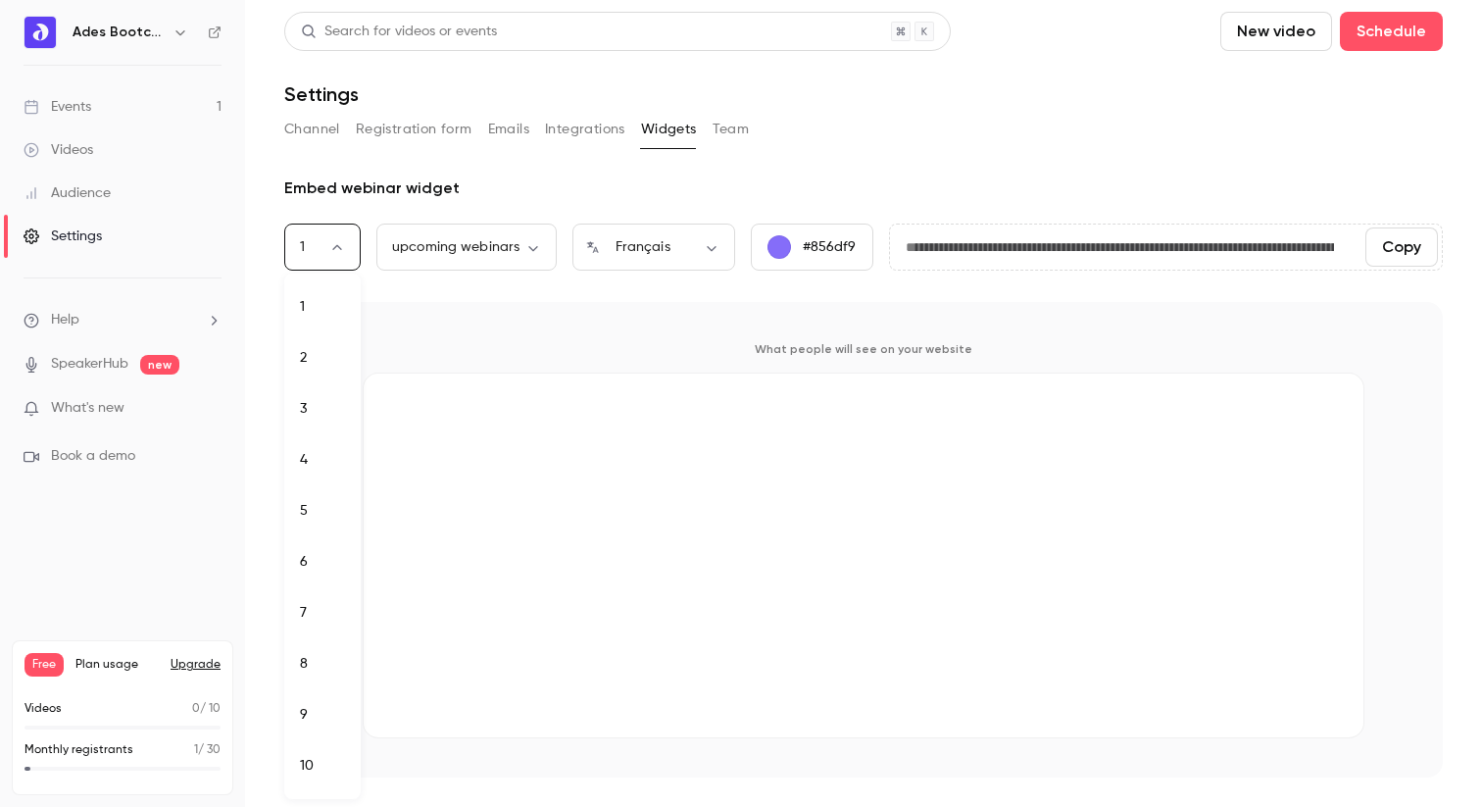
click at [324, 130] on div at bounding box center [741, 403] width 1482 height 807
click at [307, 128] on button "Channel" at bounding box center [312, 129] width 56 height 31
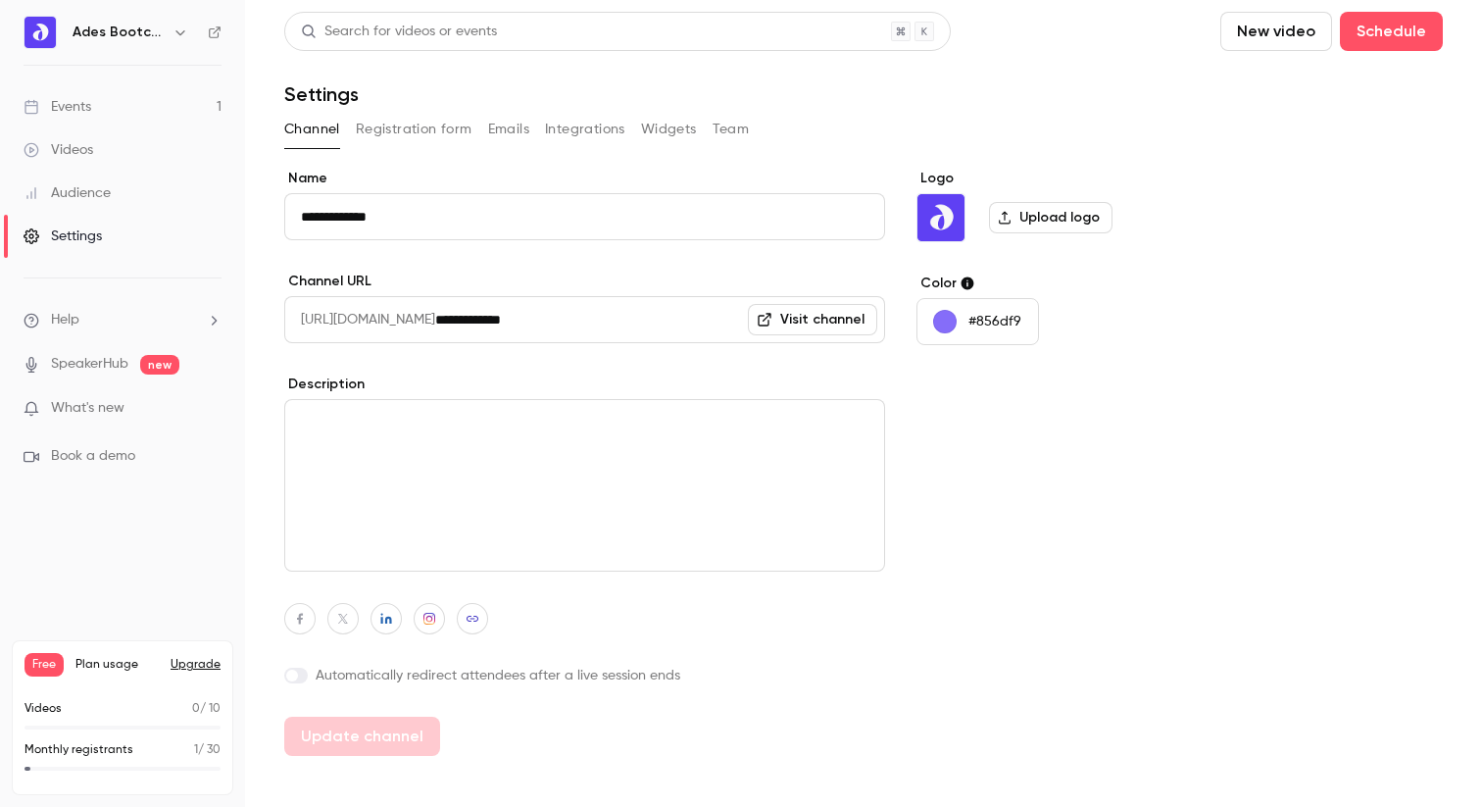
click at [823, 322] on link "Visit channel" at bounding box center [812, 319] width 129 height 31
click at [742, 128] on button "Team" at bounding box center [731, 129] width 37 height 31
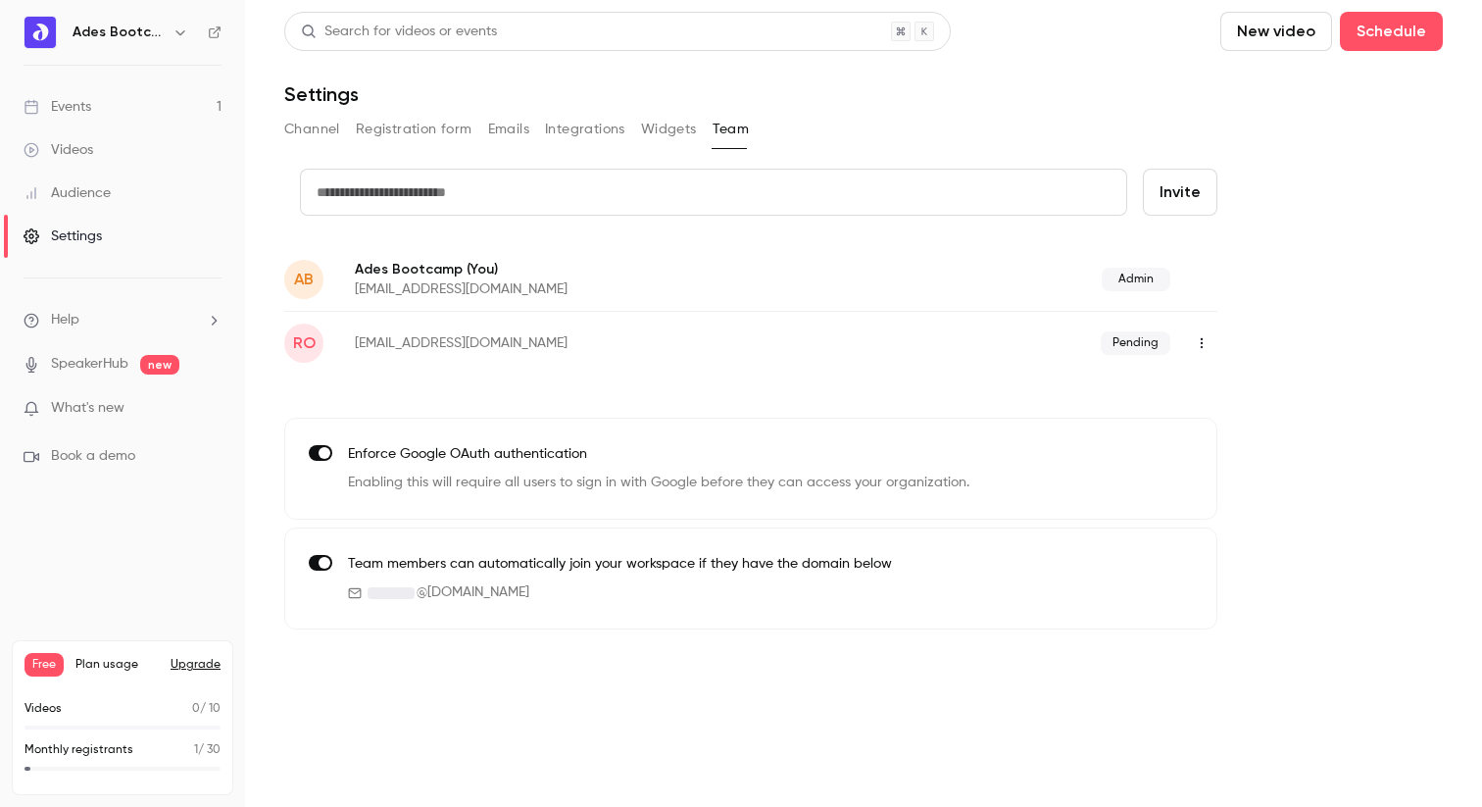
click at [79, 195] on div "Audience" at bounding box center [67, 193] width 87 height 20
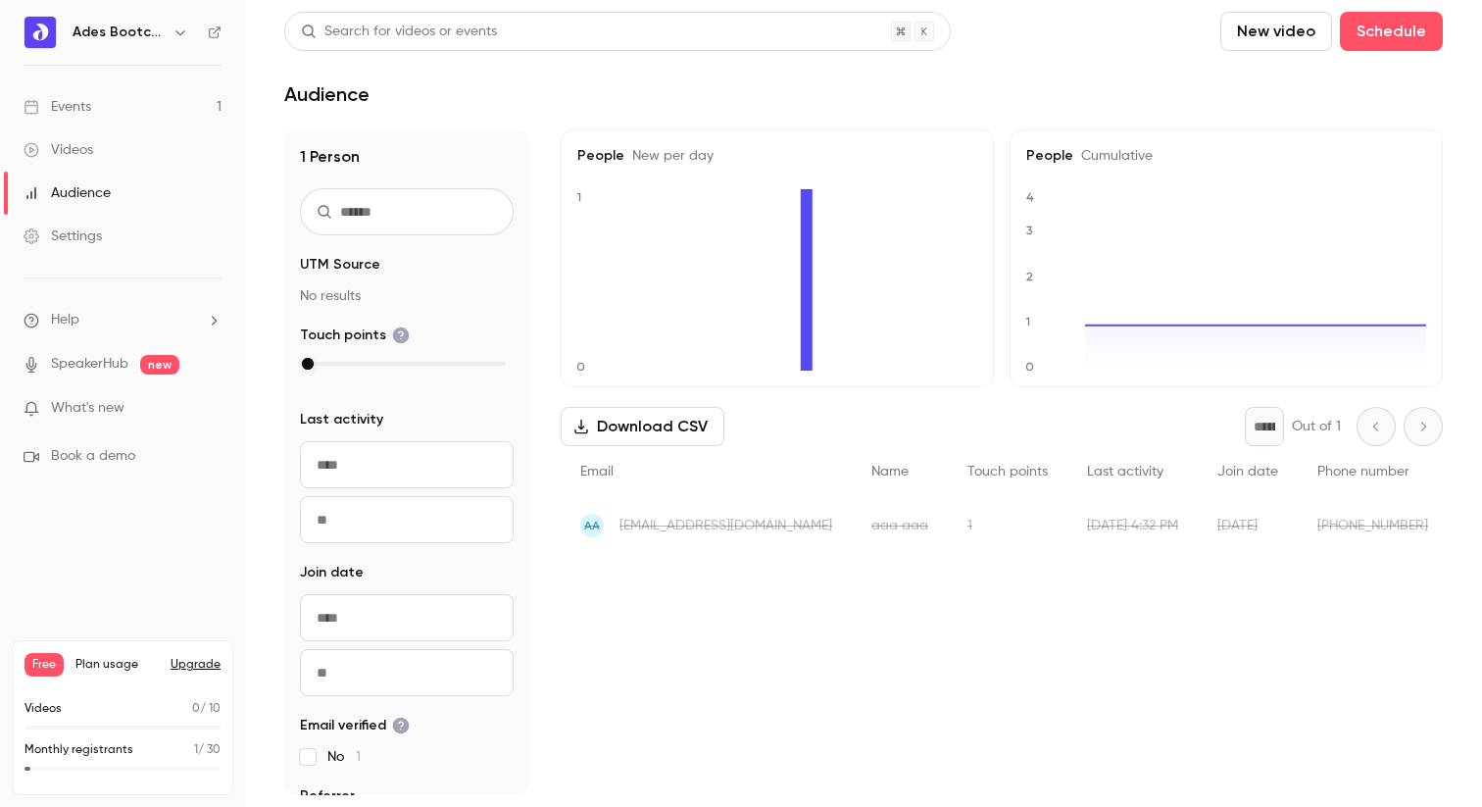
click at [75, 140] on div "Videos" at bounding box center [59, 150] width 70 height 20
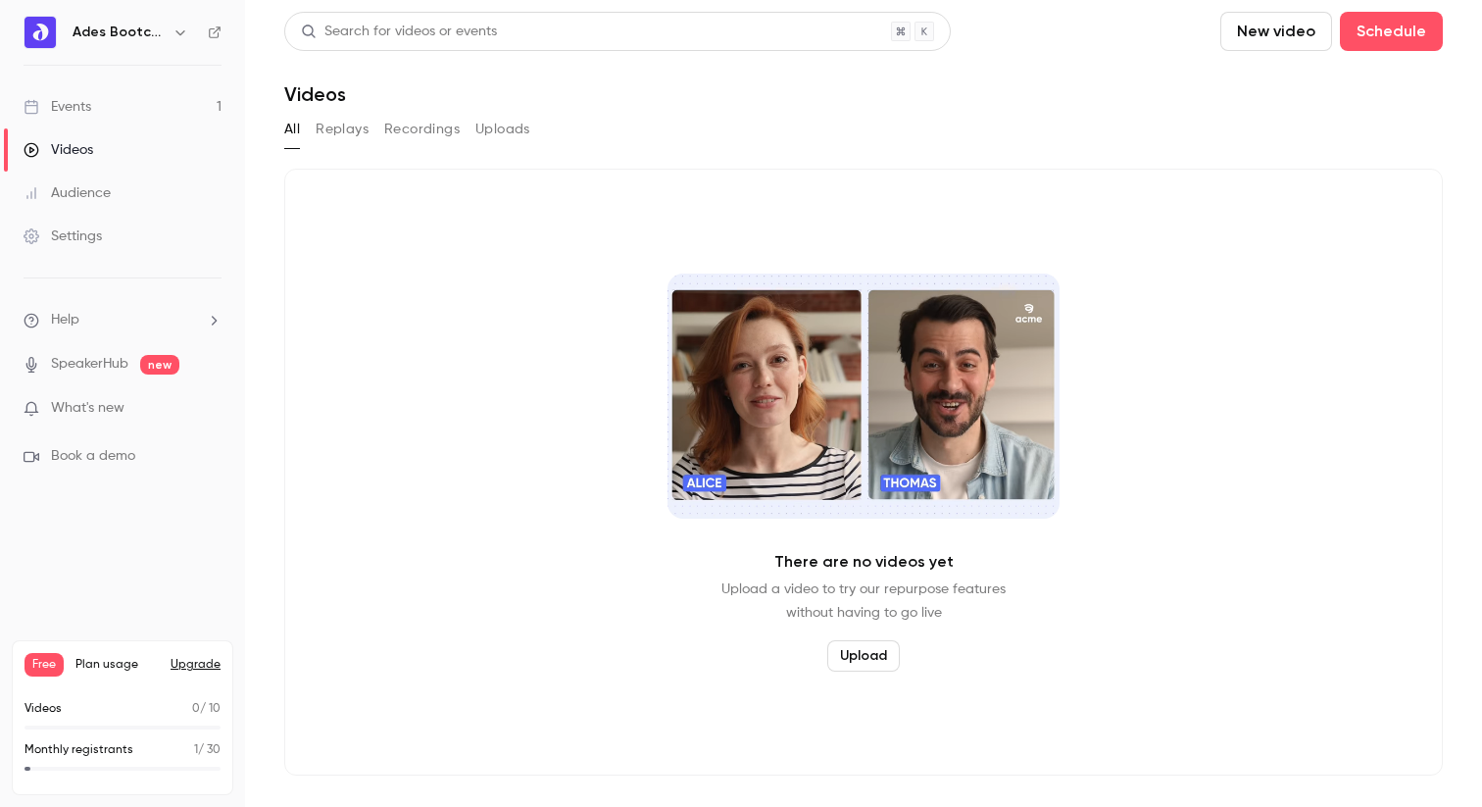
click at [74, 111] on div "Events" at bounding box center [58, 107] width 68 height 20
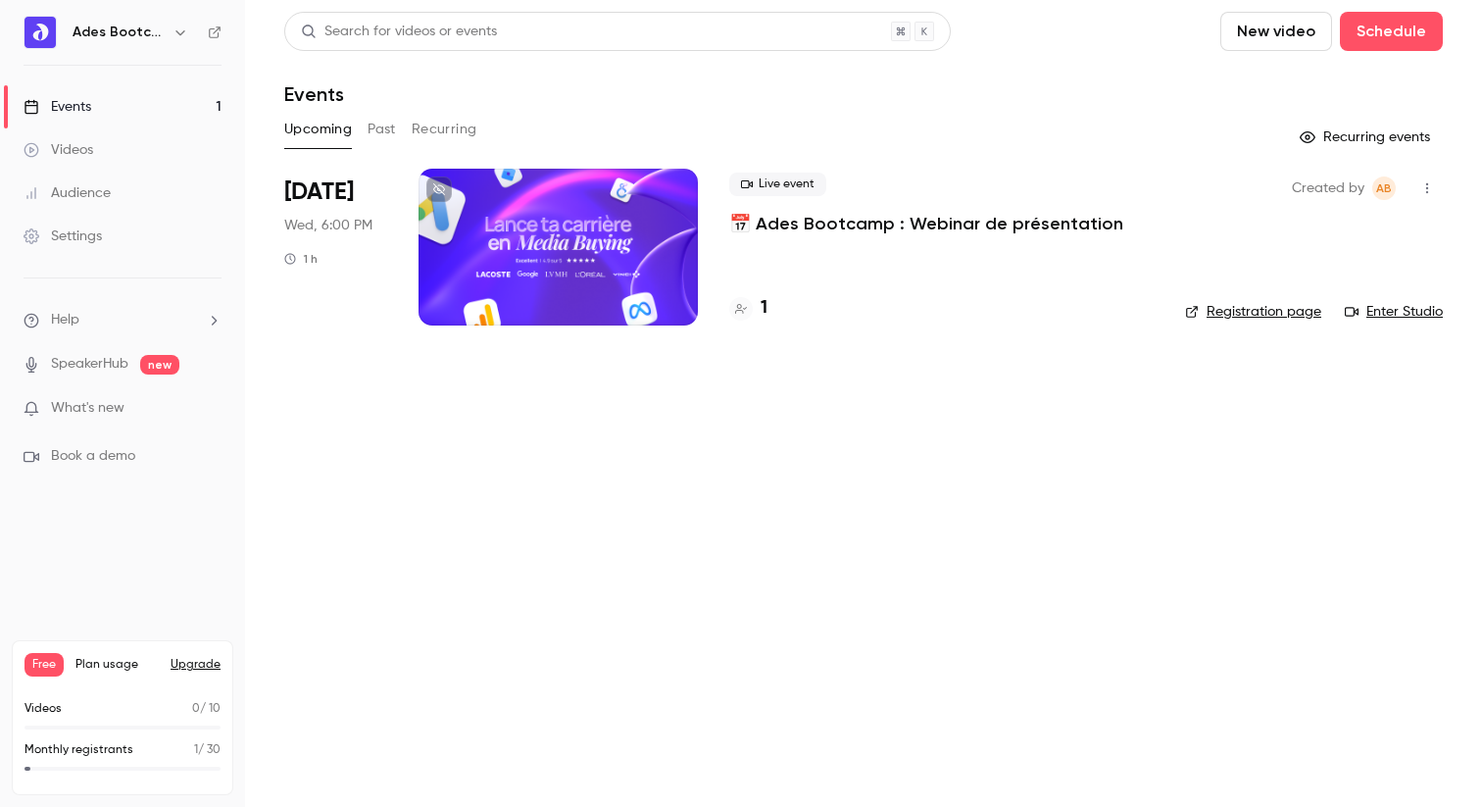
click at [95, 412] on span "What's new" at bounding box center [88, 408] width 74 height 21
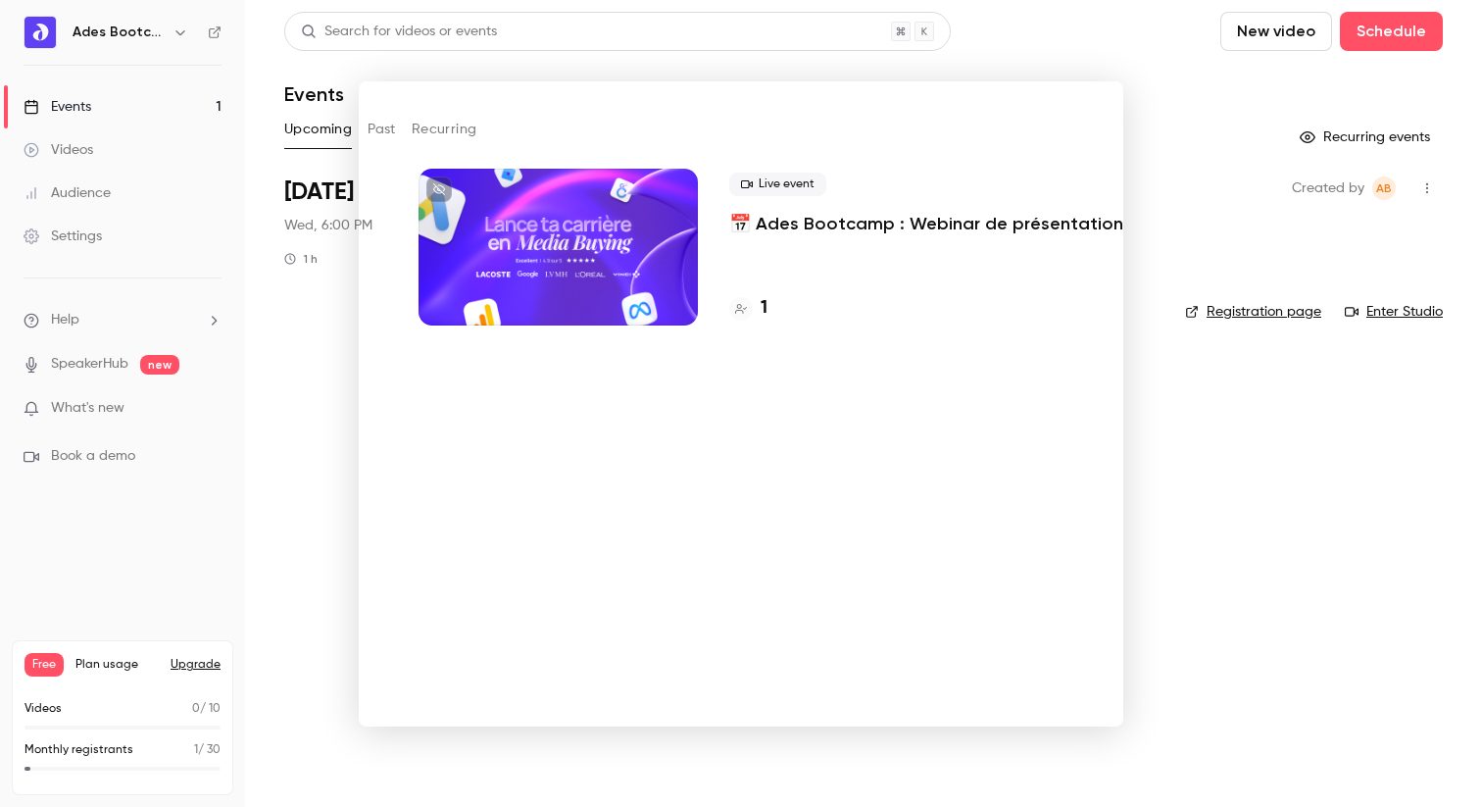
click at [106, 362] on div at bounding box center [741, 403] width 1482 height 807
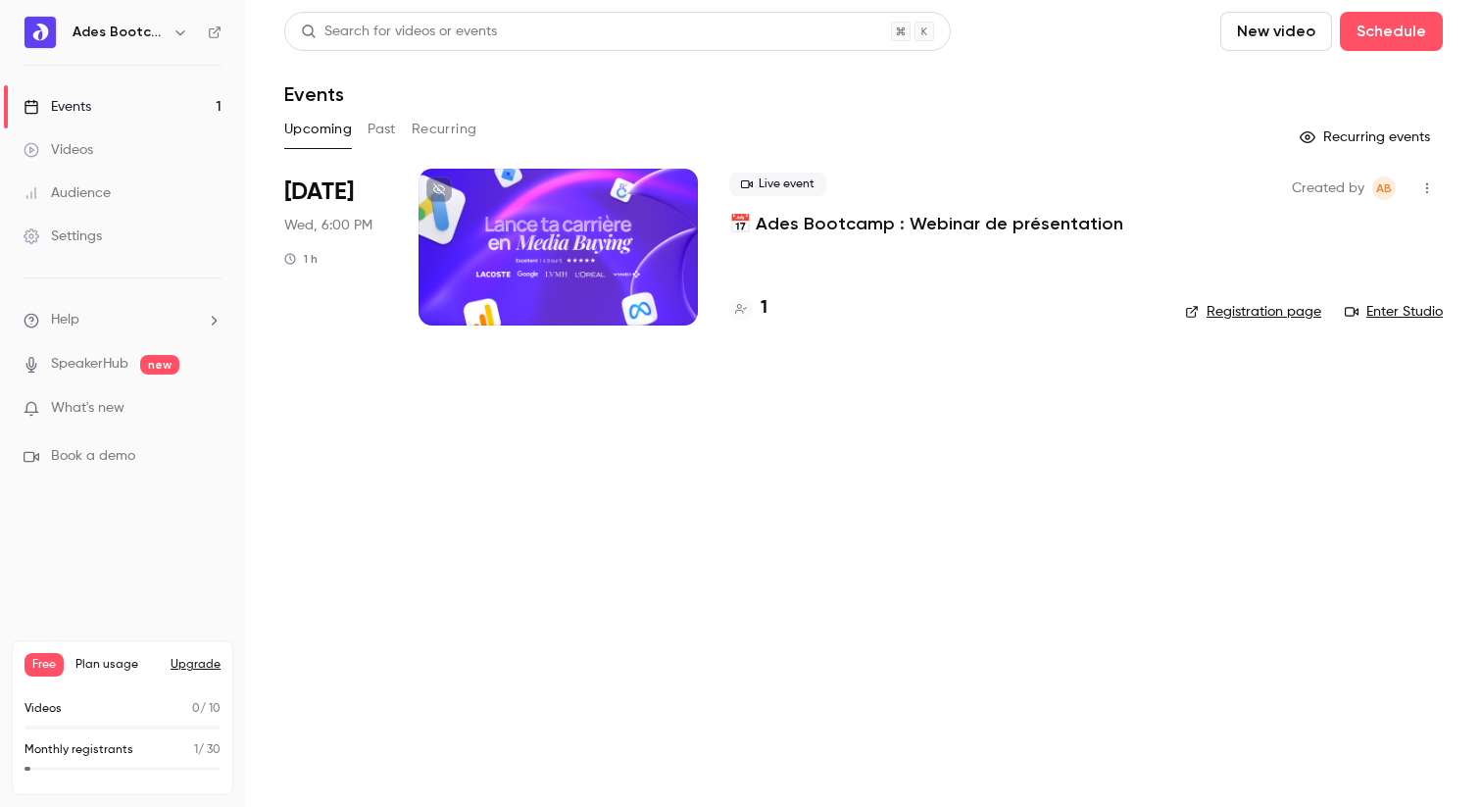
click at [63, 313] on span "Help" at bounding box center [65, 320] width 28 height 21
click at [292, 349] on span "Help center" at bounding box center [307, 358] width 75 height 21
click at [38, 148] on icon at bounding box center [32, 150] width 15 height 15
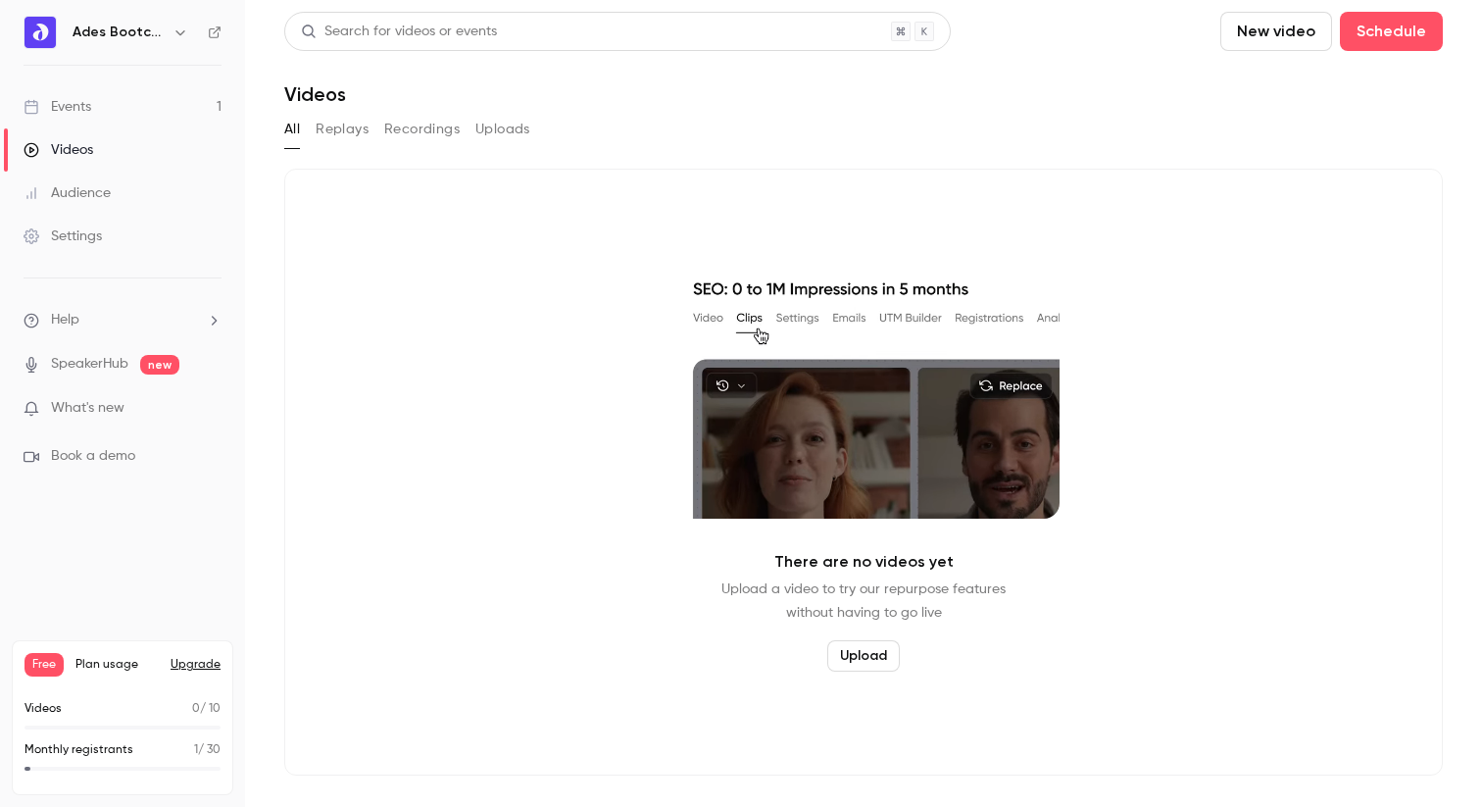
click at [95, 104] on link "Events 1" at bounding box center [122, 106] width 245 height 43
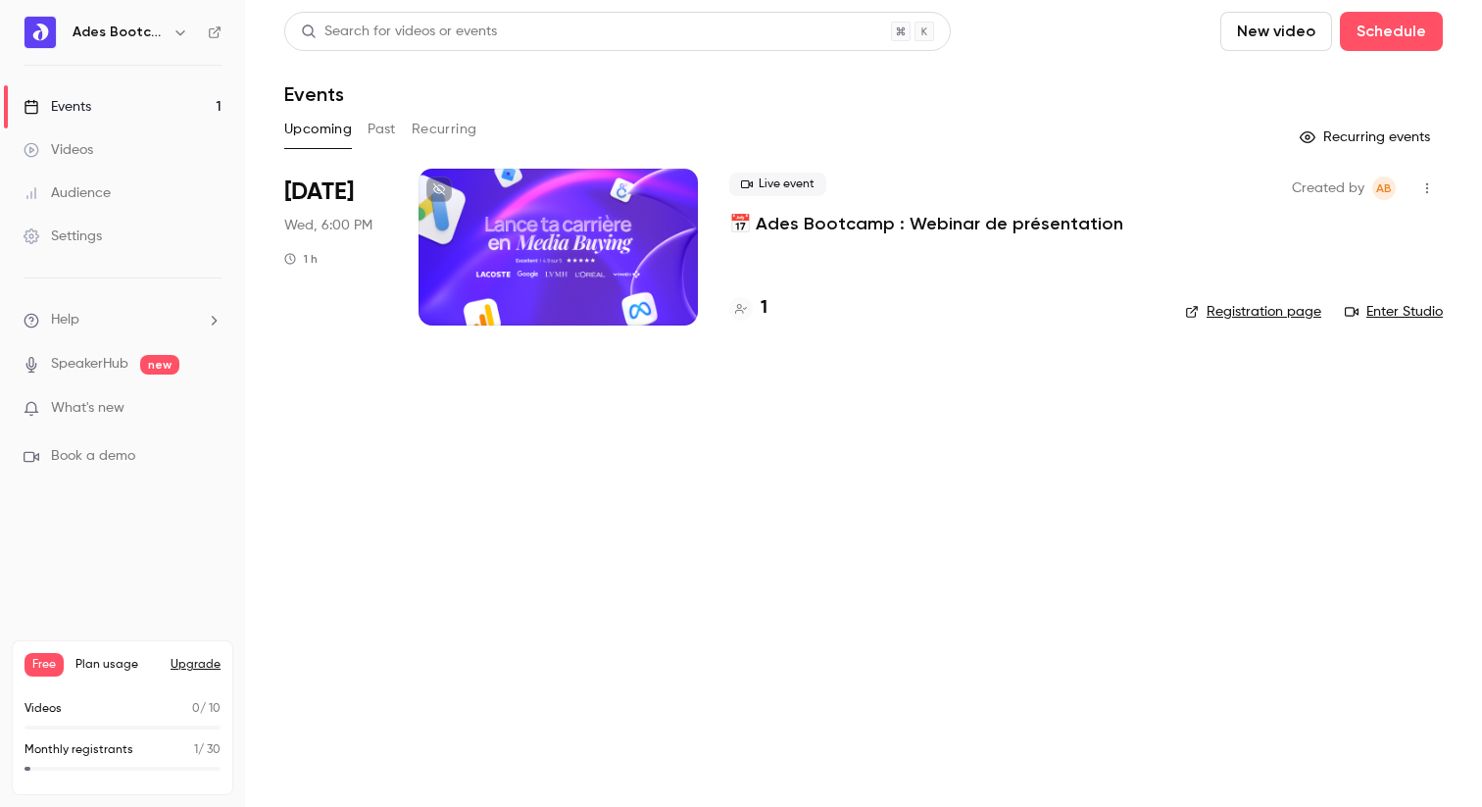
click at [91, 139] on link "Videos" at bounding box center [122, 149] width 245 height 43
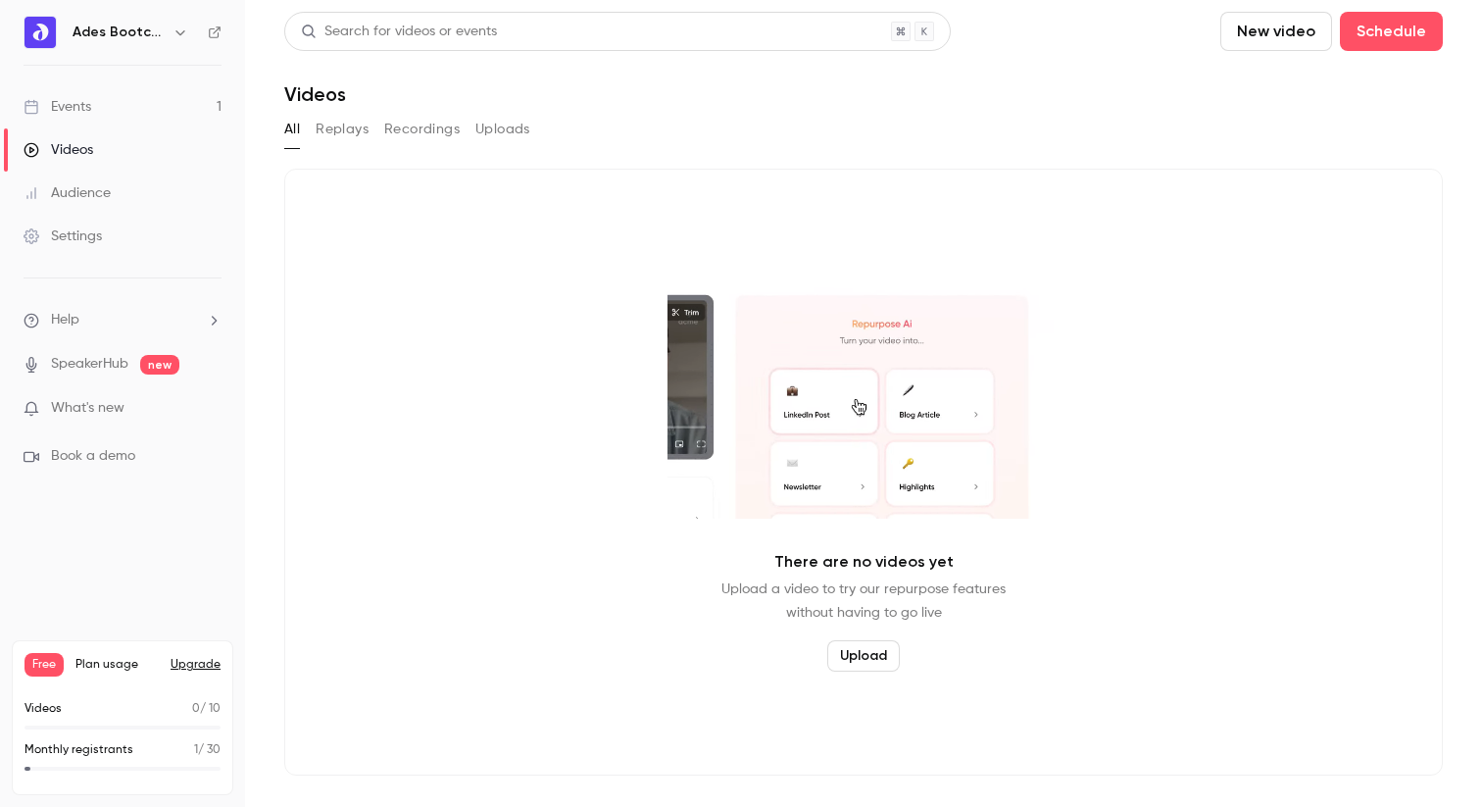
click at [73, 183] on div "Audience" at bounding box center [67, 193] width 87 height 20
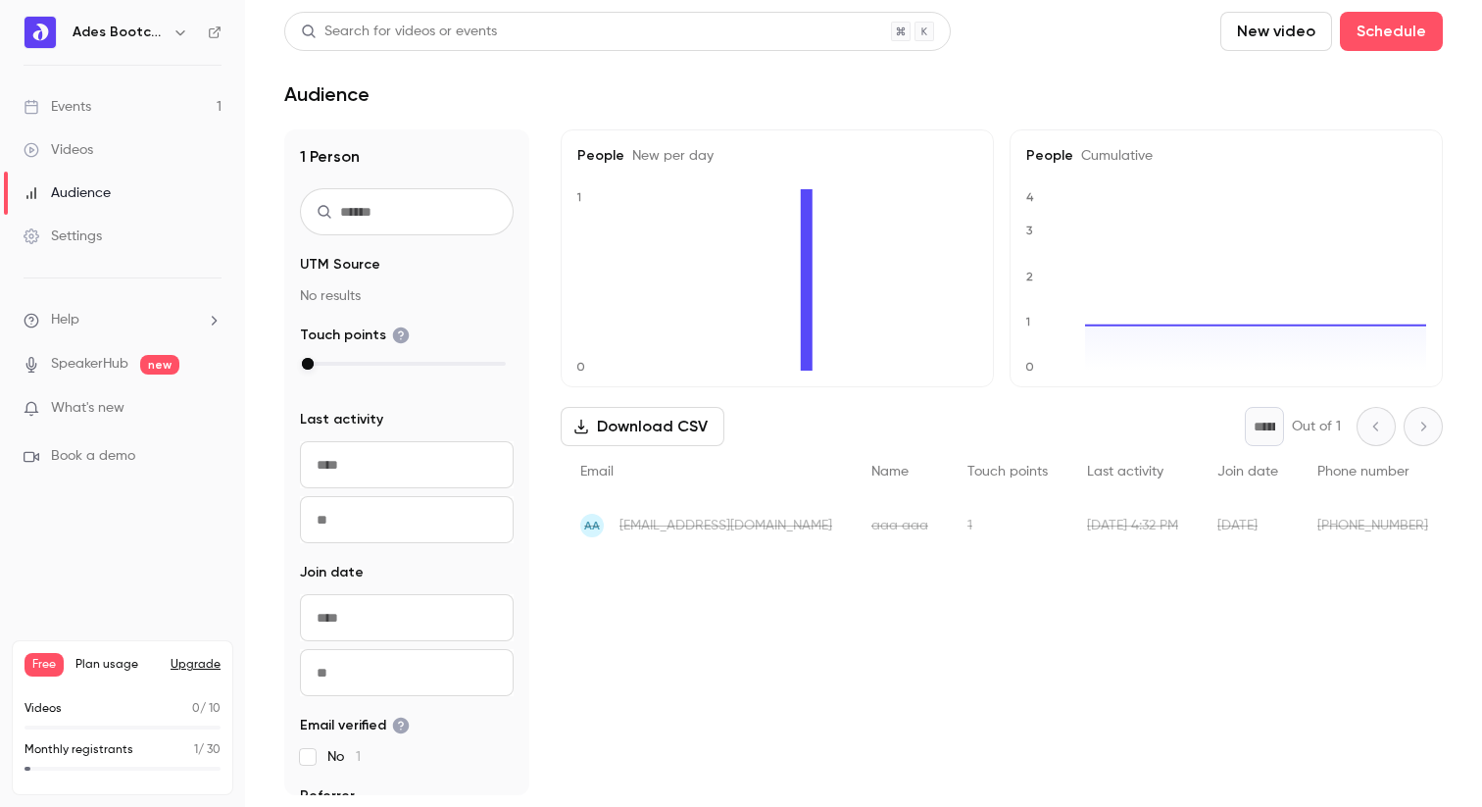
click at [118, 118] on link "Events 1" at bounding box center [122, 106] width 245 height 43
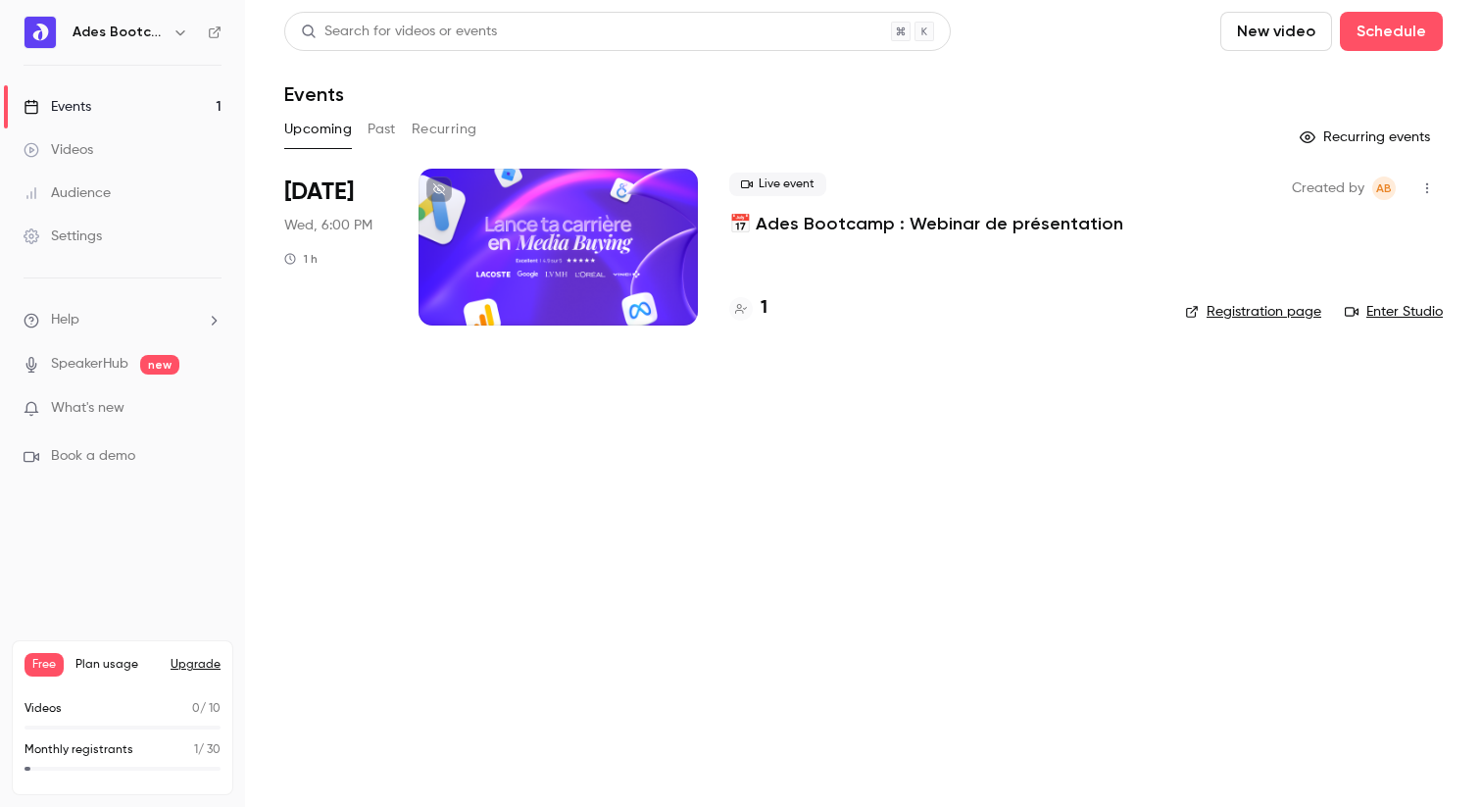
click at [75, 325] on span "Help" at bounding box center [65, 320] width 28 height 21
click at [73, 98] on div at bounding box center [741, 403] width 1482 height 807
click at [570, 217] on div at bounding box center [558, 247] width 279 height 157
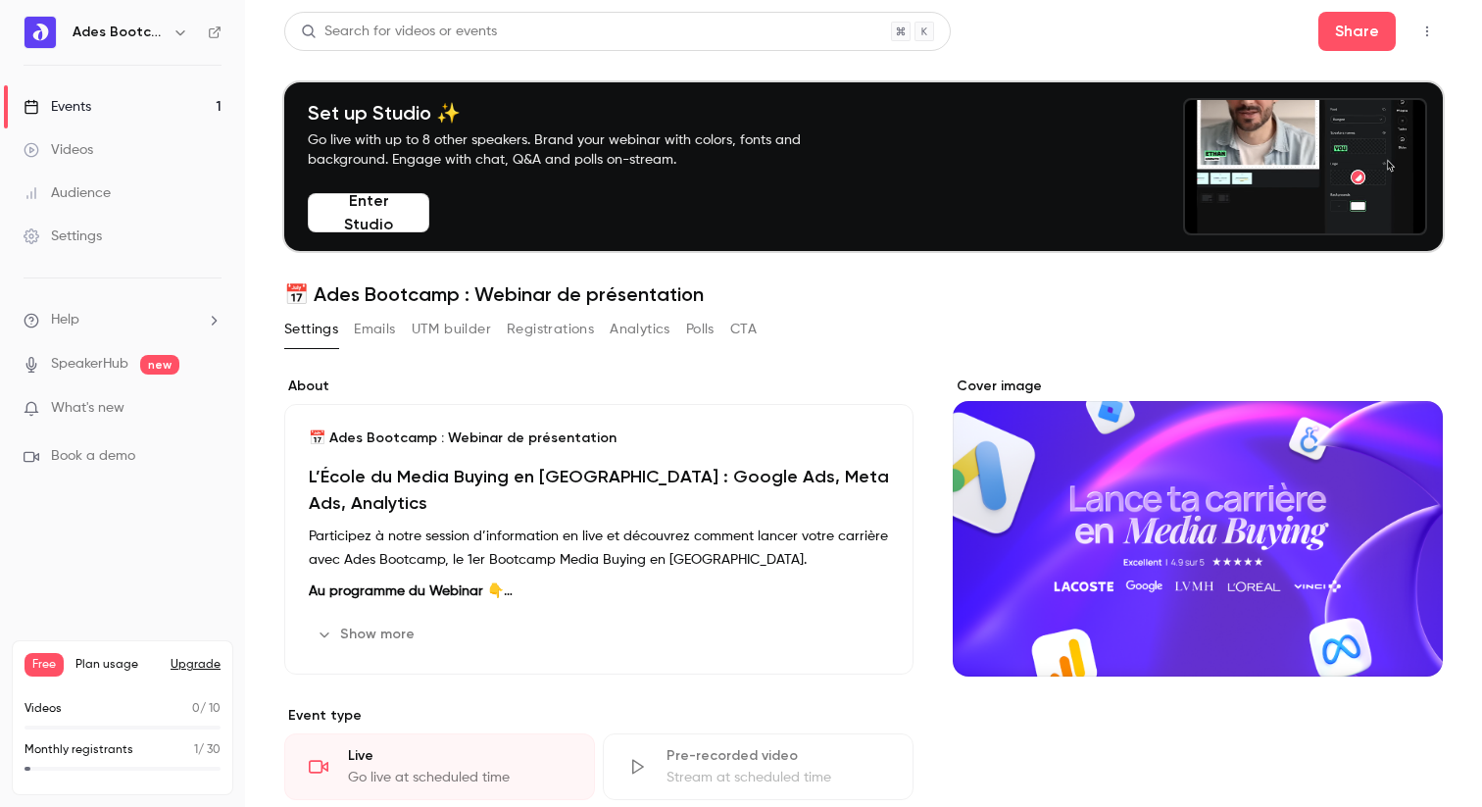
click at [393, 208] on button "Enter Studio" at bounding box center [369, 212] width 122 height 39
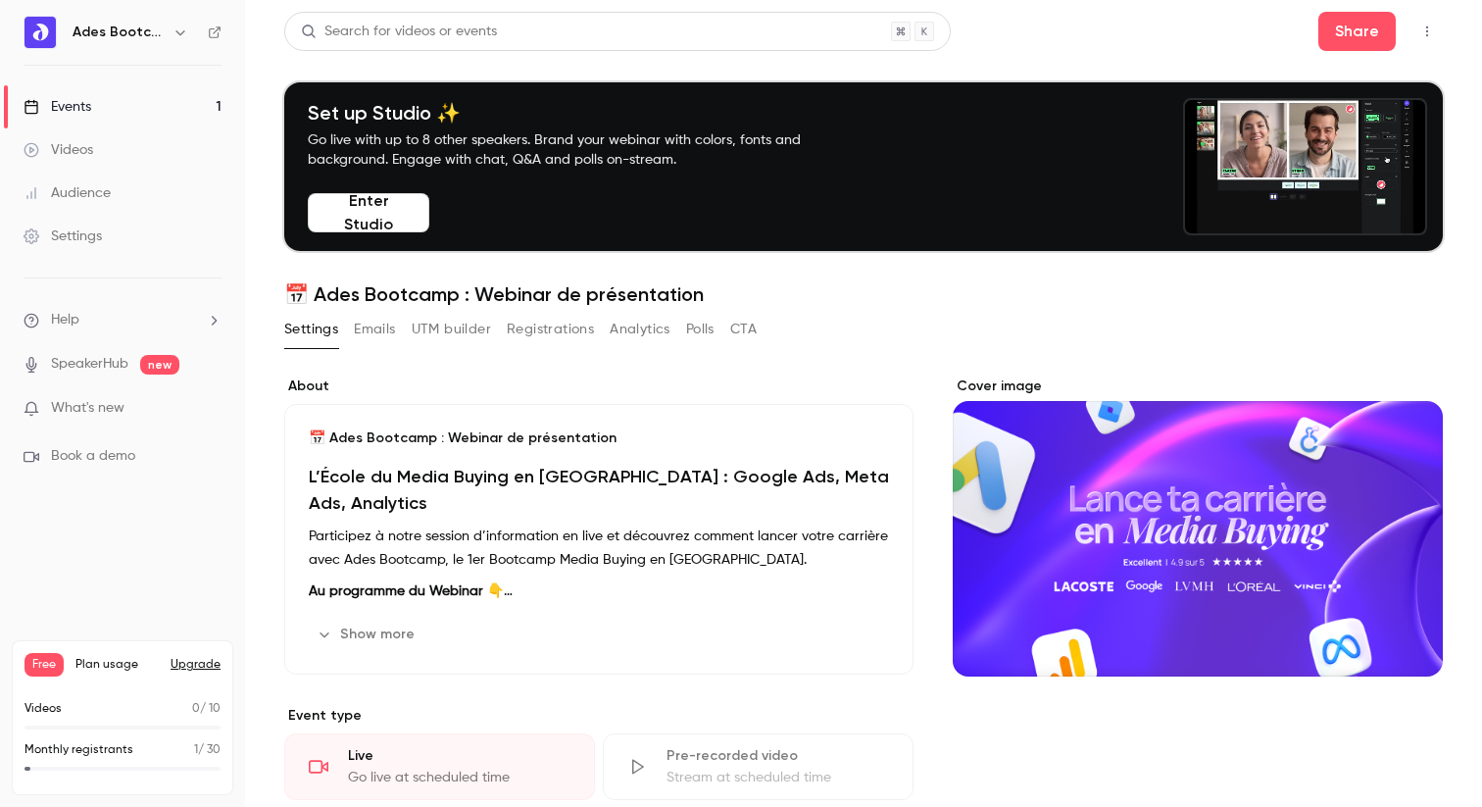
click at [58, 136] on link "Videos" at bounding box center [122, 149] width 245 height 43
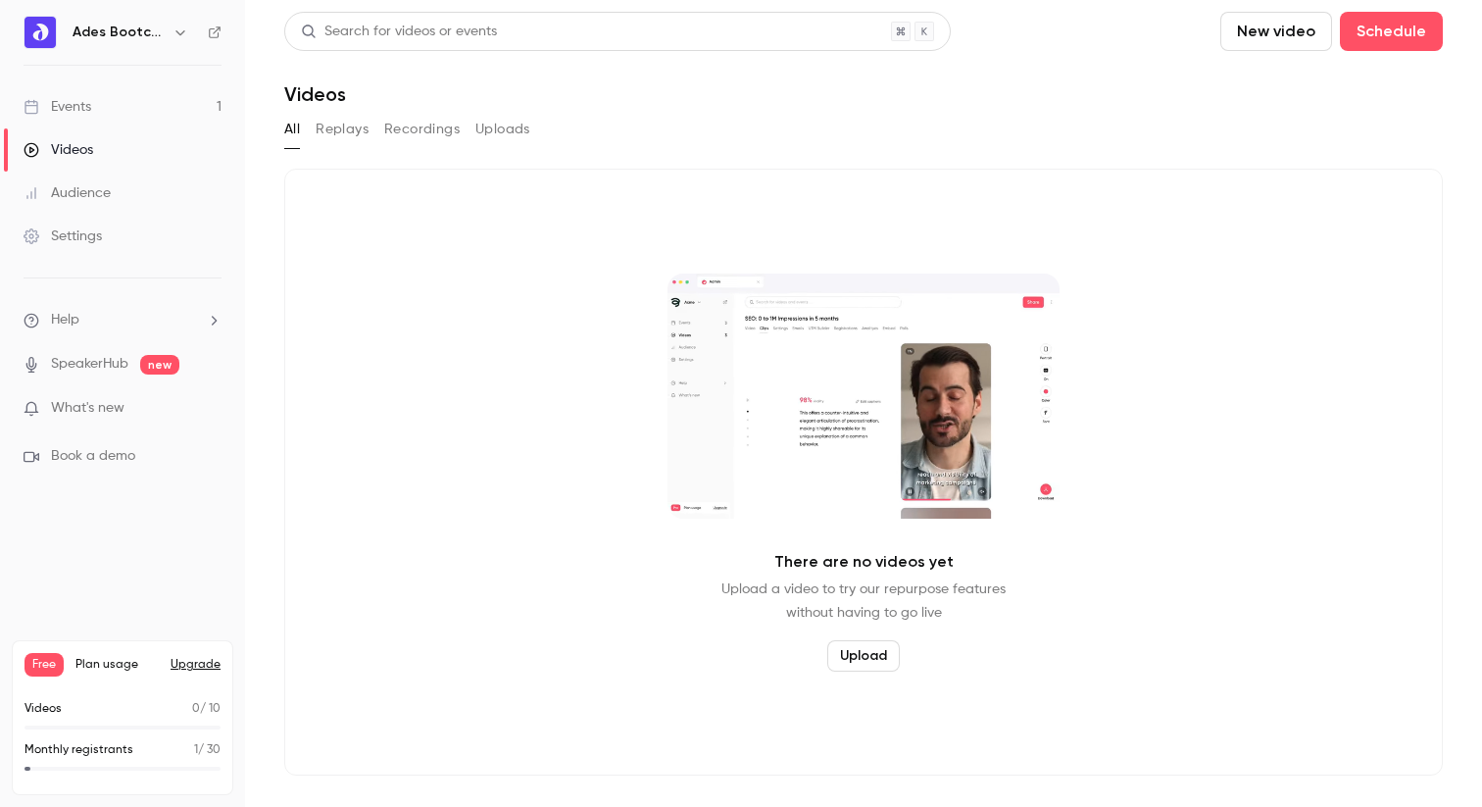
click at [871, 657] on button "Upload" at bounding box center [863, 655] width 73 height 31
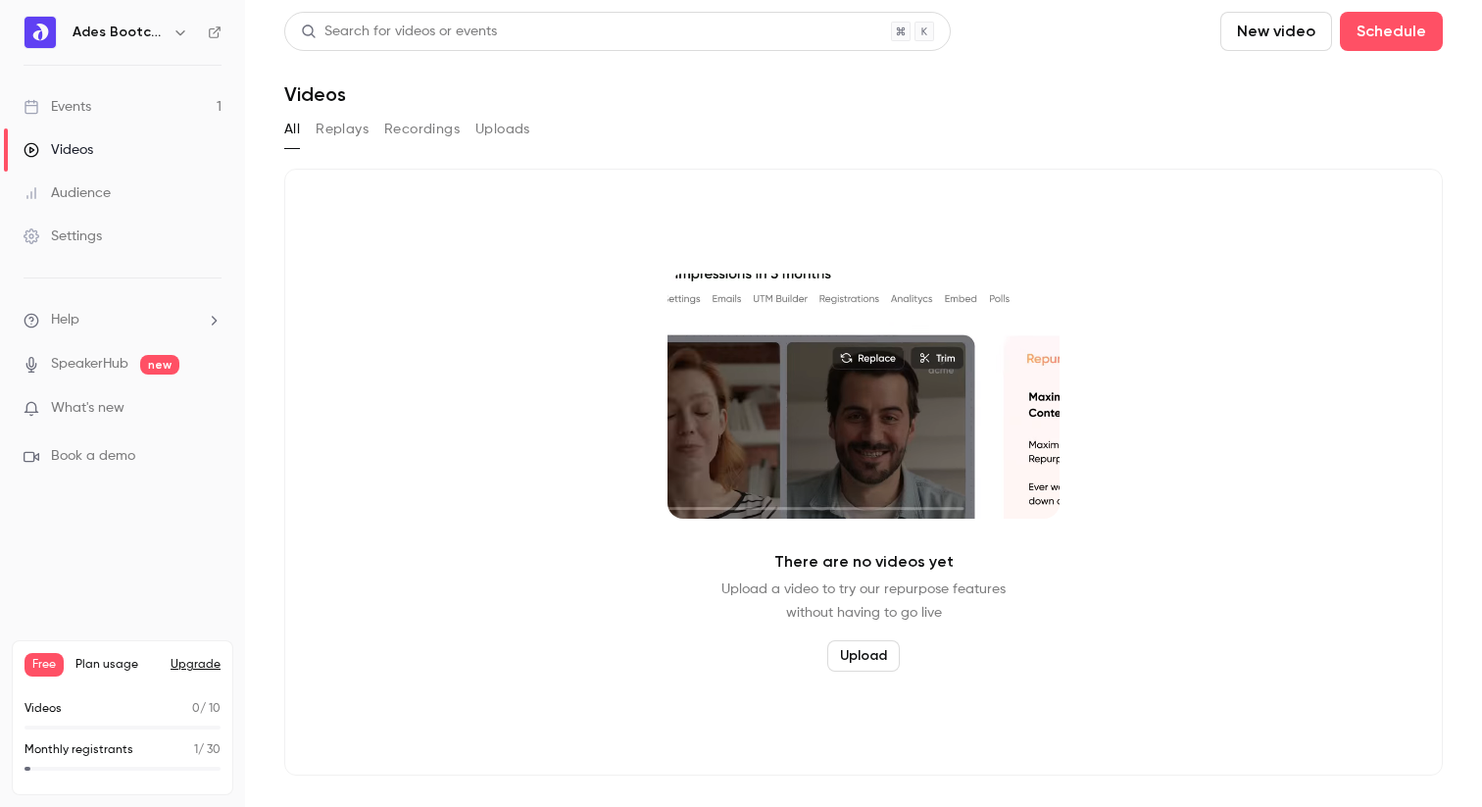
click at [50, 189] on div "Audience" at bounding box center [67, 193] width 87 height 20
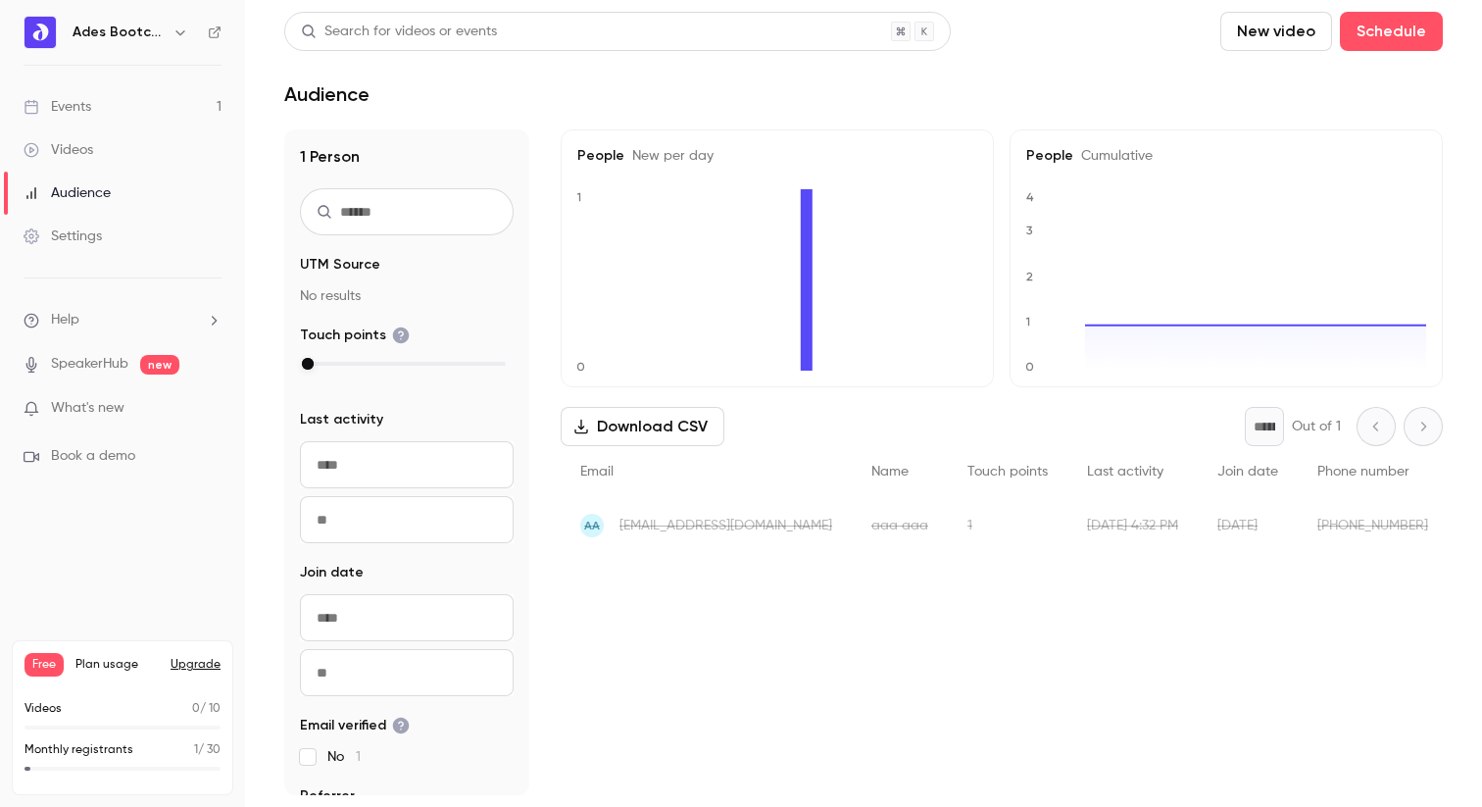
click at [75, 229] on div "Settings" at bounding box center [63, 236] width 78 height 20
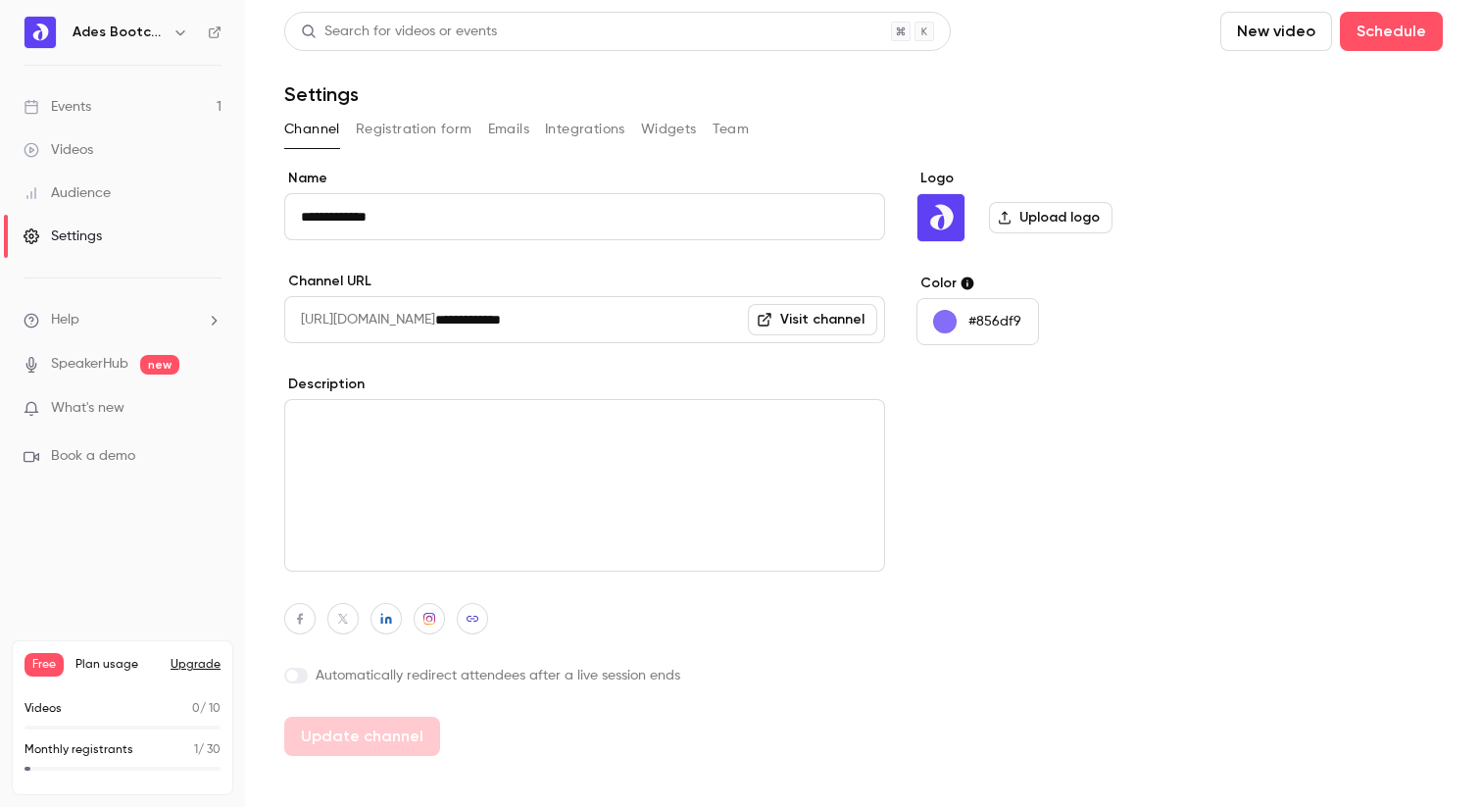
click at [406, 139] on button "Registration form" at bounding box center [414, 129] width 117 height 31
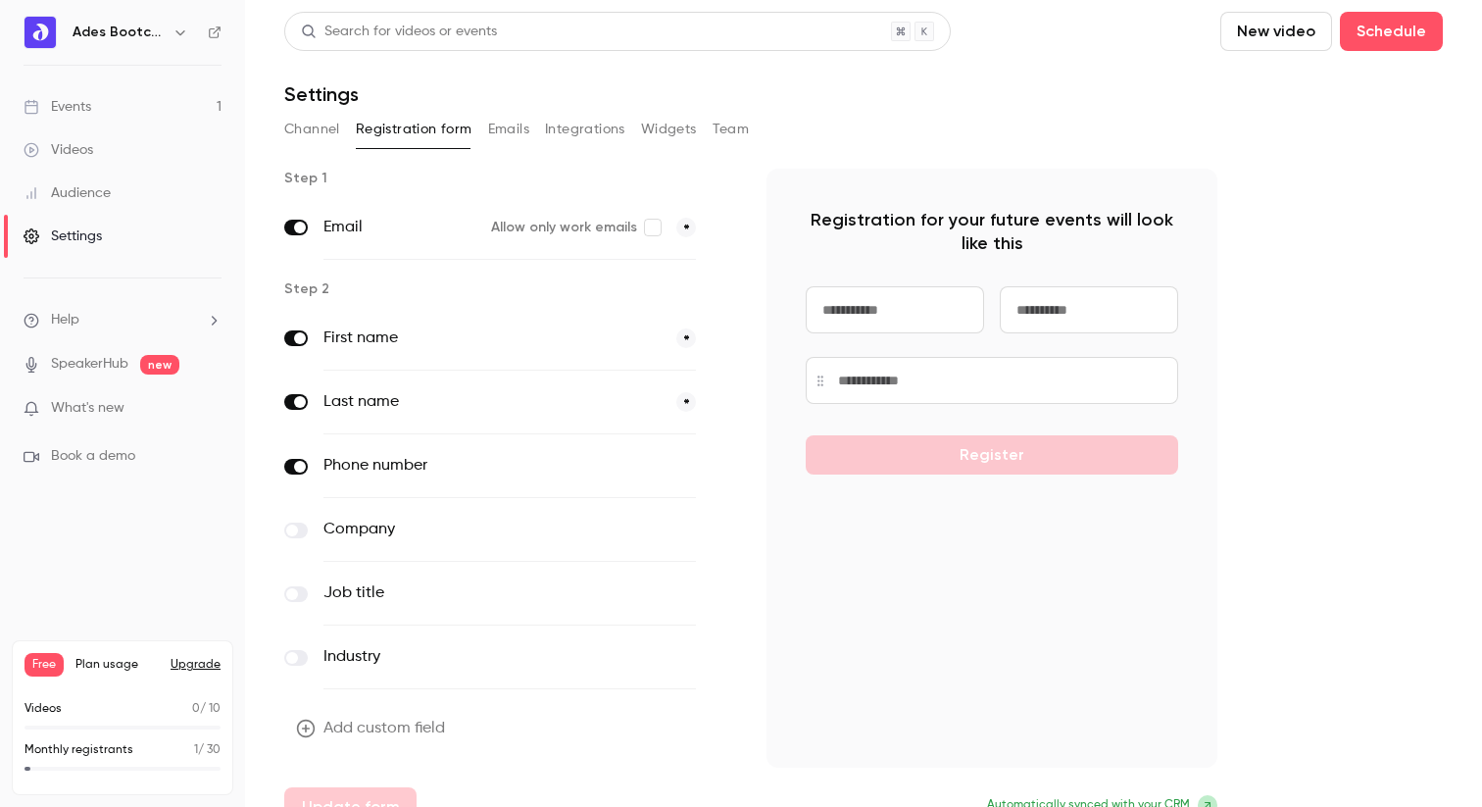
click at [548, 131] on button "Integrations" at bounding box center [585, 129] width 80 height 31
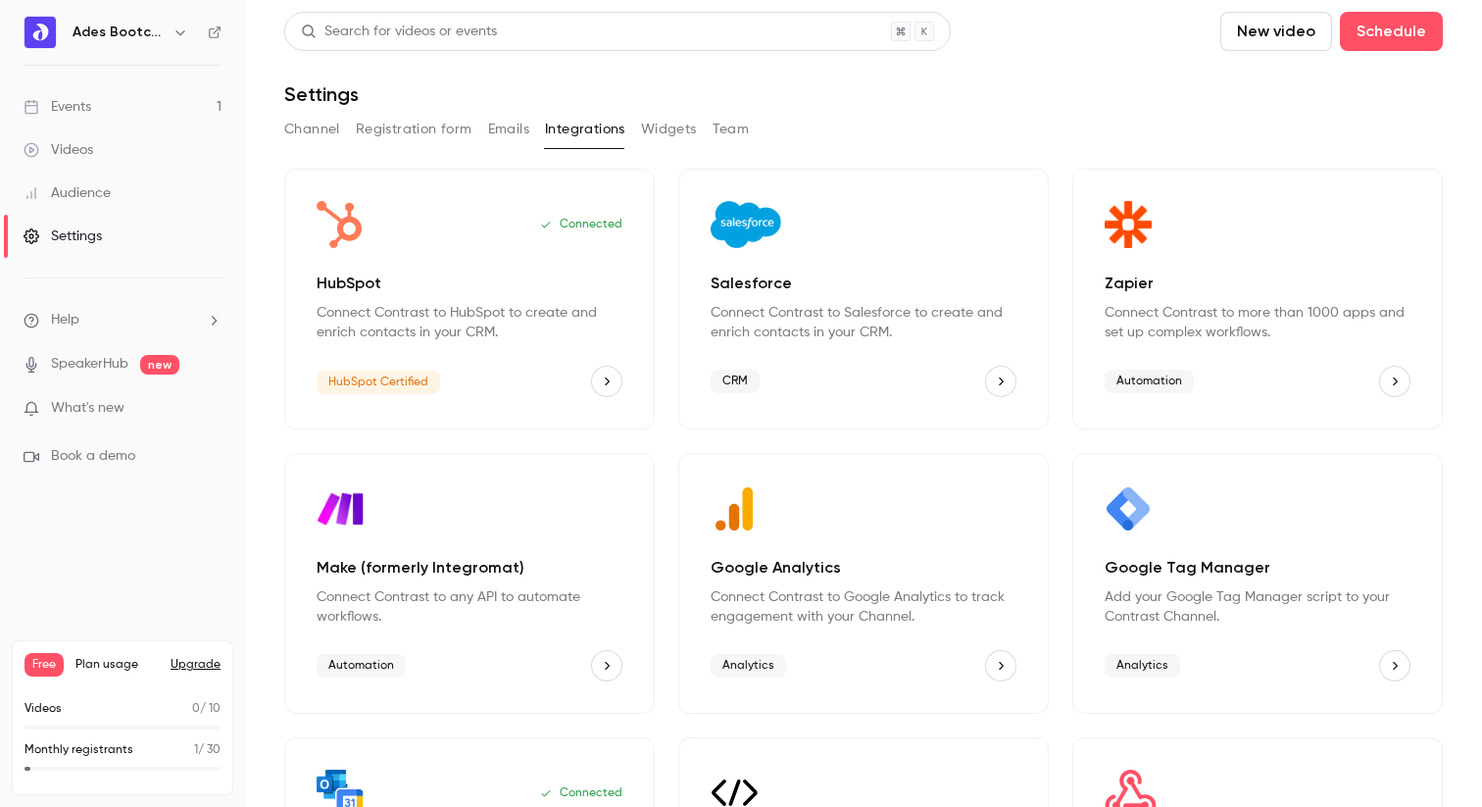
click at [512, 130] on button "Emails" at bounding box center [508, 129] width 41 height 31
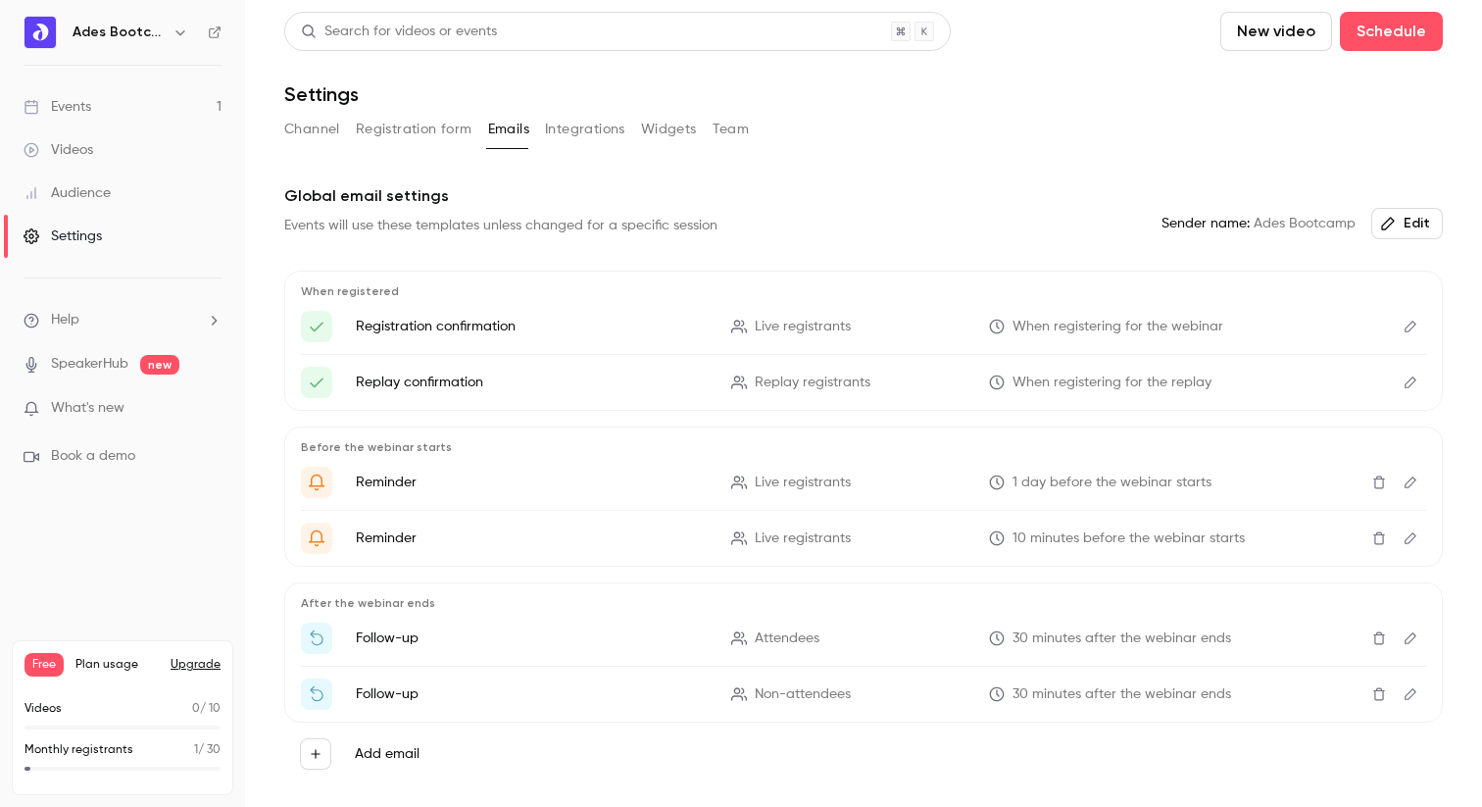
click at [581, 130] on button "Integrations" at bounding box center [585, 129] width 80 height 31
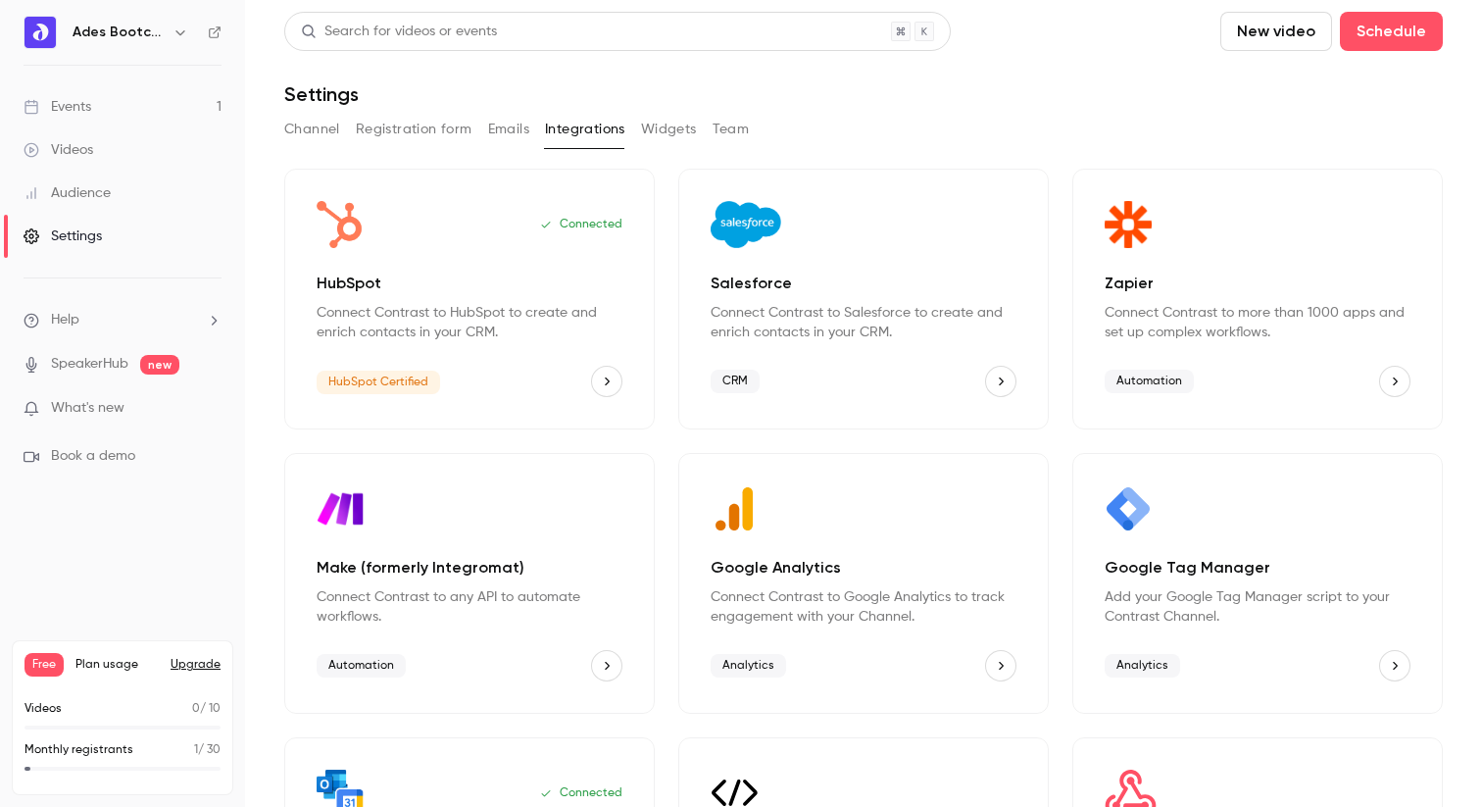
click at [653, 138] on button "Widgets" at bounding box center [669, 129] width 56 height 31
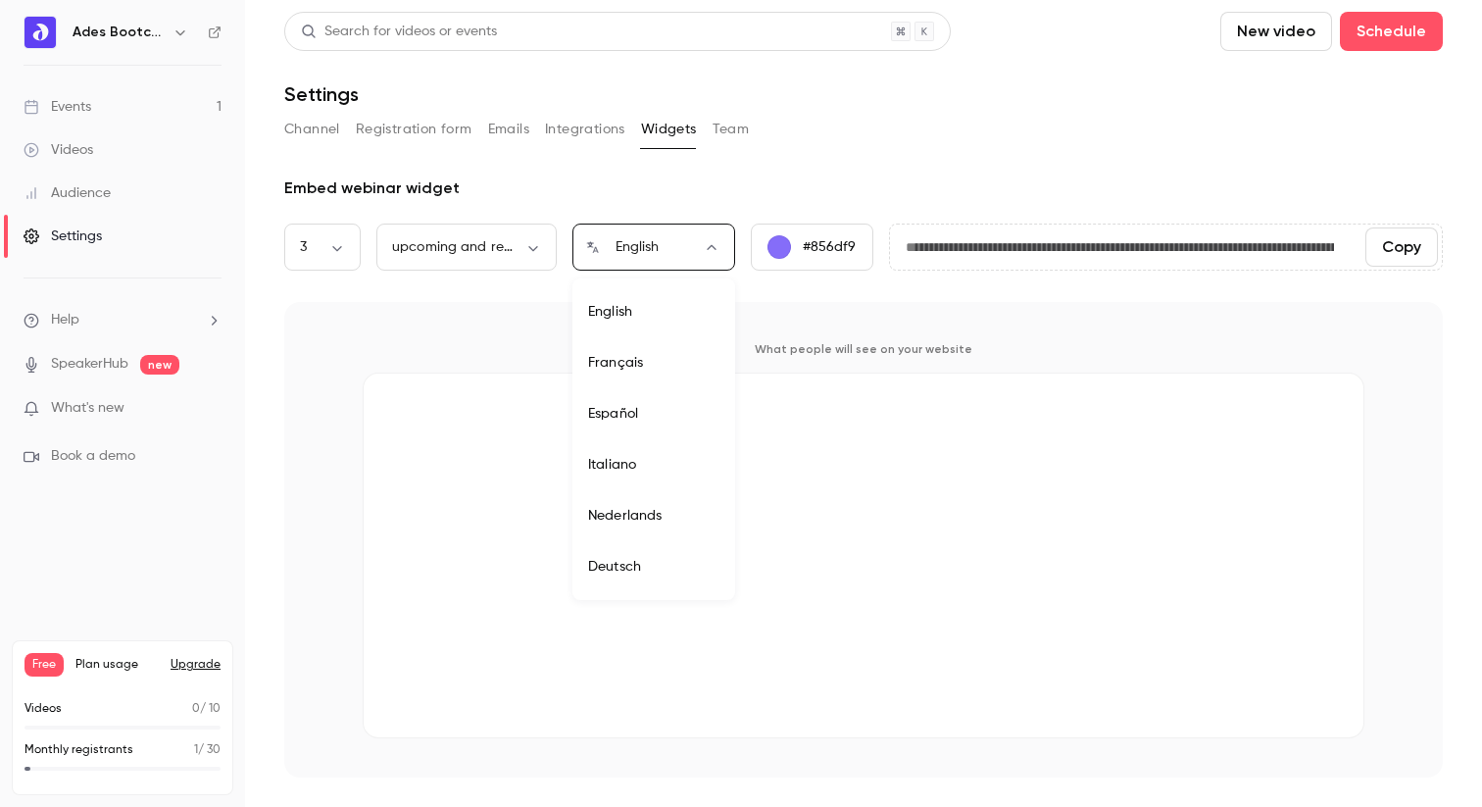
click at [656, 245] on body "**********" at bounding box center [741, 403] width 1482 height 807
click at [638, 358] on li "Français" at bounding box center [654, 362] width 163 height 51
type input "**"
type input "**********"
click at [93, 321] on li "Help" at bounding box center [123, 320] width 198 height 21
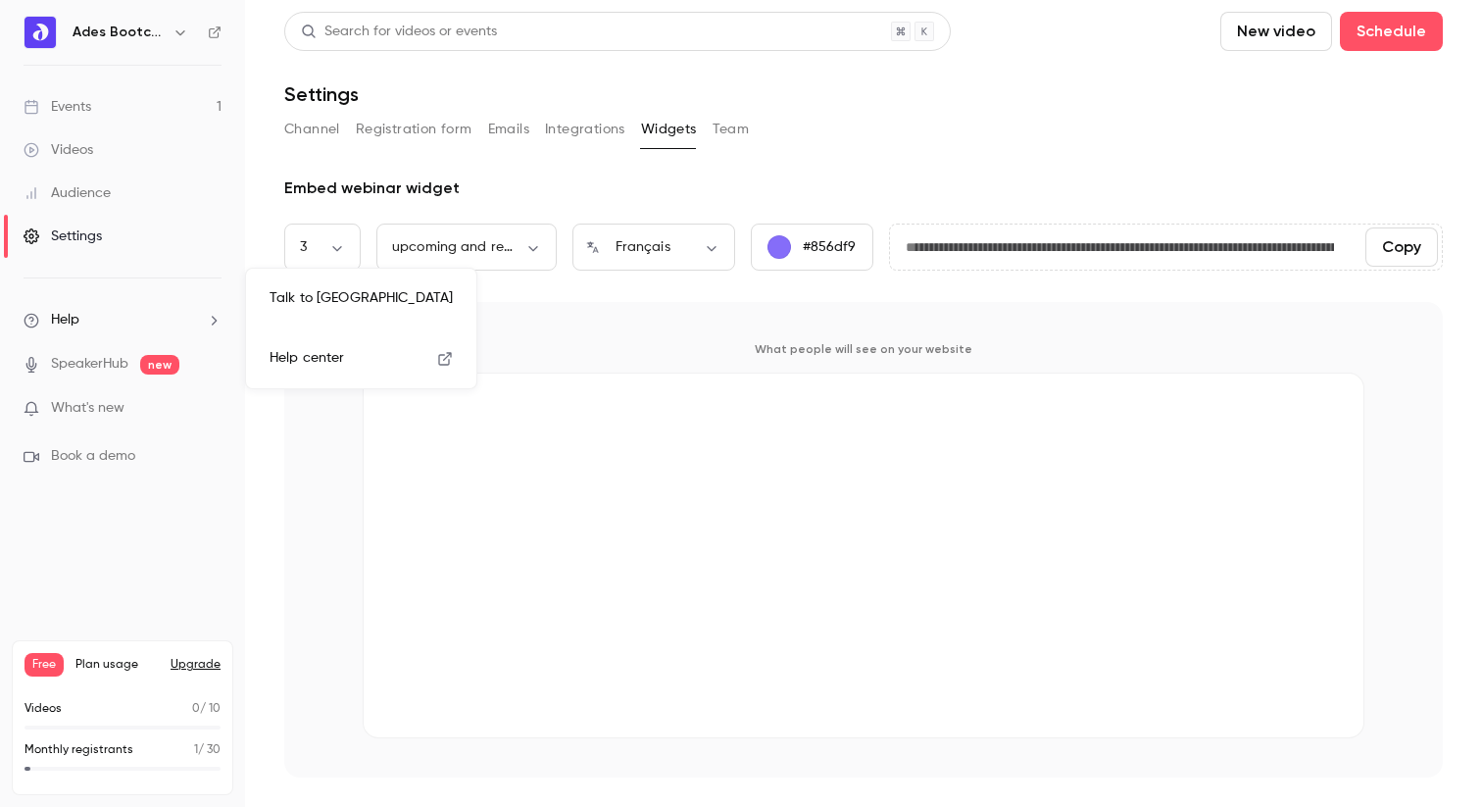
click at [81, 405] on div at bounding box center [741, 403] width 1482 height 807
click at [94, 404] on span "What's new" at bounding box center [88, 408] width 74 height 21
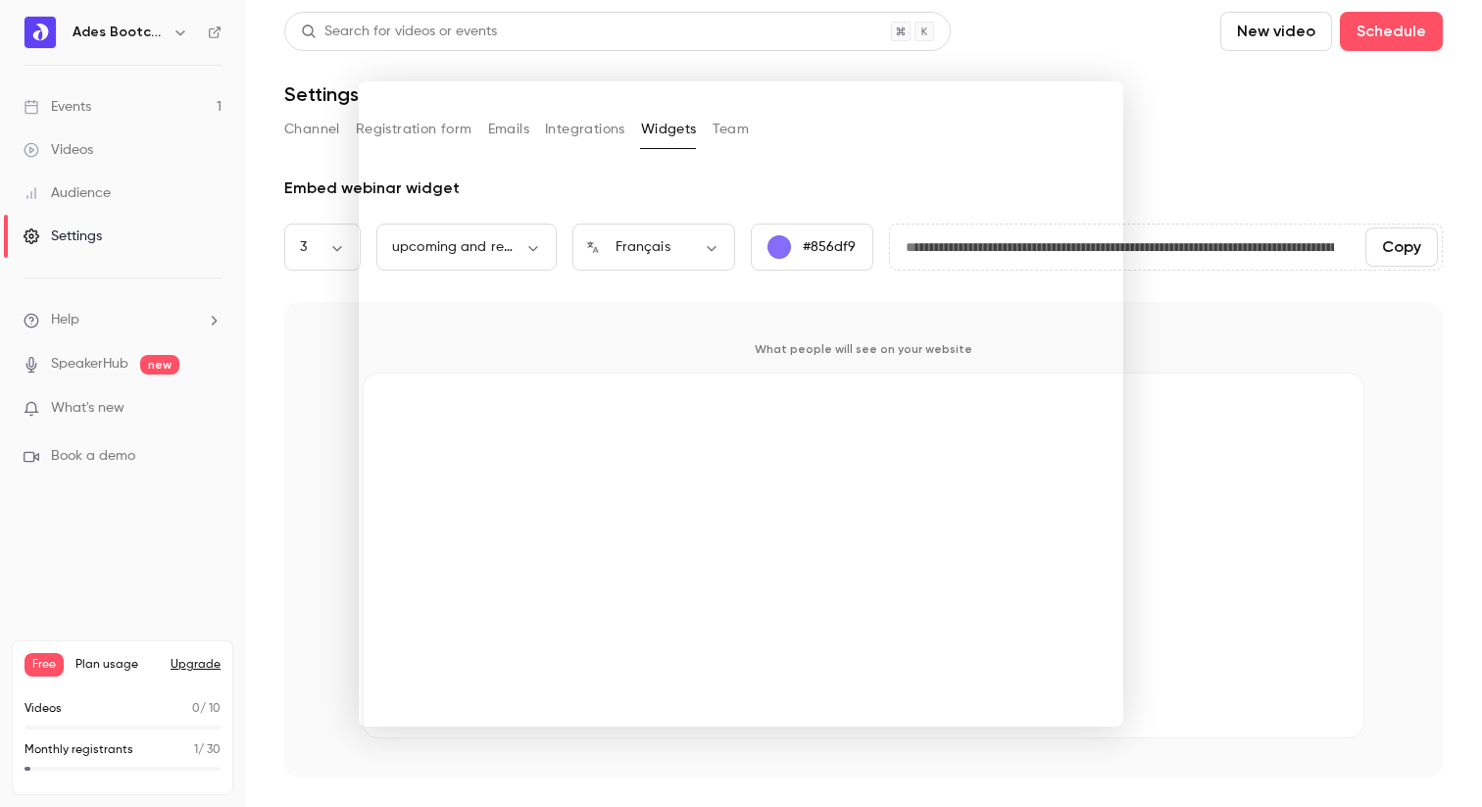
click at [81, 451] on div at bounding box center [741, 403] width 1482 height 807
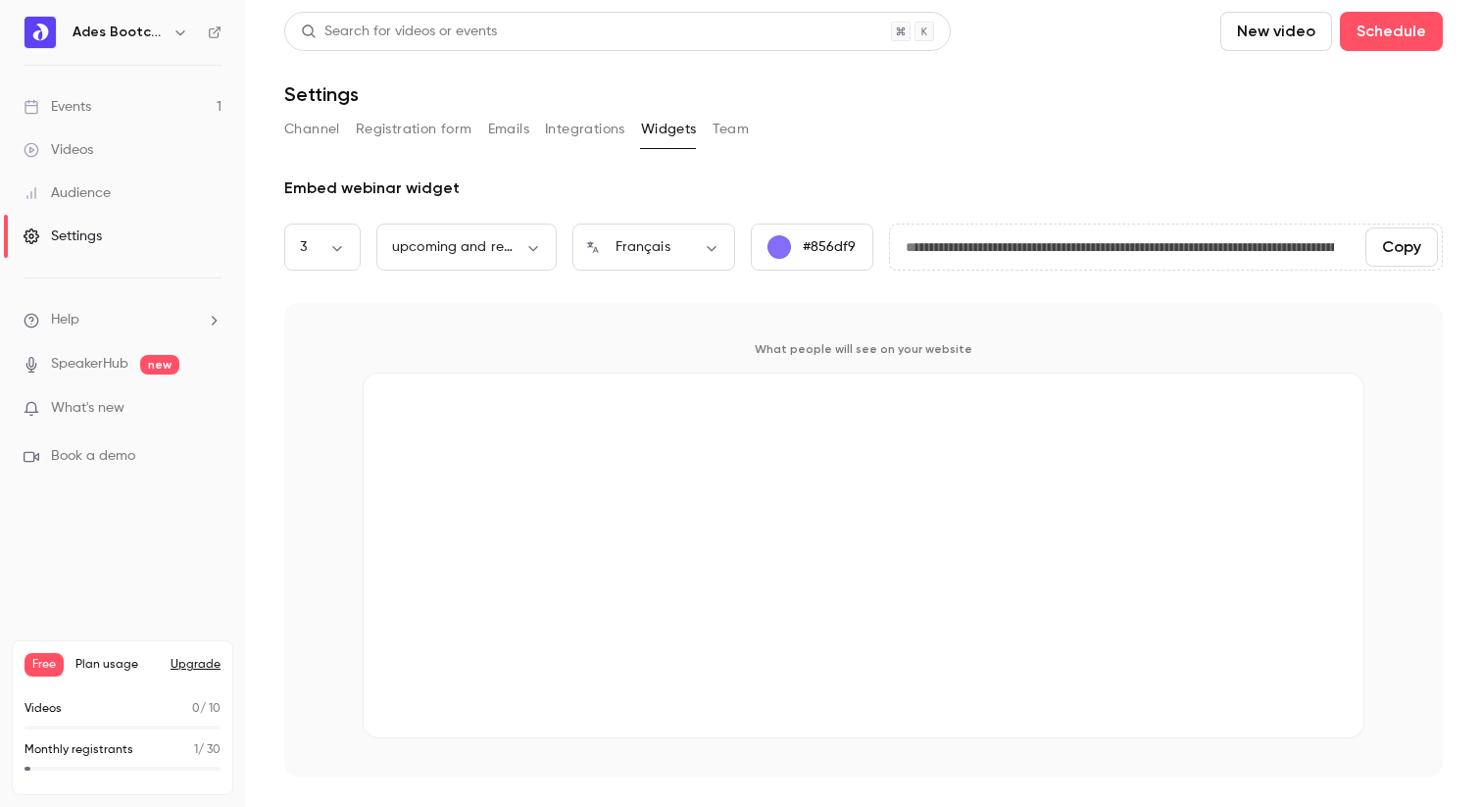
click at [82, 186] on div "Audience" at bounding box center [67, 193] width 87 height 20
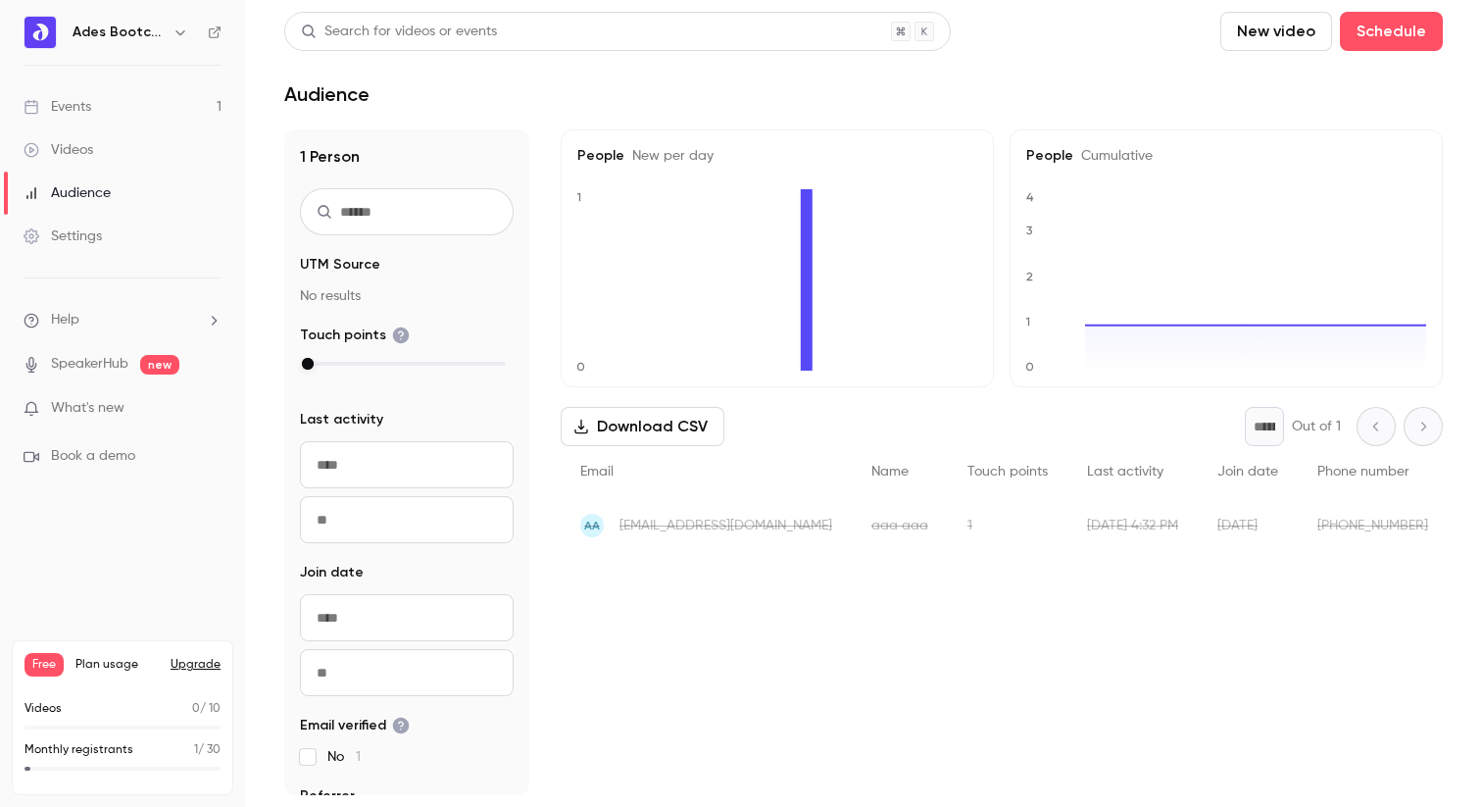
click at [189, 659] on button "Upgrade" at bounding box center [196, 665] width 50 height 16
